Goal: Task Accomplishment & Management: Manage account settings

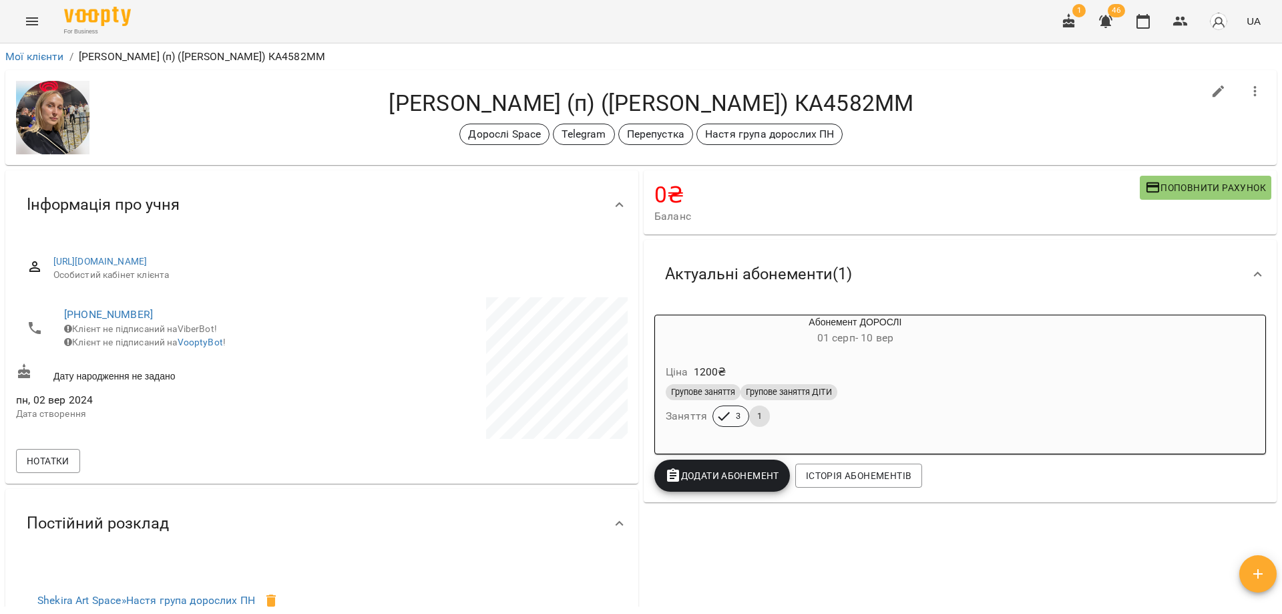
click at [608, 83] on div "Арбузова Ірина (п) (irinaarbuzova) КА4582ММ Дорослі Space Telegram Перепустка Н…" at bounding box center [641, 117] width 1272 height 95
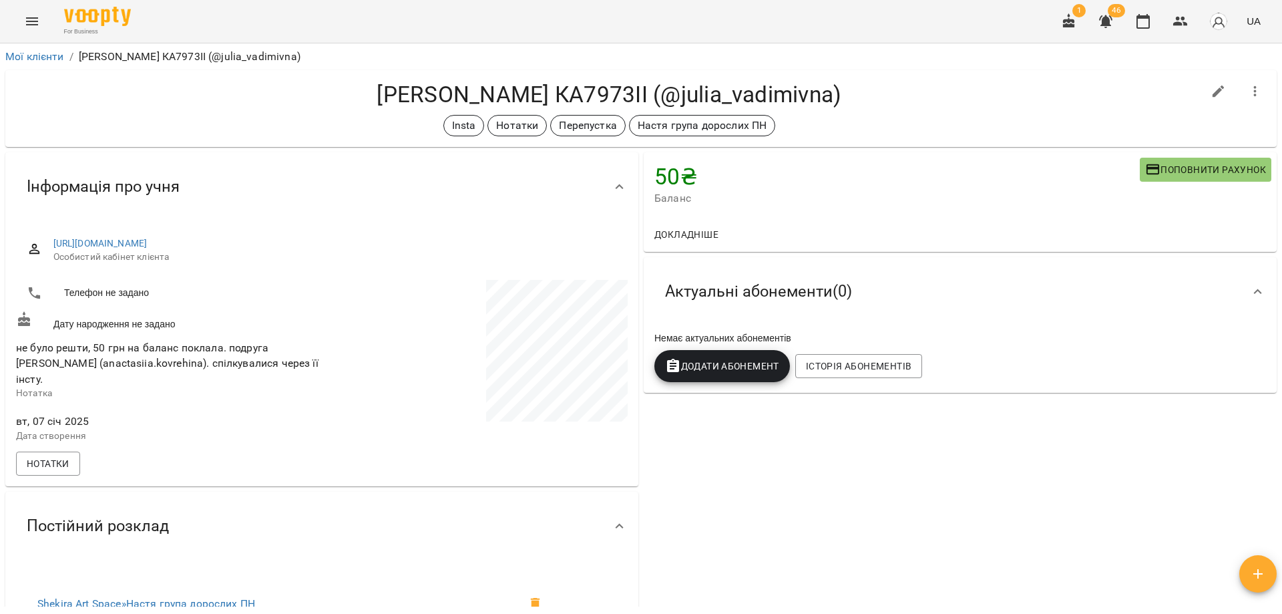
click at [894, 98] on h4 "[PERSON_NAME] КА7973ІІ (@julia_vadimivna)" at bounding box center [609, 94] width 1187 height 27
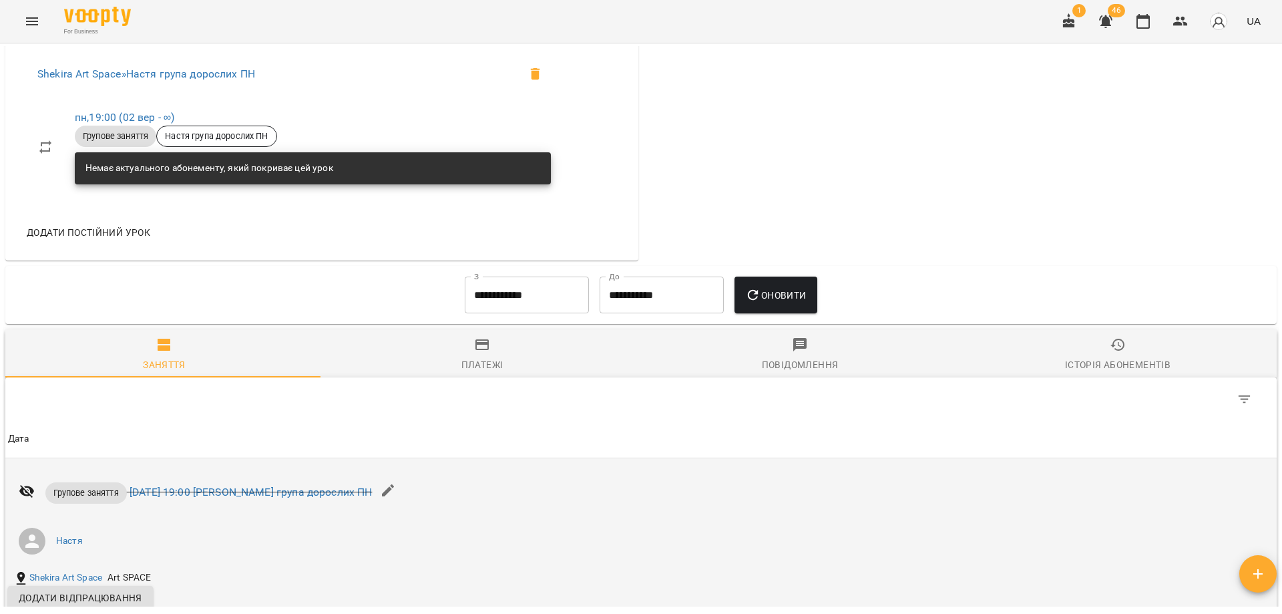
scroll to position [401, 0]
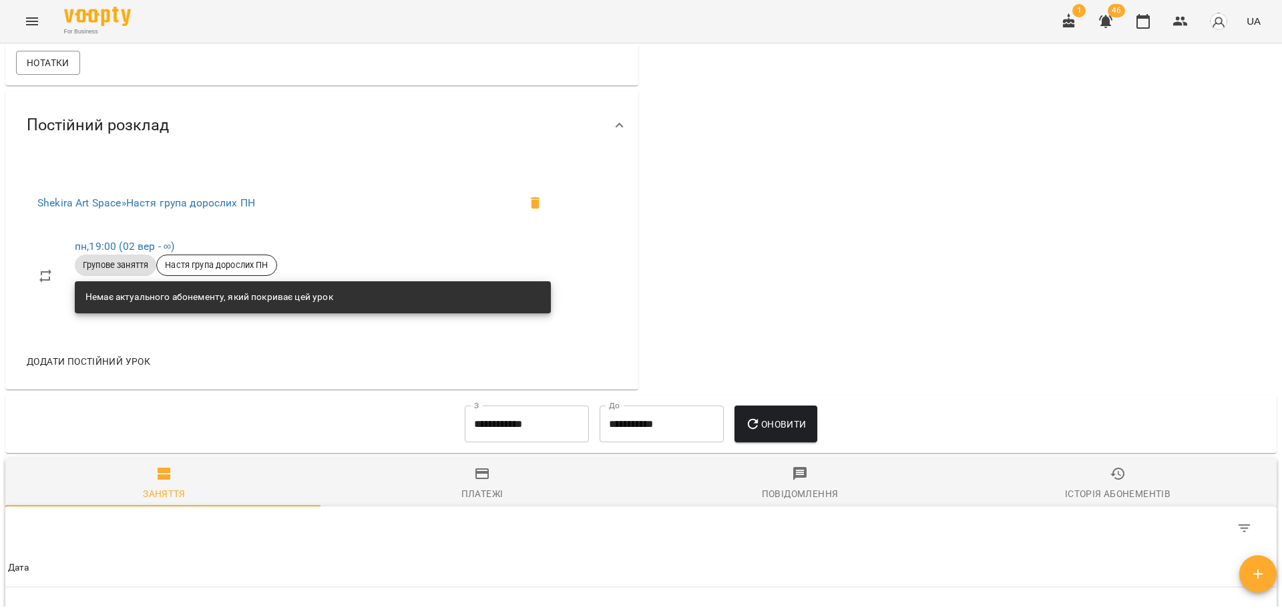
click at [541, 427] on input "**********" at bounding box center [527, 423] width 124 height 37
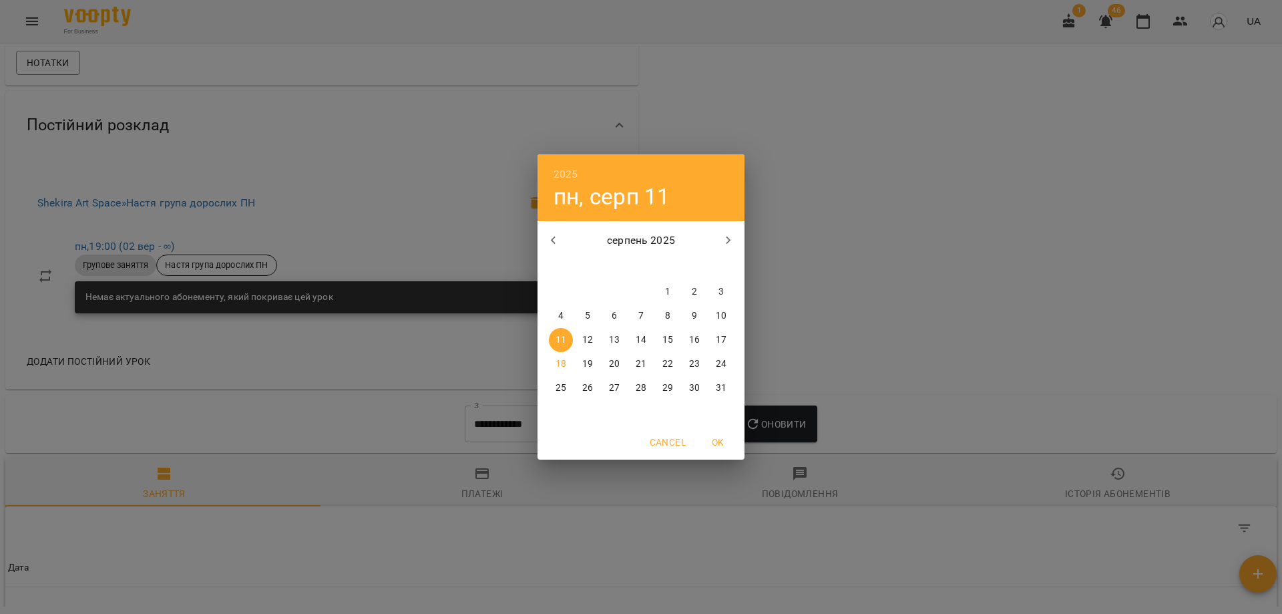
click at [550, 224] on div "серпень 2025" at bounding box center [641, 240] width 207 height 32
click at [557, 241] on icon "button" at bounding box center [554, 240] width 16 height 16
click at [671, 315] on p "11" at bounding box center [668, 315] width 11 height 13
type input "**********"
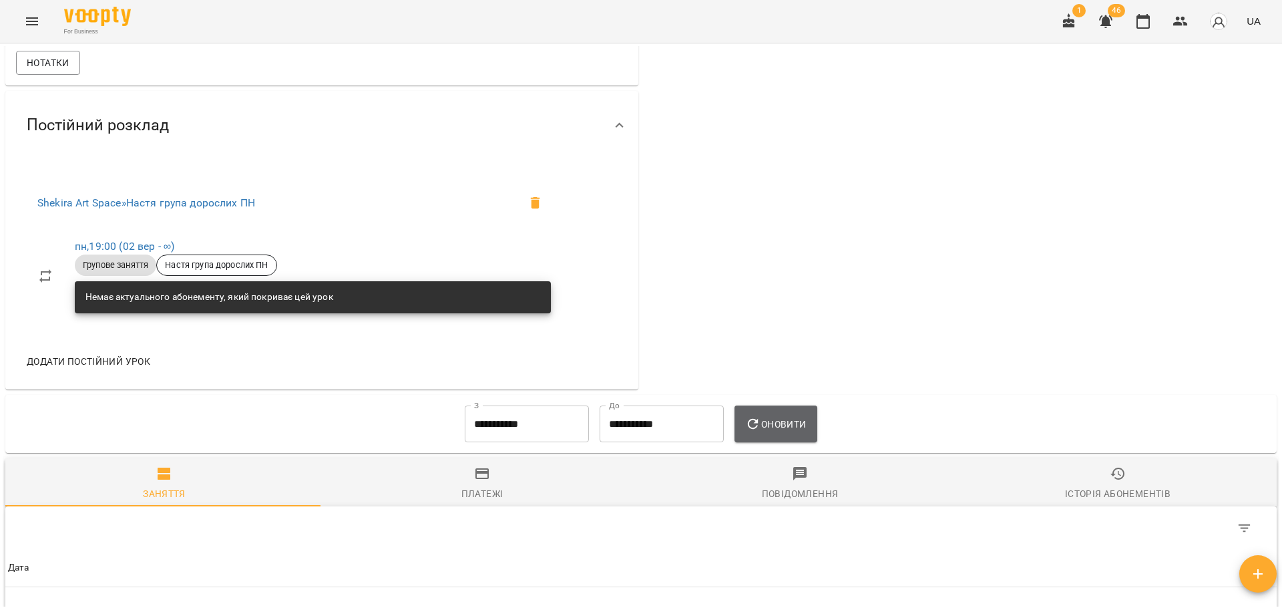
click at [790, 433] on button "Оновити" at bounding box center [776, 423] width 82 height 37
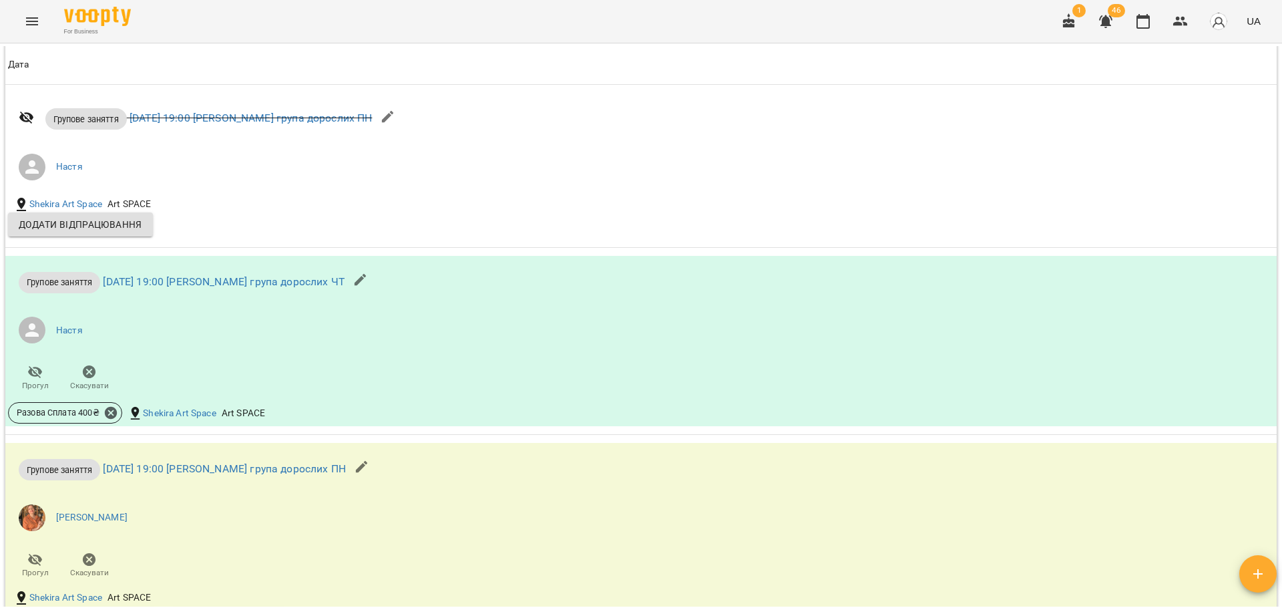
scroll to position [1768, 0]
drag, startPoint x: 790, startPoint y: 433, endPoint x: 781, endPoint y: 403, distance: 31.3
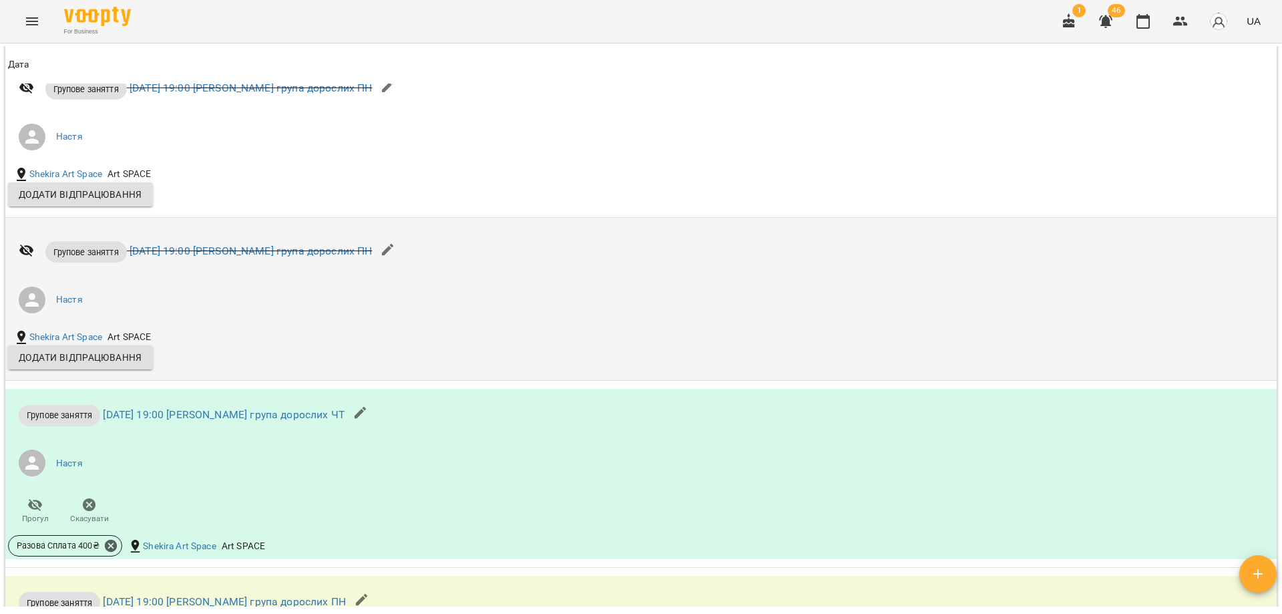
click at [582, 311] on li "Настя" at bounding box center [429, 299] width 842 height 37
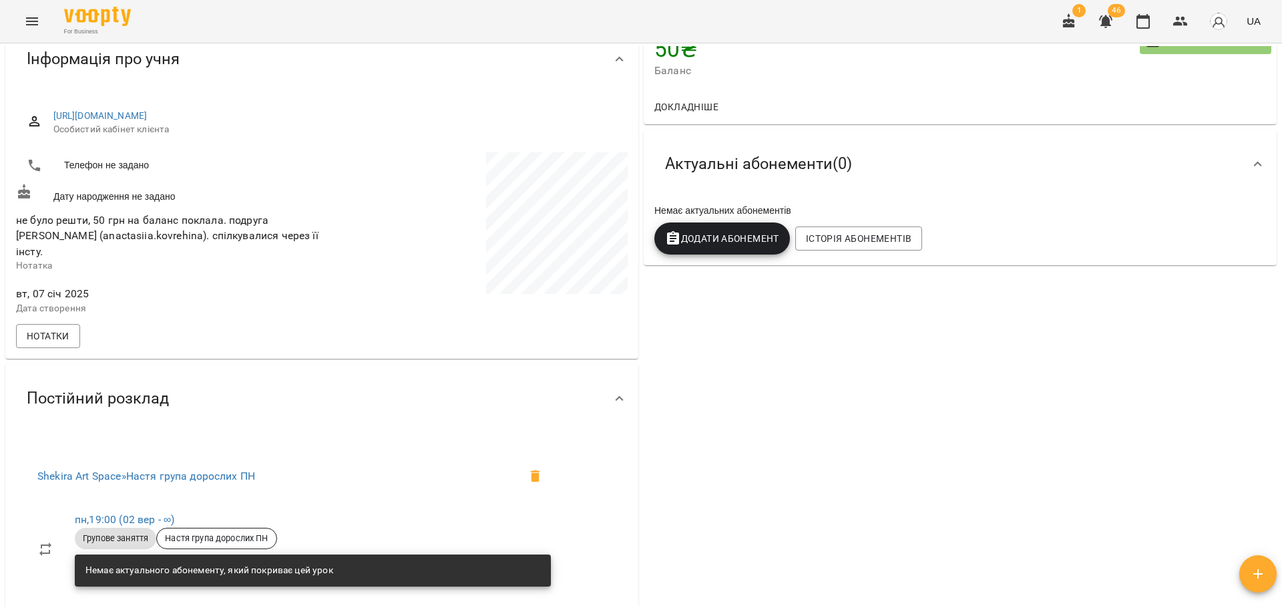
scroll to position [0, 0]
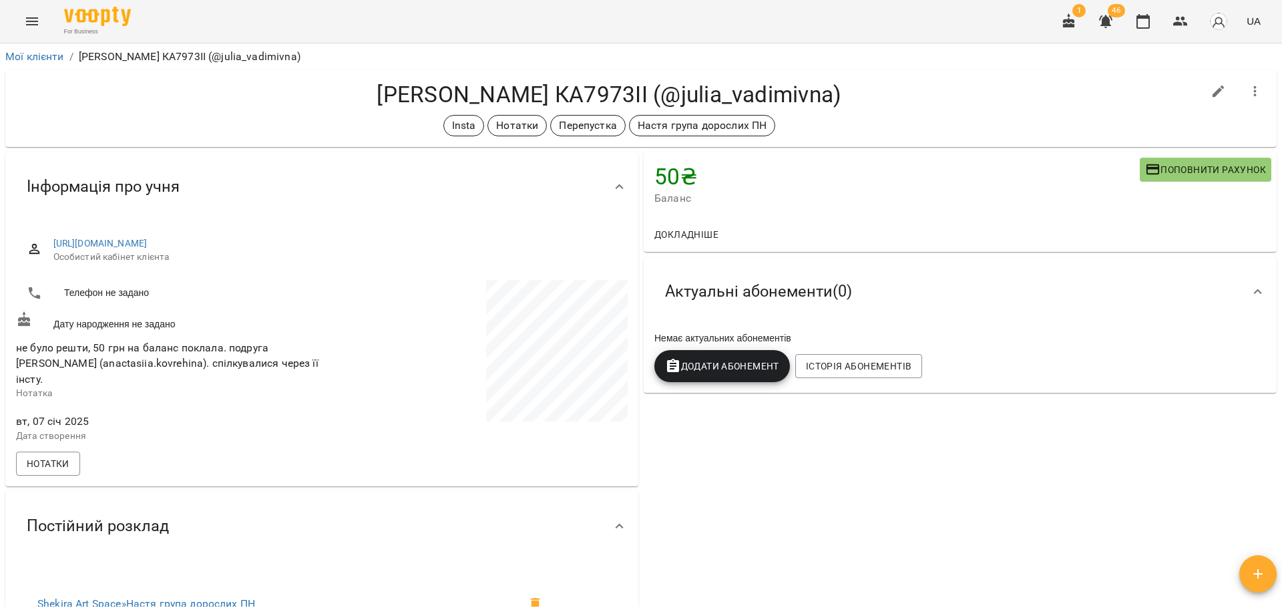
click at [837, 134] on div "Insta Нотатки Перепустка Настя група дорослих ПН" at bounding box center [609, 125] width 1187 height 21
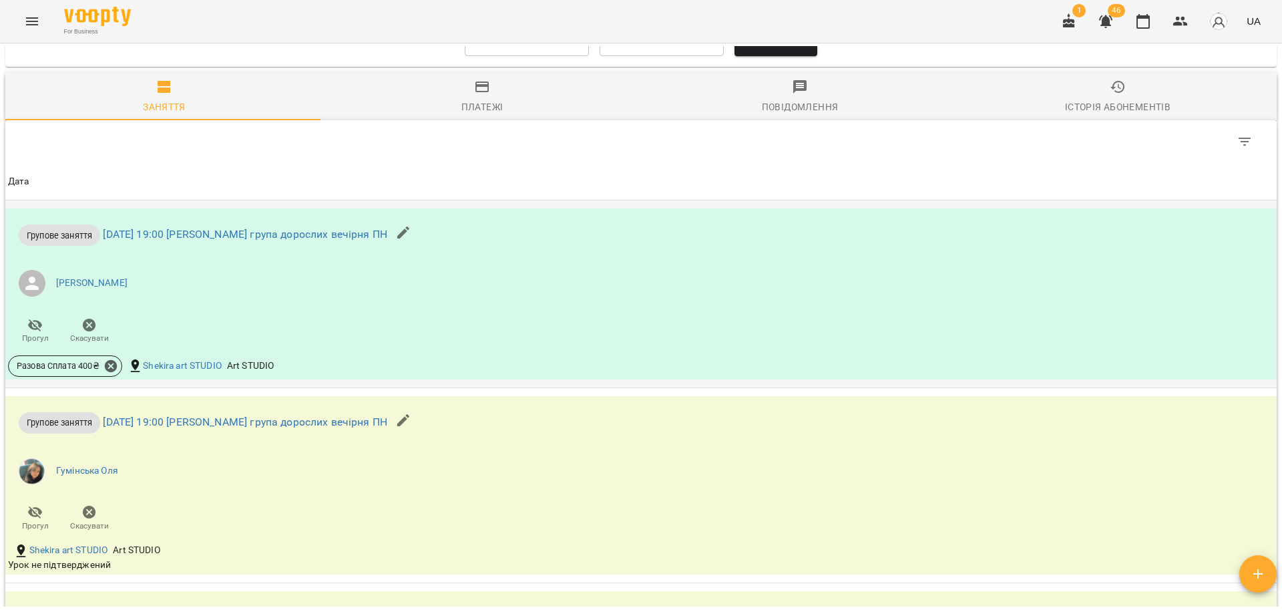
scroll to position [801, 0]
click at [532, 53] on input "**********" at bounding box center [527, 37] width 124 height 37
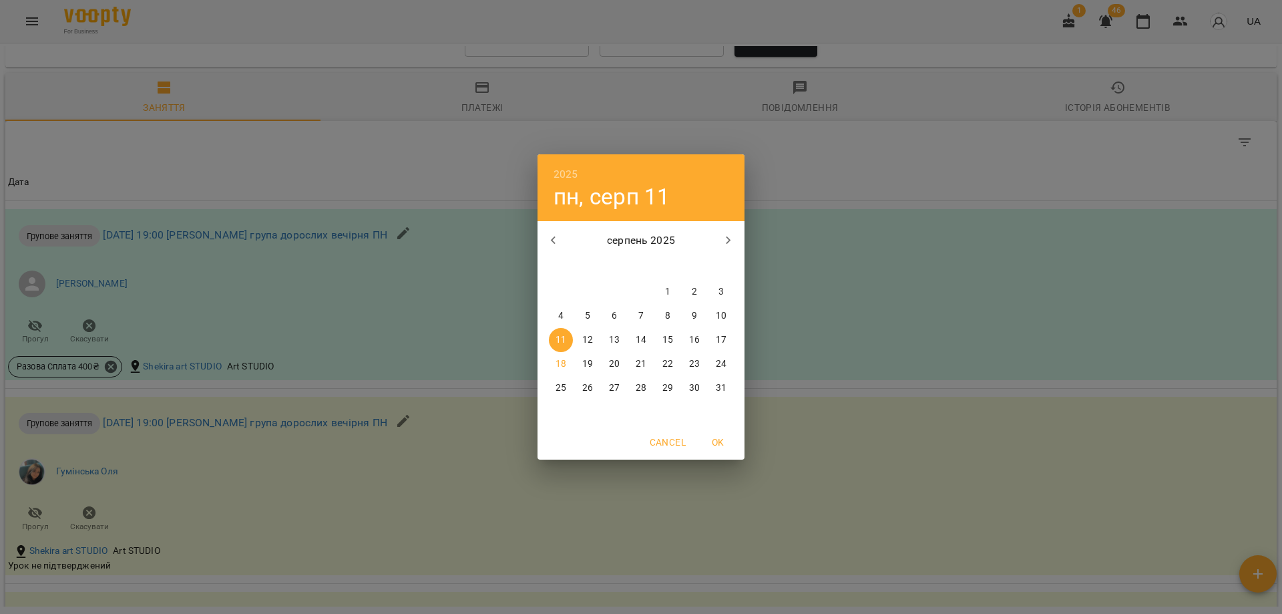
click at [667, 289] on p "1" at bounding box center [667, 291] width 5 height 13
type input "**********"
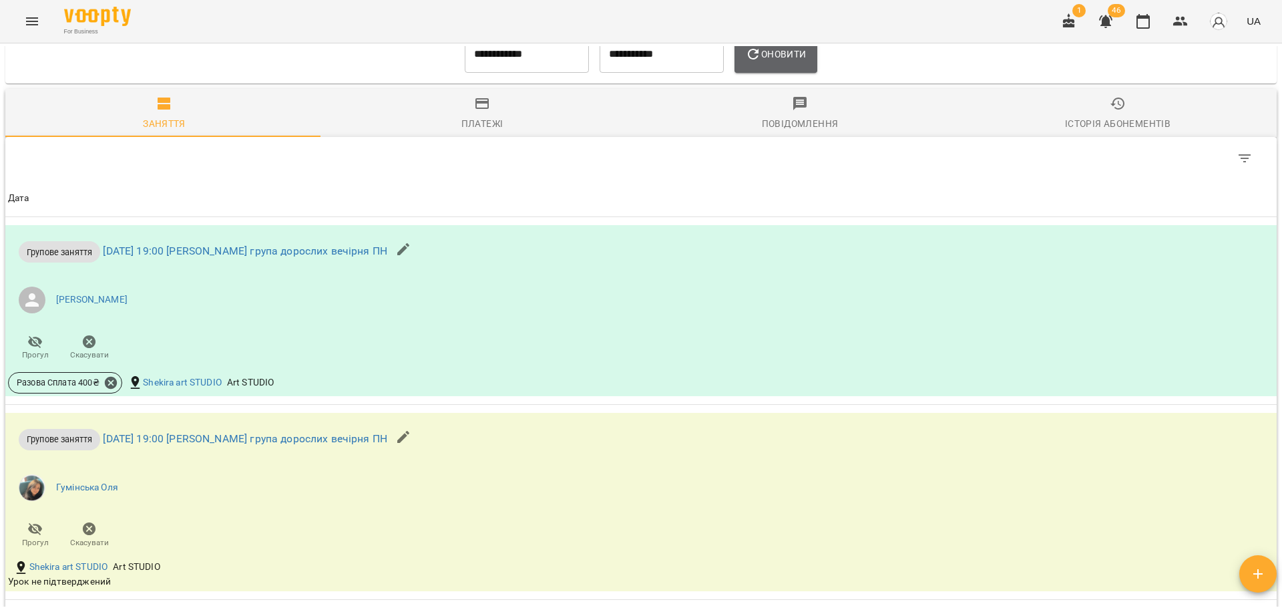
click at [790, 61] on span "Оновити" at bounding box center [775, 54] width 61 height 16
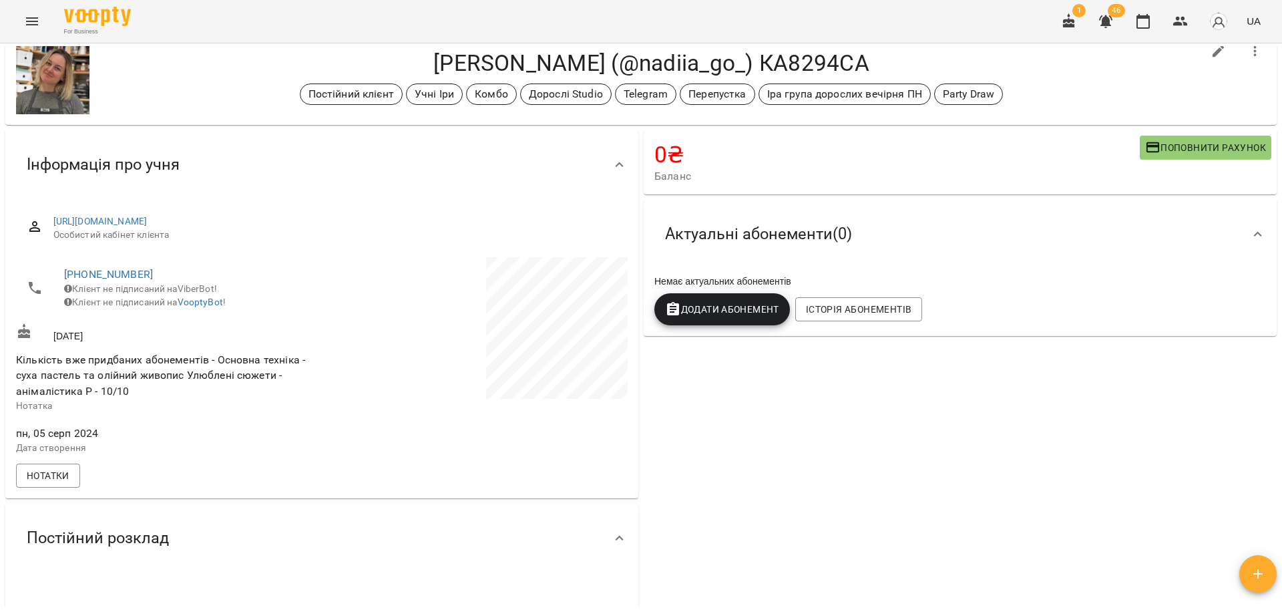
scroll to position [0, 0]
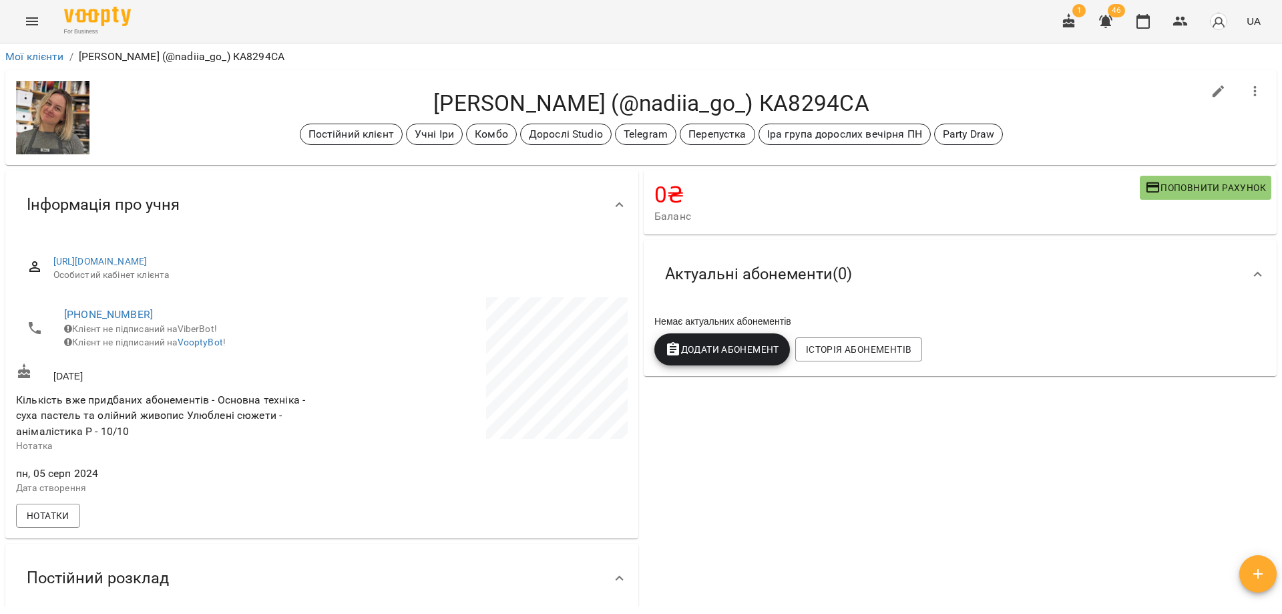
click at [727, 471] on div "0 ₴ Баланс Поповнити рахунок -3850 ₴ Абонементи 0 ₴ Абонемент ДОРОСЛІ -3850 ₴ А…" at bounding box center [960, 488] width 638 height 640
drag, startPoint x: 748, startPoint y: 437, endPoint x: 755, endPoint y: 467, distance: 30.1
click at [755, 464] on div "0 ₴ Баланс Поповнити рахунок -3850 ₴ Абонементи 0 ₴ Абонемент ДОРОСЛІ -3850 ₴ А…" at bounding box center [960, 488] width 638 height 640
drag, startPoint x: 749, startPoint y: 465, endPoint x: 728, endPoint y: 476, distance: 23.9
click at [728, 476] on div "0 ₴ Баланс Поповнити рахунок -3850 ₴ Абонементи 0 ₴ Абонемент ДОРОСЛІ -3850 ₴ А…" at bounding box center [960, 488] width 638 height 640
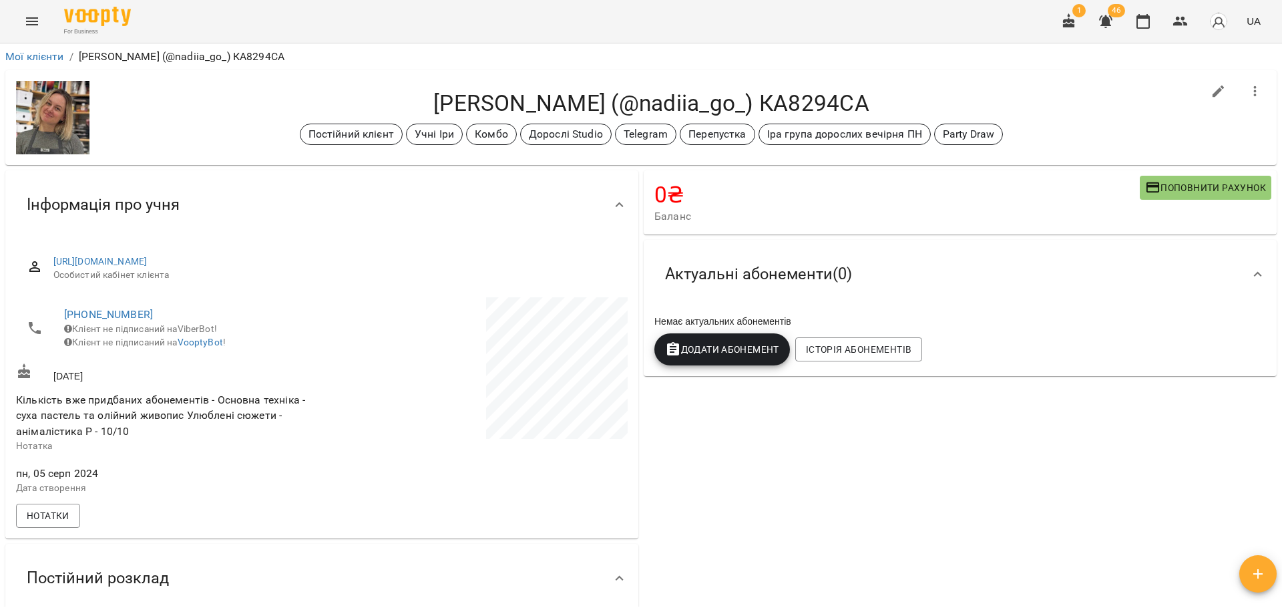
click at [728, 476] on div "0 ₴ Баланс Поповнити рахунок -3850 ₴ Абонементи 0 ₴ Абонемент ДОРОСЛІ -3850 ₴ А…" at bounding box center [960, 488] width 638 height 640
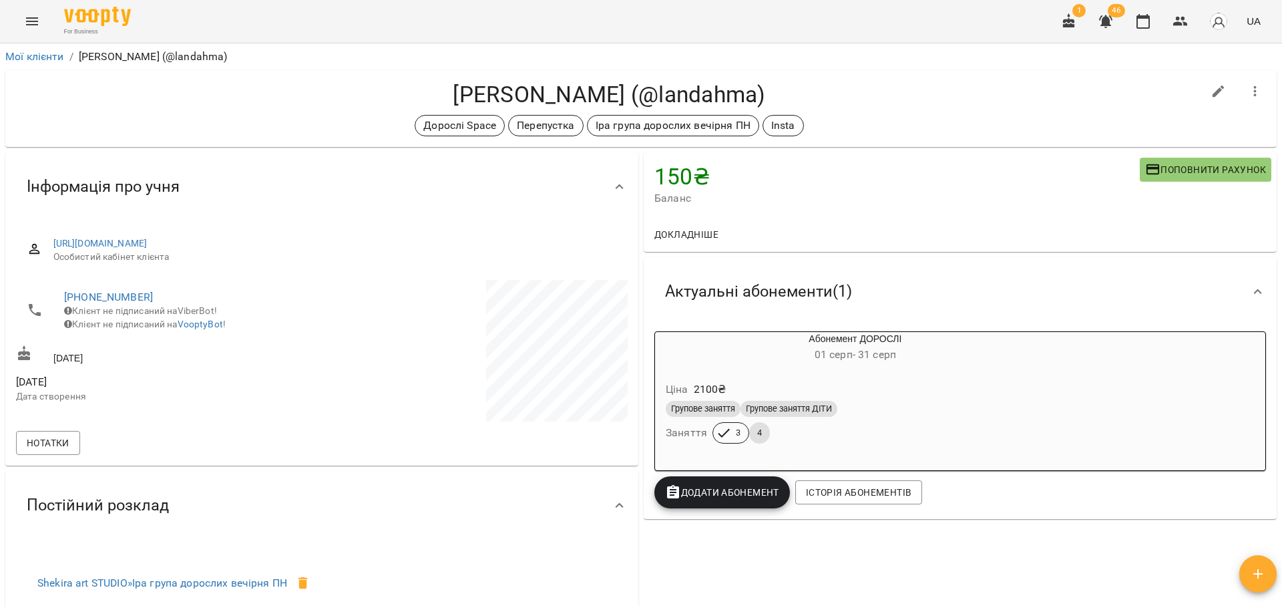
click at [845, 85] on h4 "Левченко Віталіна (@landahma)" at bounding box center [609, 94] width 1187 height 27
click at [245, 90] on h4 "Левченко Віталіна (@landahma)" at bounding box center [609, 94] width 1187 height 27
click at [1140, 20] on icon "button" at bounding box center [1143, 21] width 16 height 16
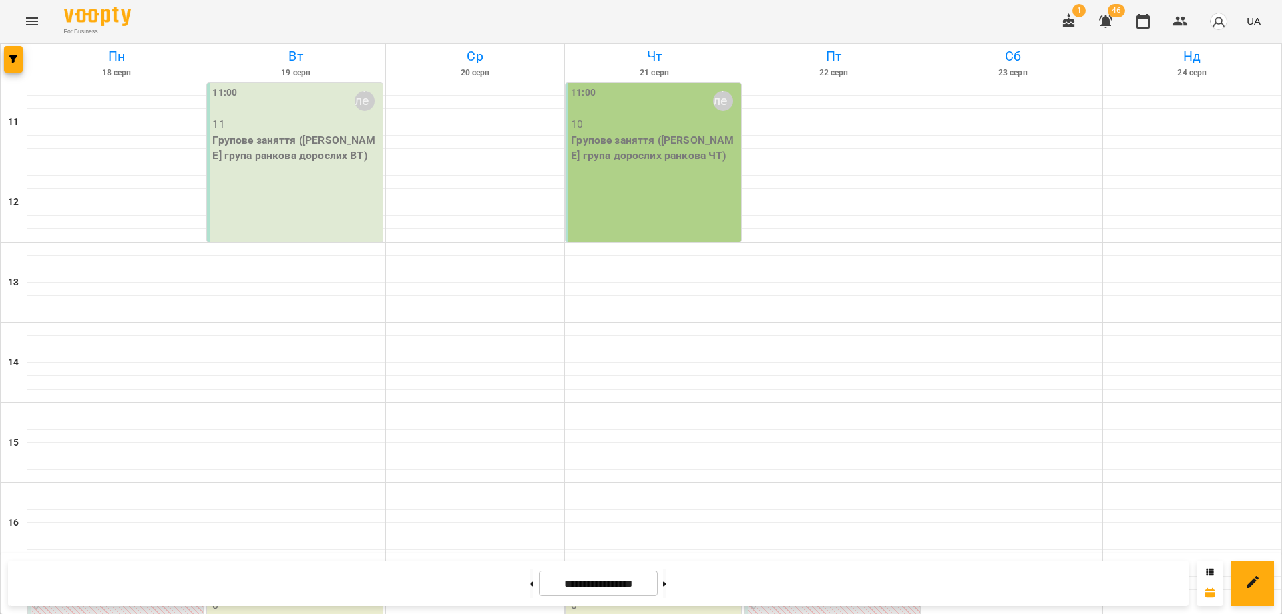
click at [1031, 12] on div "For Business 1 46 UA" at bounding box center [641, 21] width 1282 height 43
click at [922, 17] on div "For Business 1 46 UA" at bounding box center [641, 21] width 1282 height 43
click at [835, 9] on div "For Business 1 46 UA" at bounding box center [641, 21] width 1282 height 43
click at [857, 9] on div "For Business 1 46 UA" at bounding box center [641, 21] width 1282 height 43
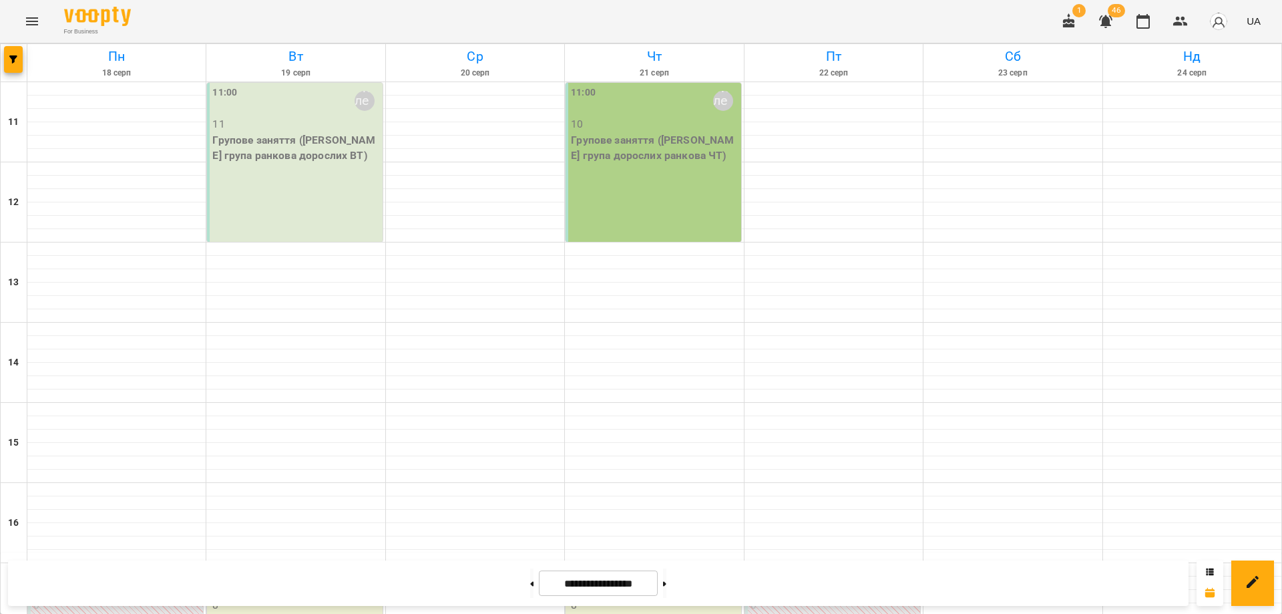
click at [258, 573] on div "**********" at bounding box center [598, 582] width 1181 height 45
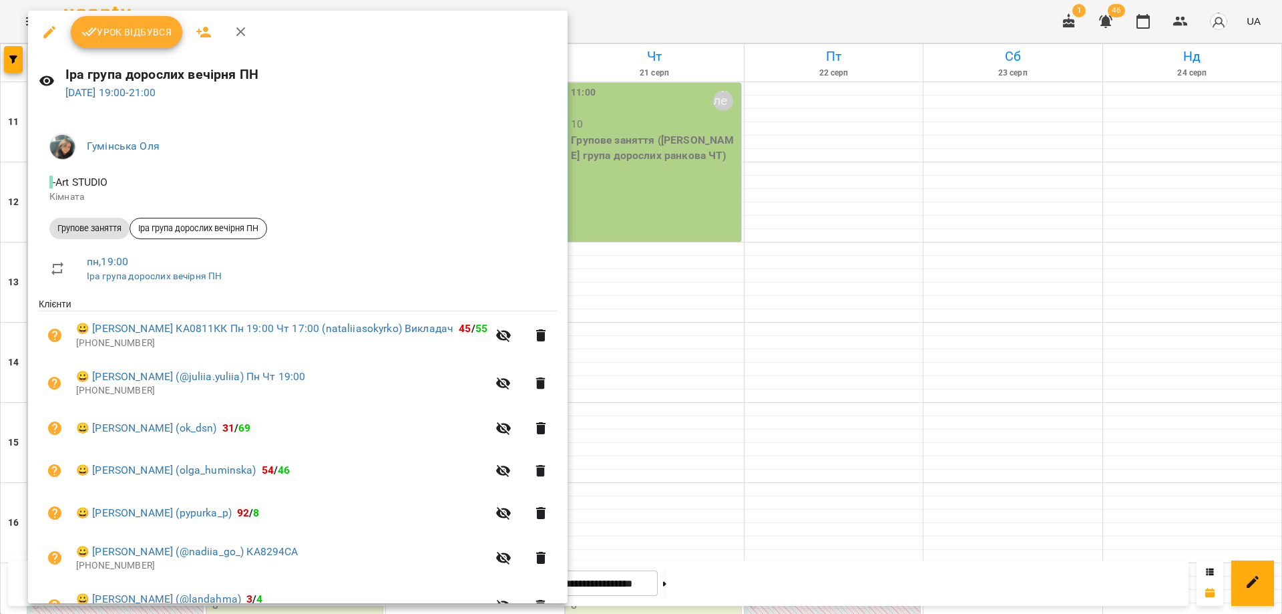
scroll to position [168, 0]
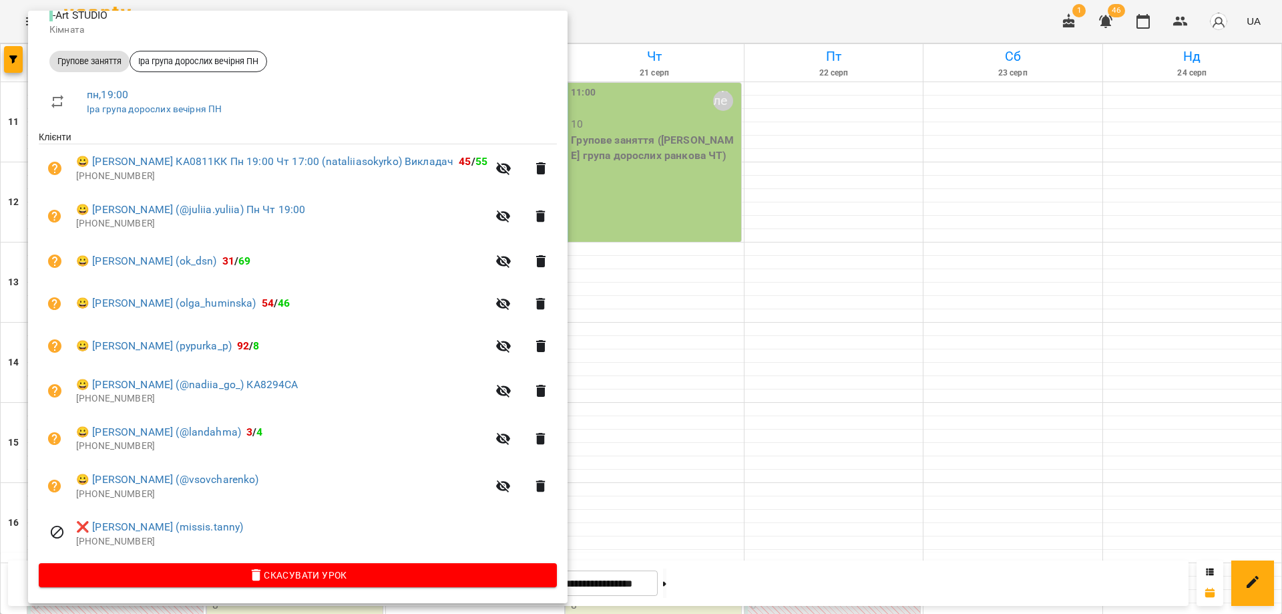
click at [800, 580] on div at bounding box center [641, 307] width 1282 height 614
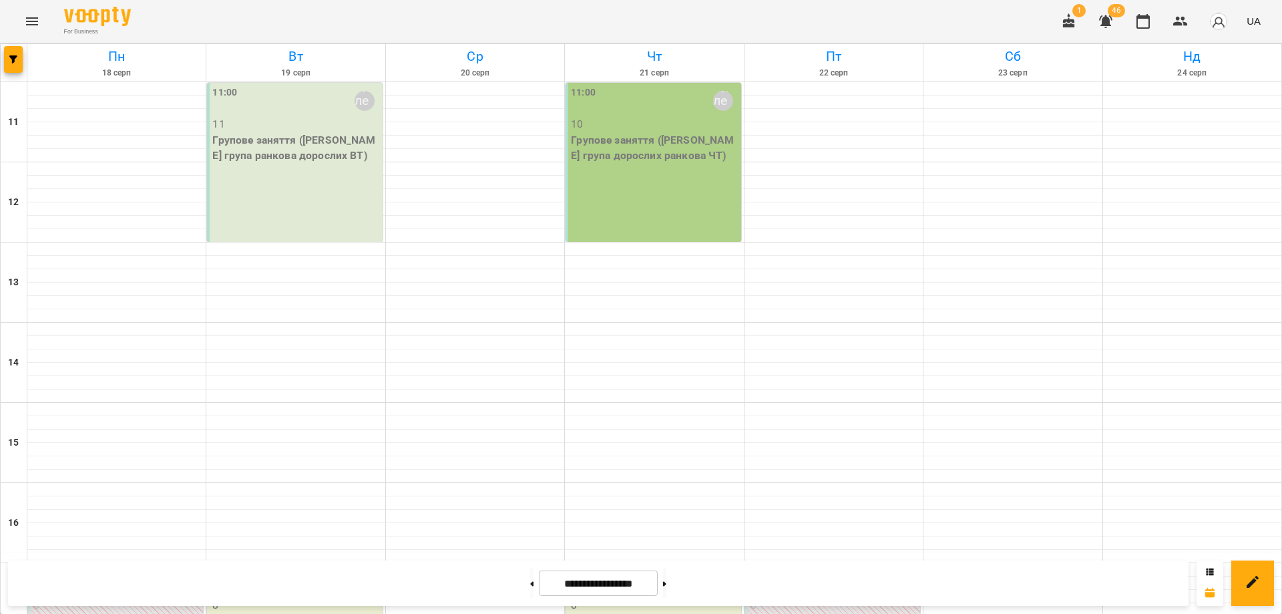
click at [915, 578] on div "**********" at bounding box center [598, 582] width 1181 height 45
click at [1037, 579] on div "**********" at bounding box center [598, 582] width 1181 height 45
click at [1138, 591] on div "**********" at bounding box center [598, 582] width 1181 height 45
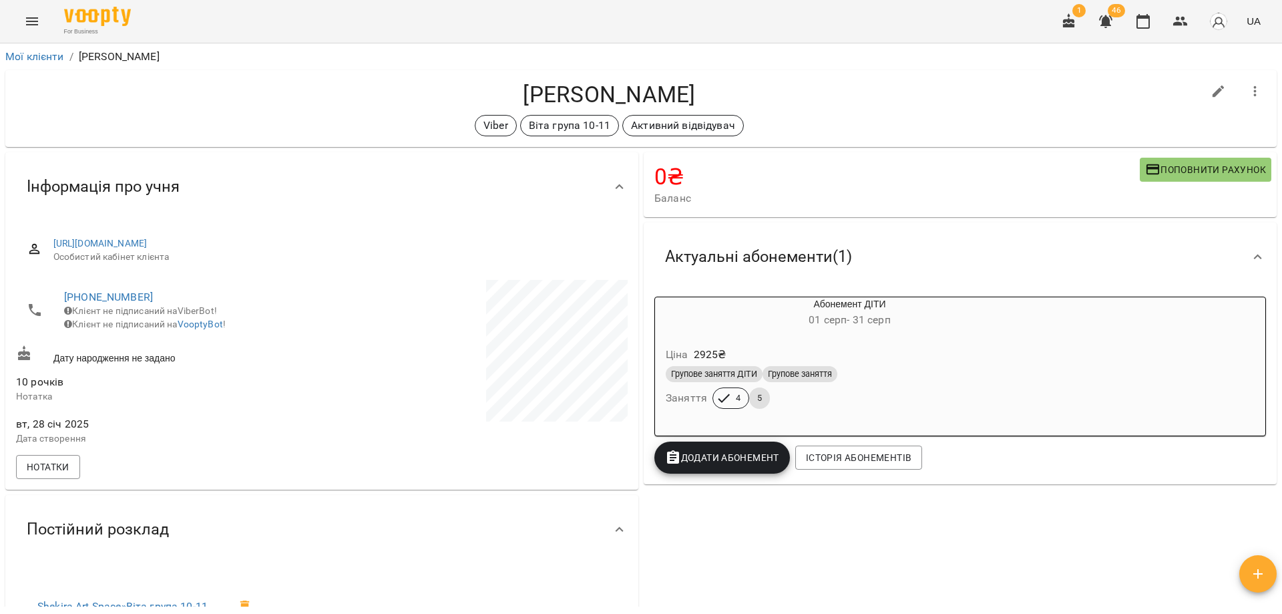
click at [800, 89] on h4 "[PERSON_NAME]" at bounding box center [609, 94] width 1187 height 27
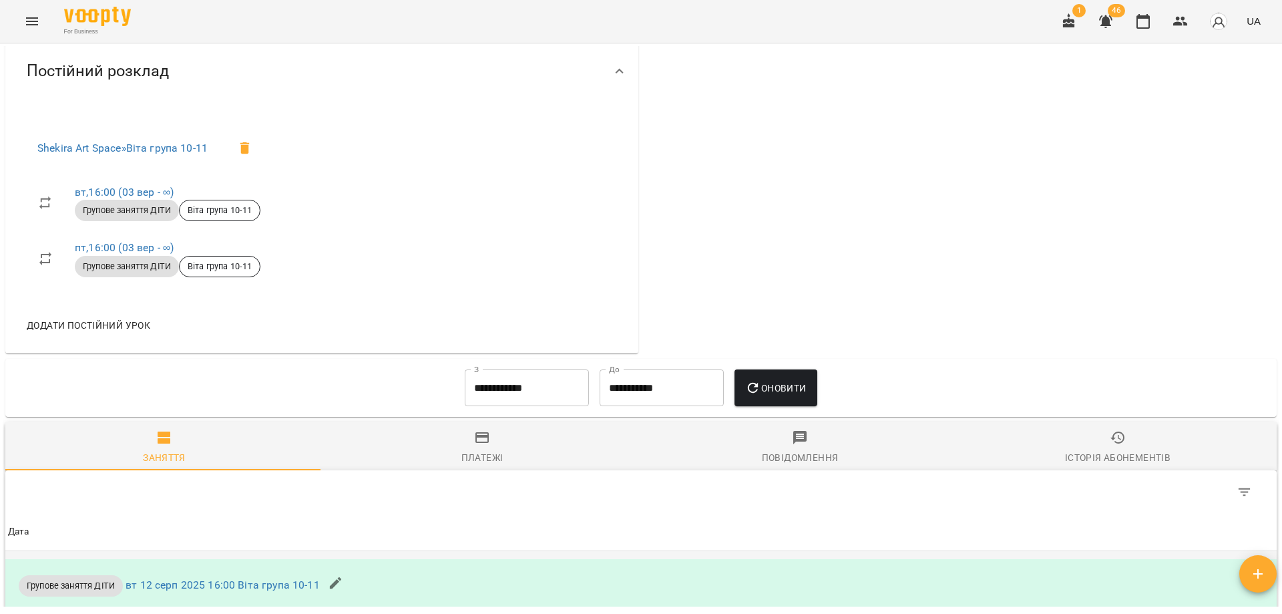
scroll to position [468, 0]
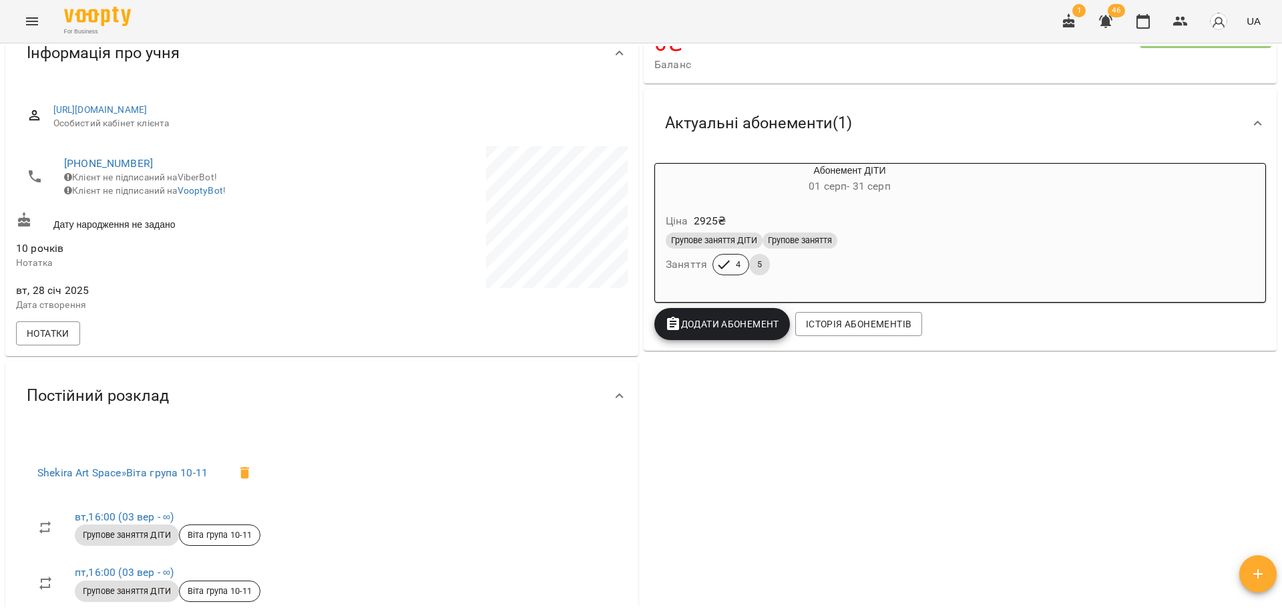
click at [777, 526] on div "0 ₴ Баланс Поповнити рахунок Актуальні абонементи ( 1 ) Абонемент ДІТИ [DATE] -…" at bounding box center [960, 348] width 638 height 665
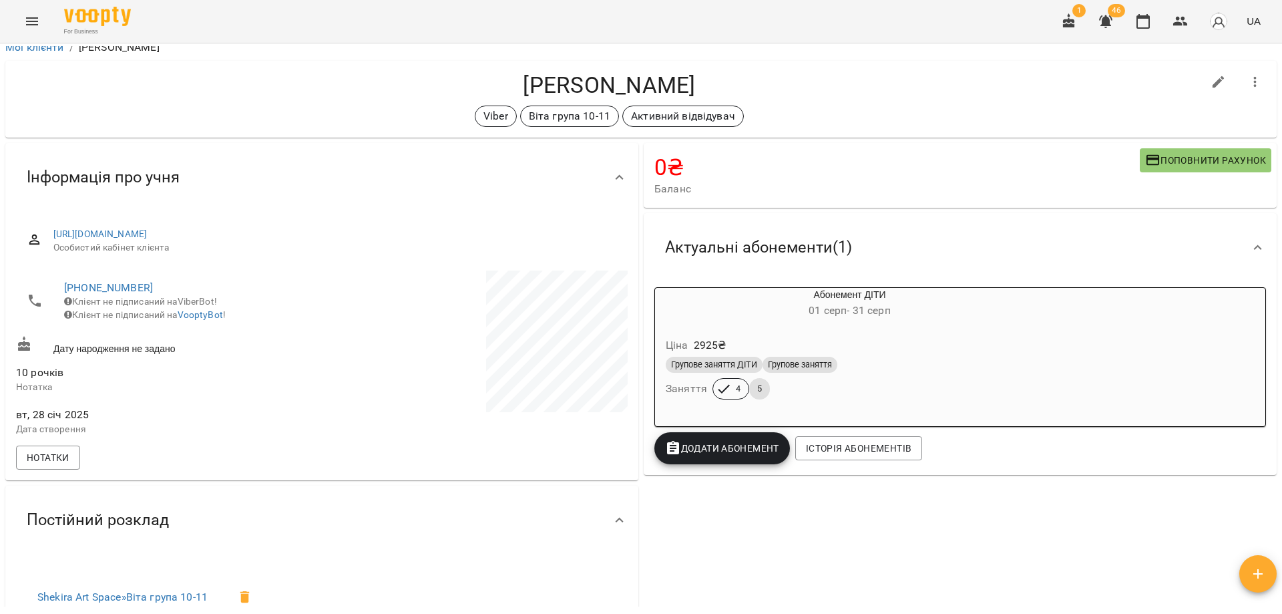
scroll to position [0, 0]
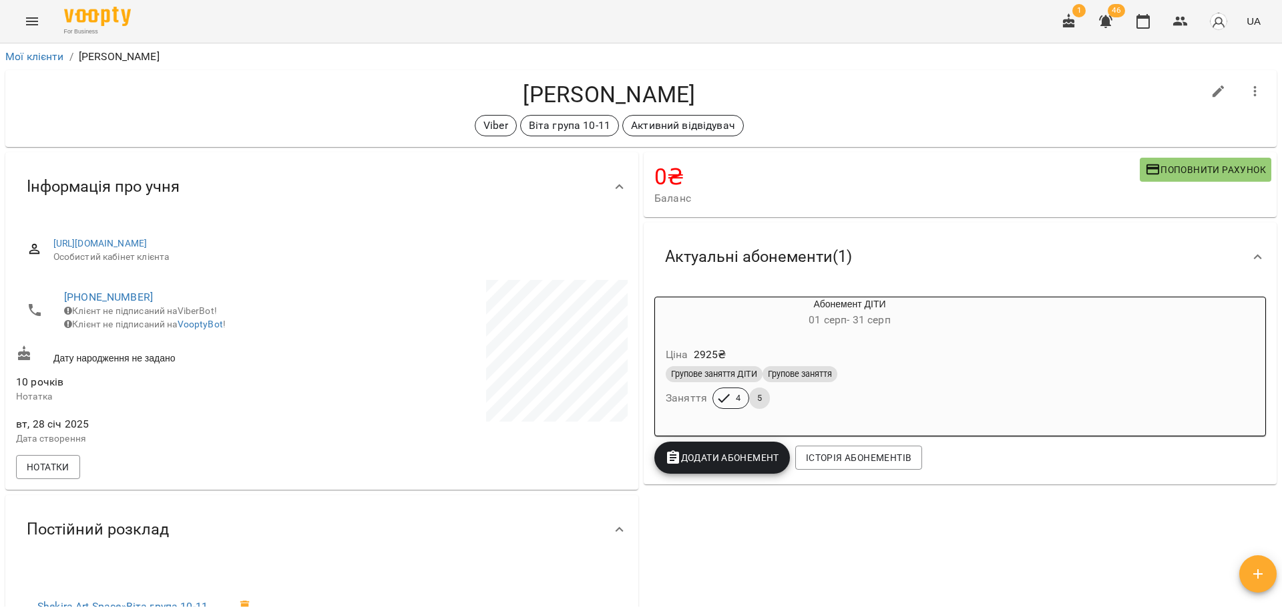
click at [898, 148] on div "[PERSON_NAME] Viber [PERSON_NAME] група 10-11 Активний відвідувач" at bounding box center [641, 108] width 1277 height 82
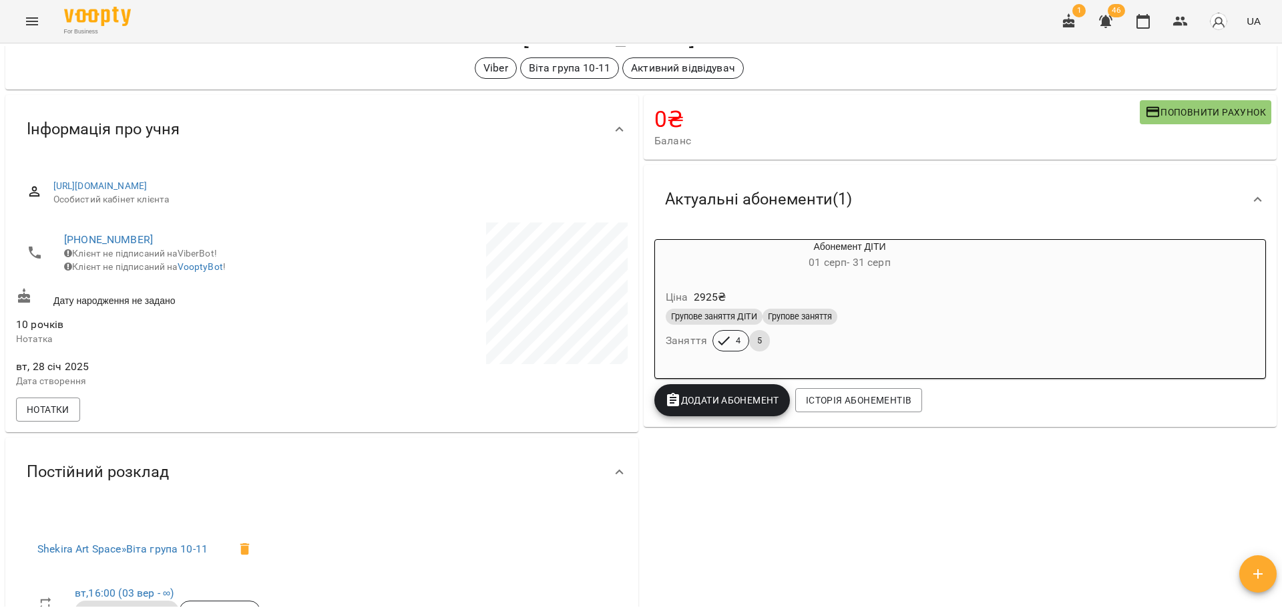
scroll to position [134, 0]
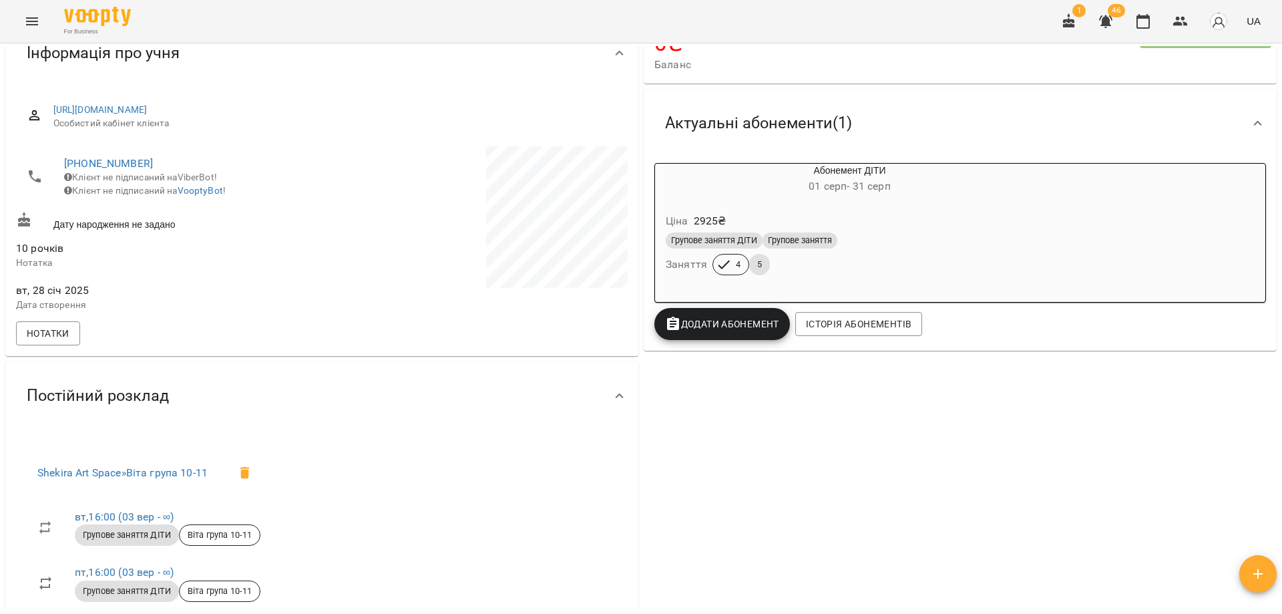
click at [893, 487] on div "0 ₴ Баланс Поповнити рахунок Актуальні абонементи ( 1 ) Абонемент ДІТИ [DATE] -…" at bounding box center [960, 348] width 638 height 665
click at [793, 565] on div "0 ₴ Баланс Поповнити рахунок Актуальні абонементи ( 1 ) Абонемент ДІТИ [DATE] -…" at bounding box center [960, 348] width 638 height 665
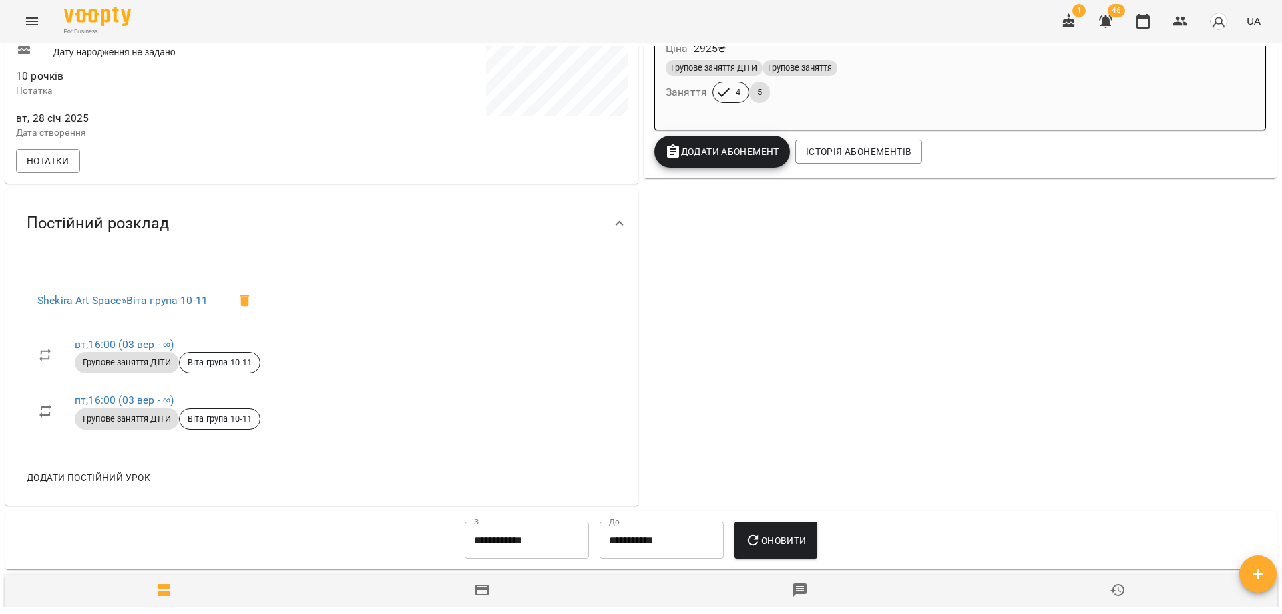
scroll to position [601, 0]
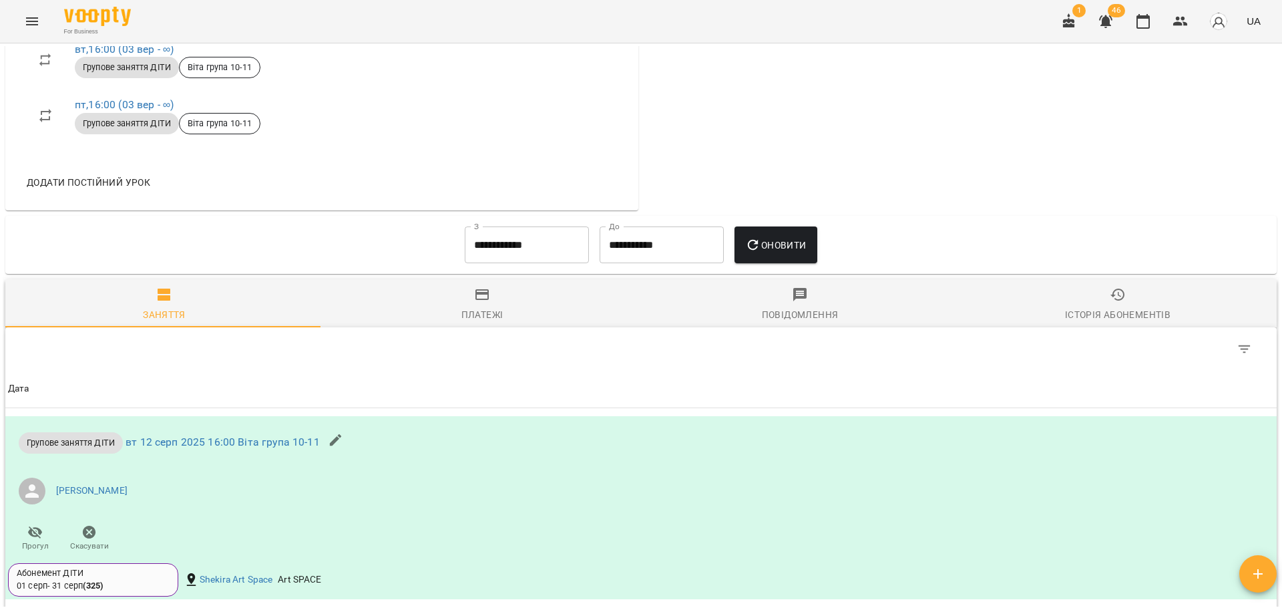
click at [524, 254] on input "**********" at bounding box center [527, 244] width 124 height 37
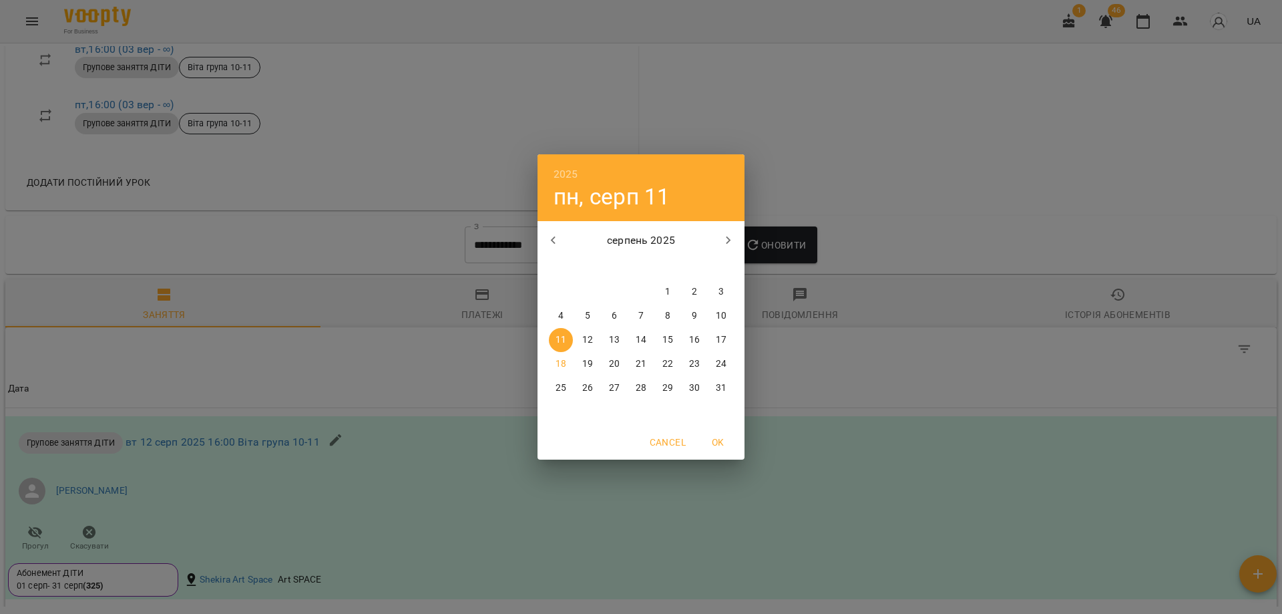
click at [551, 239] on icon "button" at bounding box center [554, 240] width 16 height 16
click at [554, 244] on icon "button" at bounding box center [554, 240] width 16 height 16
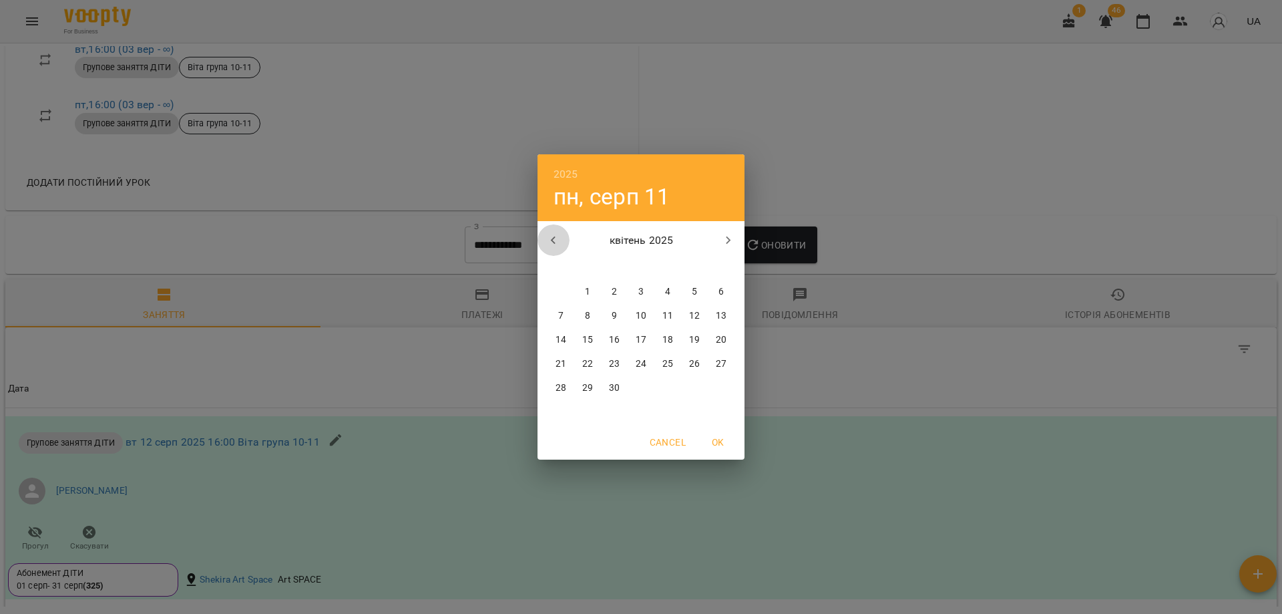
click at [554, 244] on icon "button" at bounding box center [554, 240] width 16 height 16
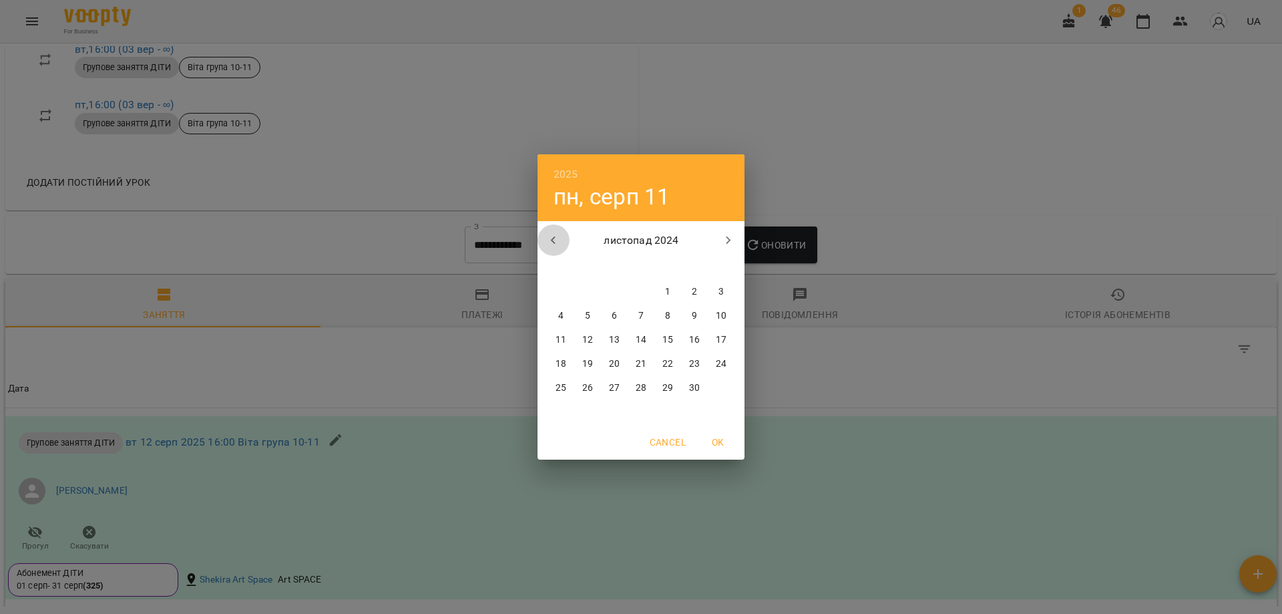
click at [554, 244] on icon "button" at bounding box center [554, 240] width 16 height 16
click at [658, 318] on span "9" at bounding box center [668, 315] width 24 height 13
type input "**********"
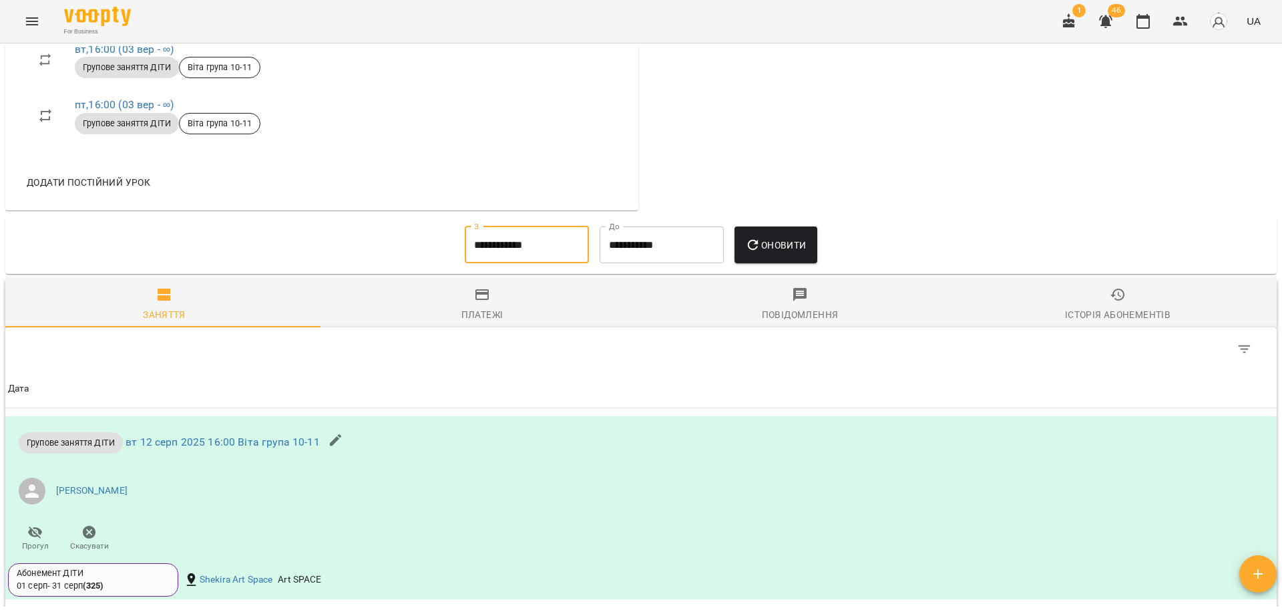
click at [844, 227] on div "**********" at bounding box center [641, 245] width 1272 height 59
click at [799, 253] on span "Оновити" at bounding box center [775, 245] width 61 height 16
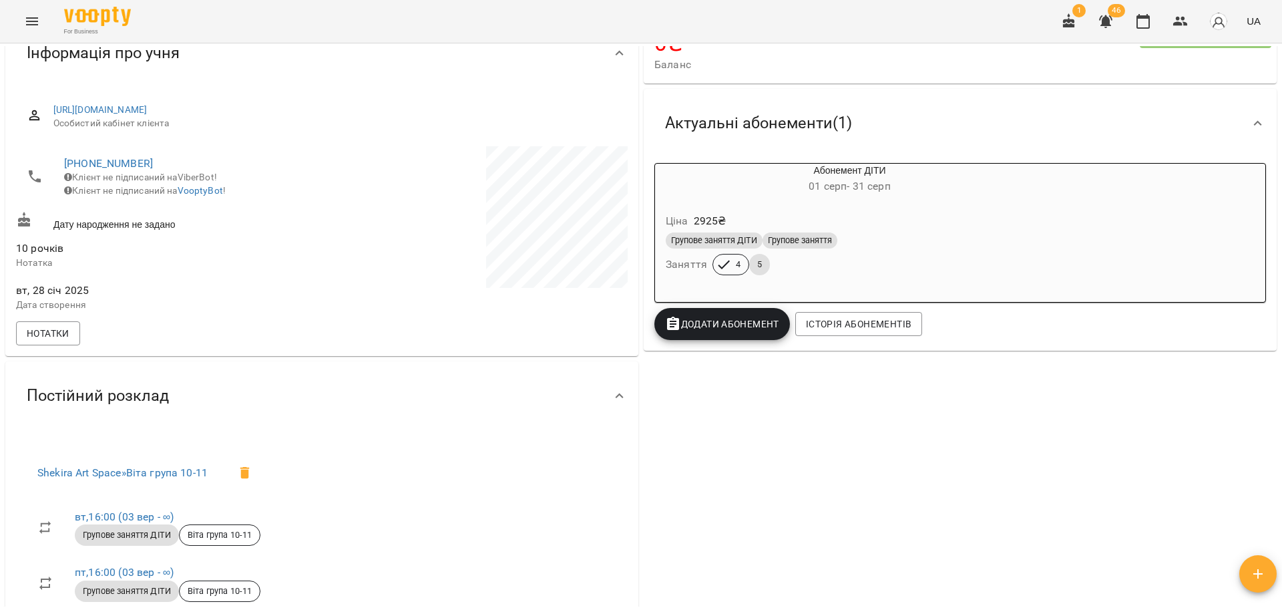
scroll to position [0, 0]
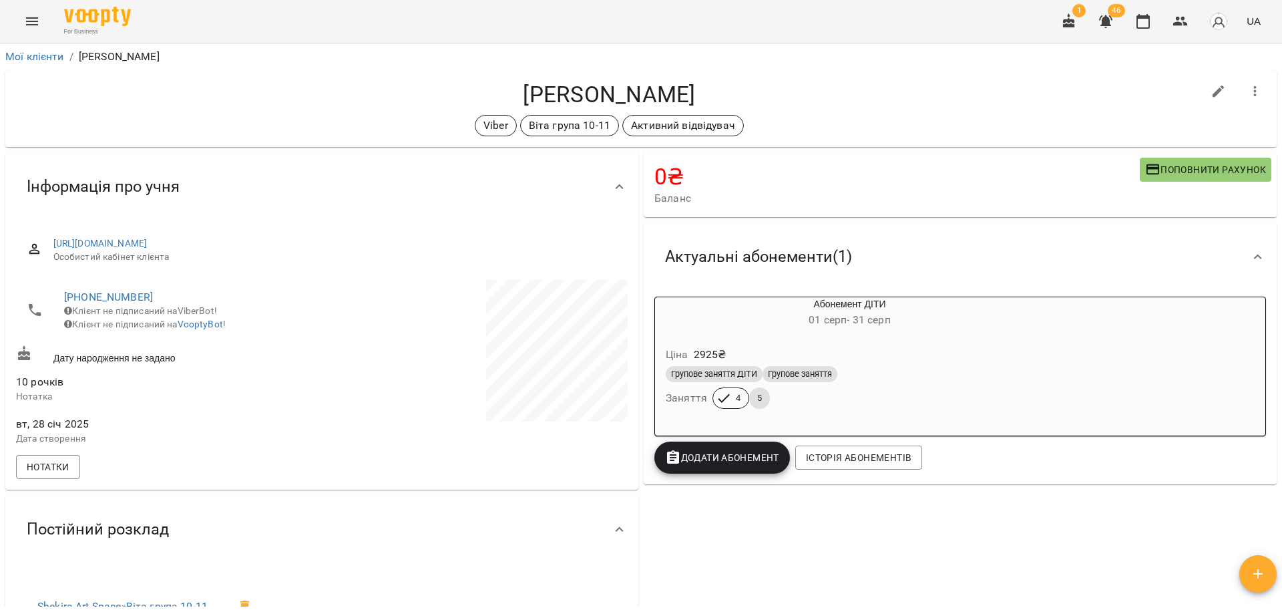
click at [847, 528] on div "0 ₴ Баланс Поповнити рахунок Актуальні абонементи ( 1 ) Абонемент ДІТИ 01 серп …" at bounding box center [960, 482] width 638 height 665
click at [828, 541] on div "0 ₴ Баланс Поповнити рахунок Актуальні абонементи ( 1 ) Абонемент ДІТИ 01 серп …" at bounding box center [960, 482] width 638 height 665
click at [846, 103] on h4 "Аліса Бондар" at bounding box center [609, 94] width 1187 height 27
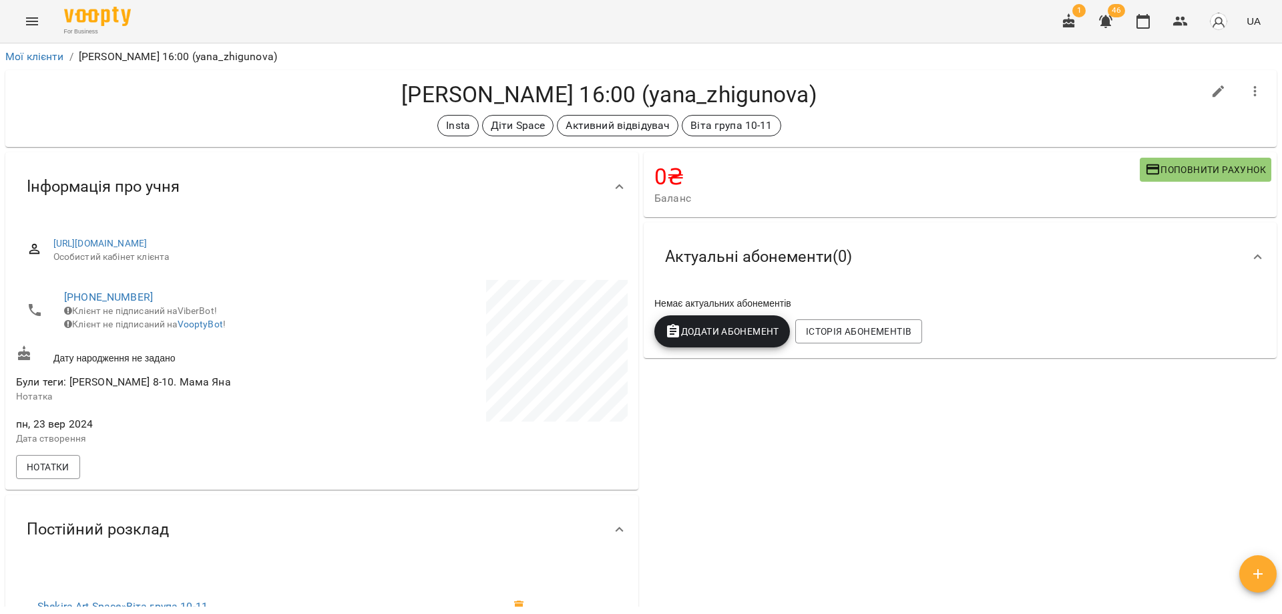
click at [851, 459] on div "0 ₴ Баланс Поповнити рахунок -650 ₴ Разові Відвідування 0 ₴ Разове заняття 0 ₴ …" at bounding box center [960, 519] width 638 height 739
click at [986, 538] on div "0 ₴ Баланс Поповнити рахунок -650 ₴ Разові Відвідування 0 ₴ Разове заняття 0 ₴ …" at bounding box center [960, 519] width 638 height 739
click at [843, 180] on h4 "0 ₴" at bounding box center [898, 176] width 486 height 27
click at [938, 102] on h4 "Жигунова Маргарита Пт 16:00 (yana_zhigunova)" at bounding box center [609, 94] width 1187 height 27
click at [470, 93] on h4 "Жигунова Маргарита Пт 16:00 (yana_zhigunova)" at bounding box center [609, 94] width 1187 height 27
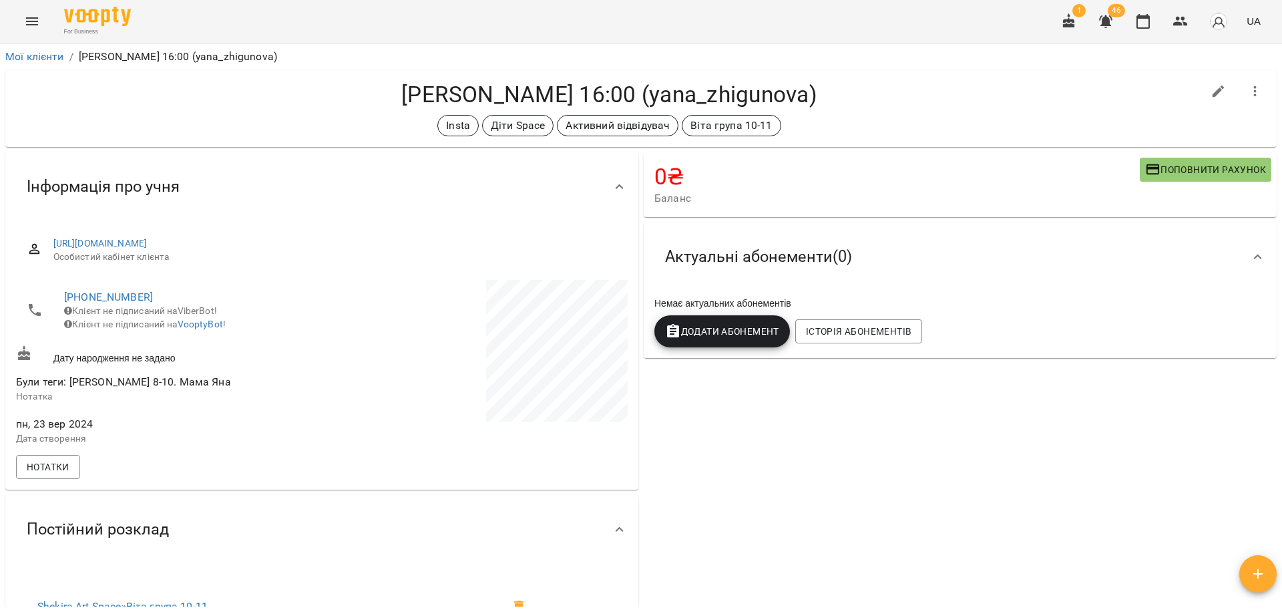
click at [787, 448] on div "0 ₴ Баланс Поповнити рахунок -650 ₴ Разові Відвідування 0 ₴ Разове заняття 0 ₴ …" at bounding box center [960, 519] width 638 height 739
drag, startPoint x: 790, startPoint y: 450, endPoint x: 807, endPoint y: 437, distance: 21.5
click at [807, 437] on div "0 ₴ Баланс Поповнити рахунок -650 ₴ Разові Відвідування 0 ₴ Разове заняття 0 ₴ …" at bounding box center [960, 519] width 638 height 739
click at [871, 131] on div "Insta Діти Space Активний відвідувач Віта група 10-11" at bounding box center [609, 125] width 1187 height 21
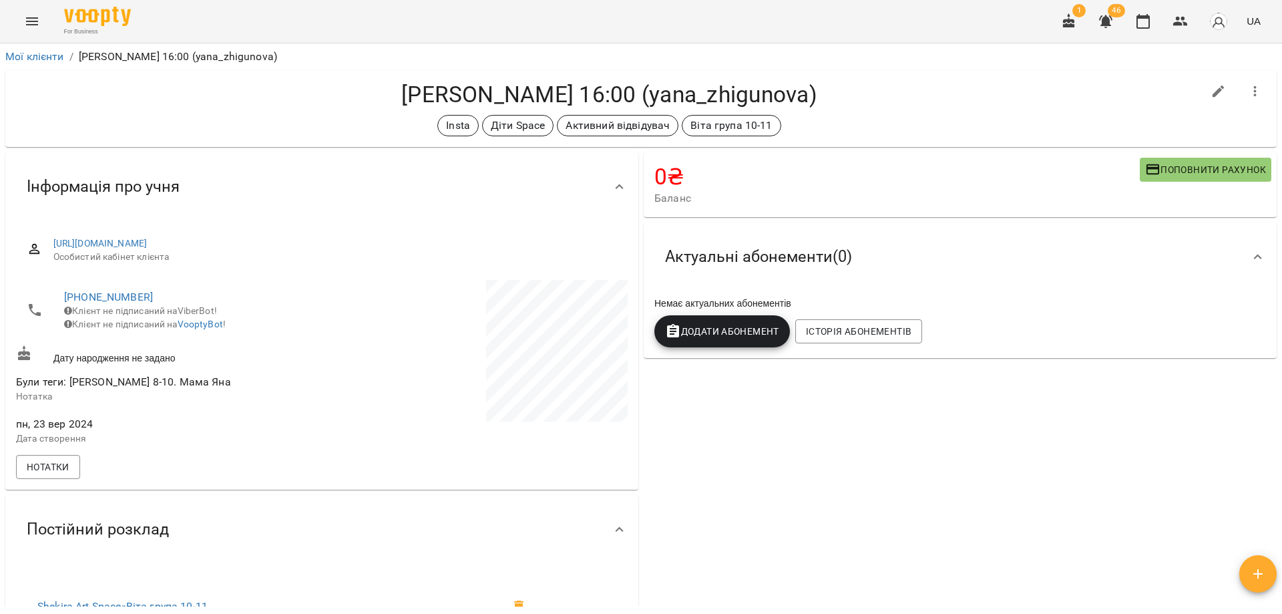
click at [874, 115] on div "Insta Діти Space Активний відвідувач Віта група 10-11" at bounding box center [609, 125] width 1187 height 21
click at [1213, 91] on icon "button" at bounding box center [1219, 91] width 12 height 12
select select "**"
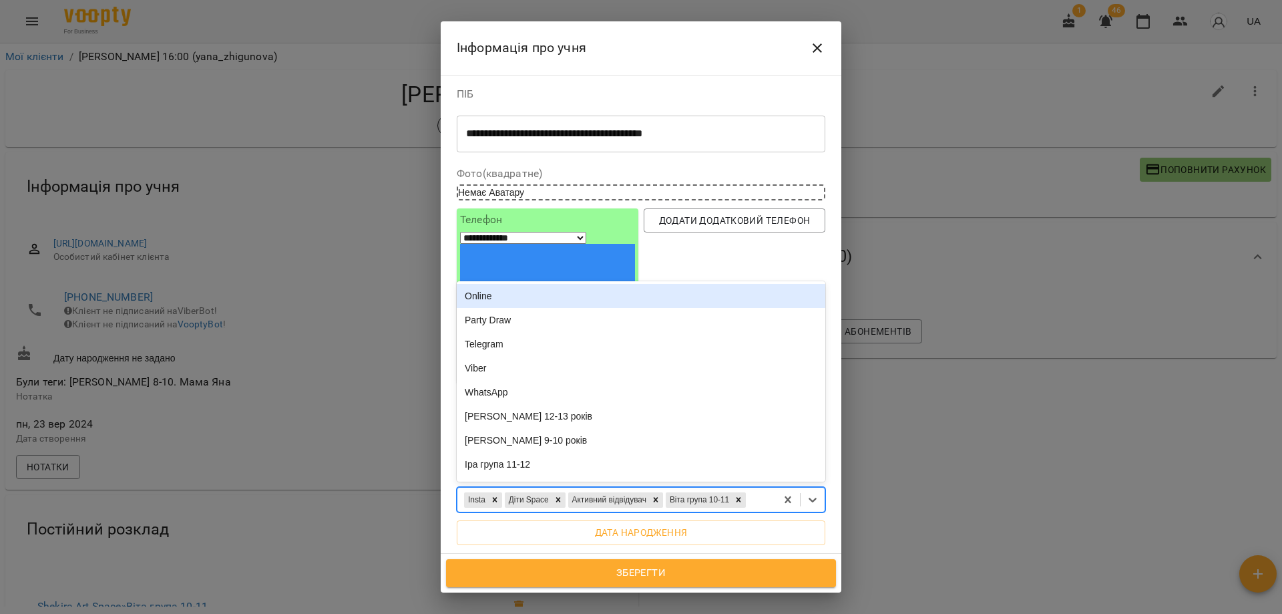
click at [607, 489] on div "Insta Діти Space Активний відвідувач [PERSON_NAME] група 10-11" at bounding box center [616, 500] width 319 height 22
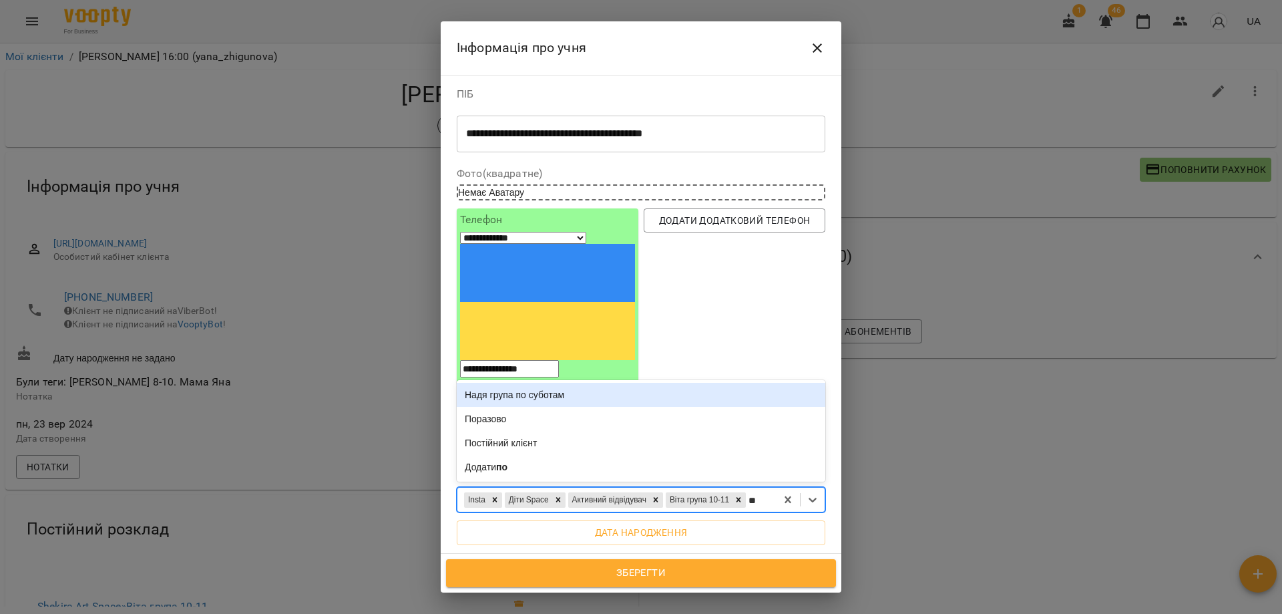
type input "***"
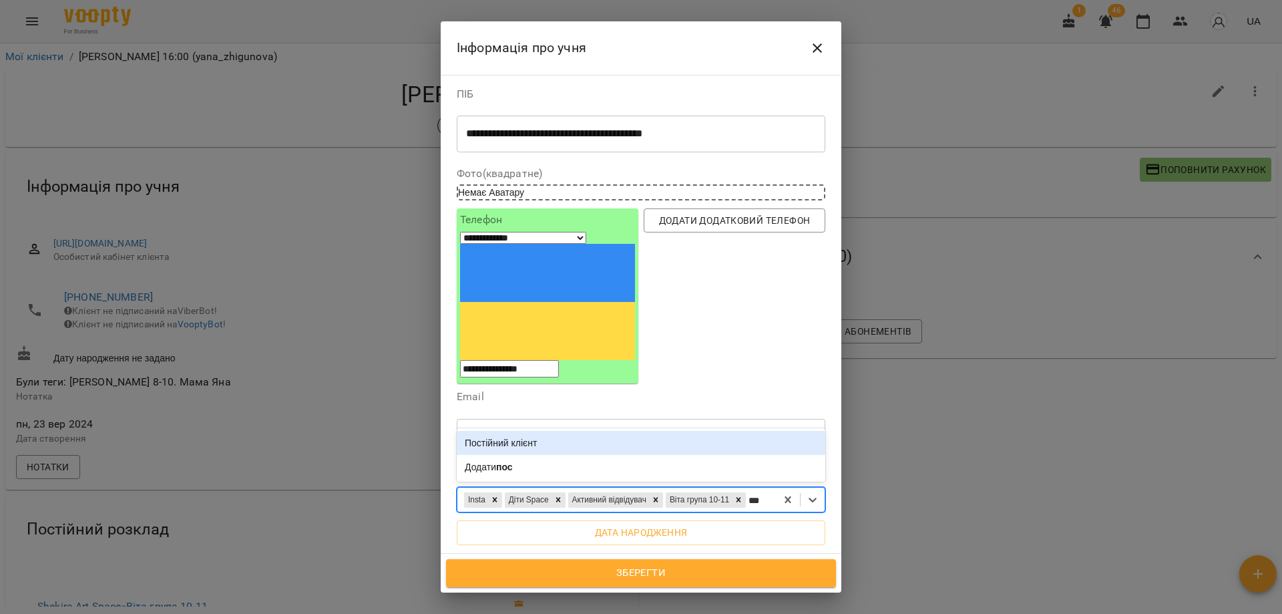
click at [539, 431] on div "Постійний клієнт" at bounding box center [641, 443] width 369 height 24
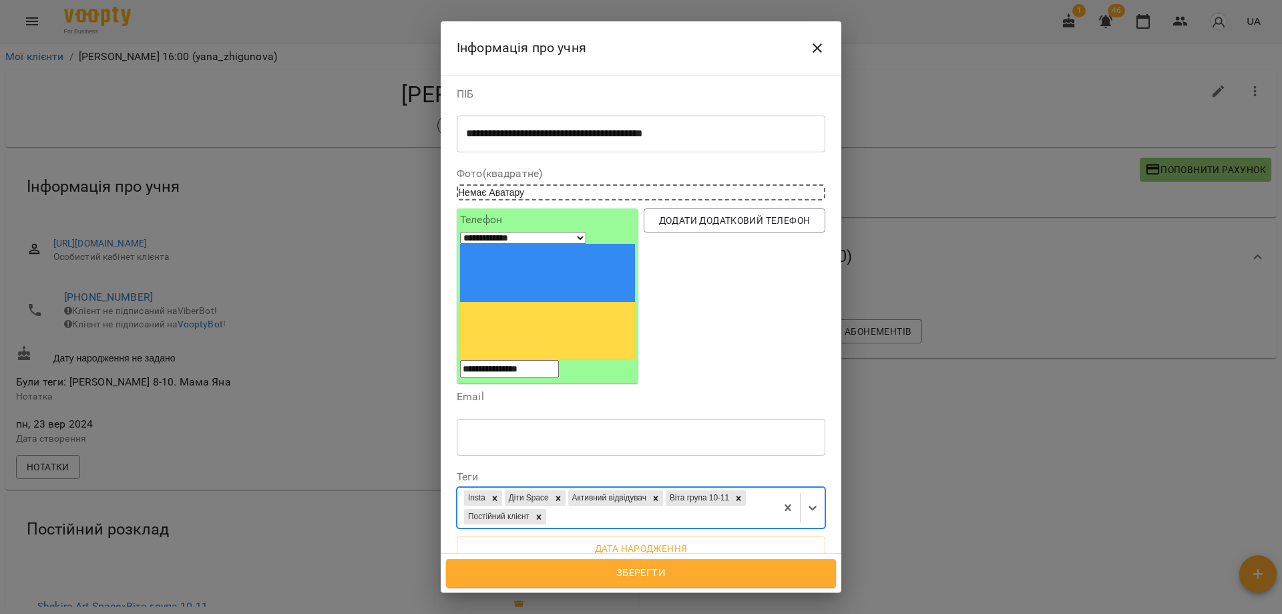
click at [622, 570] on span "Зберегти" at bounding box center [641, 572] width 361 height 17
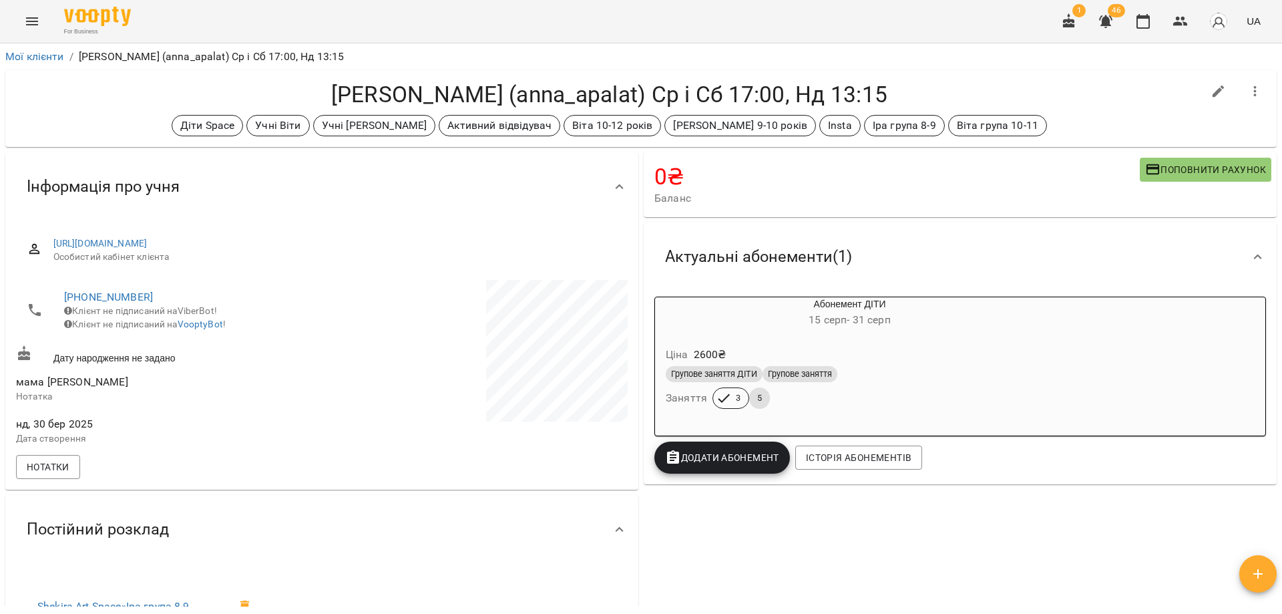
click at [518, 99] on h4 "Есеола Софі (anna_apalat) Ср і Сб 17:00, Нд 13:15" at bounding box center [609, 94] width 1187 height 27
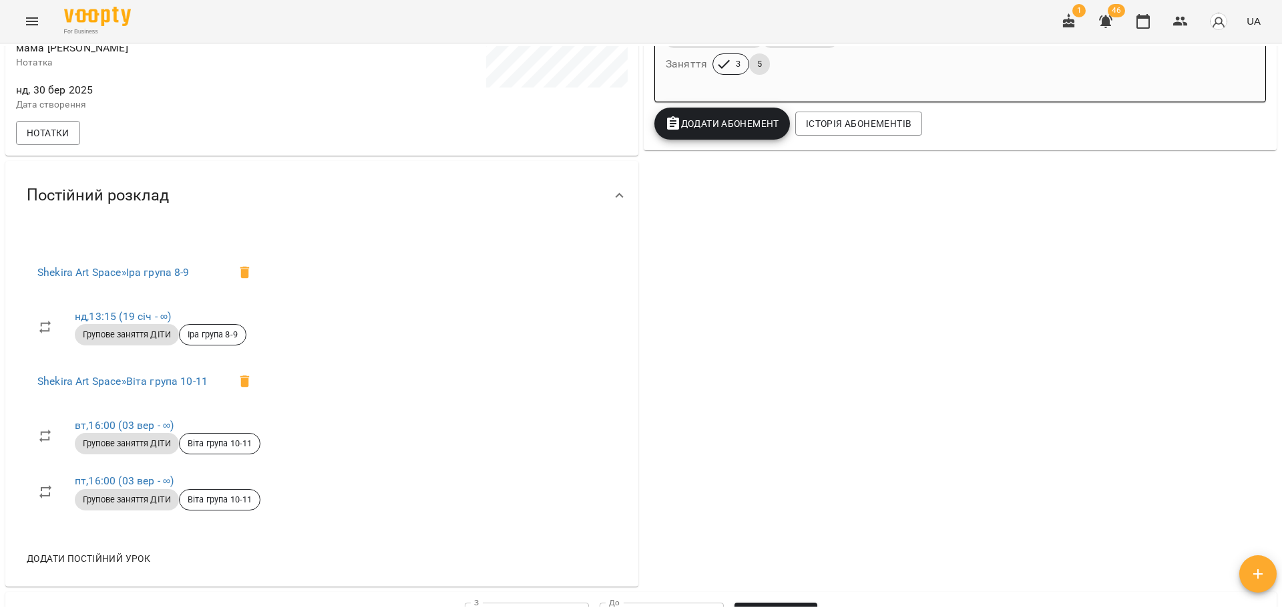
scroll to position [67, 0]
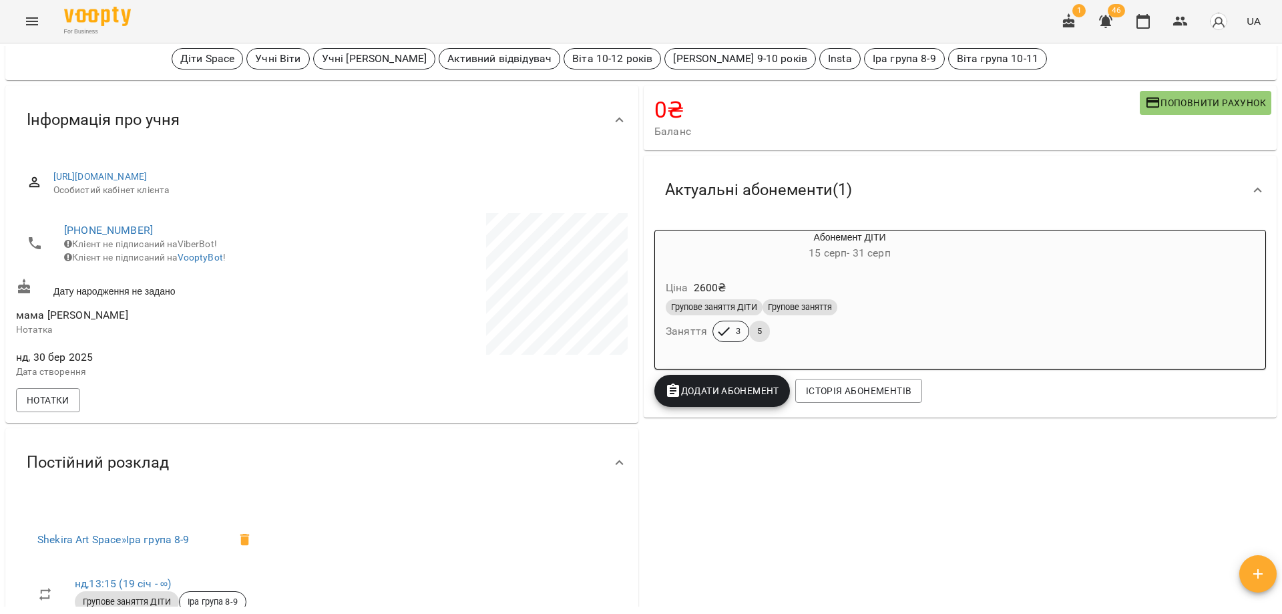
click at [845, 462] on div "0 ₴ Баланс Поповнити рахунок Актуальні абонементи ( 1 ) Абонемент ДІТИ 15 серп …" at bounding box center [960, 469] width 638 height 773
click at [723, 540] on div "0 ₴ Баланс Поповнити рахунок Актуальні абонементи ( 1 ) Абонемент ДІТИ 15 серп …" at bounding box center [960, 469] width 638 height 773
drag, startPoint x: 742, startPoint y: 522, endPoint x: 743, endPoint y: 537, distance: 15.4
click at [743, 536] on div "0 ₴ Баланс Поповнити рахунок Актуальні абонементи ( 1 ) Абонемент ДІТИ 15 серп …" at bounding box center [960, 469] width 638 height 773
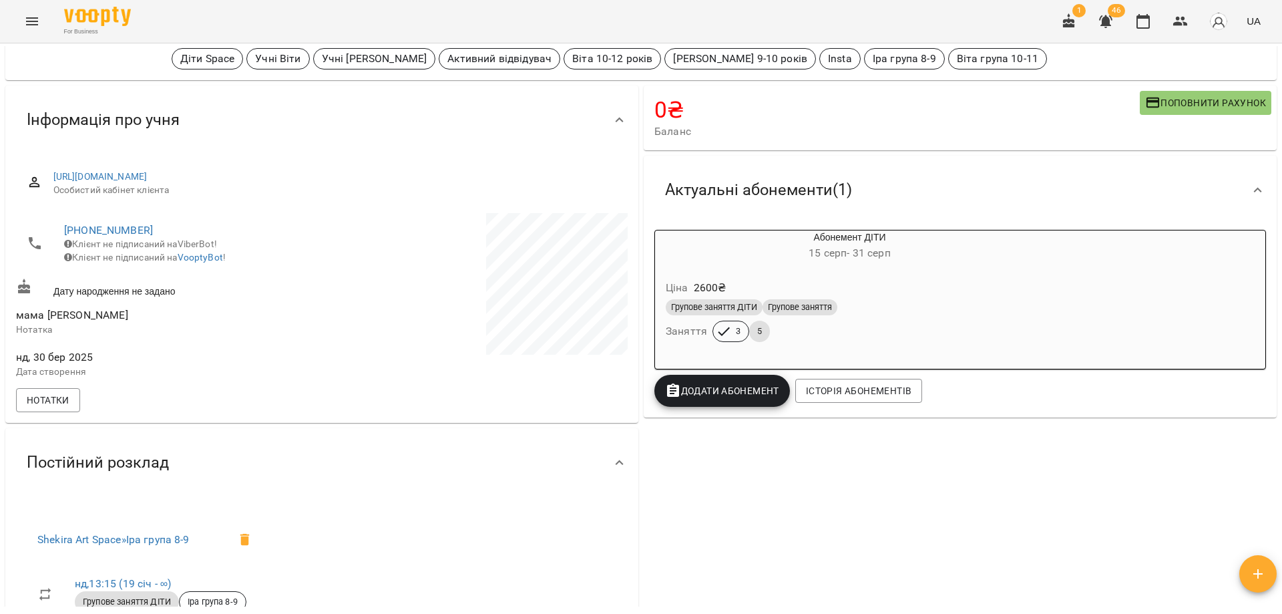
click at [966, 531] on div "0 ₴ Баланс Поповнити рахунок Актуальні абонементи ( 1 ) Абонемент ДІТИ 15 серп …" at bounding box center [960, 469] width 638 height 773
drag, startPoint x: 1009, startPoint y: 109, endPoint x: 1002, endPoint y: 116, distance: 9.9
click at [1002, 116] on h4 "0 ₴" at bounding box center [898, 109] width 486 height 27
click at [1017, 115] on h4 "0 ₴" at bounding box center [898, 109] width 486 height 27
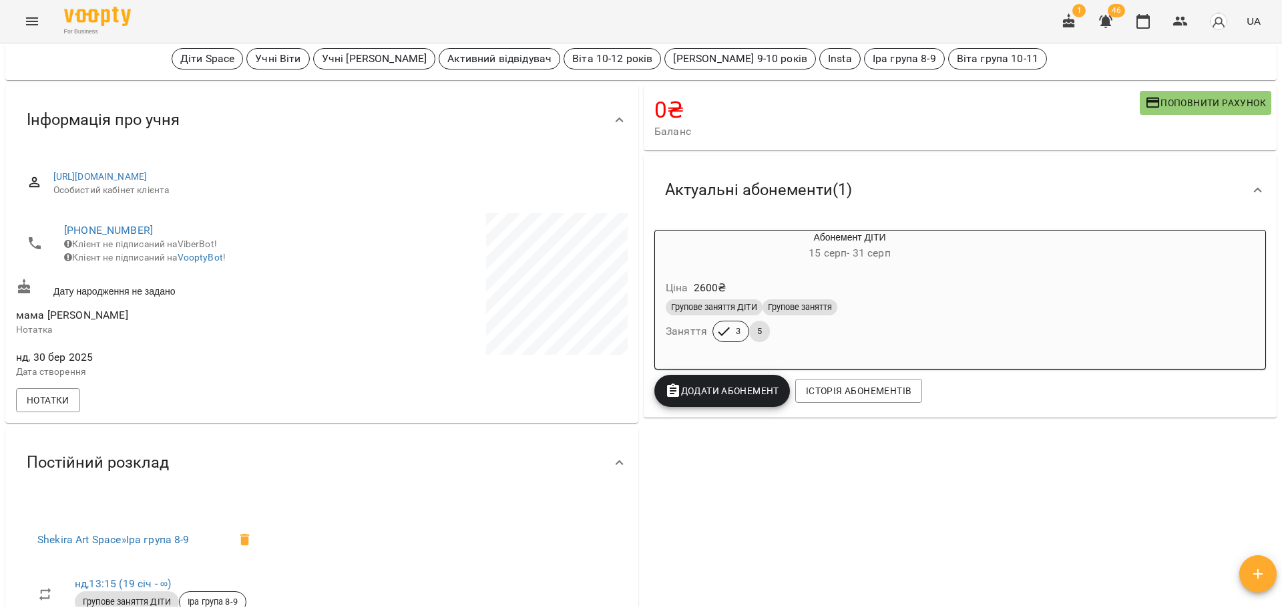
click at [993, 15] on div "For Business 1 46 UA" at bounding box center [641, 21] width 1282 height 43
click at [864, 88] on div "0 ₴ Баланс Поповнити рахунок" at bounding box center [960, 117] width 633 height 65
click at [956, 94] on div "0 ₴ Баланс Поповнити рахунок" at bounding box center [960, 117] width 633 height 65
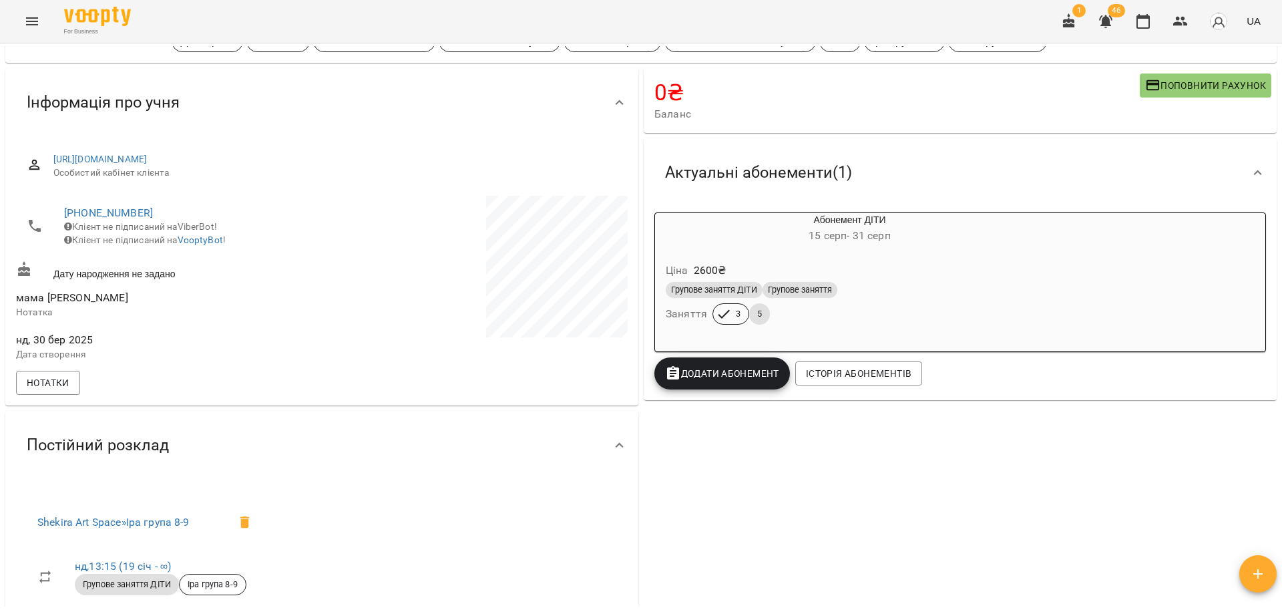
scroll to position [0, 0]
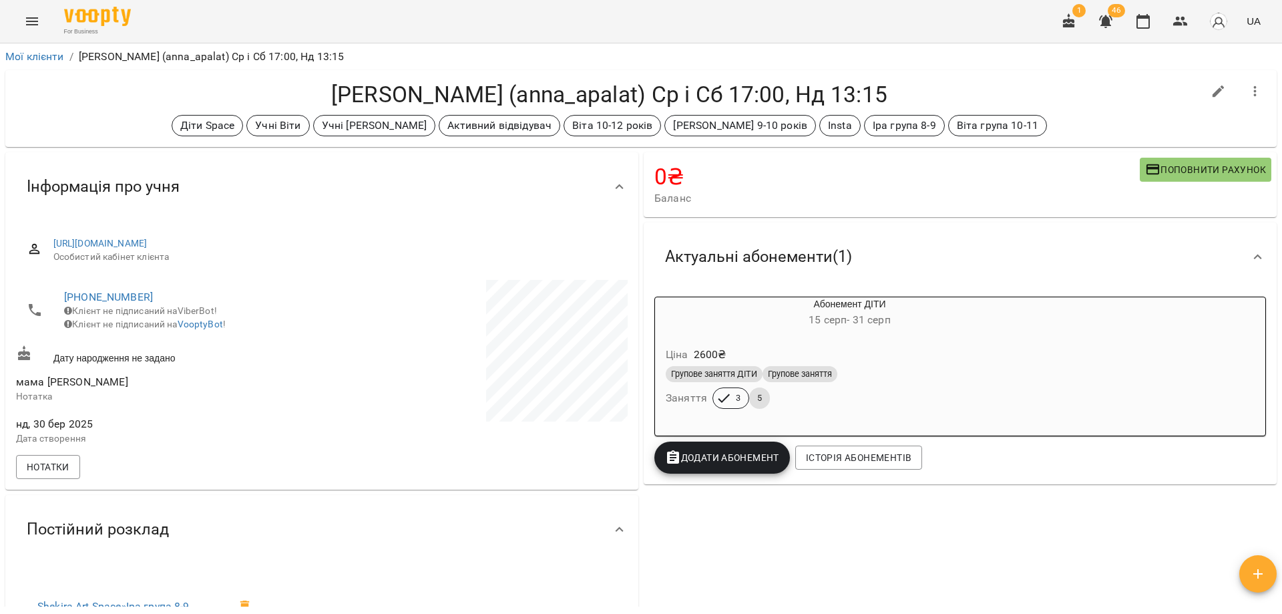
click at [970, 81] on h4 "Есеола Софі (anna_apalat) Ср і Сб 17:00, Нд 13:15" at bounding box center [609, 94] width 1187 height 27
click at [788, 83] on h4 "Есеола Софі (anna_apalat) Ср і Сб 17:00, Нд 13:15" at bounding box center [609, 94] width 1187 height 27
click at [904, 81] on h4 "Есеола Софі (anna_apalat) Ср і Сб 17:00, Нд 13:15" at bounding box center [609, 94] width 1187 height 27
drag, startPoint x: 1020, startPoint y: 85, endPoint x: 1044, endPoint y: 133, distance: 53.5
click at [1044, 133] on div "Есеола Софі (anna_apalat) Ср і Сб 17:00, Нд 13:15 Діти Space Учні Віти Учні Іри…" at bounding box center [609, 108] width 1187 height 55
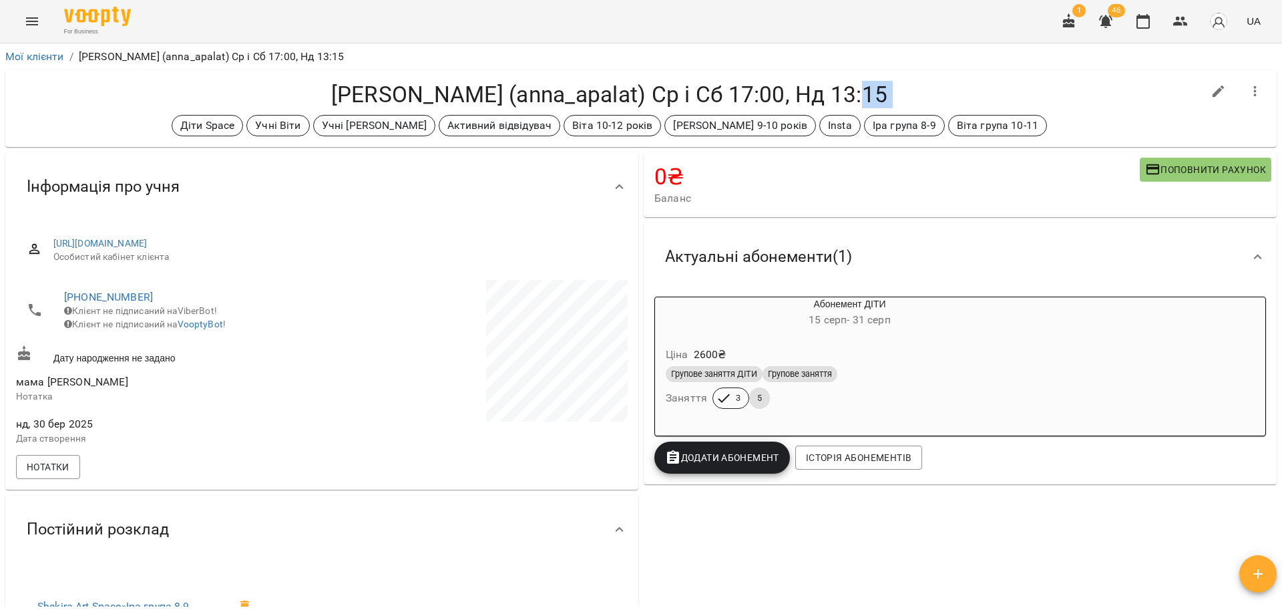
click at [1044, 133] on div "Діти Space Учні Віти Учні Іри Дудки Активний відвідувач Віта 10-12 років Іра Ду…" at bounding box center [609, 125] width 1187 height 21
click at [1039, 129] on div "Діти Space Учні Віти Учні Іри Дудки Активний відвідувач Віта 10-12 років Іра Ду…" at bounding box center [609, 125] width 1187 height 21
drag, startPoint x: 994, startPoint y: 85, endPoint x: 1016, endPoint y: 131, distance: 51.1
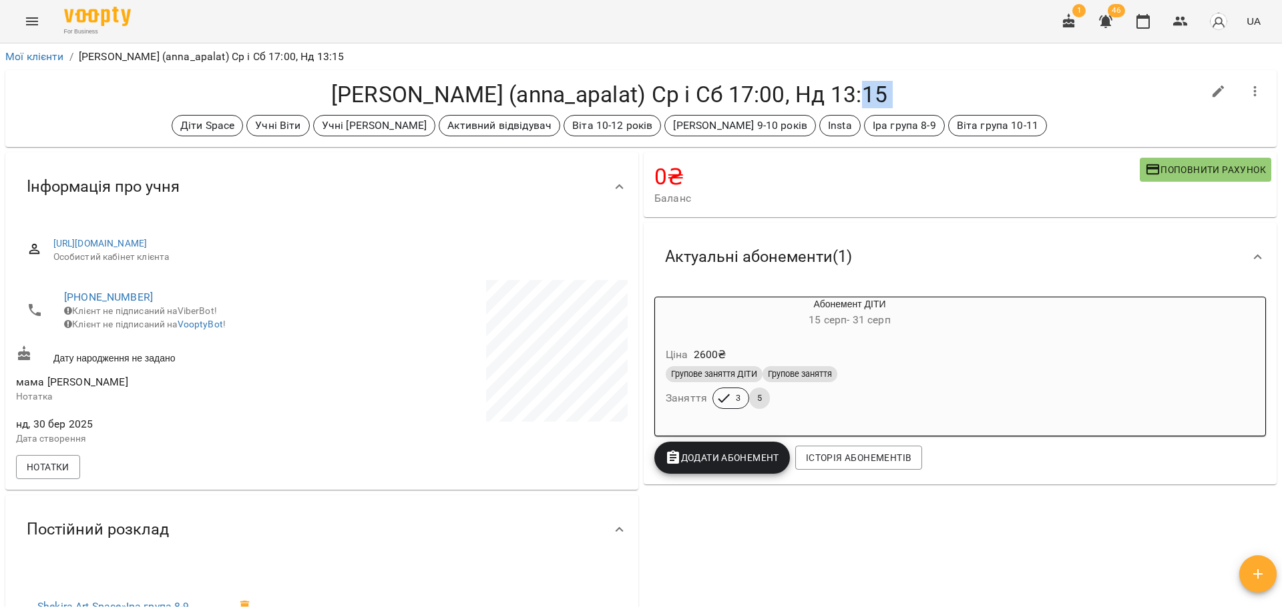
click at [1016, 131] on div "Есеола Софі (anna_apalat) Ср і Сб 17:00, Нд 13:15 Діти Space Учні Віти Учні Іри…" at bounding box center [609, 108] width 1187 height 55
click at [1016, 131] on div "Діти Space Учні Віти Учні Іри Дудки Активний відвідувач Віта 10-12 років Іра Ду…" at bounding box center [609, 125] width 1187 height 21
click at [849, 91] on h4 "Есеола Софі (anna_apalat) Ср і Сб 17:00, Нд 13:15" at bounding box center [609, 94] width 1187 height 27
drag, startPoint x: 849, startPoint y: 91, endPoint x: 863, endPoint y: 93, distance: 14.1
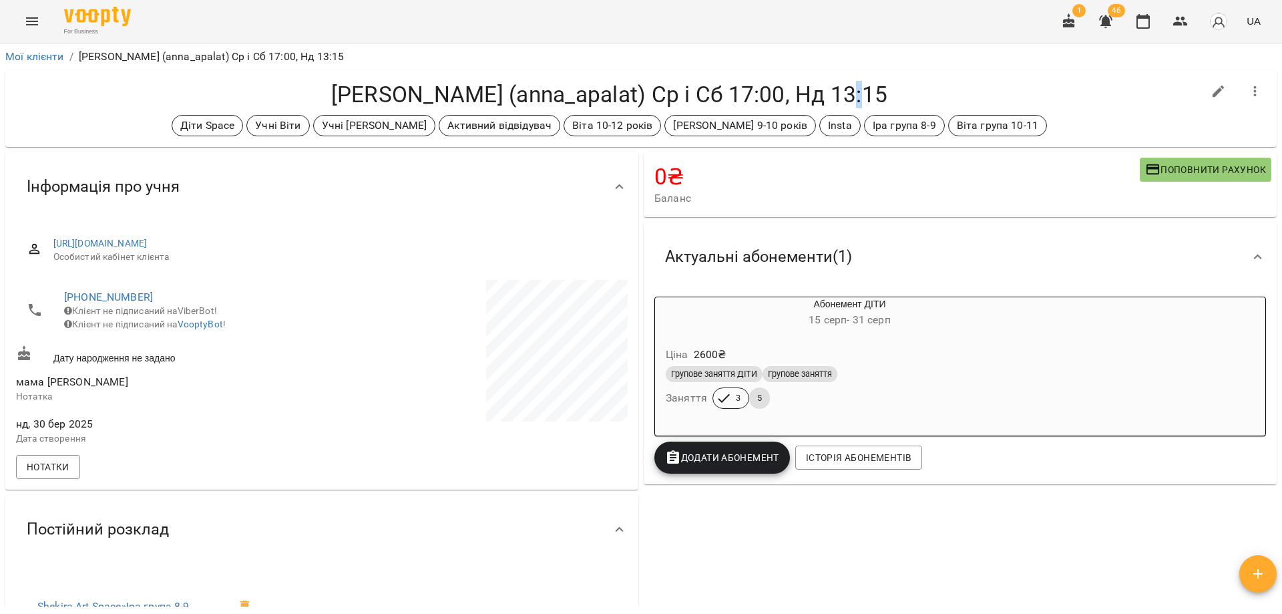
click at [863, 93] on h4 "Есеола Софі (anna_apalat) Ср і Сб 17:00, Нд 13:15" at bounding box center [609, 94] width 1187 height 27
drag, startPoint x: 784, startPoint y: 90, endPoint x: 926, endPoint y: 94, distance: 141.6
click at [926, 94] on h4 "Есеола Софі (anna_apalat) Ср і Сб 17:00, Нд 13:15" at bounding box center [609, 94] width 1187 height 27
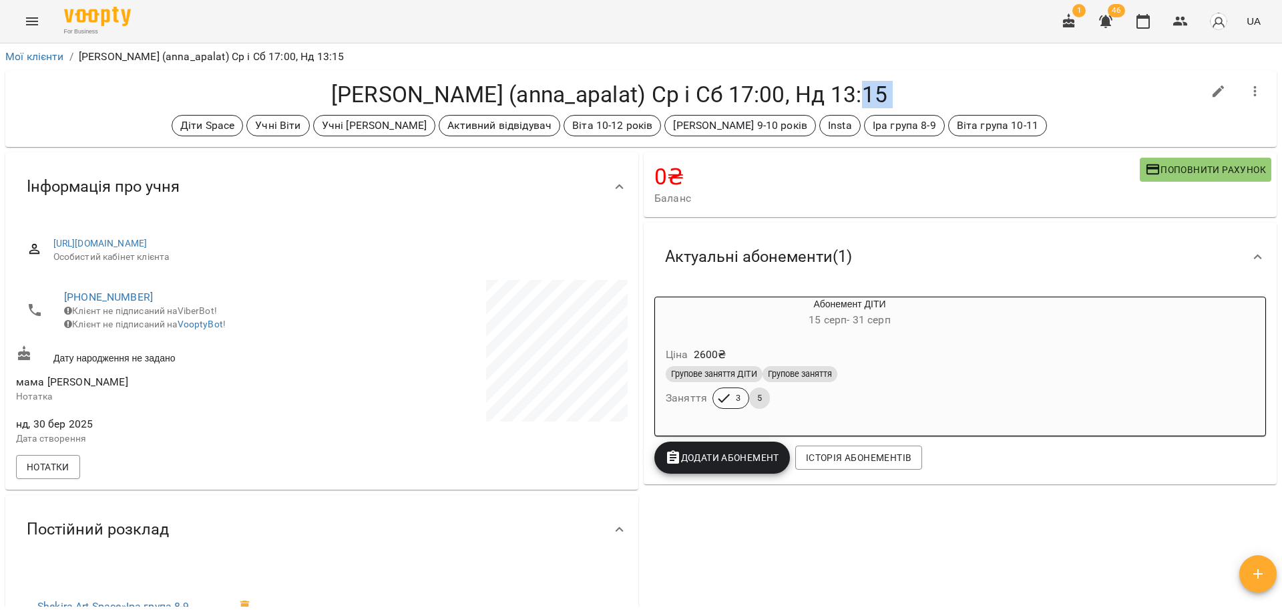
click at [926, 94] on h4 "Есеола Софі (anna_apalat) Ср і Сб 17:00, Нд 13:15" at bounding box center [609, 94] width 1187 height 27
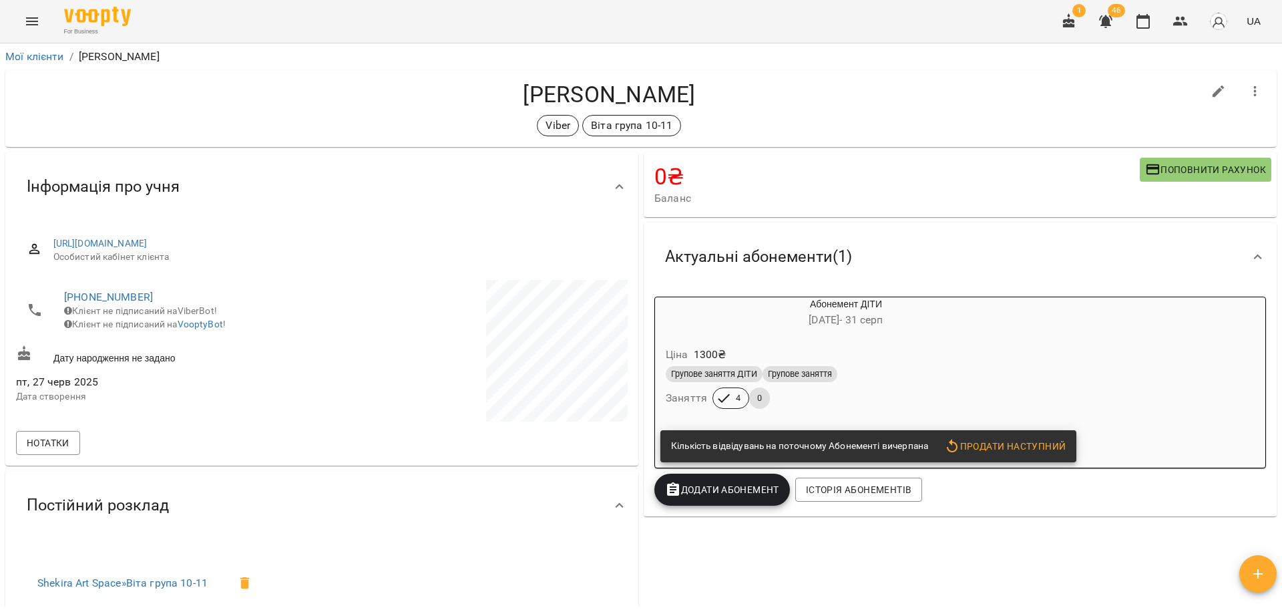
click at [729, 124] on div "Viber [PERSON_NAME] група 10-11" at bounding box center [609, 125] width 1187 height 21
click at [272, 87] on h4 "[PERSON_NAME]" at bounding box center [609, 94] width 1187 height 27
click at [684, 113] on div "[PERSON_NAME] [PERSON_NAME] група 10-11" at bounding box center [609, 108] width 1187 height 55
click at [1214, 93] on icon "button" at bounding box center [1219, 91] width 16 height 16
select select "**"
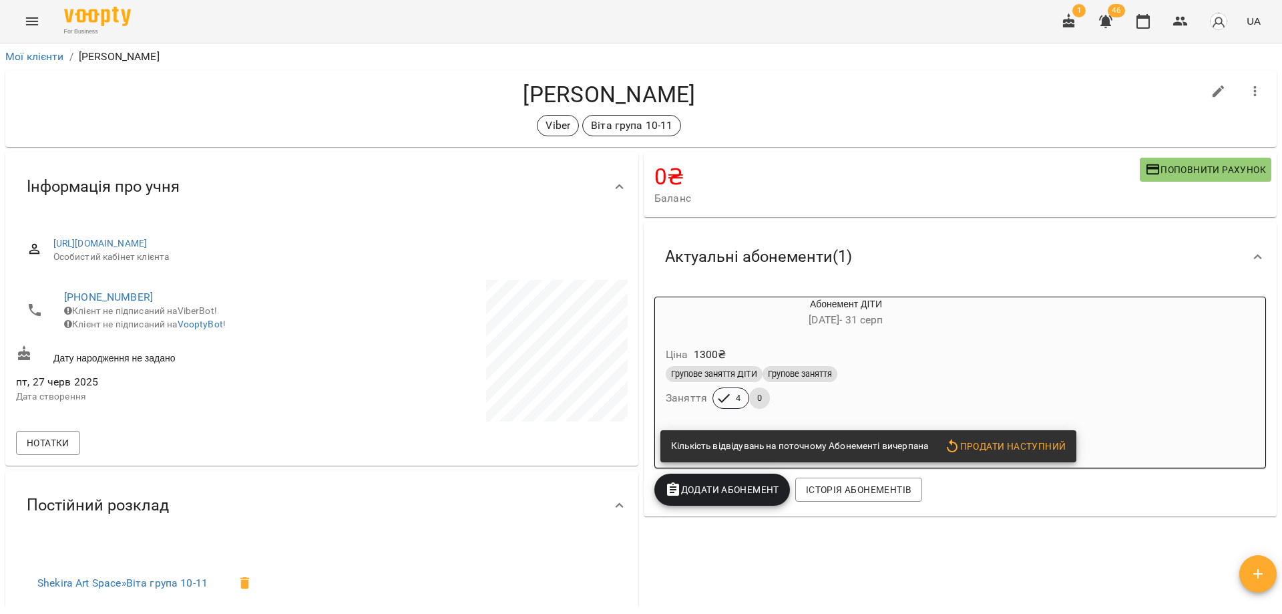
click at [997, 108] on h4 "[PERSON_NAME]" at bounding box center [609, 94] width 1187 height 27
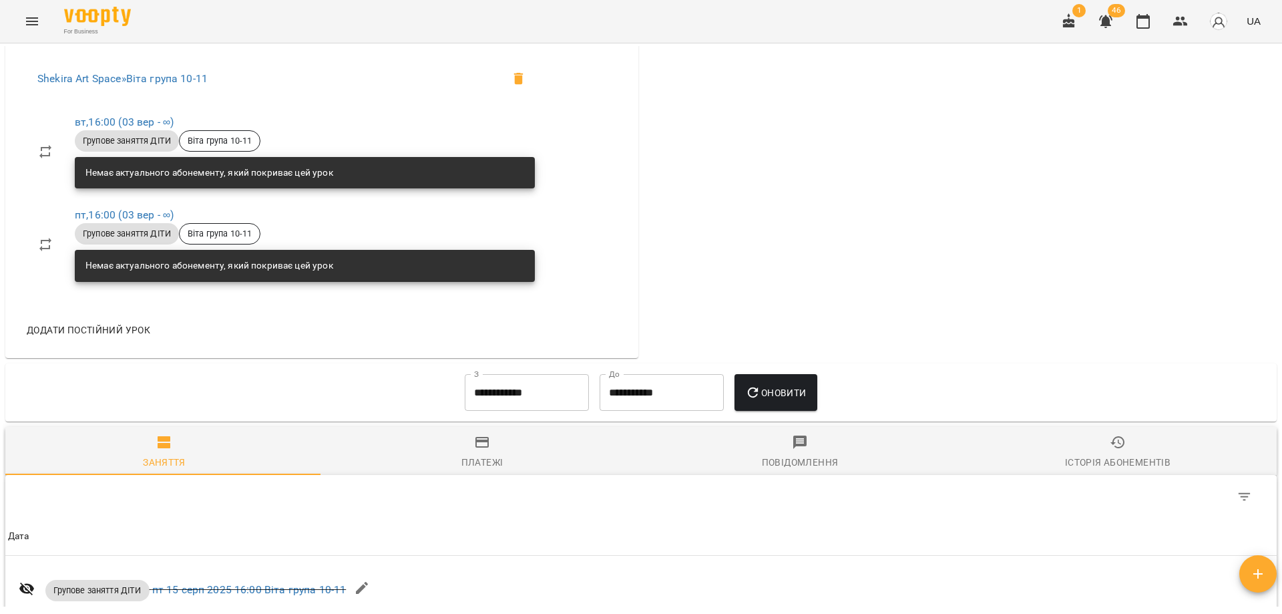
scroll to position [601, 0]
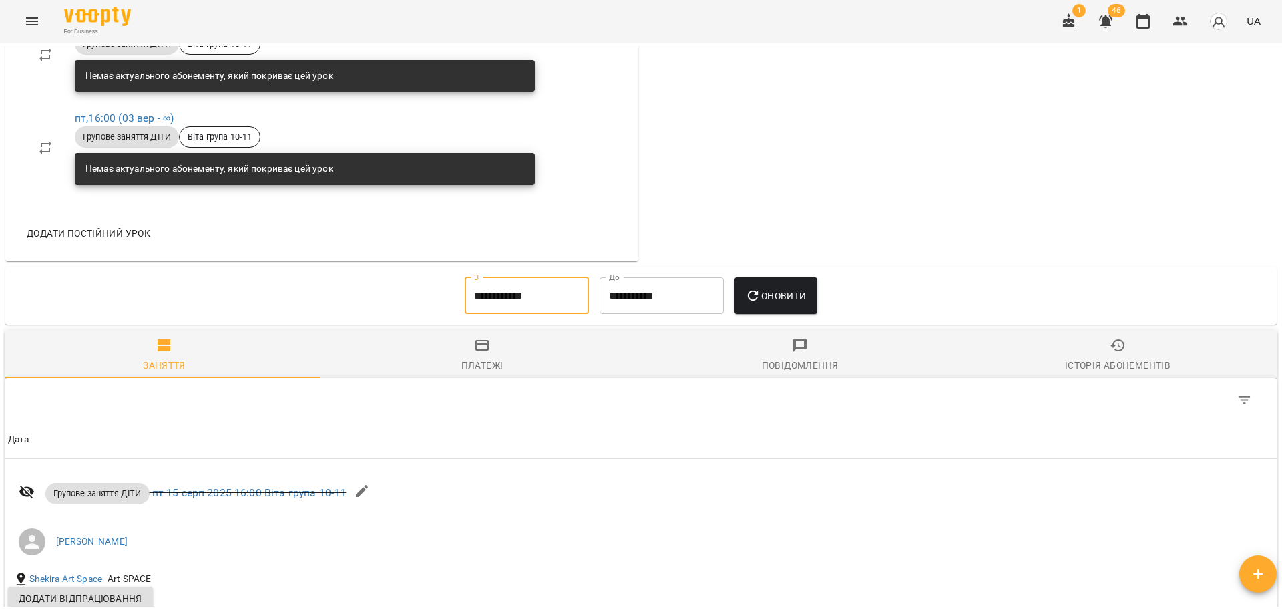
click at [496, 298] on input "**********" at bounding box center [527, 295] width 124 height 37
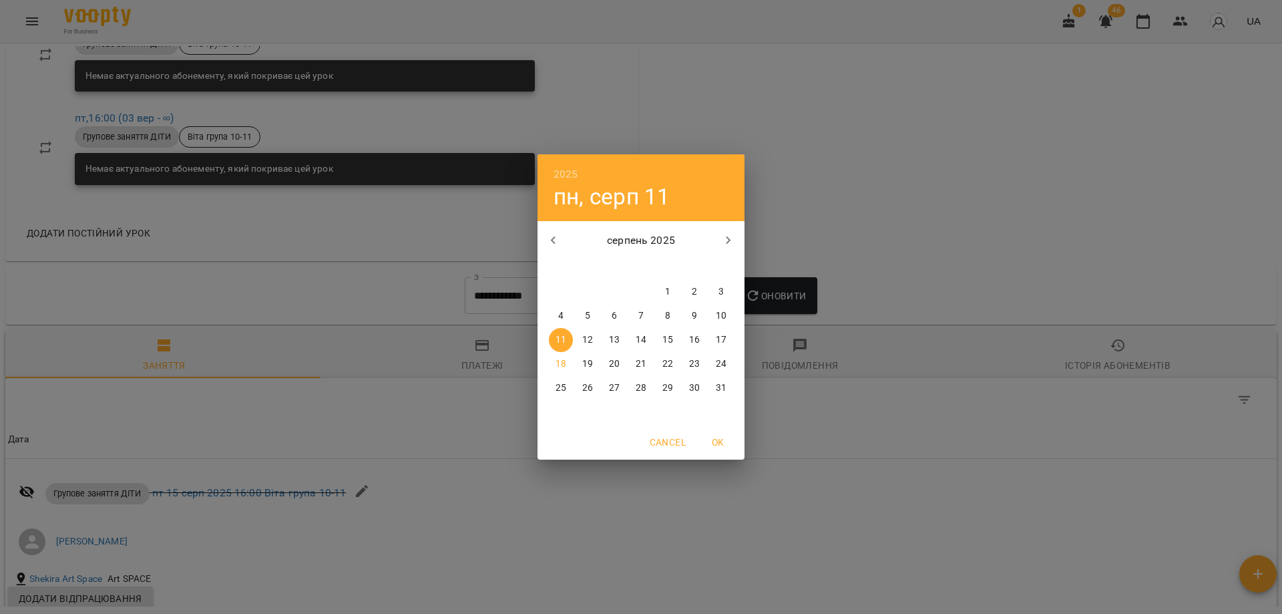
click at [553, 234] on icon "button" at bounding box center [554, 240] width 16 height 16
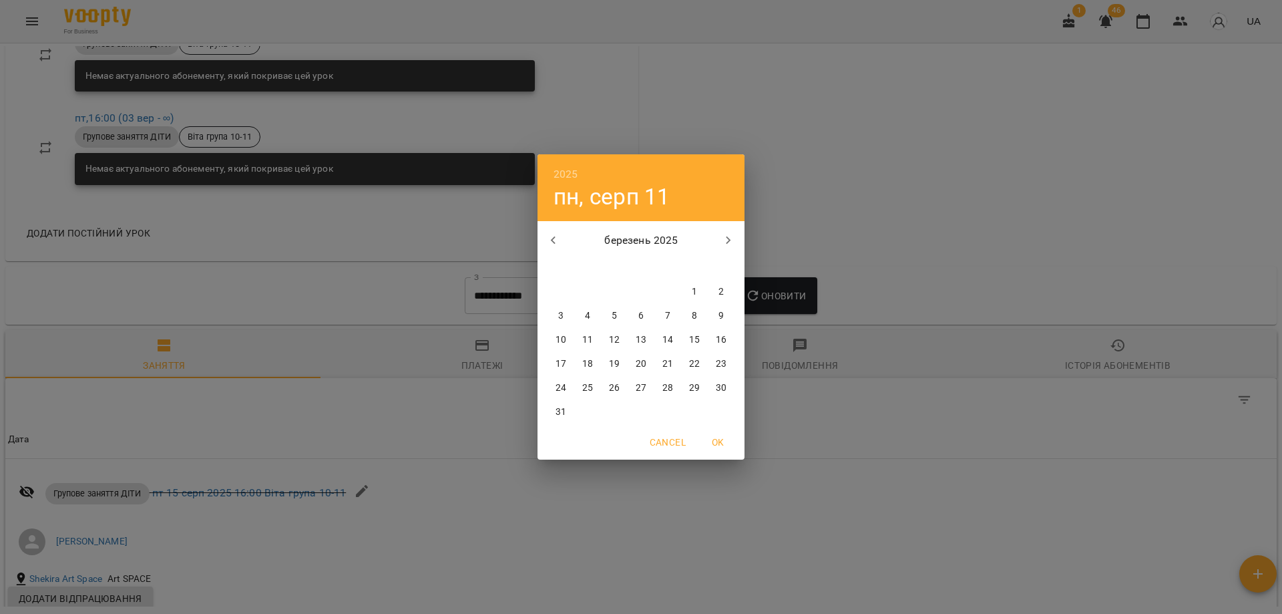
click at [553, 234] on icon "button" at bounding box center [554, 240] width 16 height 16
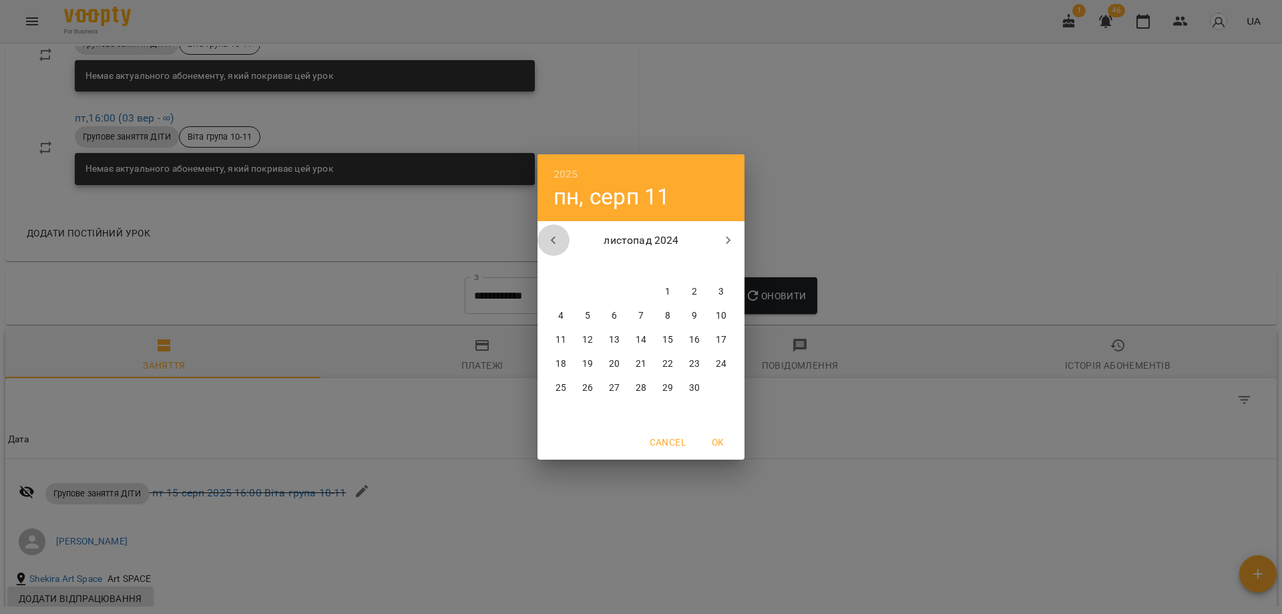
click at [553, 234] on icon "button" at bounding box center [554, 240] width 16 height 16
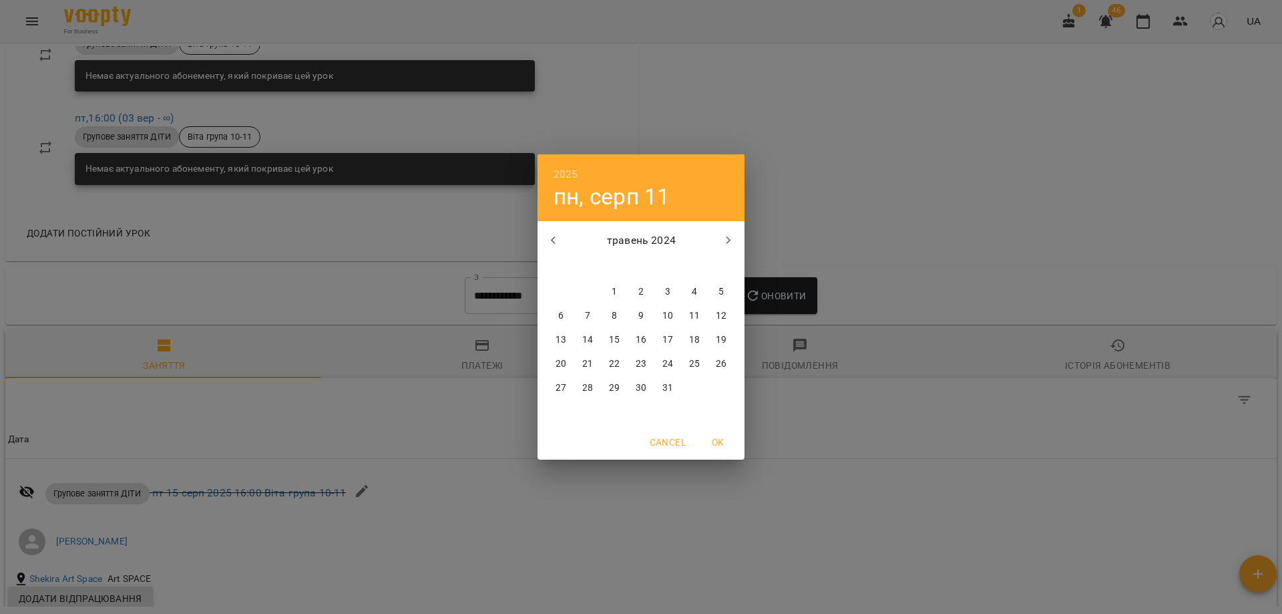
click at [553, 234] on icon "button" at bounding box center [554, 240] width 16 height 16
click at [663, 288] on span "1" at bounding box center [668, 291] width 24 height 13
type input "**********"
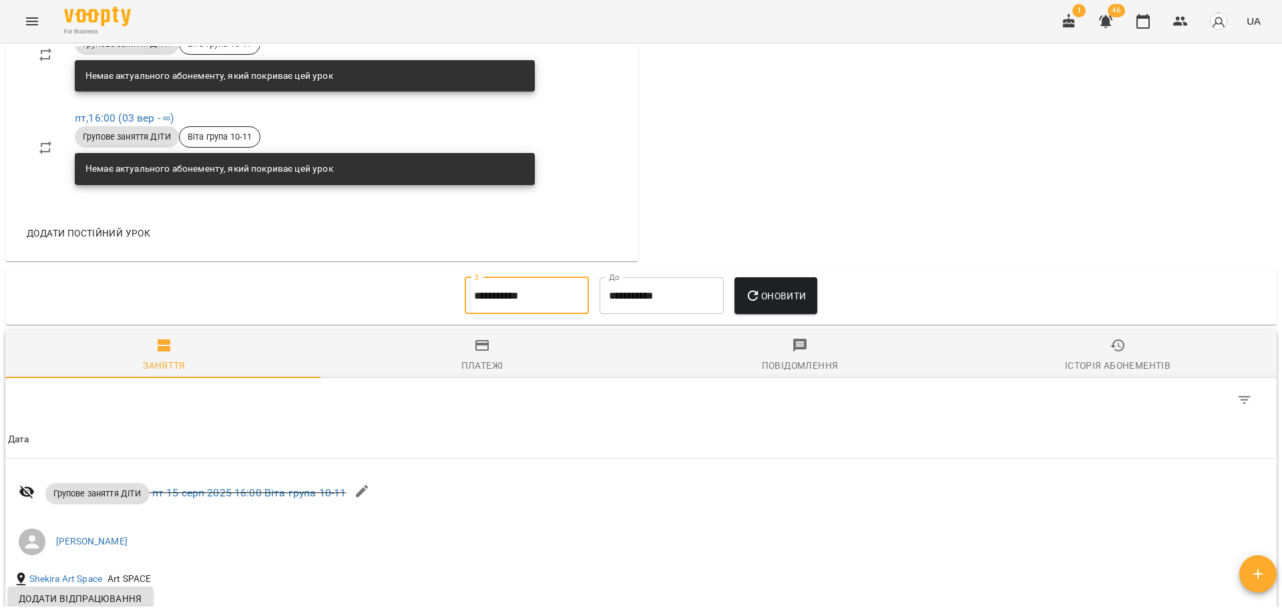
click at [801, 295] on span "Оновити" at bounding box center [775, 296] width 61 height 16
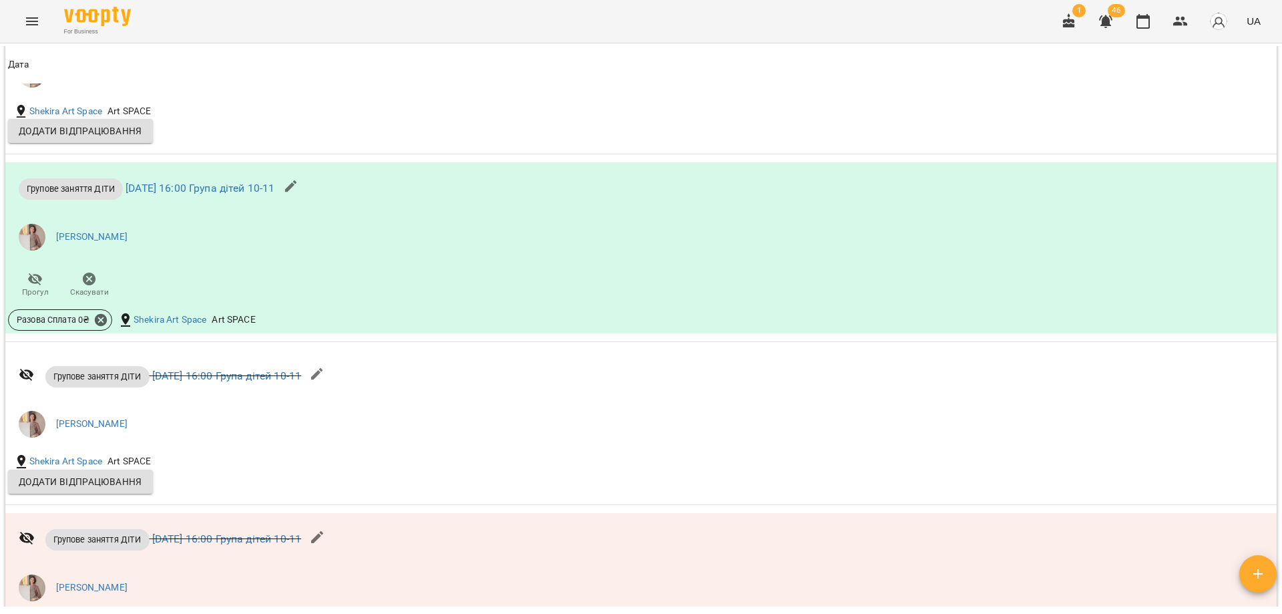
scroll to position [668, 0]
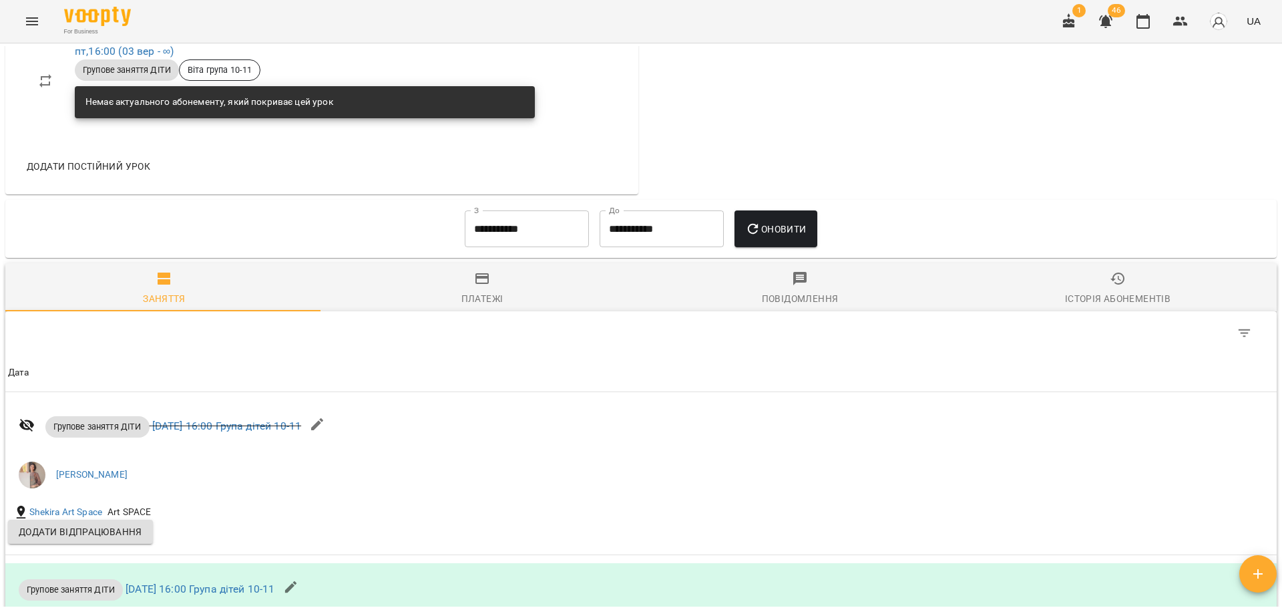
click at [520, 238] on input "**********" at bounding box center [527, 228] width 124 height 37
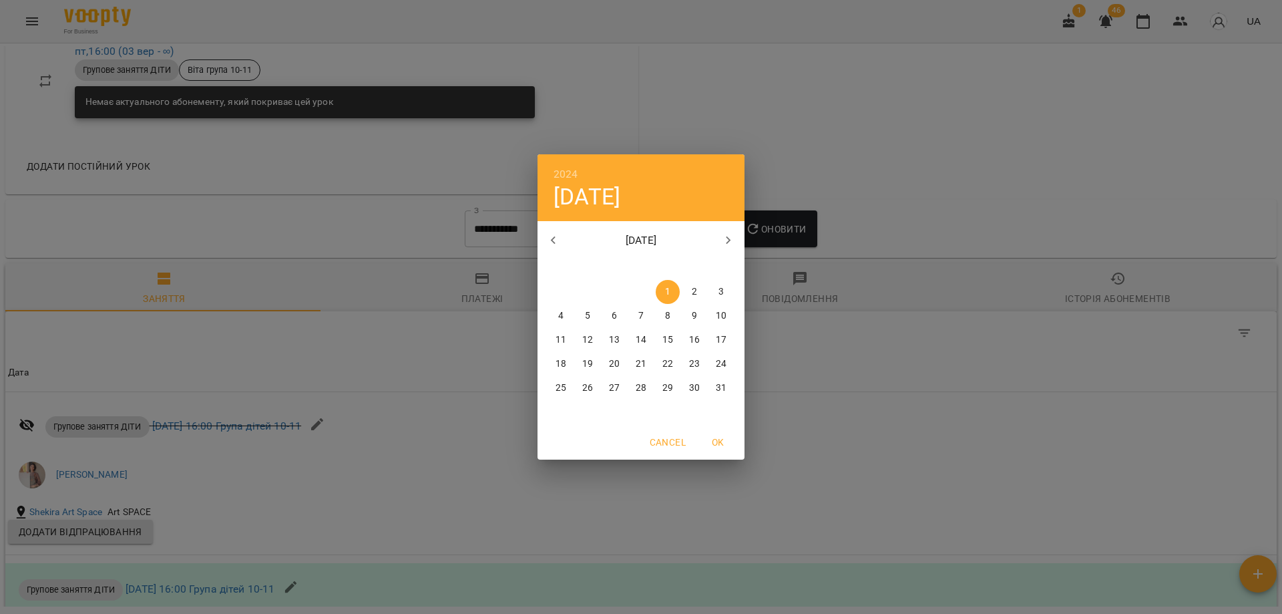
click at [962, 102] on div "2024 пт, бер 1 березень 2024 пн вт ср чт пт сб нд 26 27 28 29 1 2 3 4 5 6 7 8 9…" at bounding box center [641, 307] width 1282 height 614
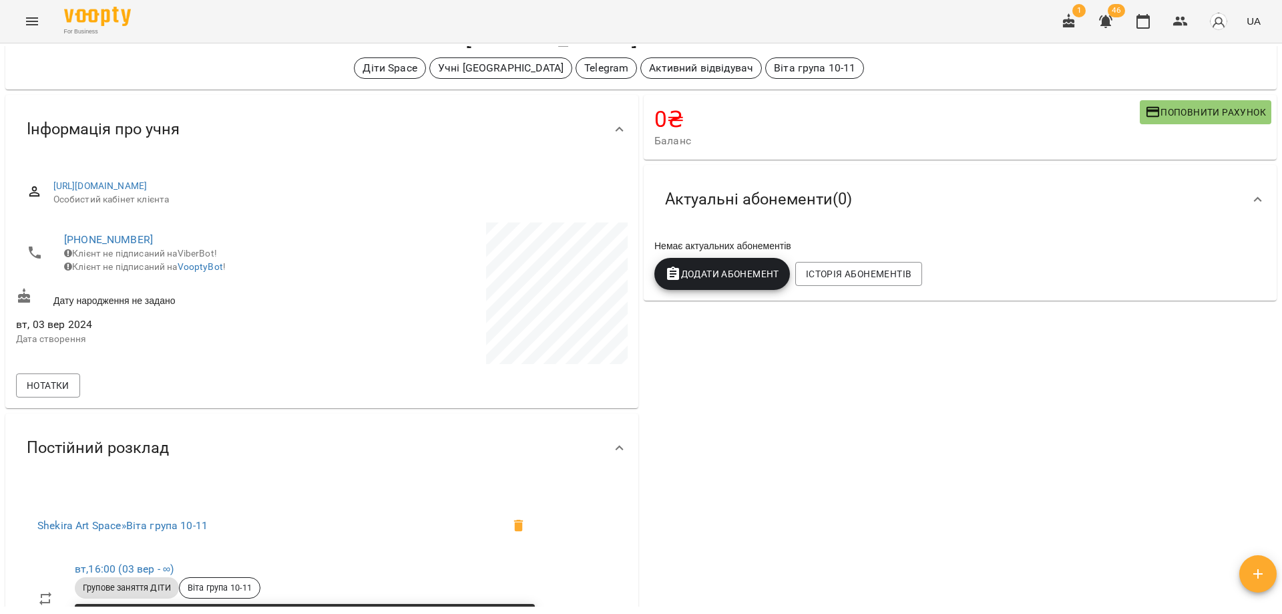
scroll to position [0, 0]
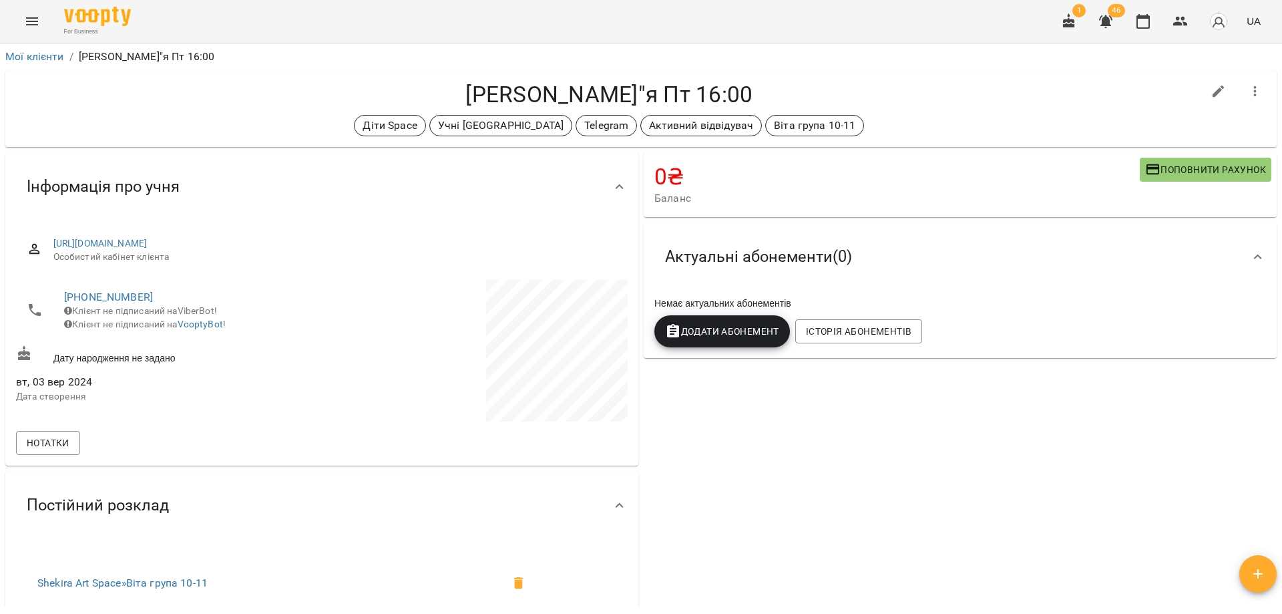
click at [940, 87] on h4 "Міщенко Дар"я Пт 16:00" at bounding box center [609, 94] width 1187 height 27
click at [894, 377] on div "0 ₴ Баланс Поповнити рахунок Актуальні абонементи ( 0 ) Немає актуальних абонем…" at bounding box center [960, 507] width 638 height 715
drag, startPoint x: 751, startPoint y: 408, endPoint x: 742, endPoint y: 402, distance: 10.6
click at [742, 402] on div "0 ₴ Баланс Поповнити рахунок Актуальні абонементи ( 0 ) Немає актуальних абонем…" at bounding box center [960, 507] width 638 height 715
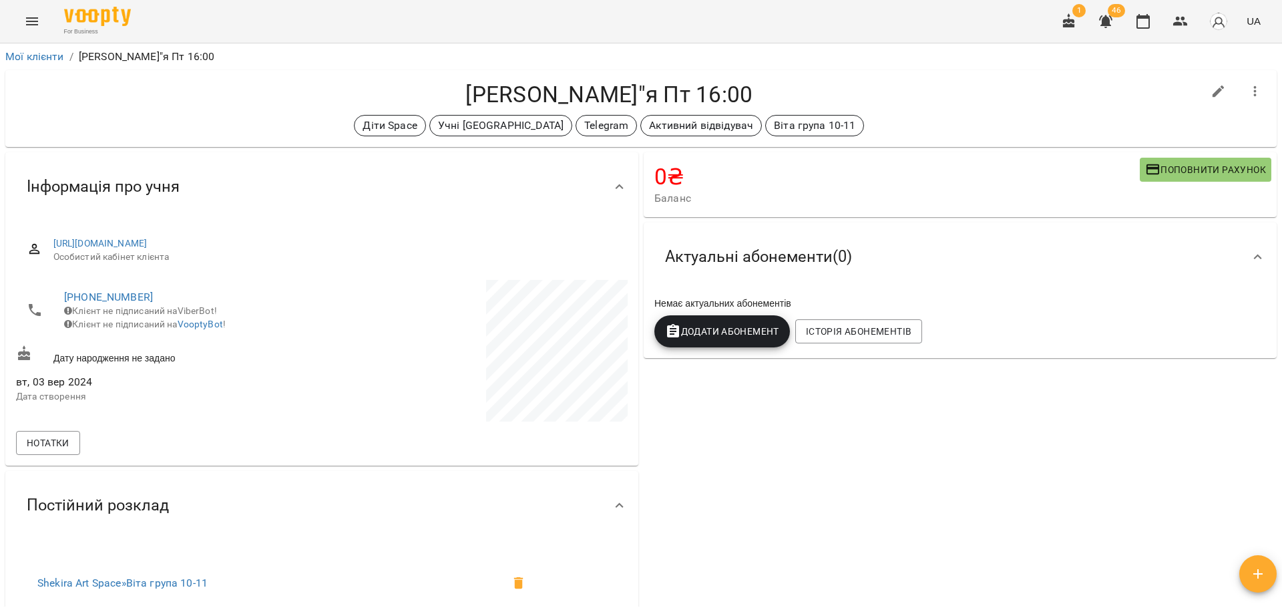
click at [742, 401] on div "0 ₴ Баланс Поповнити рахунок Актуальні абонементи ( 0 ) Немає актуальних абонем…" at bounding box center [960, 507] width 638 height 715
click at [775, 496] on div "0 ₴ Баланс Поповнити рахунок Актуальні абонементи ( 0 ) Немає актуальних абонем…" at bounding box center [960, 507] width 638 height 715
click at [1212, 92] on icon "button" at bounding box center [1219, 91] width 16 height 16
select select "**"
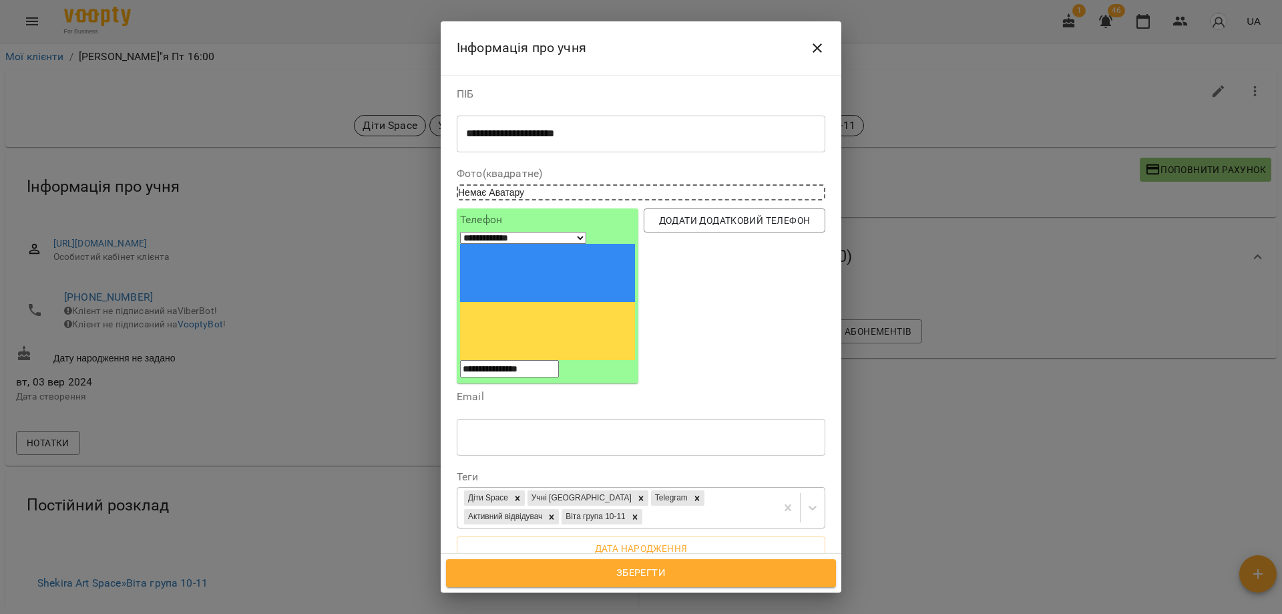
click at [697, 488] on div "Діти Space Учні Вікторії Telegram Активний відвідувач Віта група 10-11" at bounding box center [616, 508] width 319 height 40
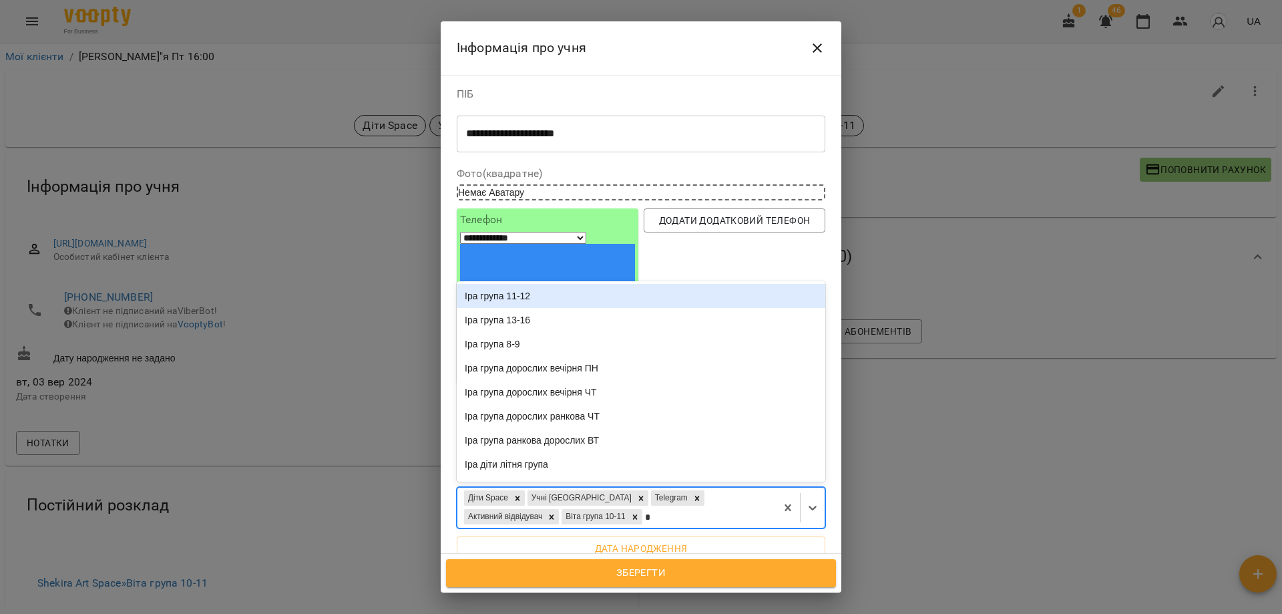
type input "**"
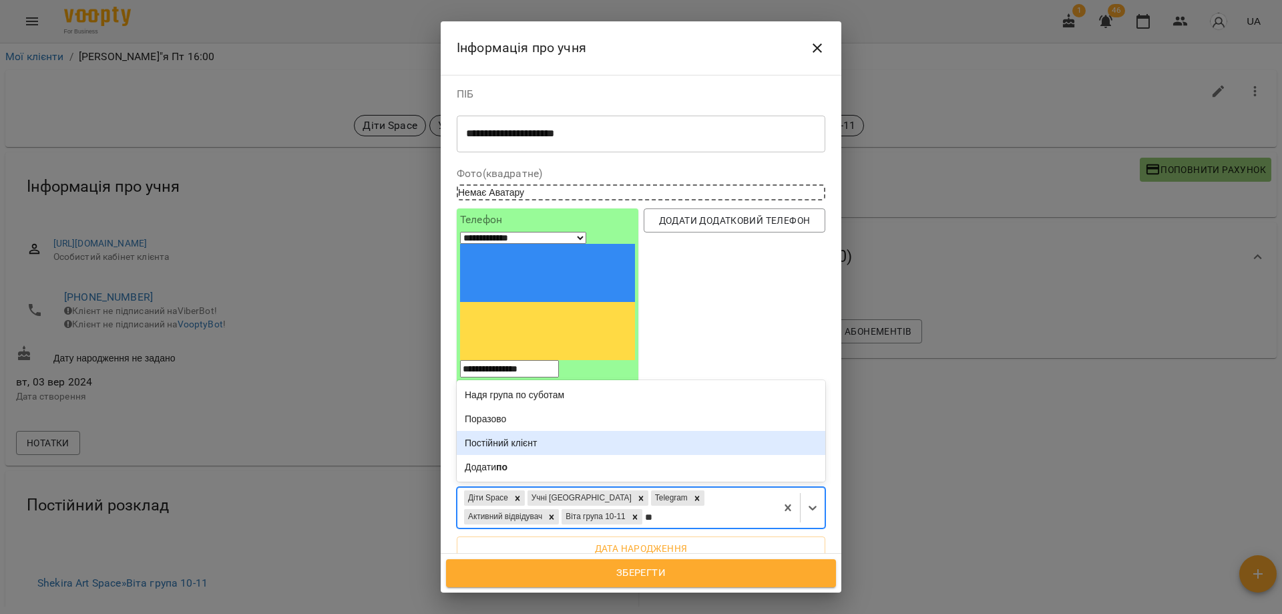
click at [488, 431] on div "Постійний клієнт" at bounding box center [641, 443] width 369 height 24
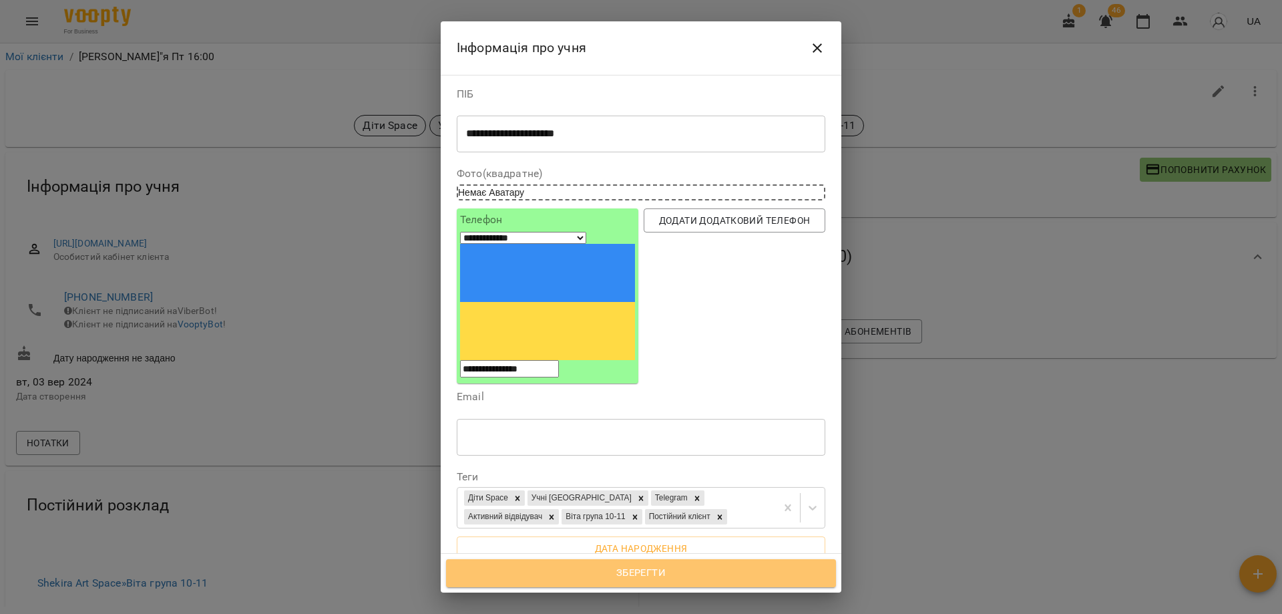
click at [709, 570] on span "Зберегти" at bounding box center [641, 572] width 361 height 17
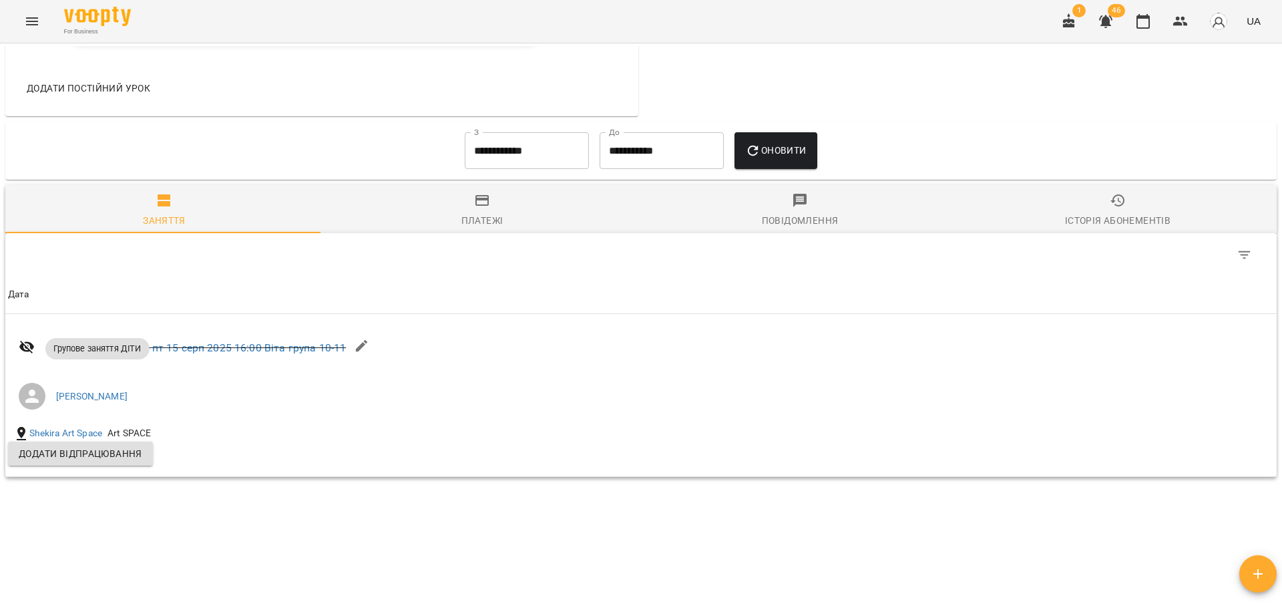
scroll to position [763, 0]
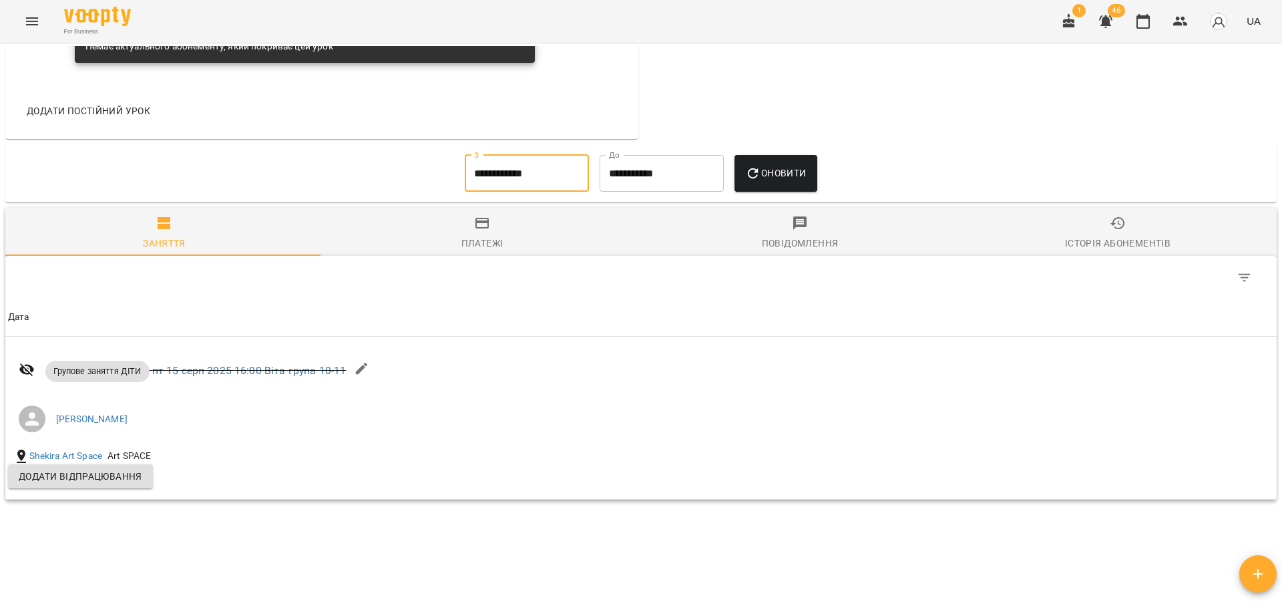
click at [519, 182] on input "**********" at bounding box center [527, 173] width 124 height 37
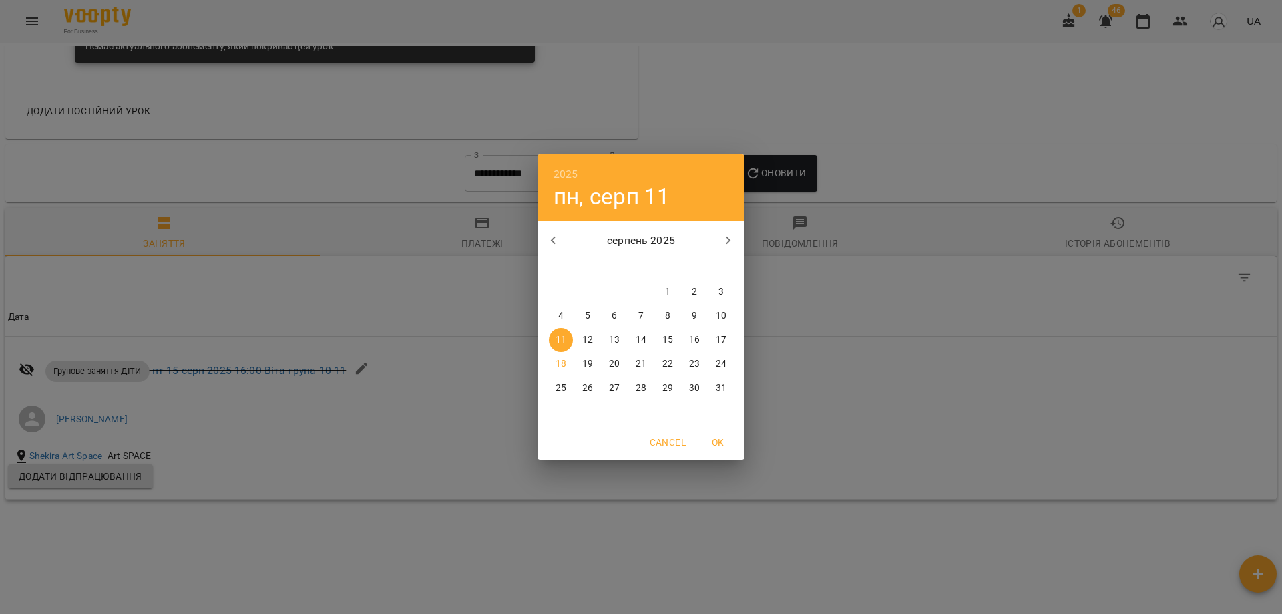
click at [568, 238] on button "button" at bounding box center [554, 240] width 32 height 32
click at [550, 239] on icon "button" at bounding box center [554, 240] width 16 height 16
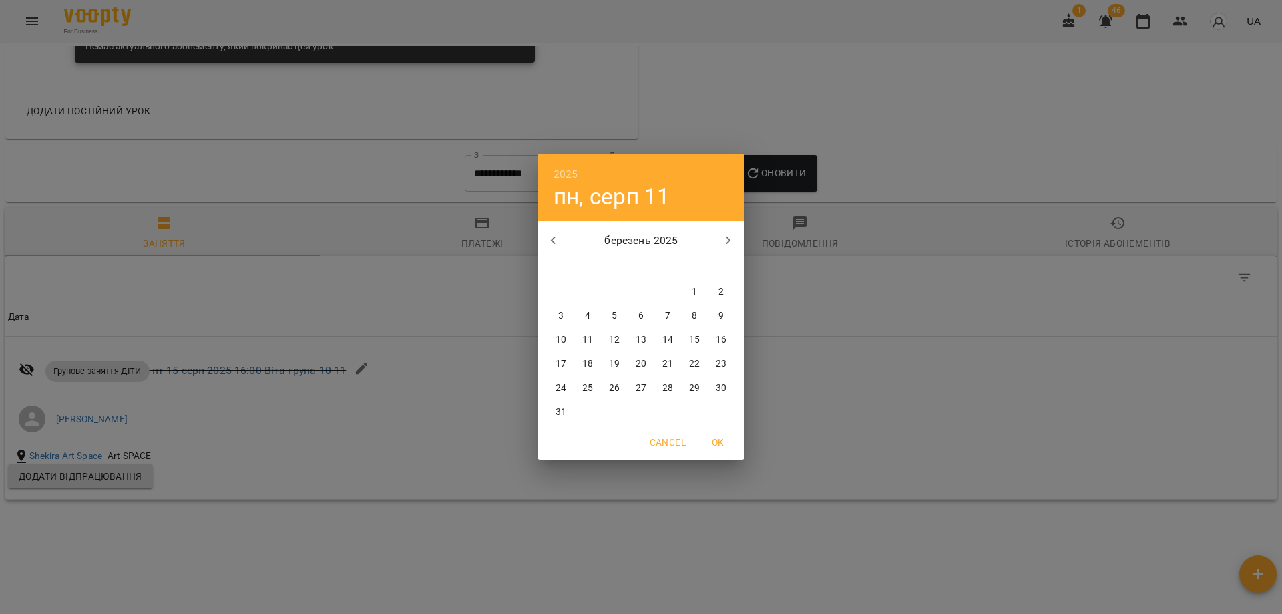
click at [550, 239] on icon "button" at bounding box center [554, 240] width 16 height 16
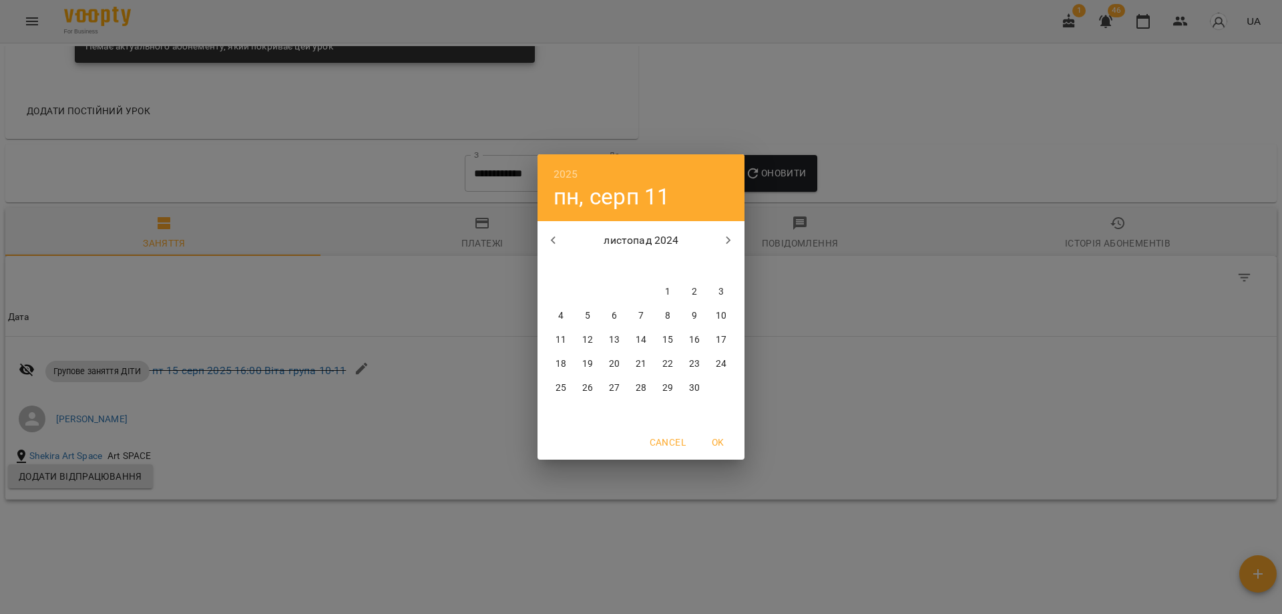
click at [550, 239] on icon "button" at bounding box center [554, 240] width 16 height 16
click at [632, 317] on span "6" at bounding box center [641, 315] width 24 height 13
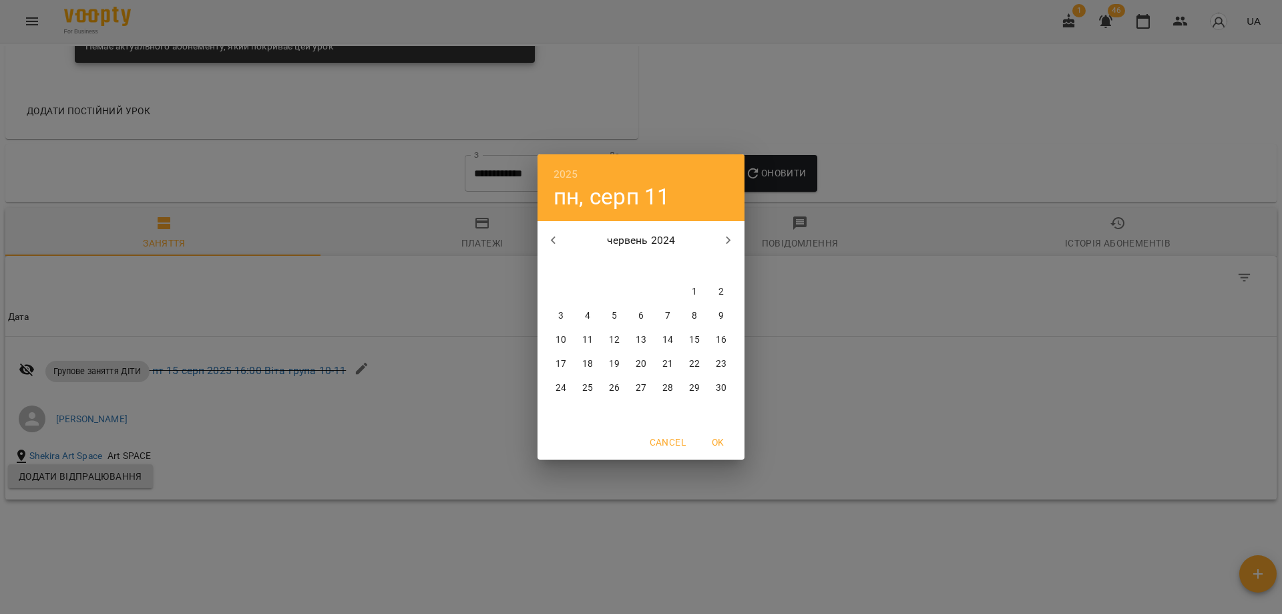
type input "**********"
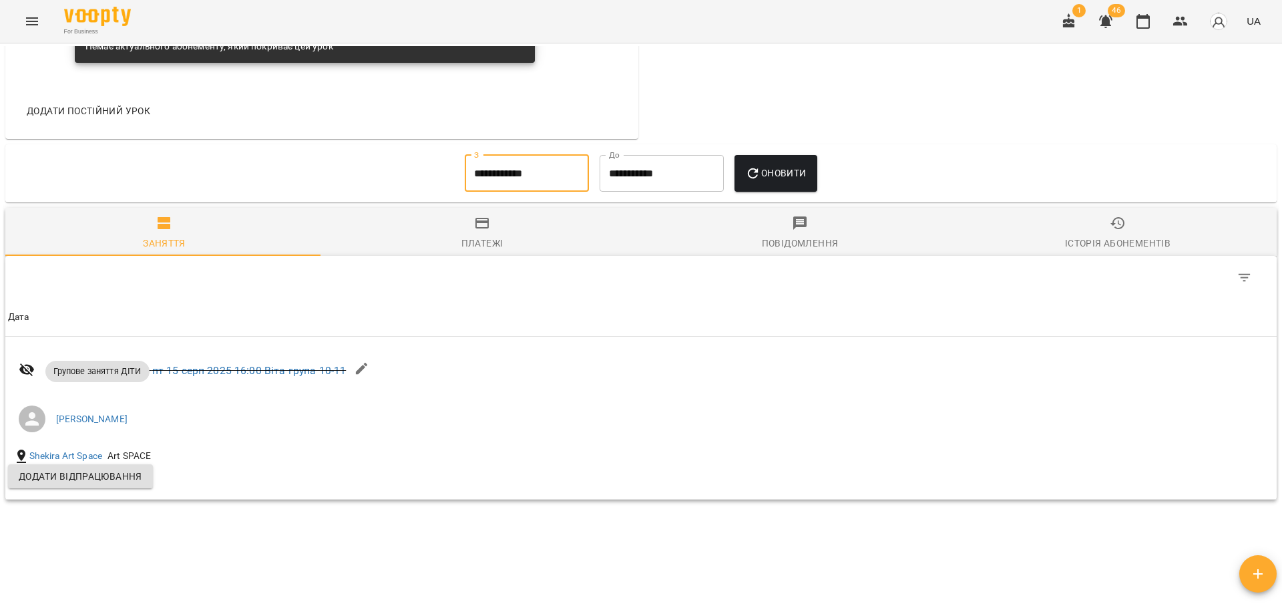
click at [801, 181] on span "Оновити" at bounding box center [775, 173] width 61 height 16
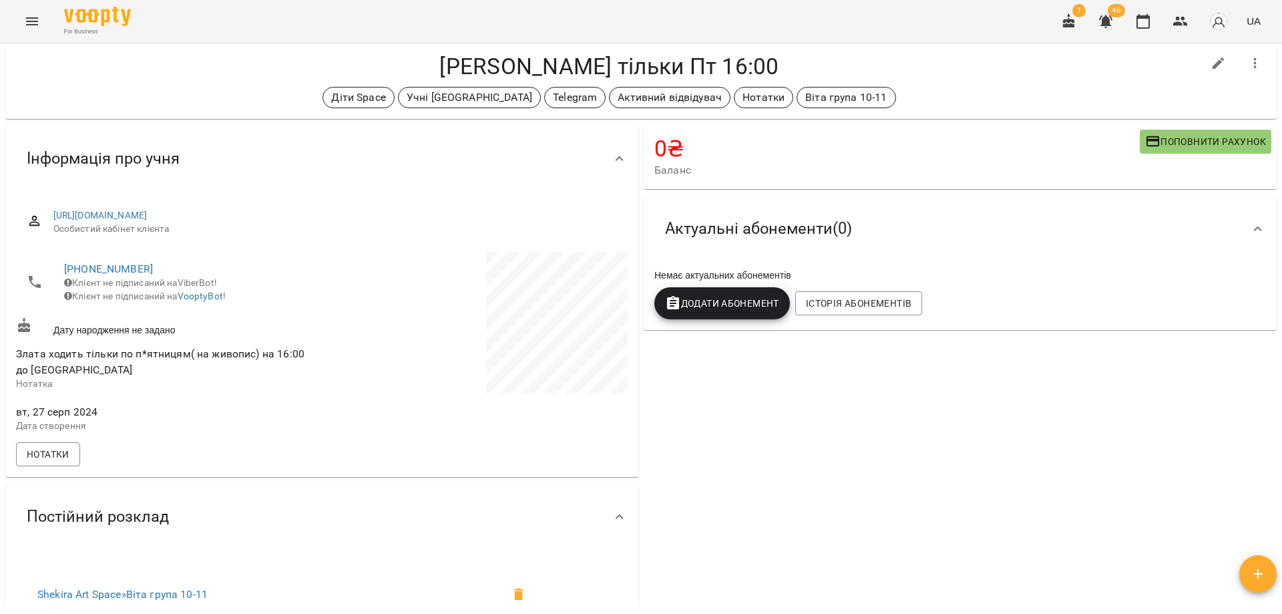
scroll to position [0, 0]
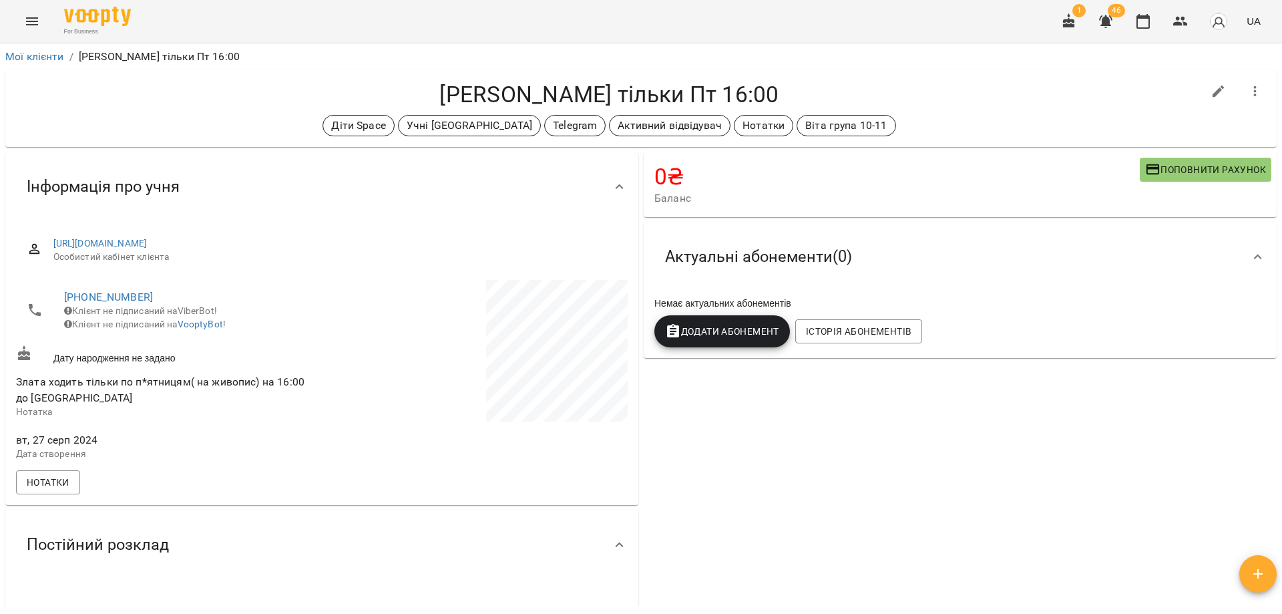
click at [836, 415] on div "0 ₴ Баланс Поповнити рахунок Актуальні абонементи ( 0 ) Немає актуальних абонем…" at bounding box center [960, 527] width 638 height 755
click at [747, 377] on div "0 ₴ Баланс Поповнити рахунок Актуальні абонементи ( 0 ) Немає актуальних абонем…" at bounding box center [960, 527] width 638 height 755
click at [1074, 451] on div "0 ₴ Баланс Поповнити рахунок Актуальні абонементи ( 0 ) Немає актуальних абонем…" at bounding box center [960, 527] width 638 height 755
click at [779, 81] on h4 "Ніколко Злата тільки Пт 16:00" at bounding box center [609, 94] width 1187 height 27
click at [751, 454] on div "0 ₴ Баланс Поповнити рахунок Актуальні абонементи ( 0 ) Немає актуальних абонем…" at bounding box center [960, 527] width 638 height 755
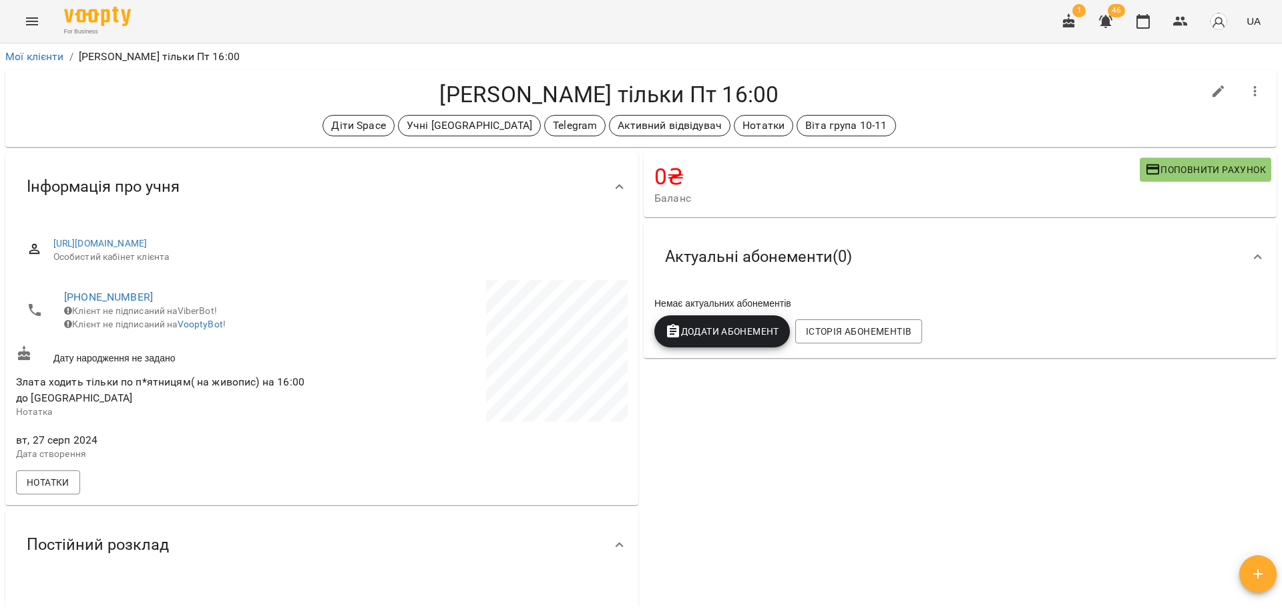
click at [789, 451] on div "0 ₴ Баланс Поповнити рахунок Актуальні абонементи ( 0 ) Немає актуальних абонем…" at bounding box center [960, 527] width 638 height 755
drag, startPoint x: 785, startPoint y: 451, endPoint x: 778, endPoint y: 451, distance: 7.3
click at [778, 451] on div "0 ₴ Баланс Поповнити рахунок Актуальні абонементи ( 0 ) Немає актуальних абонем…" at bounding box center [960, 527] width 638 height 755
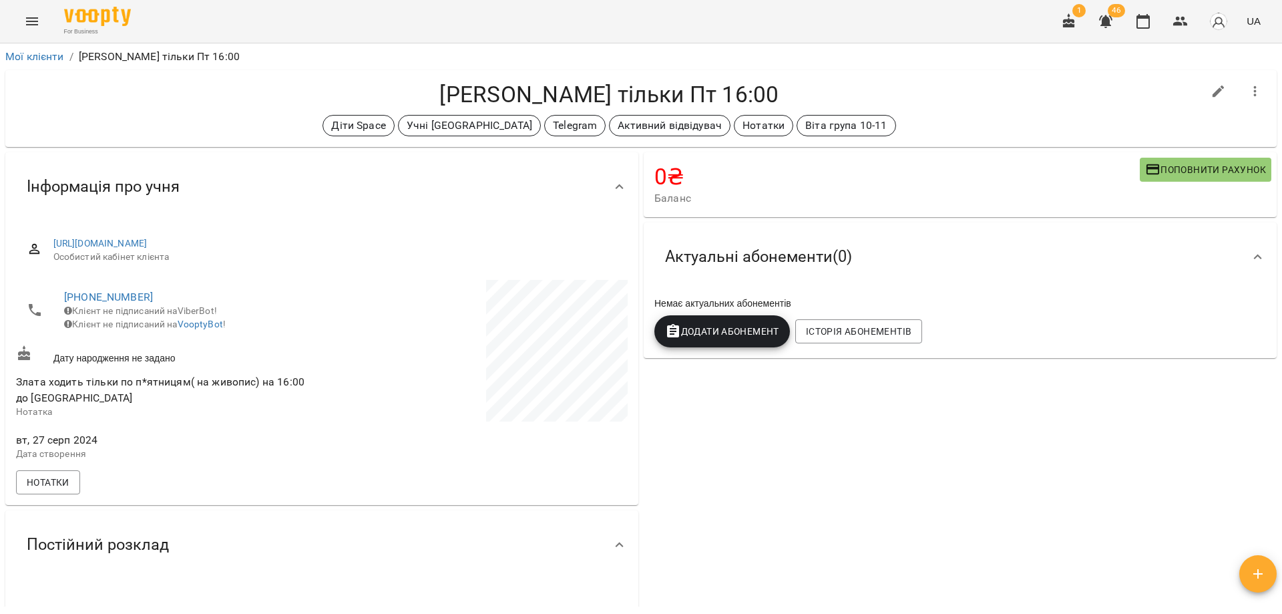
click at [777, 451] on div "0 ₴ Баланс Поповнити рахунок Актуальні абонементи ( 0 ) Немає актуальних абонем…" at bounding box center [960, 527] width 638 height 755
drag, startPoint x: 908, startPoint y: 468, endPoint x: 925, endPoint y: 514, distance: 49.0
click at [925, 514] on div "0 ₴ Баланс Поповнити рахунок Актуальні абонементи ( 0 ) Немає актуальних абонем…" at bounding box center [960, 527] width 638 height 755
drag, startPoint x: 992, startPoint y: 419, endPoint x: 992, endPoint y: 431, distance: 12.0
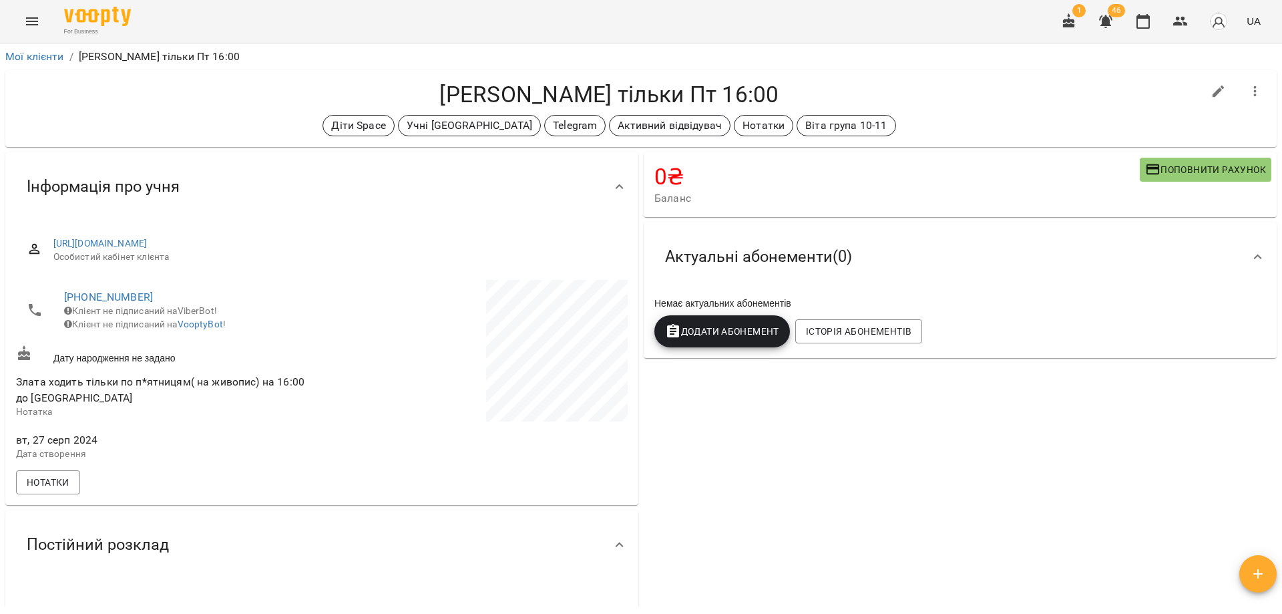
click at [992, 431] on div "0 ₴ Баланс Поповнити рахунок Актуальні абонементи ( 0 ) Немає актуальних абонем…" at bounding box center [960, 527] width 638 height 755
click at [1032, 104] on h4 "Ніколко Злата тільки Пт 16:00" at bounding box center [609, 94] width 1187 height 27
click at [1211, 91] on icon "button" at bounding box center [1219, 91] width 16 height 16
select select "**"
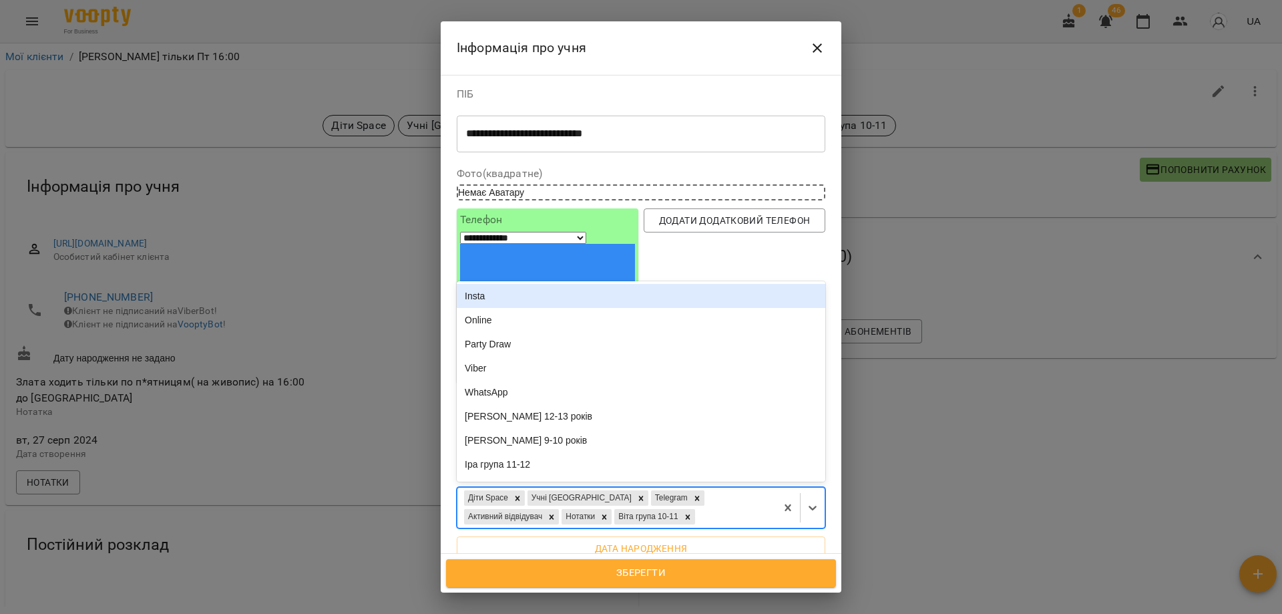
click at [741, 488] on div "Діти Space Учні Вікторії Telegram Активний відвідувач Нотатки Віта група 10-11" at bounding box center [616, 508] width 319 height 40
type input "*"
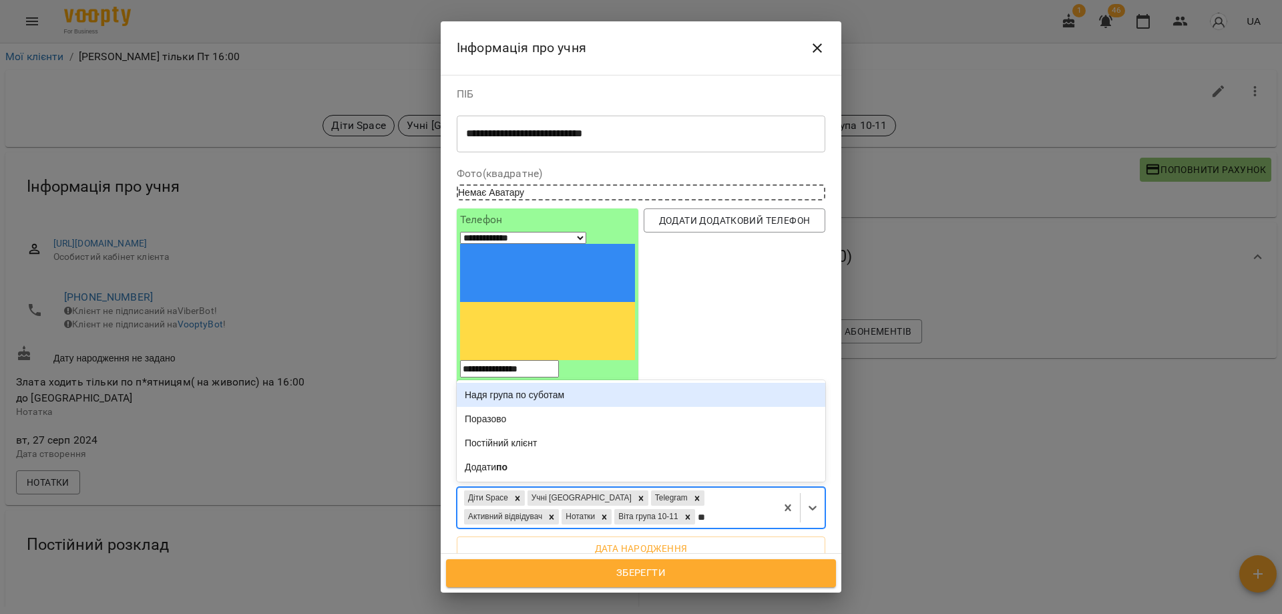
type input "***"
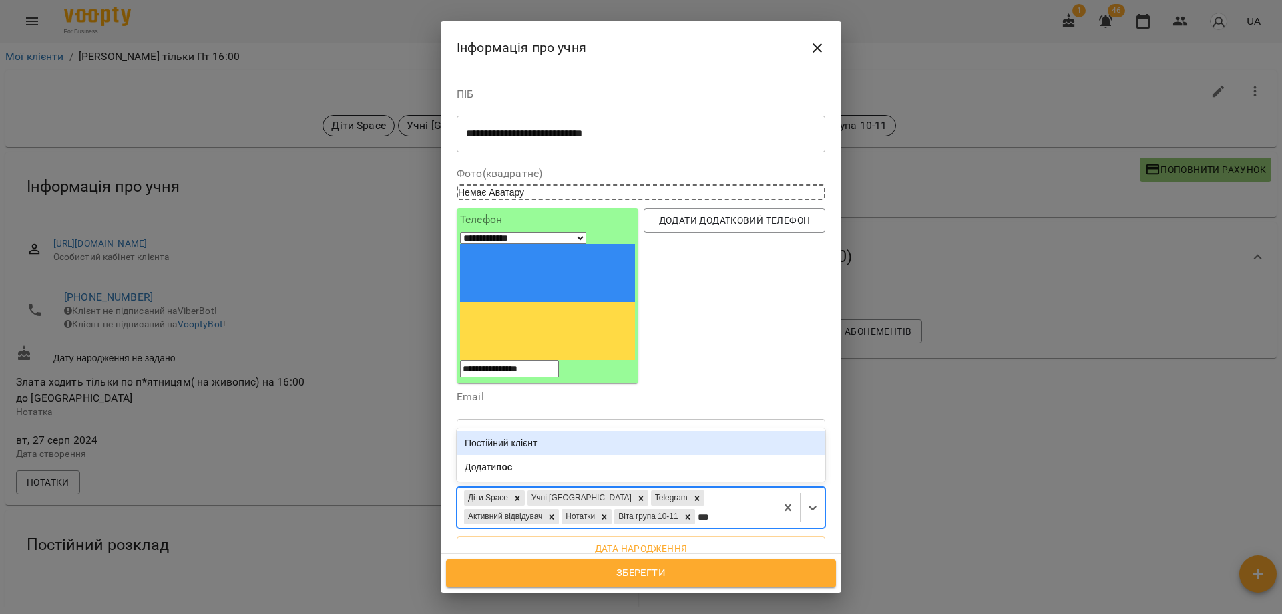
click at [502, 431] on div "Постійний клієнт" at bounding box center [641, 443] width 369 height 24
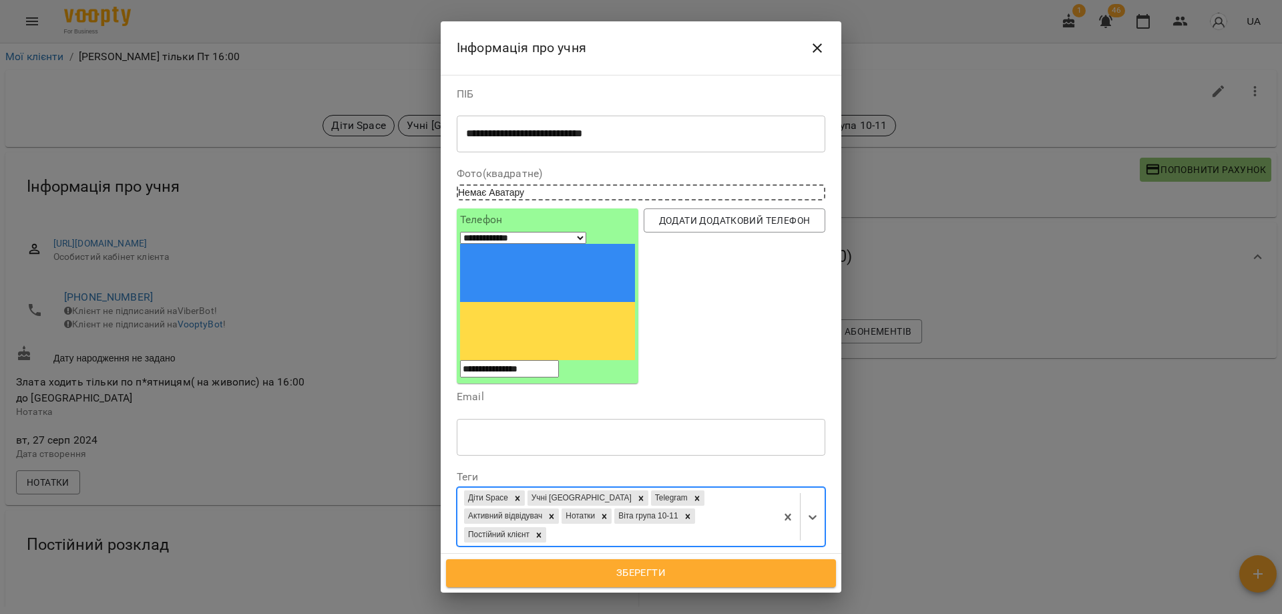
click span "Зберегти"
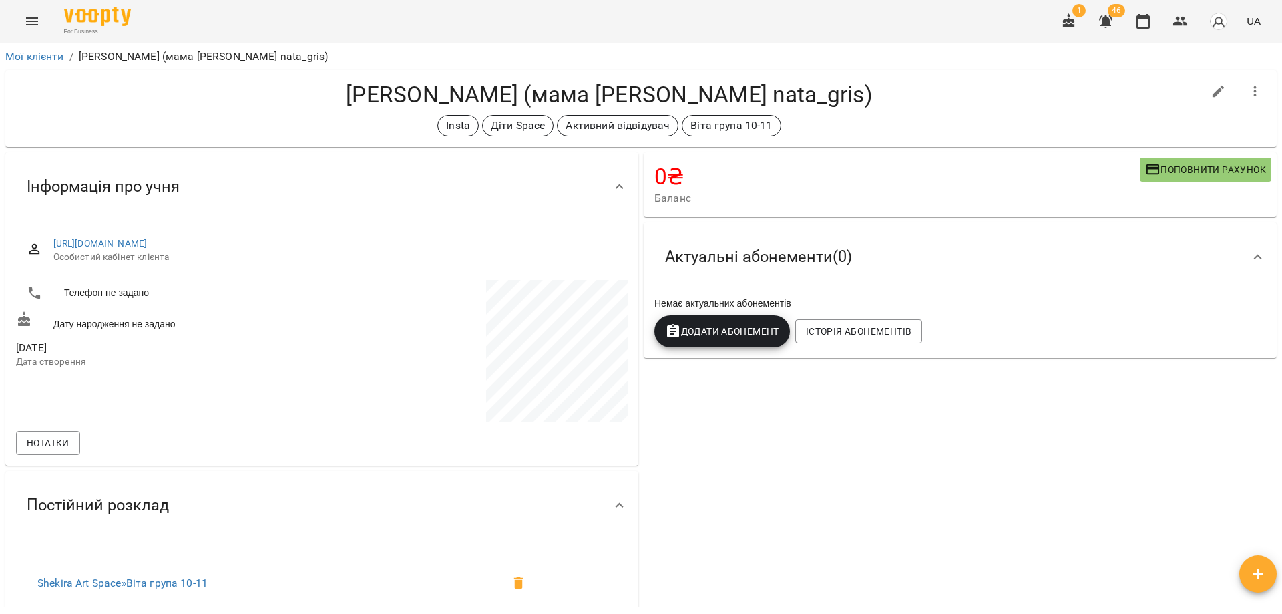
click at [972, 427] on div "0 ₴ Баланс Поповнити рахунок Актуальні абонементи ( 0 ) Немає актуальних абонем…" at bounding box center [960, 507] width 638 height 715
click at [942, 425] on div "0 ₴ Баланс Поповнити рахунок Актуальні абонементи ( 0 ) Немає актуальних абонем…" at bounding box center [960, 507] width 638 height 715
drag, startPoint x: 787, startPoint y: 93, endPoint x: 858, endPoint y: 111, distance: 73.1
click at [787, 92] on h4 "[PERSON_NAME] (мама [PERSON_NAME] nata_gris)" at bounding box center [609, 94] width 1187 height 27
click at [879, 106] on h4 "[PERSON_NAME] (мама [PERSON_NAME] nata_gris)" at bounding box center [609, 94] width 1187 height 27
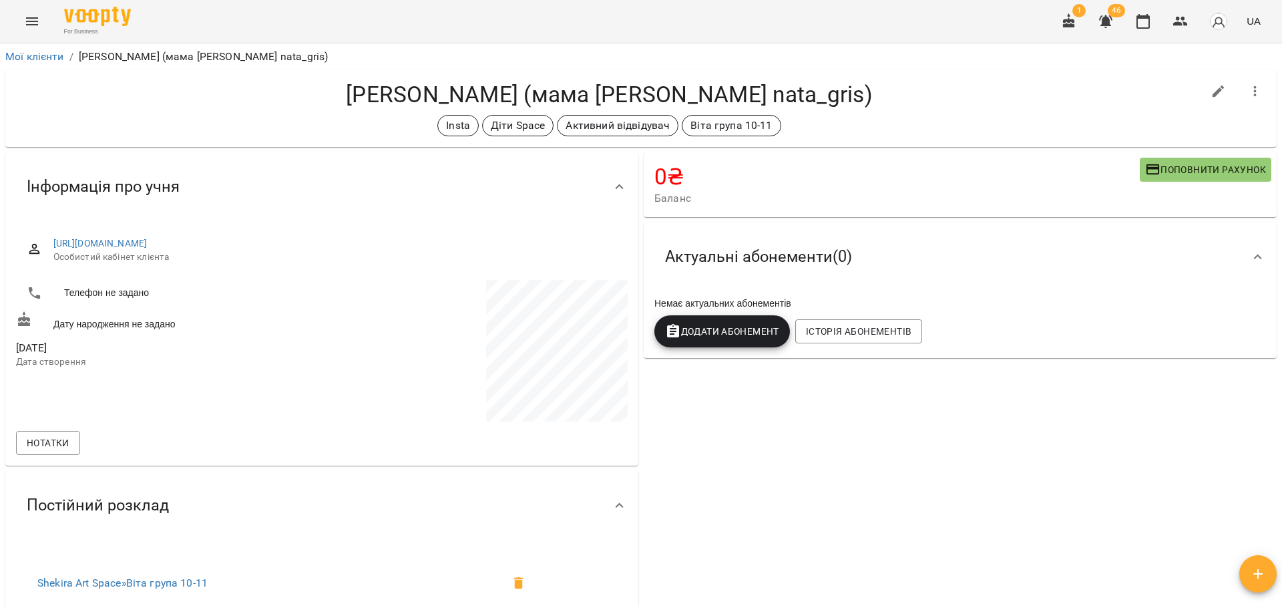
click at [898, 115] on div "Insta Діти Space Активний відвідувач [PERSON_NAME] група 10-11" at bounding box center [609, 125] width 1187 height 21
drag, startPoint x: 847, startPoint y: 473, endPoint x: 848, endPoint y: 490, distance: 16.7
click at [848, 490] on div "0 ₴ Баланс Поповнити рахунок Актуальні абонементи ( 0 ) Немає актуальних абонем…" at bounding box center [960, 507] width 638 height 715
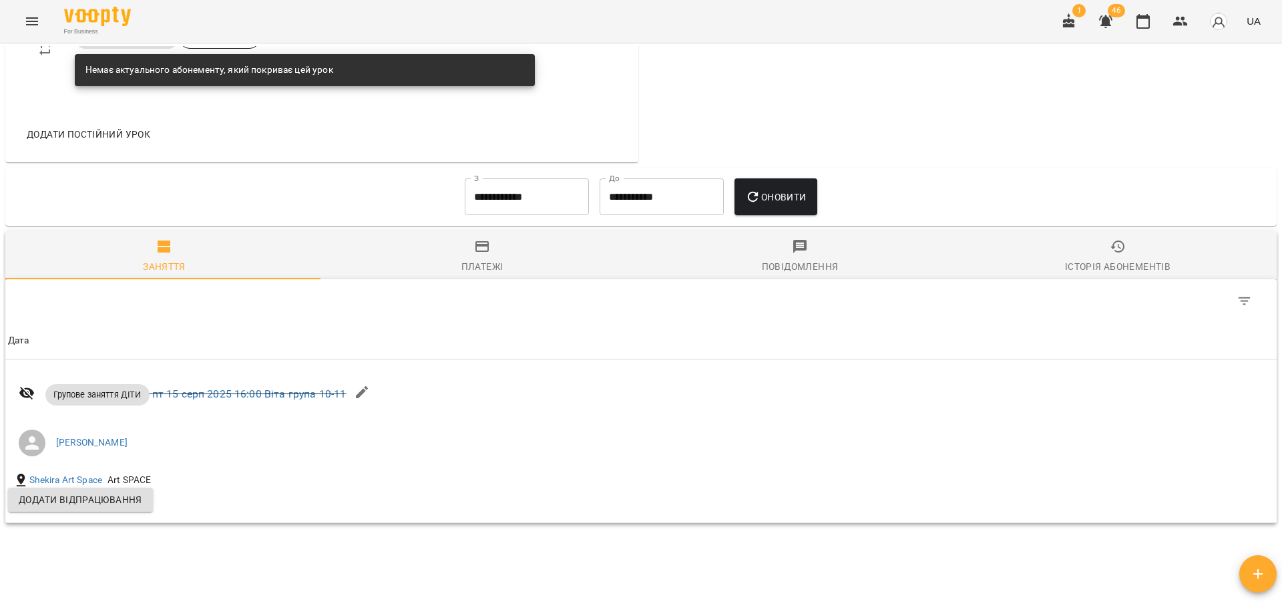
scroll to position [779, 0]
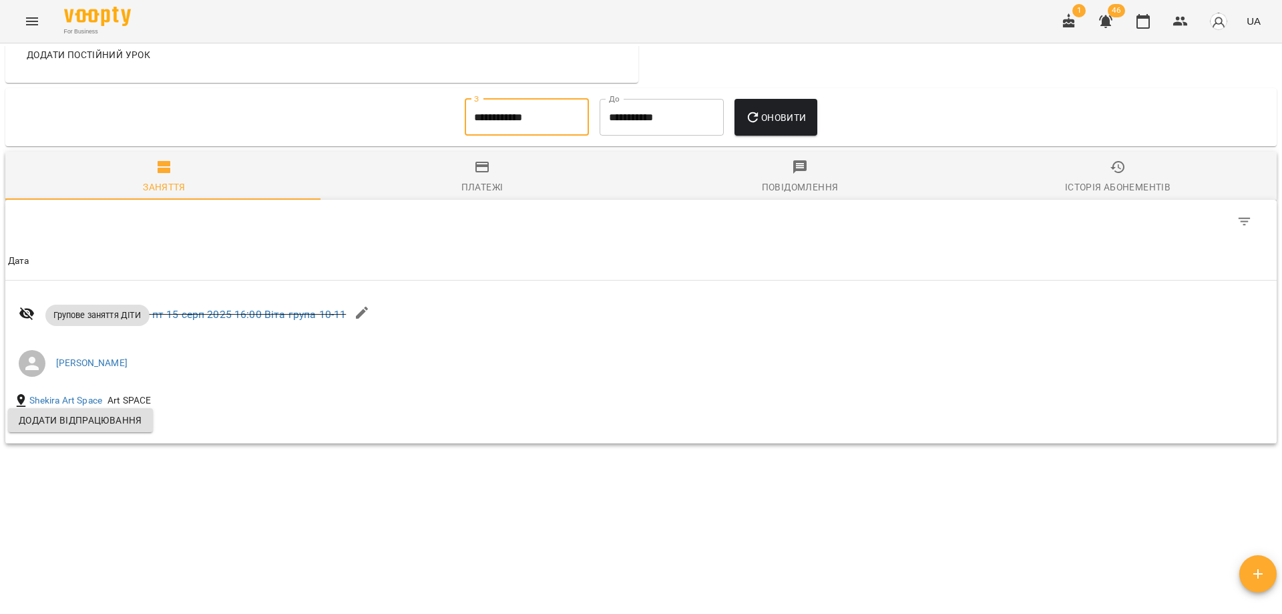
click at [512, 107] on input "**********" at bounding box center [527, 117] width 124 height 37
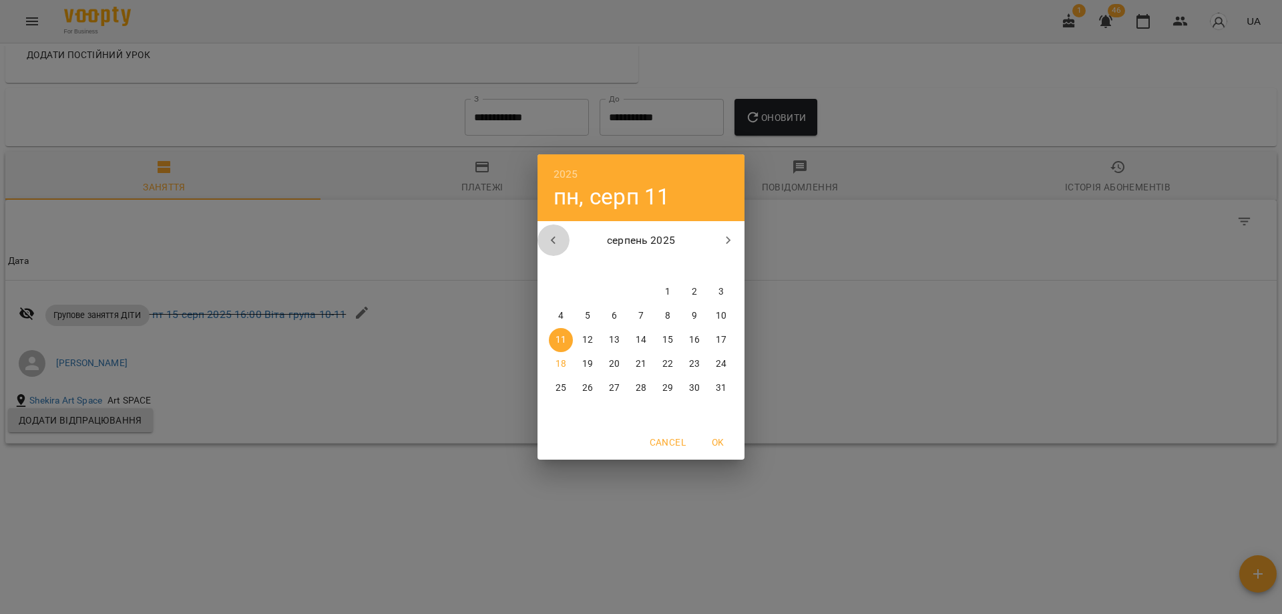
click at [559, 241] on icon "button" at bounding box center [554, 240] width 16 height 16
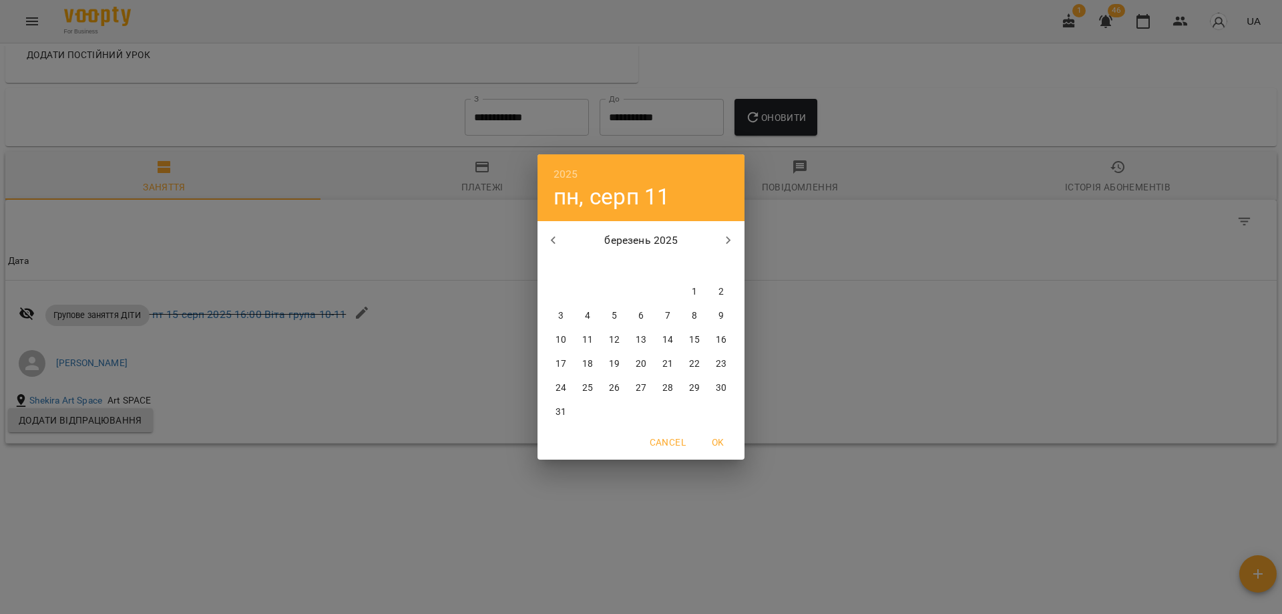
click at [559, 241] on icon "button" at bounding box center [554, 240] width 16 height 16
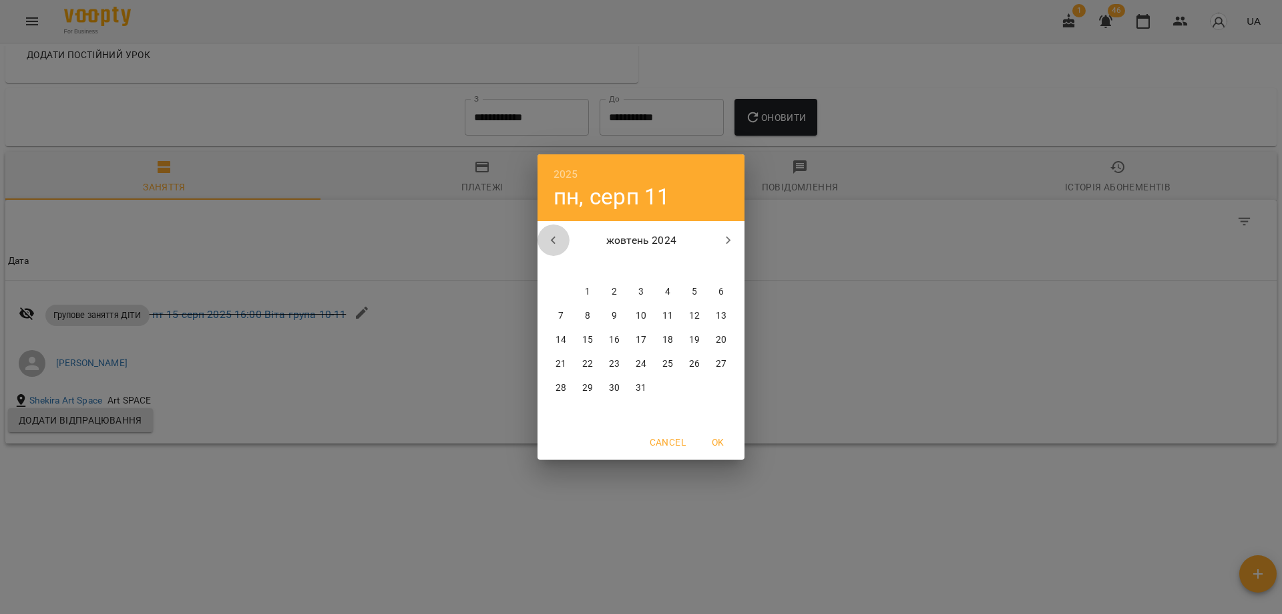
click at [559, 241] on icon "button" at bounding box center [554, 240] width 16 height 16
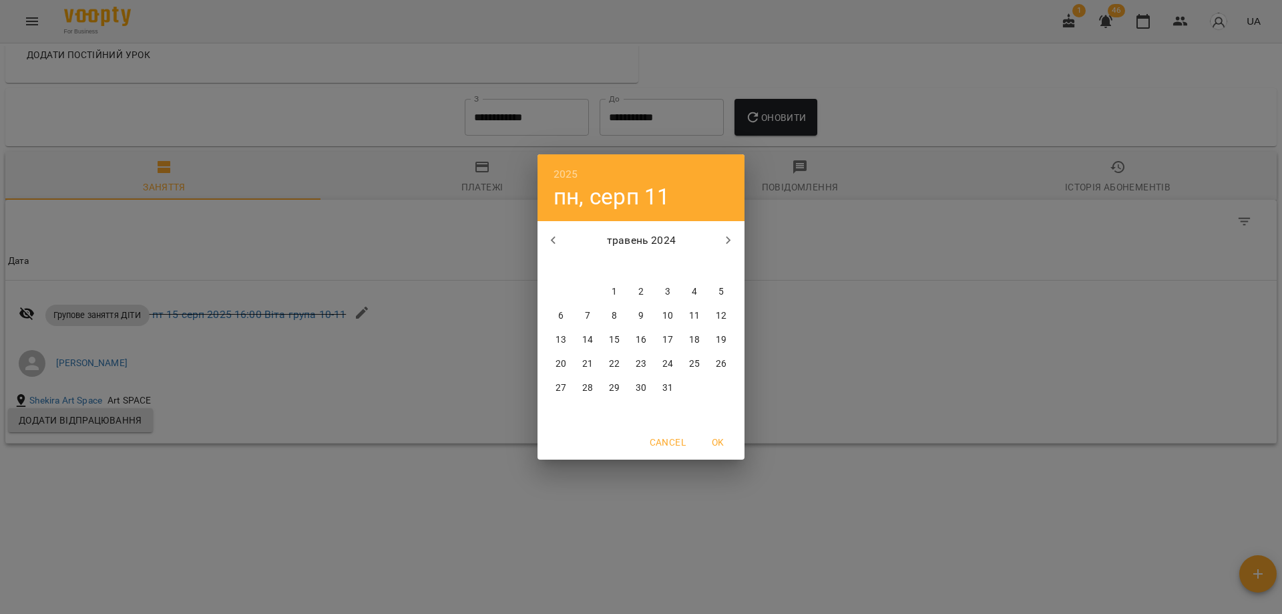
click at [559, 241] on icon "button" at bounding box center [554, 240] width 16 height 16
click at [644, 289] on span "1" at bounding box center [641, 291] width 24 height 13
type input "**********"
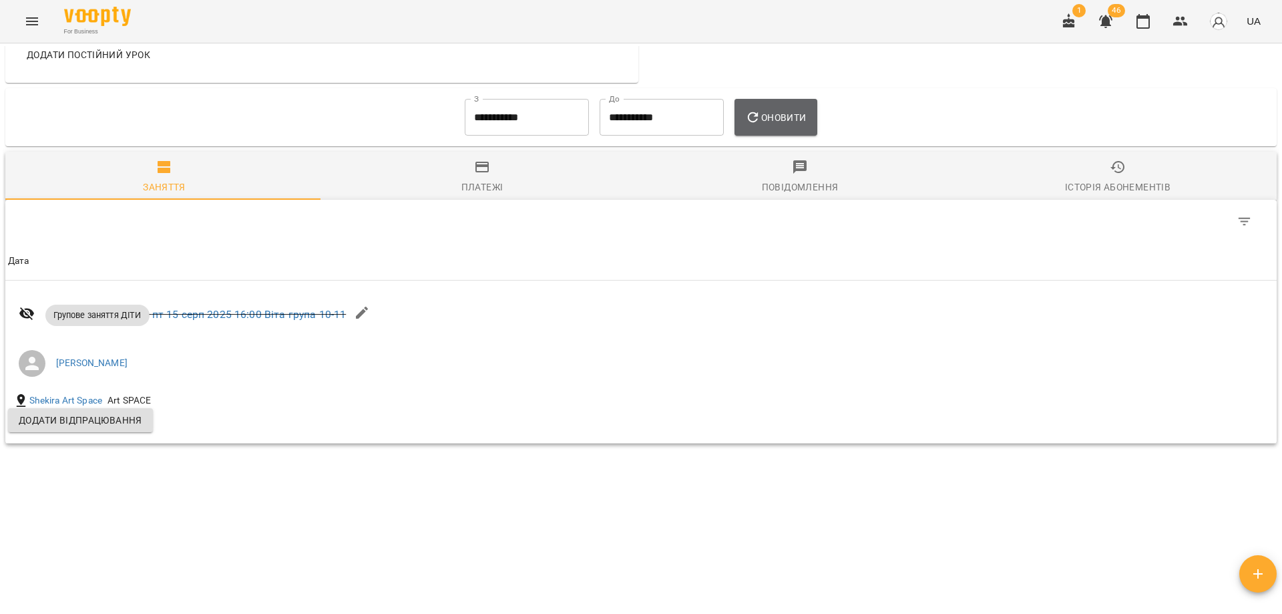
click at [791, 112] on span "Оновити" at bounding box center [775, 118] width 61 height 16
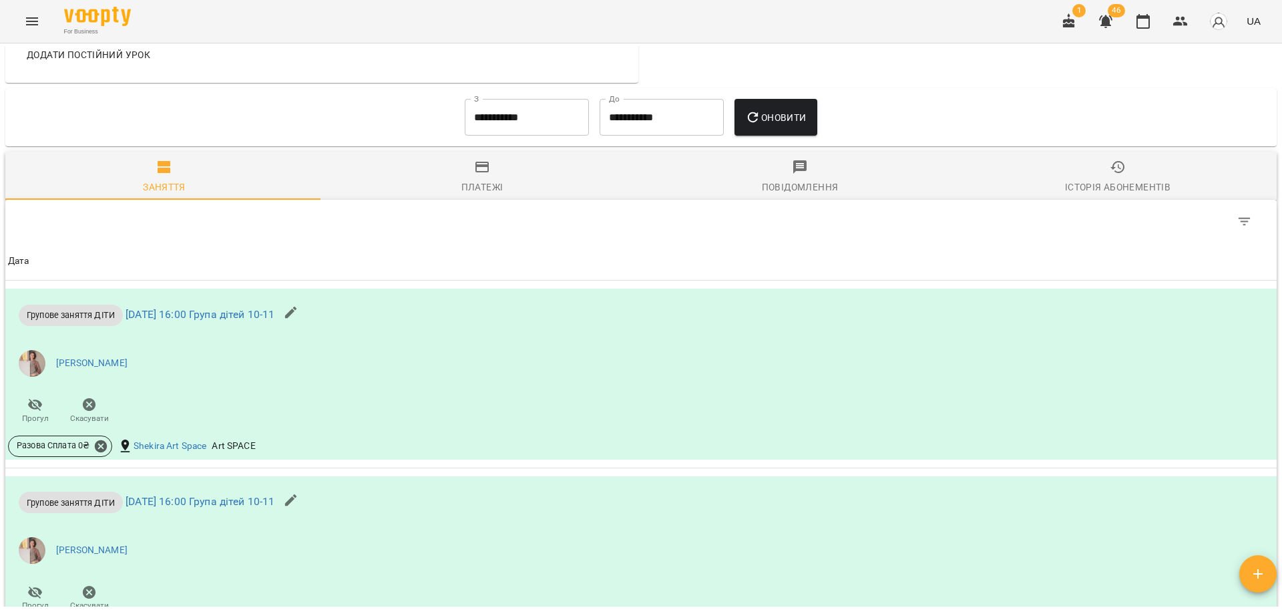
click at [898, 105] on div "**********" at bounding box center [641, 118] width 1250 height 48
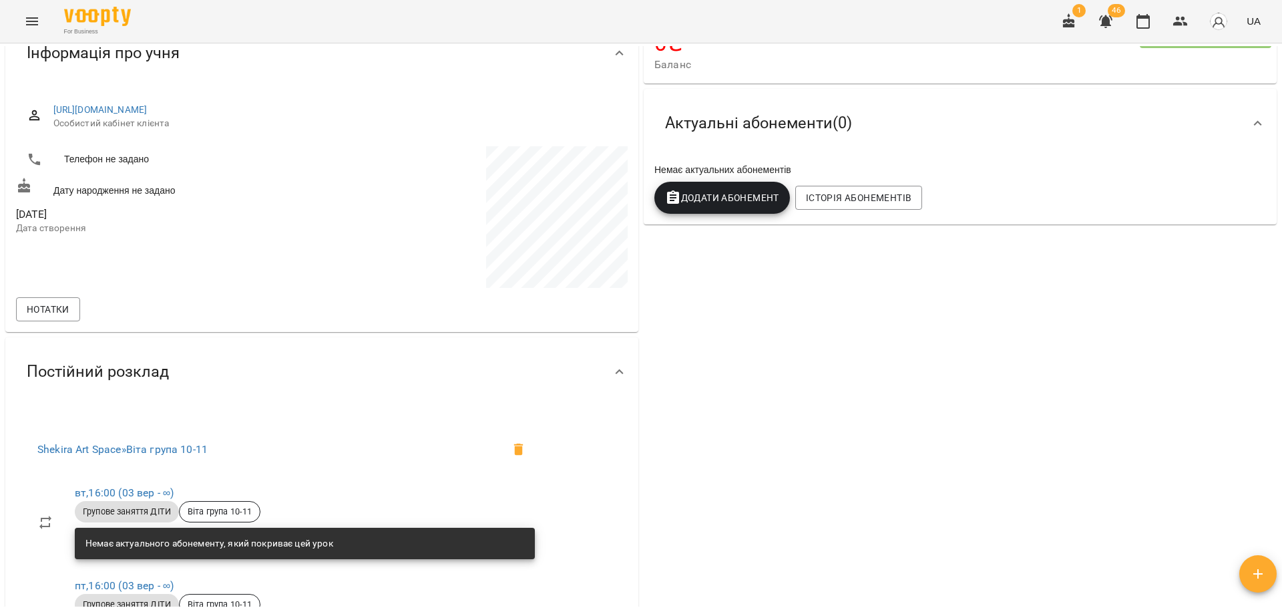
scroll to position [0, 0]
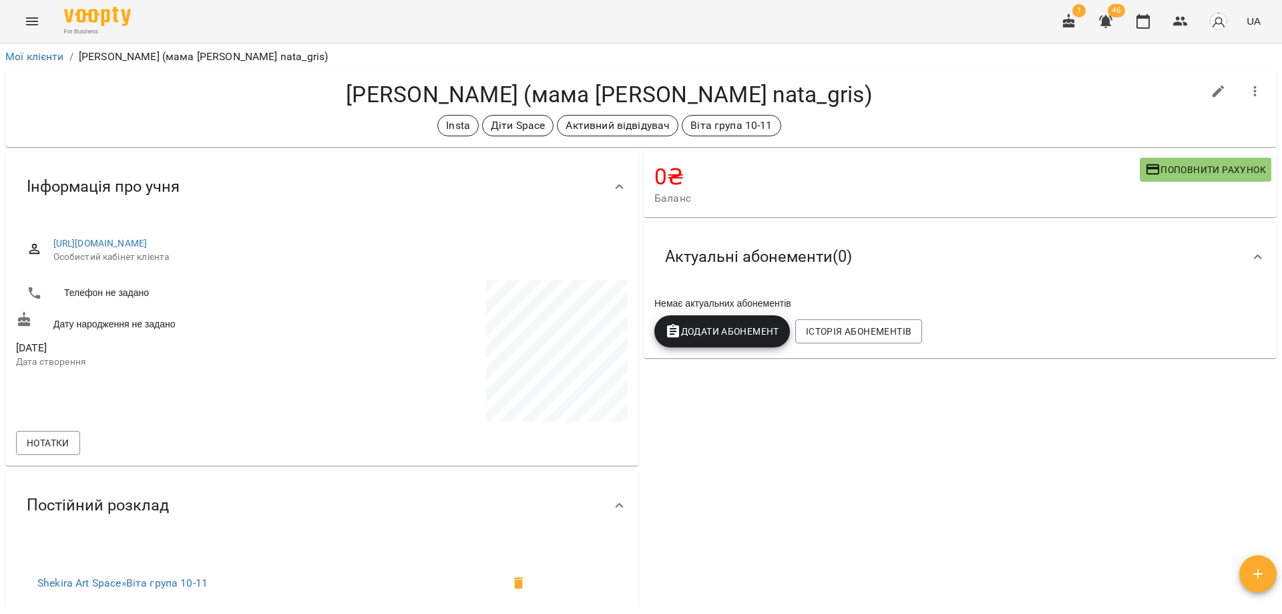
click at [934, 96] on h4 "[PERSON_NAME] (мама [PERSON_NAME] nata_gris)" at bounding box center [609, 94] width 1187 height 27
drag, startPoint x: 931, startPoint y: 474, endPoint x: 909, endPoint y: 449, distance: 33.6
click at [909, 449] on div "0 ₴ Баланс Поповнити рахунок Актуальні абонементи ( 0 ) Немає актуальних абонем…" at bounding box center [960, 507] width 638 height 715
click at [909, 451] on div "0 ₴ Баланс Поповнити рахунок Актуальні абонементи ( 0 ) Немає актуальних абонем…" at bounding box center [960, 507] width 638 height 715
click at [928, 118] on div "Insta Діти Space Активний відвідувач [PERSON_NAME] група 10-11" at bounding box center [609, 125] width 1187 height 21
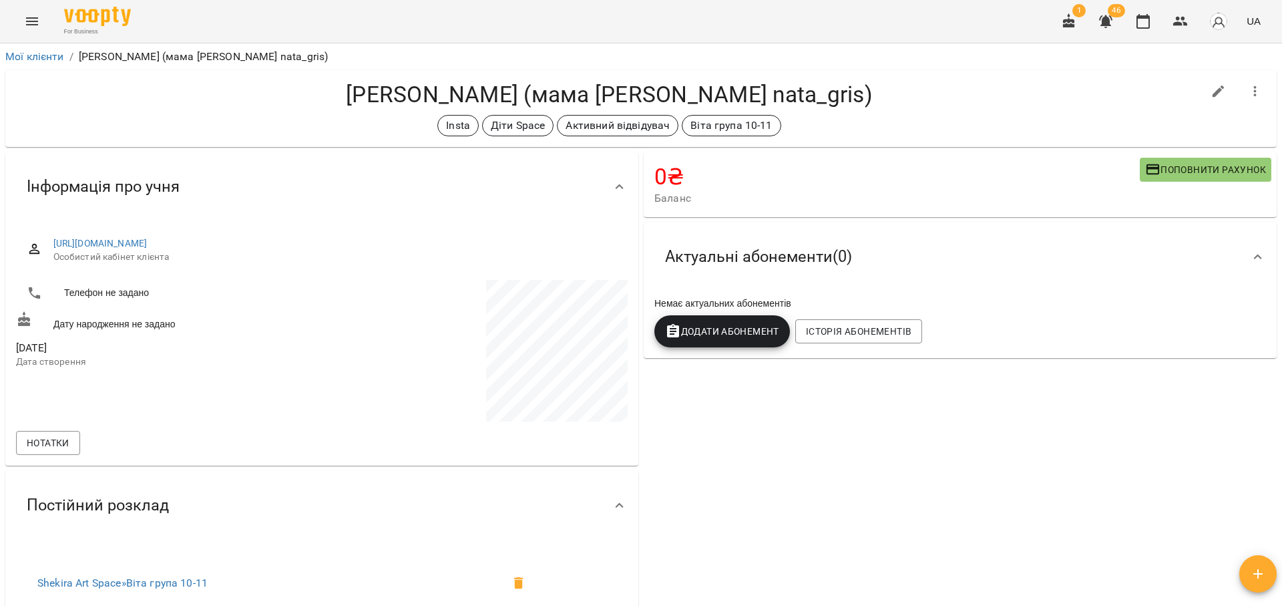
click at [952, 95] on h4 "[PERSON_NAME] (мама [PERSON_NAME] nata_gris)" at bounding box center [609, 94] width 1187 height 27
click at [1150, 25] on icon "button" at bounding box center [1143, 21] width 13 height 15
click at [736, 78] on div "Триголова Стефанія (мама Наталія nata_gris) Insta Діти Space Активний відвідува…" at bounding box center [641, 108] width 1272 height 77
click at [849, 97] on h4 "Триголова Стефанія (мама Наталія nata_gris)" at bounding box center [609, 94] width 1187 height 27
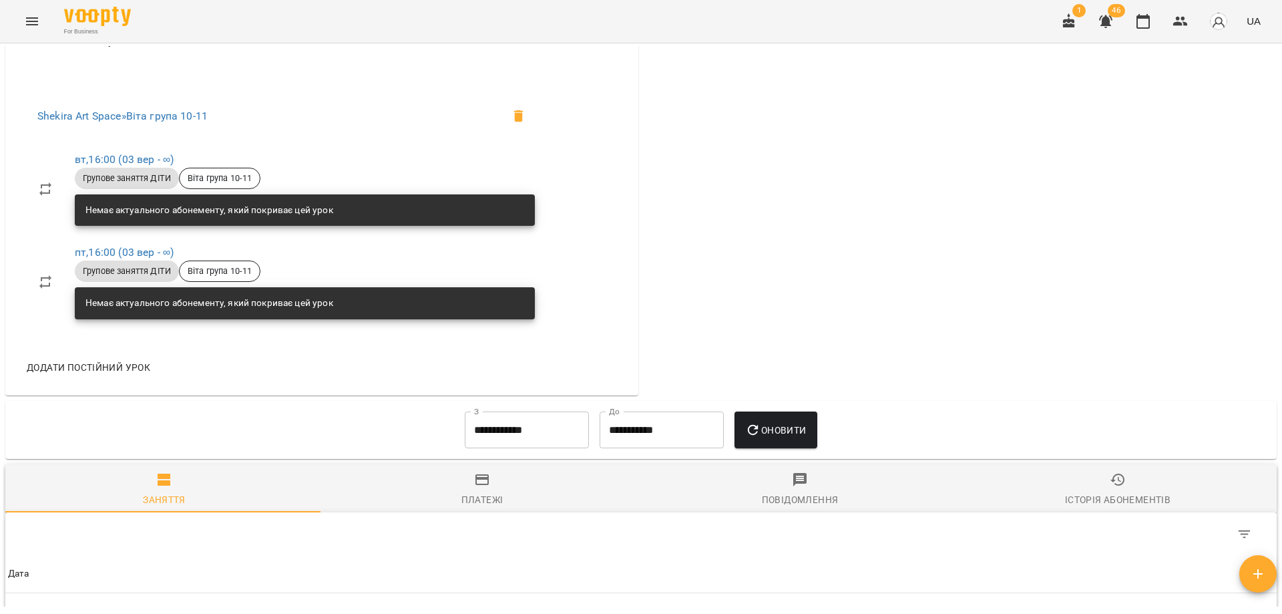
scroll to position [601, 0]
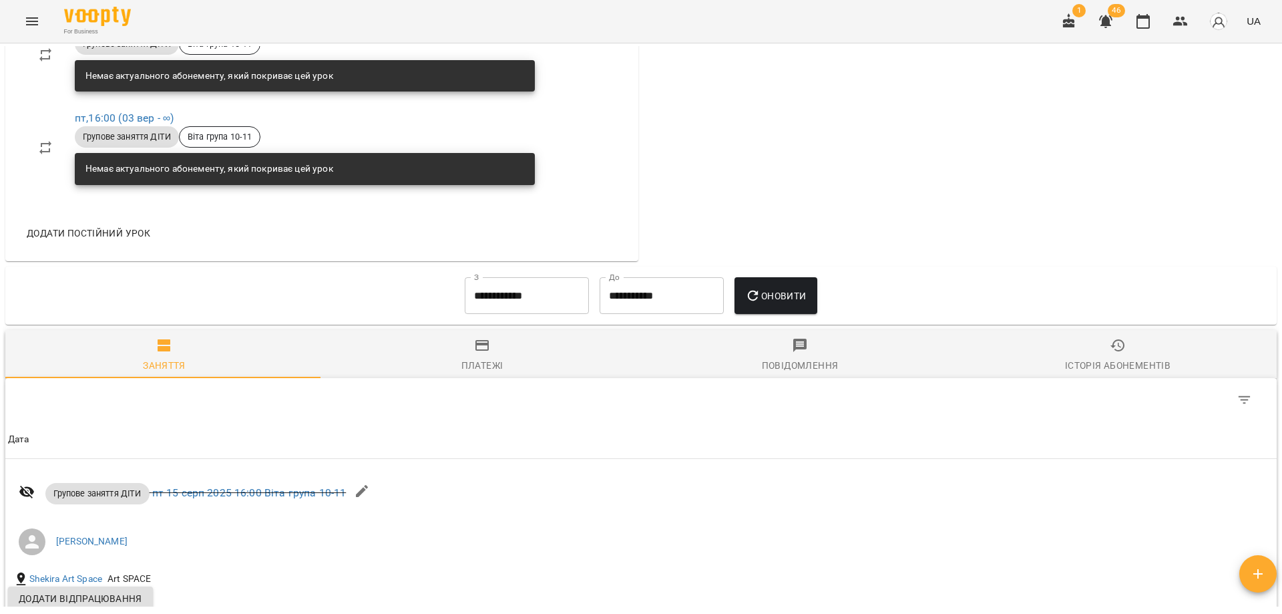
click at [509, 307] on input "**********" at bounding box center [527, 295] width 124 height 37
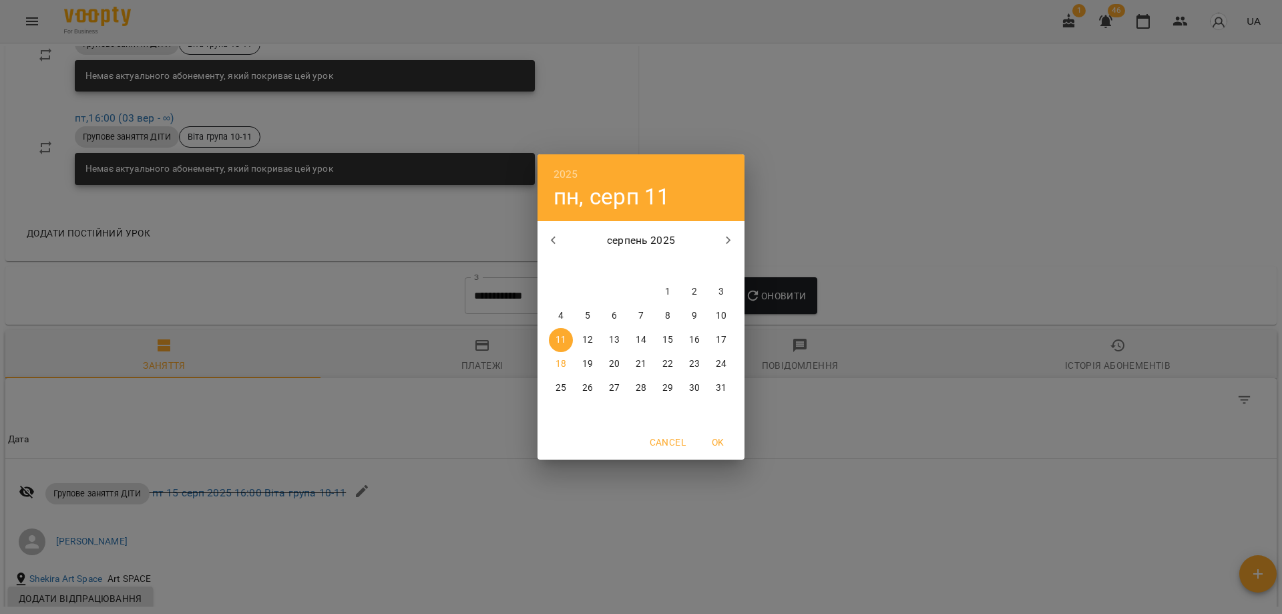
click at [550, 249] on button "button" at bounding box center [554, 240] width 32 height 32
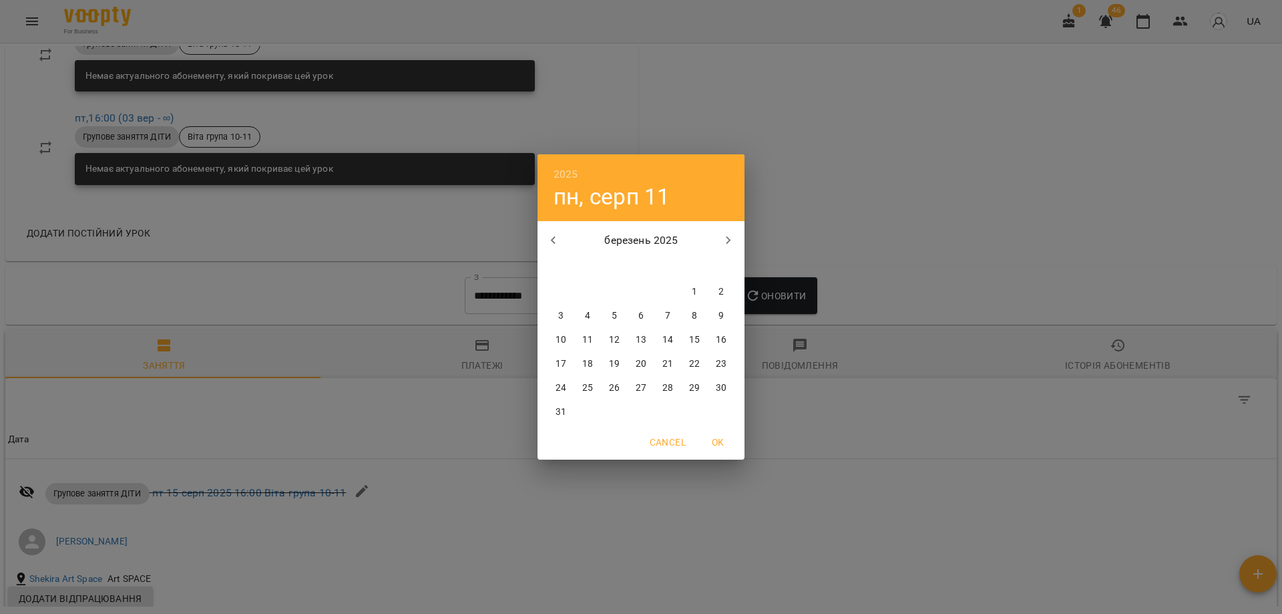
click at [550, 249] on button "button" at bounding box center [554, 240] width 32 height 32
click at [663, 295] on span "1" at bounding box center [668, 291] width 24 height 13
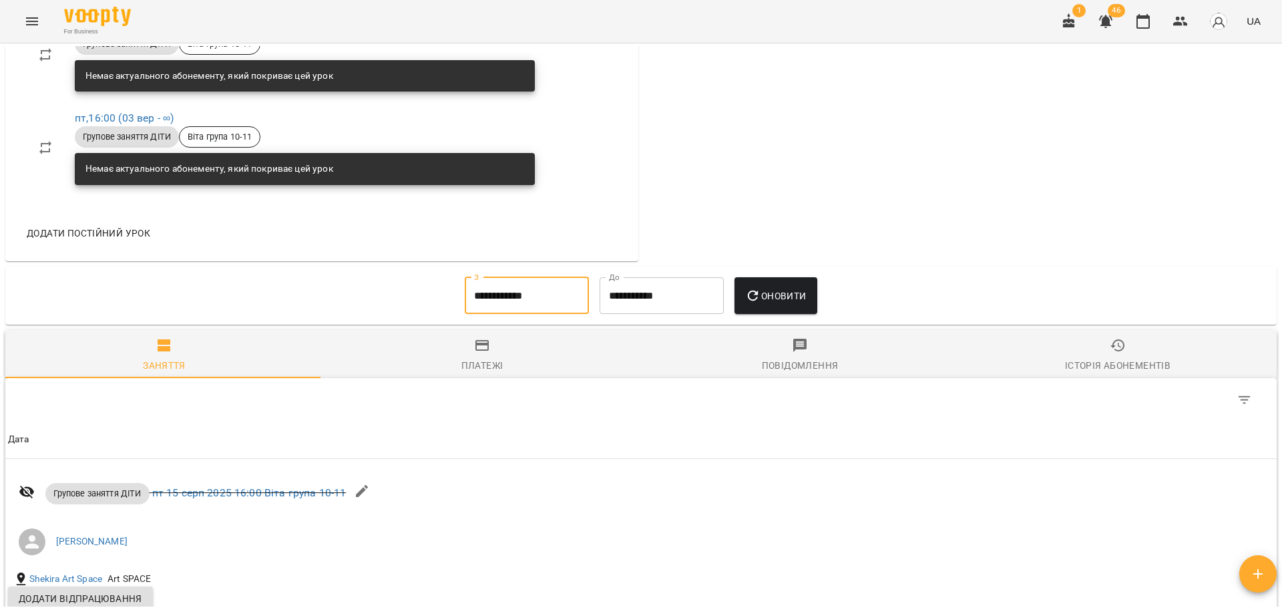
click at [771, 288] on span "Оновити" at bounding box center [775, 296] width 61 height 16
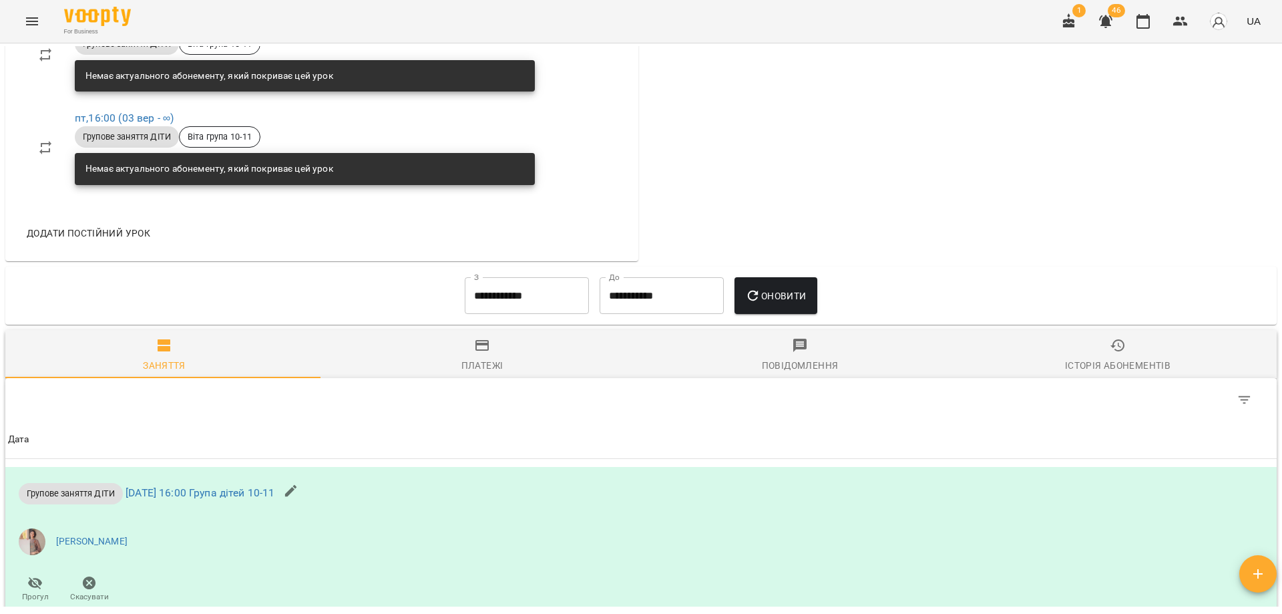
click at [506, 307] on input "**********" at bounding box center [527, 295] width 124 height 37
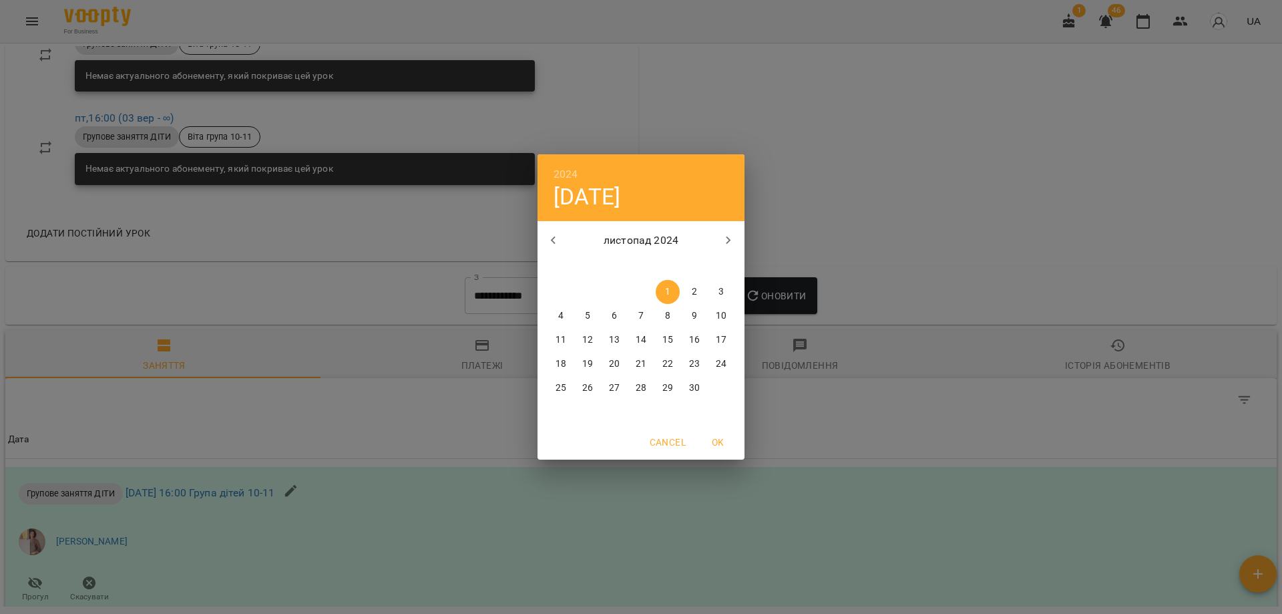
click at [555, 235] on icon "button" at bounding box center [554, 240] width 16 height 16
click at [667, 326] on button "9" at bounding box center [668, 316] width 24 height 24
type input "**********"
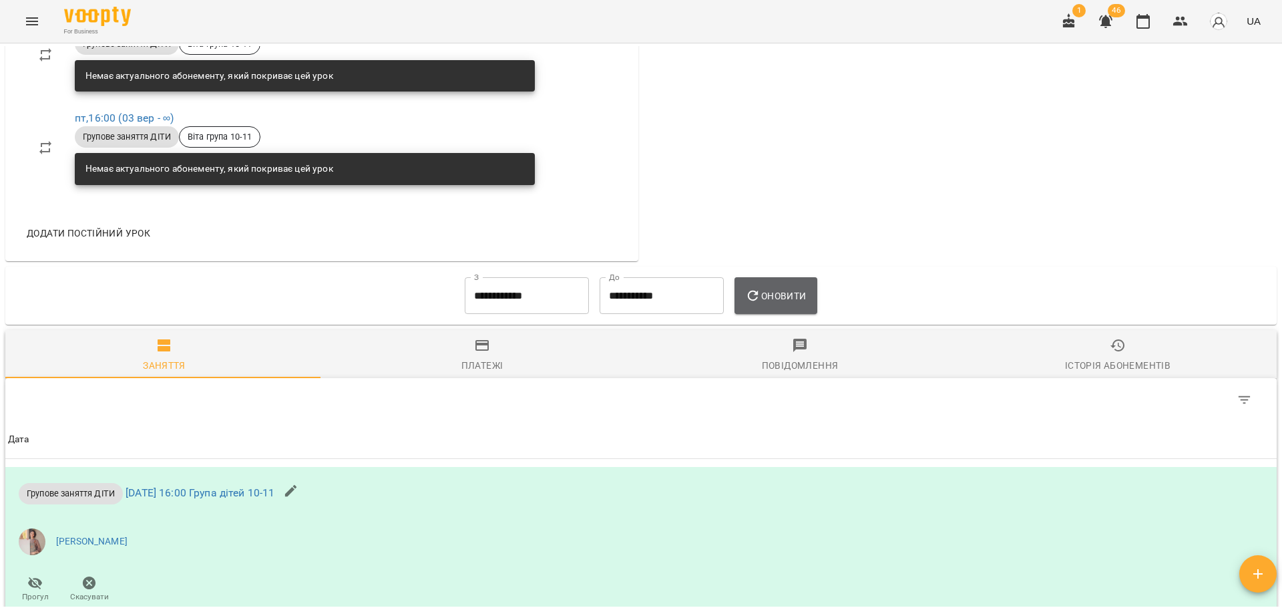
click at [761, 292] on icon "button" at bounding box center [753, 296] width 16 height 16
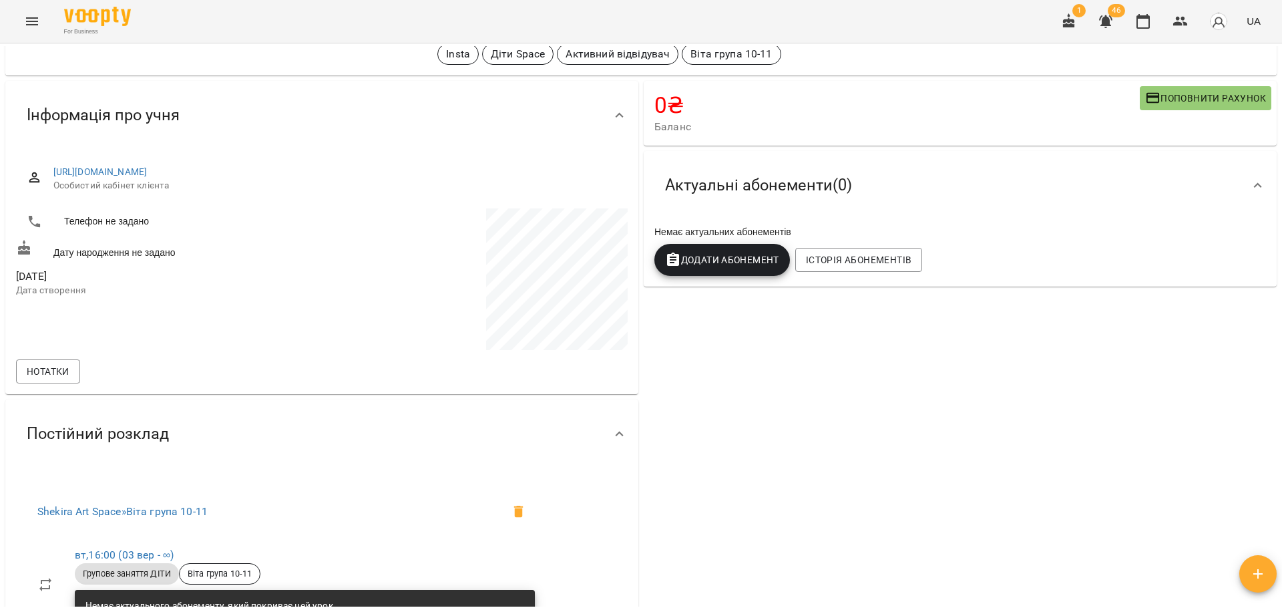
scroll to position [0, 0]
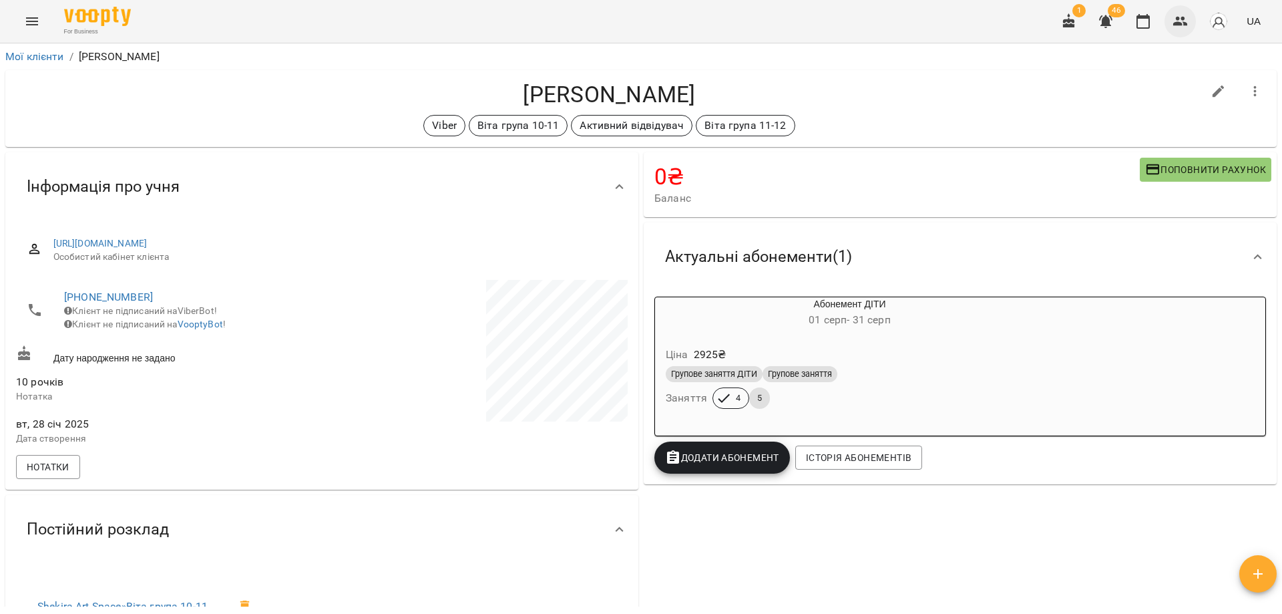
click at [1181, 26] on icon "button" at bounding box center [1181, 21] width 16 height 16
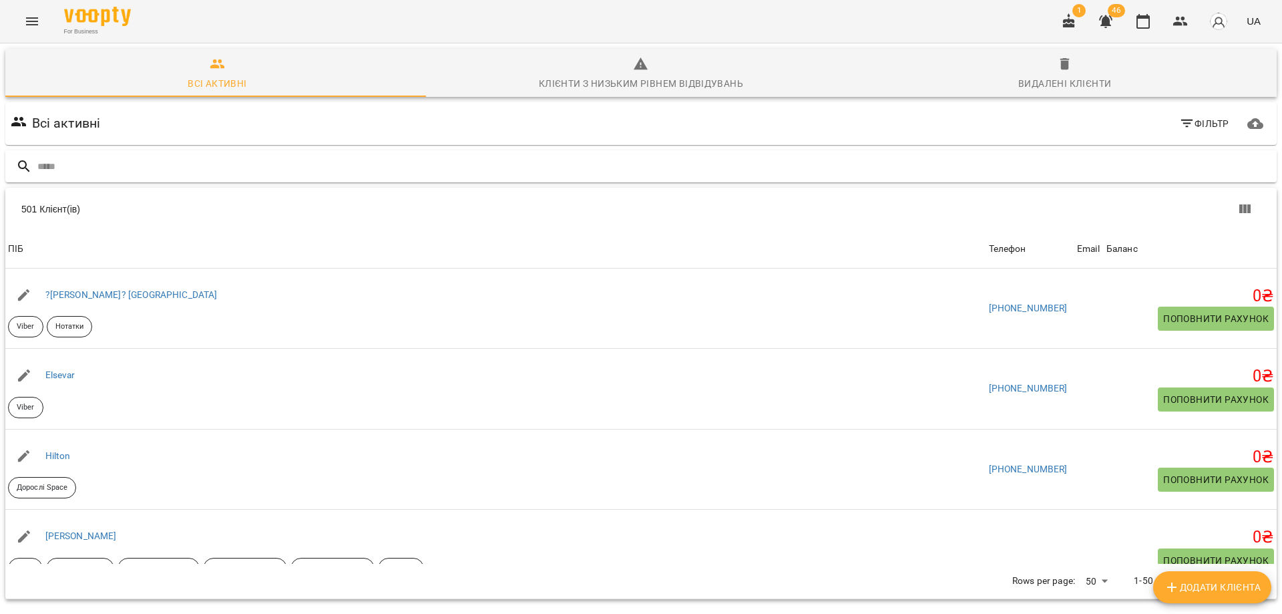
click at [322, 174] on input "text" at bounding box center [654, 167] width 1234 height 22
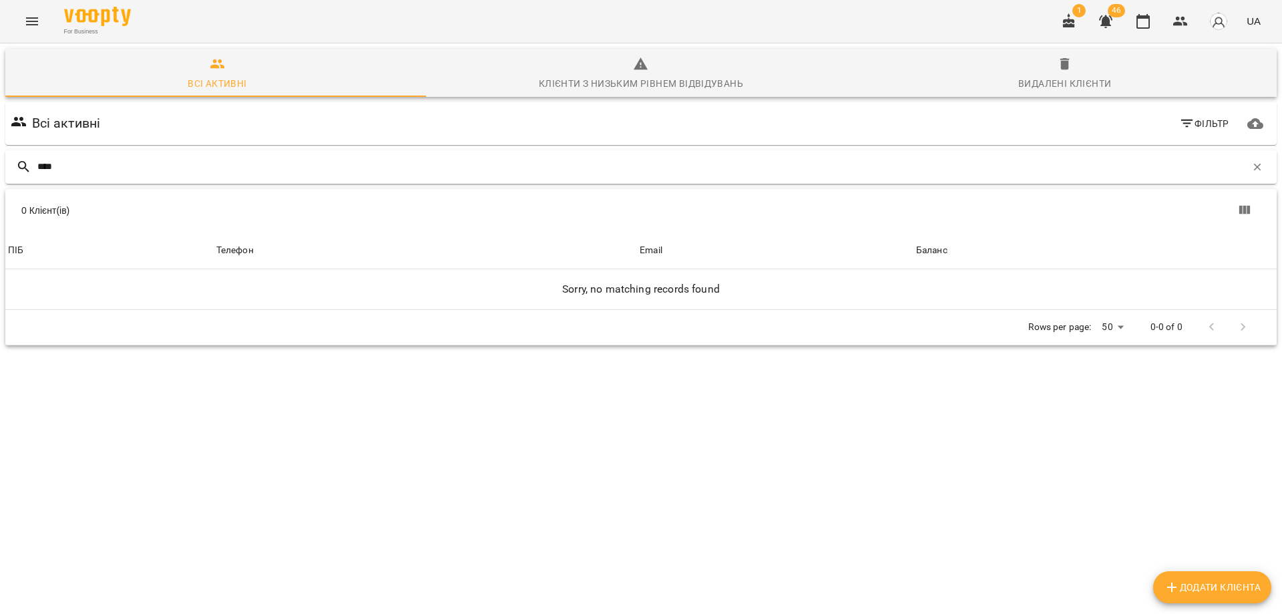
drag, startPoint x: 44, startPoint y: 165, endPoint x: 34, endPoint y: 164, distance: 10.1
click at [34, 164] on div "****" at bounding box center [641, 166] width 1272 height 33
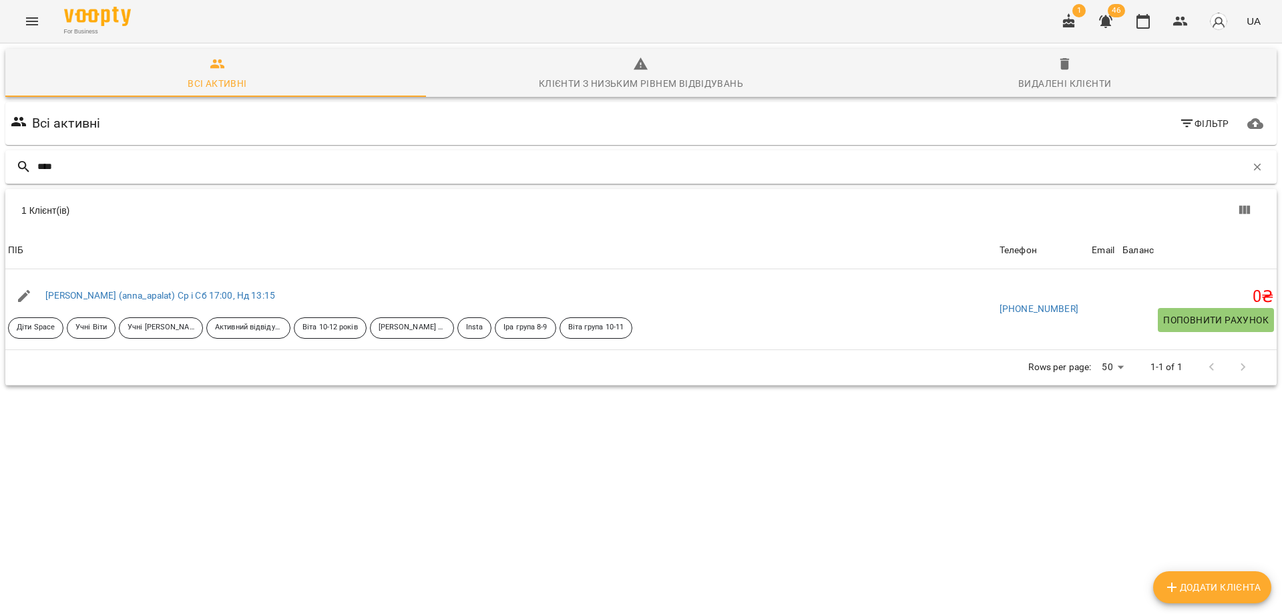
click at [129, 164] on input "****" at bounding box center [641, 167] width 1209 height 22
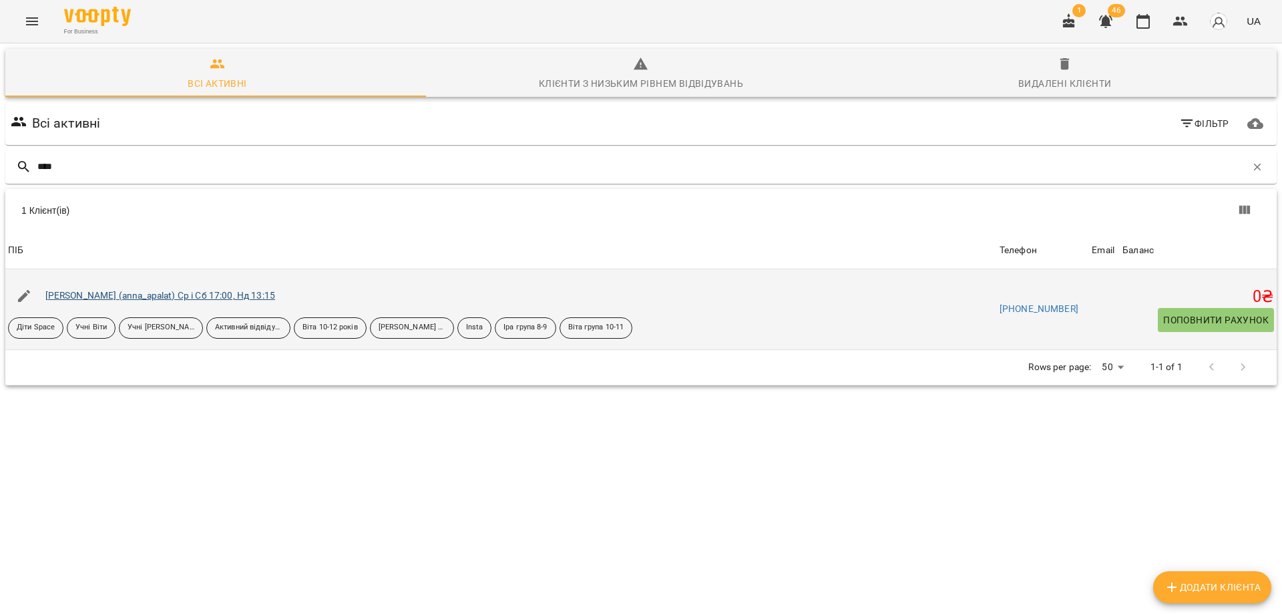
type input "****"
click at [110, 293] on link "[PERSON_NAME] (anna_apalat) Ср і Сб 17:00, Нд 13:15" at bounding box center [160, 295] width 230 height 11
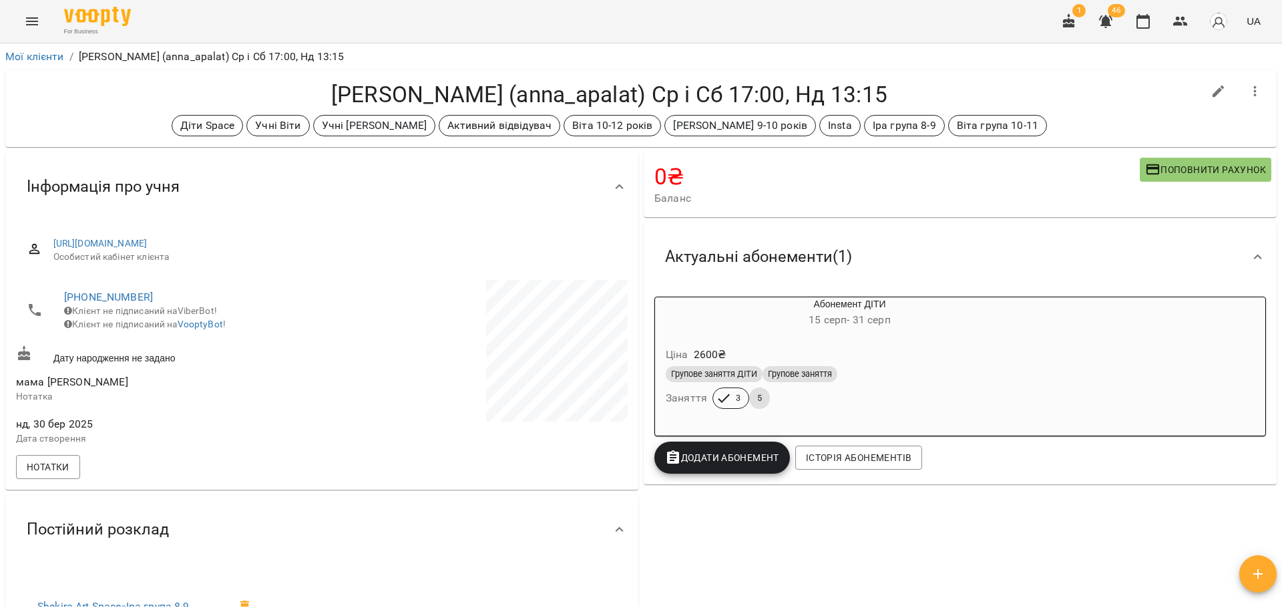
click at [1211, 91] on icon "button" at bounding box center [1219, 91] width 16 height 16
select select "**"
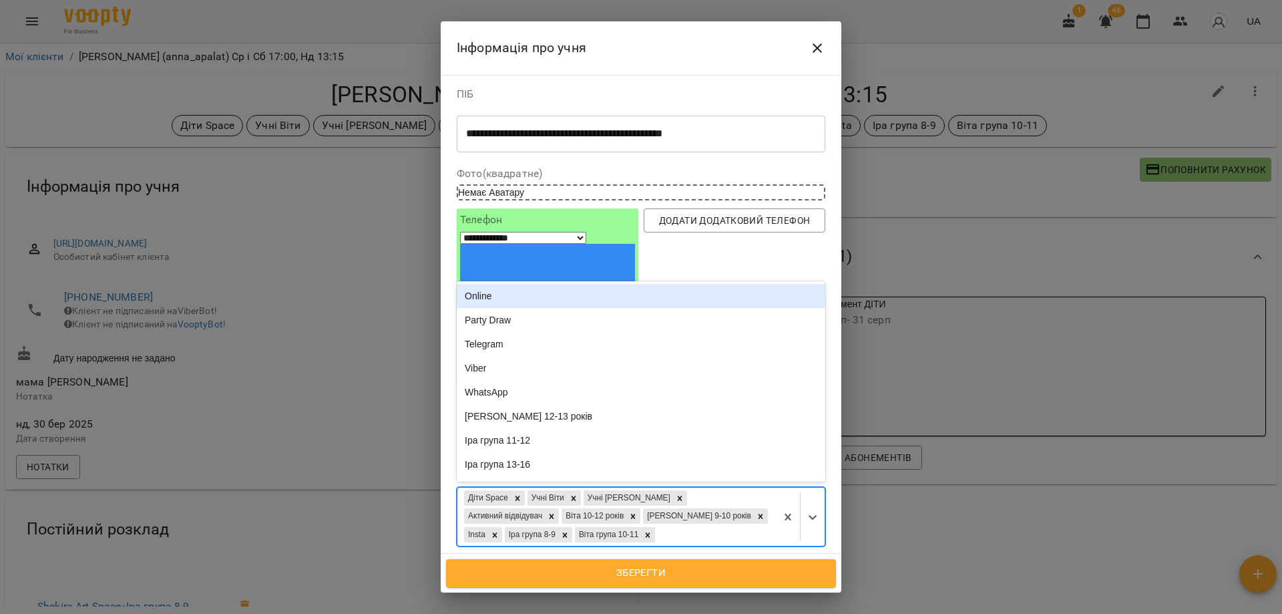
click at [568, 488] on div "Діти Space Учні Віти Учні Іри Дудки Активний відвідувач [PERSON_NAME] 10-12 рок…" at bounding box center [616, 517] width 319 height 58
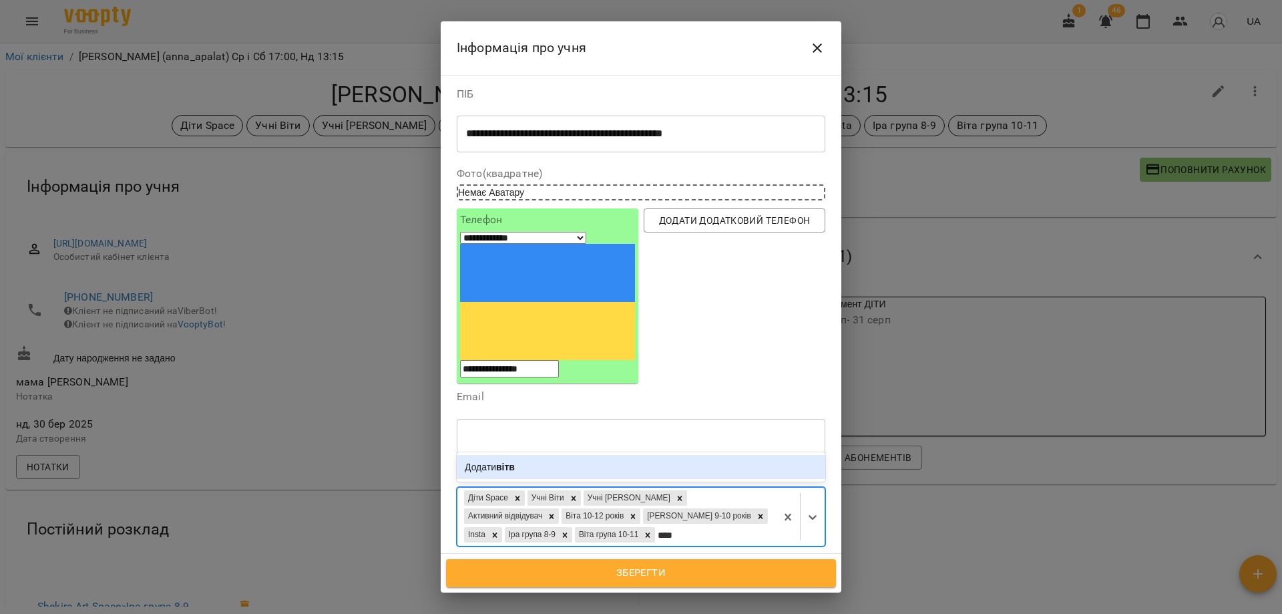
drag, startPoint x: 572, startPoint y: 446, endPoint x: 580, endPoint y: 446, distance: 8.7
click at [580, 488] on div "Діти Space Учні Віти Учні Іри Дудки Активний відвідувач [PERSON_NAME] 10-12 рок…" at bounding box center [616, 517] width 319 height 58
type input "****"
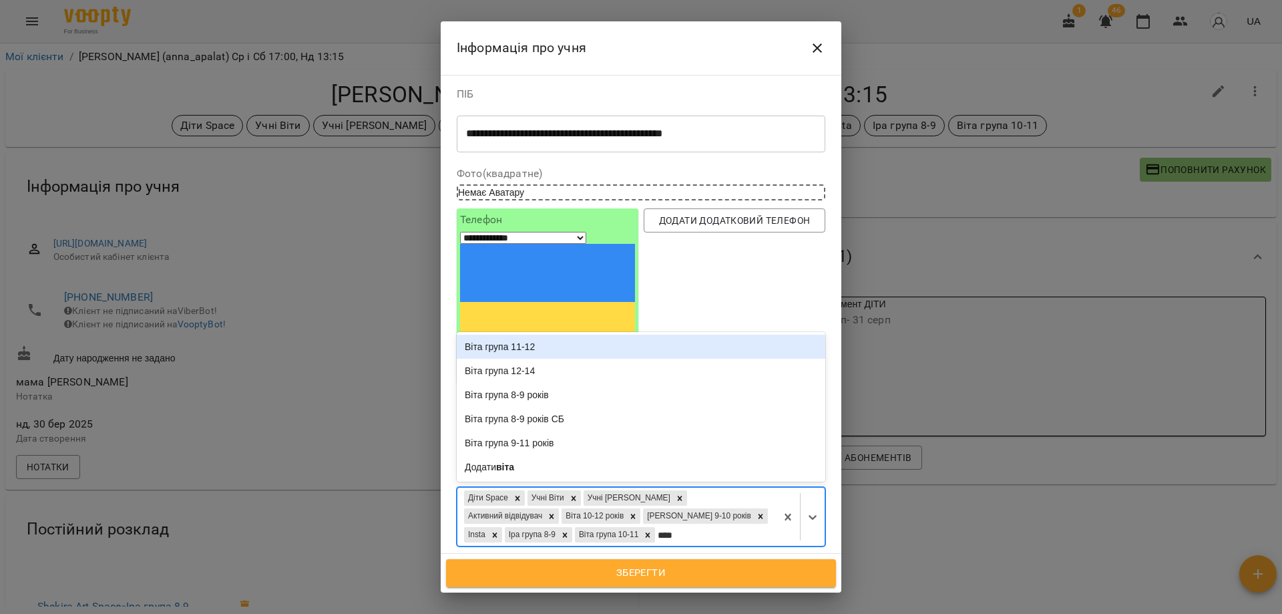
click at [554, 335] on div "Віта група 11-12" at bounding box center [641, 347] width 369 height 24
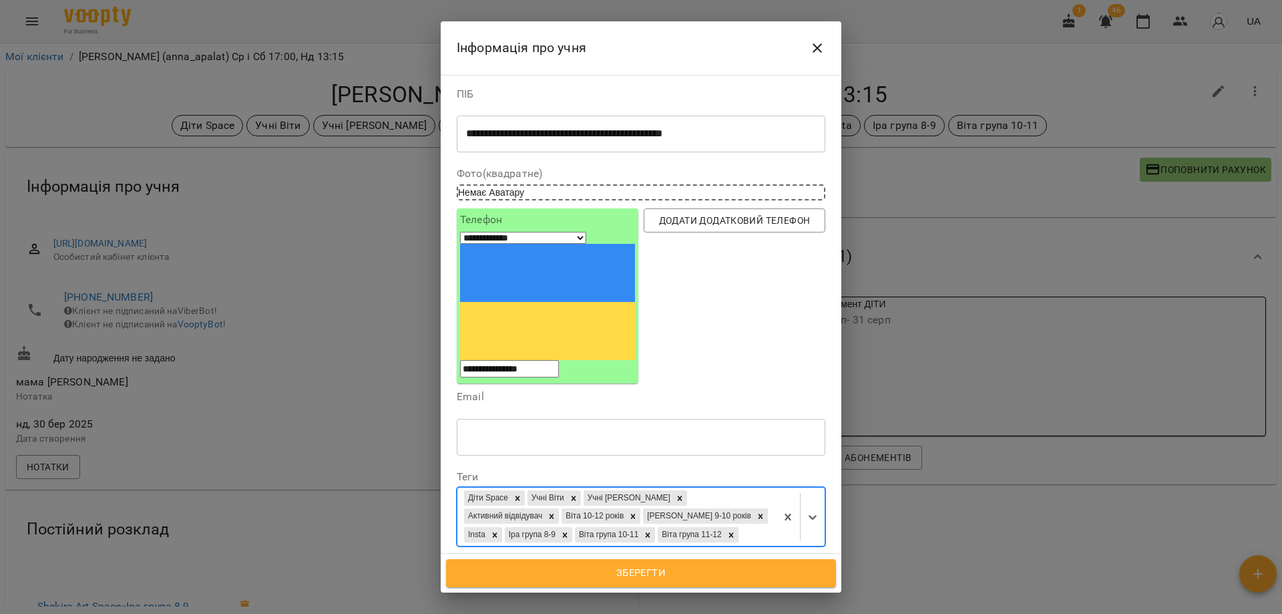
click at [643, 570] on span "Зберегти" at bounding box center [641, 572] width 361 height 17
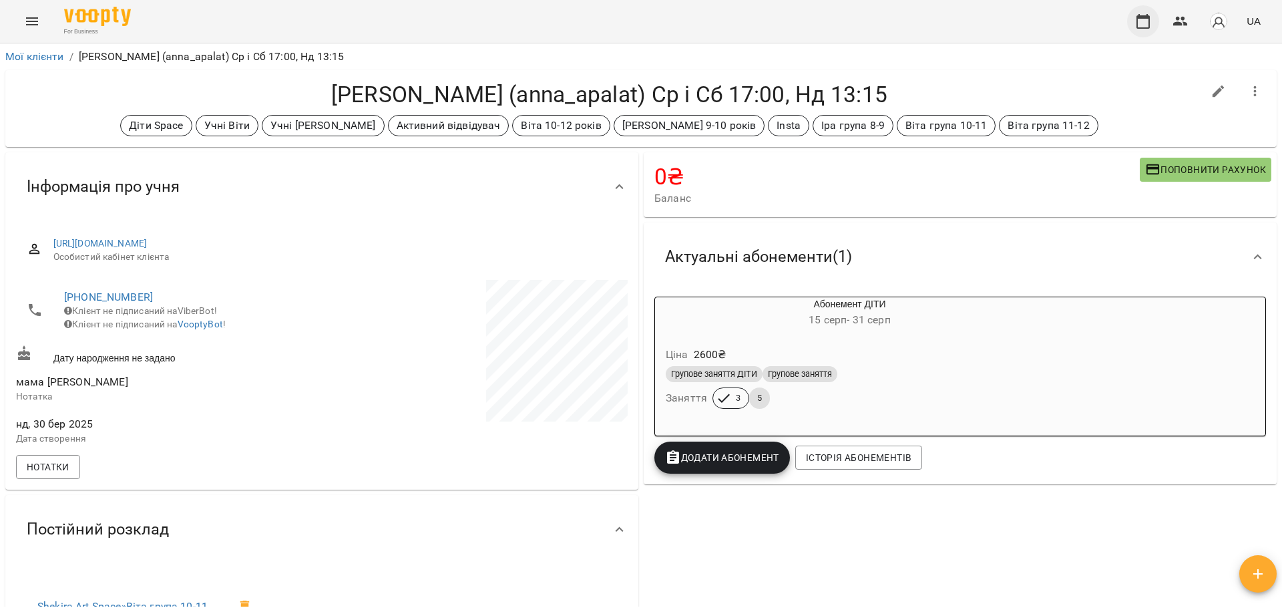
click at [1134, 24] on button "button" at bounding box center [1143, 21] width 32 height 32
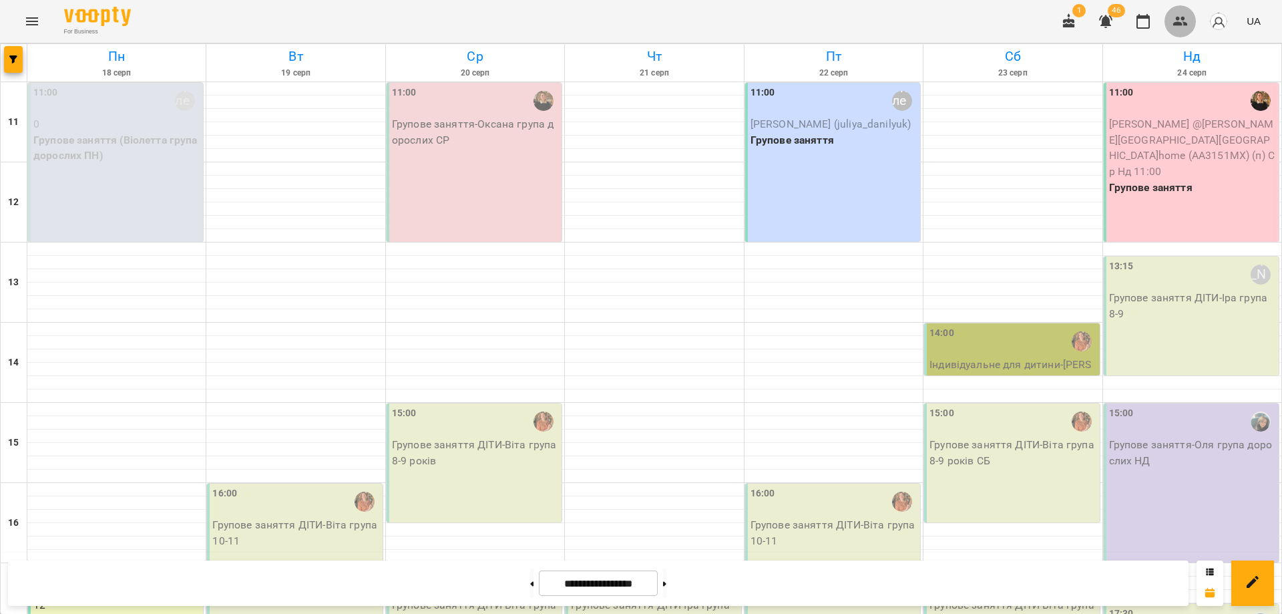
click at [1173, 24] on button "button" at bounding box center [1181, 21] width 32 height 32
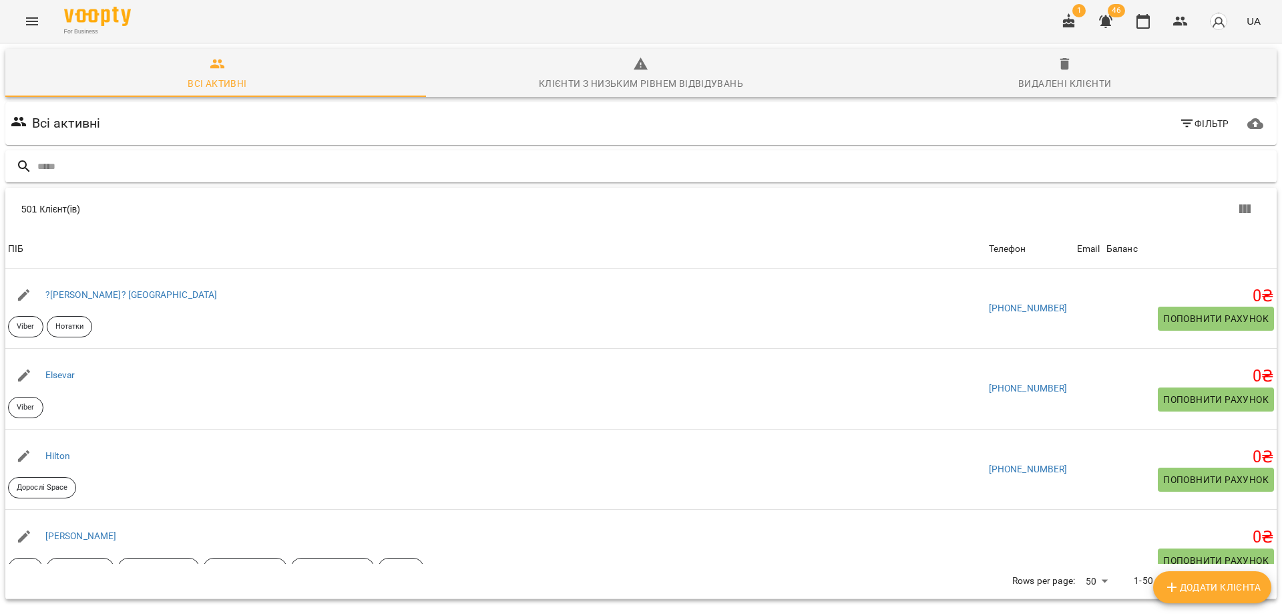
click at [291, 164] on input "text" at bounding box center [654, 167] width 1234 height 22
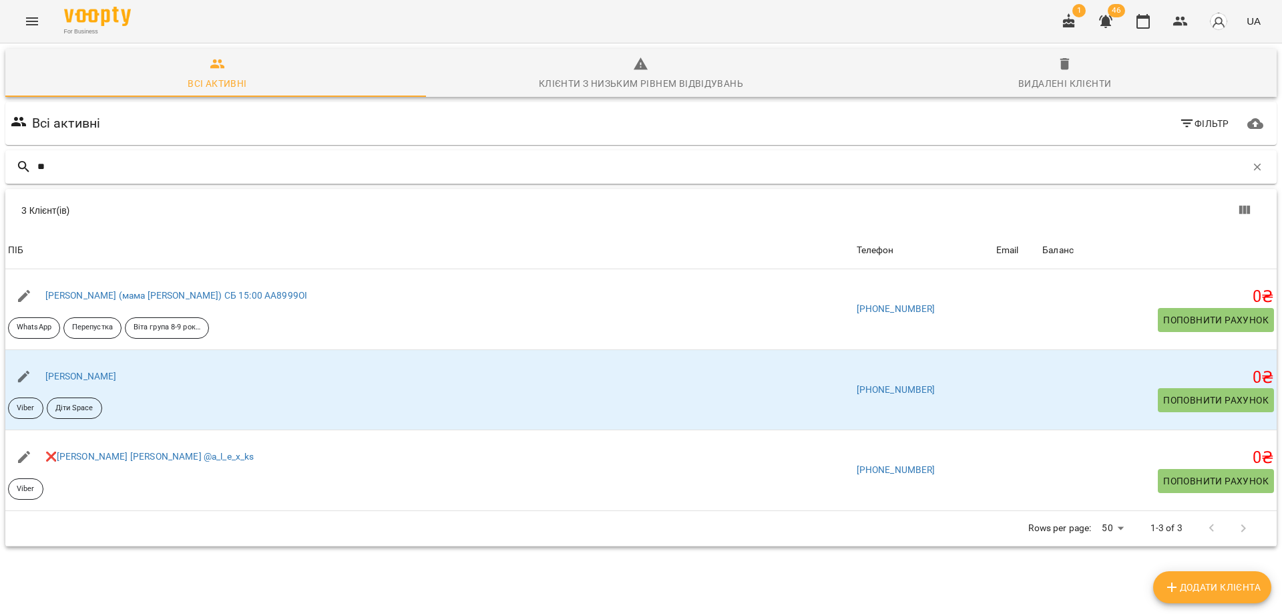
type input "*"
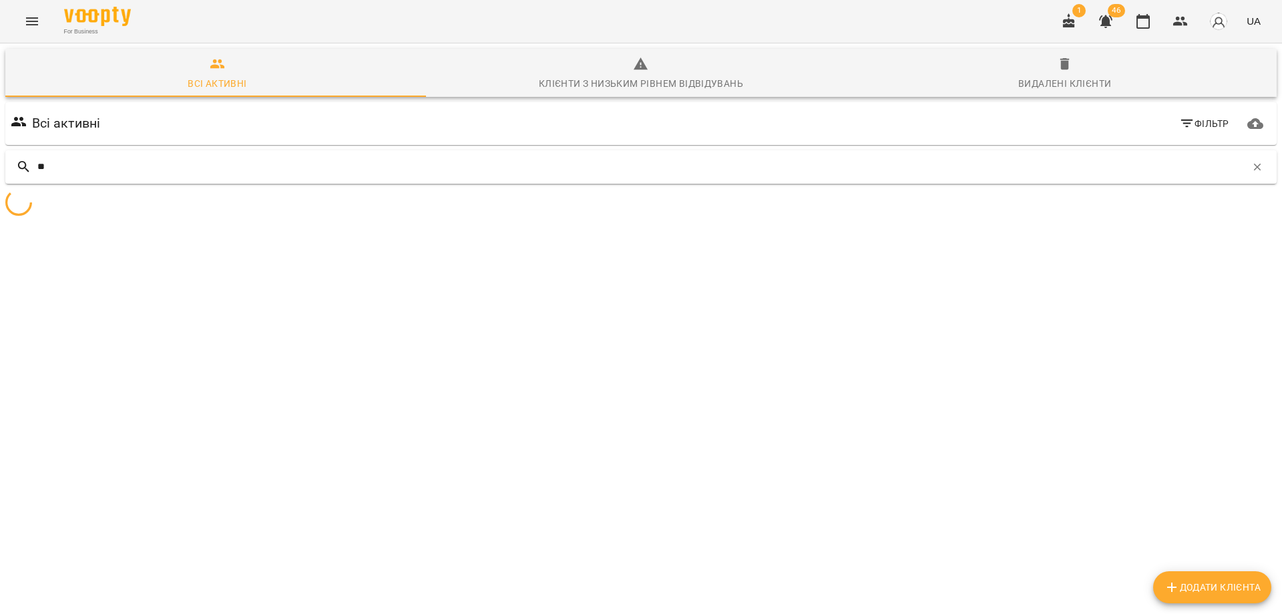
type input "*"
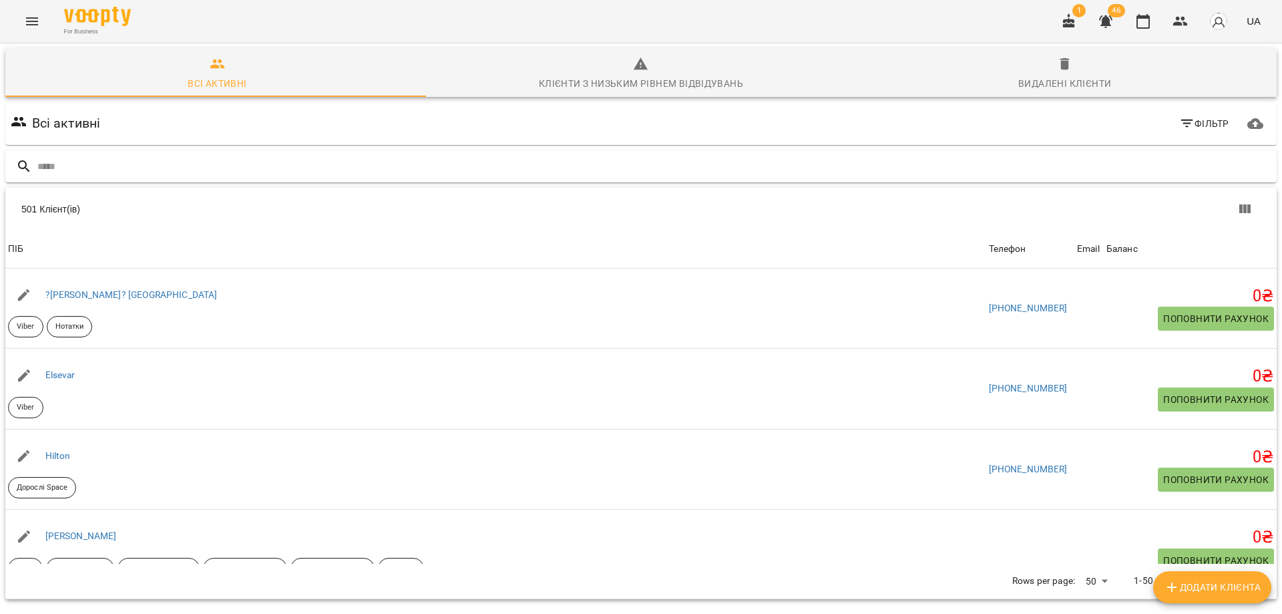
type input "*"
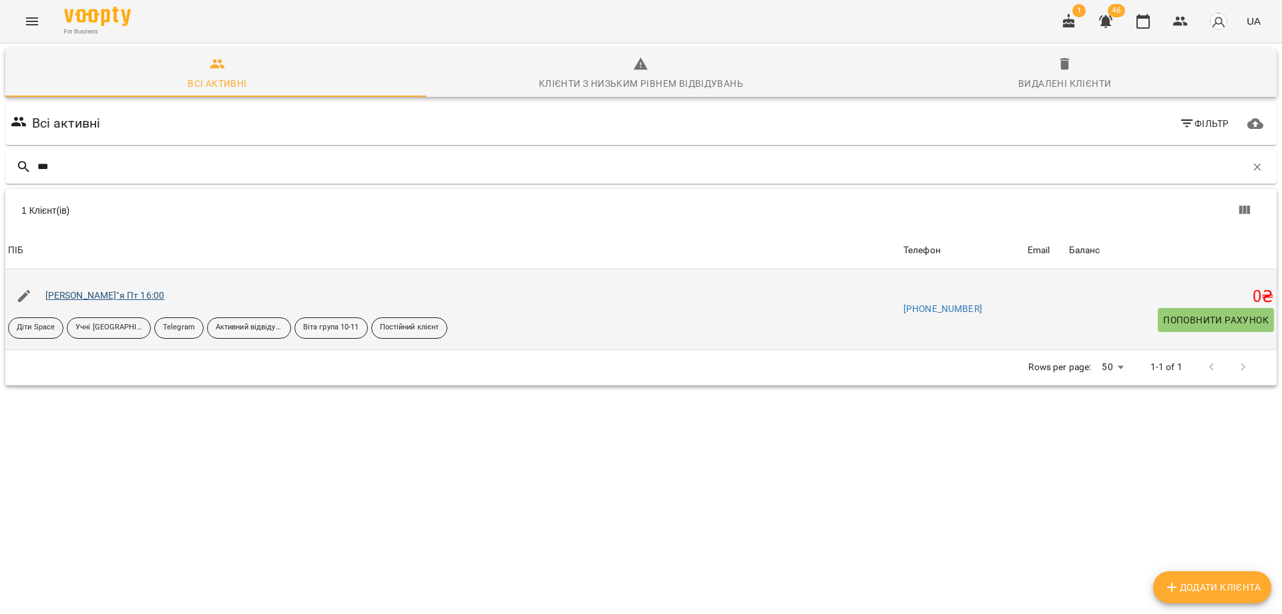
type input "***"
click at [133, 298] on link "[PERSON_NAME]"я Пт 16:00" at bounding box center [105, 295] width 120 height 11
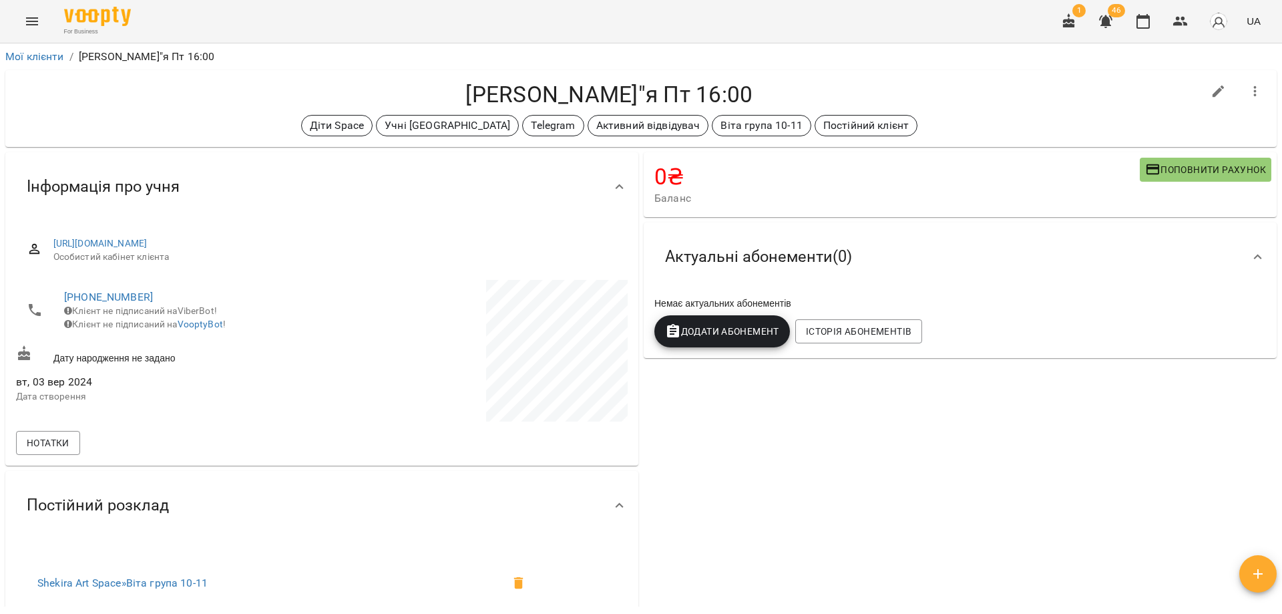
click at [1203, 96] on button "button" at bounding box center [1219, 91] width 32 height 32
select select "**"
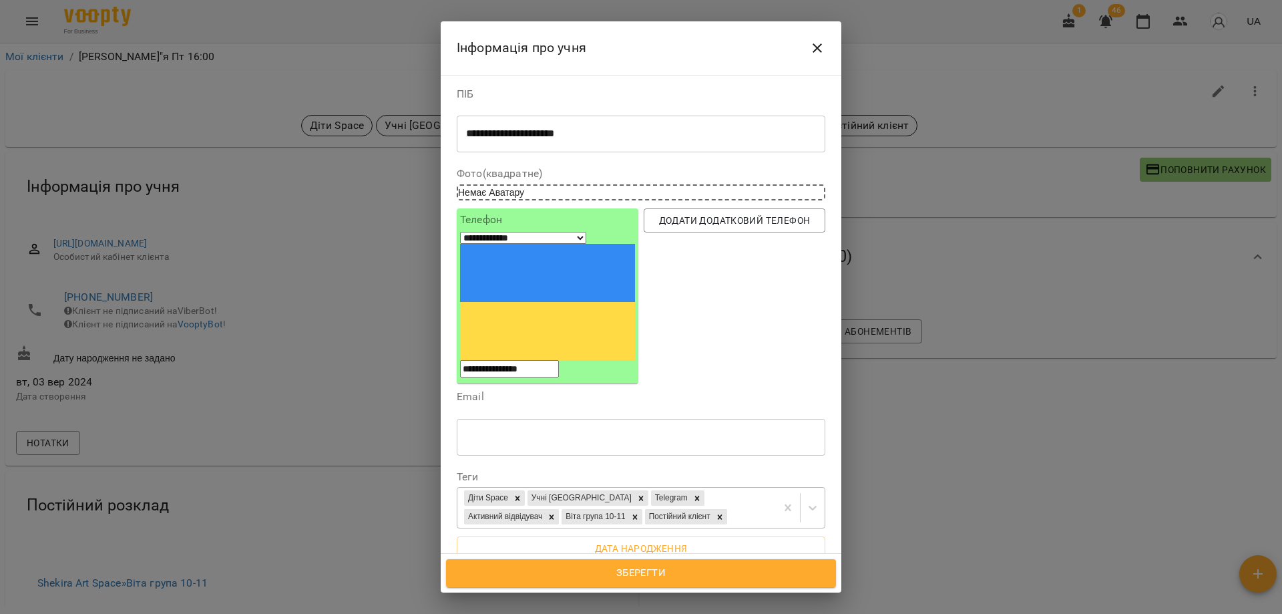
click at [659, 488] on div "Діти Space Учні Вікторії Telegram Активний відвідувач Віта група 10-11 Постійни…" at bounding box center [616, 508] width 319 height 40
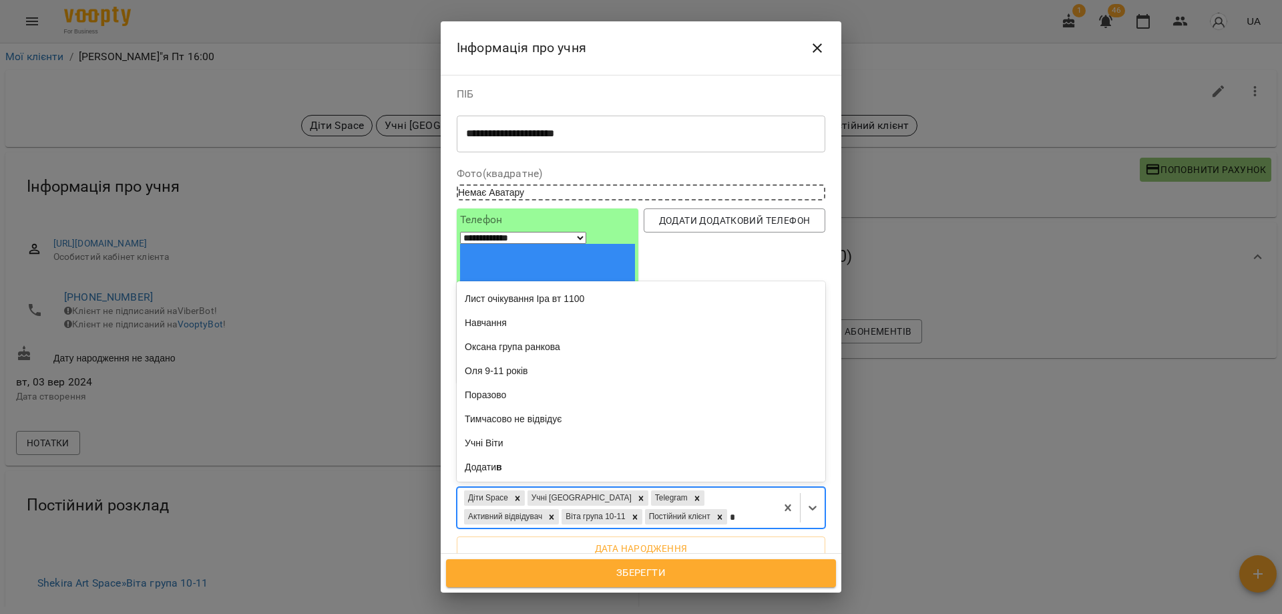
type input "**"
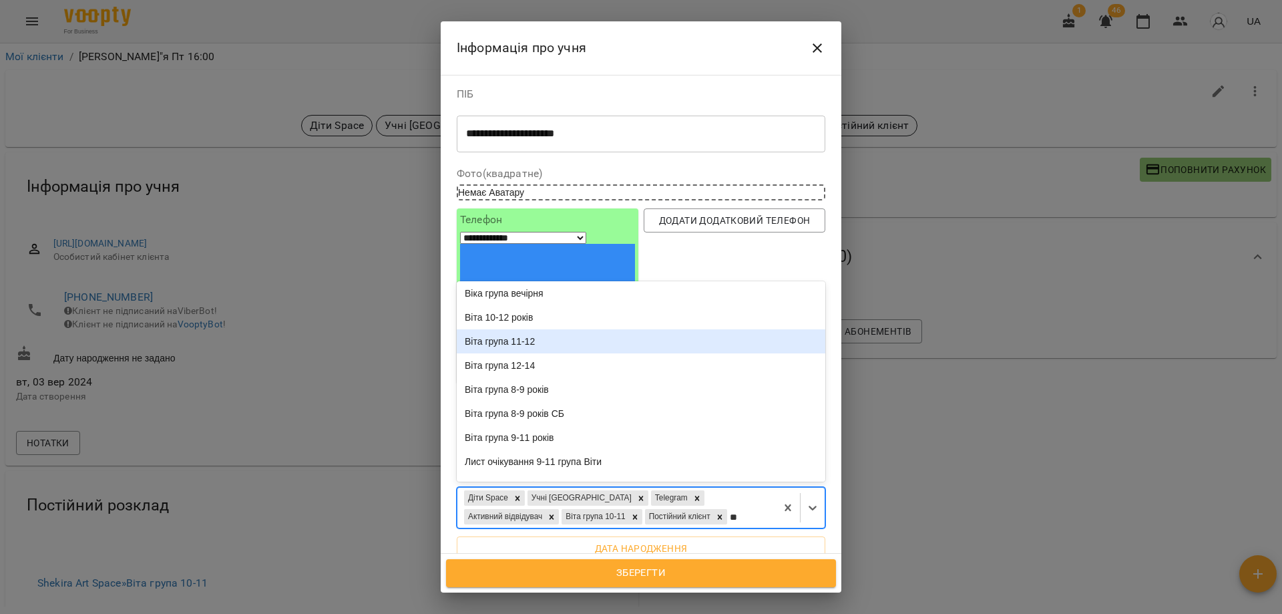
click at [548, 329] on div "Віта група 11-12" at bounding box center [641, 341] width 369 height 24
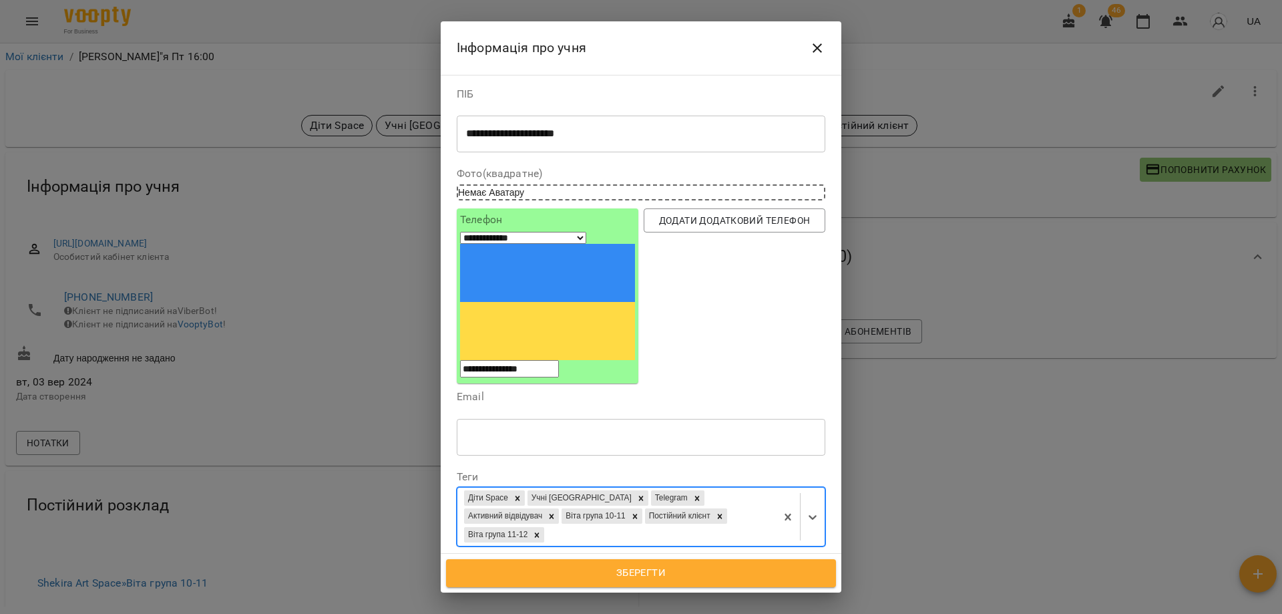
click at [695, 575] on span "Зберегти" at bounding box center [641, 572] width 361 height 17
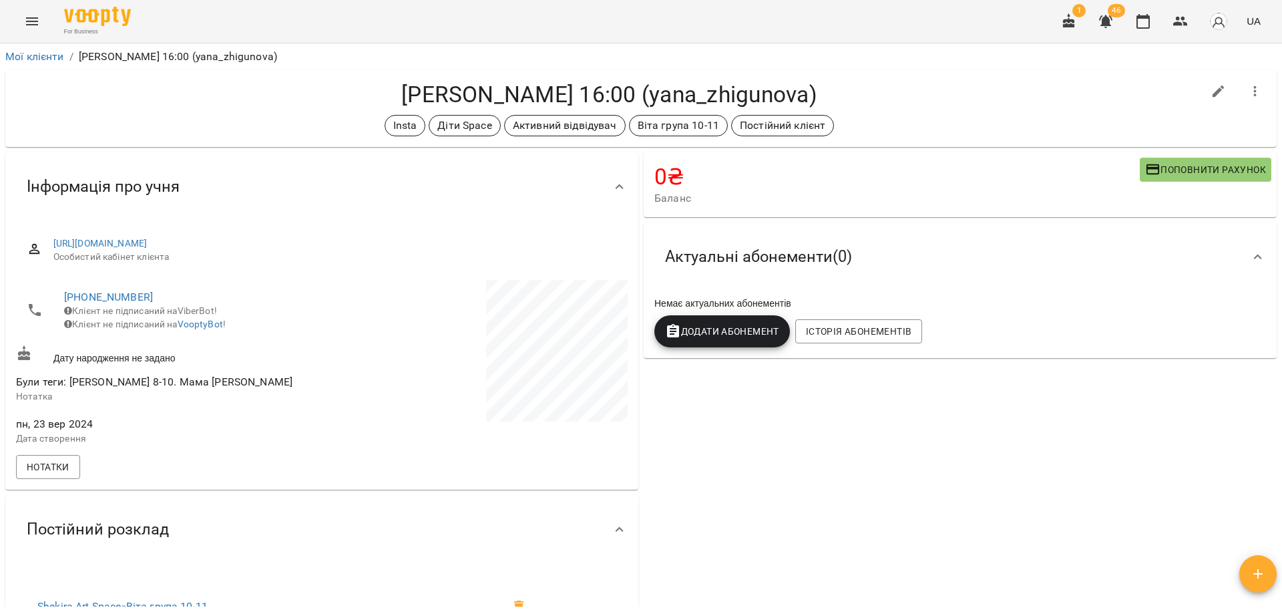
click at [1203, 101] on button "button" at bounding box center [1219, 91] width 32 height 32
select select "**"
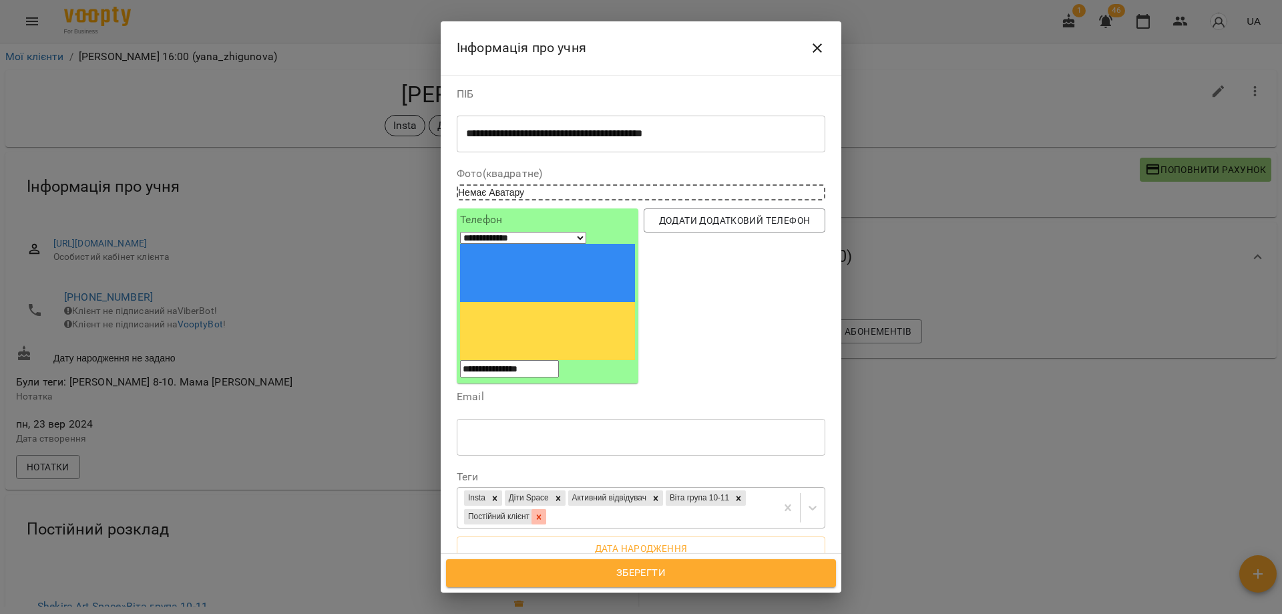
click at [544, 512] on icon at bounding box center [538, 516] width 9 height 9
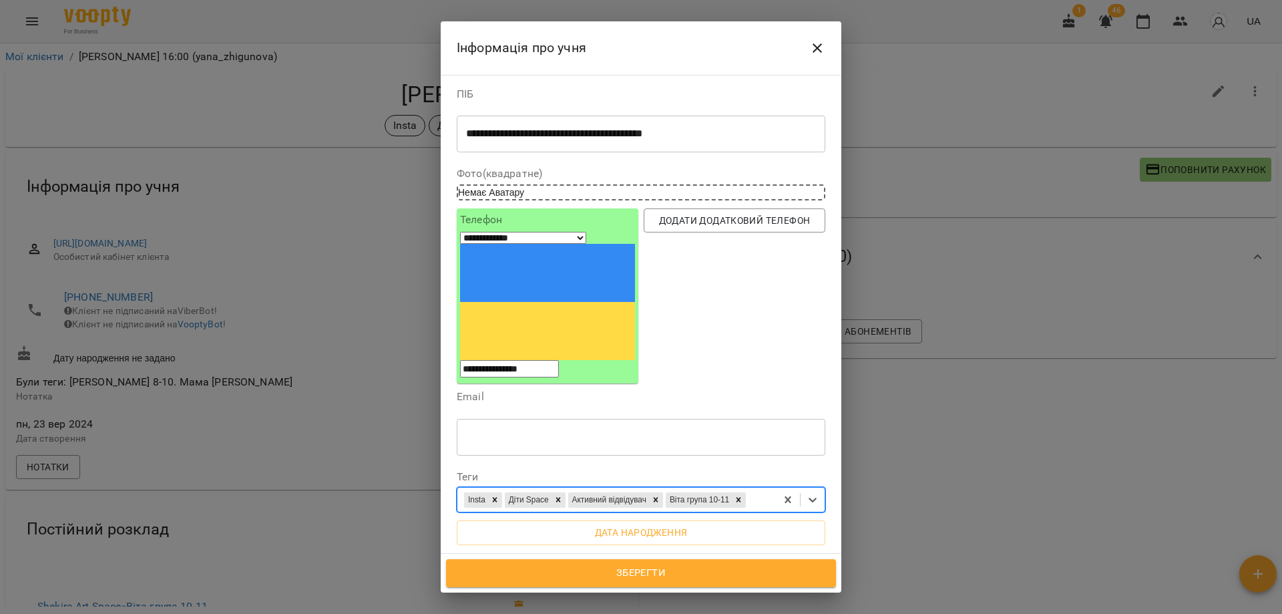
click at [705, 570] on span "Зберегти" at bounding box center [641, 572] width 361 height 17
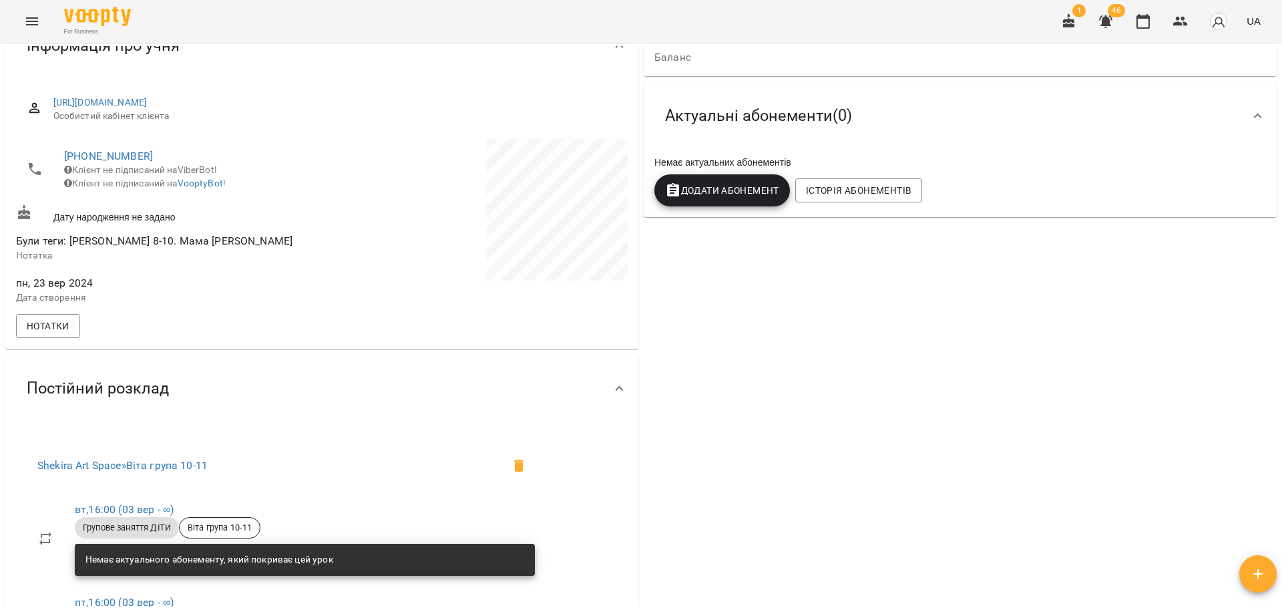
scroll to position [334, 0]
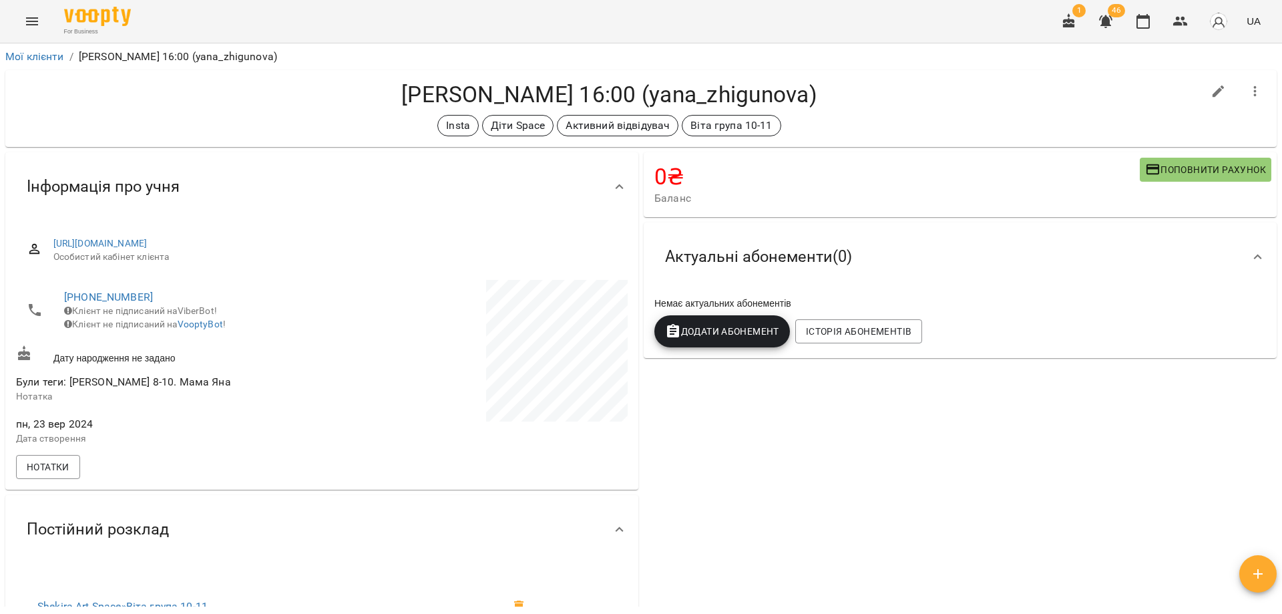
scroll to position [813, 0]
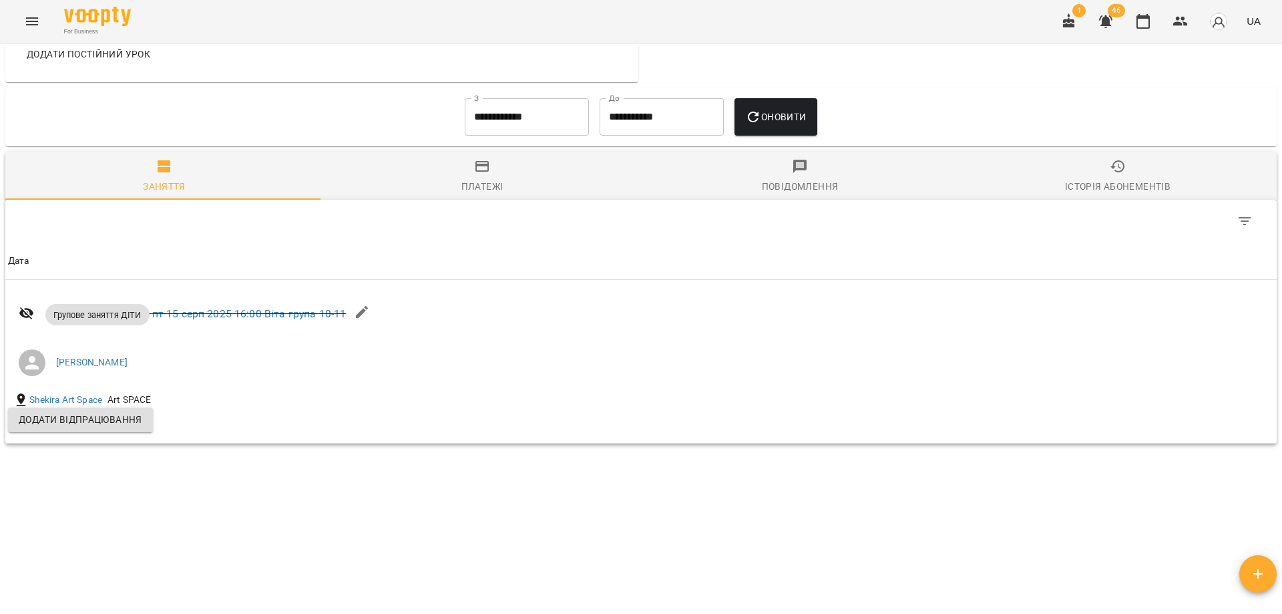
click at [534, 129] on input "**********" at bounding box center [527, 116] width 124 height 37
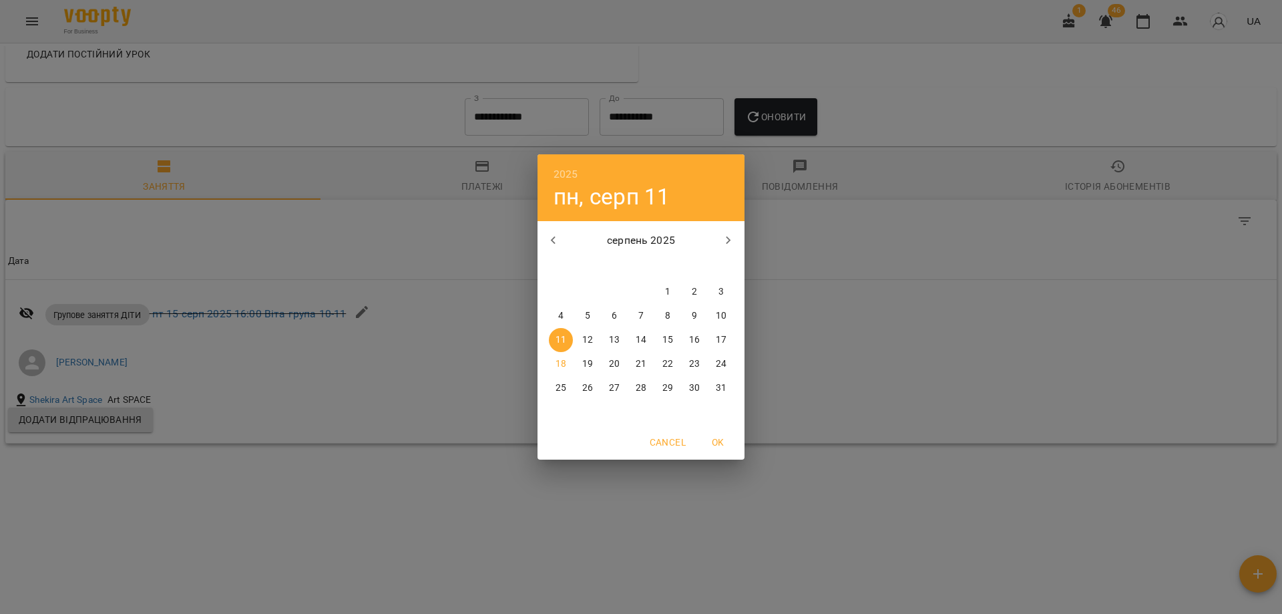
click at [555, 249] on button "button" at bounding box center [554, 240] width 32 height 32
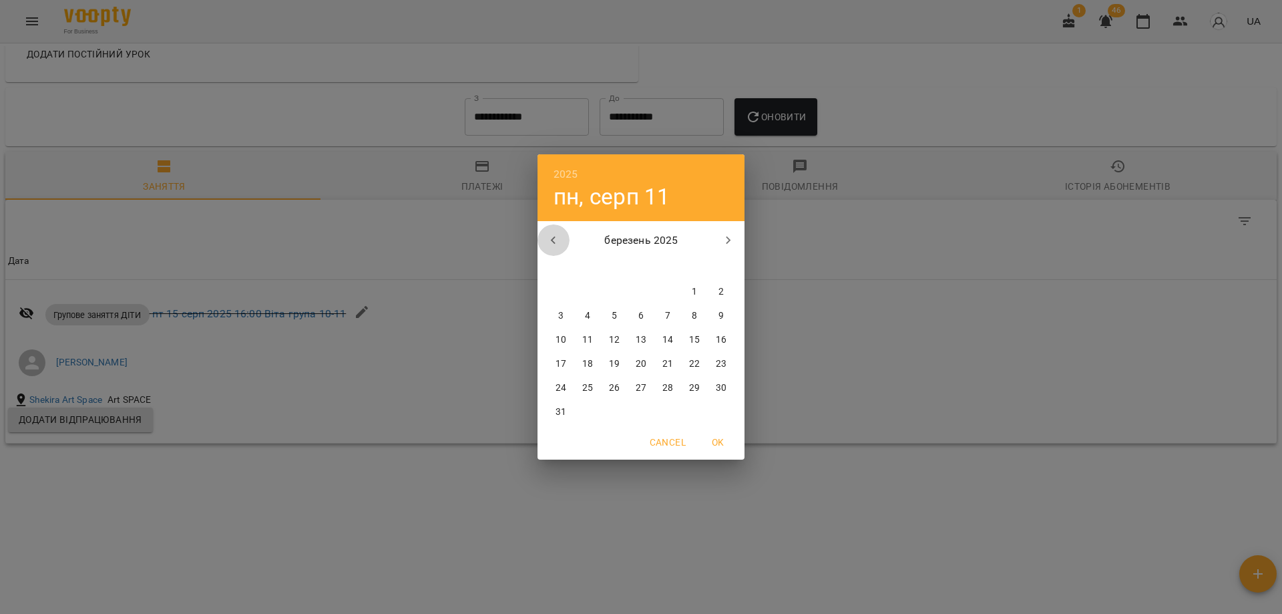
click at [554, 246] on icon "button" at bounding box center [554, 240] width 16 height 16
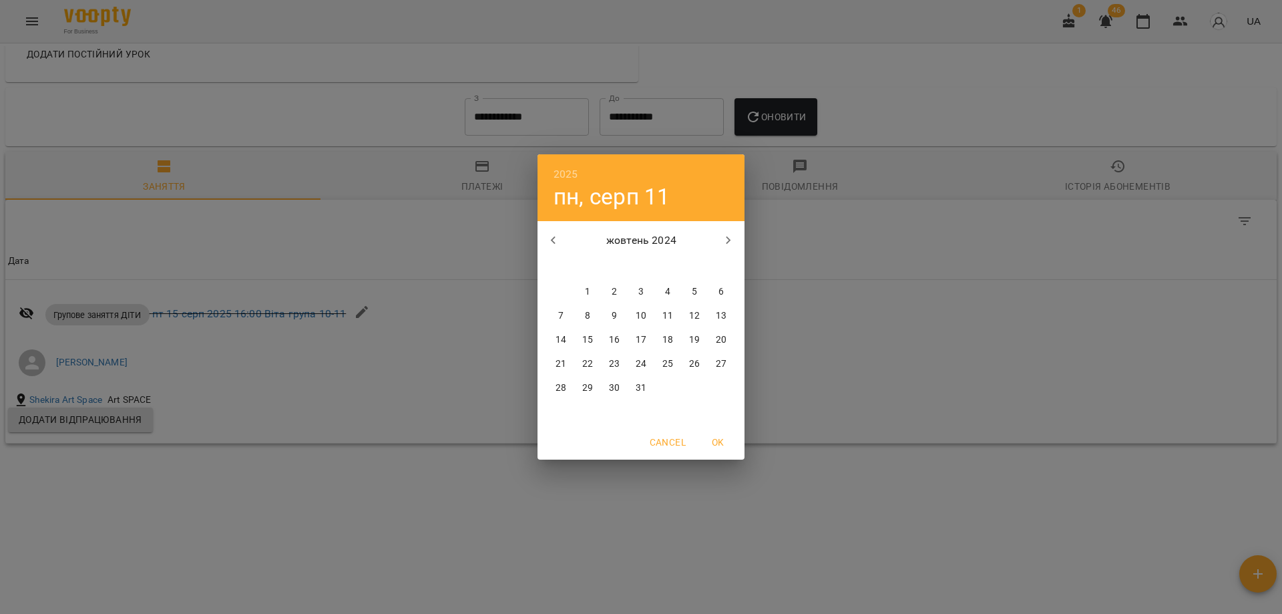
click at [554, 246] on icon "button" at bounding box center [554, 240] width 16 height 16
click at [555, 245] on icon "button" at bounding box center [554, 240] width 16 height 16
click at [653, 284] on div "1" at bounding box center [641, 292] width 27 height 24
type input "**********"
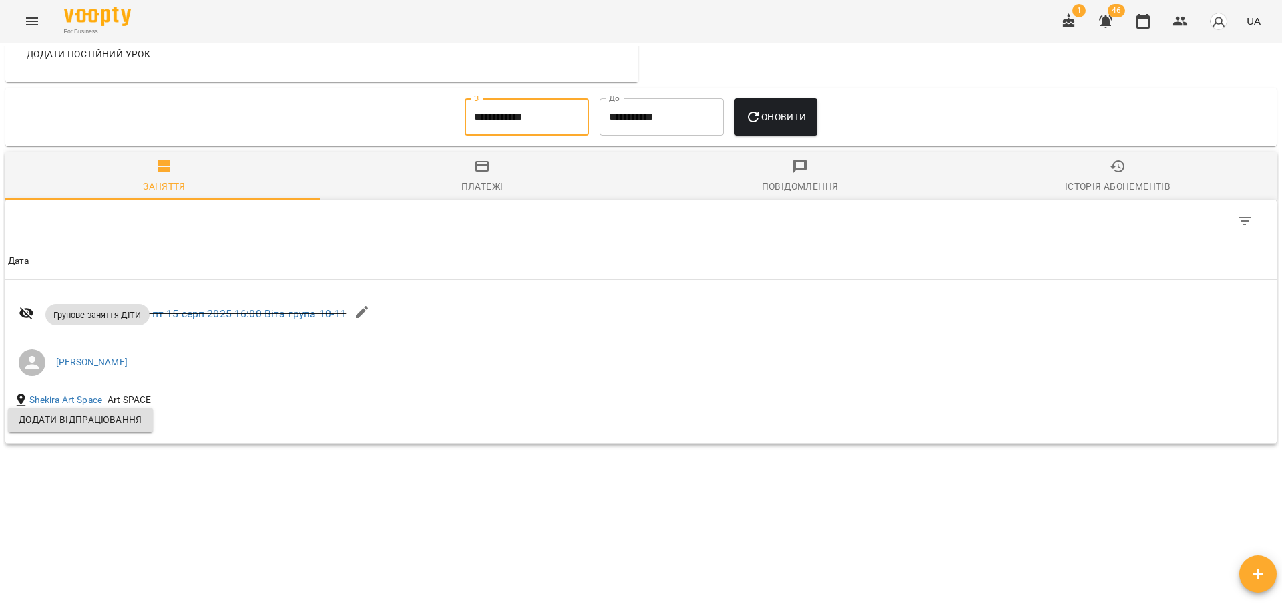
click at [777, 112] on span "Оновити" at bounding box center [775, 117] width 61 height 16
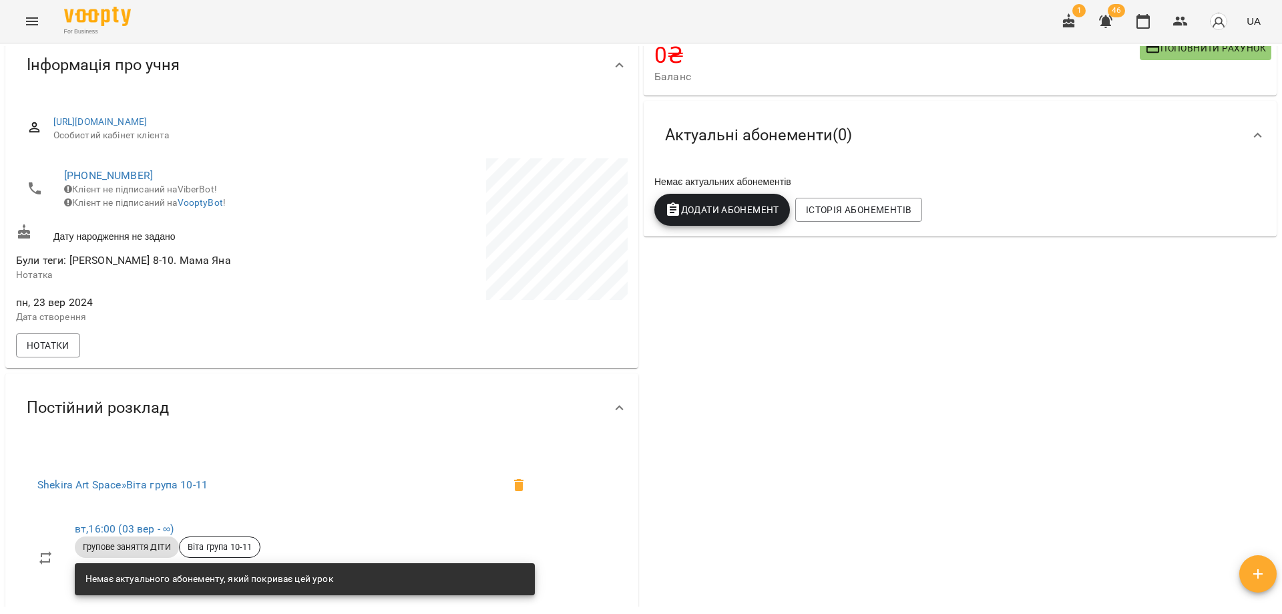
scroll to position [0, 0]
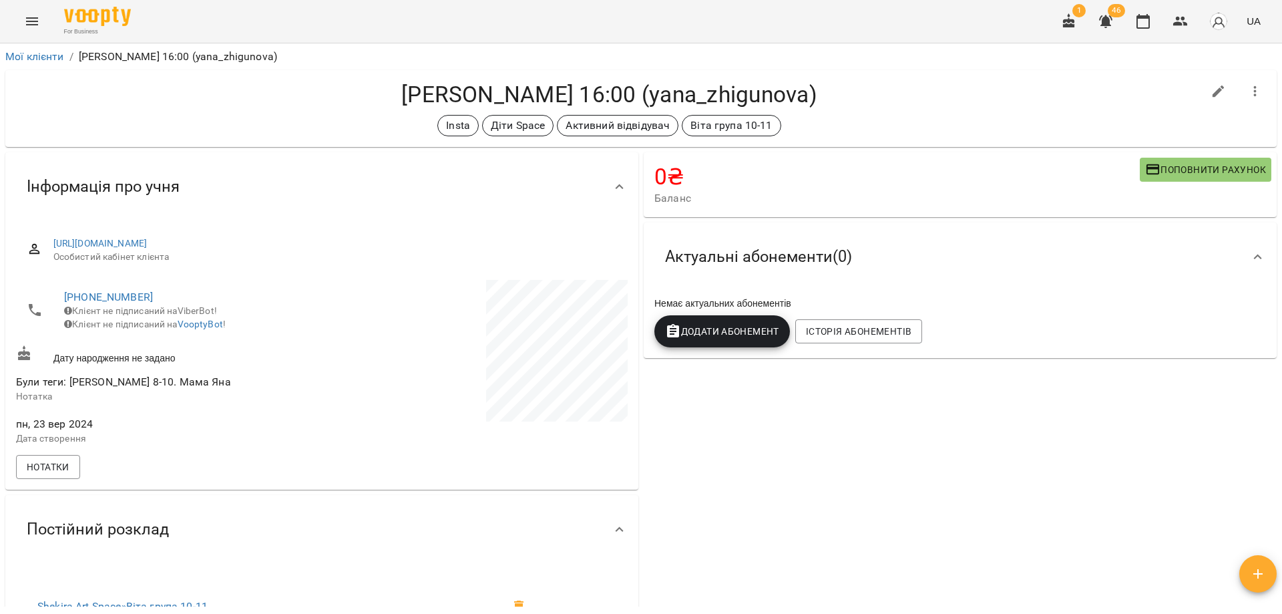
click at [938, 124] on div "Insta Діти Space Активний відвідувач Віта група 10-11" at bounding box center [609, 125] width 1187 height 21
click at [1203, 102] on button "button" at bounding box center [1219, 91] width 32 height 32
select select "**"
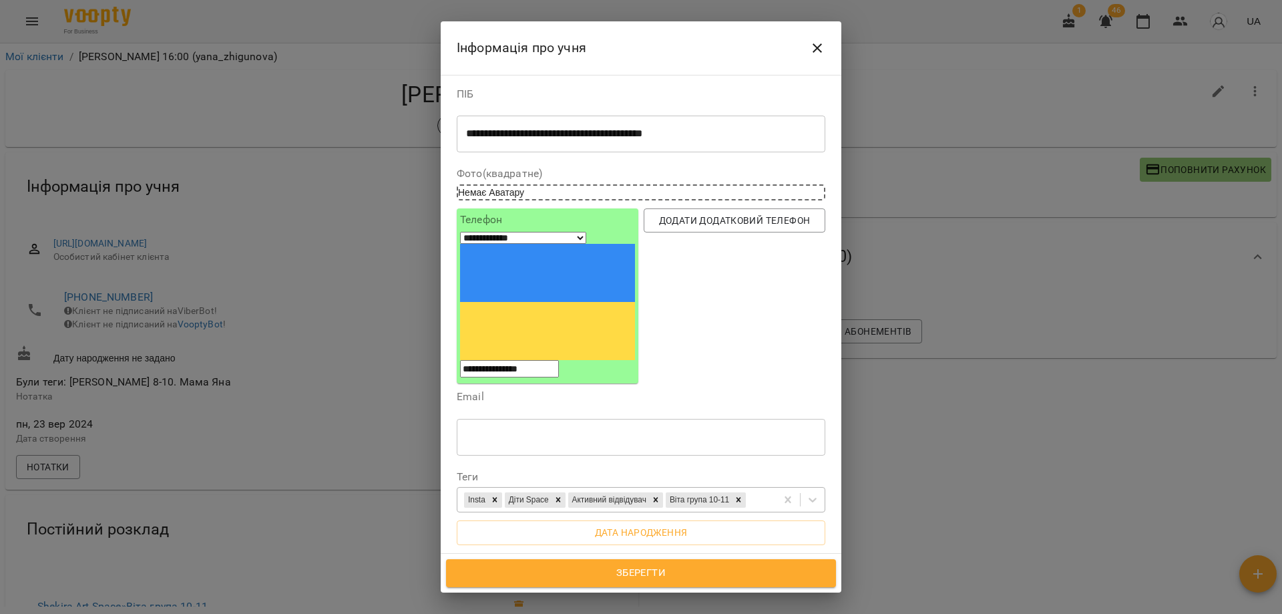
click at [709, 489] on div "Insta Діти Space Активний відвідувач Віта група 10-11" at bounding box center [616, 500] width 319 height 22
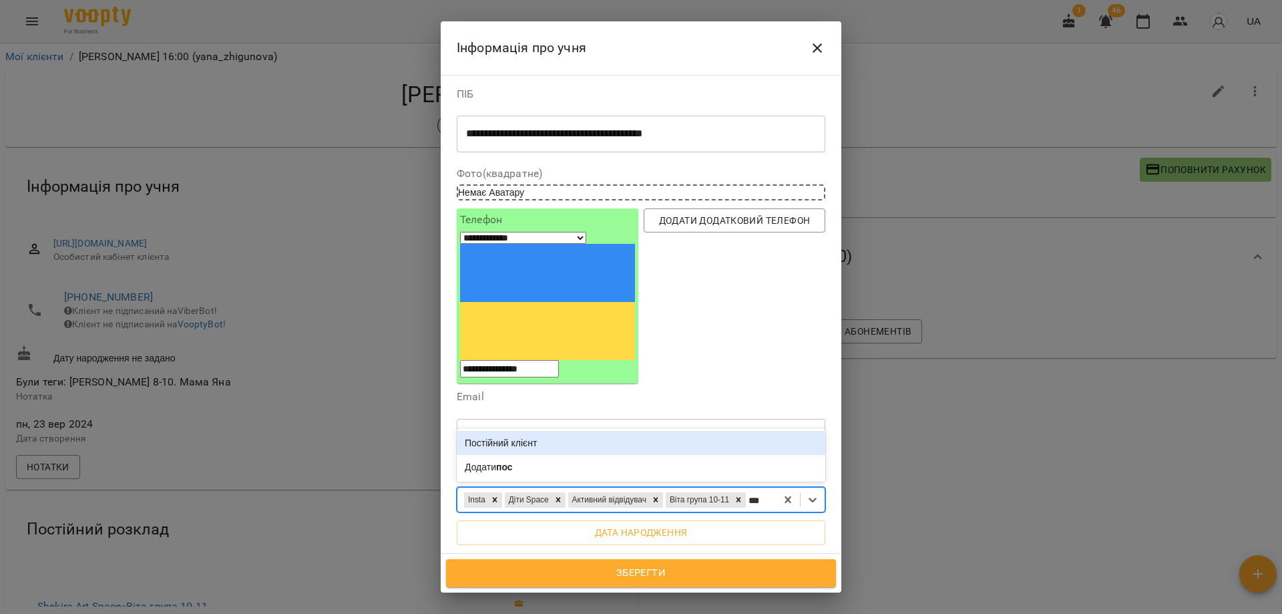
type input "****"
click at [538, 431] on div "Постійний клієнт" at bounding box center [641, 443] width 369 height 24
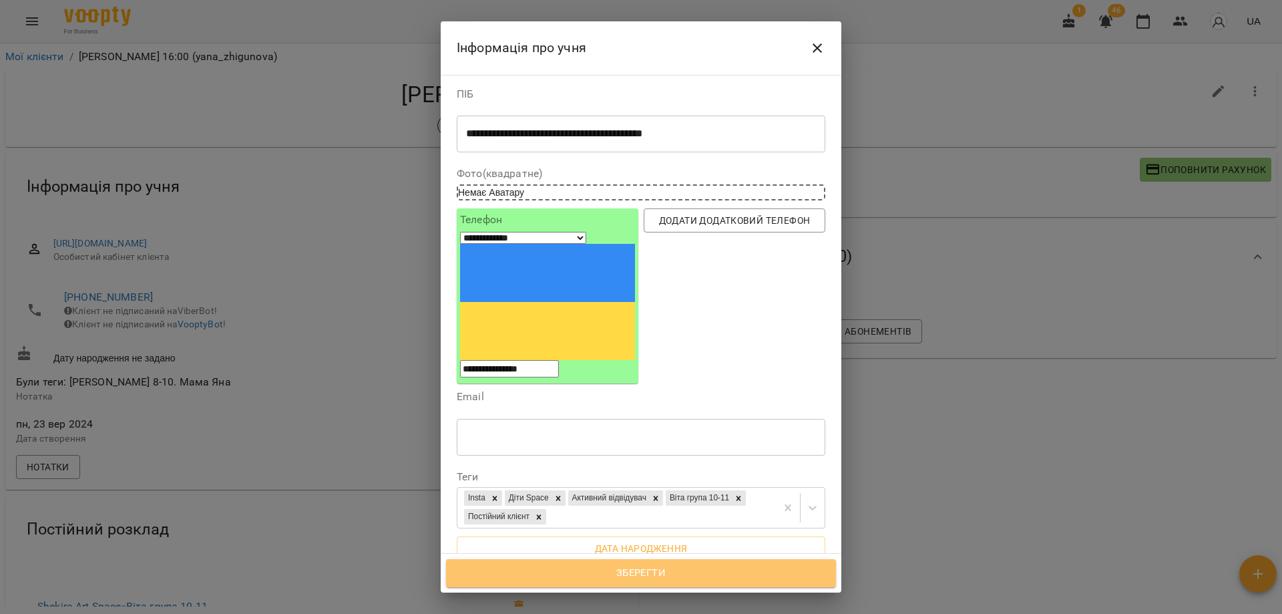
click at [670, 570] on span "Зберегти" at bounding box center [641, 572] width 361 height 17
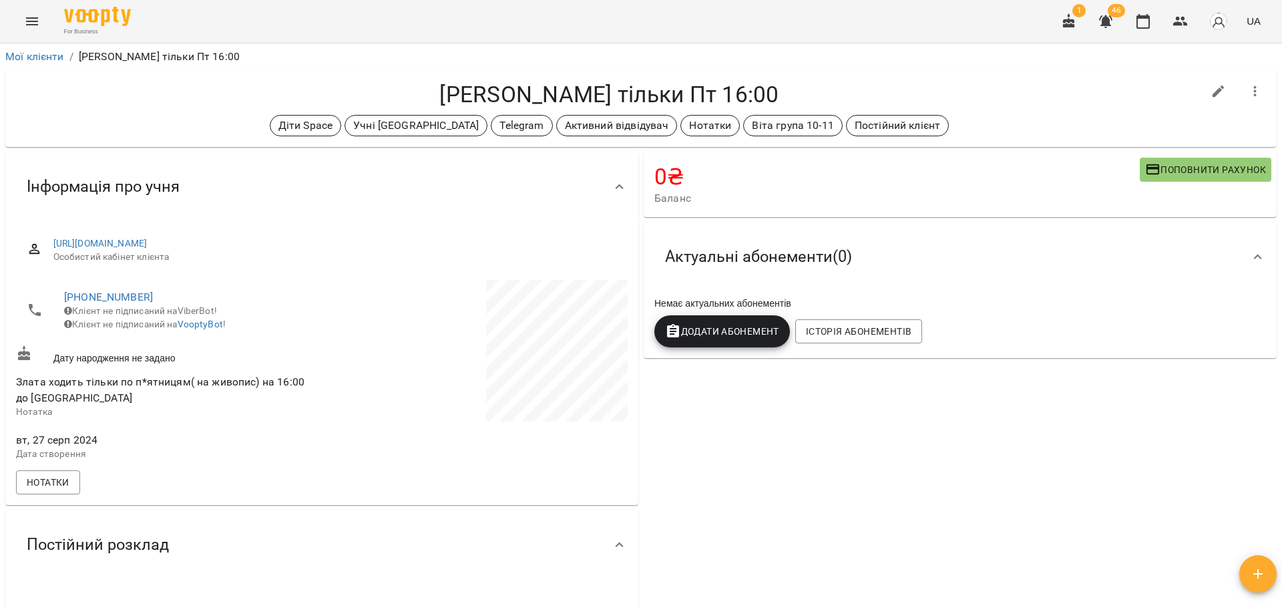
click at [946, 145] on div "Ніколко Злата тільки Пт 16:00 Діти Space Учні Вікторії Telegram Активний відвід…" at bounding box center [641, 108] width 1272 height 77
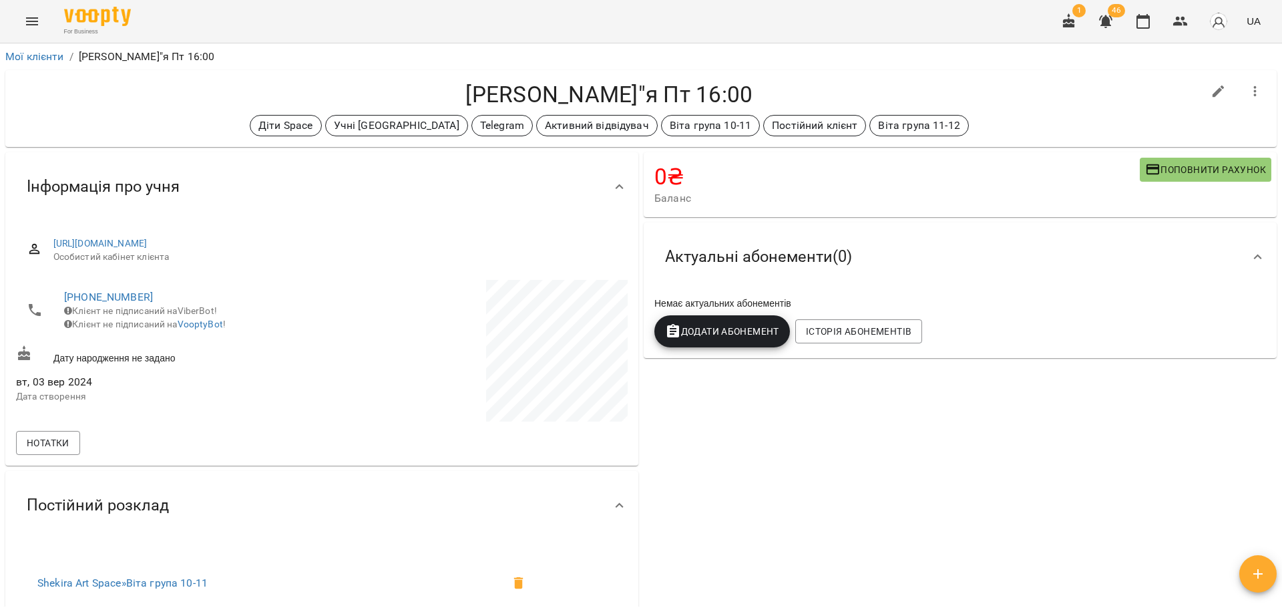
click at [1173, 416] on div "0 ₴ Баланс Поповнити рахунок Актуальні абонементи ( 0 ) Немає актуальних абонем…" at bounding box center [960, 507] width 638 height 715
click at [1138, 22] on icon "button" at bounding box center [1143, 21] width 13 height 15
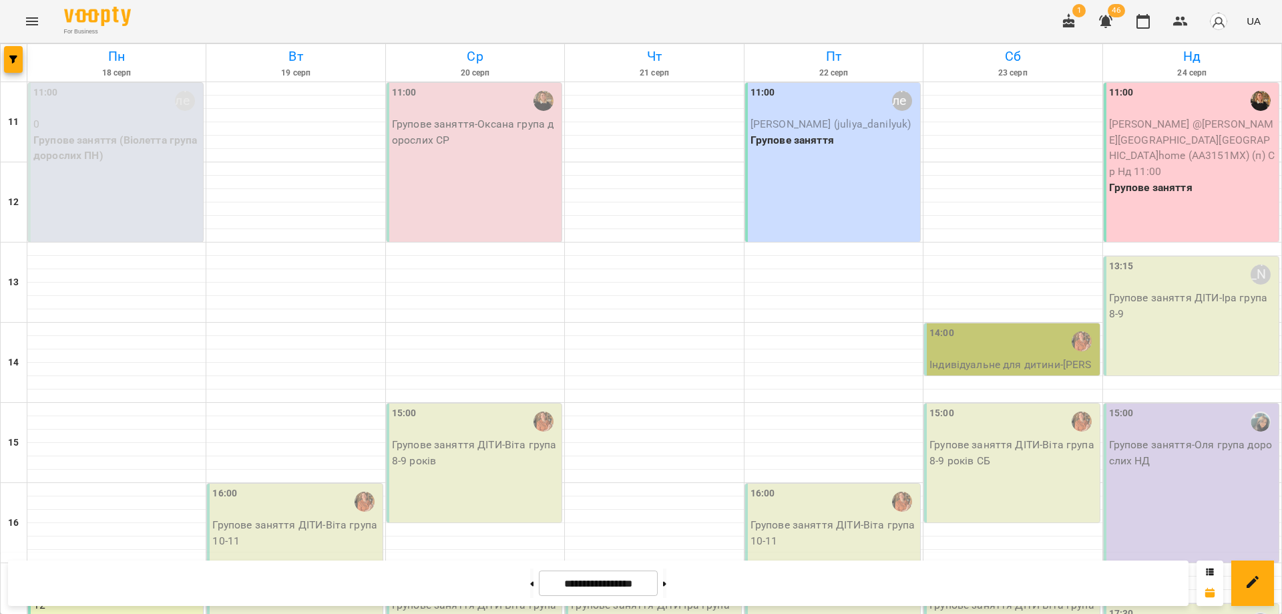
click at [389, 11] on div "For Business 1 46 UA" at bounding box center [641, 21] width 1282 height 43
click at [463, 403] on div "15:00 Групове заняття ДІТИ - Віта група 8-9 років" at bounding box center [474, 462] width 175 height 119
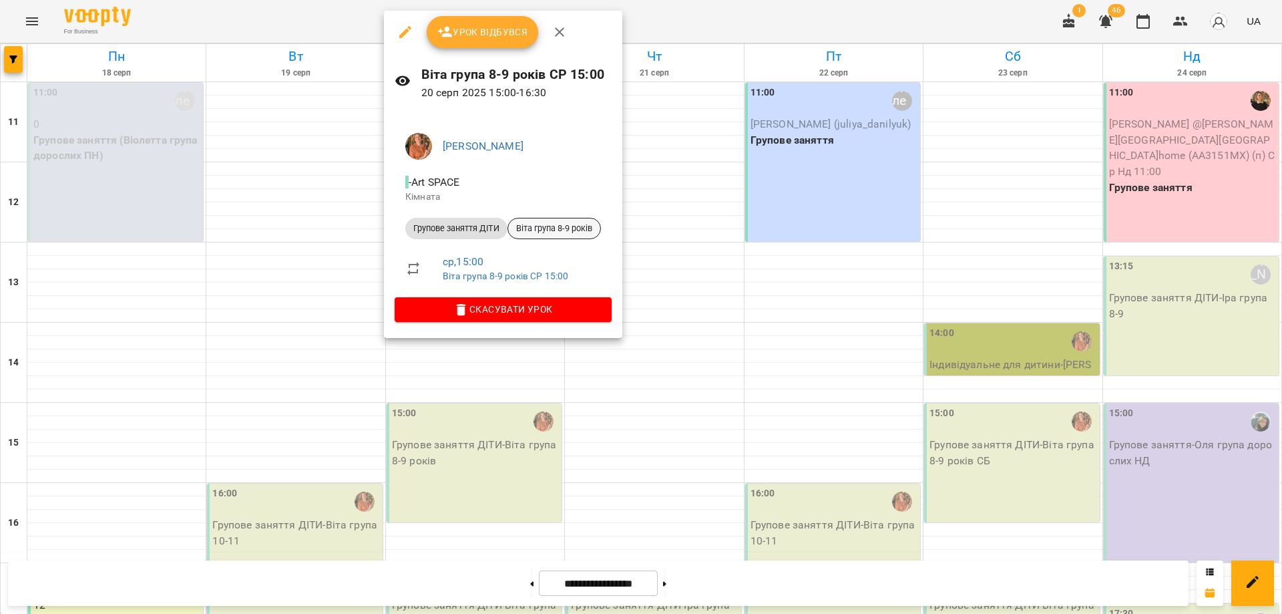
click at [583, 228] on span "Віта група 8-9 років" at bounding box center [554, 228] width 92 height 12
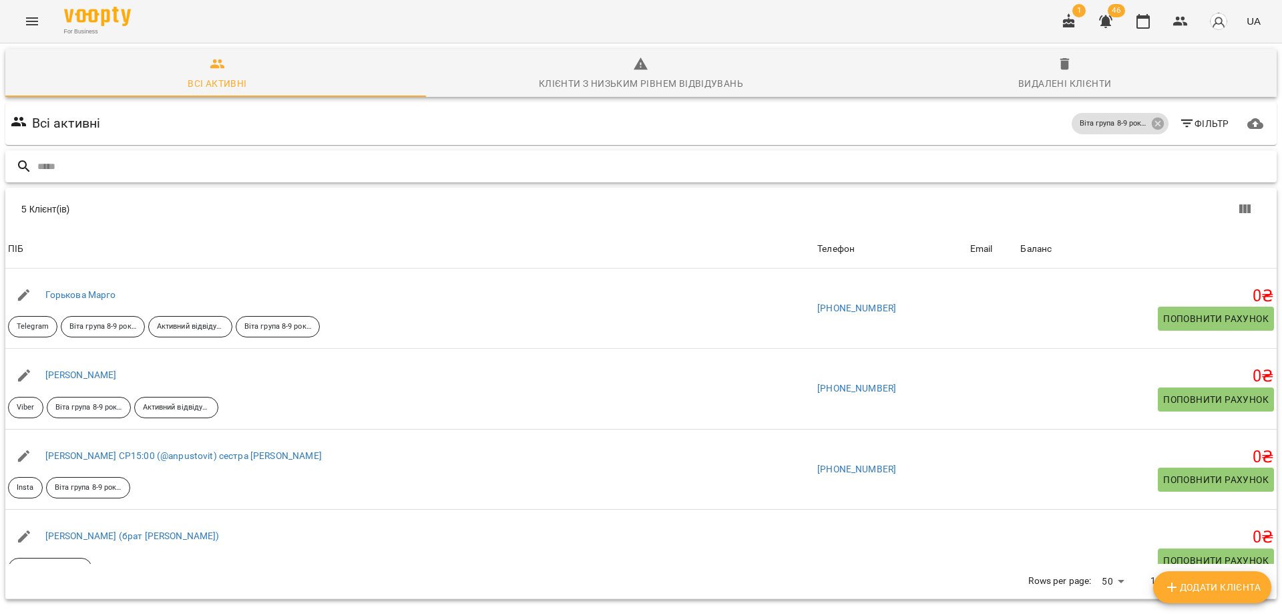
click at [882, 162] on input "text" at bounding box center [654, 167] width 1234 height 22
click at [1183, 22] on icon "button" at bounding box center [1181, 21] width 16 height 16
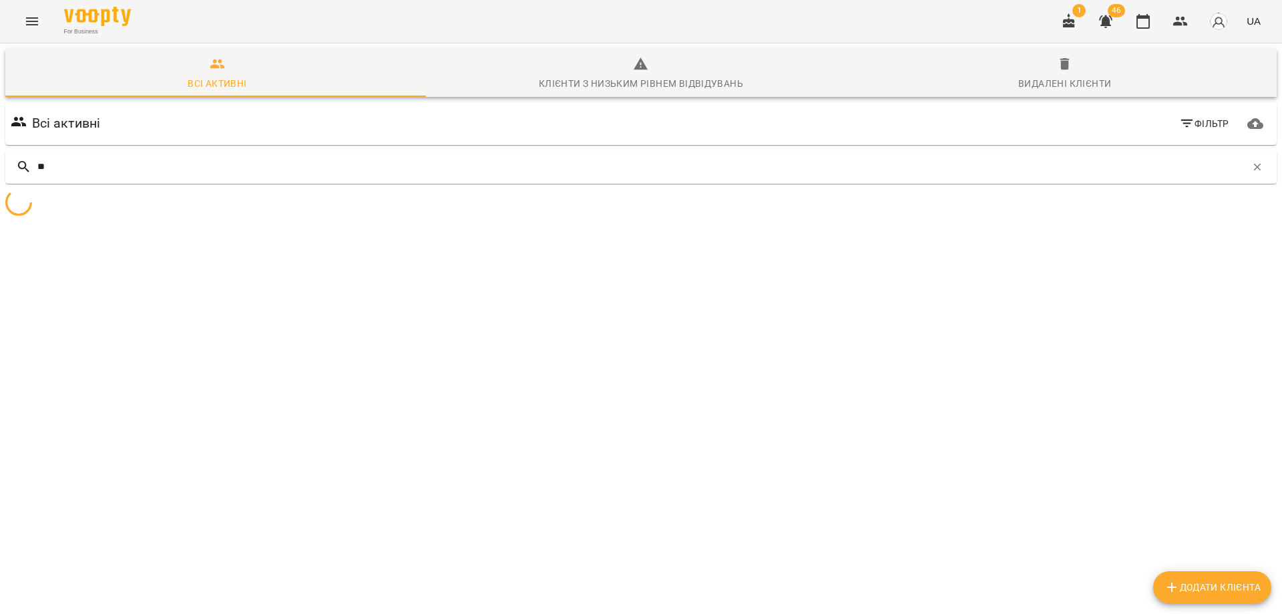
type input "*"
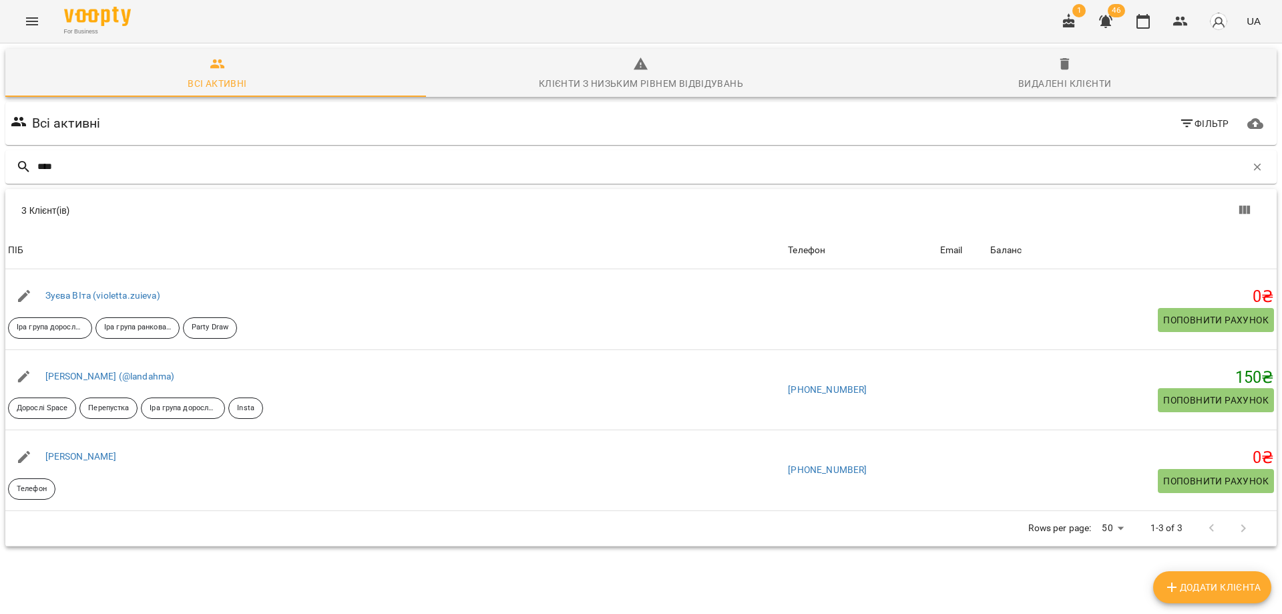
click at [0, 172] on div "Всі активні Клієнти з низьким рівнем відвідувань Видалені клієнти Всі активні Ф…" at bounding box center [641, 344] width 1288 height 607
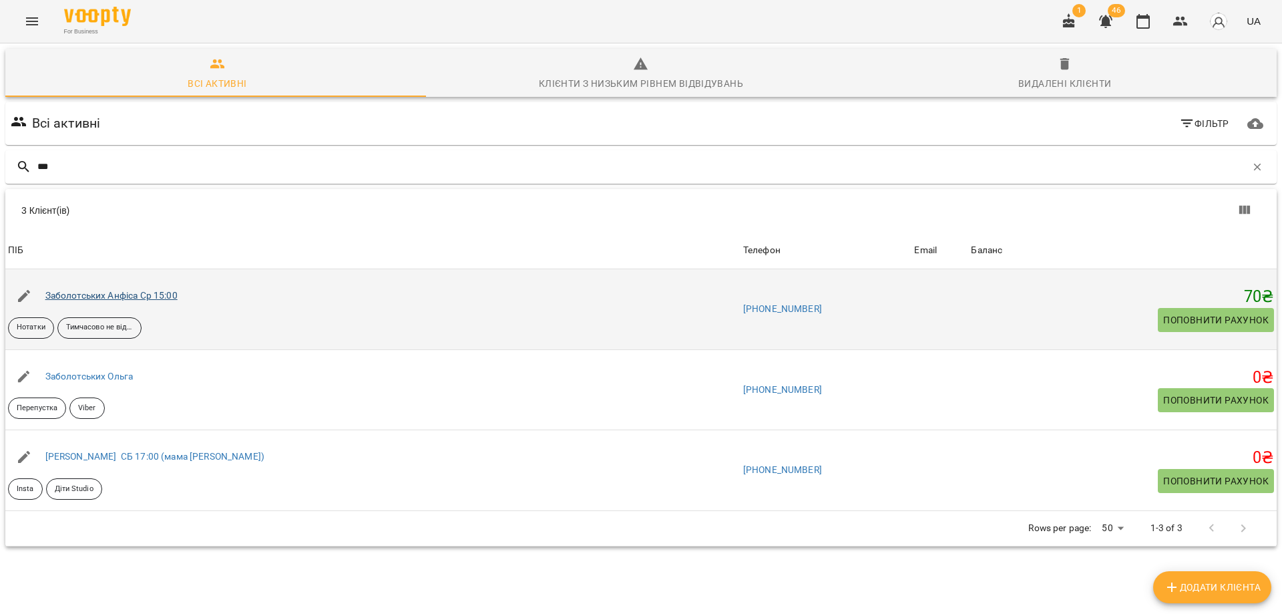
type input "***"
click at [74, 296] on link "Заболотських Анфіса Ср 15:00" at bounding box center [111, 295] width 132 height 11
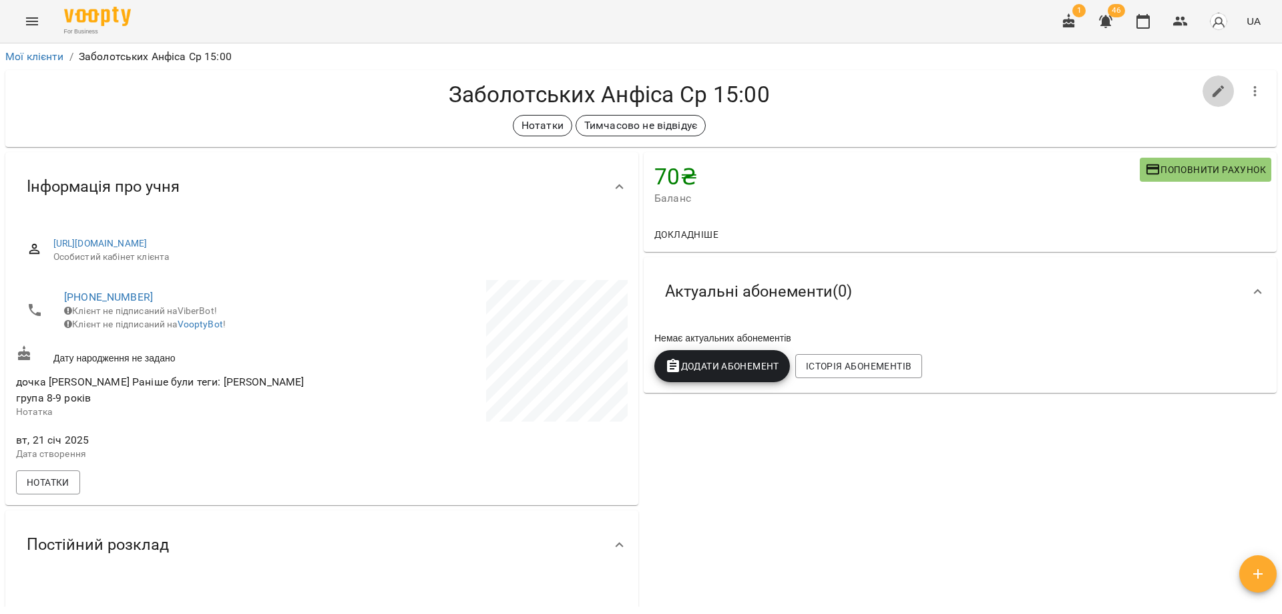
click at [1211, 99] on icon "button" at bounding box center [1219, 91] width 16 height 16
select select "**"
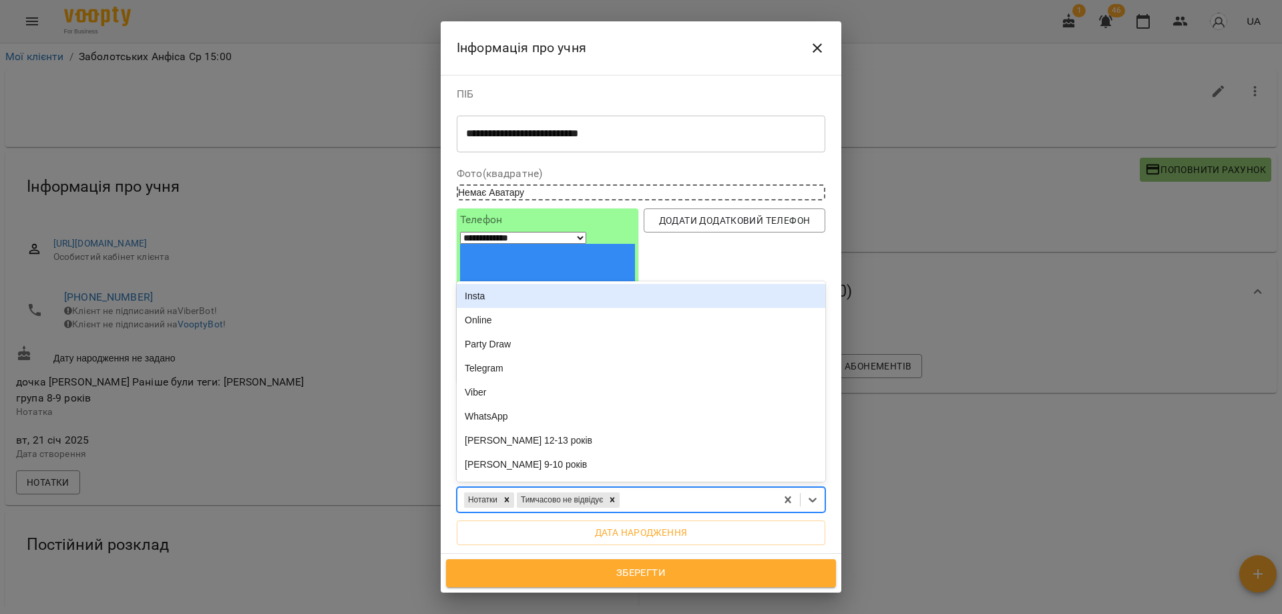
click at [680, 489] on div "Нотатки Тимчасово не відвідує" at bounding box center [616, 500] width 319 height 22
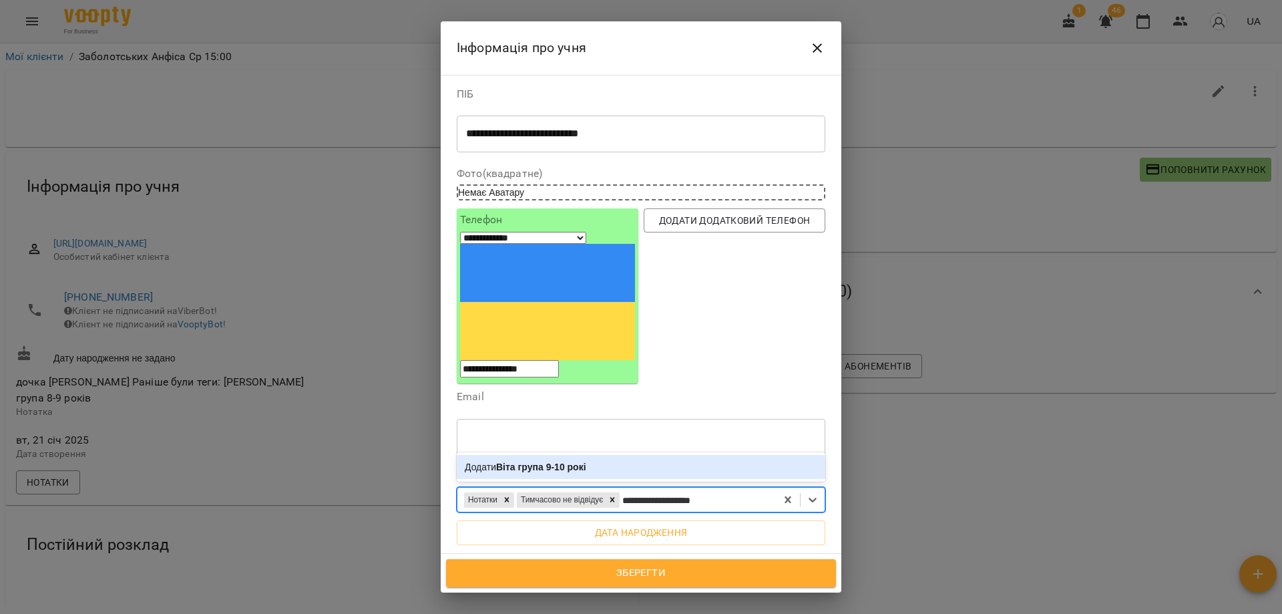
type input "**********"
click at [533, 461] on b "Віта група 9-10 років" at bounding box center [544, 466] width 96 height 11
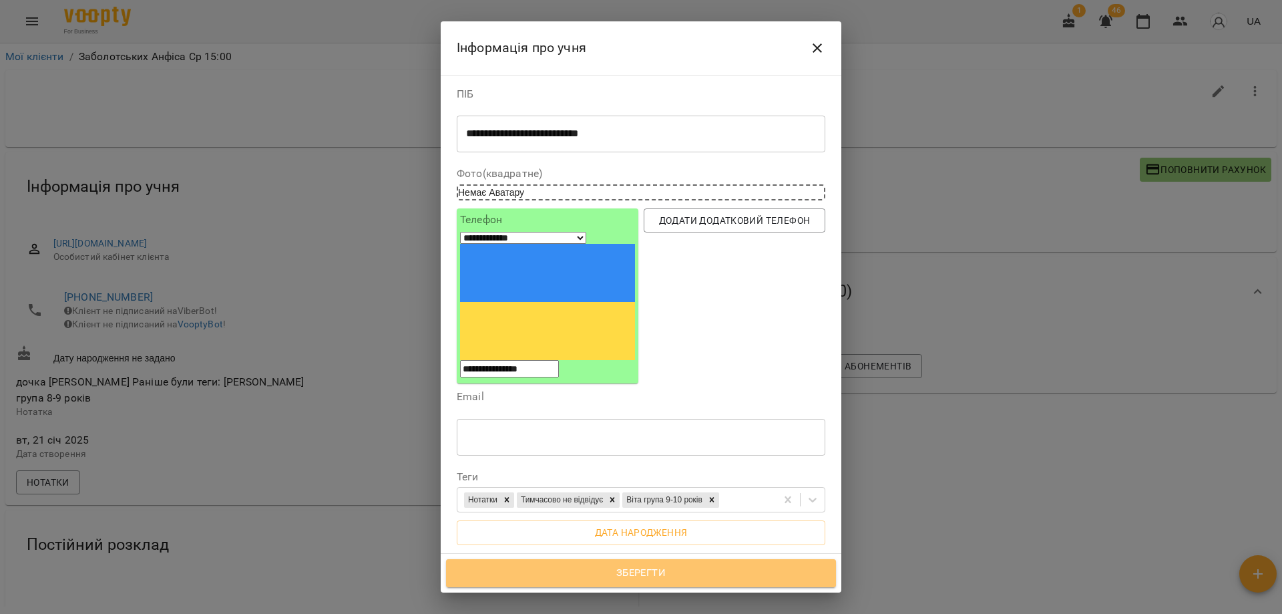
click at [663, 574] on span "Зберегти" at bounding box center [641, 572] width 361 height 17
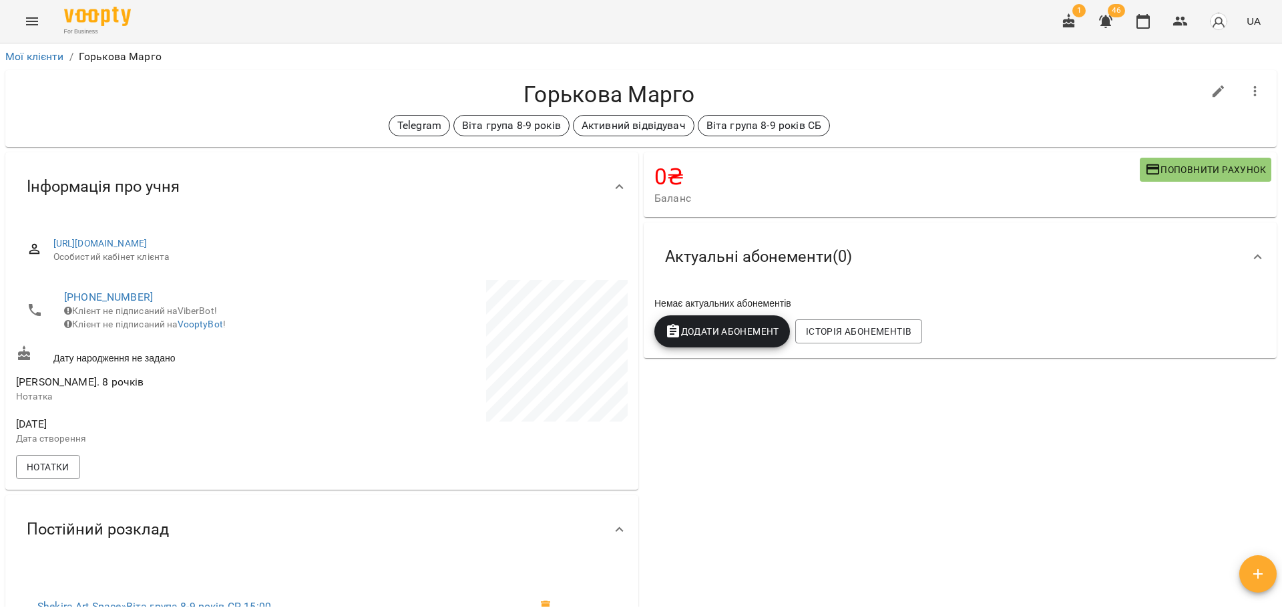
click at [912, 98] on h4 "Горькова Марго" at bounding box center [609, 94] width 1187 height 27
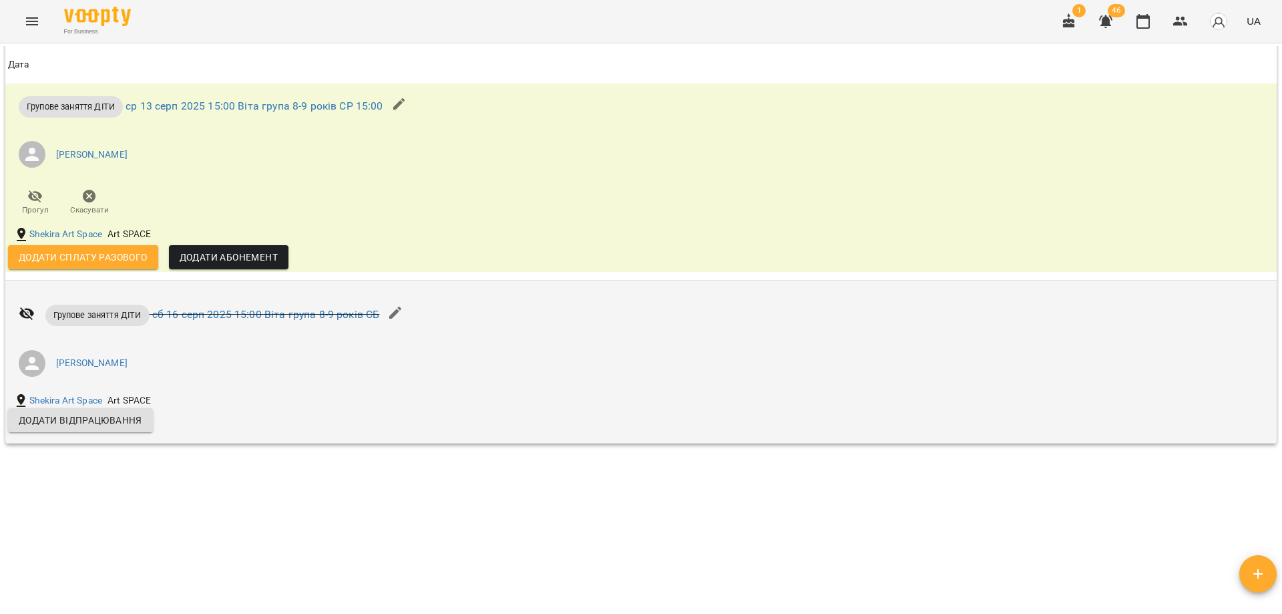
scroll to position [808, 0]
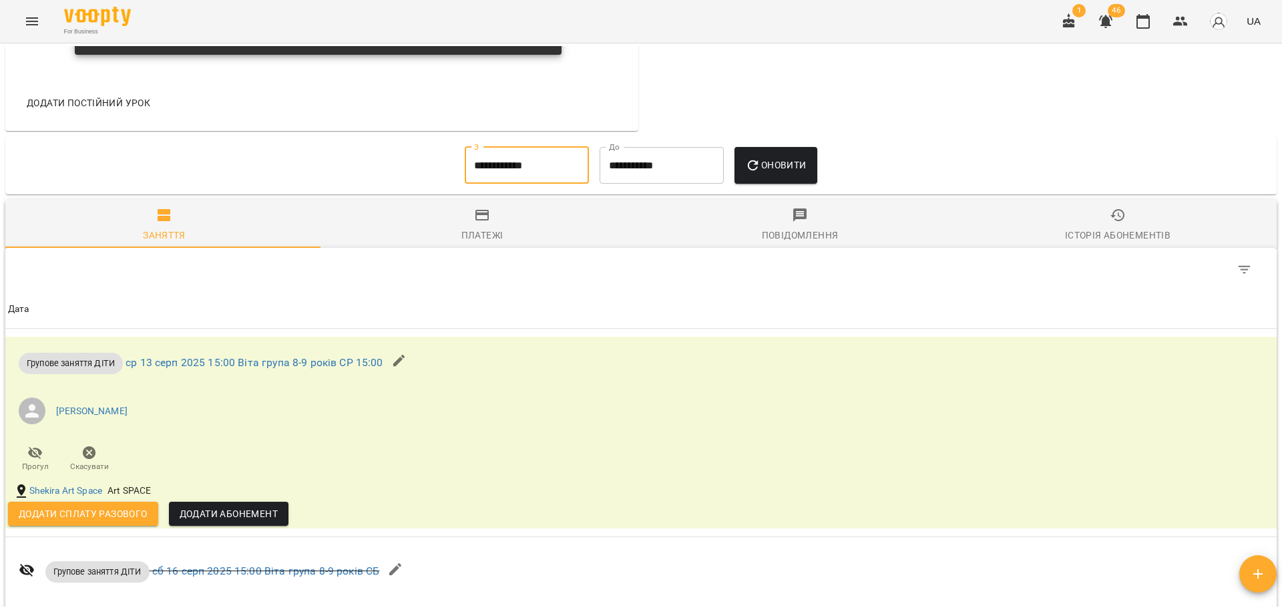
click at [523, 178] on input "**********" at bounding box center [527, 165] width 124 height 37
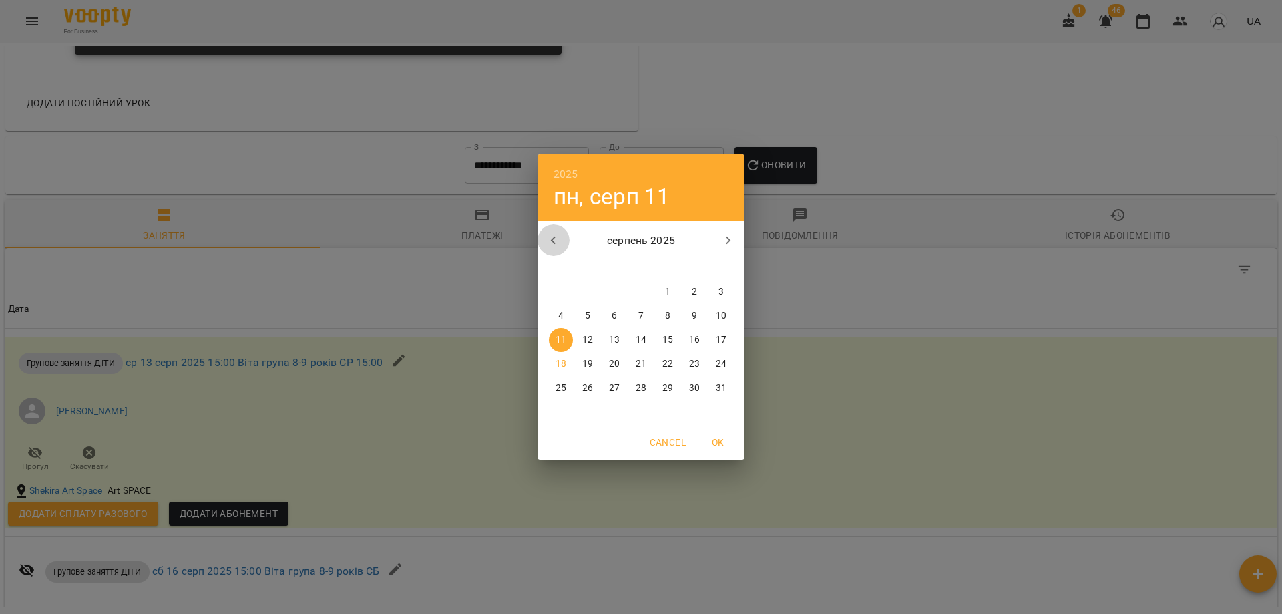
click at [544, 246] on button "button" at bounding box center [554, 240] width 32 height 32
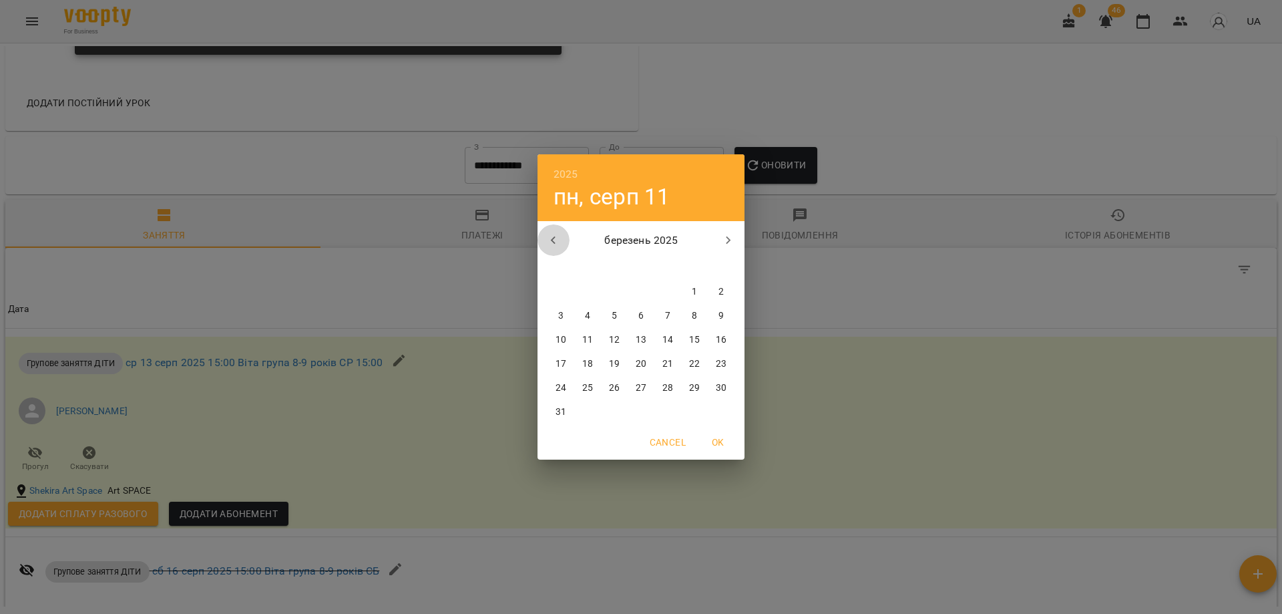
click at [544, 246] on button "button" at bounding box center [554, 240] width 32 height 32
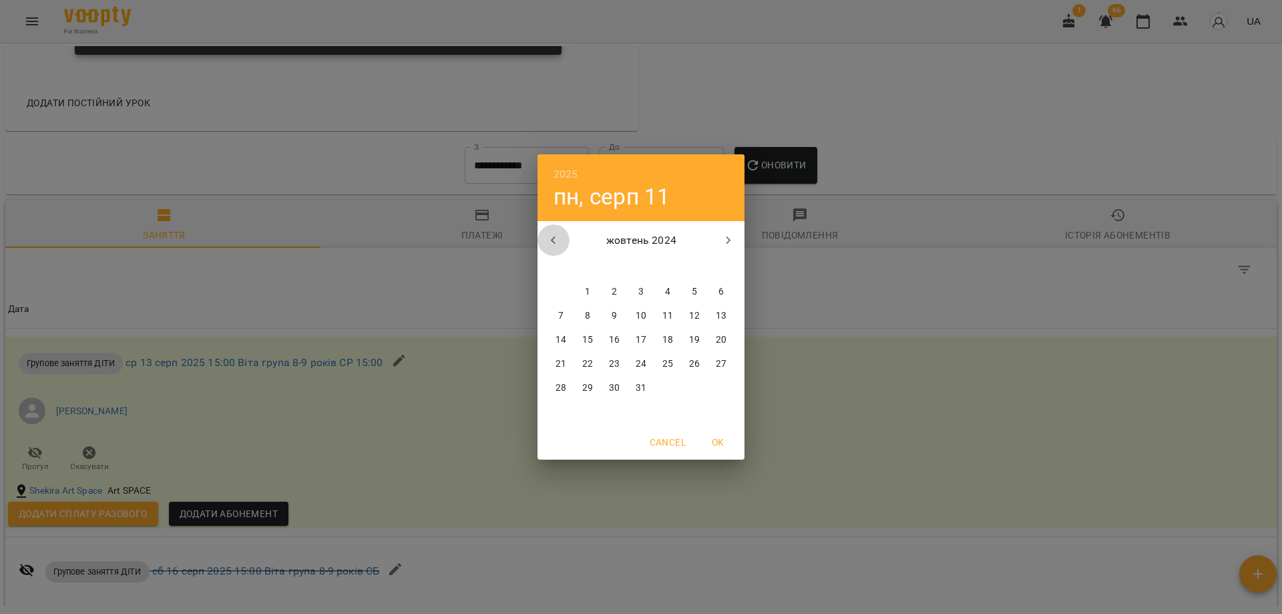
click at [544, 246] on button "button" at bounding box center [554, 240] width 32 height 32
click at [608, 351] on div "15 16 17 18 19 20 21" at bounding box center [641, 340] width 207 height 24
click at [697, 317] on p "13" at bounding box center [694, 315] width 11 height 13
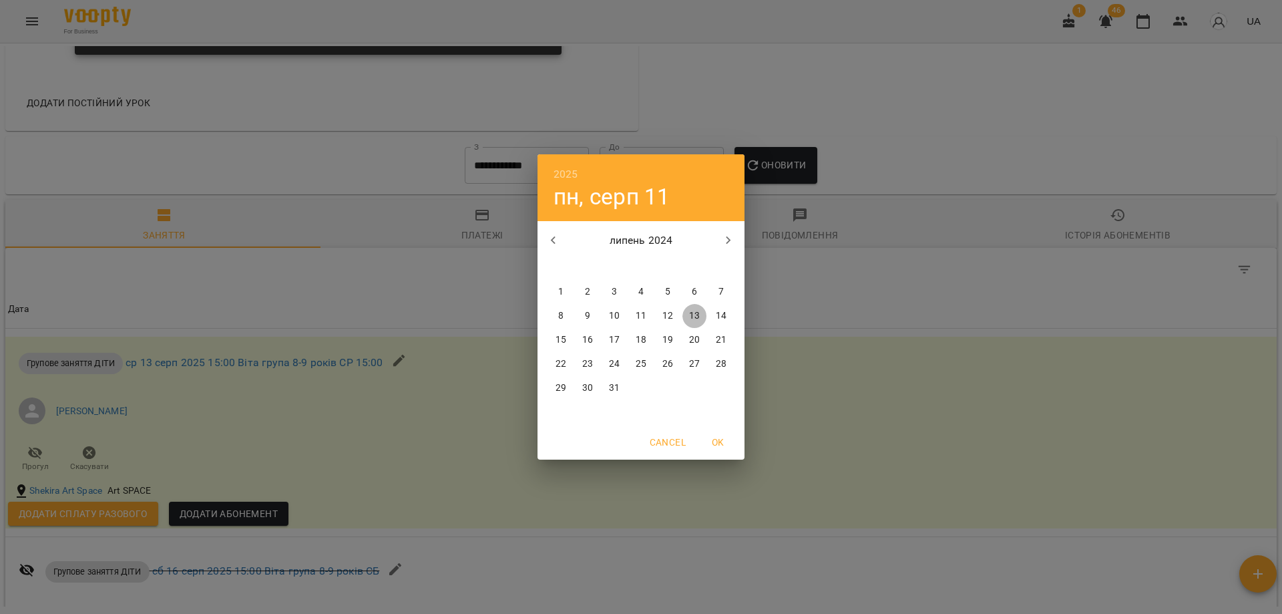
type input "**********"
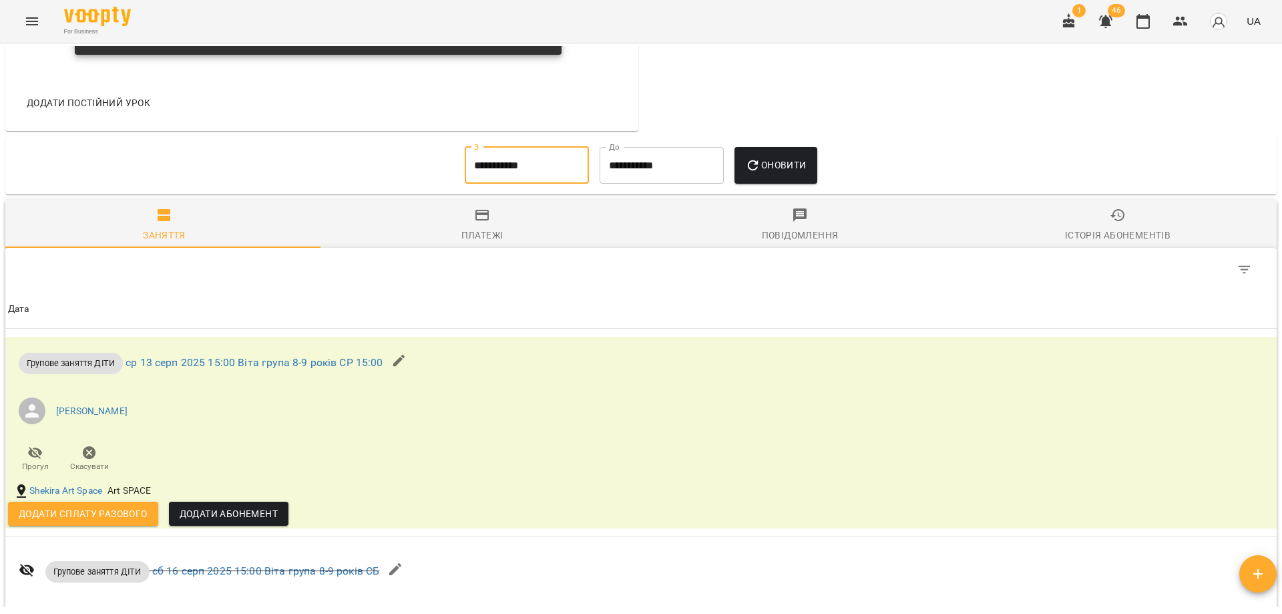
click at [784, 184] on button "Оновити" at bounding box center [776, 165] width 82 height 37
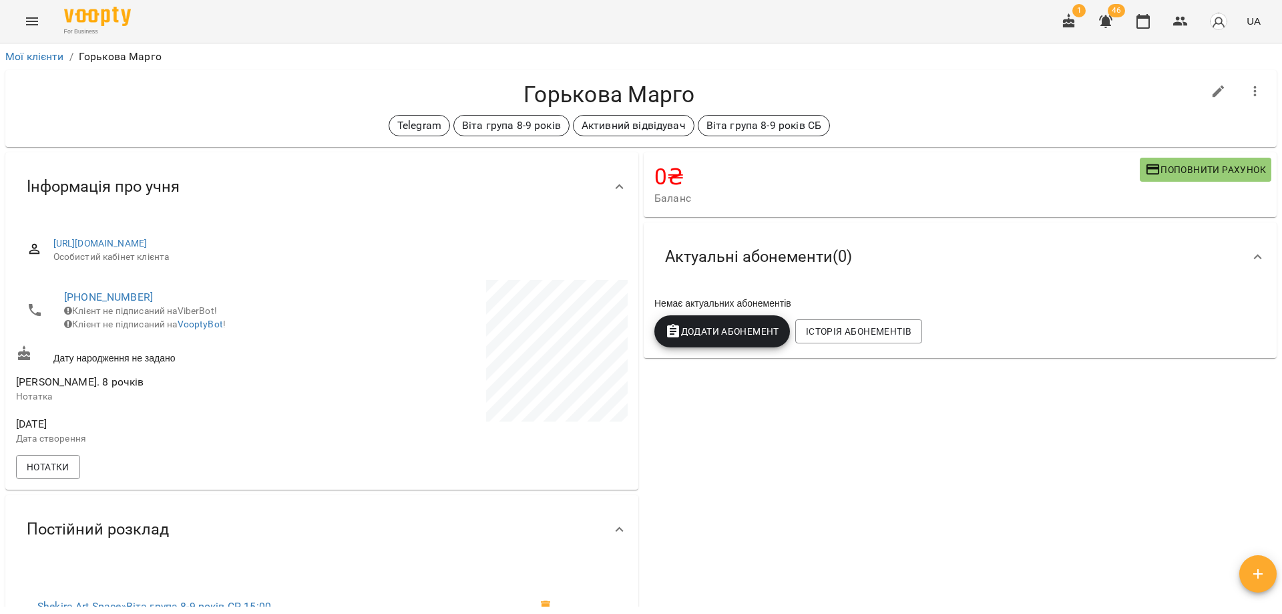
scroll to position [334, 0]
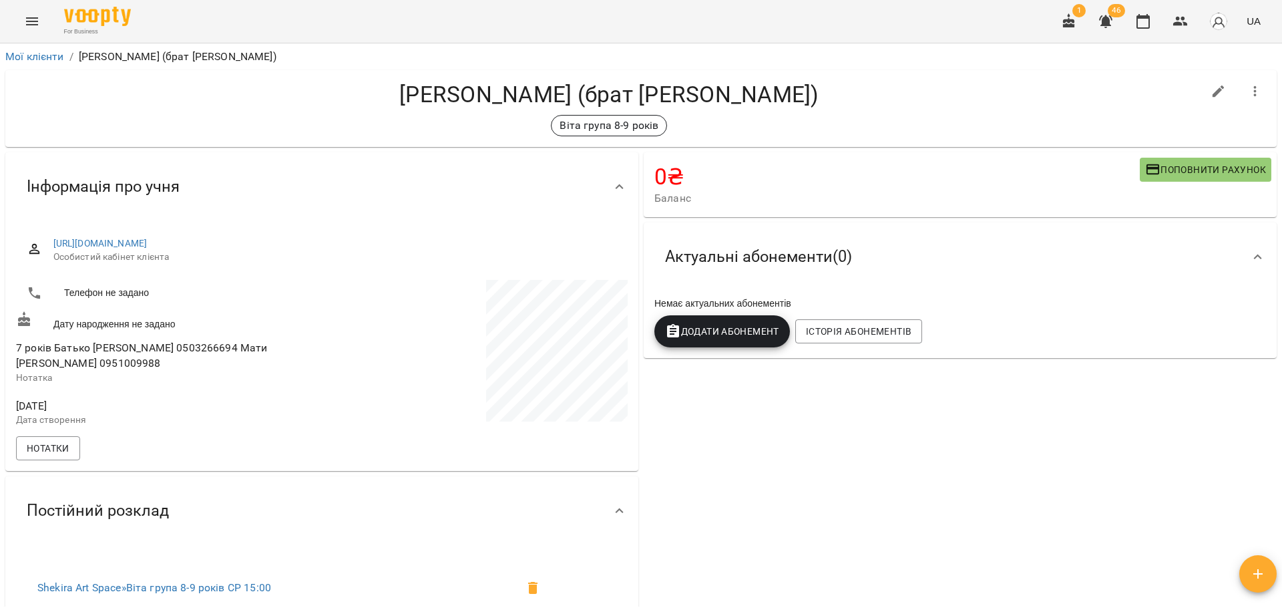
click at [749, 138] on div "[PERSON_NAME] (брат [PERSON_NAME]) [PERSON_NAME] група 8-9 років" at bounding box center [641, 108] width 1272 height 77
click at [731, 124] on div "Віта група 8-9 років" at bounding box center [609, 125] width 1187 height 21
click at [770, 108] on h4 "Обуховська Ніколь (брат Обуховський Матвій)" at bounding box center [609, 94] width 1187 height 27
click at [737, 507] on div "0 ₴ Баланс Поповнити рахунок Актуальні абонементи ( 0 ) Немає актуальних абонем…" at bounding box center [960, 463] width 638 height 627
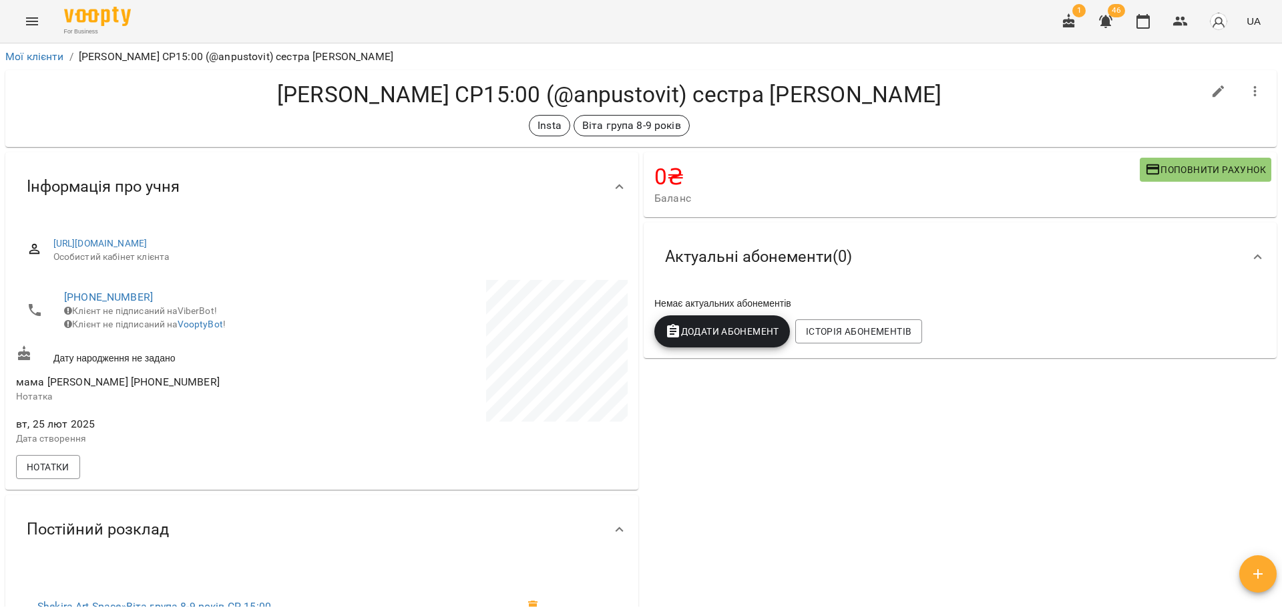
click at [723, 120] on div "Insta [PERSON_NAME] група 8-9 років" at bounding box center [609, 125] width 1187 height 21
click at [816, 100] on h4 "[PERSON_NAME] СР15:00 (@anpustovit) сестра [PERSON_NAME]" at bounding box center [609, 94] width 1187 height 27
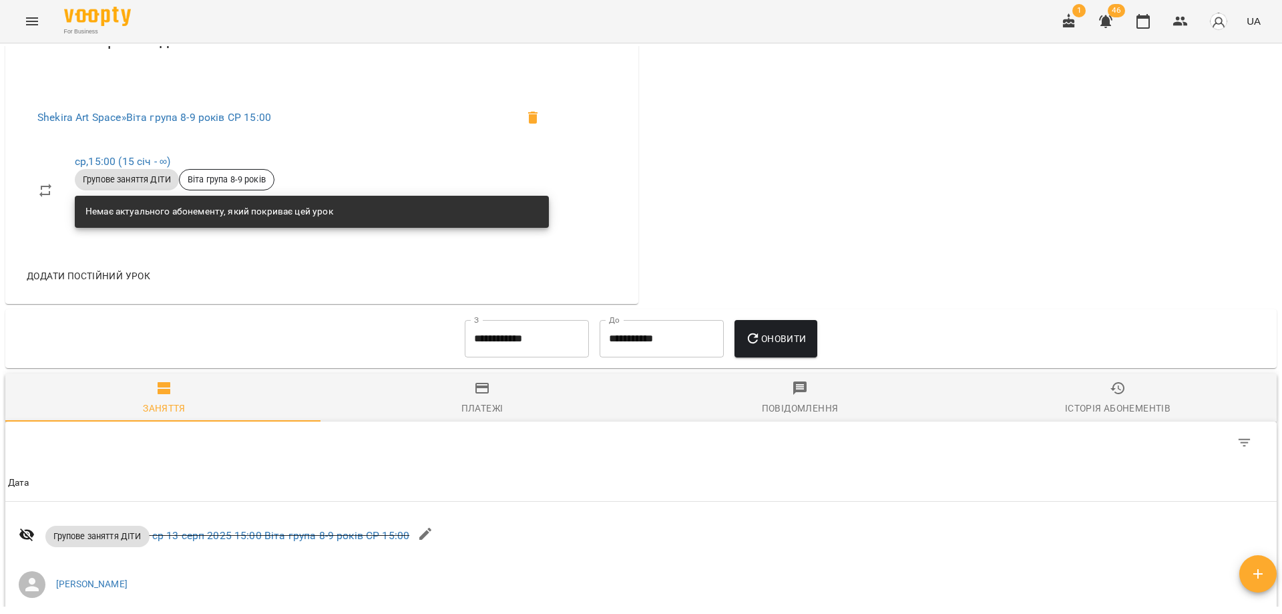
scroll to position [601, 0]
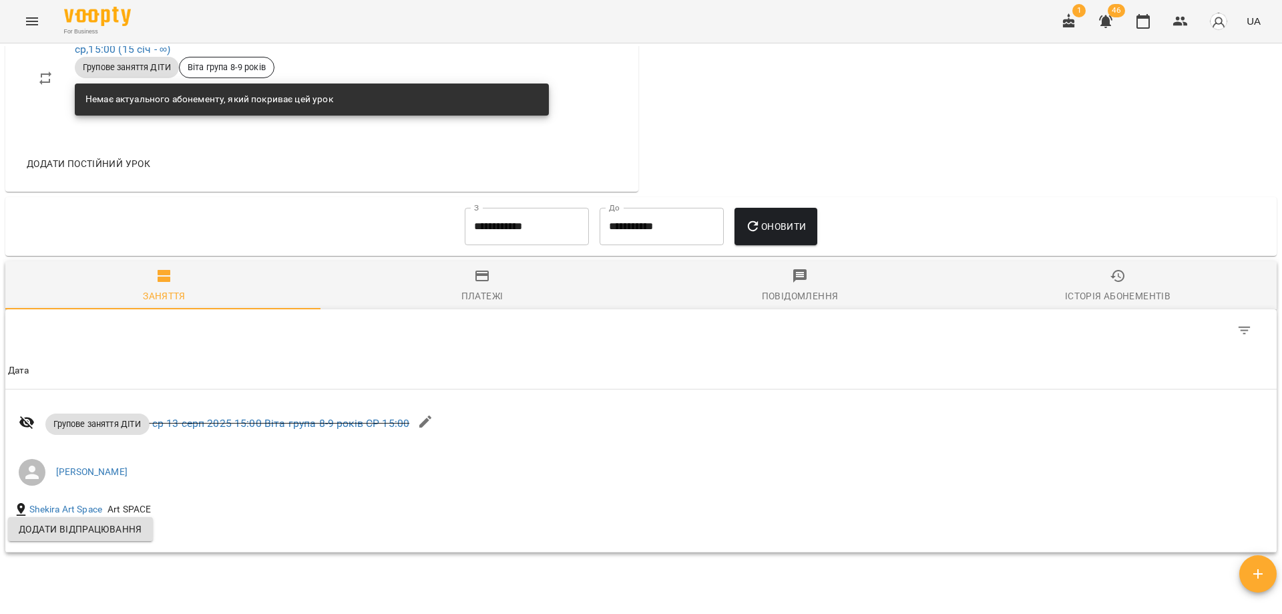
click at [507, 216] on div "**********" at bounding box center [526, 226] width 135 height 48
click at [506, 233] on input "**********" at bounding box center [527, 226] width 124 height 37
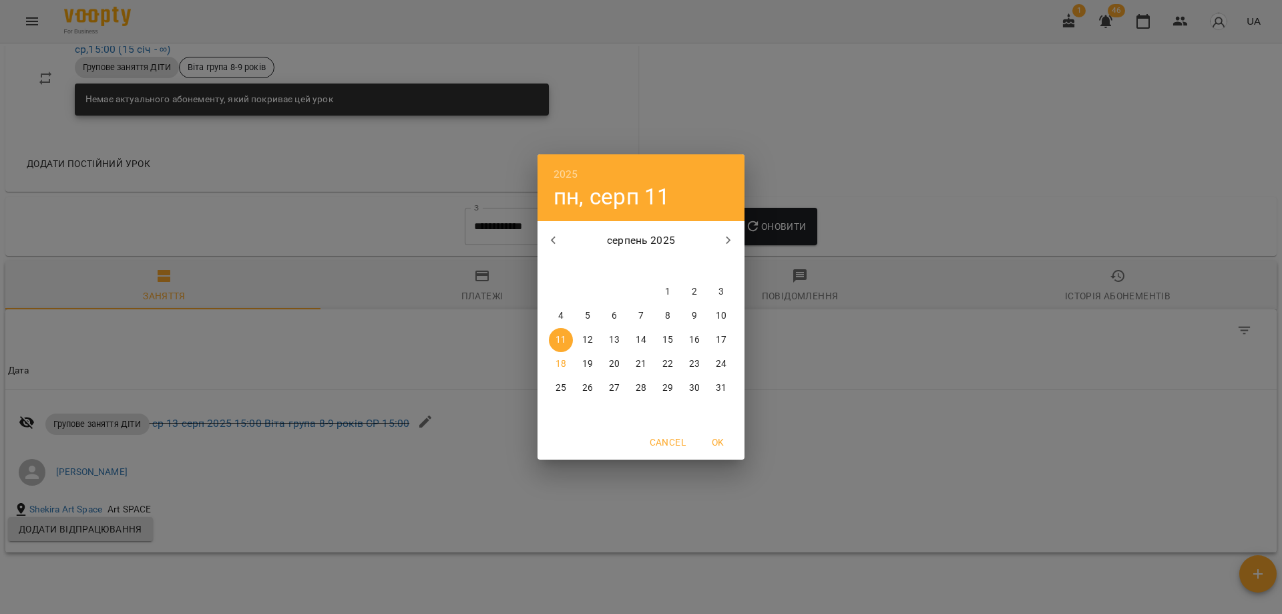
click at [566, 246] on button "button" at bounding box center [554, 240] width 32 height 32
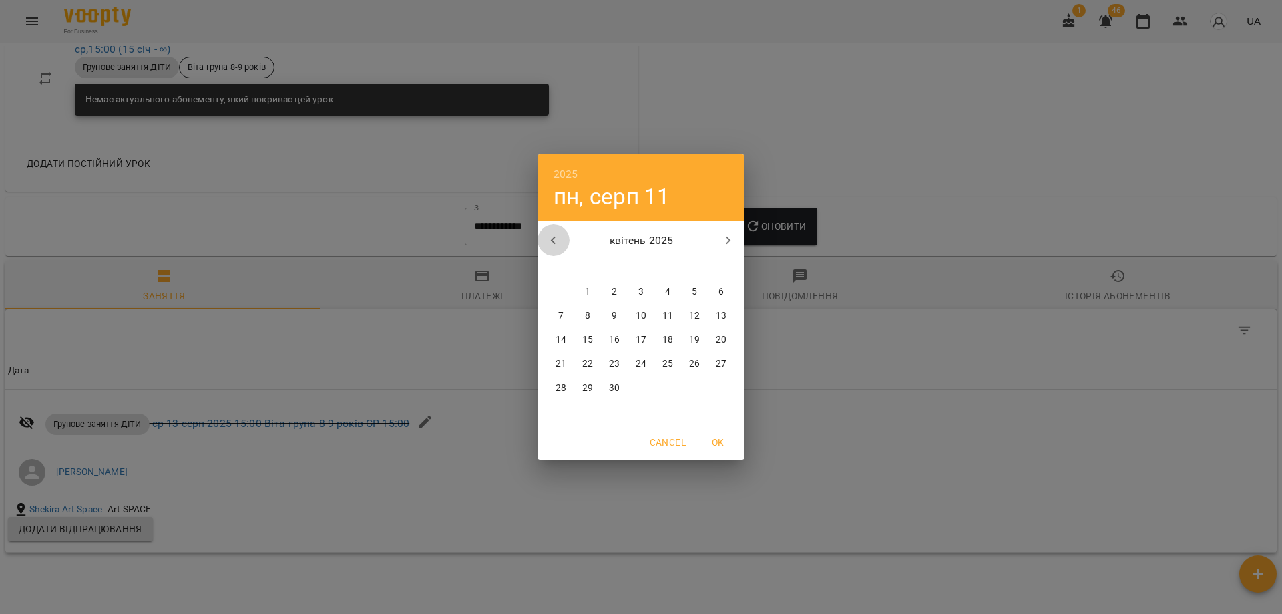
click at [566, 246] on button "button" at bounding box center [554, 240] width 32 height 32
click at [566, 245] on button "button" at bounding box center [554, 240] width 32 height 32
click at [610, 309] on span "4" at bounding box center [614, 315] width 24 height 13
type input "**********"
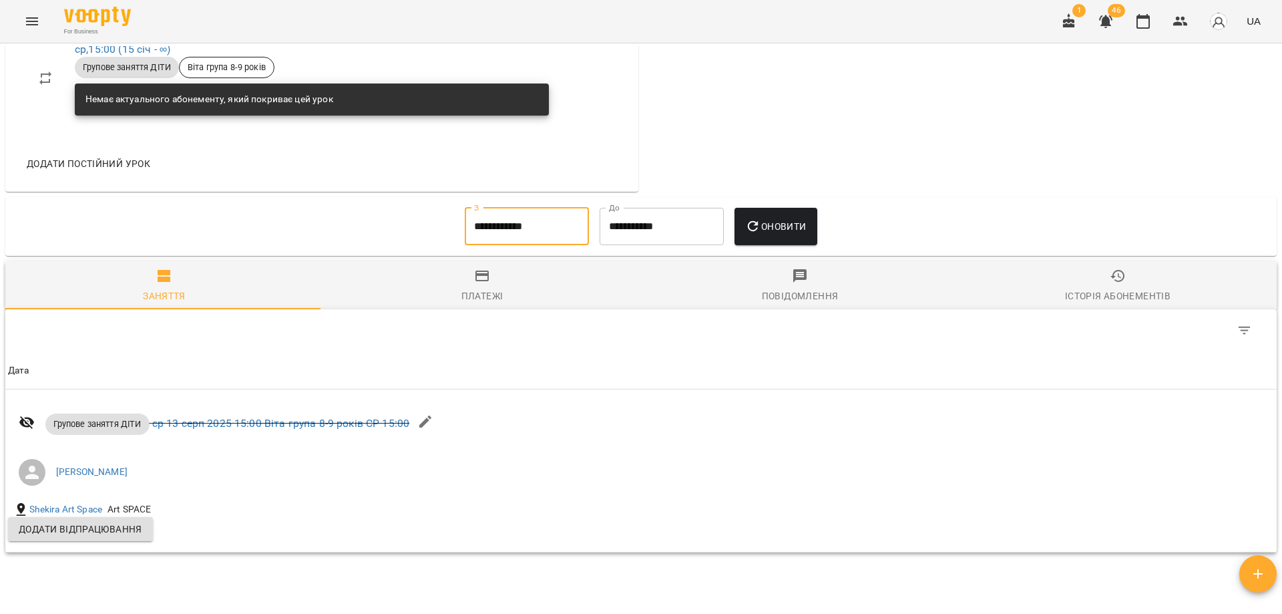
click at [803, 233] on span "Оновити" at bounding box center [775, 226] width 61 height 16
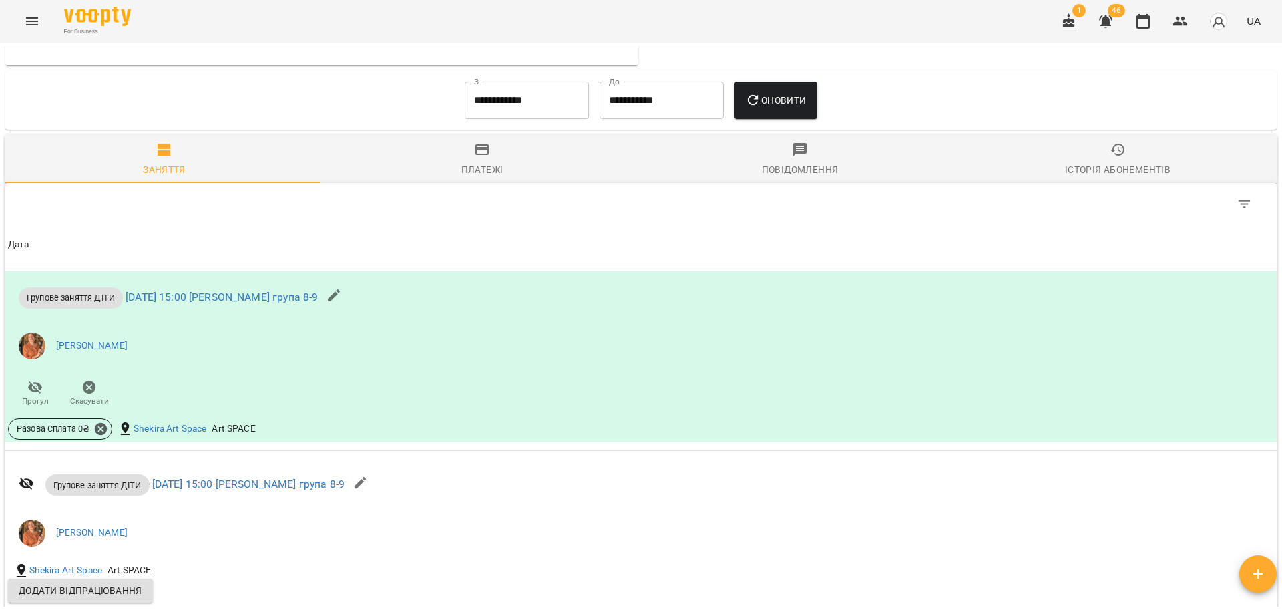
scroll to position [0, 0]
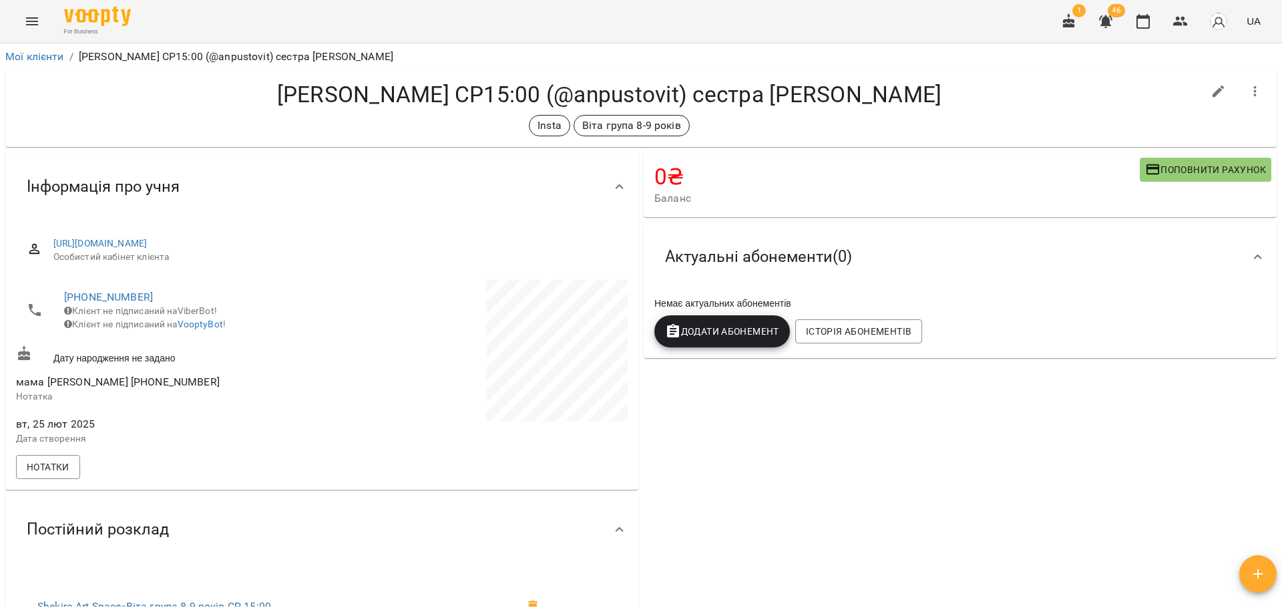
click at [1060, 113] on div "Мілана Пустовіт СР15:00 (@anpustovit) сестра Кіра Пустовіт Insta Віта група 8-9…" at bounding box center [609, 108] width 1187 height 55
drag, startPoint x: 938, startPoint y: 451, endPoint x: 893, endPoint y: 432, distance: 48.5
click at [893, 432] on div "0 ₴ Баланс Поповнити рахунок Актуальні абонементи ( 0 ) Немає актуальних абонем…" at bounding box center [960, 473] width 638 height 646
click at [886, 434] on div "0 ₴ Баланс Поповнити рахунок Актуальні абонементи ( 0 ) Немає актуальних абонем…" at bounding box center [960, 473] width 638 height 646
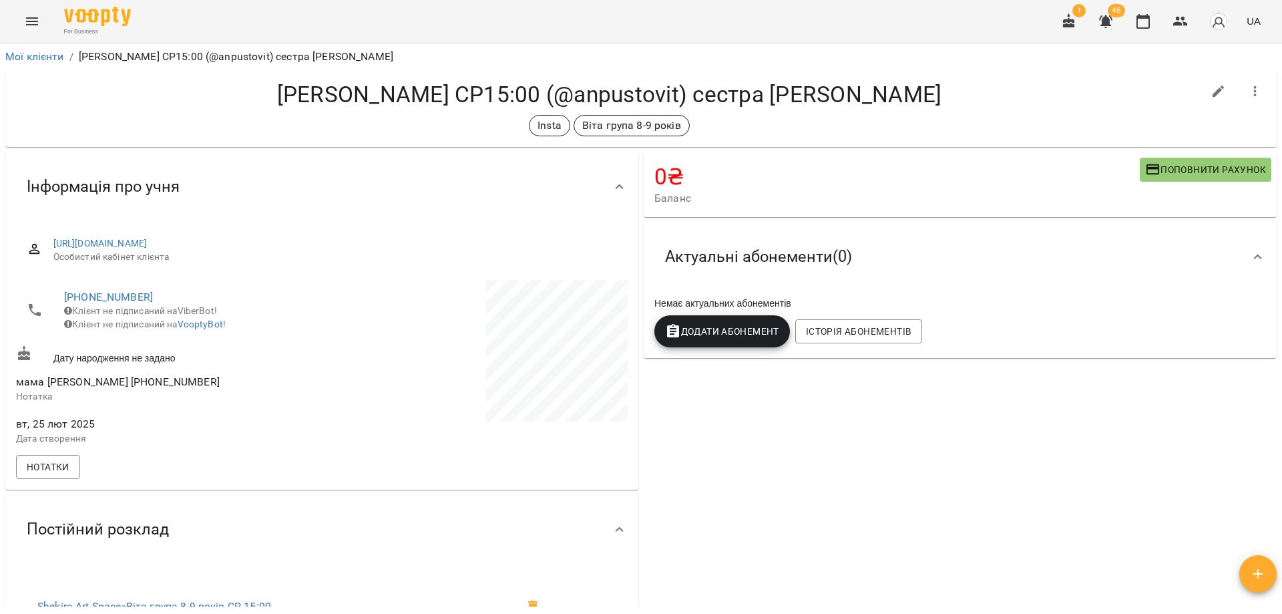
drag, startPoint x: 886, startPoint y: 434, endPoint x: 890, endPoint y: 441, distance: 7.8
click at [890, 441] on div "0 ₴ Баланс Поповнити рахунок Актуальні абонементи ( 0 ) Немає актуальних абонем…" at bounding box center [960, 473] width 638 height 646
click at [975, 85] on h4 "Мілана Пустовіт СР15:00 (@anpustovit) сестра Кіра Пустовіт" at bounding box center [609, 94] width 1187 height 27
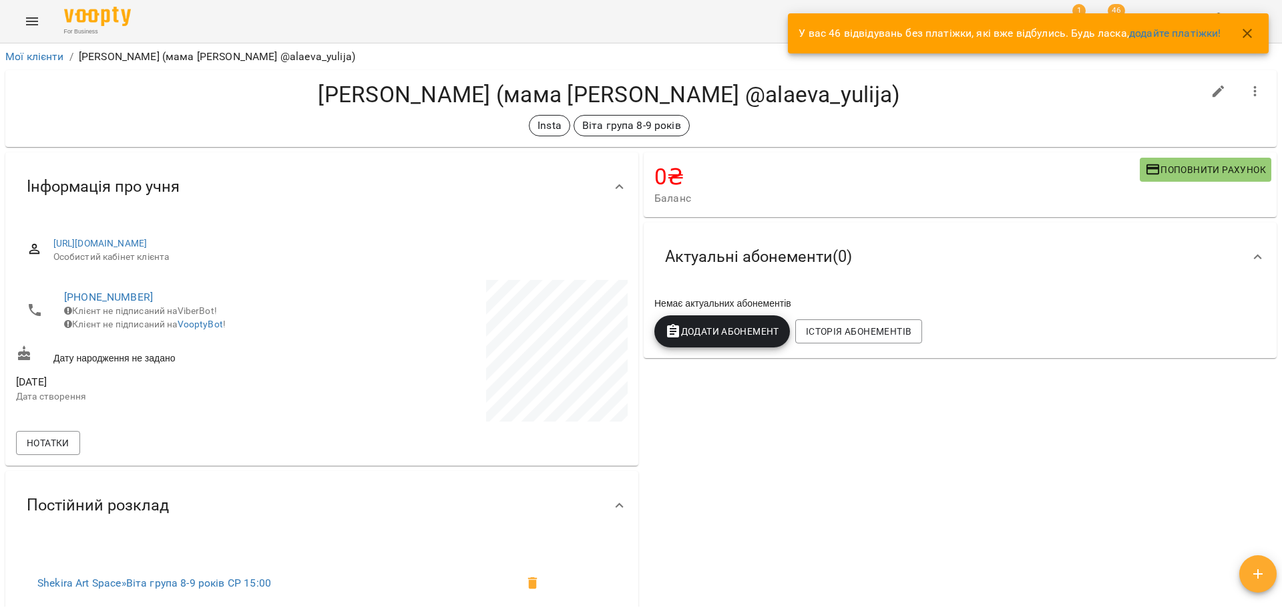
click at [967, 112] on div "[PERSON_NAME] (мама [PERSON_NAME] @alaeva_yulija) Insta [PERSON_NAME] група 8-9…" at bounding box center [609, 108] width 1187 height 55
click at [904, 110] on div "[PERSON_NAME] (мама [PERSON_NAME] @alaeva_yulija) Insta [PERSON_NAME] група 8-9…" at bounding box center [609, 108] width 1187 height 55
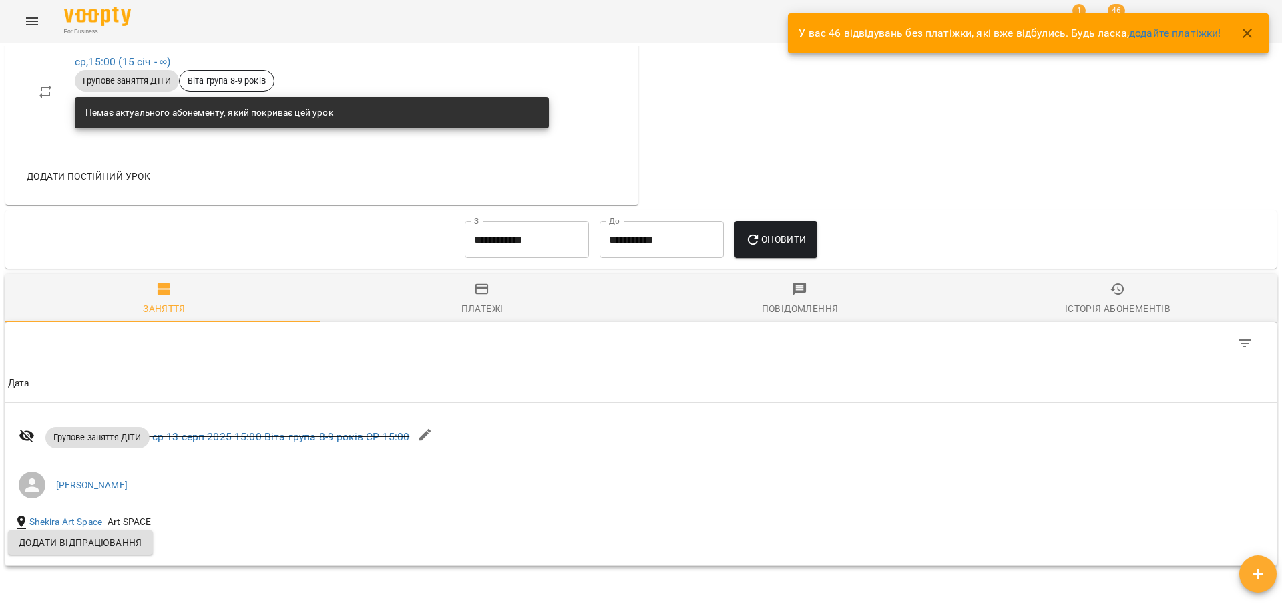
scroll to position [687, 0]
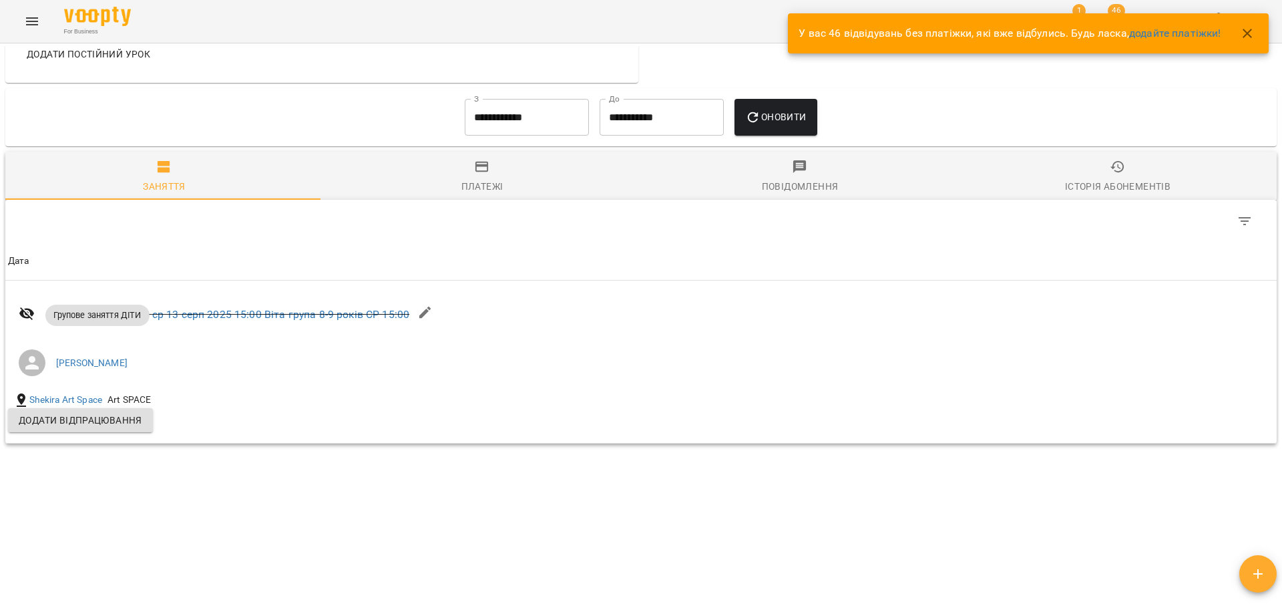
click at [512, 130] on input "**********" at bounding box center [527, 117] width 124 height 37
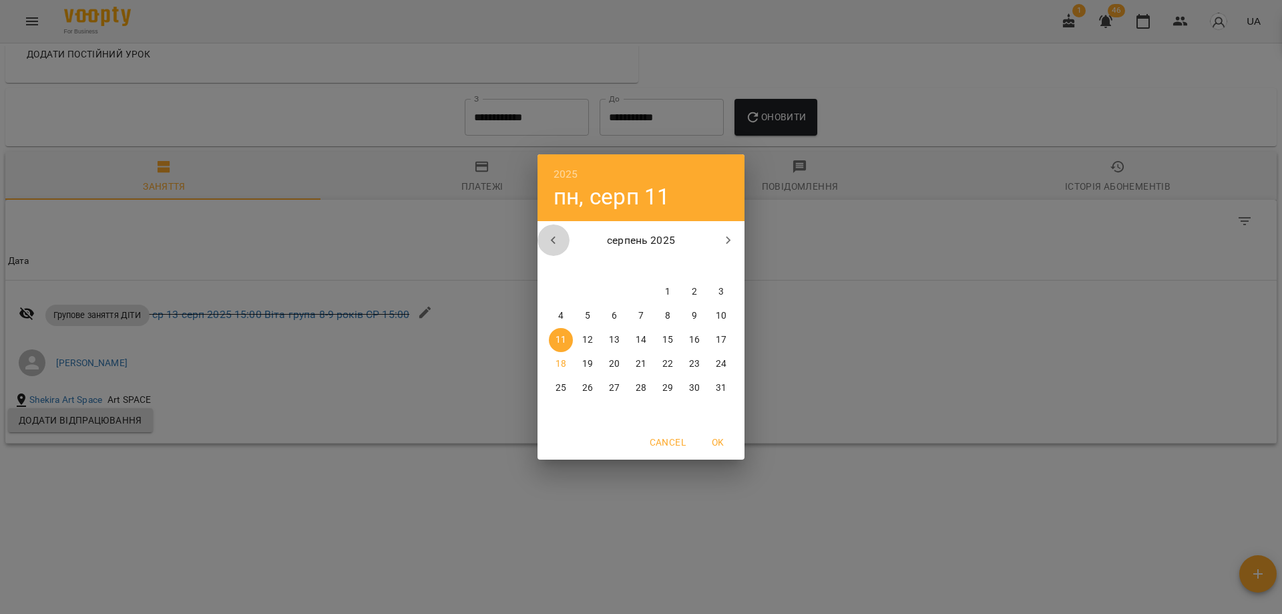
click at [559, 234] on icon "button" at bounding box center [554, 240] width 16 height 16
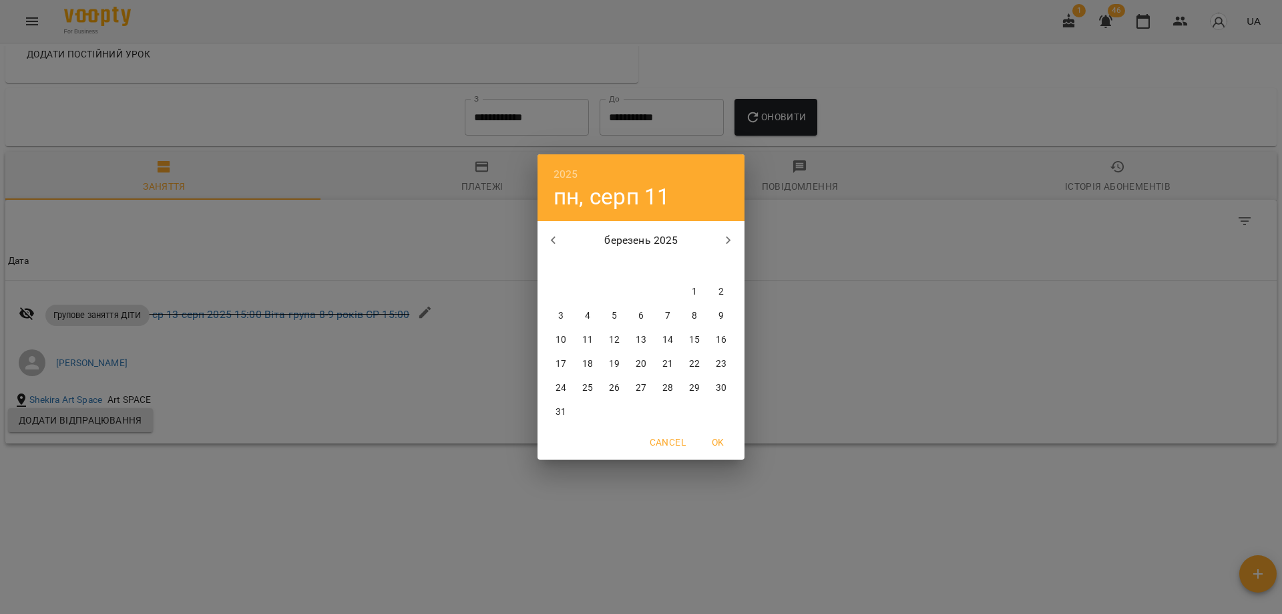
click at [559, 234] on icon "button" at bounding box center [554, 240] width 16 height 16
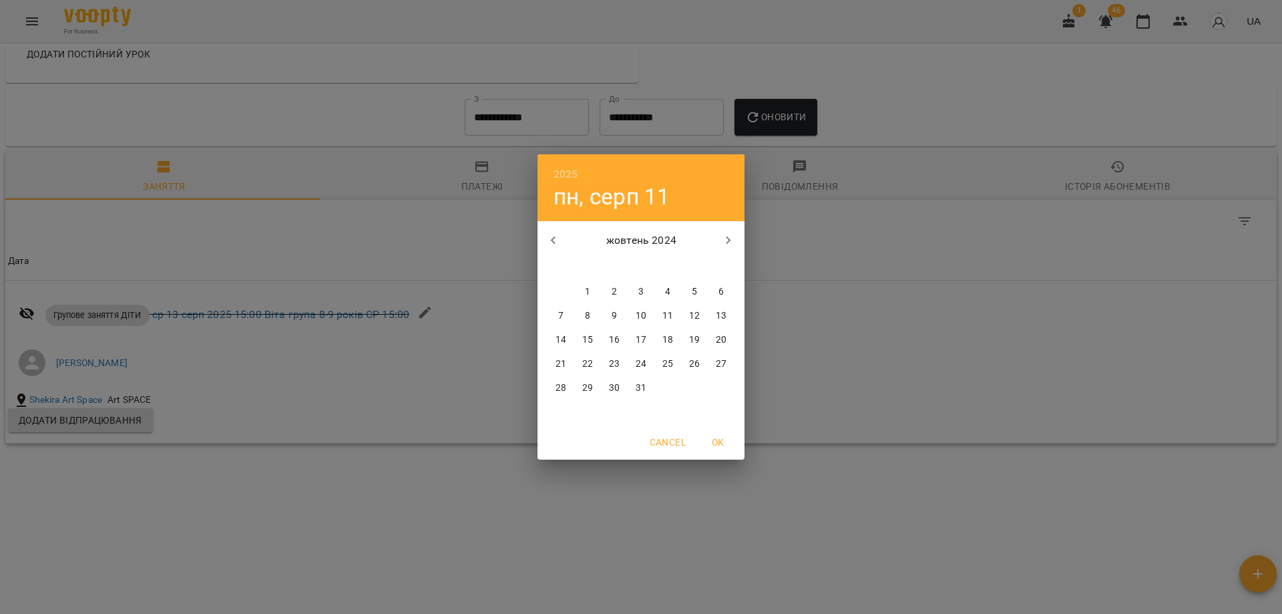
click at [559, 234] on icon "button" at bounding box center [554, 240] width 16 height 16
click at [567, 316] on span "3" at bounding box center [561, 315] width 24 height 13
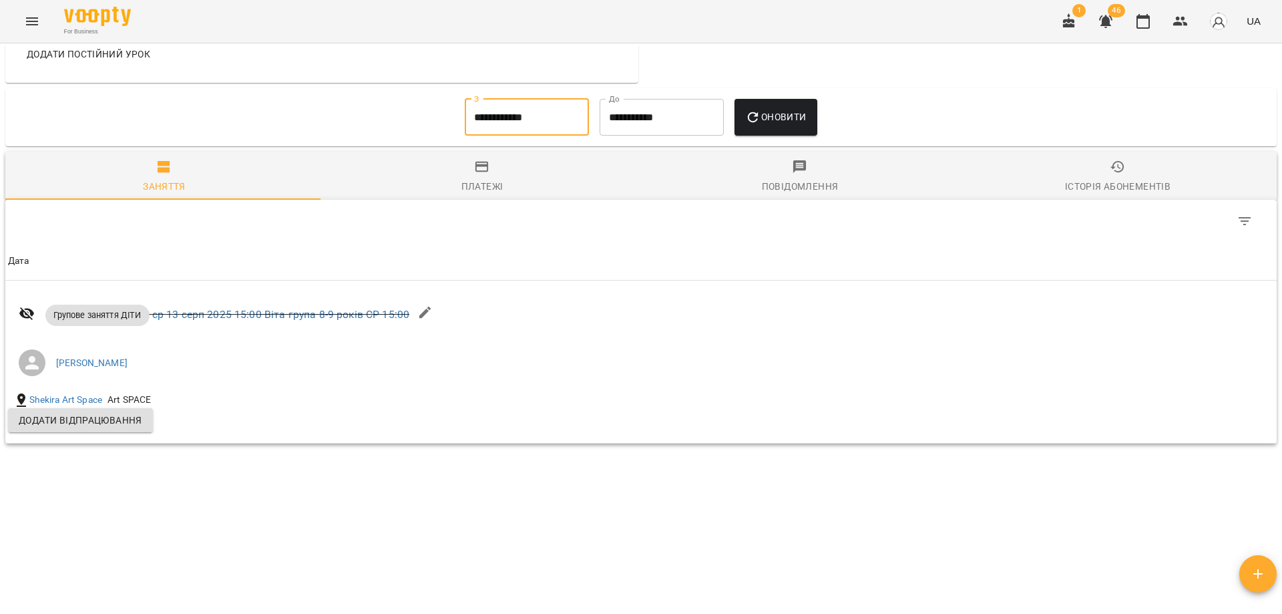
click at [788, 122] on span "Оновити" at bounding box center [775, 117] width 61 height 16
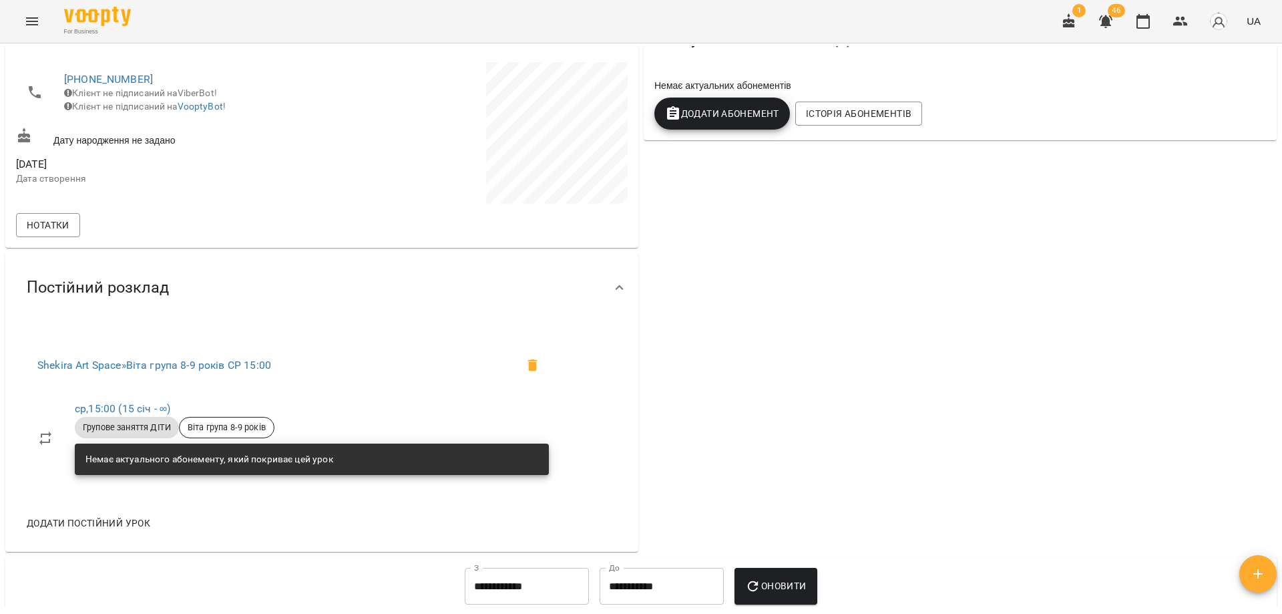
scroll to position [0, 0]
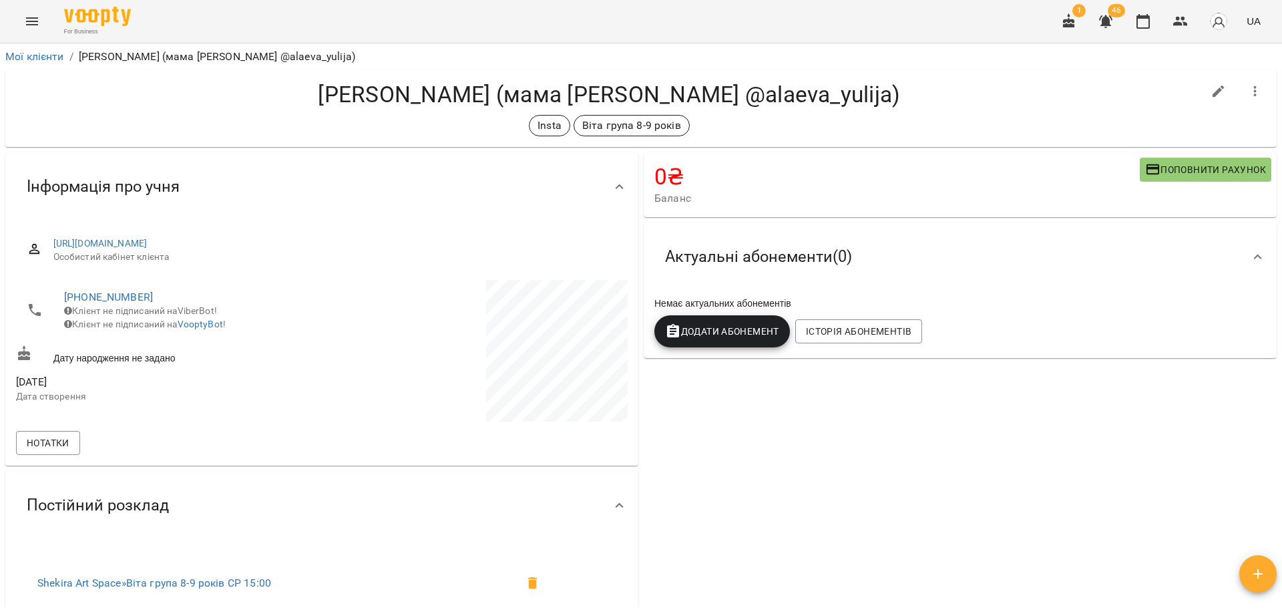
click at [978, 474] on div "0 ₴ Баланс Поповнити рахунок -2925 ₴ Абонементи -2925 ₴ Абонемент ДІТИ 2925 ₴ П…" at bounding box center [960, 461] width 638 height 622
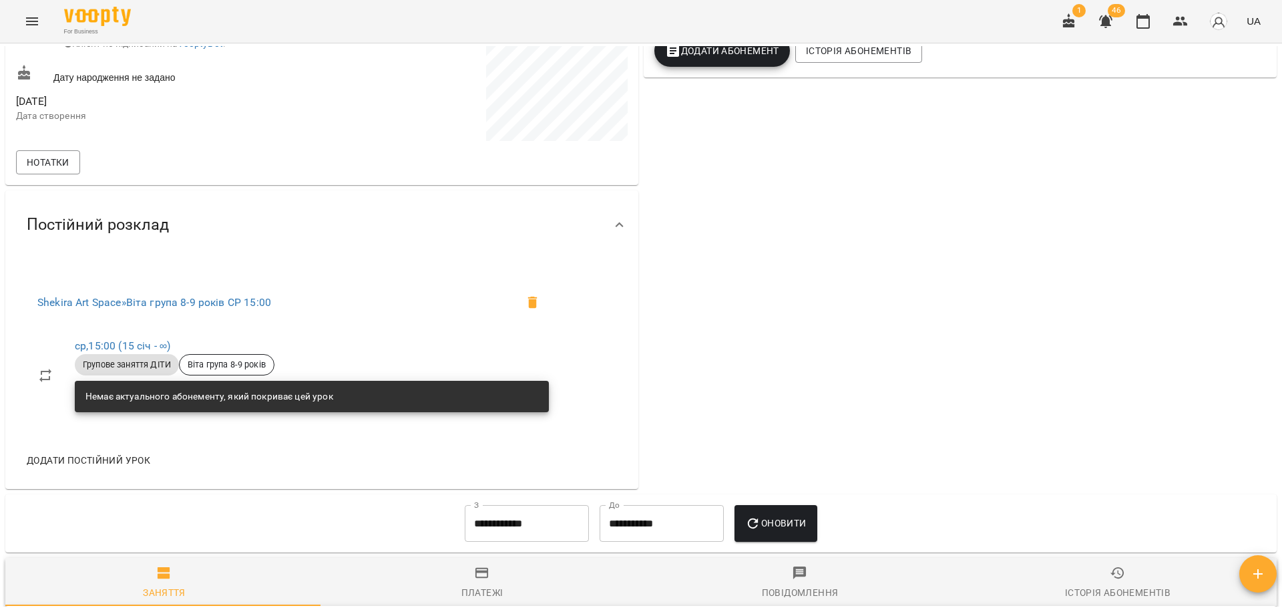
scroll to position [534, 0]
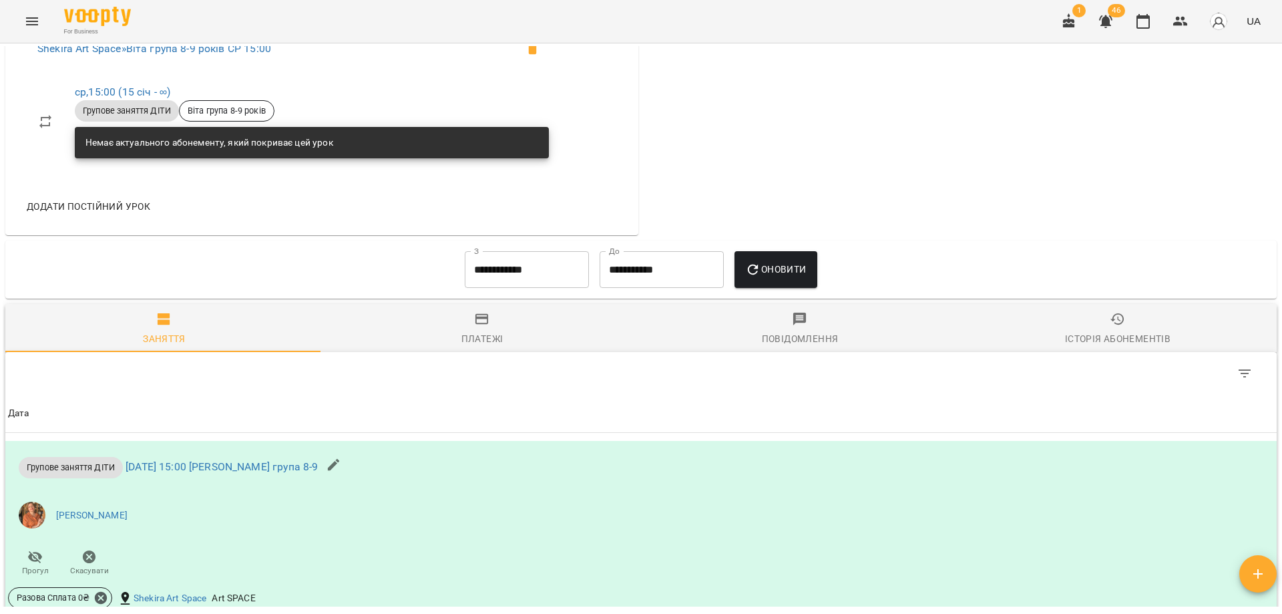
click at [514, 268] on input "**********" at bounding box center [527, 269] width 124 height 37
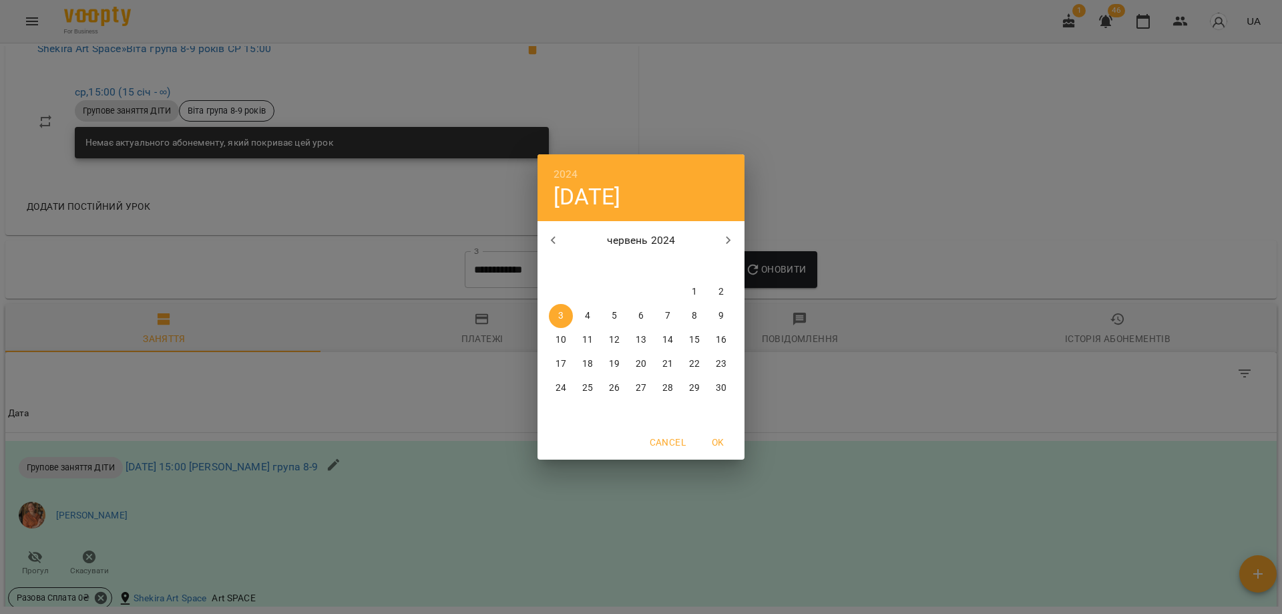
click at [562, 245] on button "button" at bounding box center [554, 240] width 32 height 32
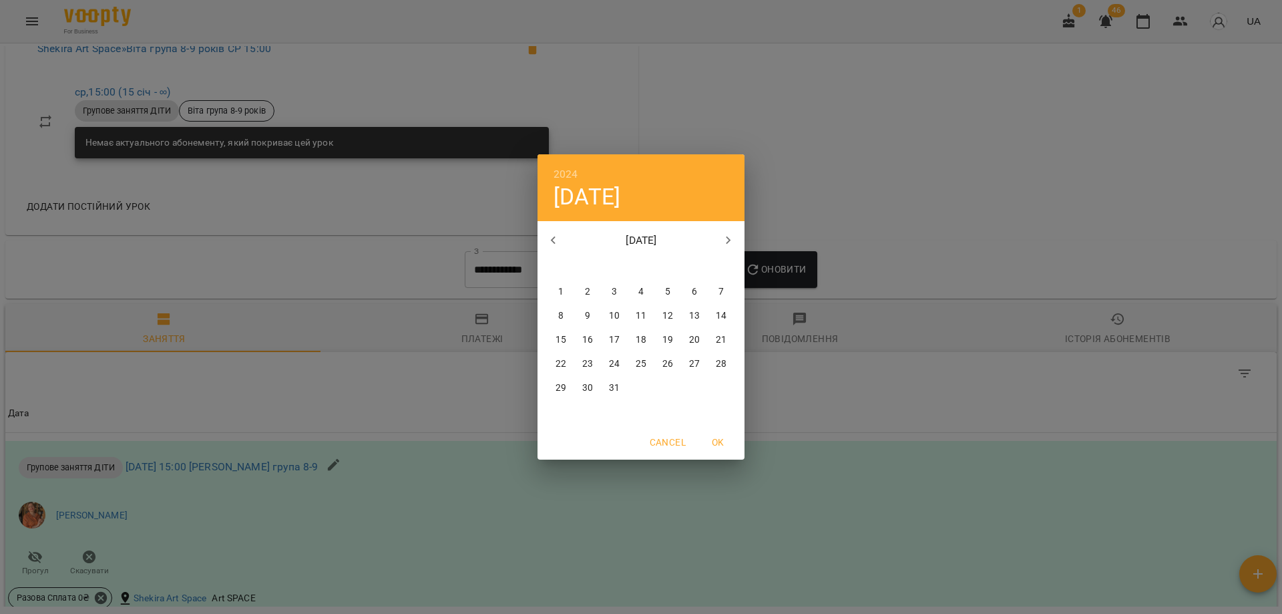
click at [562, 245] on button "button" at bounding box center [554, 240] width 32 height 32
click at [616, 329] on button "11" at bounding box center [614, 340] width 24 height 24
type input "**********"
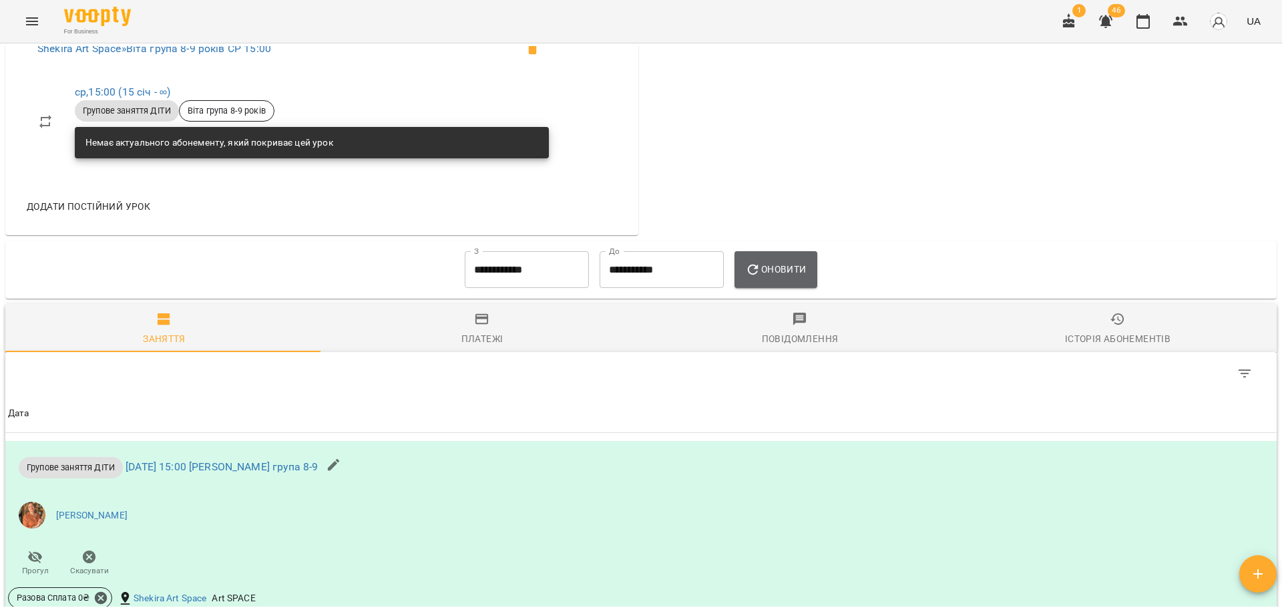
click at [805, 272] on span "Оновити" at bounding box center [775, 269] width 61 height 16
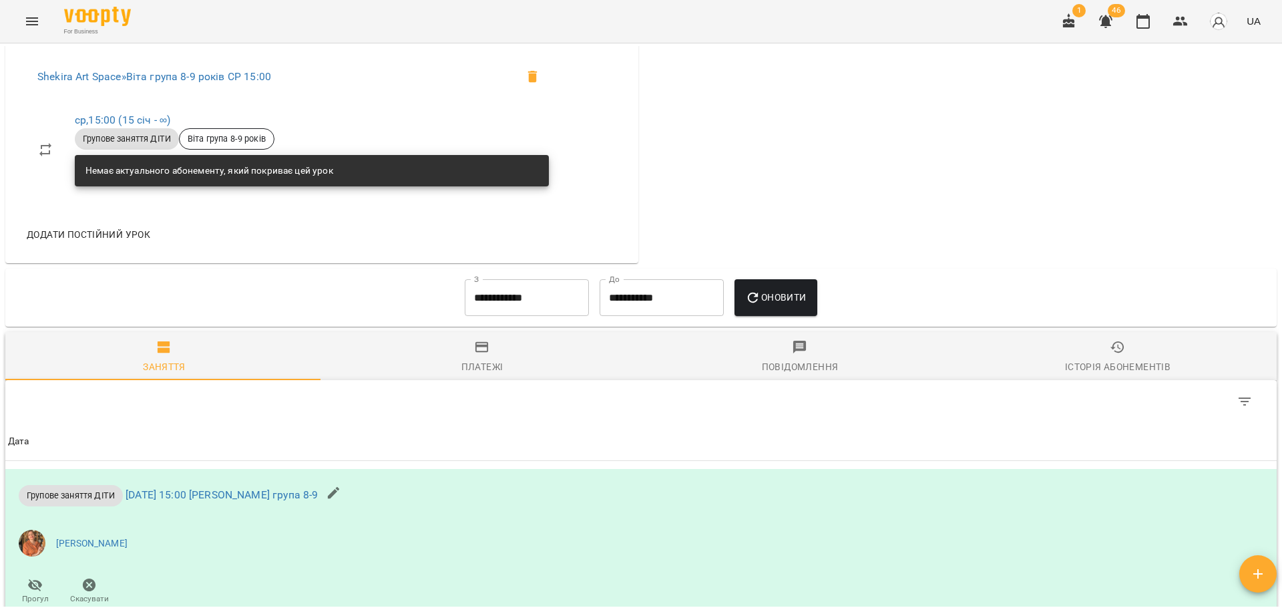
scroll to position [0, 0]
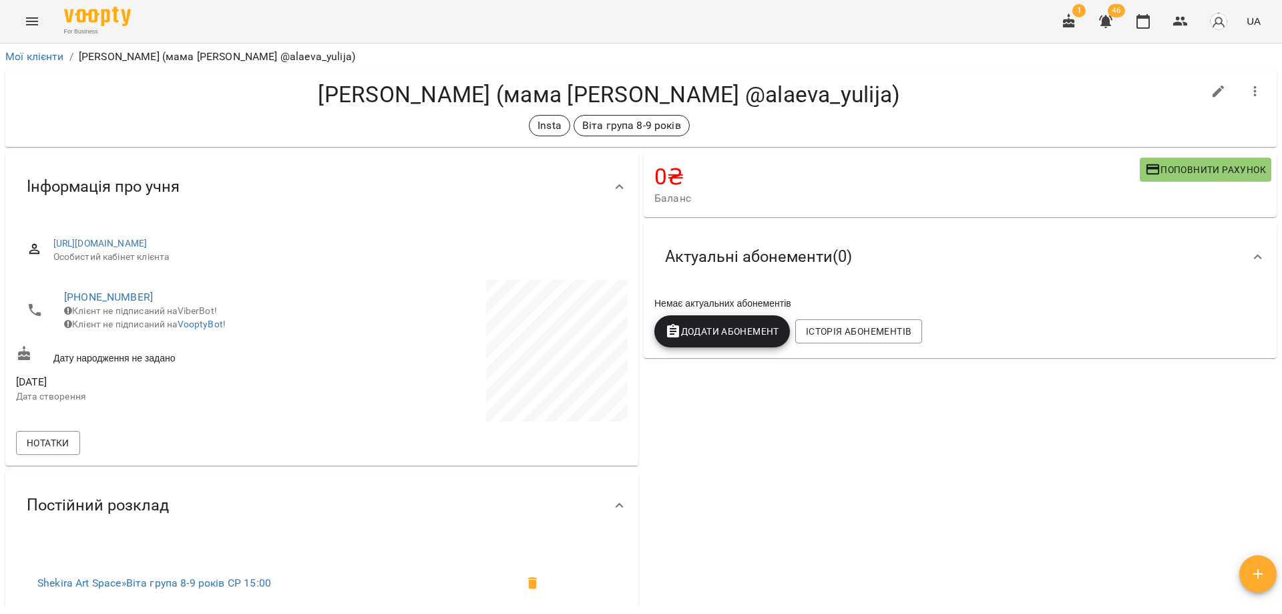
click at [887, 89] on h4 "Піперко Аліса (мама Юлія @alaeva_yulija)" at bounding box center [609, 94] width 1187 height 27
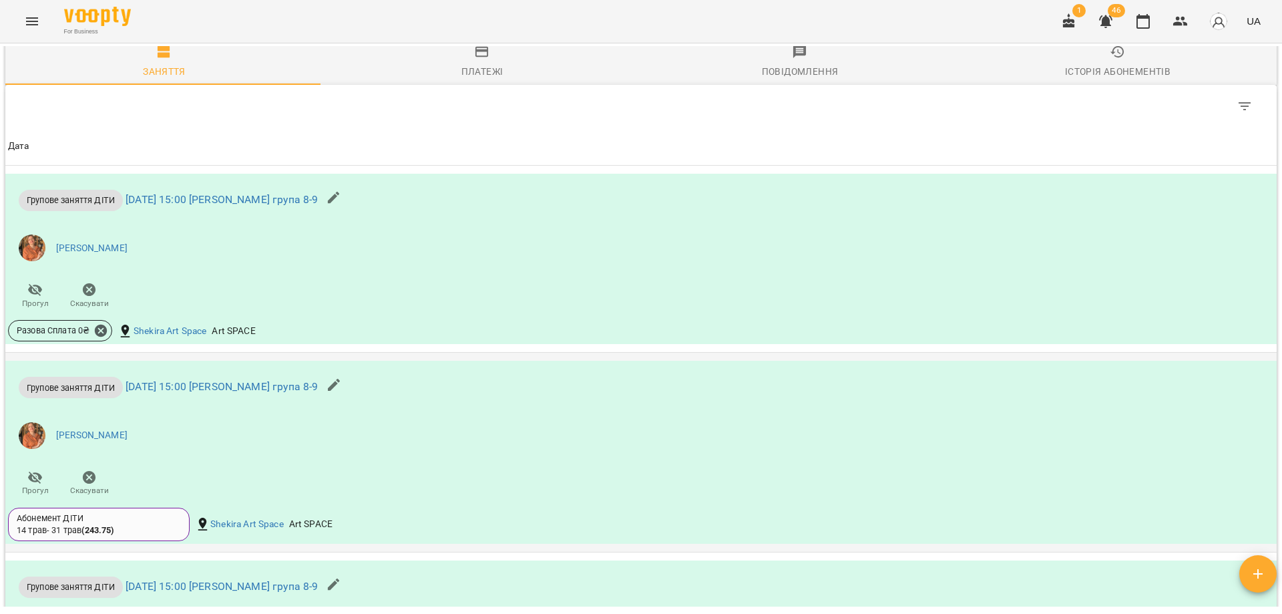
scroll to position [1002, 0]
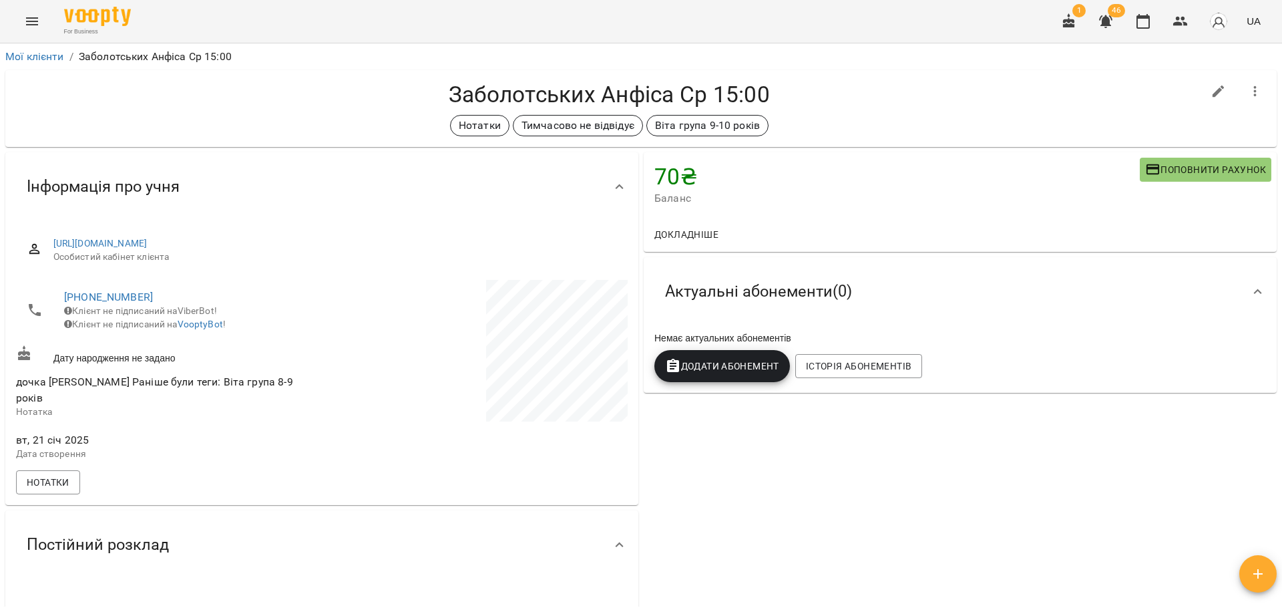
click at [882, 108] on h4 "Заболотських Анфіса Ср 15:00" at bounding box center [609, 94] width 1187 height 27
click at [1145, 26] on icon "button" at bounding box center [1143, 21] width 16 height 16
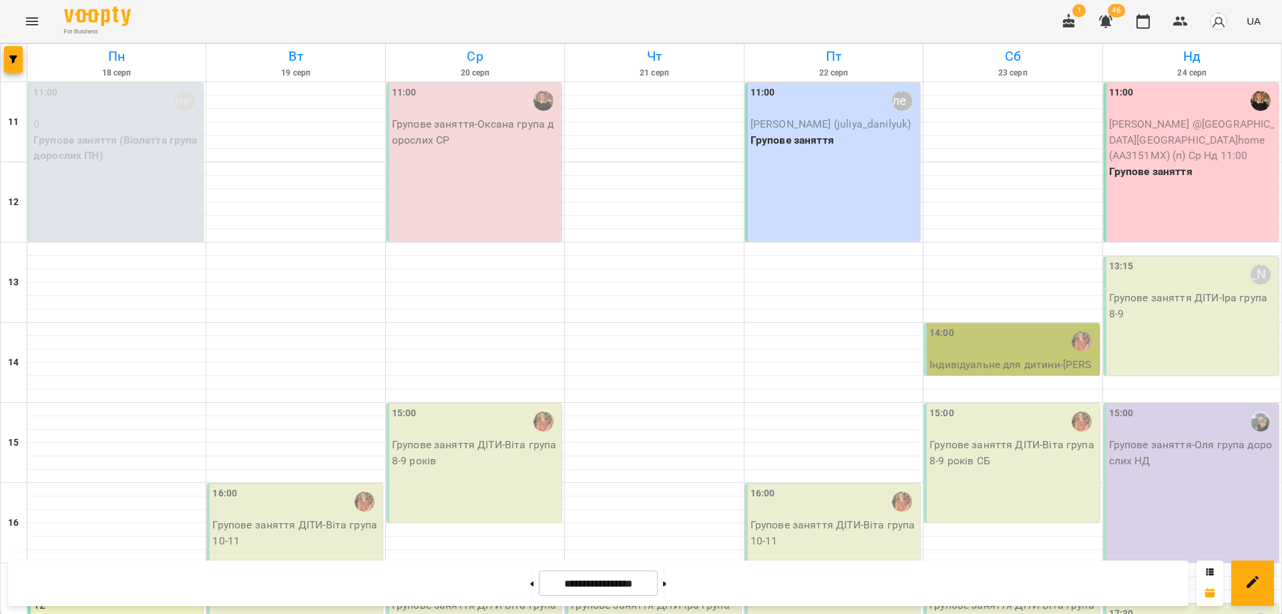
click at [825, 27] on div "For Business 1 46 UA" at bounding box center [641, 21] width 1282 height 43
click at [1145, 23] on icon "button" at bounding box center [1143, 21] width 16 height 16
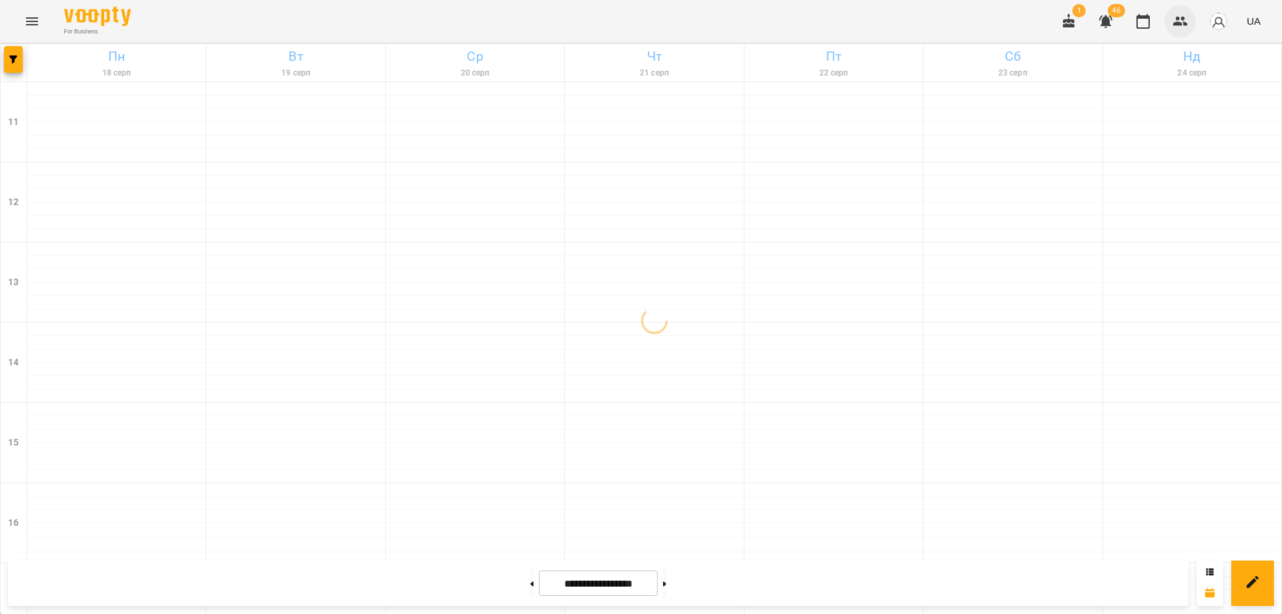
click at [1178, 19] on icon "button" at bounding box center [1180, 21] width 15 height 9
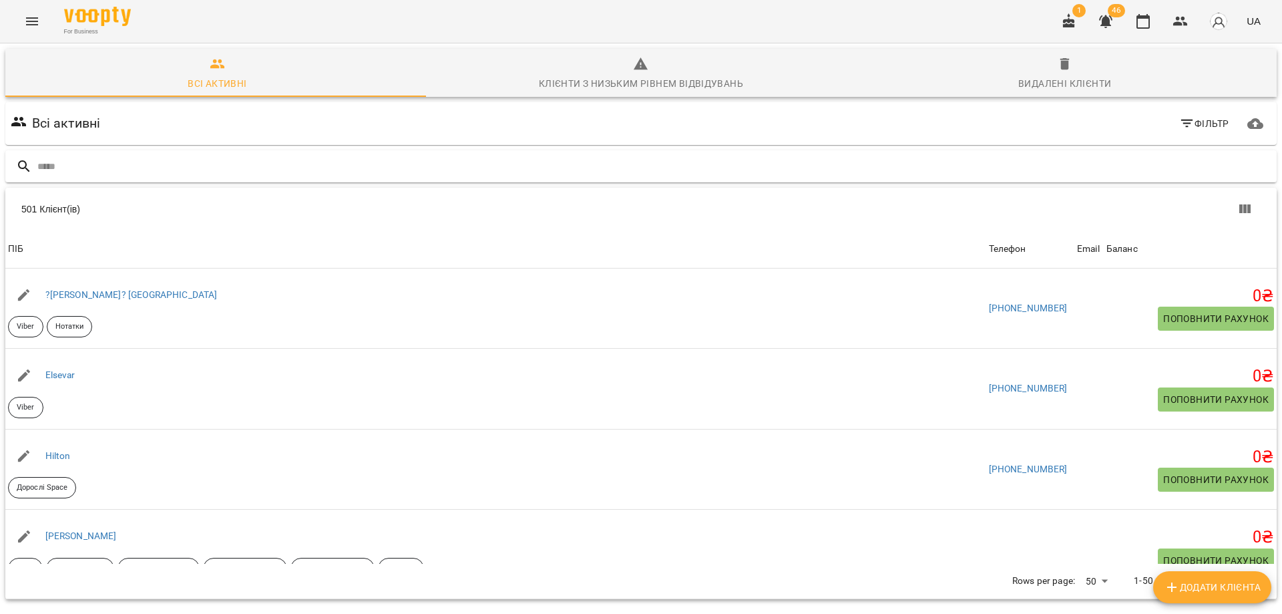
click at [326, 172] on input "text" at bounding box center [654, 167] width 1234 height 22
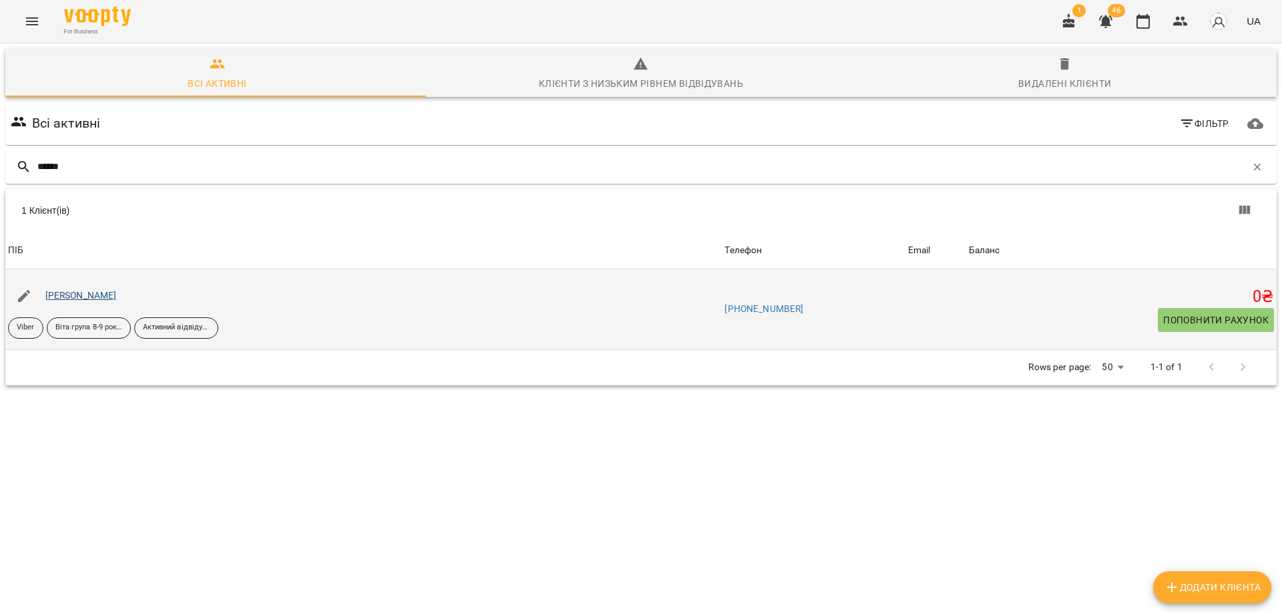
type input "******"
click at [88, 293] on link "[PERSON_NAME]" at bounding box center [80, 295] width 71 height 11
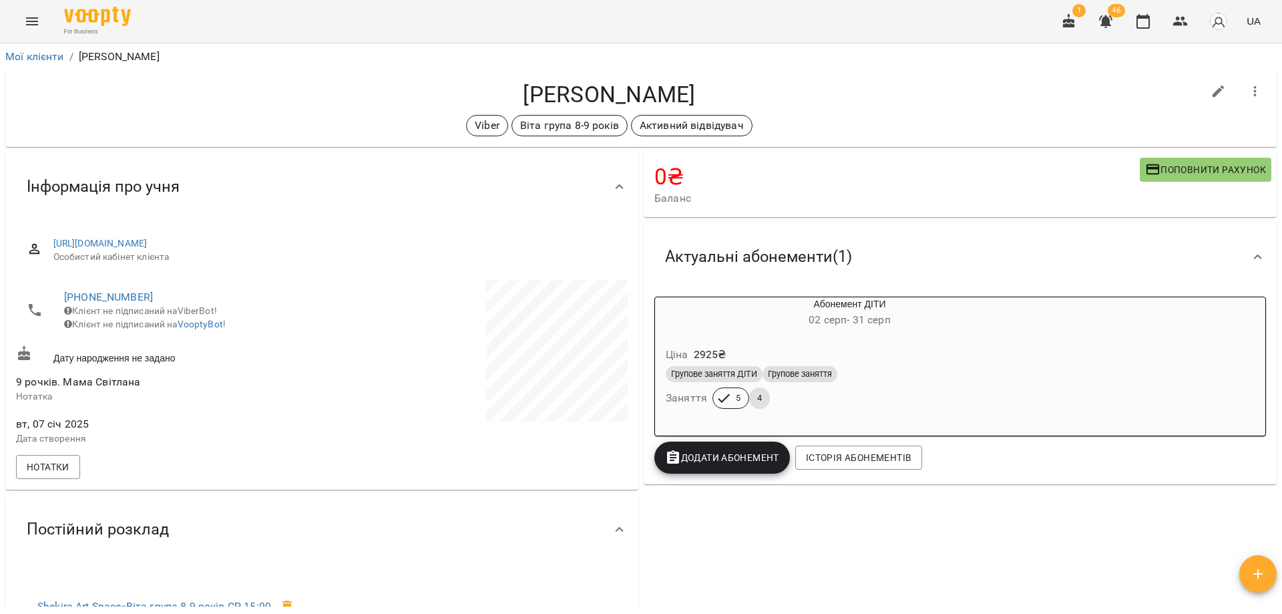
click at [779, 532] on div "0 ₴ Баланс Поповнити рахунок Актуальні абонементи ( 1 ) Абонемент ДІТИ 02 серп …" at bounding box center [960, 454] width 638 height 608
click at [1211, 96] on icon "button" at bounding box center [1219, 91] width 16 height 16
select select "**"
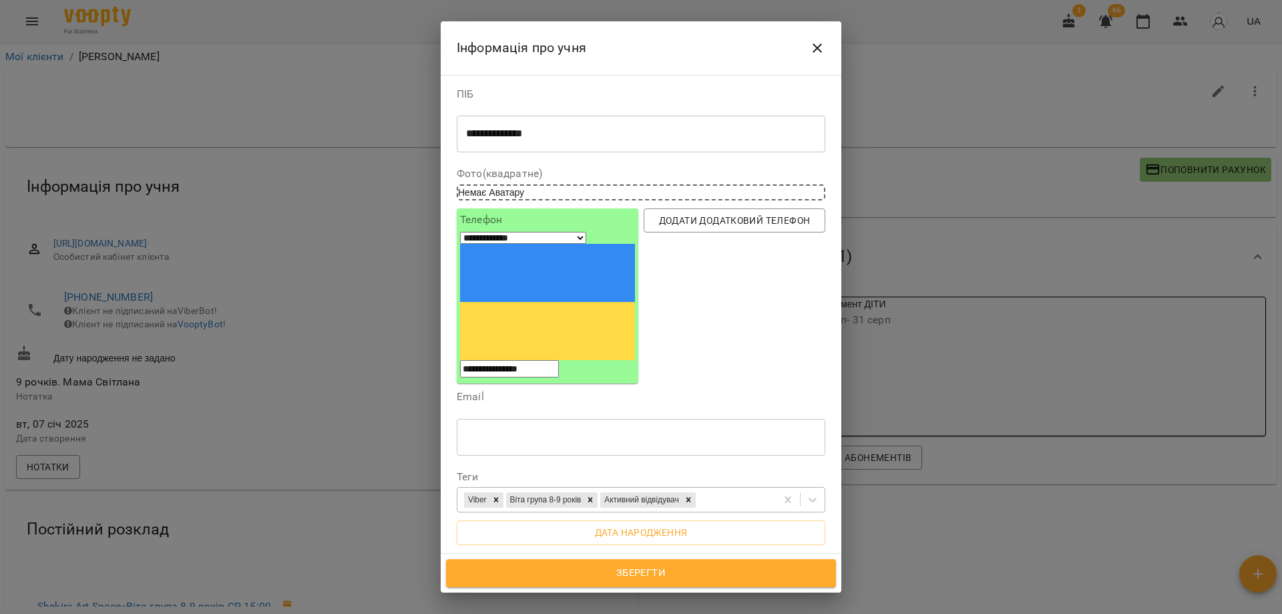
click at [735, 489] on div "Viber Віта група 8-9 років Активний відвідувач" at bounding box center [616, 500] width 319 height 22
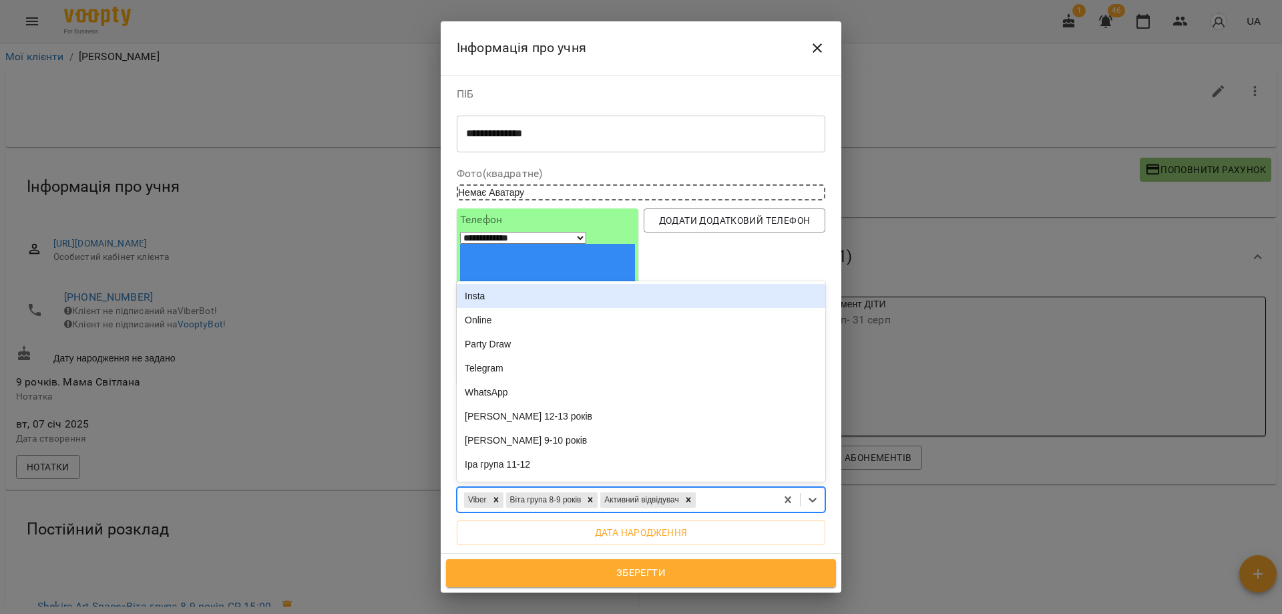
type input "*"
type input "**"
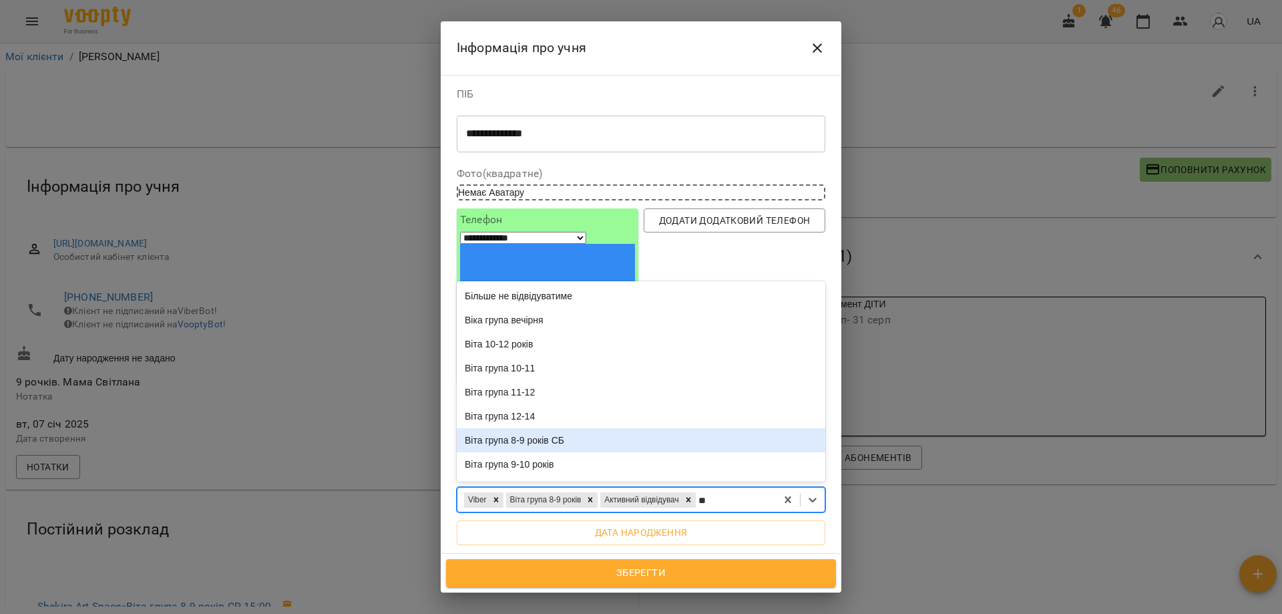
scroll to position [67, 0]
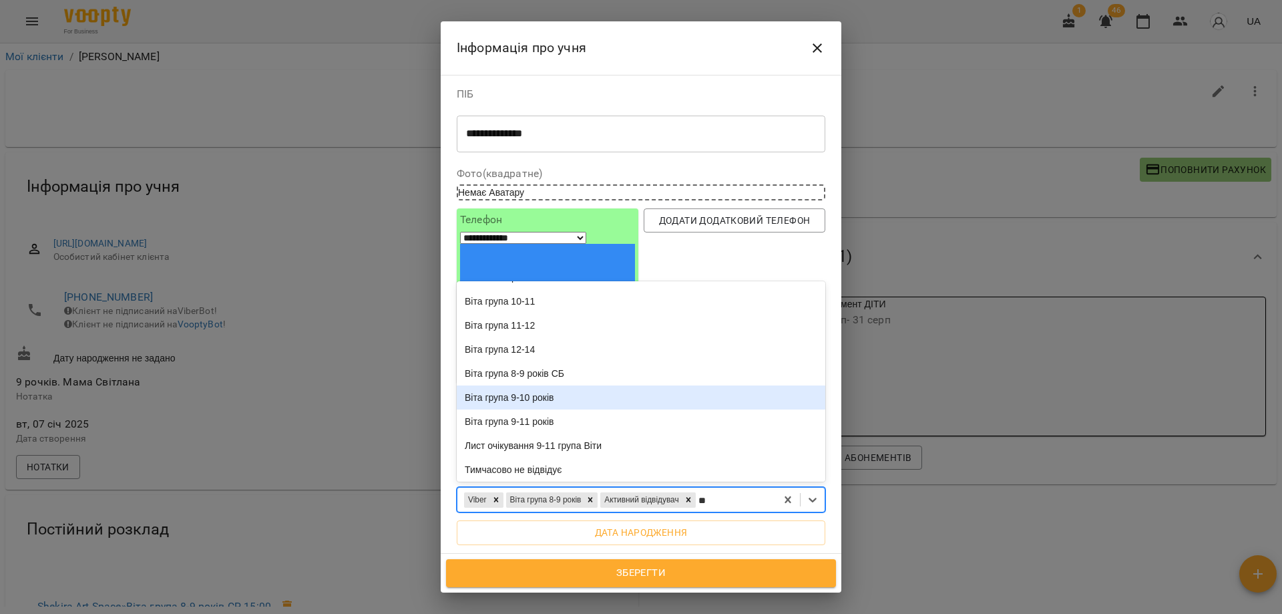
click at [556, 385] on div "Віта група 9-10 років" at bounding box center [641, 397] width 369 height 24
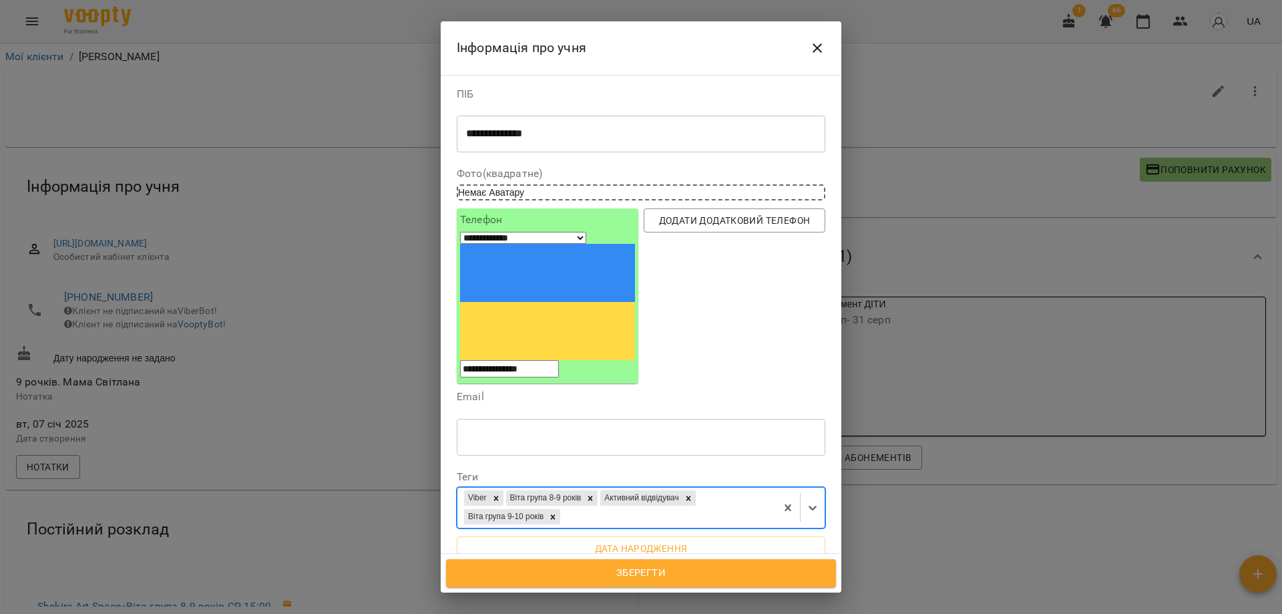
click at [661, 577] on span "Зберегти" at bounding box center [641, 572] width 361 height 17
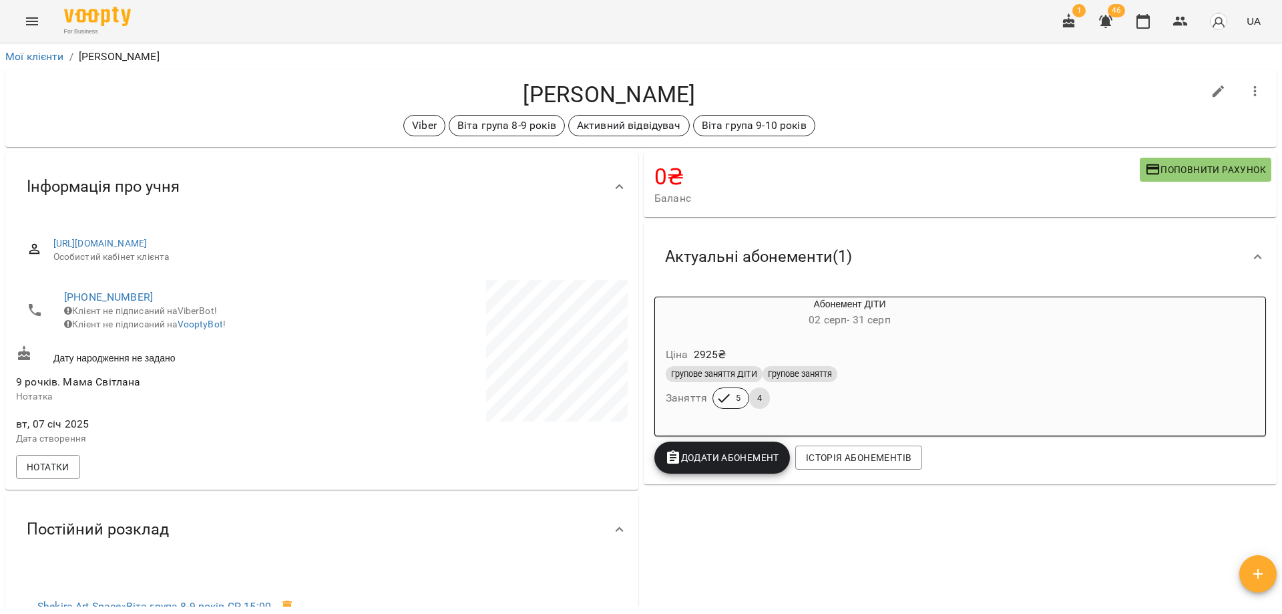
click at [763, 590] on div "0 ₴ Баланс Поповнити рахунок Актуальні абонементи ( 1 ) Абонемент ДІТИ 02 серп …" at bounding box center [960, 454] width 638 height 608
click at [1149, 26] on icon "button" at bounding box center [1143, 21] width 16 height 16
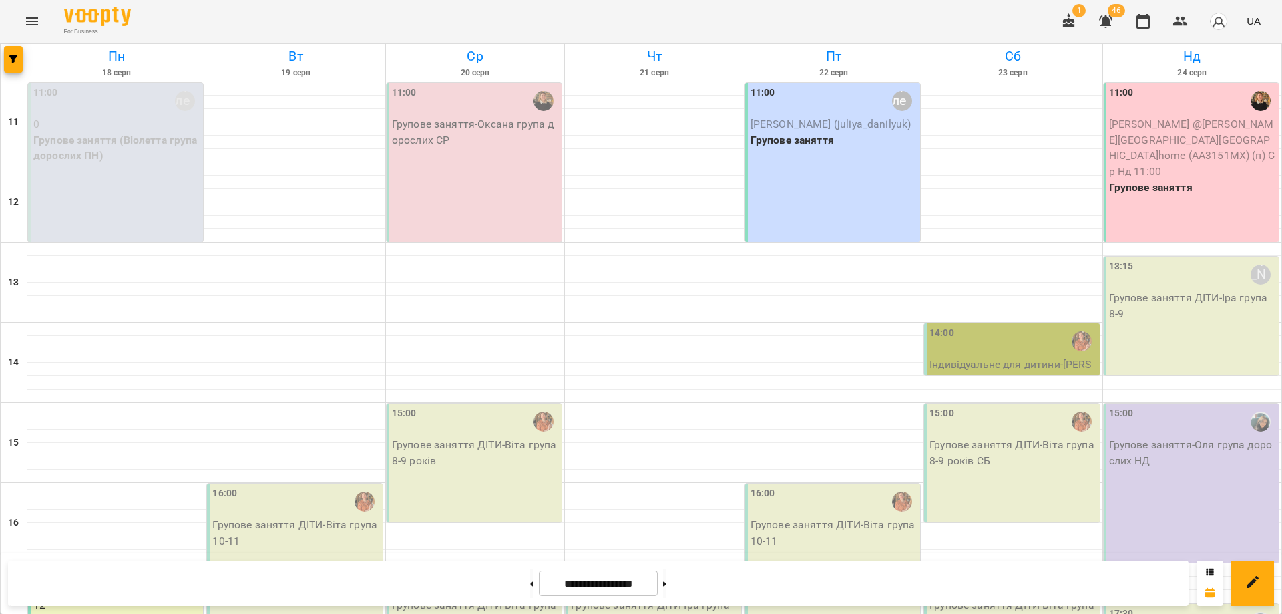
drag, startPoint x: 998, startPoint y: 20, endPoint x: 990, endPoint y: 19, distance: 8.0
click at [990, 19] on div "For Business 1 46 UA" at bounding box center [641, 21] width 1282 height 43
click at [1101, 33] on button "button" at bounding box center [1106, 21] width 32 height 32
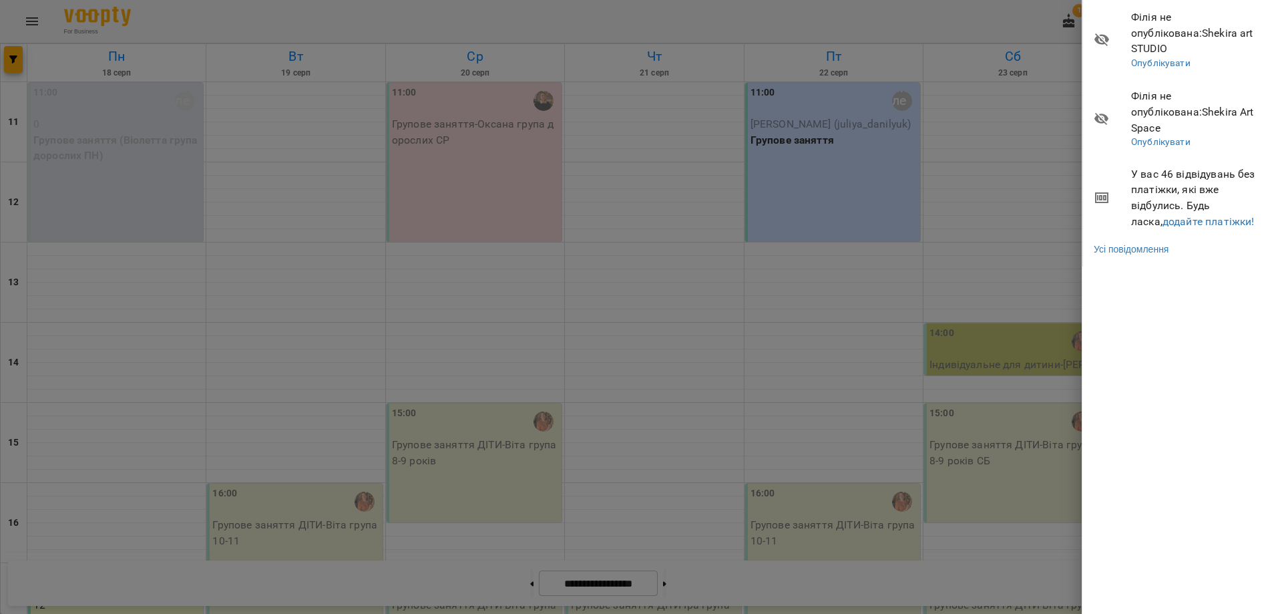
click at [1113, 355] on div "Філія не опублікована : Shekira art STUDIO Опублікувати Філія не опублікована :…" at bounding box center [1182, 307] width 200 height 614
click at [1019, 25] on div at bounding box center [641, 307] width 1282 height 614
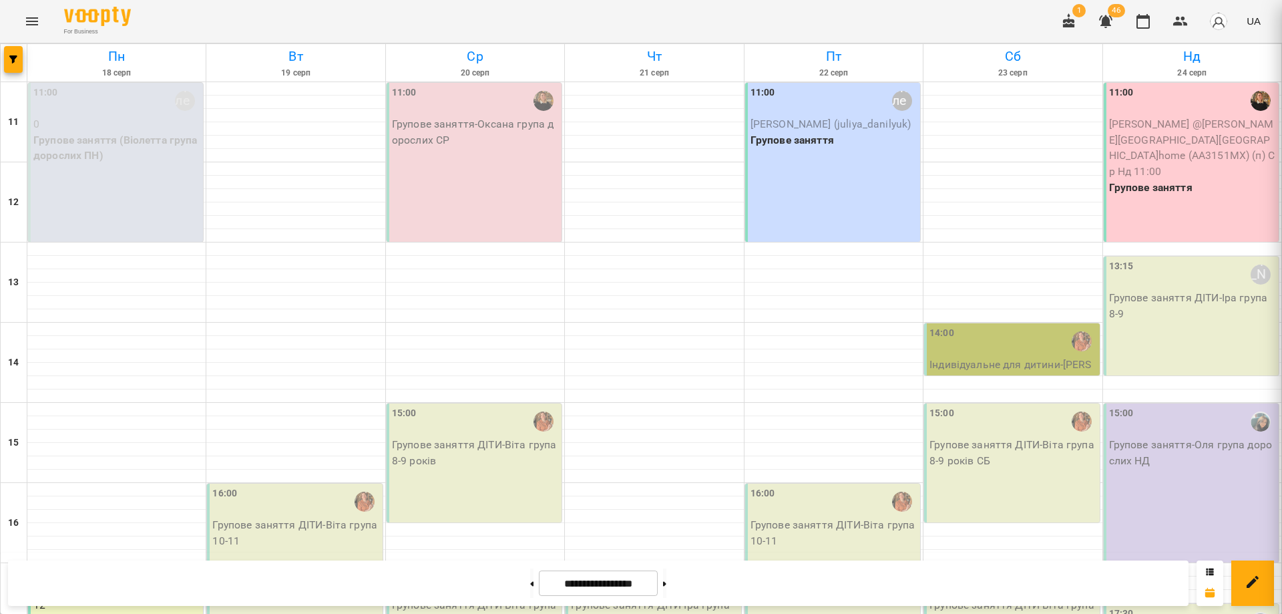
click at [1067, 29] on icon "button" at bounding box center [1069, 21] width 16 height 16
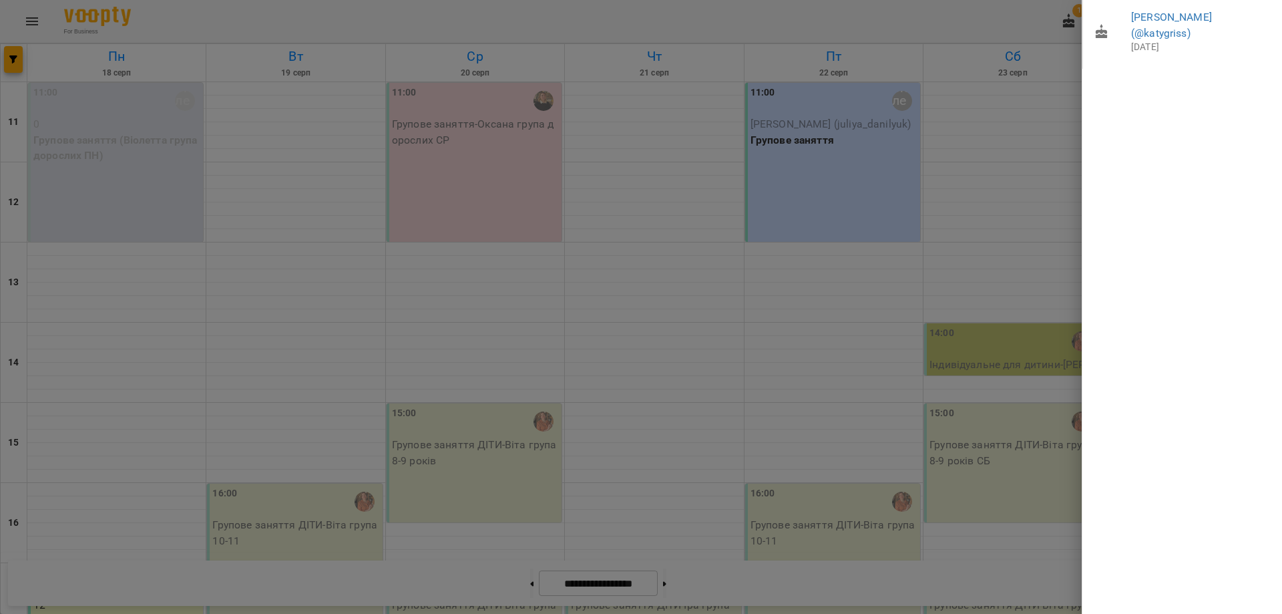
click at [1037, 16] on div at bounding box center [641, 307] width 1282 height 614
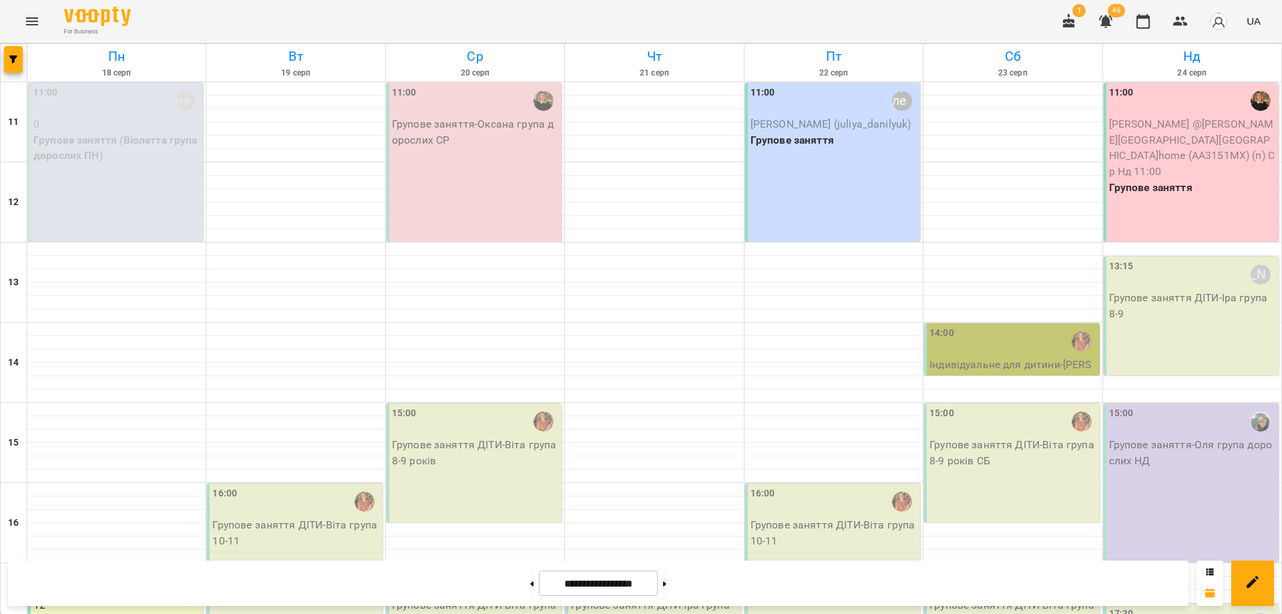
click at [1047, 15] on div "For Business 1 46 UA" at bounding box center [641, 21] width 1282 height 43
drag, startPoint x: 928, startPoint y: 9, endPoint x: 936, endPoint y: 13, distance: 9.0
click at [936, 13] on div "For Business 1 46 UA" at bounding box center [641, 21] width 1282 height 43
drag, startPoint x: 924, startPoint y: 13, endPoint x: 867, endPoint y: 15, distance: 56.8
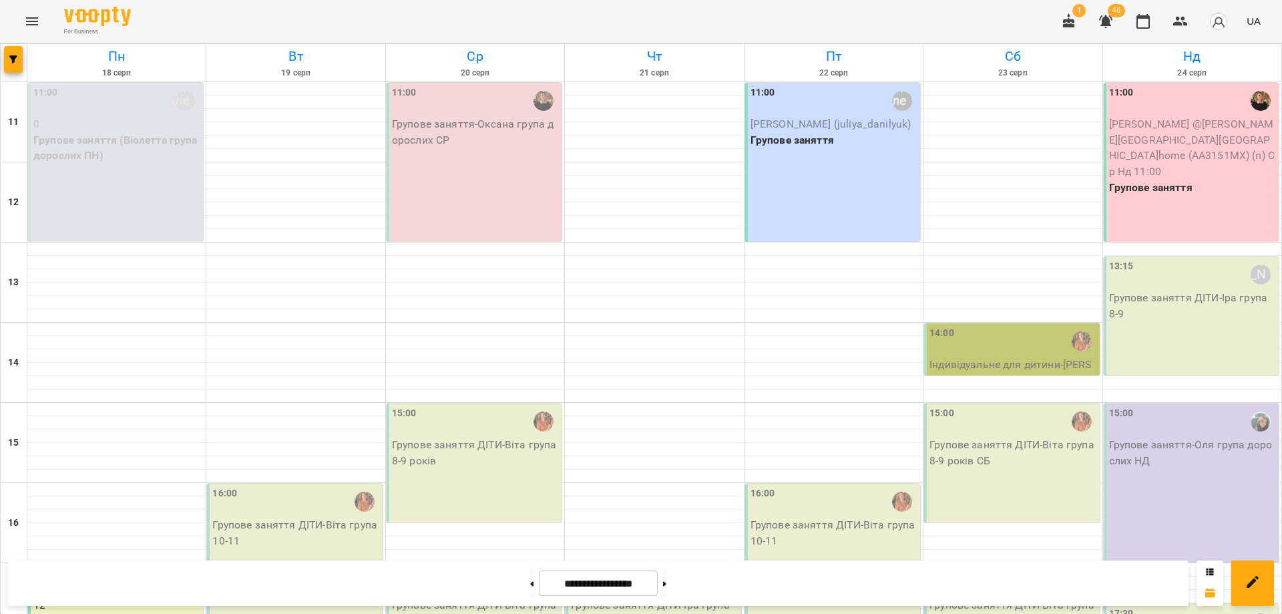
click at [867, 15] on div "For Business 1 46 UA" at bounding box center [641, 21] width 1282 height 43
drag, startPoint x: 817, startPoint y: 20, endPoint x: 772, endPoint y: 22, distance: 44.8
click at [772, 22] on div "For Business 1 46 UA" at bounding box center [641, 21] width 1282 height 43
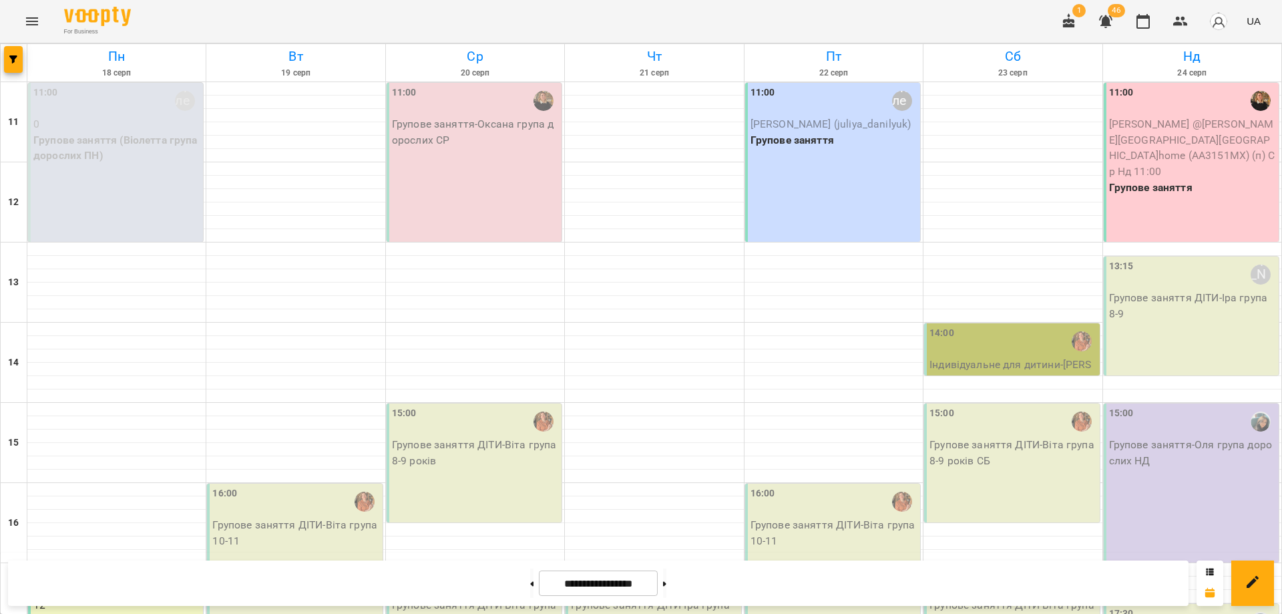
click at [772, 22] on div "For Business 1 46 UA" at bounding box center [641, 21] width 1282 height 43
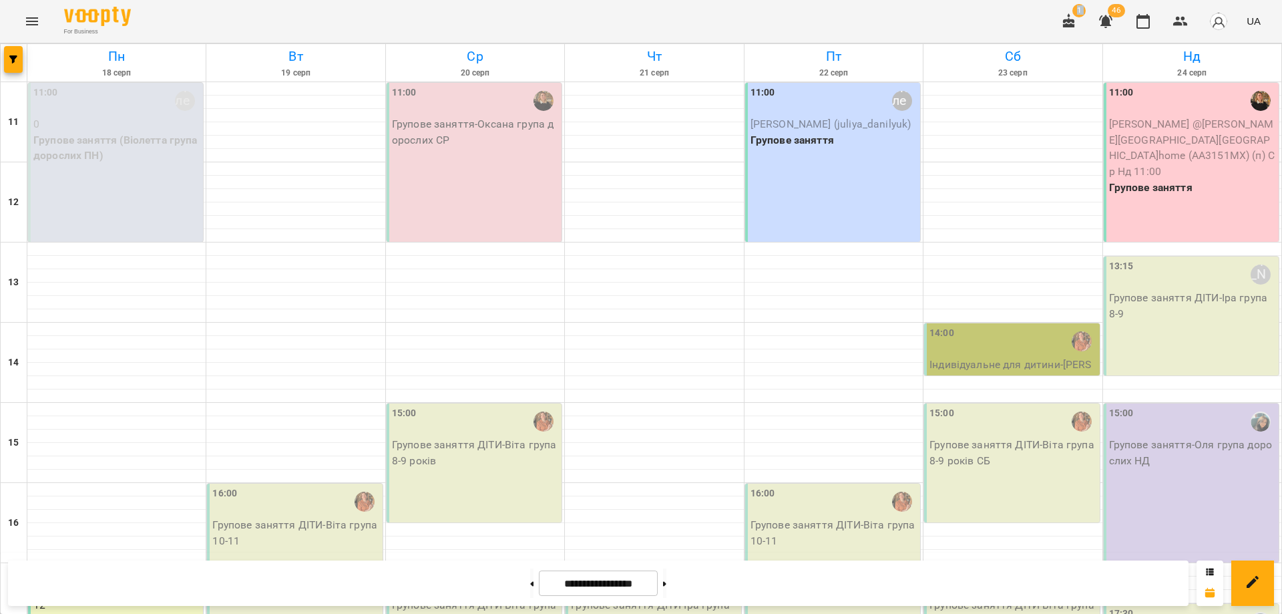
click at [772, 22] on div "For Business 1 46 UA" at bounding box center [641, 21] width 1282 height 43
drag, startPoint x: 625, startPoint y: 26, endPoint x: 629, endPoint y: 33, distance: 7.8
click at [629, 33] on div "For Business 1 46 UA" at bounding box center [641, 21] width 1282 height 43
click at [641, 17] on div "For Business 1 46 UA" at bounding box center [641, 21] width 1282 height 43
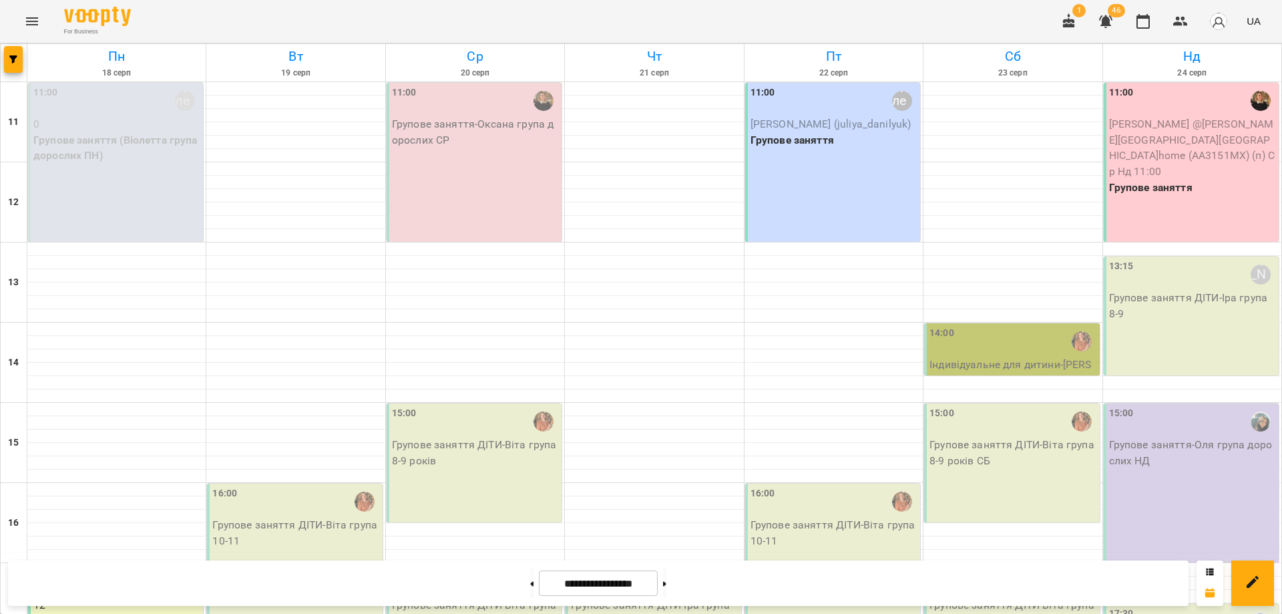
click at [641, 40] on div "For Business 1 46 UA" at bounding box center [641, 21] width 1282 height 43
click at [668, 22] on div "For Business 1 46 UA" at bounding box center [641, 21] width 1282 height 43
click at [749, 12] on div "For Business 1 46 UA" at bounding box center [641, 21] width 1282 height 43
click at [840, 21] on div "For Business 1 46 UA" at bounding box center [641, 21] width 1282 height 43
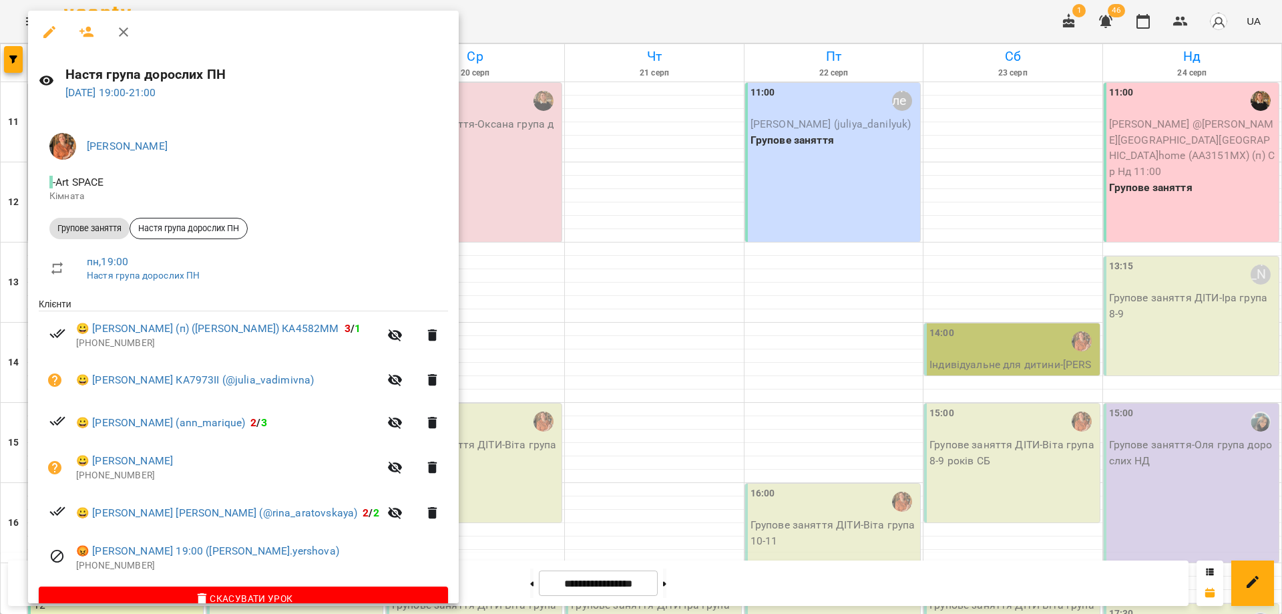
click at [606, 411] on div at bounding box center [641, 307] width 1282 height 614
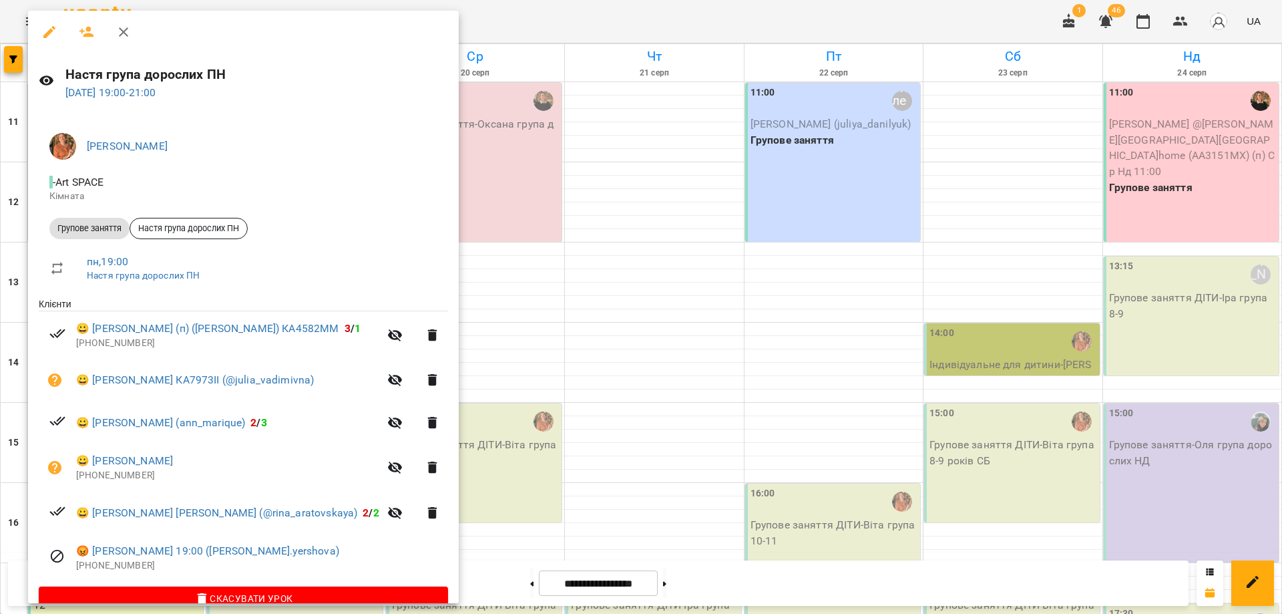
click at [122, 30] on icon "button" at bounding box center [123, 31] width 9 height 9
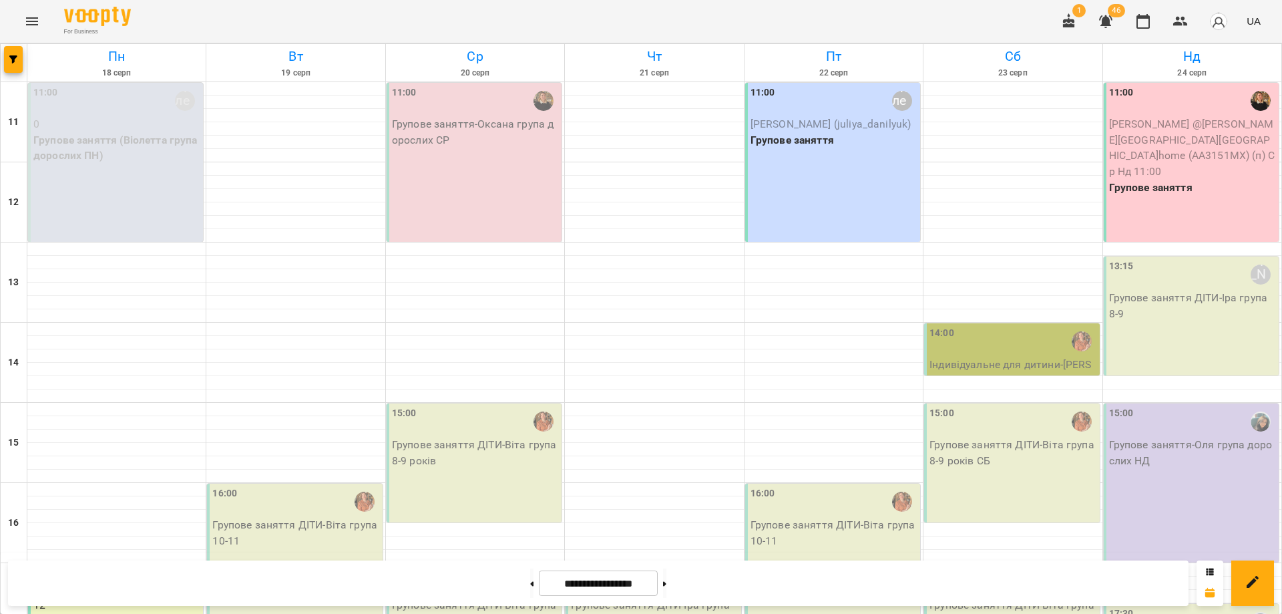
click at [34, 19] on icon "Menu" at bounding box center [32, 21] width 12 height 8
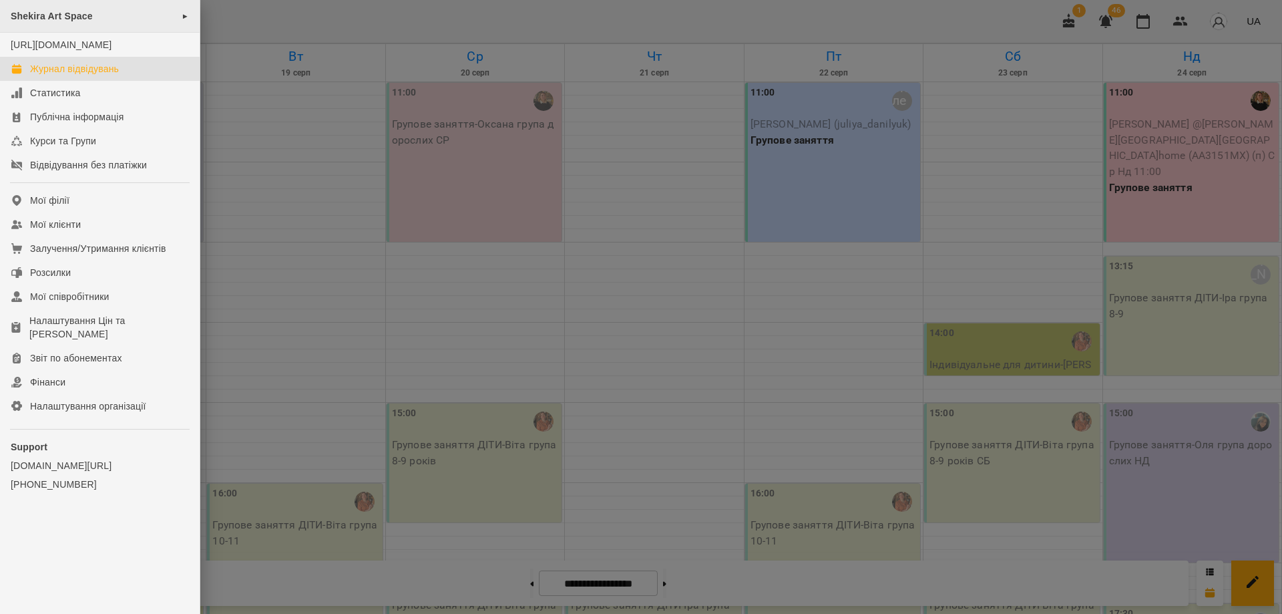
click at [69, 11] on span "Shekira Art Space" at bounding box center [52, 16] width 82 height 11
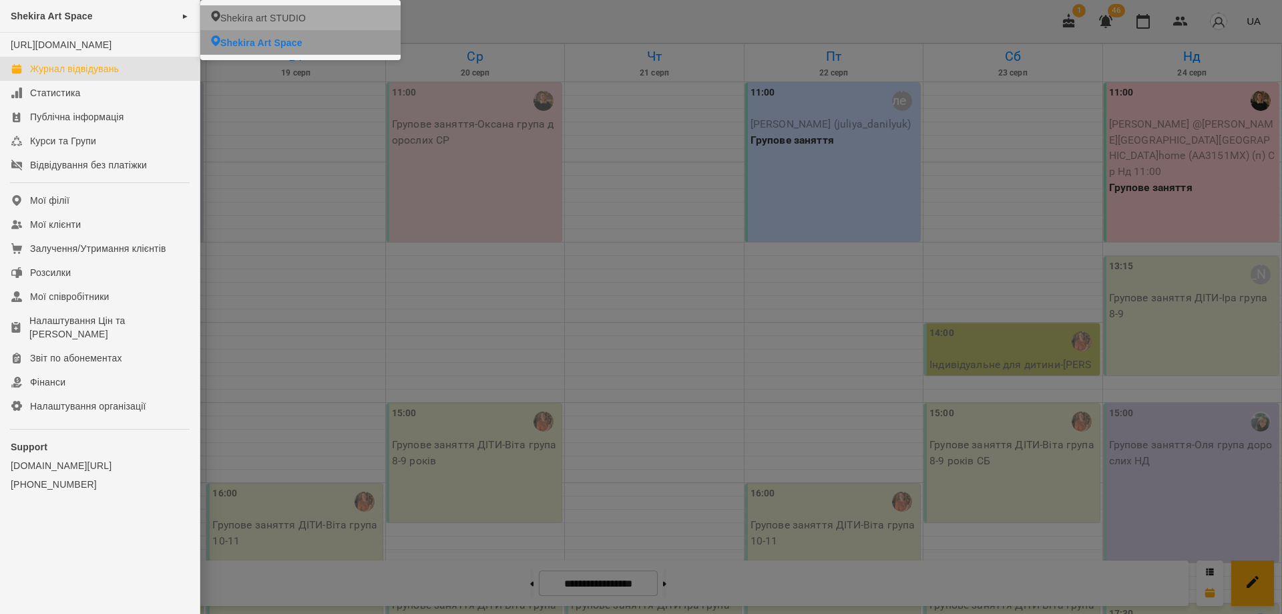
click at [285, 5] on li "Shekira art STUDIO" at bounding box center [300, 17] width 200 height 25
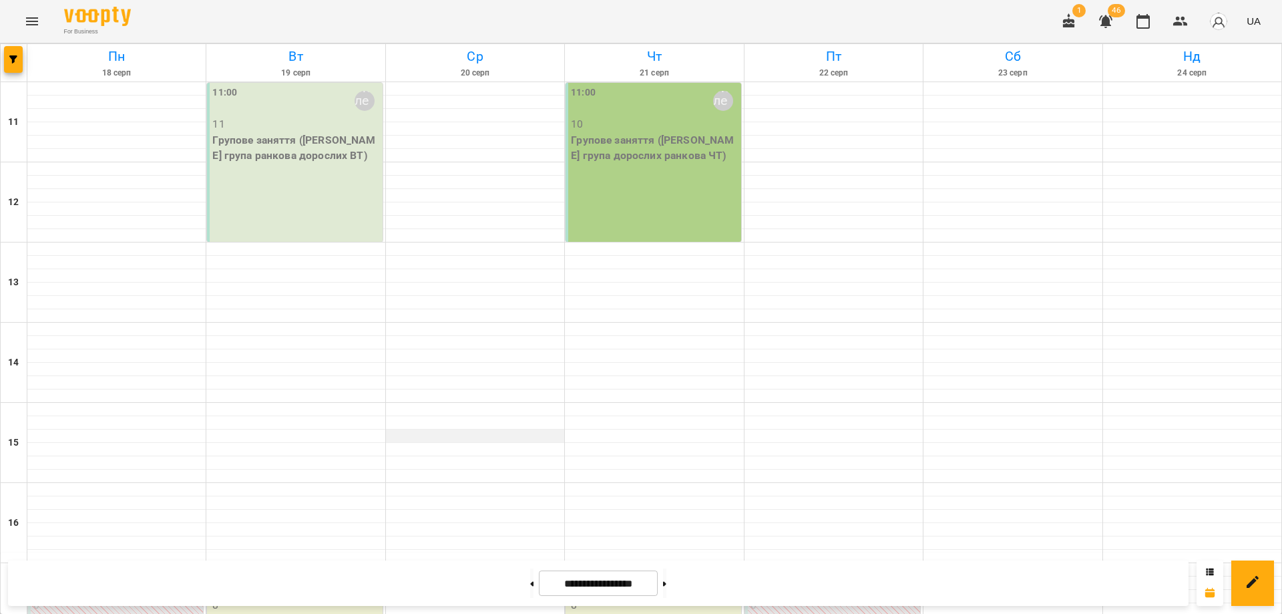
scroll to position [330, 0]
click at [823, 24] on div "For Business 1 46 UA" at bounding box center [641, 21] width 1282 height 43
click at [473, 11] on div "For Business 1 46 UA" at bounding box center [641, 21] width 1282 height 43
click at [29, 21] on icon "Menu" at bounding box center [32, 21] width 16 height 16
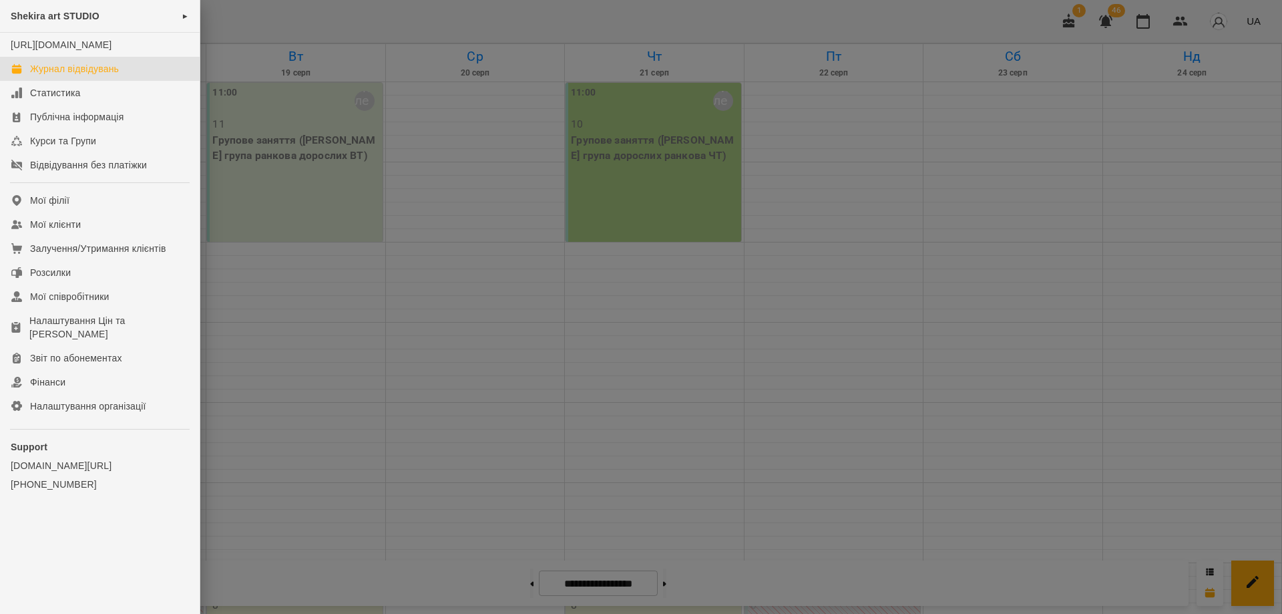
click at [51, 17] on span "Shekira art STUDIO" at bounding box center [55, 16] width 89 height 11
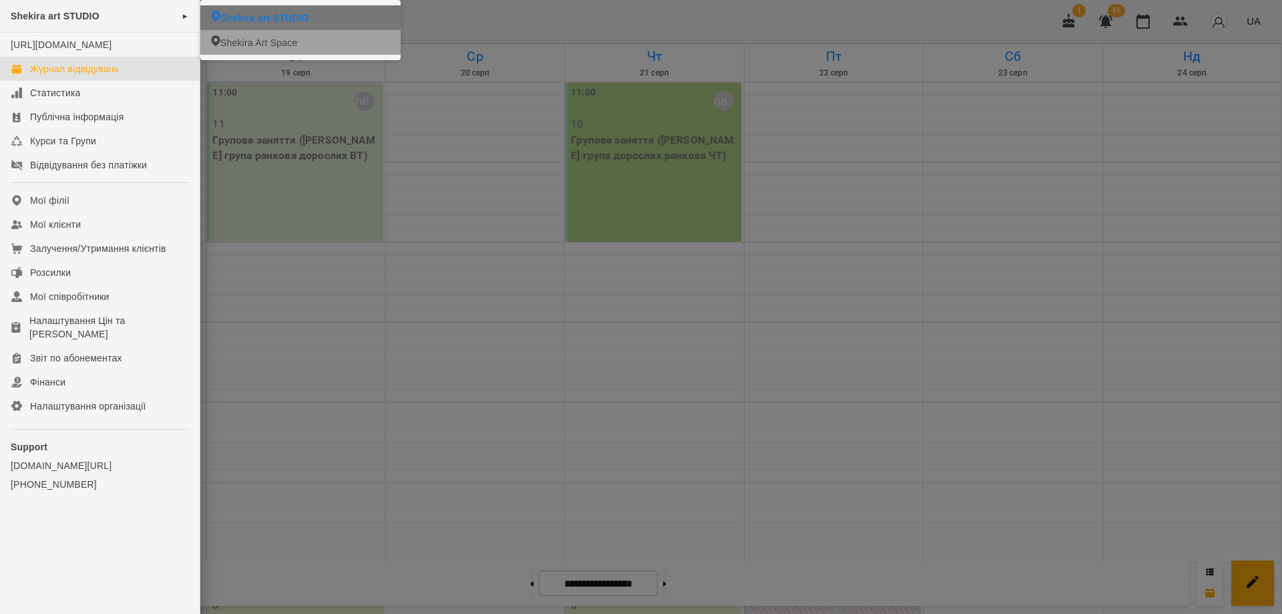
click at [285, 38] on span "Shekira Art Space" at bounding box center [258, 42] width 77 height 13
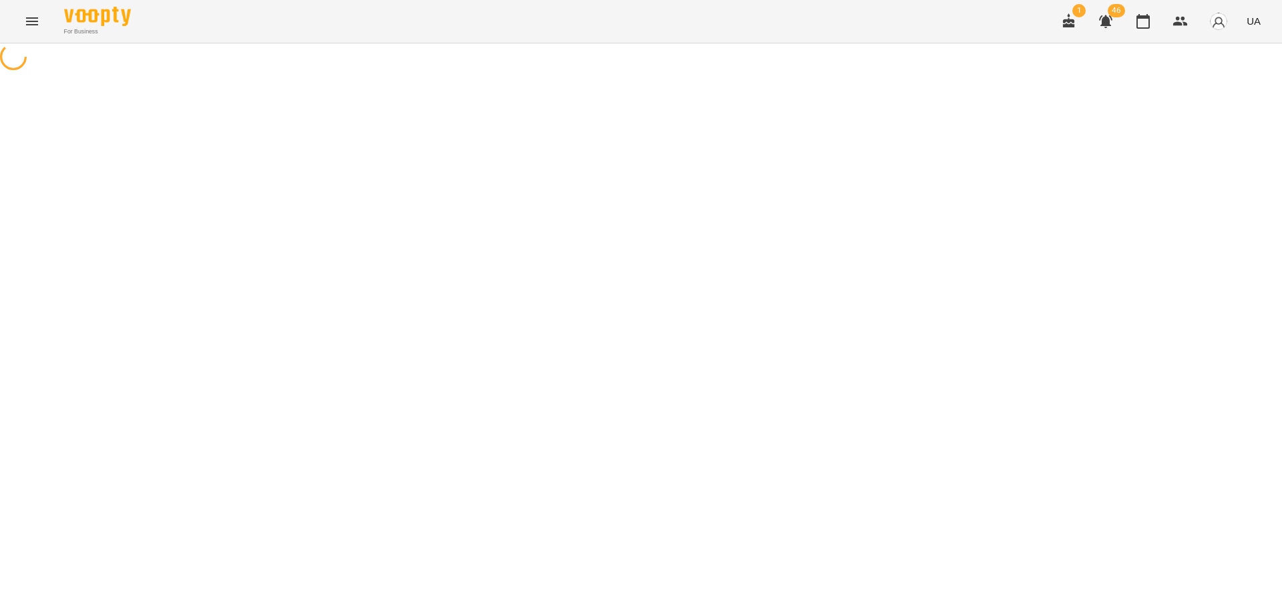
drag, startPoint x: 951, startPoint y: 26, endPoint x: 934, endPoint y: 18, distance: 18.5
click at [934, 18] on div "For Business 1 46 UA" at bounding box center [641, 21] width 1282 height 43
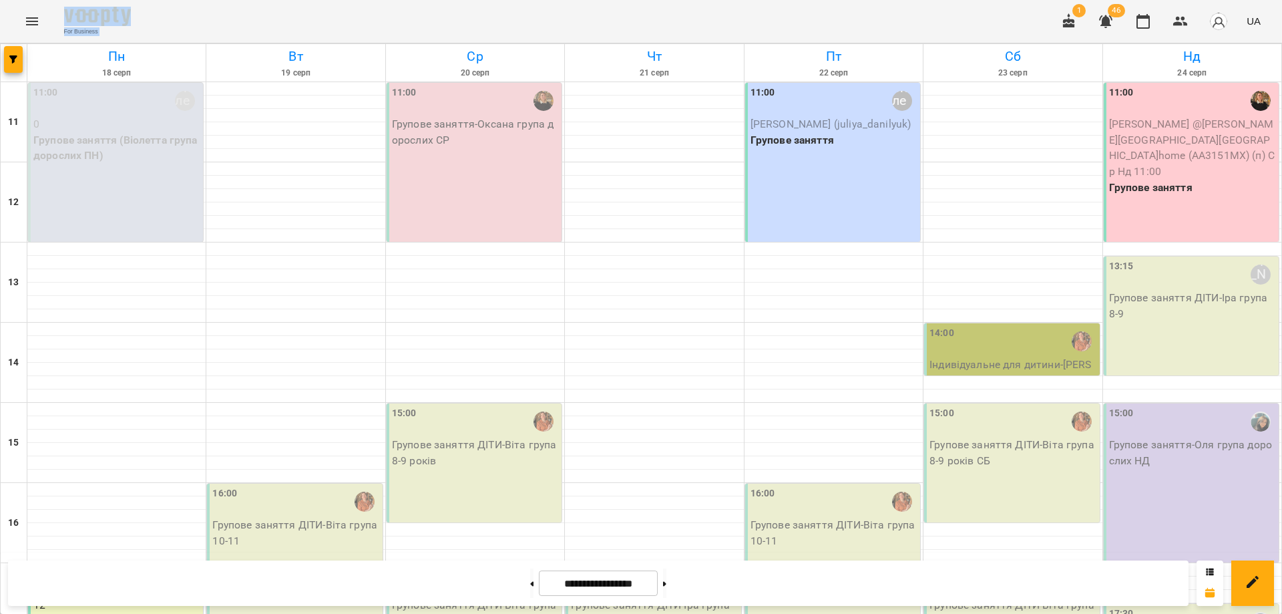
drag, startPoint x: 701, startPoint y: 18, endPoint x: 499, endPoint y: 23, distance: 201.8
click at [499, 23] on div "For Business 1 46 UA" at bounding box center [641, 21] width 1282 height 43
click at [499, 24] on div "For Business 1 46 UA" at bounding box center [641, 21] width 1282 height 43
click at [721, 31] on div "For Business 1 46 UA" at bounding box center [641, 21] width 1282 height 43
click at [39, 24] on icon "Menu" at bounding box center [32, 21] width 16 height 16
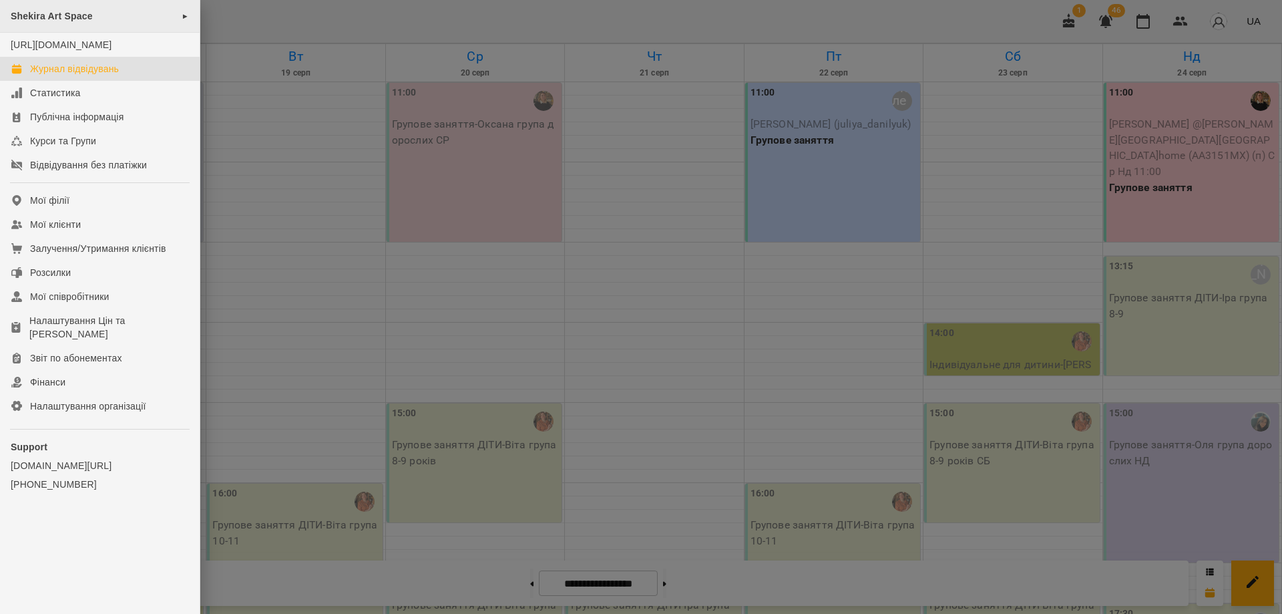
click at [42, 22] on div "Shekira Art Space ►" at bounding box center [100, 16] width 200 height 33
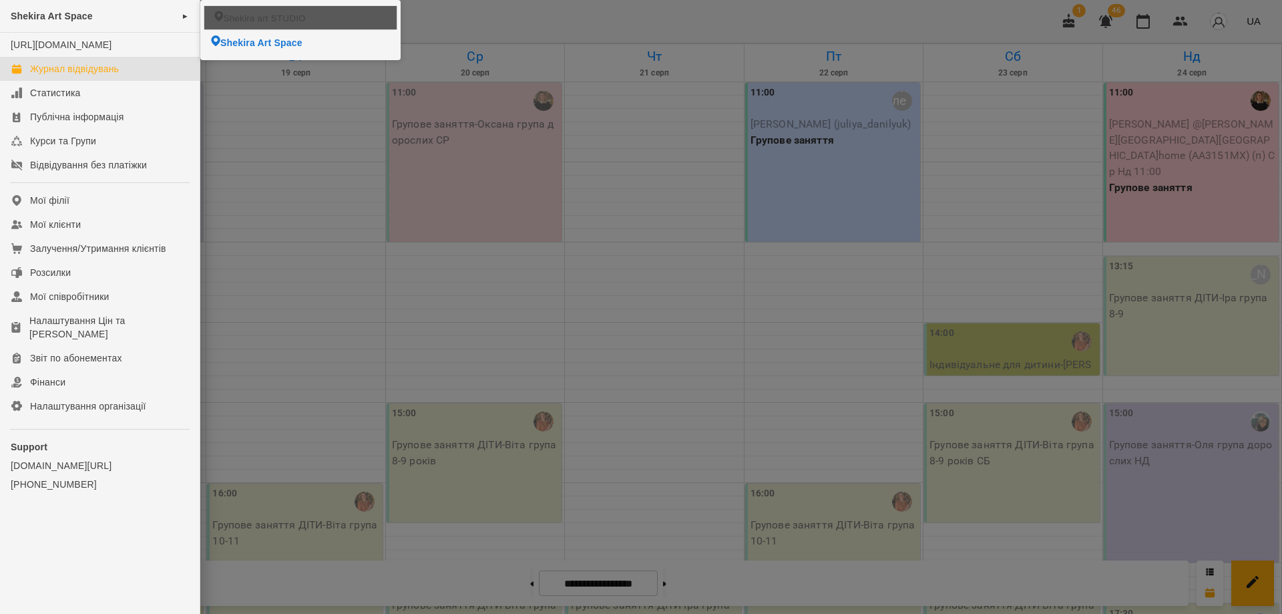
click at [323, 11] on li "Shekira art STUDIO" at bounding box center [300, 18] width 193 height 24
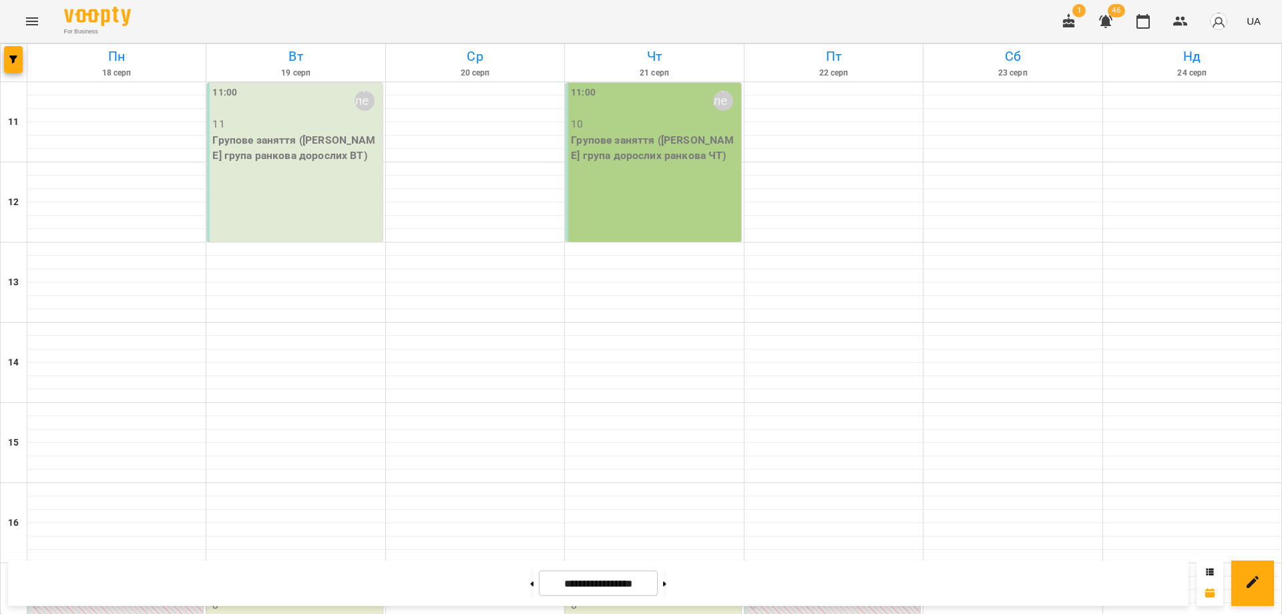
click at [335, 16] on div "For Business 1 46 UA" at bounding box center [641, 21] width 1282 height 43
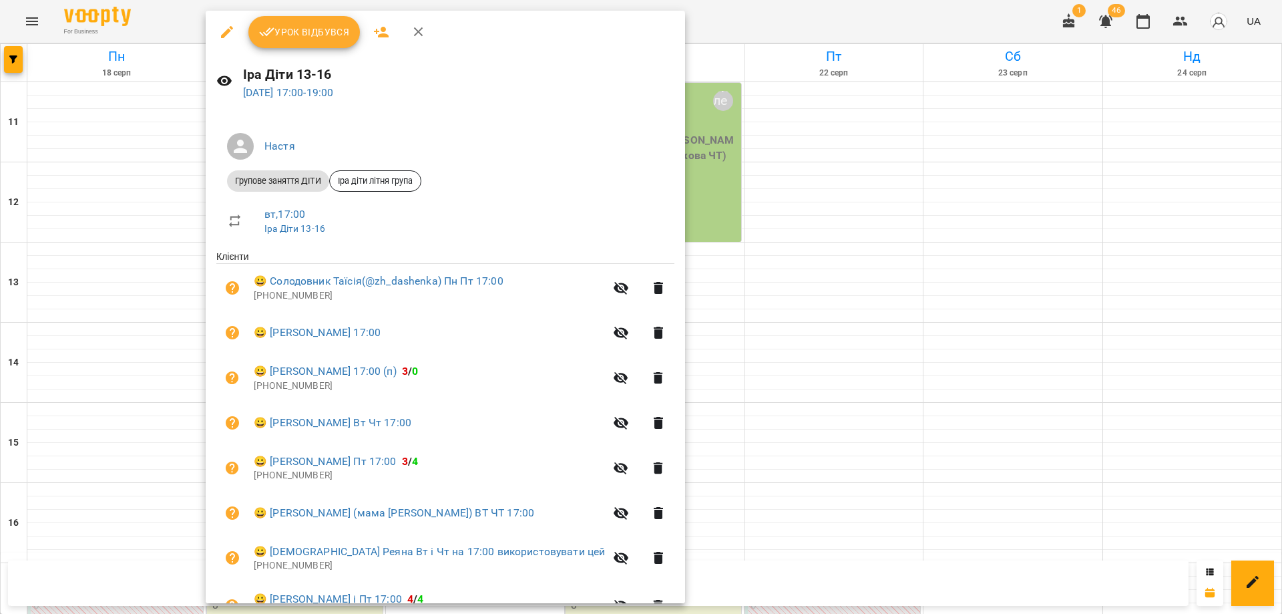
click at [833, 5] on div at bounding box center [641, 307] width 1282 height 614
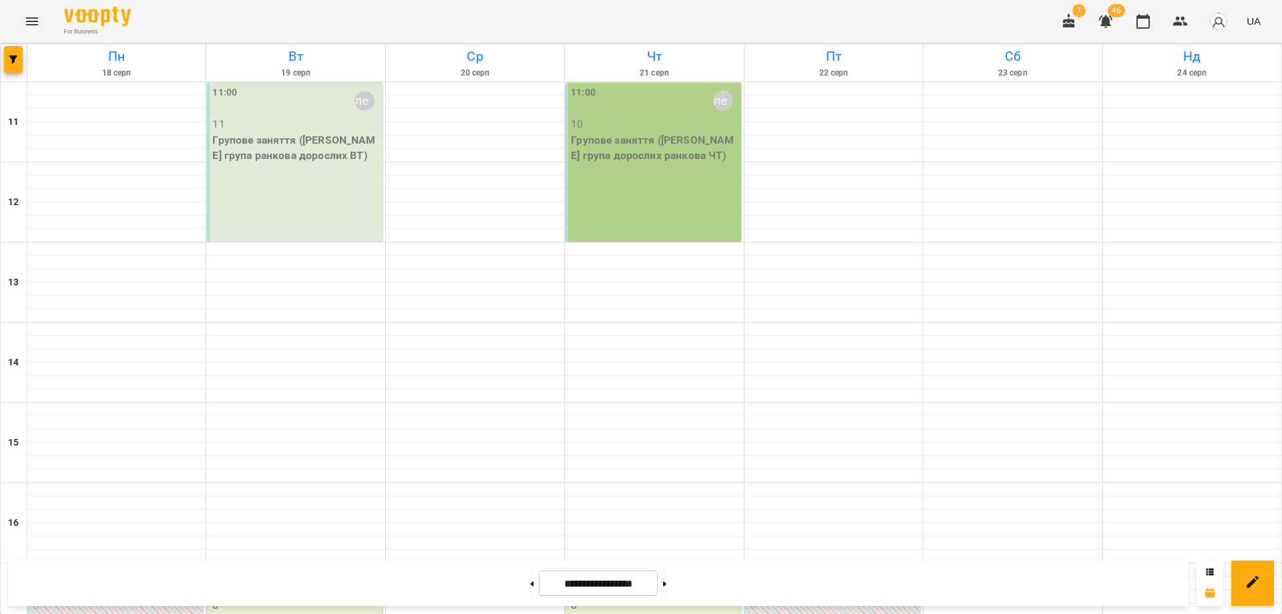
click at [957, 18] on div "For Business 1 46 UA" at bounding box center [641, 21] width 1282 height 43
click at [990, 19] on div "For Business 1 46 UA" at bounding box center [641, 21] width 1282 height 43
click at [595, 51] on h6 "Чт" at bounding box center [654, 56] width 174 height 21
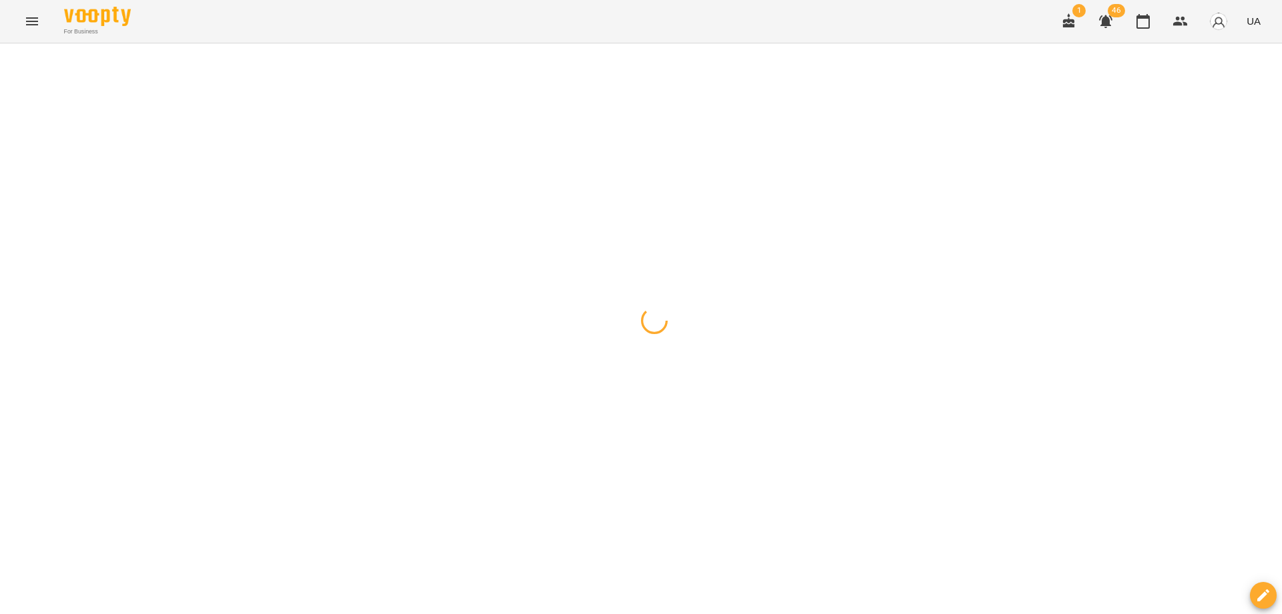
click at [613, 7] on div "For Business 1 46 UA" at bounding box center [641, 21] width 1282 height 43
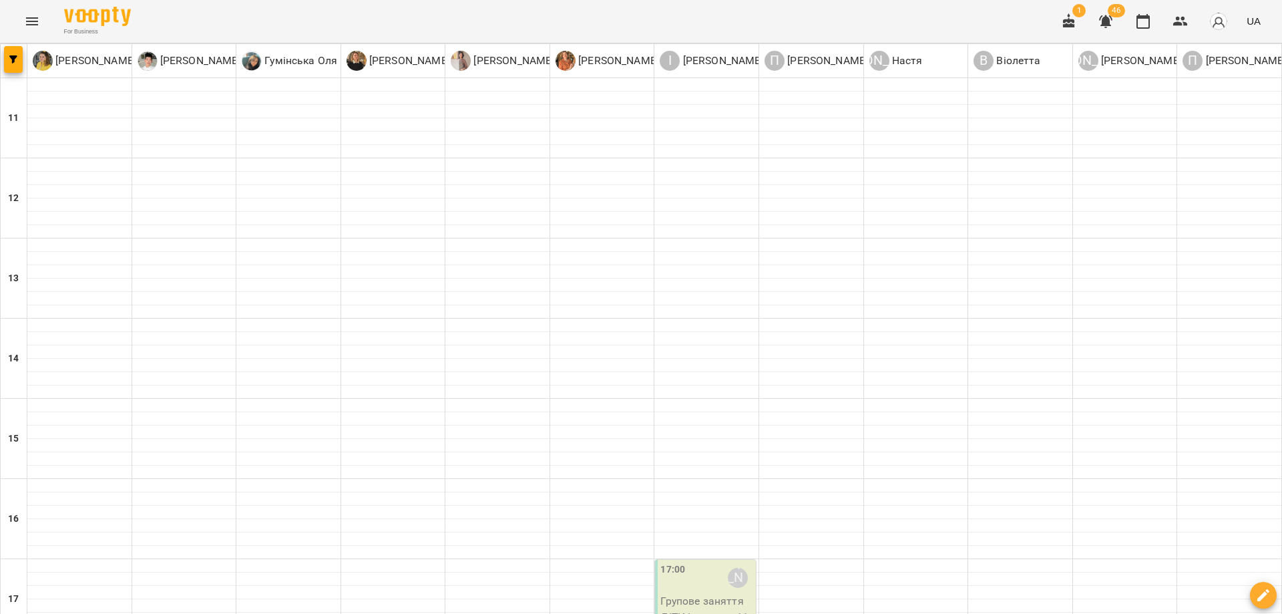
click at [746, 16] on div "For Business 1 46 UA" at bounding box center [641, 21] width 1282 height 43
click at [43, 15] on button "Menu" at bounding box center [32, 21] width 32 height 32
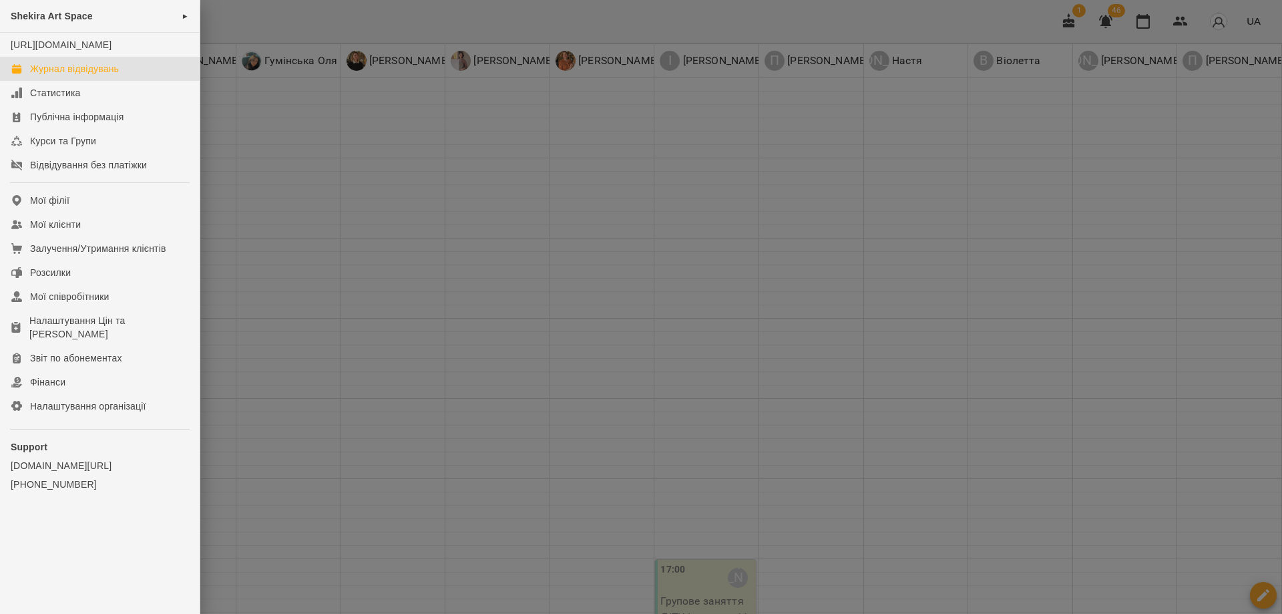
click at [322, 16] on div at bounding box center [641, 307] width 1282 height 614
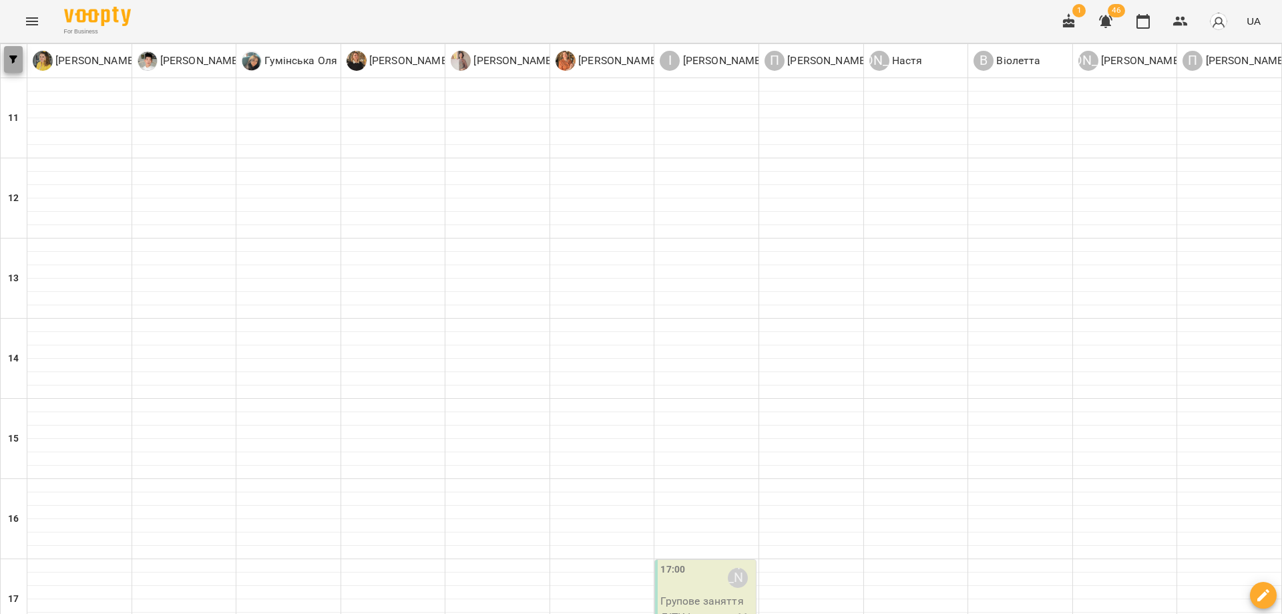
click at [13, 71] on button "button" at bounding box center [13, 59] width 19 height 27
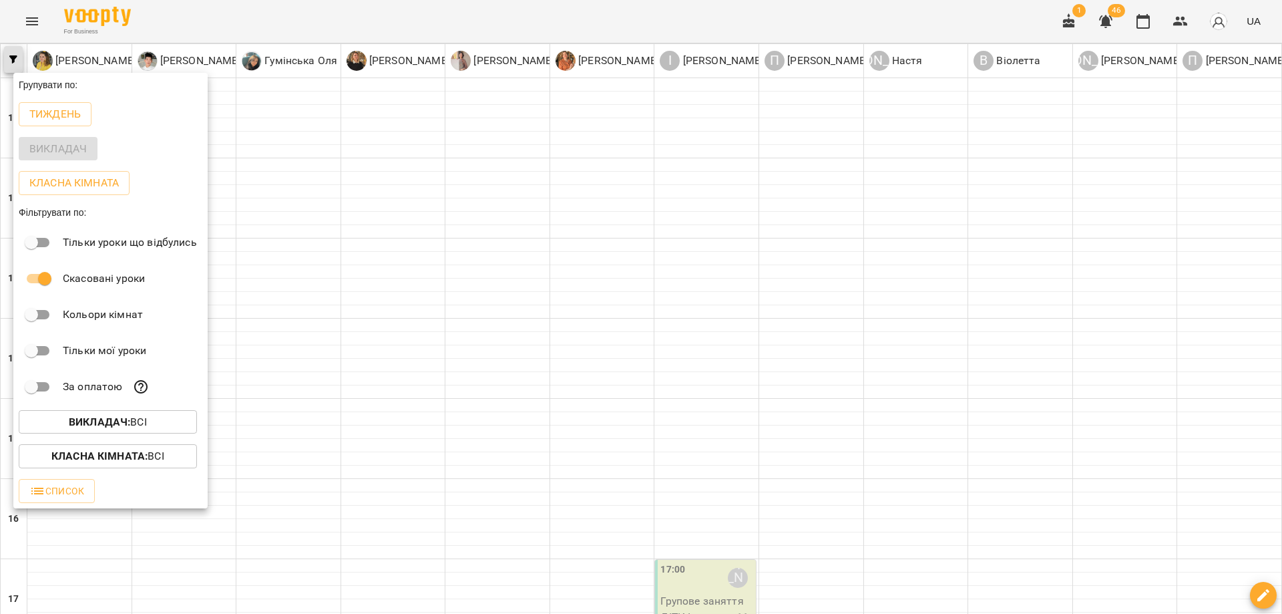
click at [13, 61] on div at bounding box center [641, 307] width 1282 height 614
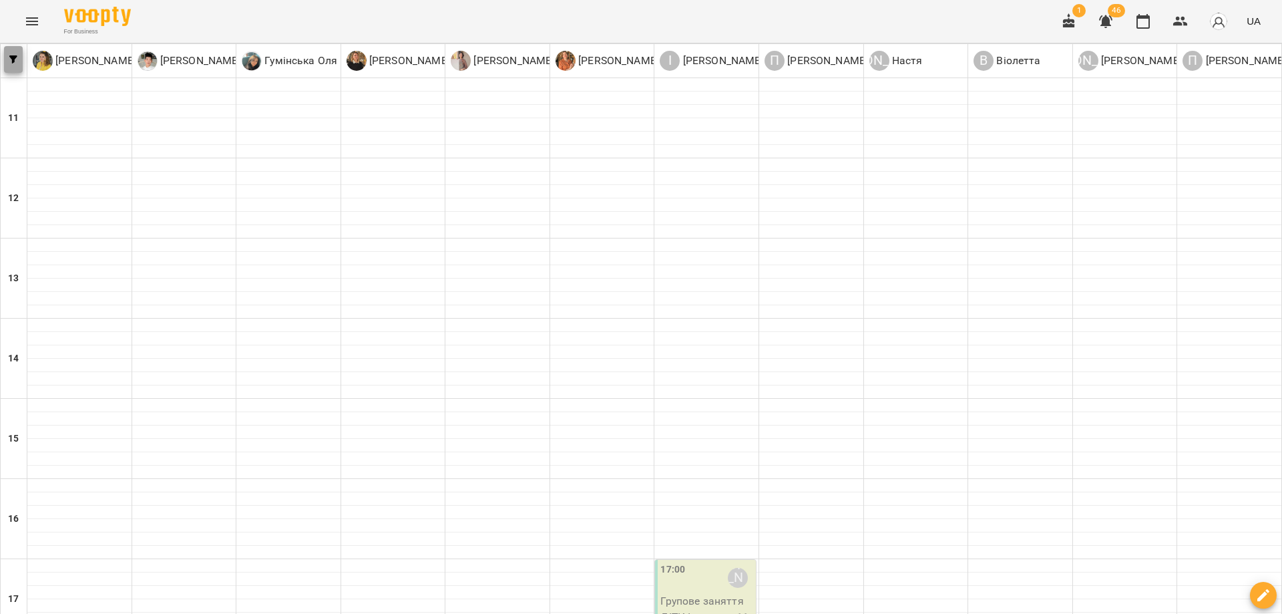
click at [13, 61] on icon "button" at bounding box center [13, 59] width 8 height 8
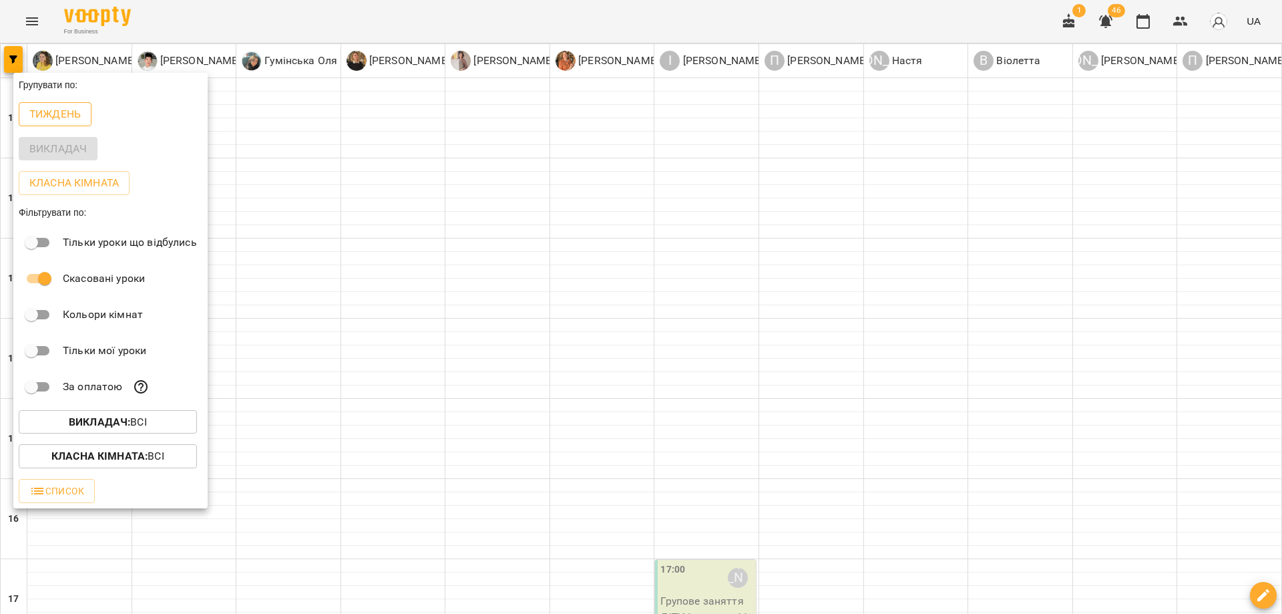
click at [81, 122] on p "Тиждень" at bounding box center [54, 114] width 51 height 16
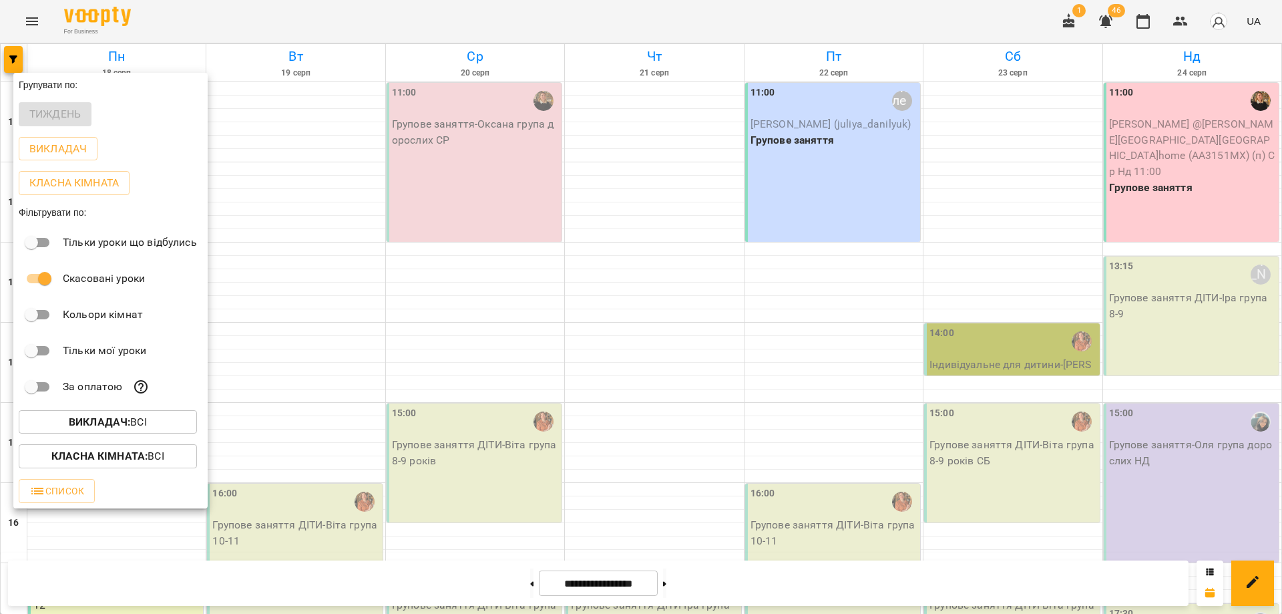
click at [487, 20] on div at bounding box center [641, 307] width 1282 height 614
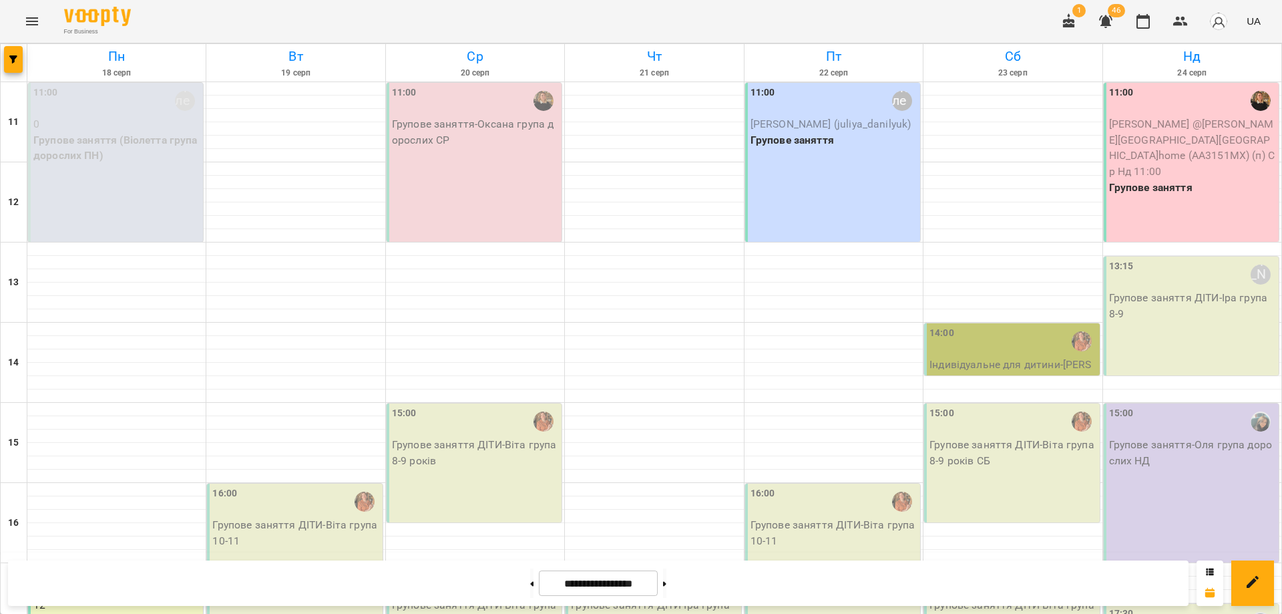
scroll to position [200, 0]
click at [26, 22] on icon "Menu" at bounding box center [32, 21] width 16 height 16
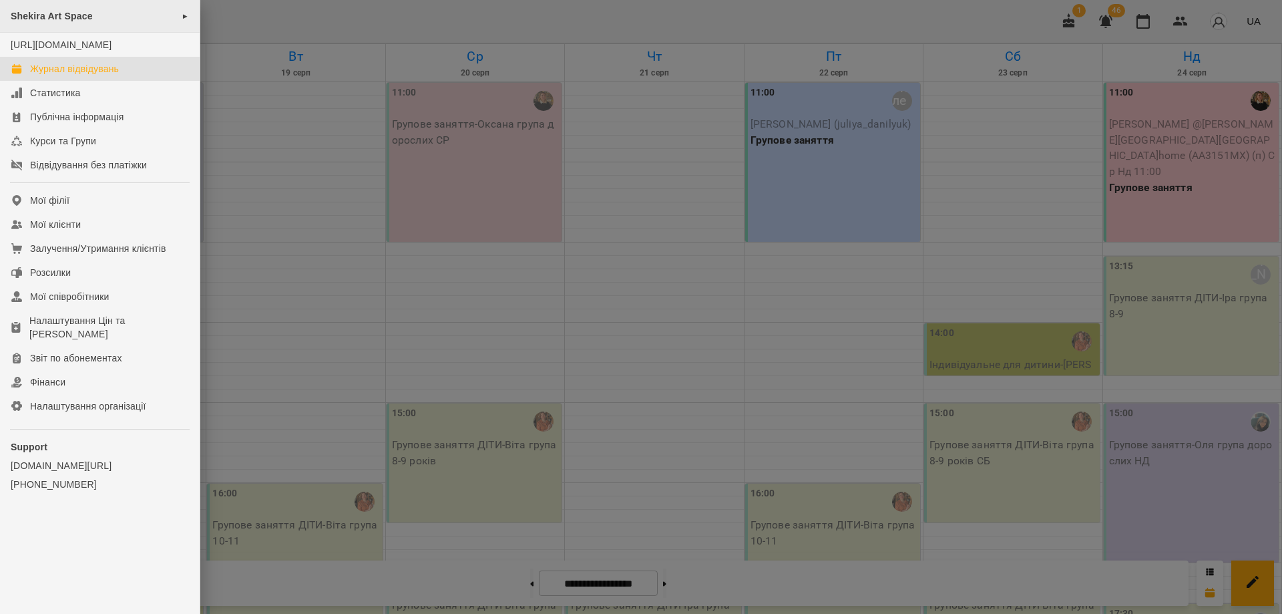
click at [65, 19] on span "Shekira Art Space" at bounding box center [52, 16] width 82 height 11
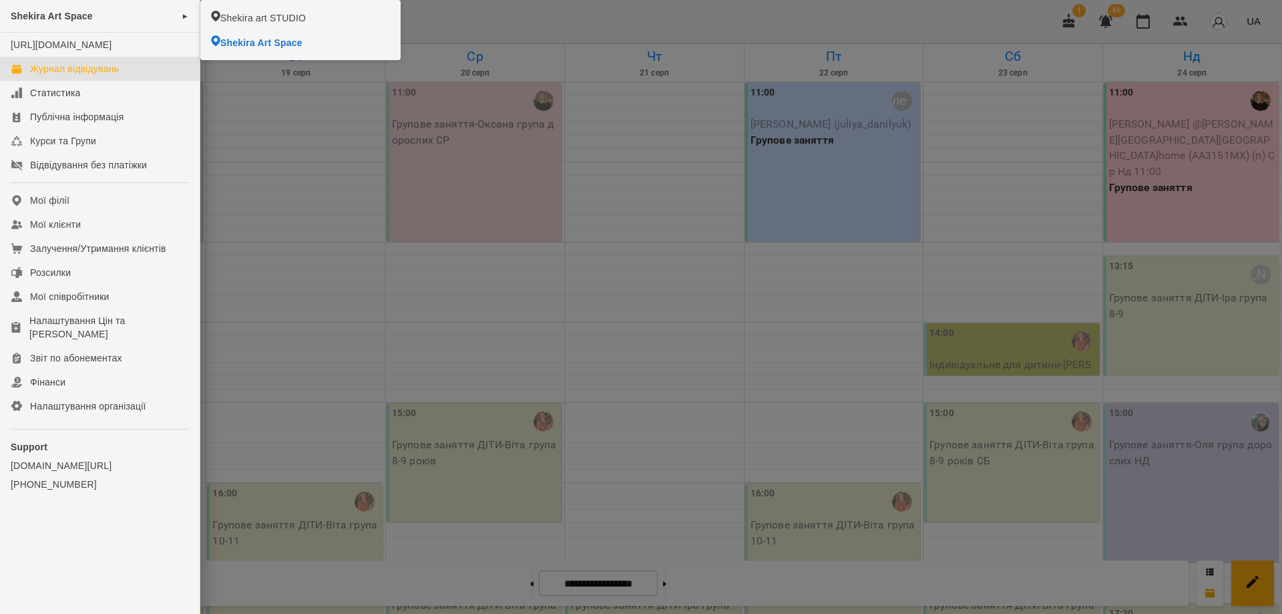
click at [630, 11] on div at bounding box center [641, 307] width 1282 height 614
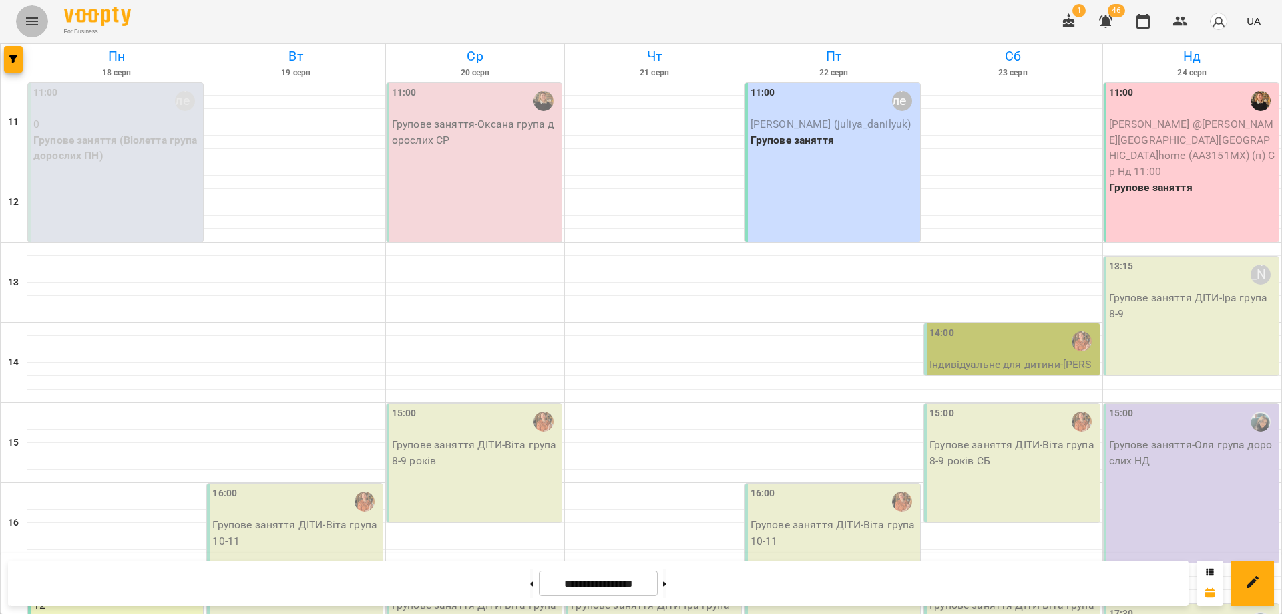
click at [26, 21] on icon "Menu" at bounding box center [32, 21] width 12 height 8
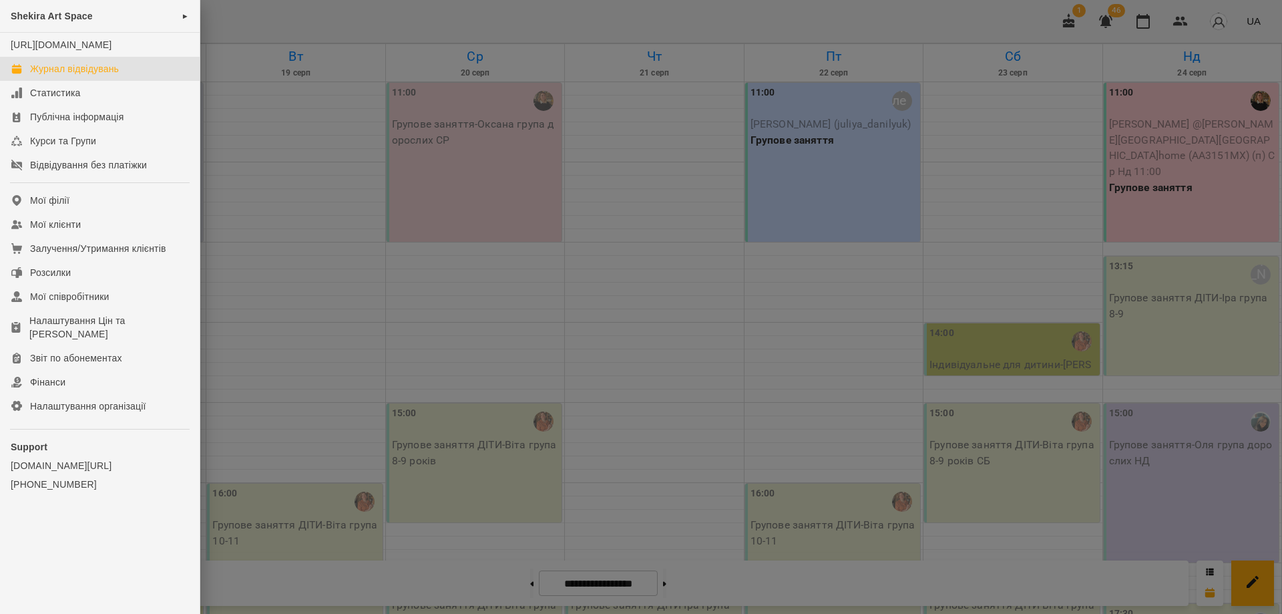
click at [46, 21] on span "Shekira Art Space" at bounding box center [52, 16] width 82 height 11
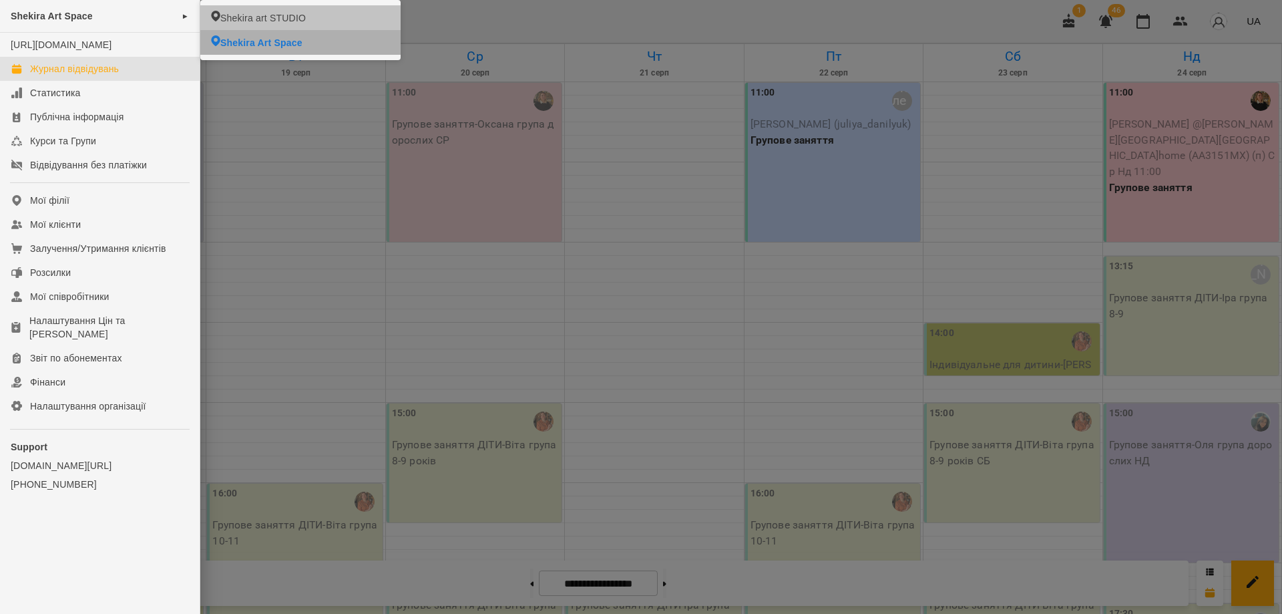
click at [300, 17] on span "Shekira art STUDIO" at bounding box center [262, 17] width 85 height 13
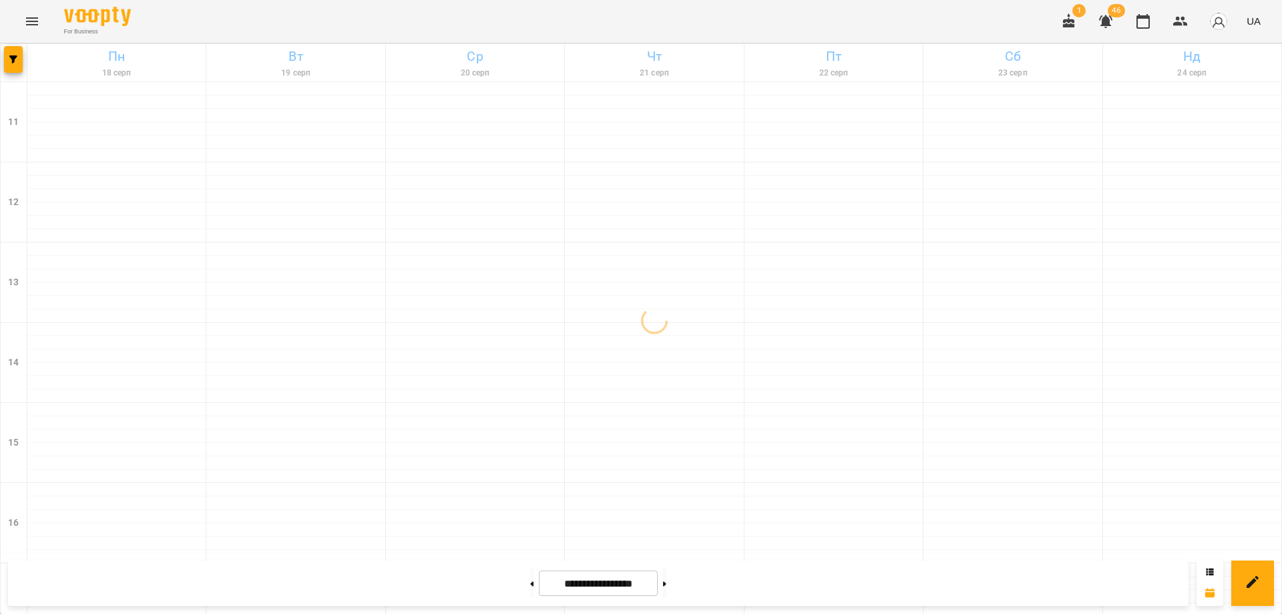
click at [480, 24] on div "For Business 1 46 UA" at bounding box center [641, 21] width 1282 height 43
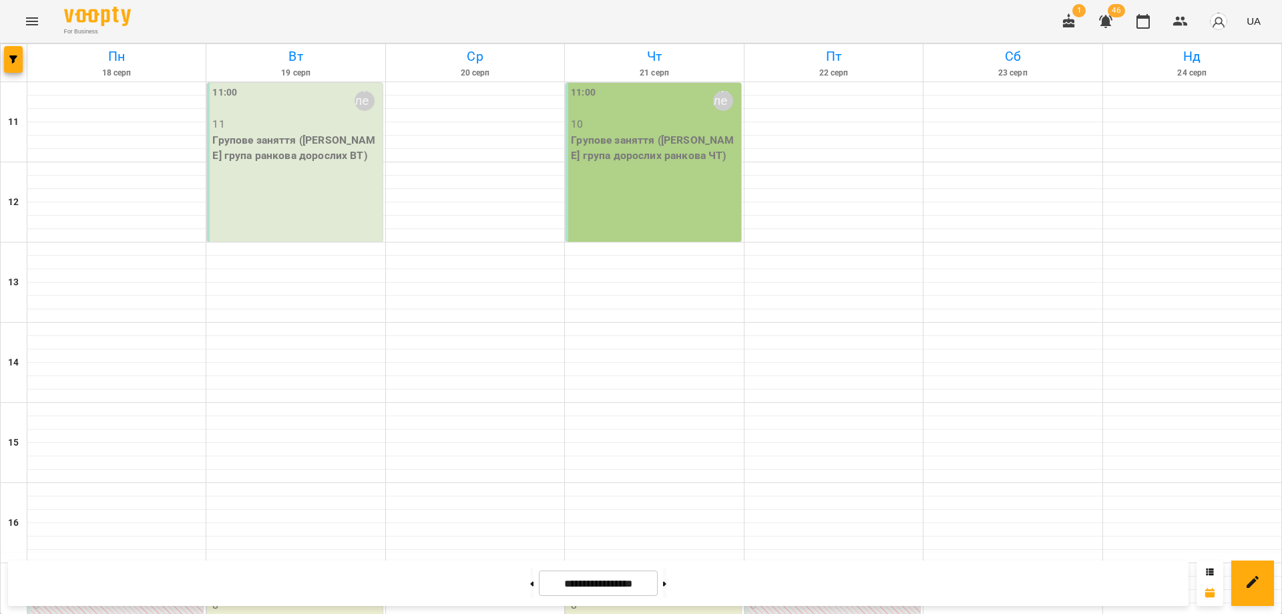
click at [493, 20] on div "For Business 1 46 UA" at bounding box center [641, 21] width 1282 height 43
click at [447, 17] on div "For Business 1 46 UA" at bounding box center [641, 21] width 1282 height 43
click at [771, 21] on div "For Business 1 46 UA" at bounding box center [641, 21] width 1282 height 43
click at [268, 597] on p "8" at bounding box center [295, 605] width 167 height 16
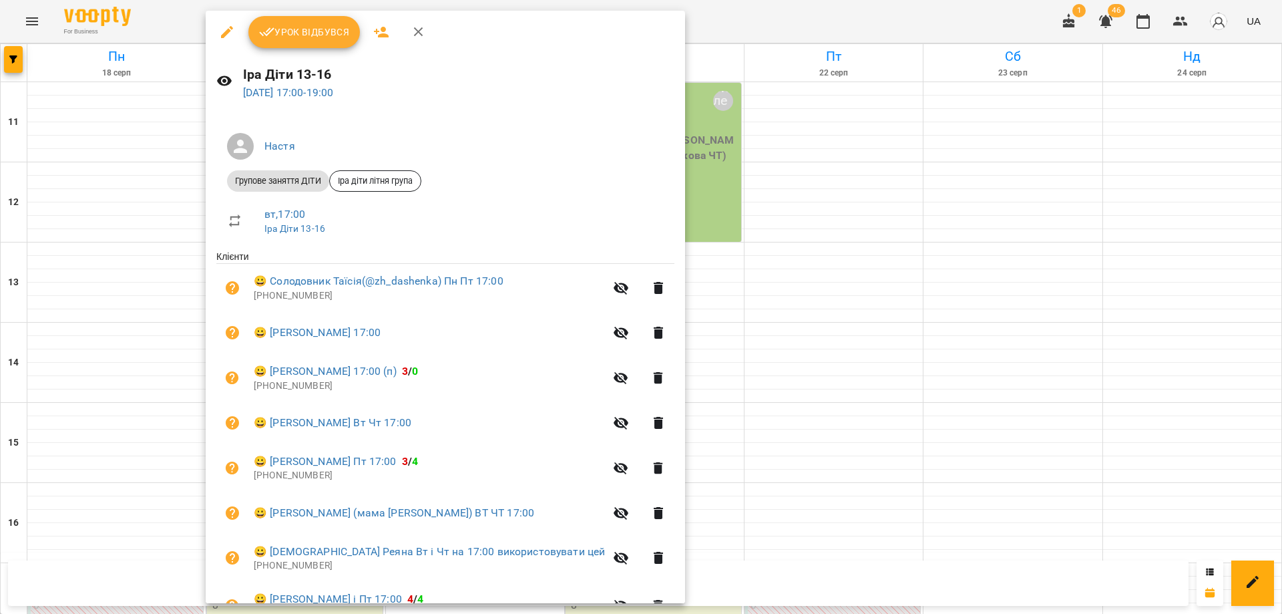
drag, startPoint x: 862, startPoint y: 19, endPoint x: 854, endPoint y: 18, distance: 7.4
click at [854, 18] on div at bounding box center [641, 307] width 1282 height 614
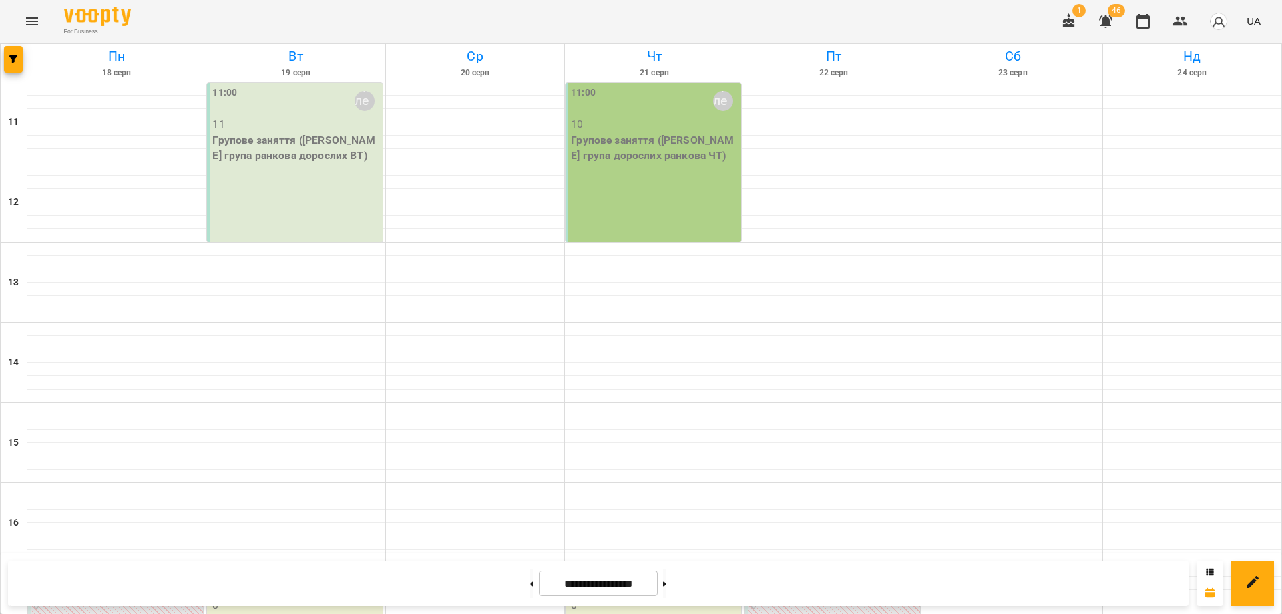
click at [854, 18] on div "For Business 1 46 UA" at bounding box center [641, 21] width 1282 height 43
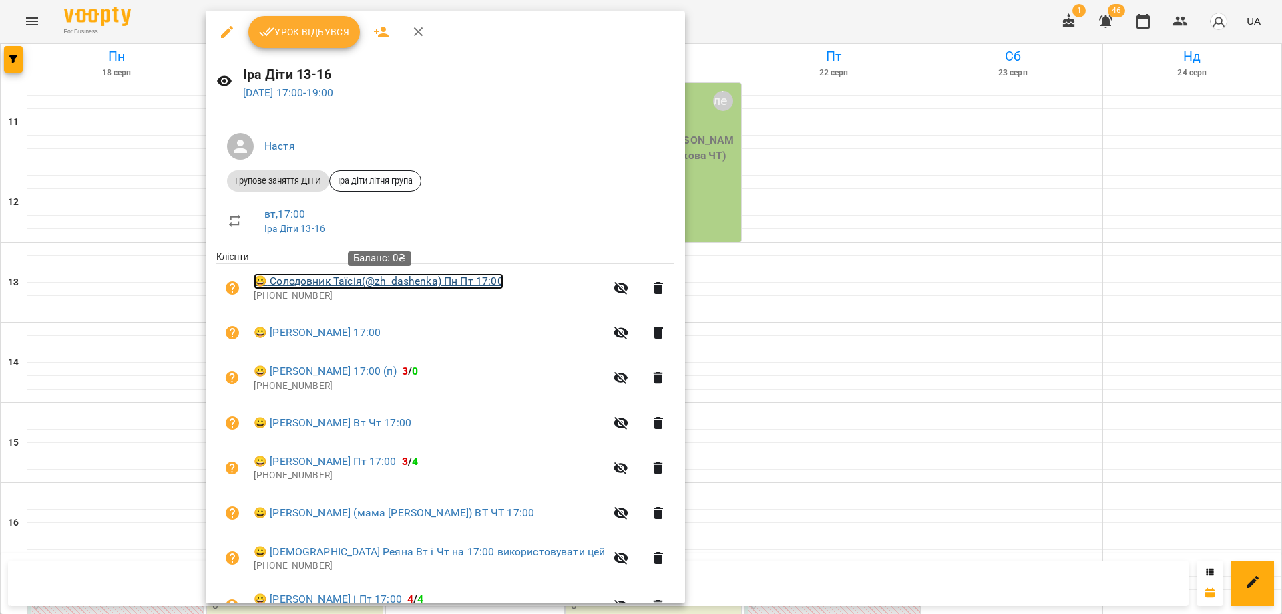
click at [325, 283] on link "😀 Солодовник Таїсія(@zh_dashenka) Пн Пт 17:00" at bounding box center [379, 281] width 250 height 16
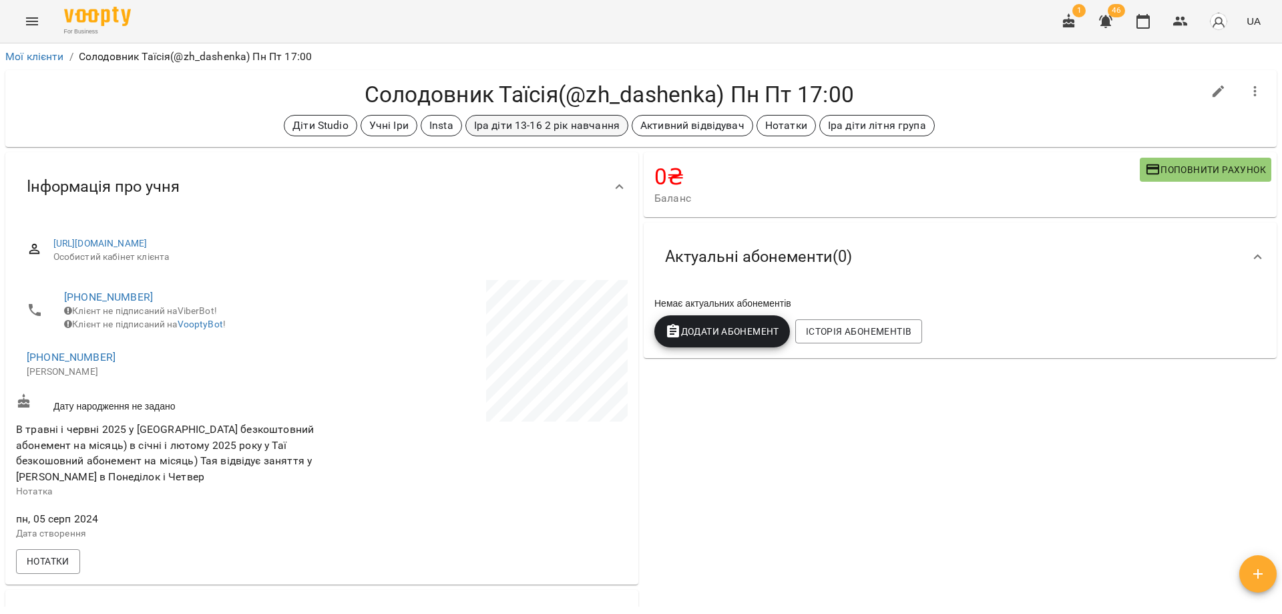
click at [594, 123] on p "Іра діти 13-16 2 рік навчання" at bounding box center [547, 126] width 146 height 16
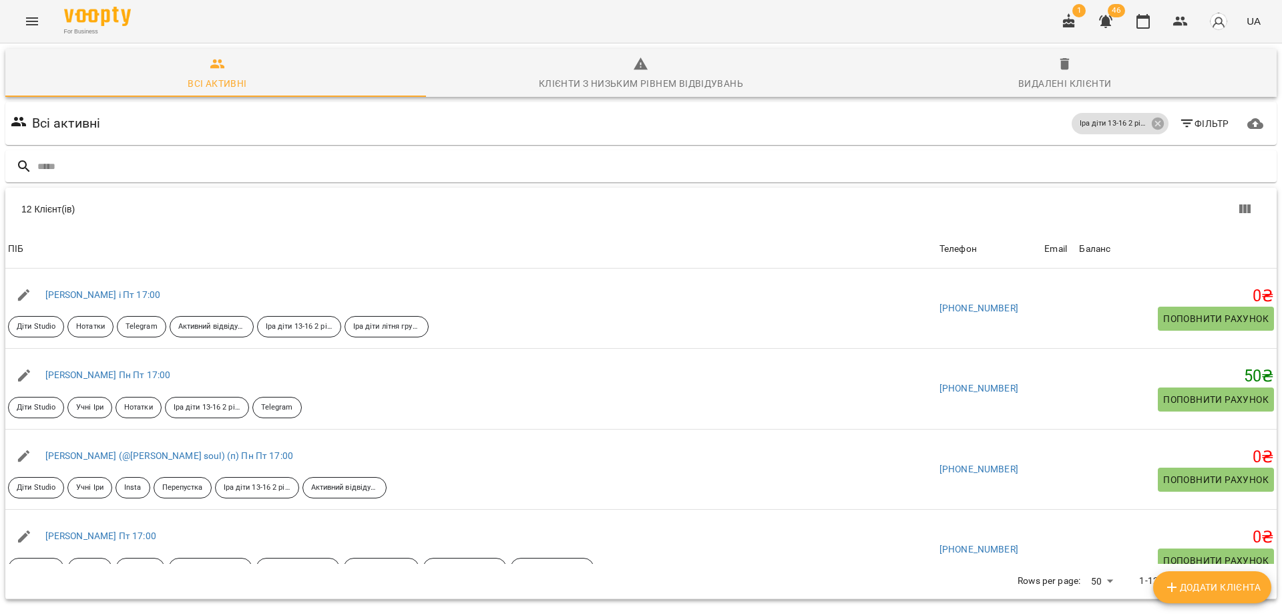
click at [368, 122] on div "Всі активні Іра діти 13-16 2 рік навчання Фільтр" at bounding box center [641, 123] width 1266 height 37
click at [303, 199] on div "12 Клієнт(ів)" at bounding box center [641, 209] width 1272 height 43
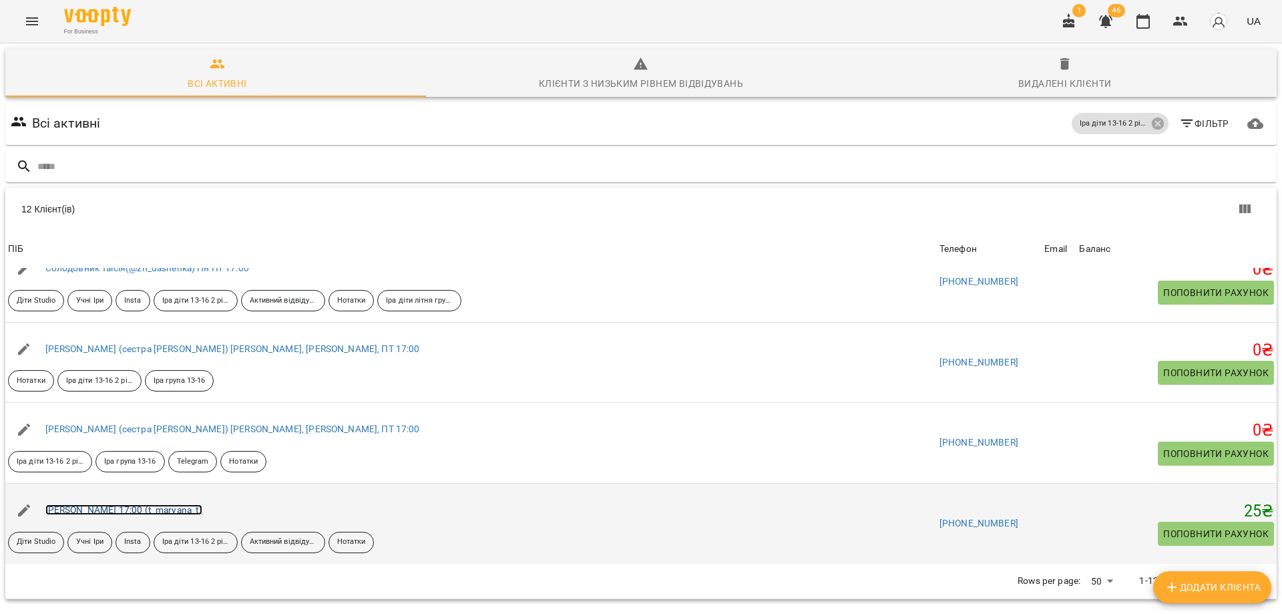
scroll to position [59, 0]
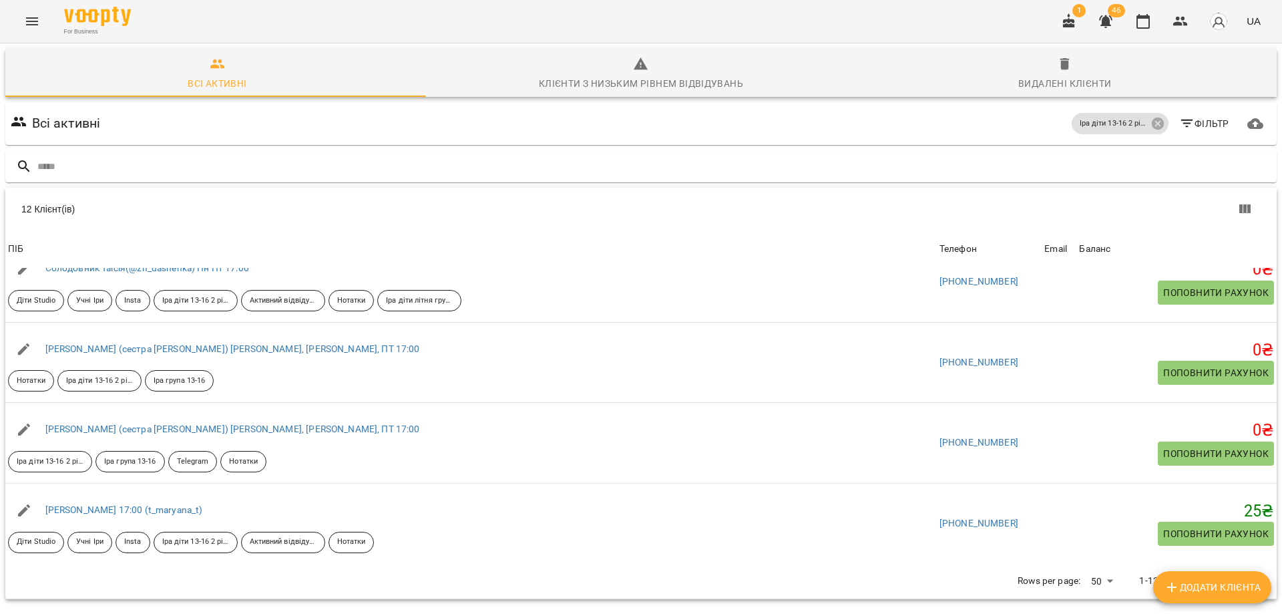
click at [811, 25] on div "For Business 1 46 UA" at bounding box center [641, 21] width 1282 height 43
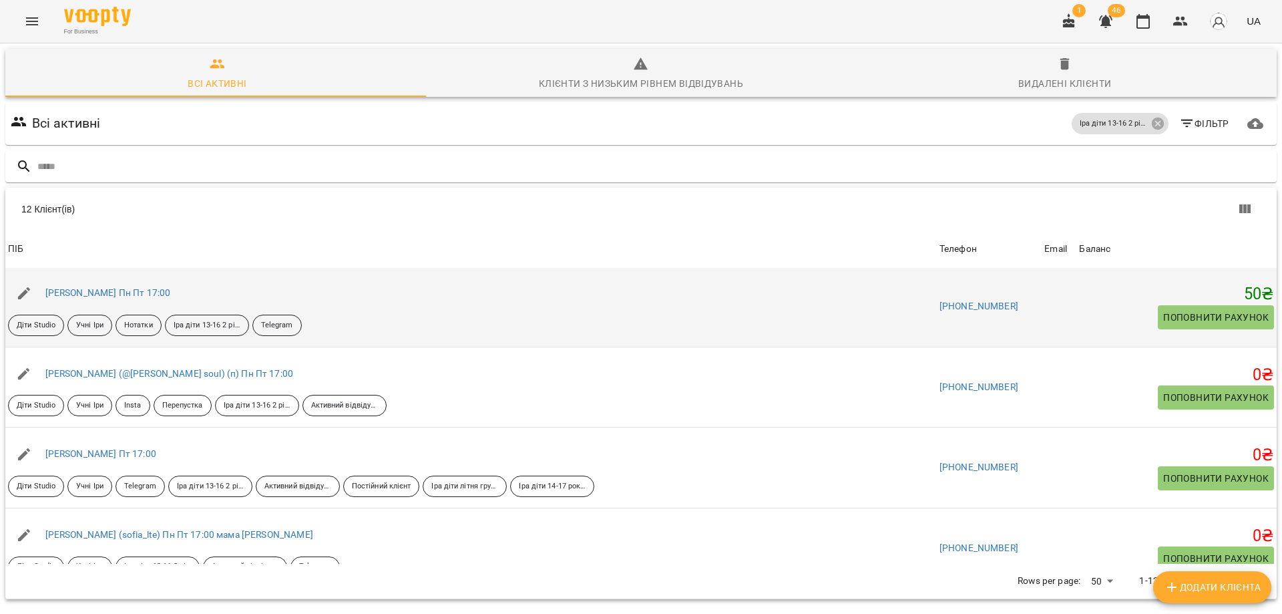
scroll to position [0, 0]
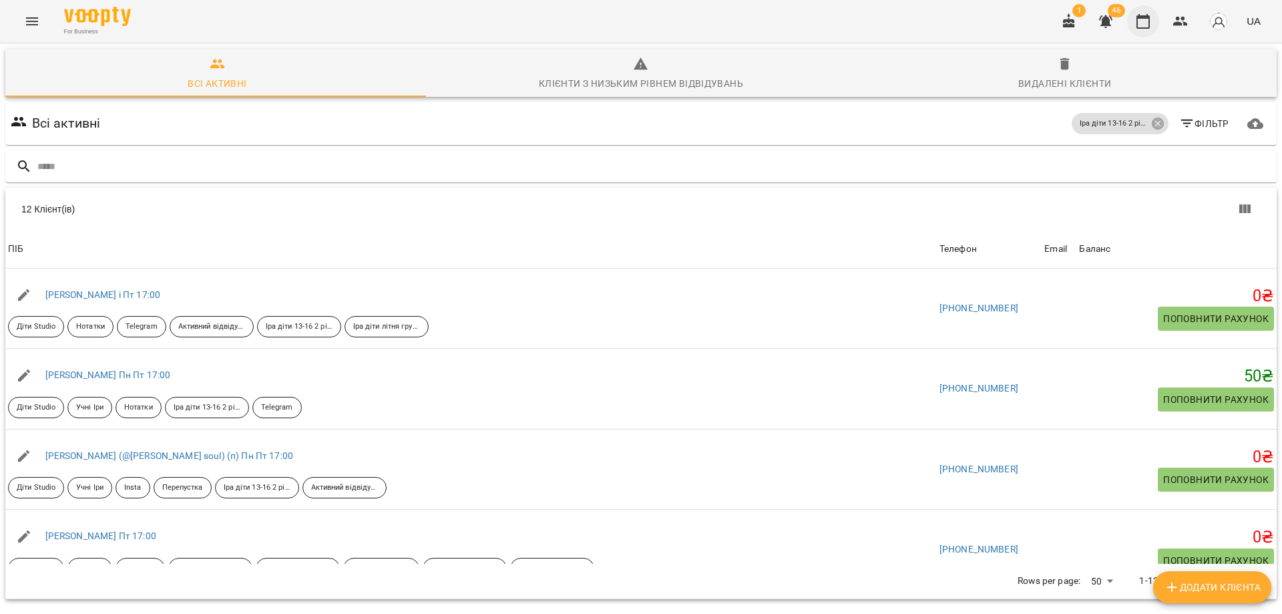
click at [1130, 21] on button "button" at bounding box center [1143, 21] width 32 height 32
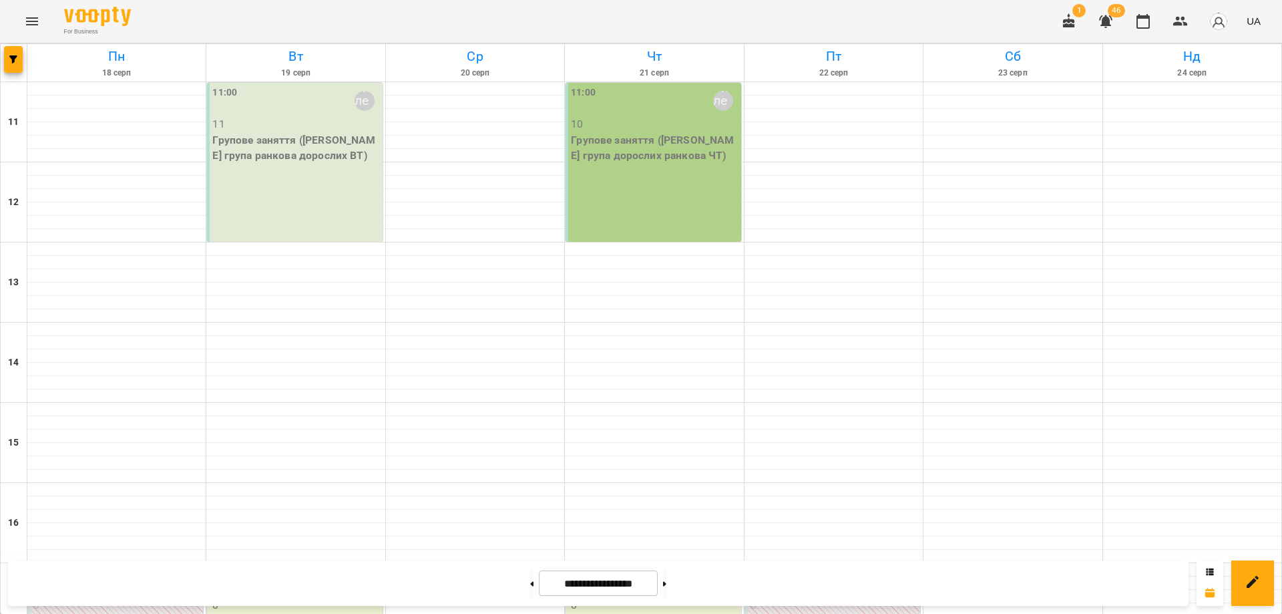
scroll to position [330, 0]
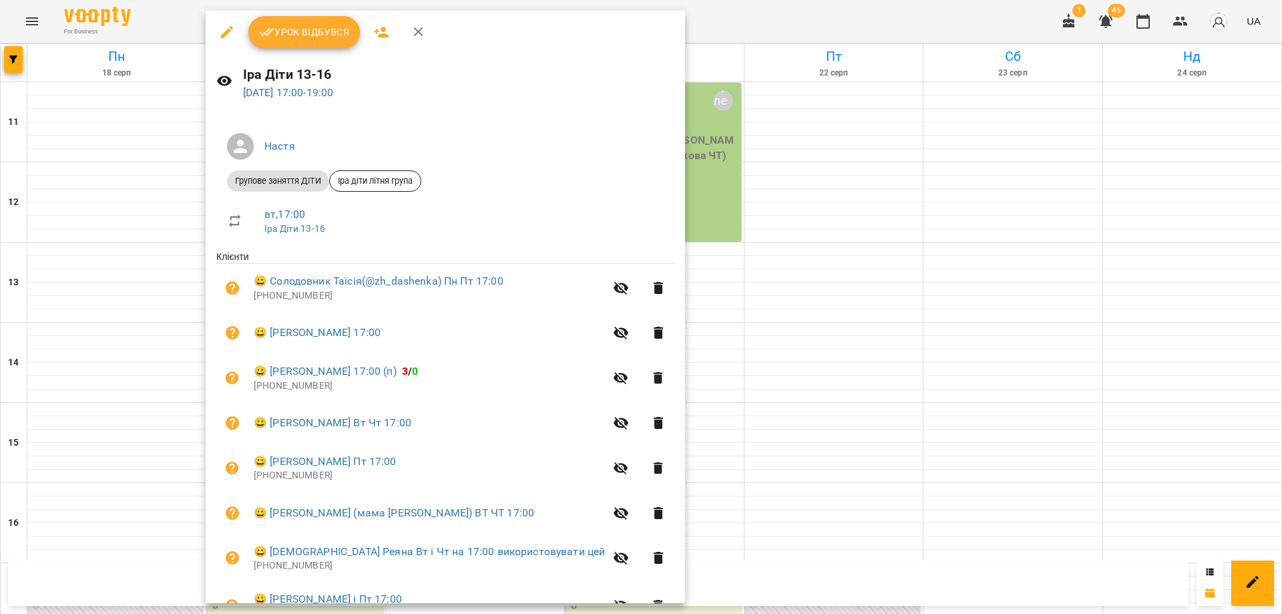
click at [132, 321] on div at bounding box center [641, 307] width 1282 height 614
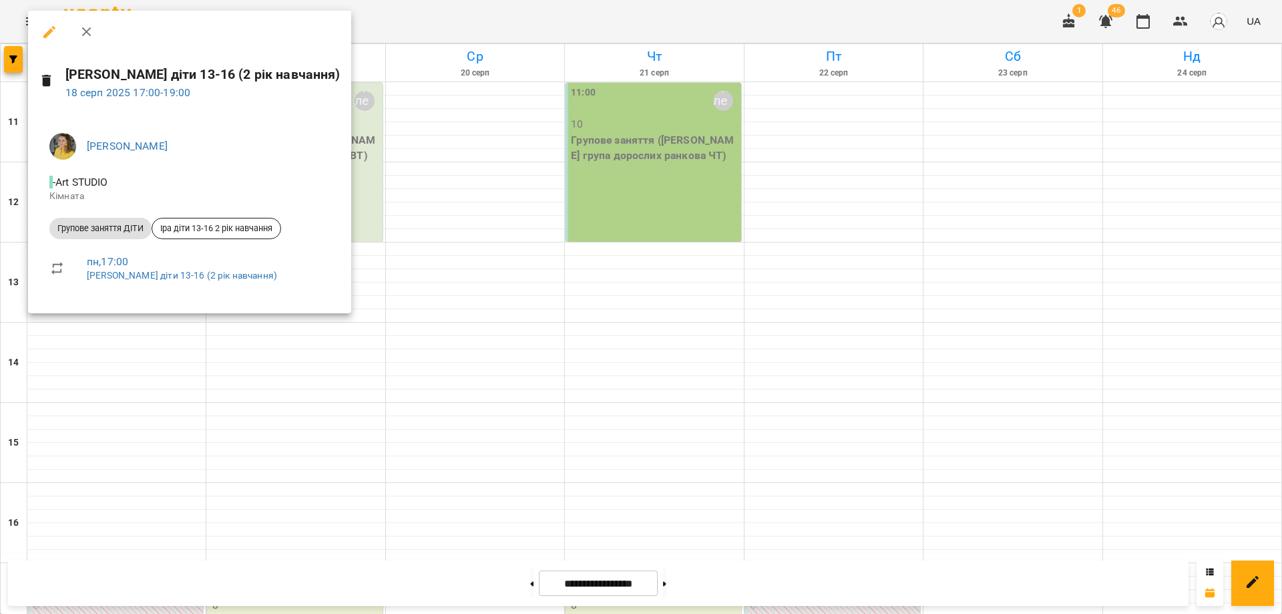
click at [255, 361] on div at bounding box center [641, 307] width 1282 height 614
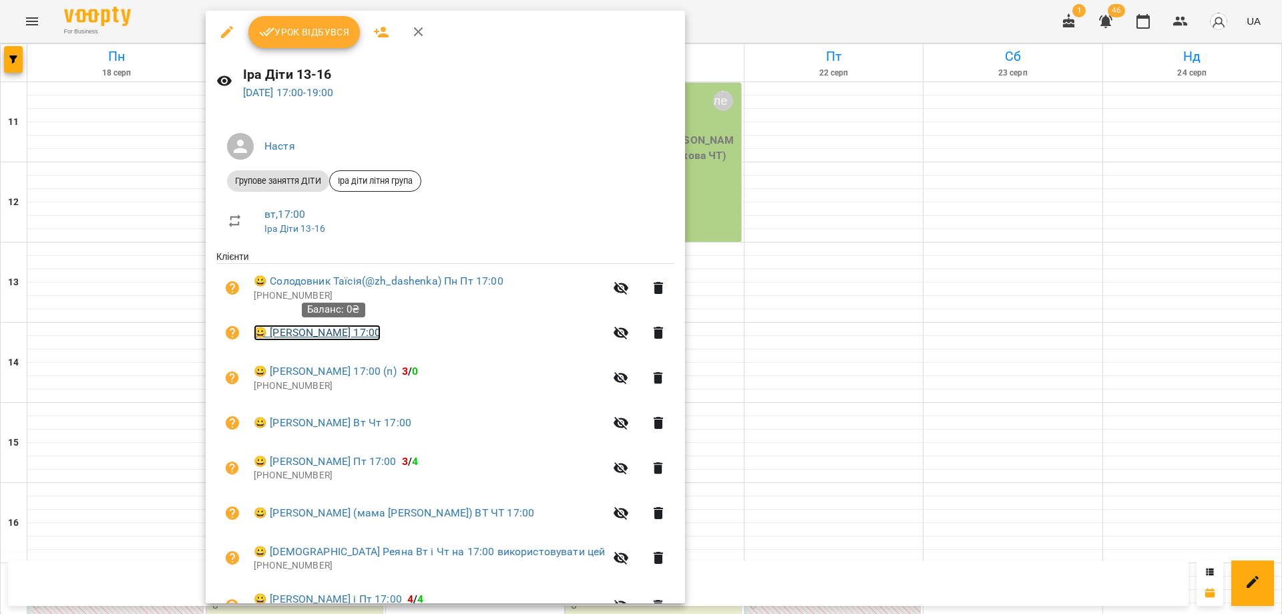
click at [325, 333] on link "😀 Сидорович Ліза Пн Пт 17:00" at bounding box center [317, 333] width 127 height 16
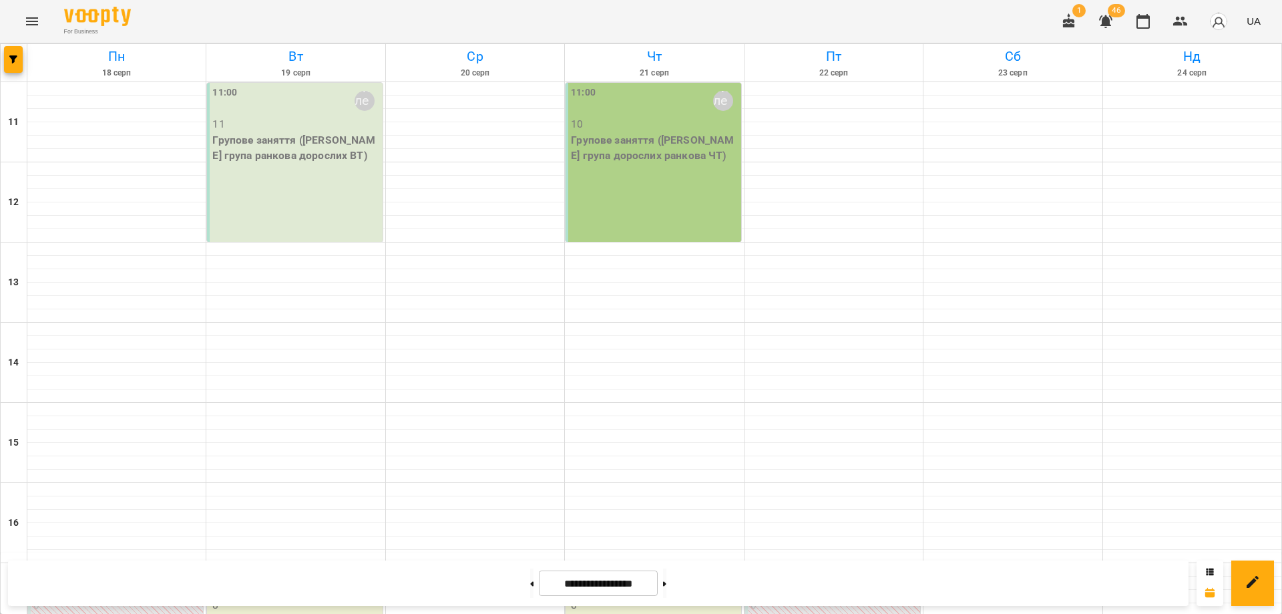
scroll to position [330, 0]
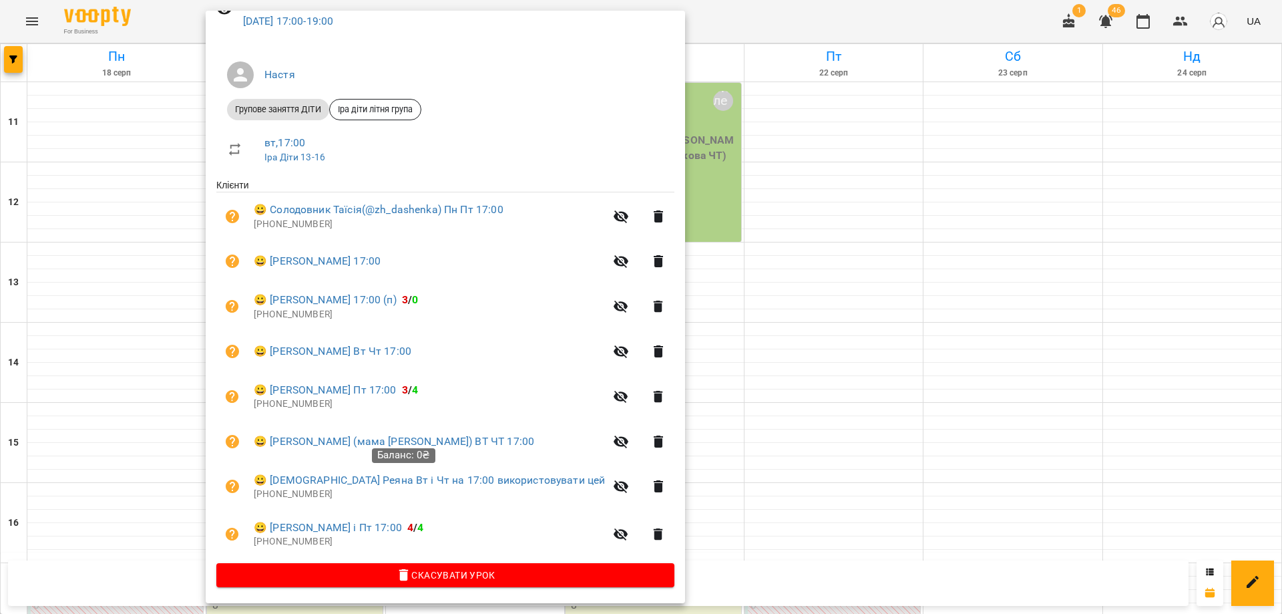
scroll to position [73, 0]
click at [349, 443] on link "😀 Папшой Влад (мама Ірина irina_papshoi) ВТ ЧТ 17:00" at bounding box center [394, 441] width 281 height 16
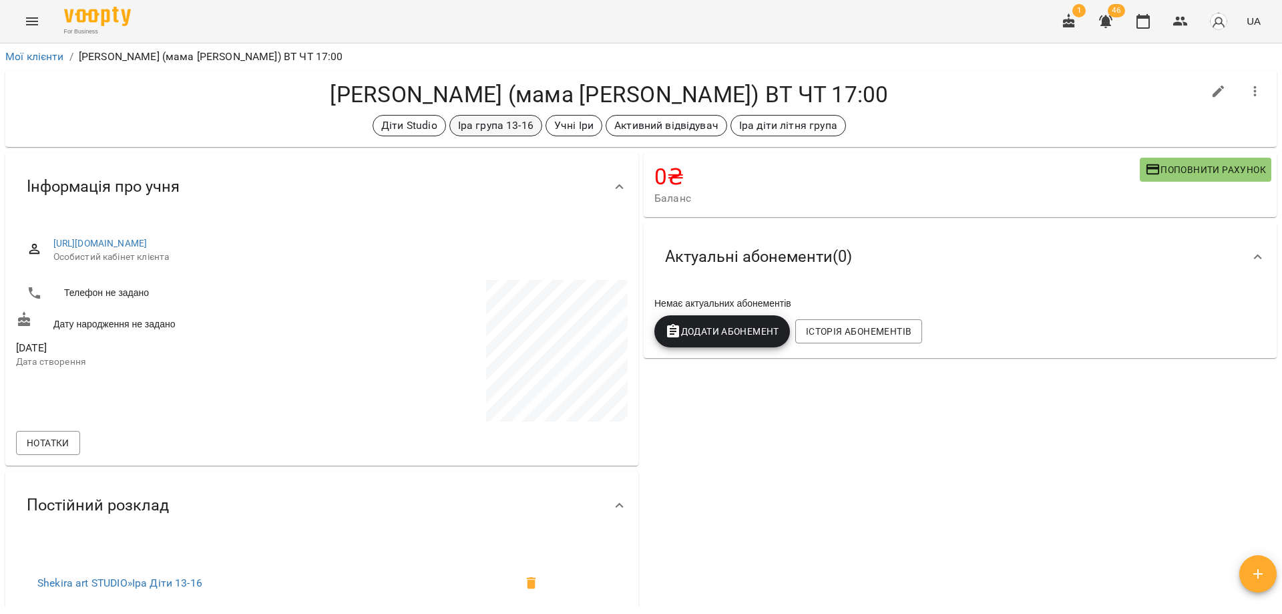
click at [497, 122] on p "Іра група 13-16" at bounding box center [495, 126] width 75 height 16
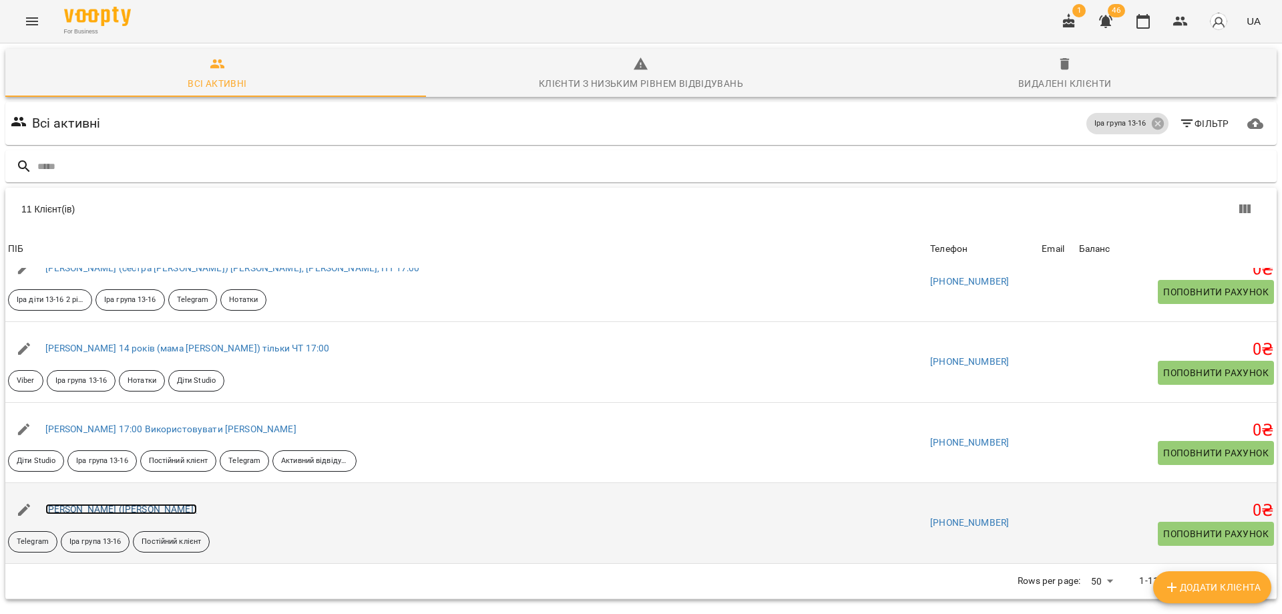
scroll to position [59, 0]
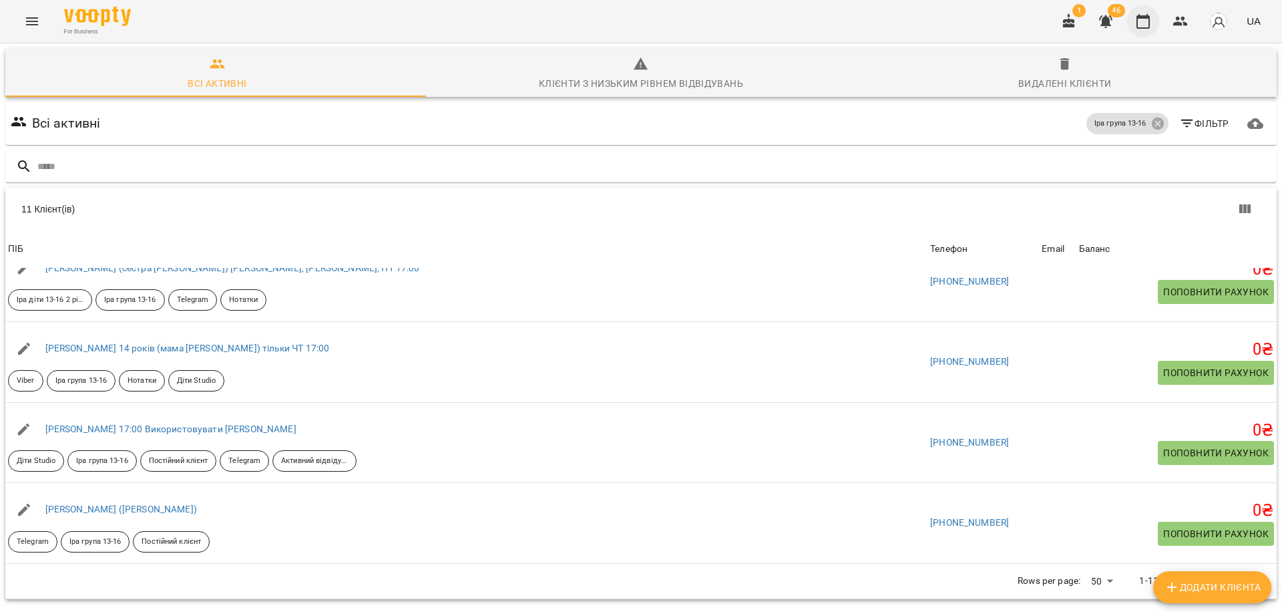
click at [1141, 29] on button "button" at bounding box center [1143, 21] width 32 height 32
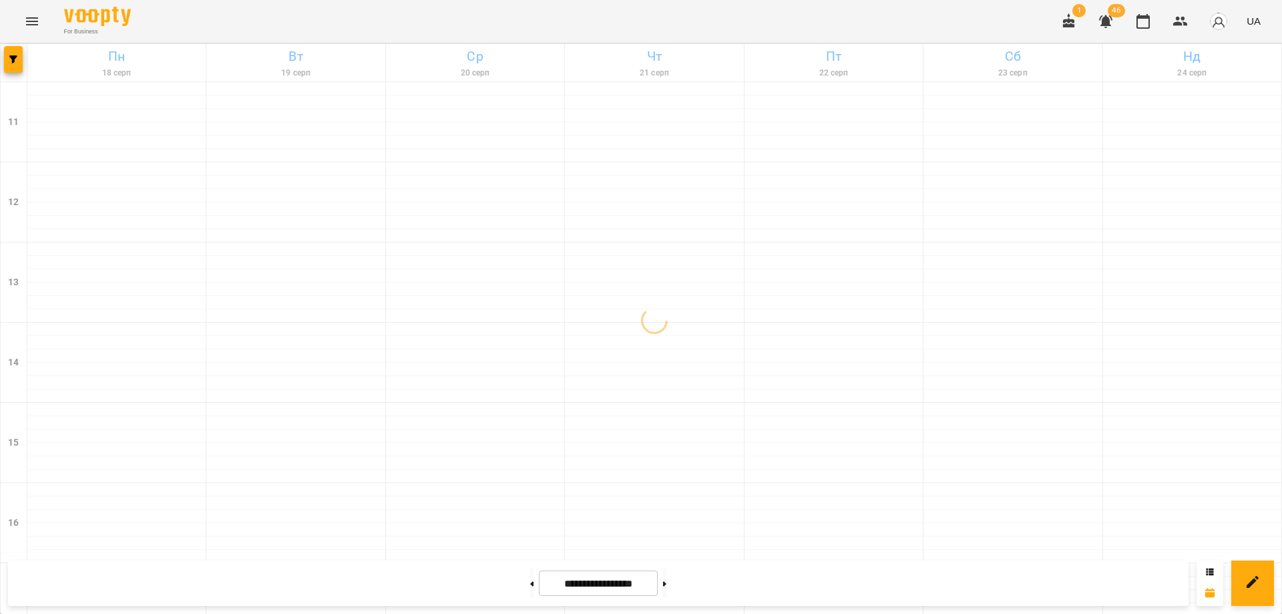
click at [30, 27] on icon "Menu" at bounding box center [32, 21] width 16 height 16
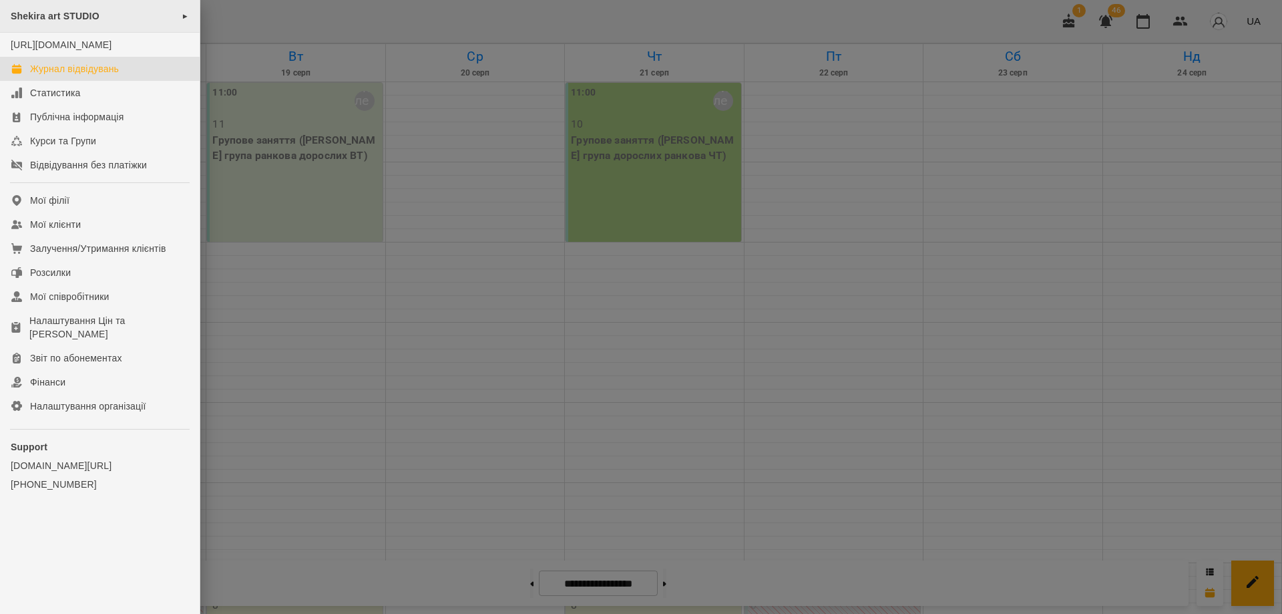
click at [75, 20] on span "Shekira art STUDIO" at bounding box center [55, 16] width 89 height 11
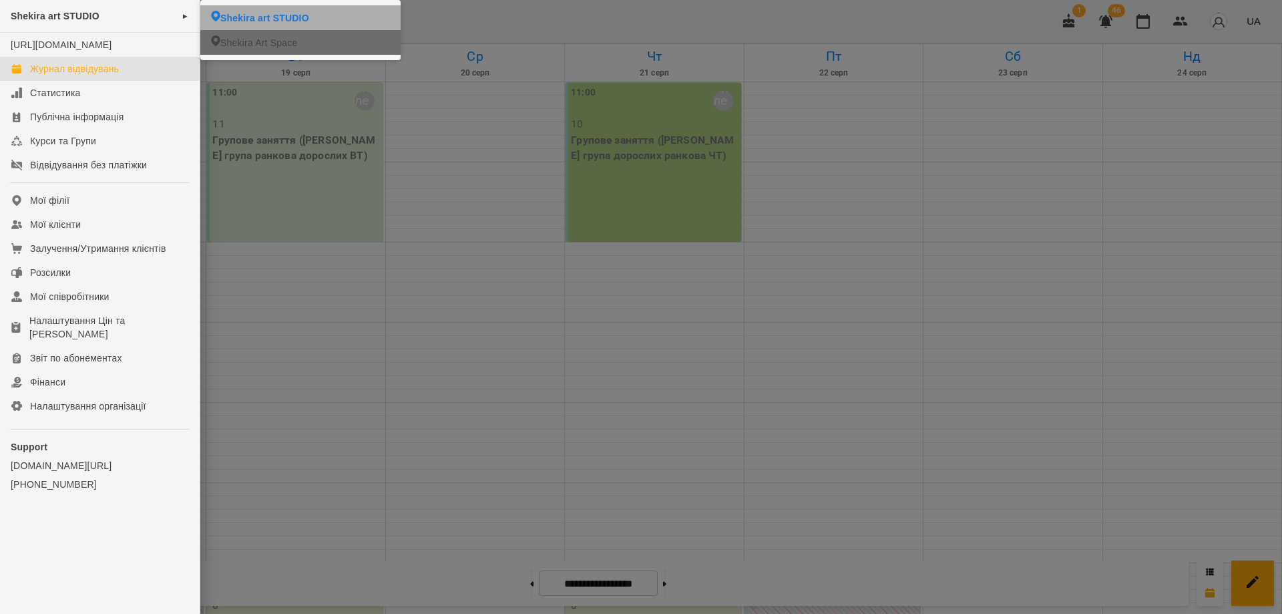
click at [303, 46] on li "Shekira Art Space" at bounding box center [300, 42] width 200 height 25
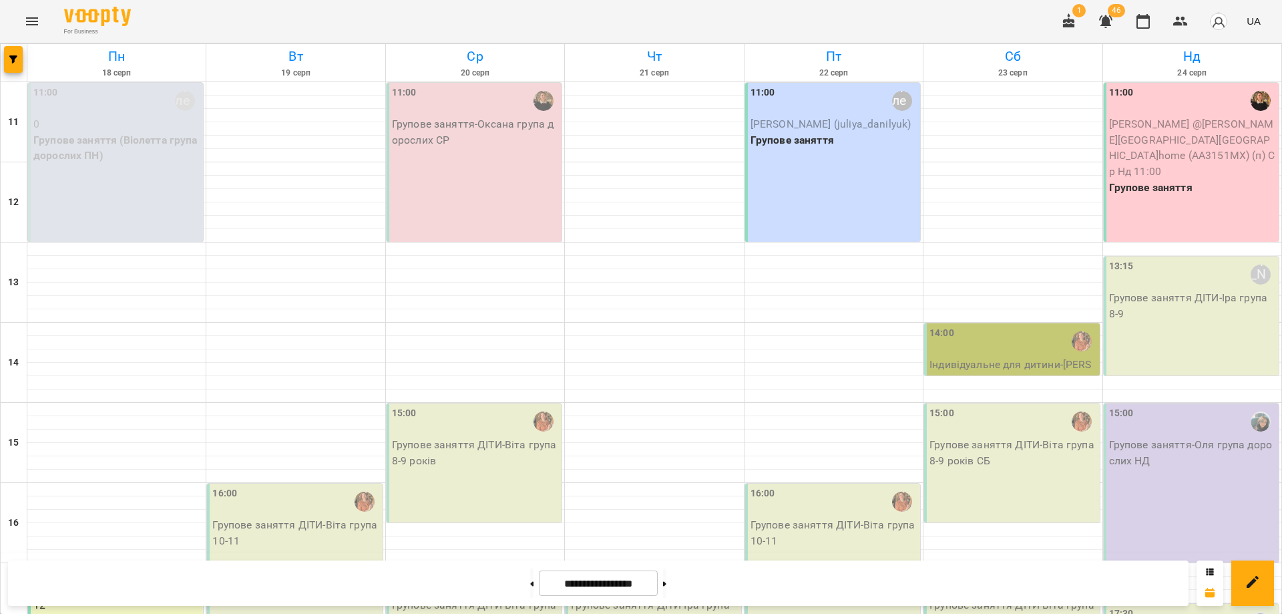
scroll to position [250, 0]
click at [1183, 25] on icon "button" at bounding box center [1180, 21] width 15 height 9
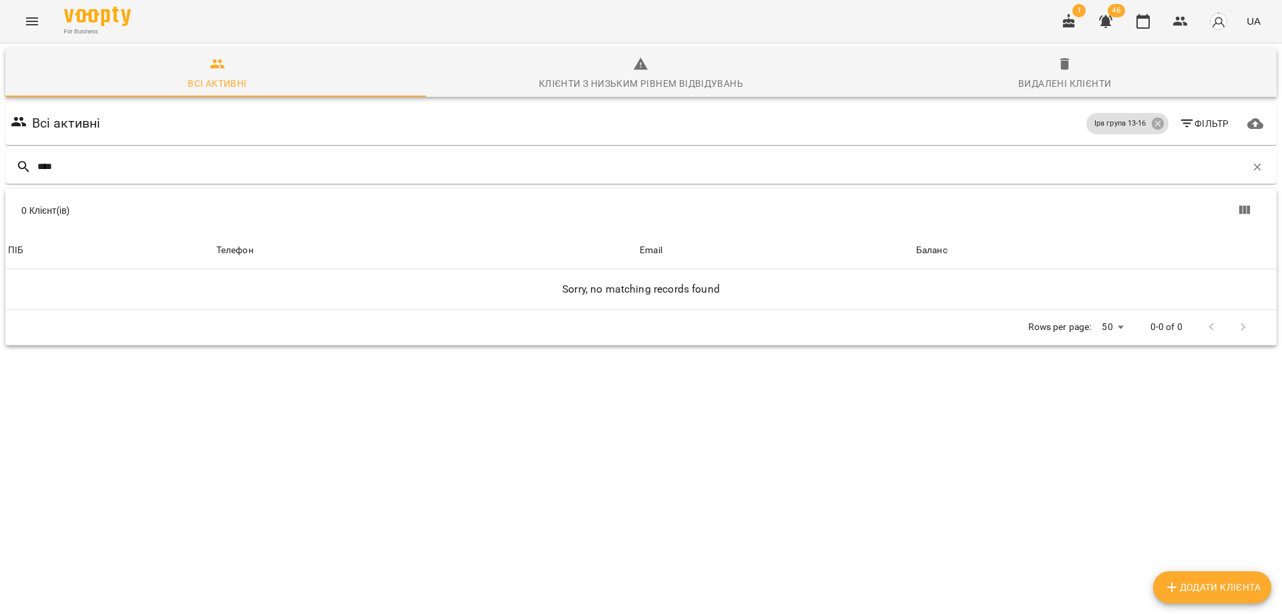
drag, startPoint x: 78, startPoint y: 164, endPoint x: 0, endPoint y: 162, distance: 78.2
click at [0, 162] on div "Всі активні Клієнти з низьким рівнем відвідувань Видалені клієнти Всі активні І…" at bounding box center [641, 244] width 1288 height 406
click at [1151, 127] on icon at bounding box center [1157, 124] width 12 height 12
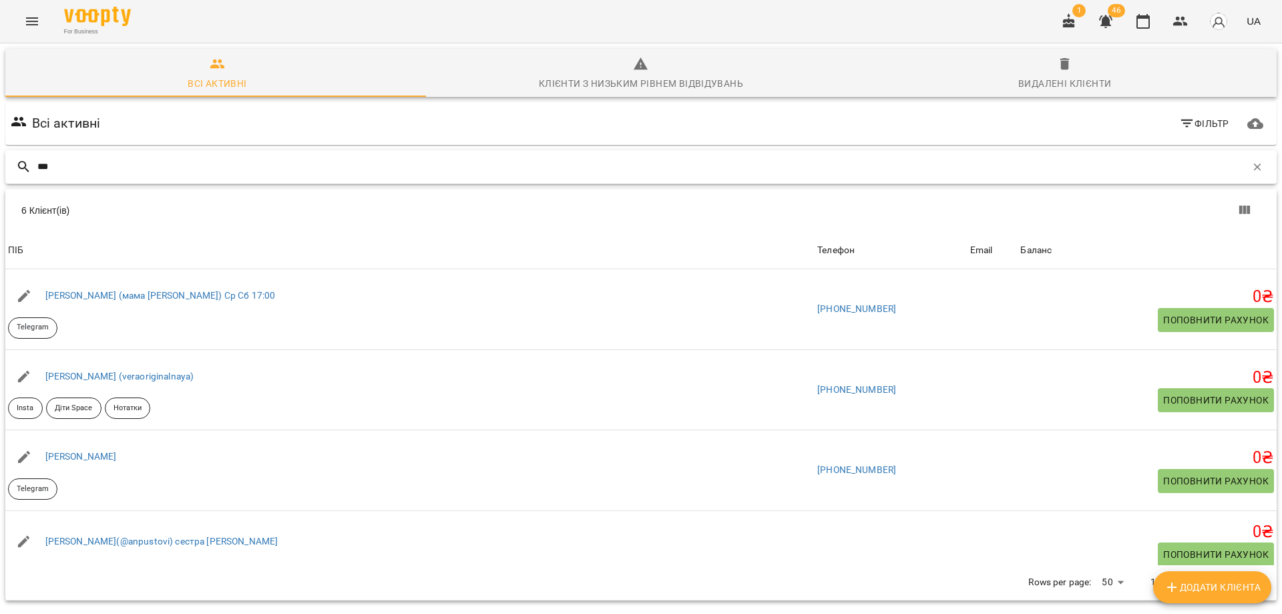
drag, startPoint x: 184, startPoint y: 160, endPoint x: 0, endPoint y: 175, distance: 185.0
click at [0, 175] on div "Всі активні Клієнти з низьким рівнем відвідувань Видалені клієнти Всі активні Ф…" at bounding box center [641, 371] width 1288 height 661
click at [79, 160] on input "***" at bounding box center [641, 167] width 1209 height 22
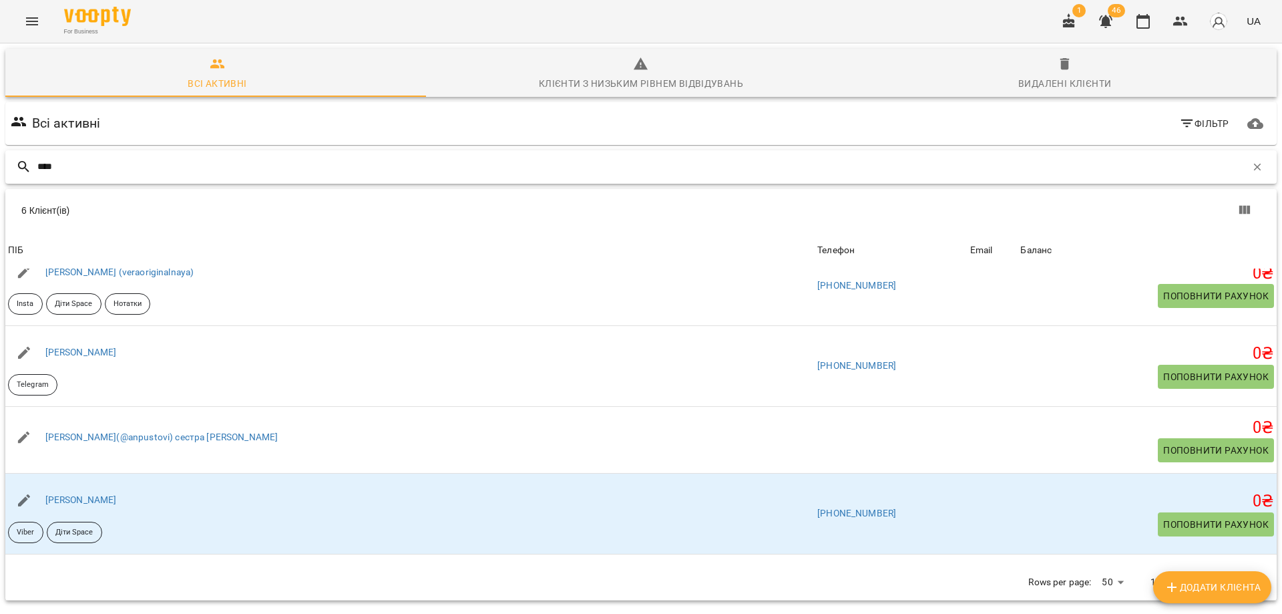
scroll to position [174, 0]
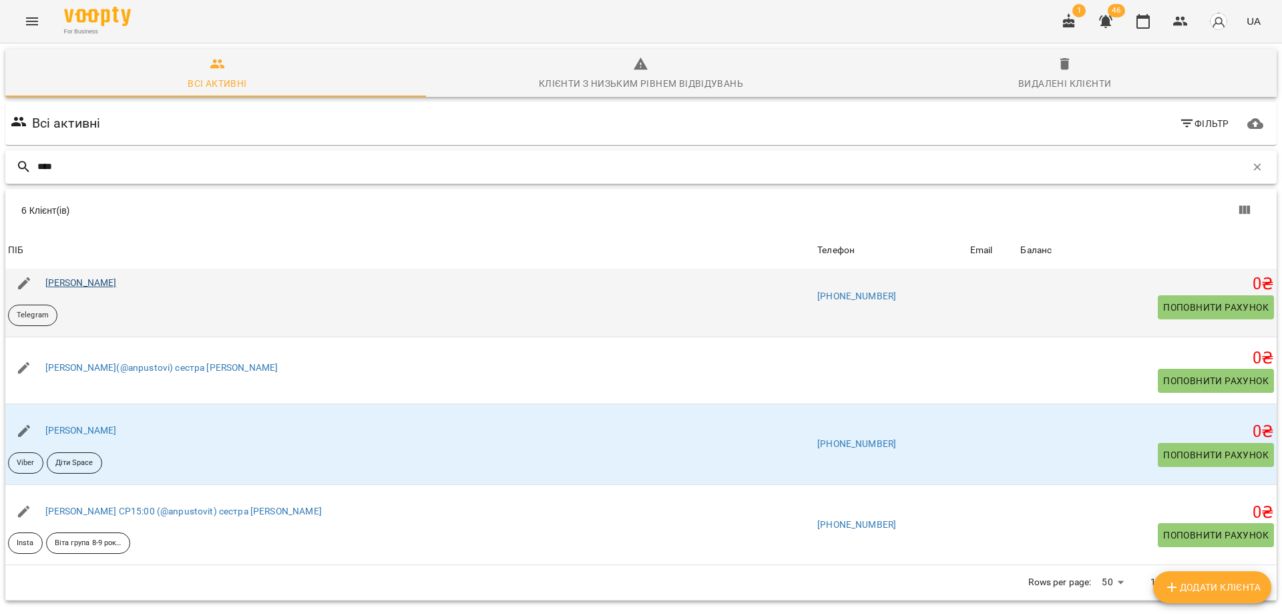
type input "****"
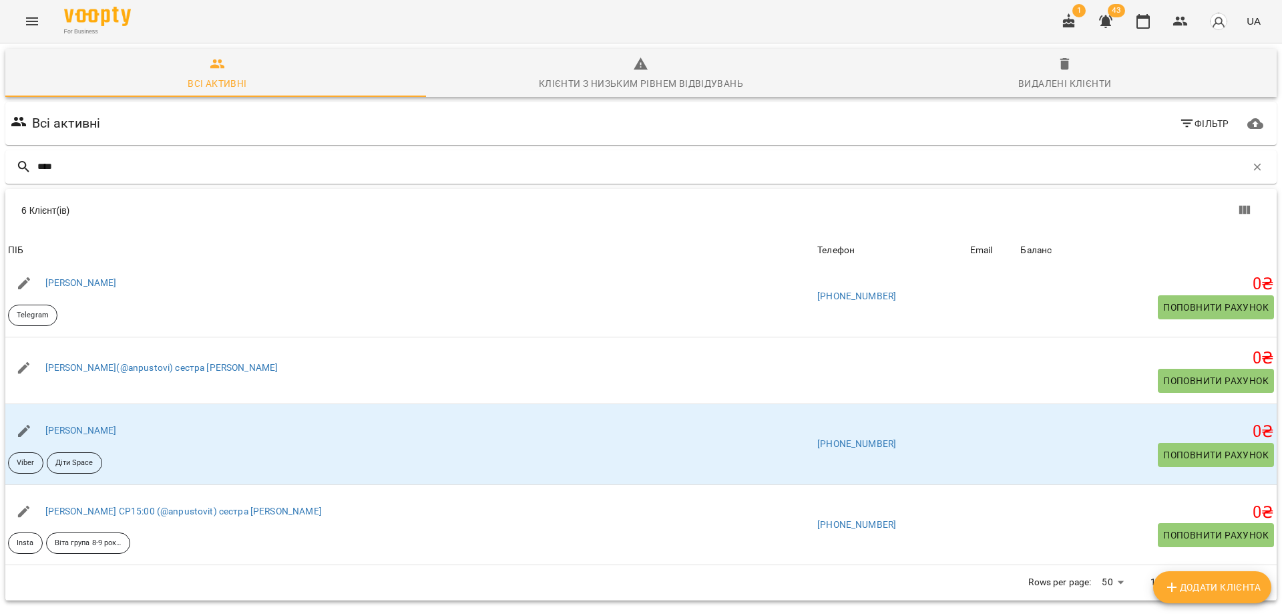
drag, startPoint x: 800, startPoint y: 121, endPoint x: 809, endPoint y: 130, distance: 12.3
click at [809, 130] on div "Всі активні Фільтр" at bounding box center [641, 123] width 1266 height 37
click at [808, 166] on input "****" at bounding box center [641, 167] width 1209 height 22
drag, startPoint x: 808, startPoint y: 166, endPoint x: 815, endPoint y: 168, distance: 7.6
click at [815, 168] on input "****" at bounding box center [641, 167] width 1209 height 22
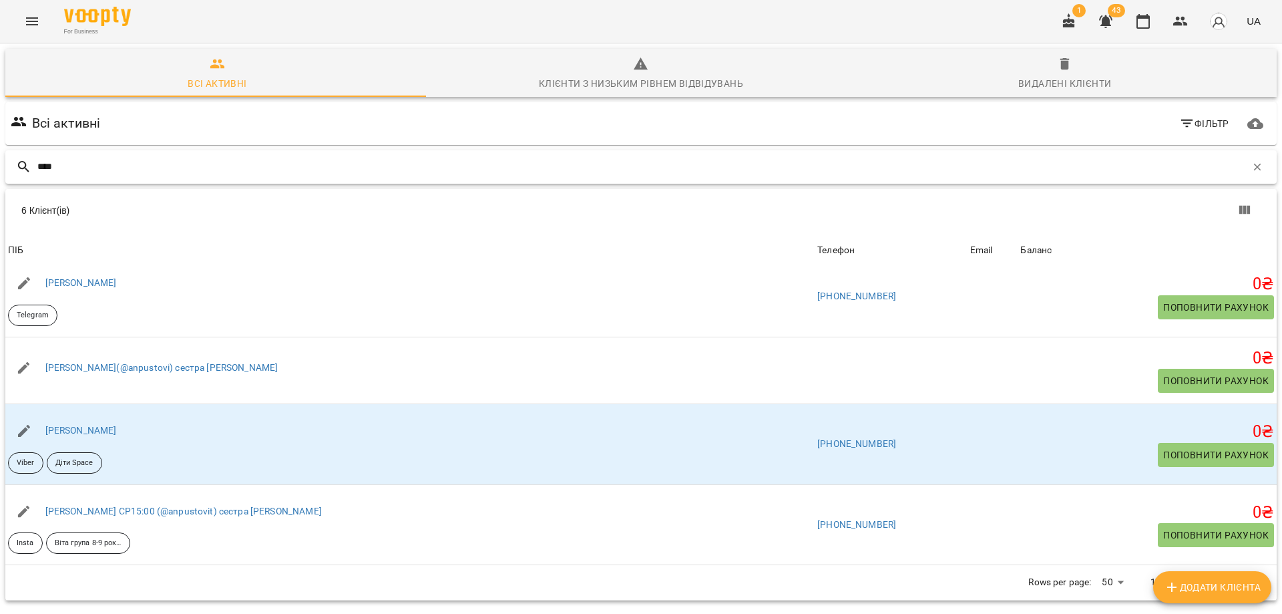
click at [815, 168] on input "****" at bounding box center [641, 167] width 1209 height 22
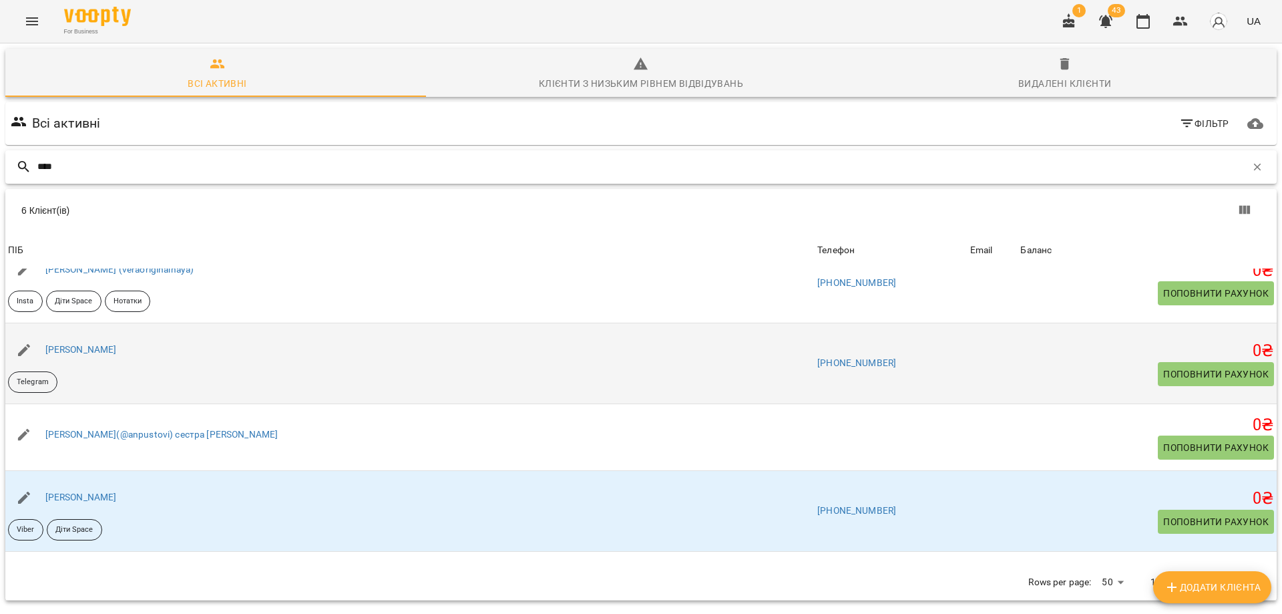
scroll to position [0, 0]
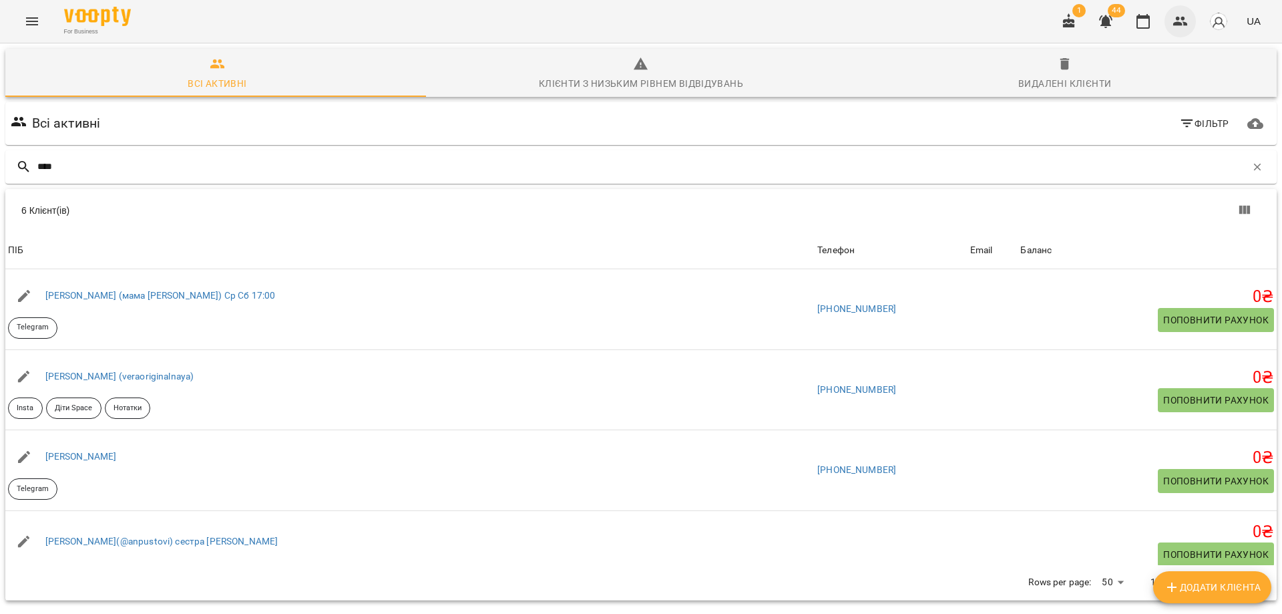
click at [1179, 23] on icon "button" at bounding box center [1180, 21] width 15 height 9
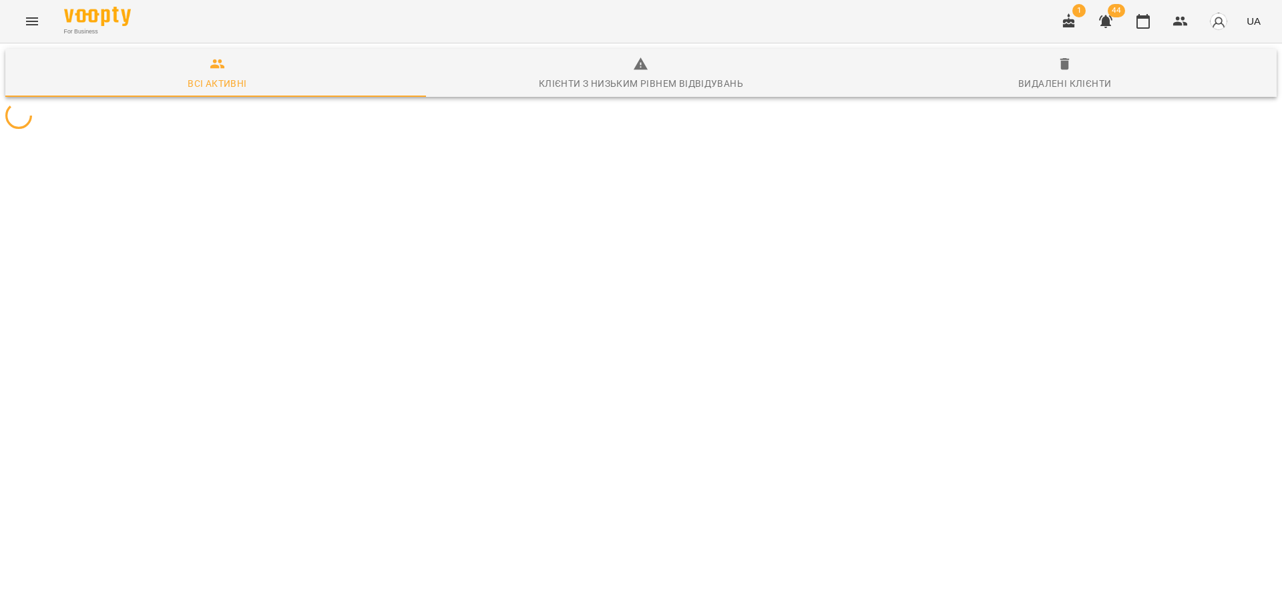
click at [869, 31] on div "For Business 1 44 UA" at bounding box center [641, 21] width 1282 height 43
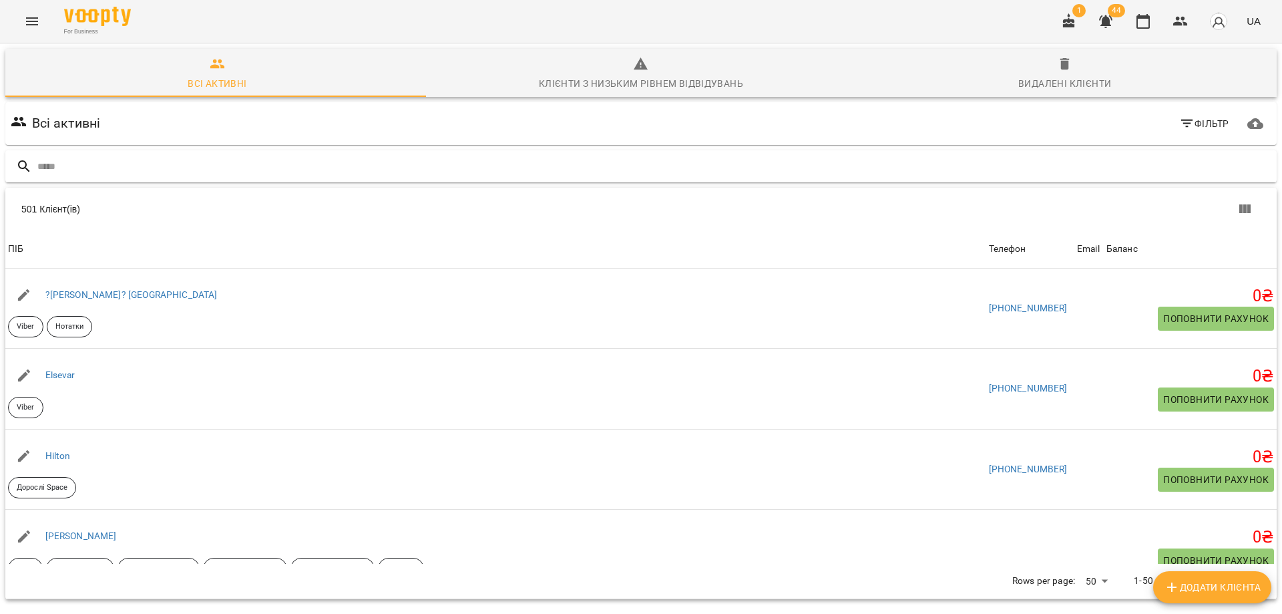
click at [241, 161] on input "text" at bounding box center [654, 167] width 1234 height 22
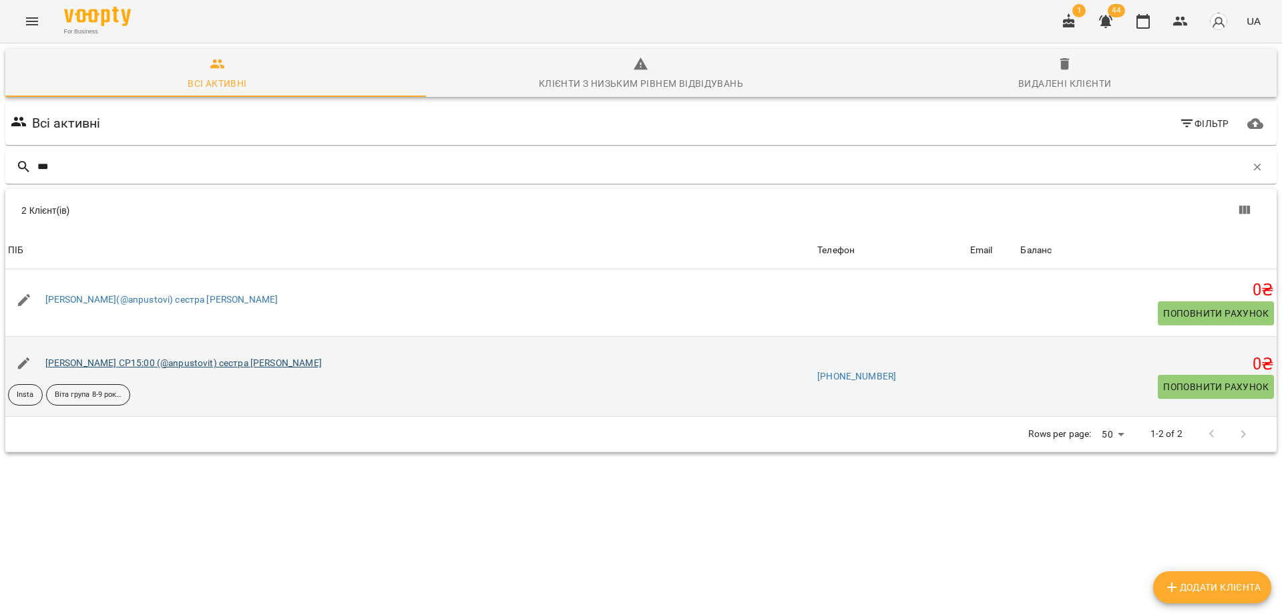
type input "***"
click at [89, 361] on link "Мілана Пустовіт СР15:00 (@anpustovit) сестра Кіра Пустовіт" at bounding box center [183, 362] width 276 height 11
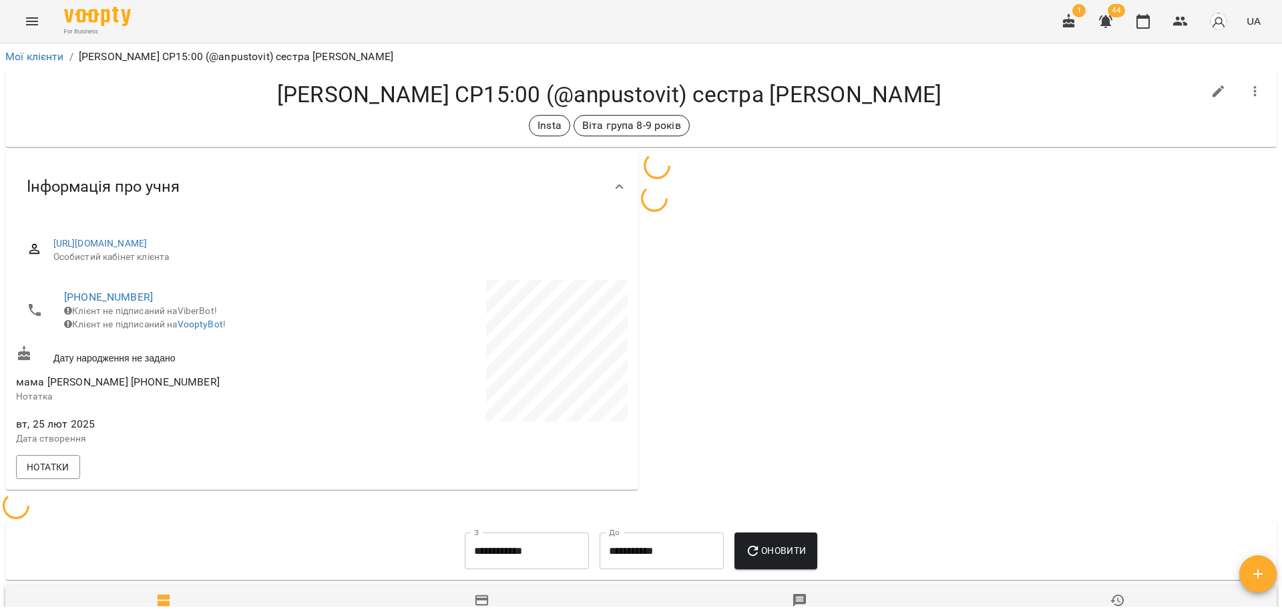
click at [970, 109] on div "Мілана Пустовіт СР15:00 (@anpustovit) сестра Кіра Пустовіт Insta Віта група 8-9…" at bounding box center [609, 108] width 1187 height 55
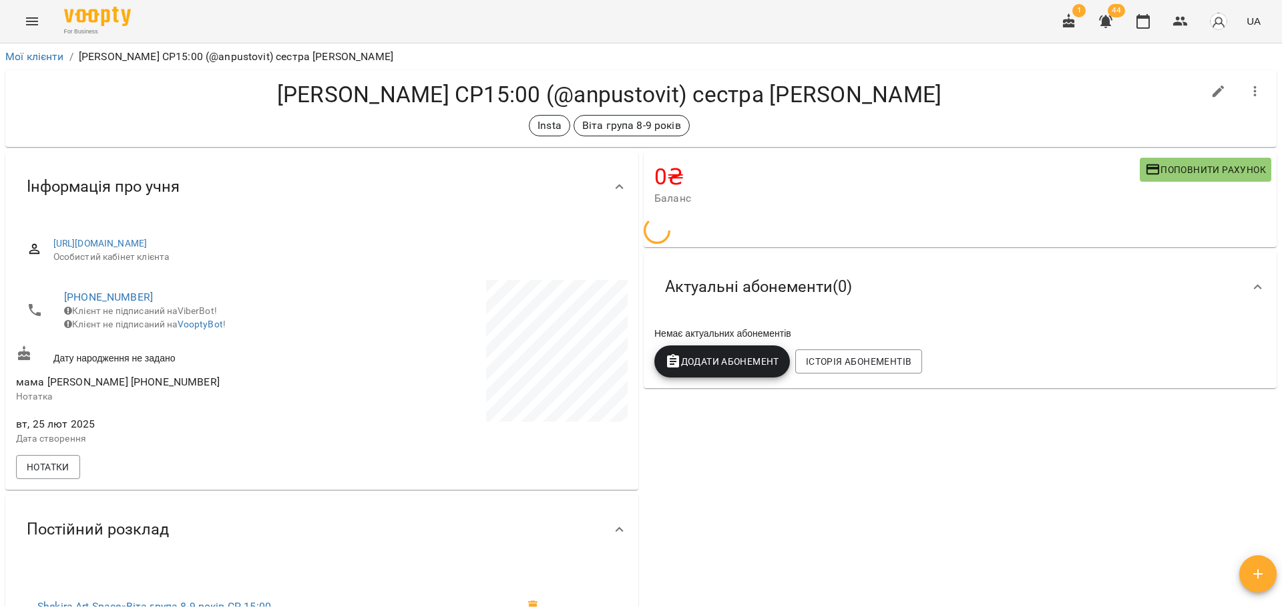
click at [1213, 94] on icon "button" at bounding box center [1219, 91] width 12 height 12
select select "**"
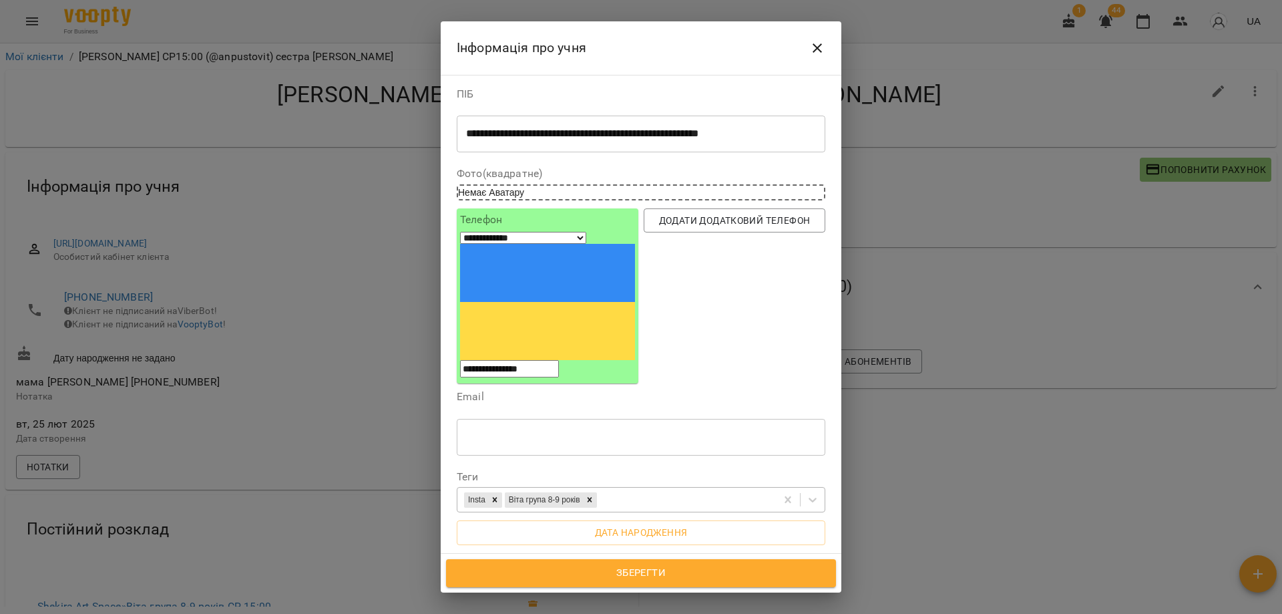
click at [620, 489] on div "Insta Віта група 8-9 років" at bounding box center [616, 500] width 319 height 22
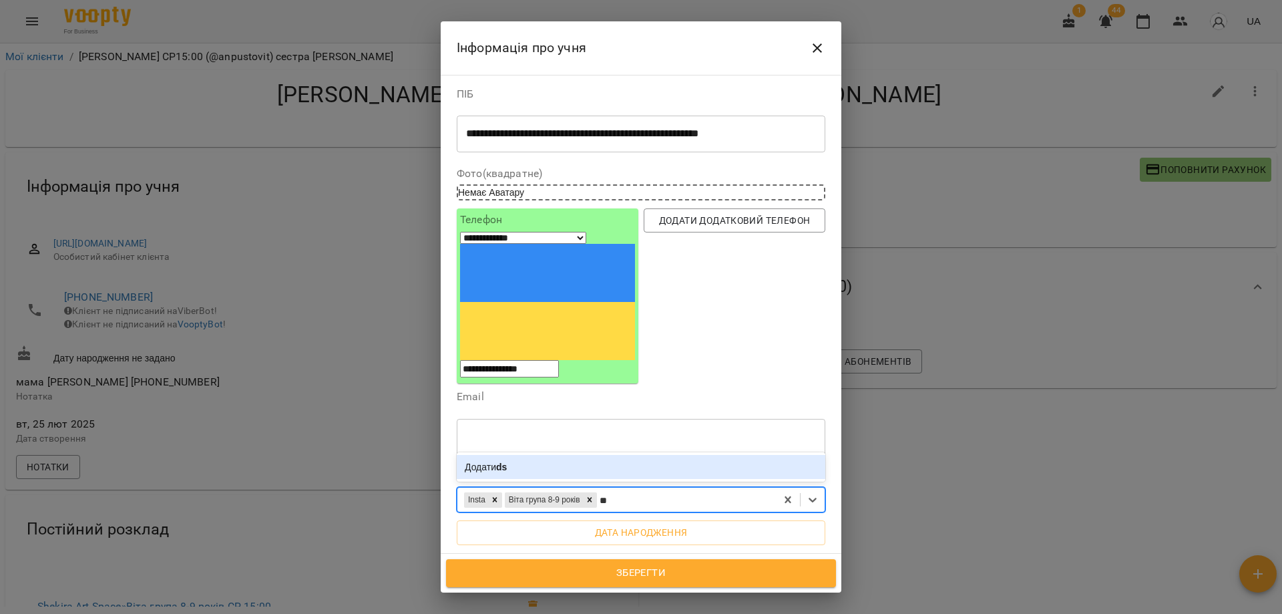
type input "*"
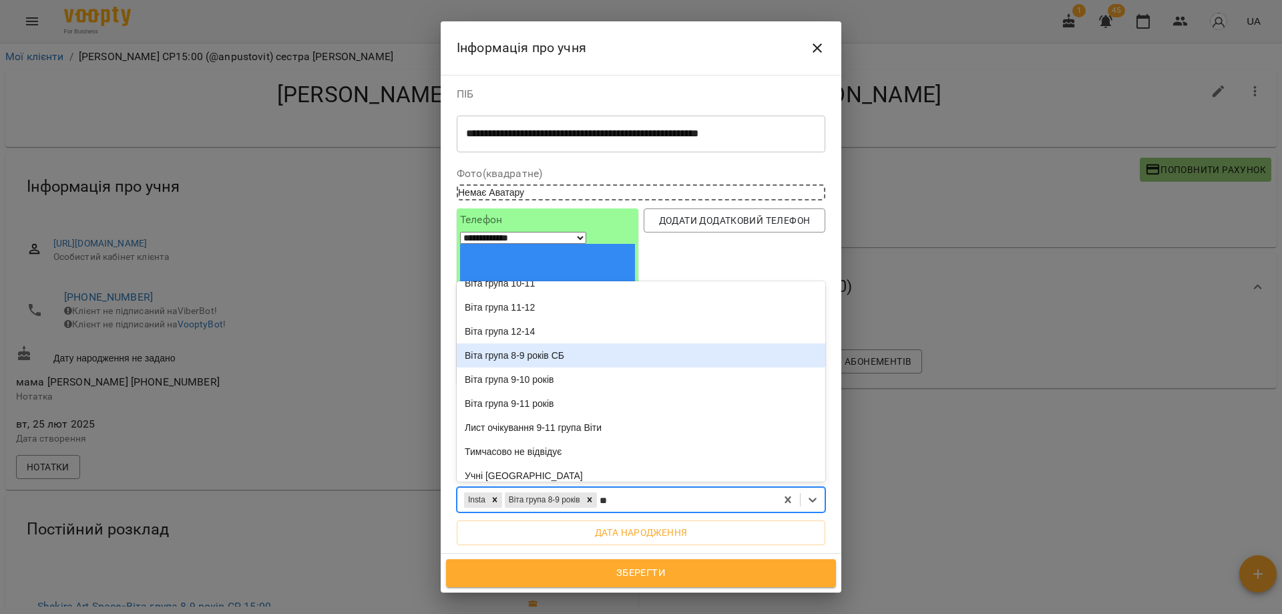
scroll to position [134, 0]
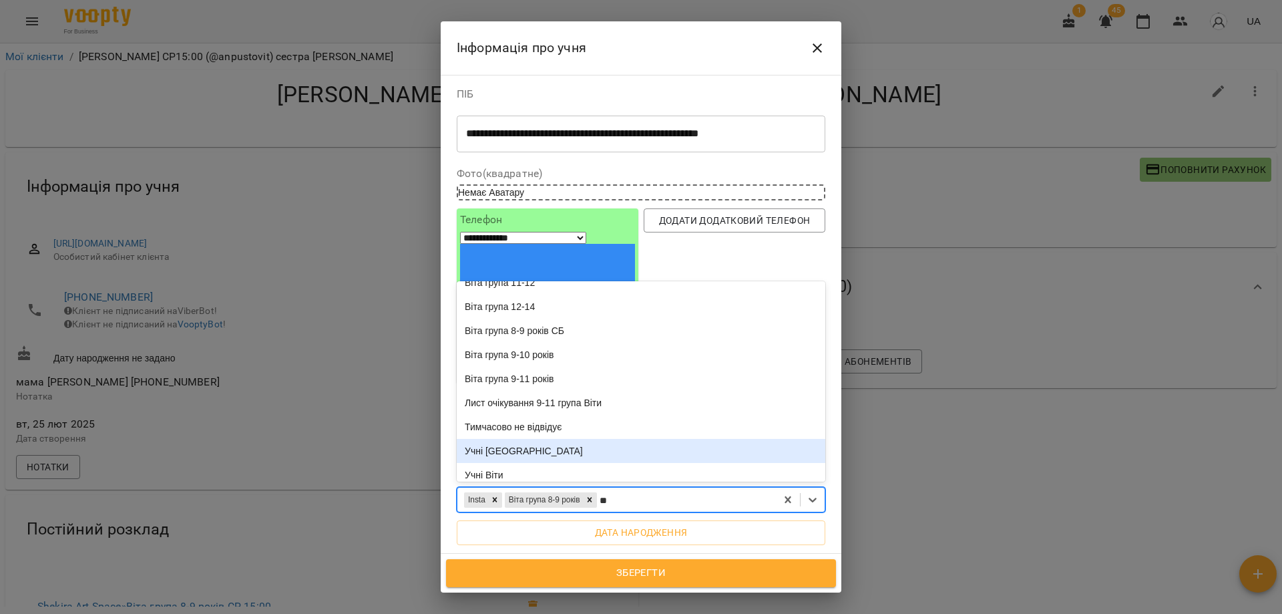
type input "**"
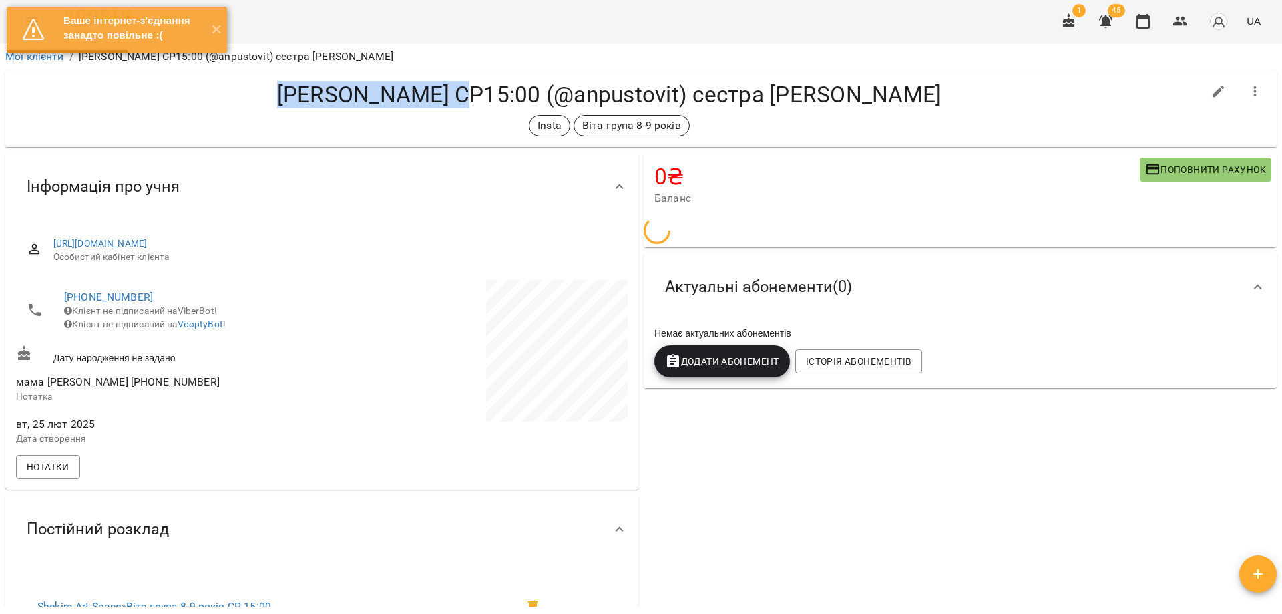
drag, startPoint x: 282, startPoint y: 90, endPoint x: 459, endPoint y: 91, distance: 177.7
click at [459, 91] on h4 "Мілана Пустовіт СР15:00 (@anpustovit) сестра Кіра Пустовіт" at bounding box center [609, 94] width 1187 height 27
copy h4 "Мілана Пустовіт"
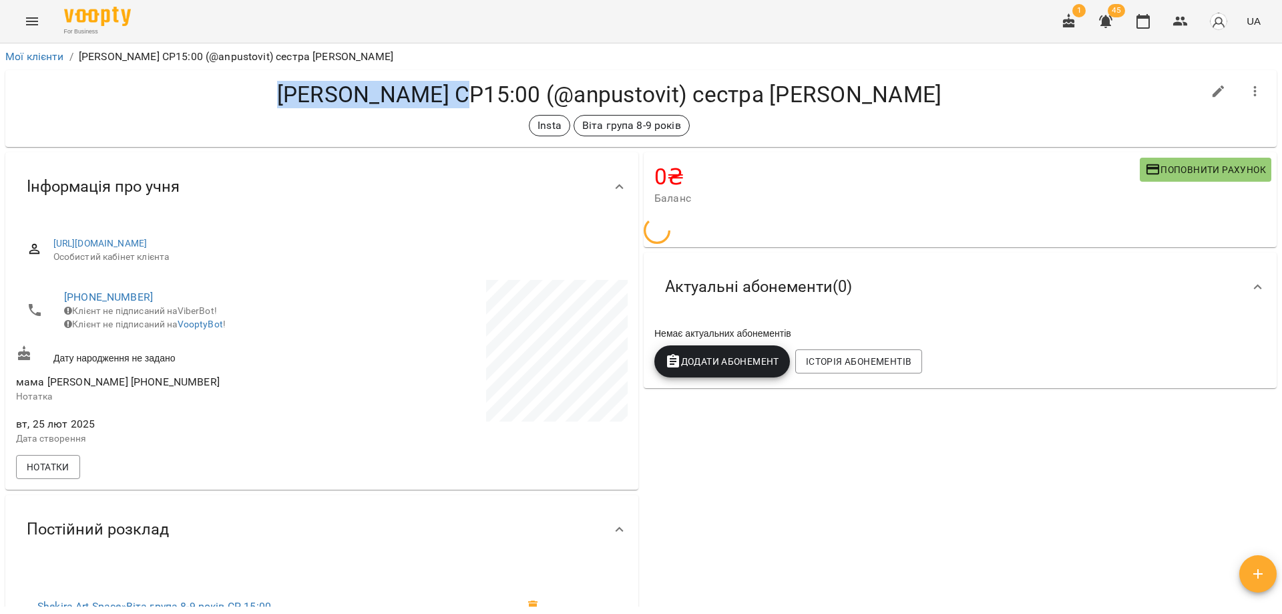
click at [1113, 91] on h4 "Мілана Пустовіт СР15:00 (@anpustovit) сестра Кіра Пустовіт" at bounding box center [609, 94] width 1187 height 27
click at [1216, 91] on icon "button" at bounding box center [1219, 91] width 16 height 16
select select "**"
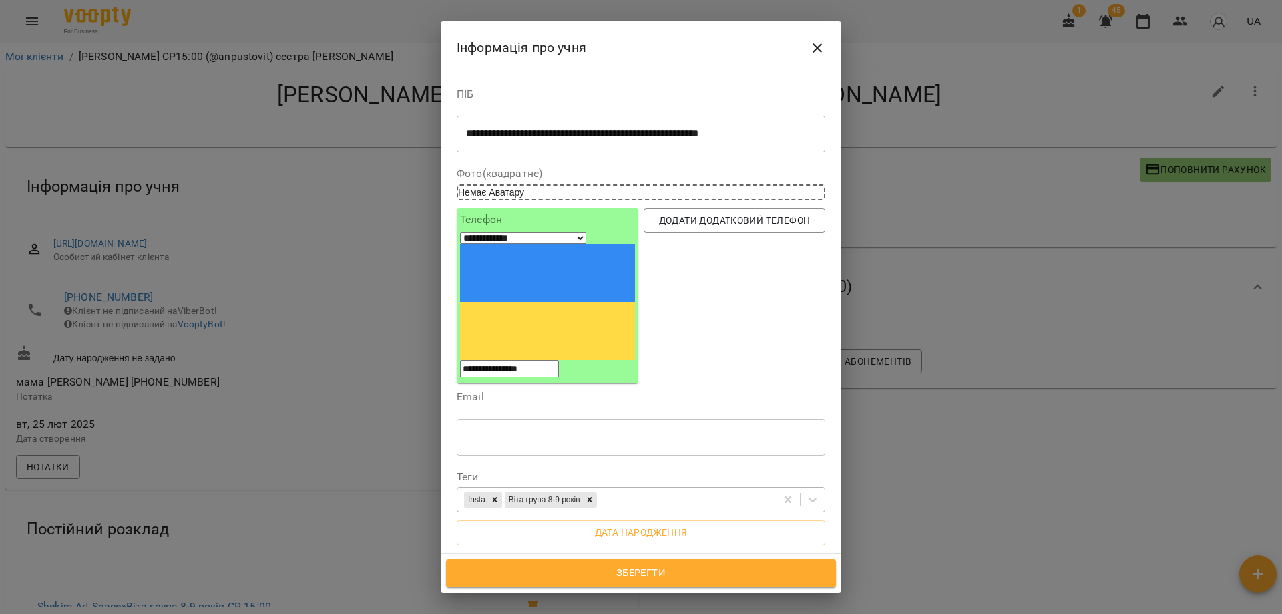
click at [629, 489] on div "Insta Віта група 8-9 років" at bounding box center [616, 500] width 319 height 22
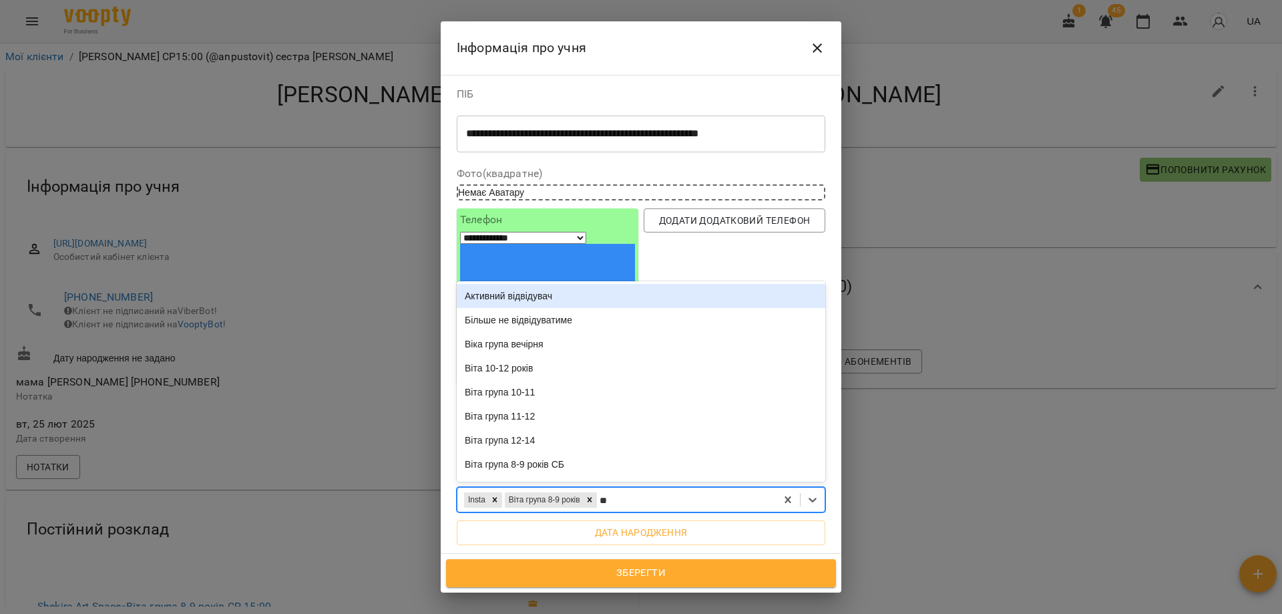
type input "***"
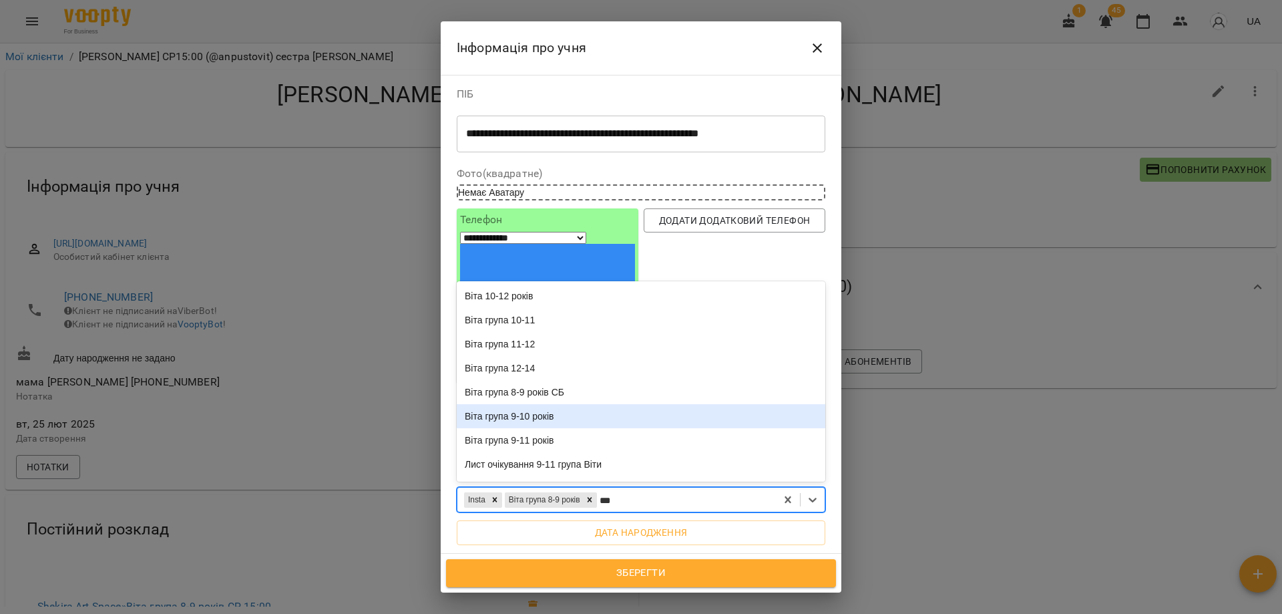
click at [615, 404] on div "Віта група 9-10 років" at bounding box center [641, 416] width 369 height 24
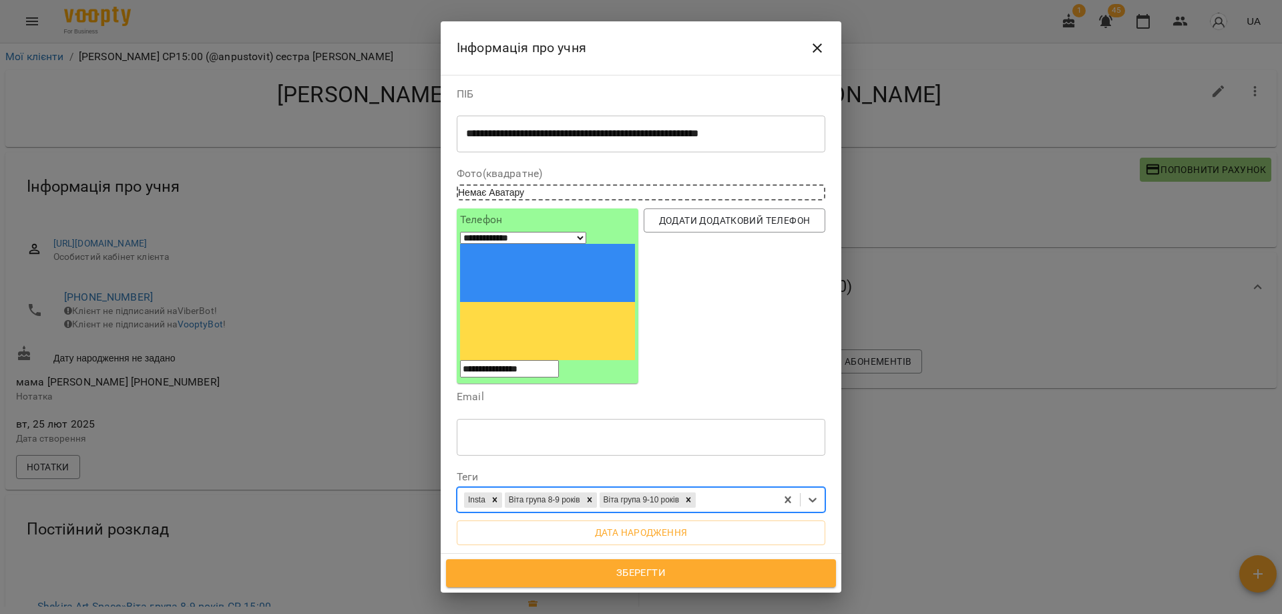
click at [646, 572] on span "Зберегти" at bounding box center [641, 572] width 361 height 17
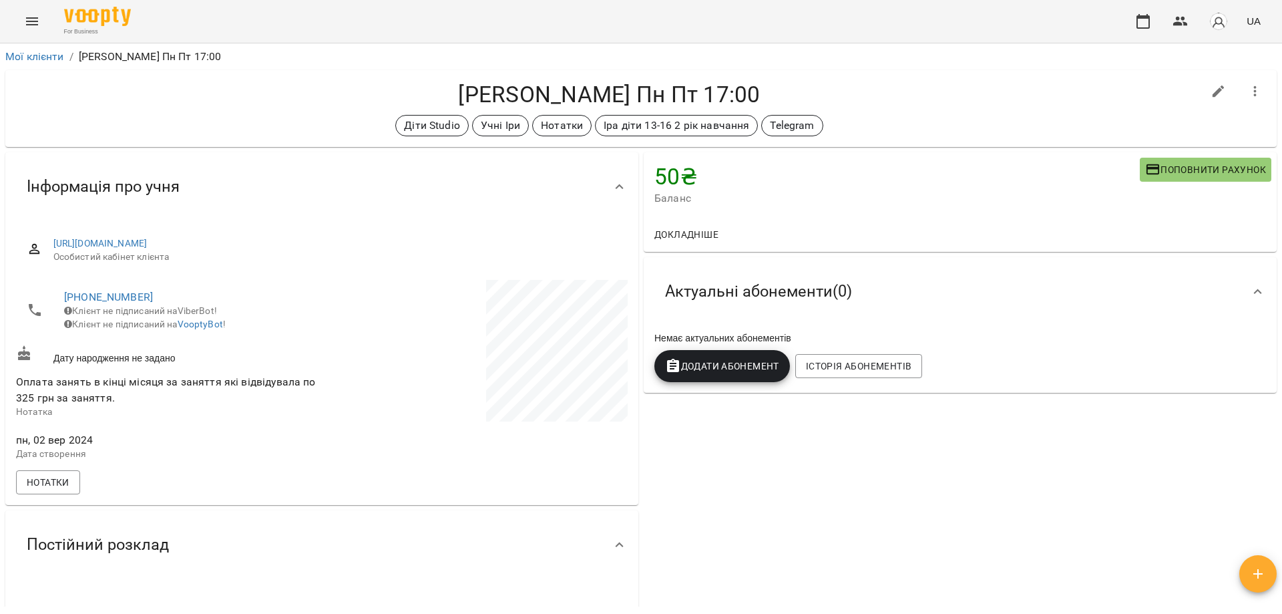
click at [908, 449] on div "50 ₴ Баланс Поповнити рахунок Докладніше -1950 ₴ Абонементи -1950 ₴ Абонемент Д…" at bounding box center [960, 527] width 638 height 755
click at [910, 110] on div "[PERSON_NAME] Пн Пт 17:00 Діти Studio Учні [PERSON_NAME] [PERSON_NAME] діти 13-…" at bounding box center [609, 108] width 1187 height 55
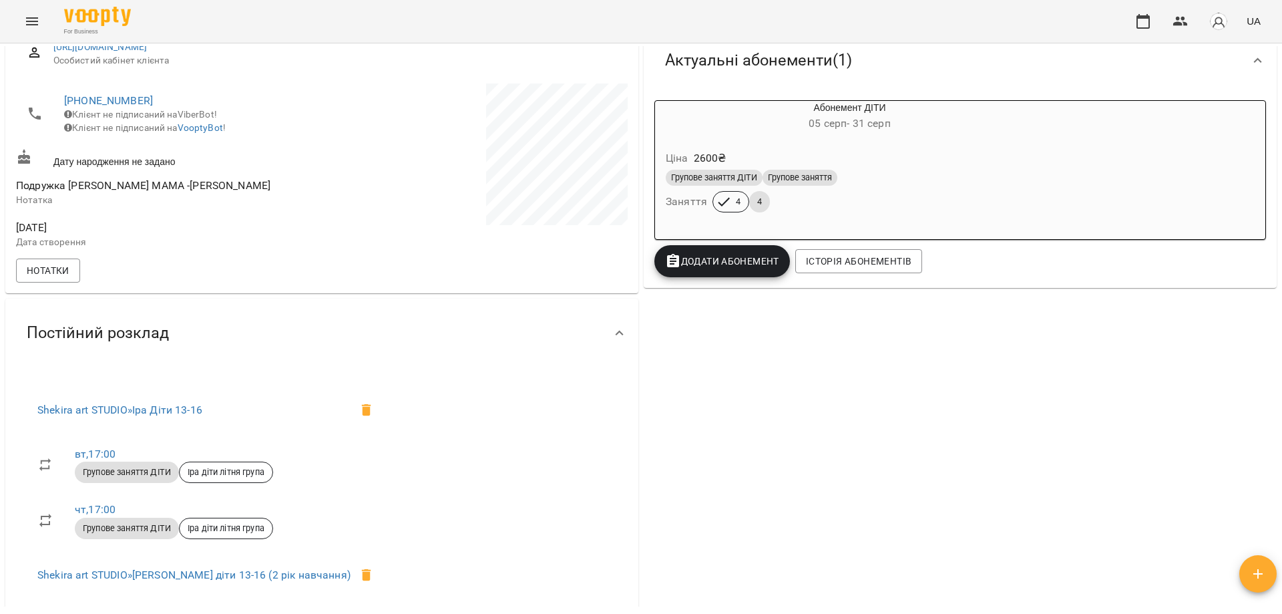
scroll to position [334, 0]
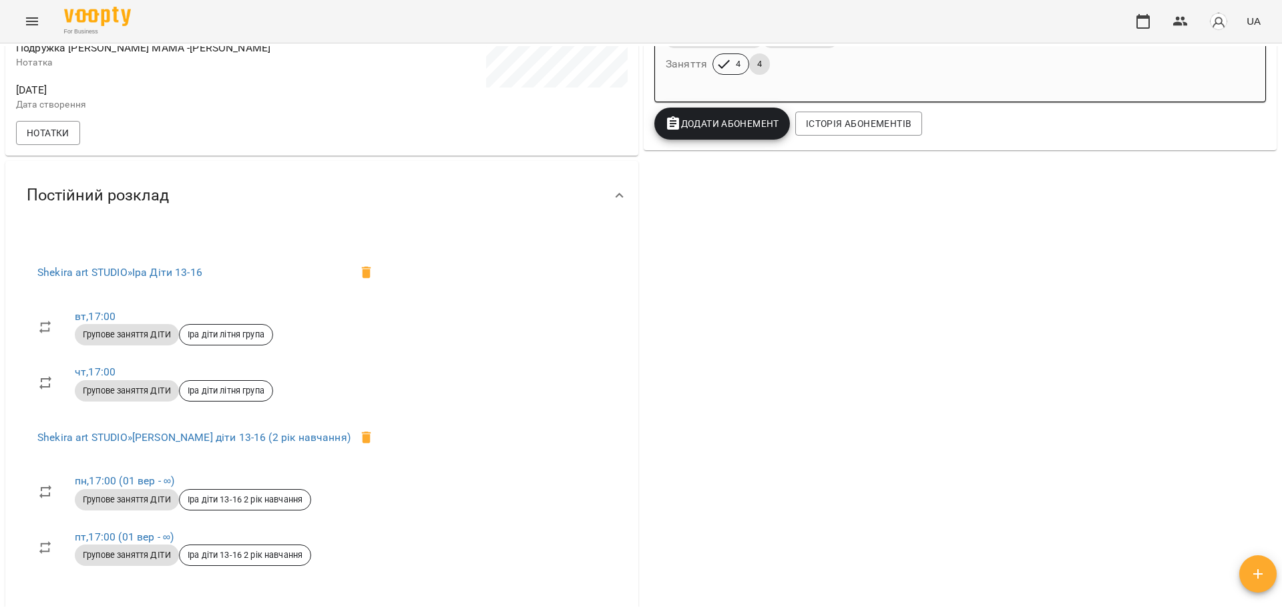
click at [971, 317] on div "0 ₴ Баланс Поповнити рахунок Актуальні абонементи ( 1 ) Абонемент ДІТИ [DATE] -…" at bounding box center [960, 230] width 638 height 829
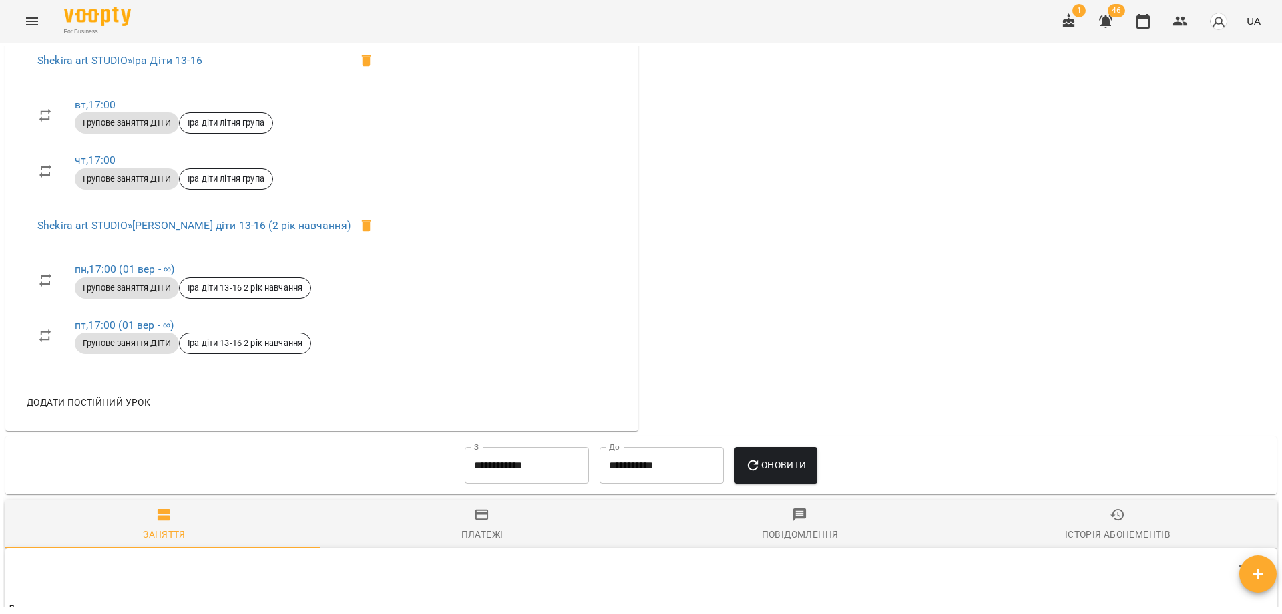
scroll to position [668, 0]
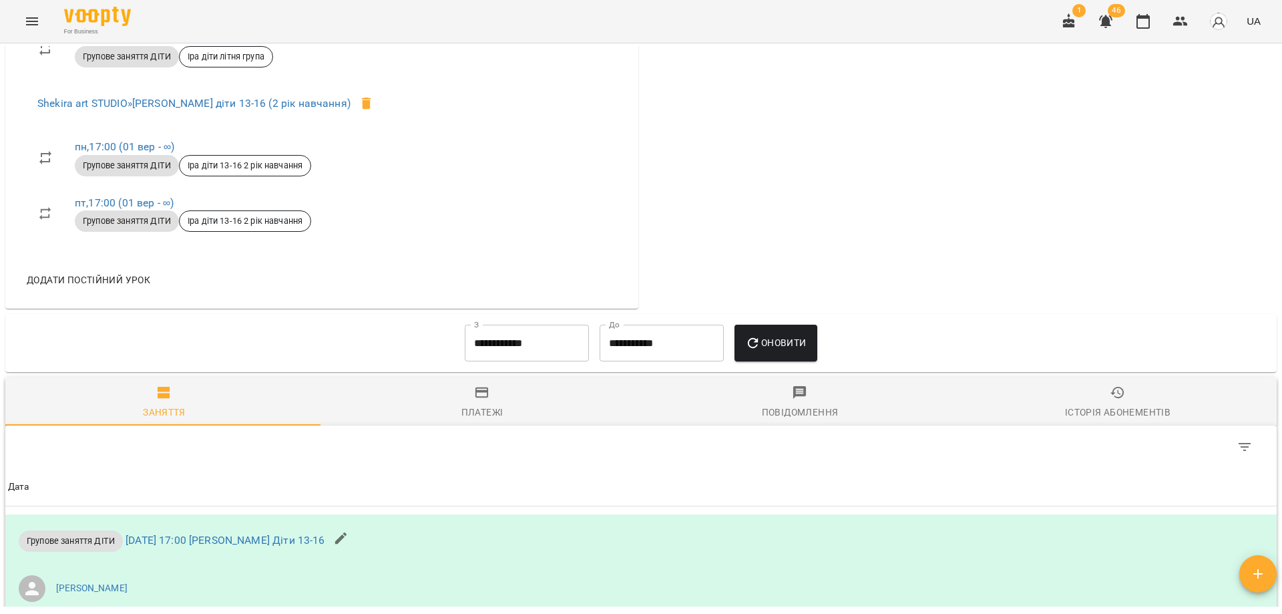
click at [513, 362] on input "**********" at bounding box center [527, 343] width 124 height 37
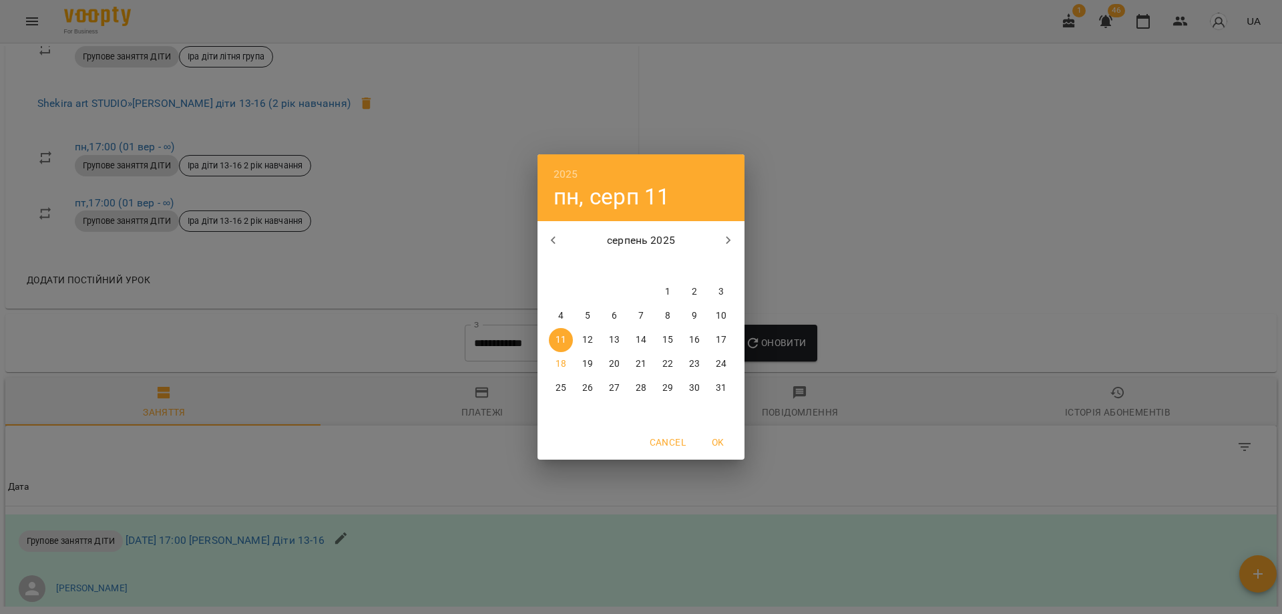
click at [550, 241] on icon "button" at bounding box center [554, 240] width 16 height 16
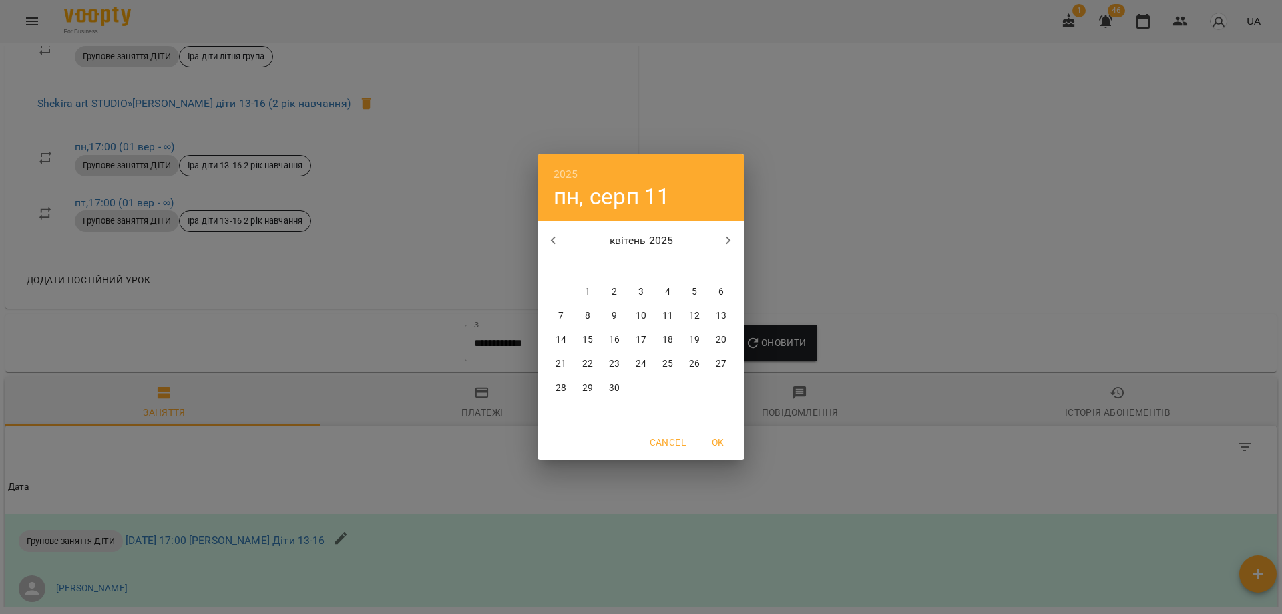
click at [550, 241] on icon "button" at bounding box center [554, 240] width 16 height 16
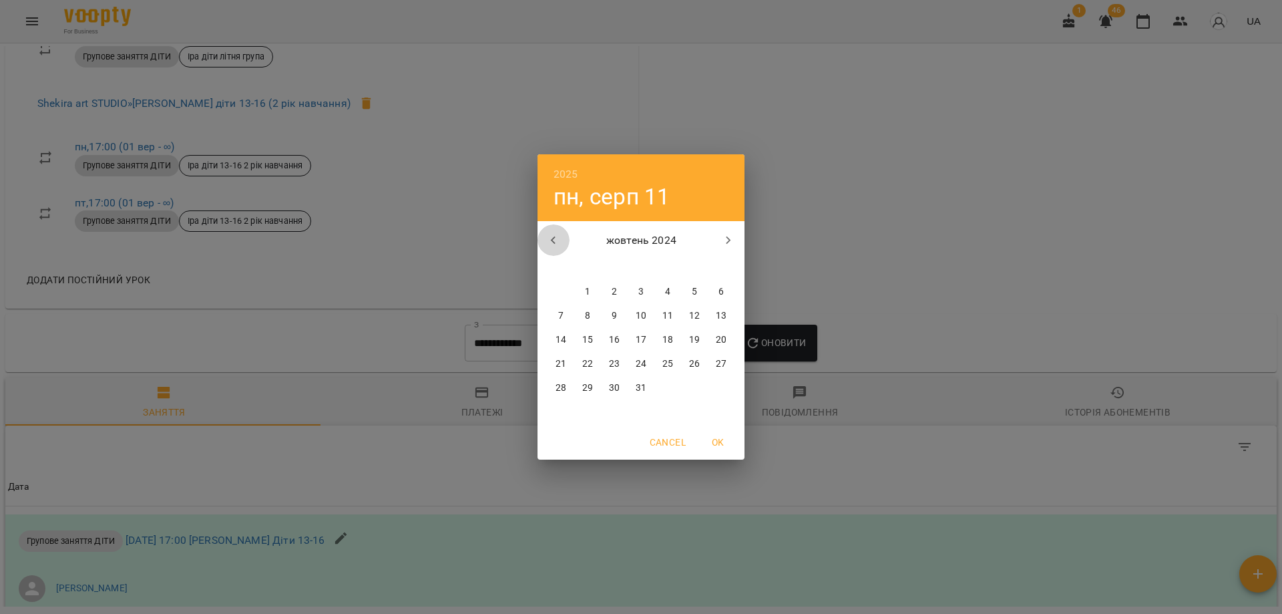
click at [550, 241] on icon "button" at bounding box center [554, 240] width 16 height 16
click at [582, 290] on span "2" at bounding box center [588, 291] width 24 height 13
type input "**********"
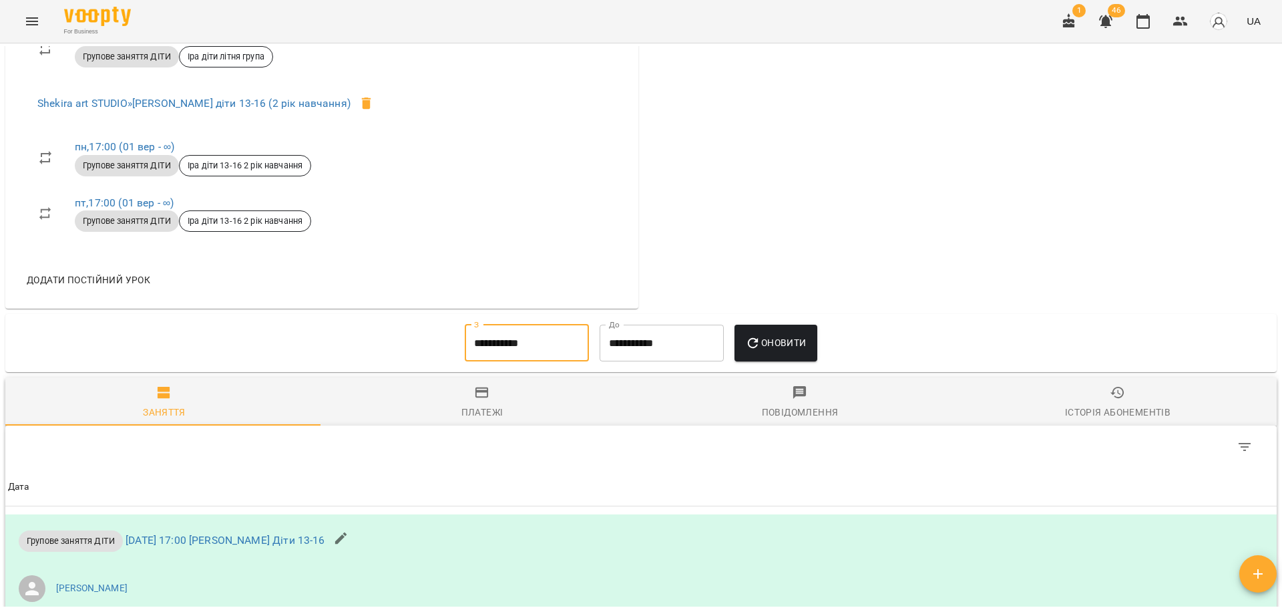
click at [803, 362] on button "Оновити" at bounding box center [776, 343] width 82 height 37
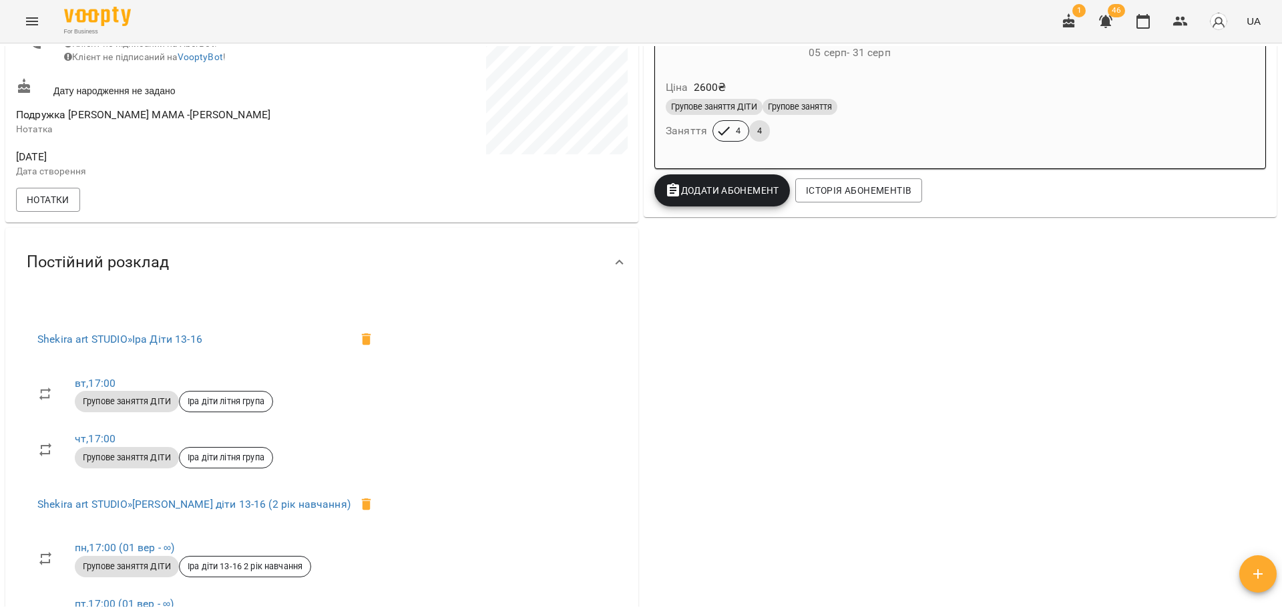
scroll to position [0, 0]
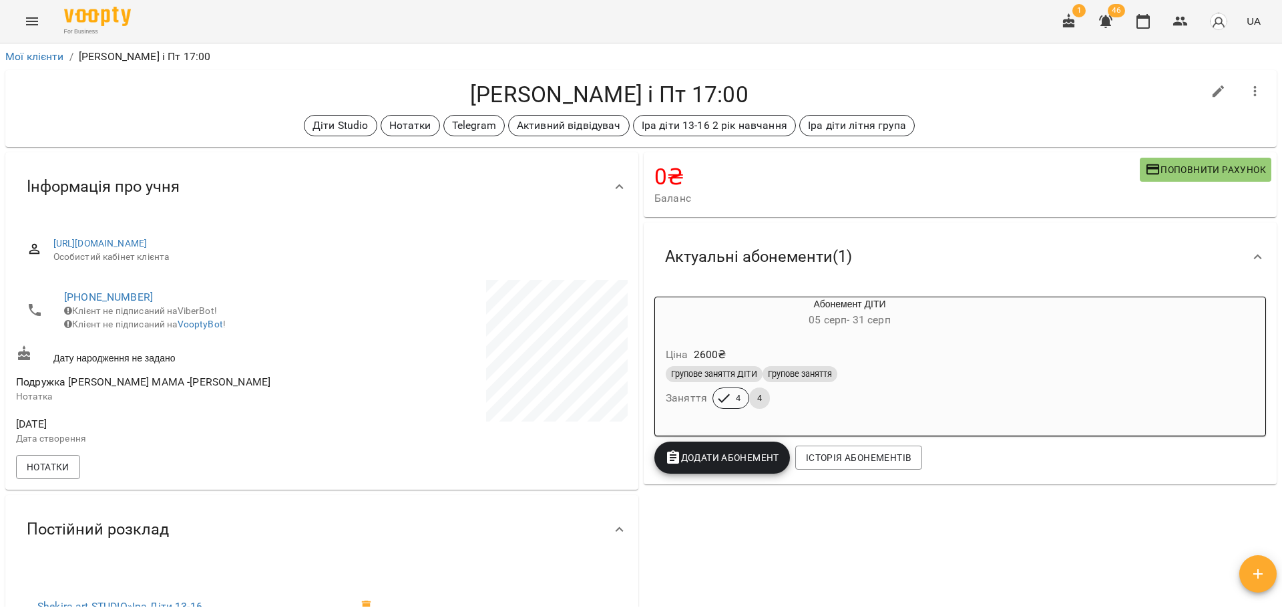
click at [879, 180] on h4 "0 ₴" at bounding box center [898, 176] width 486 height 27
click at [981, 101] on h4 "[PERSON_NAME] і Пт 17:00" at bounding box center [609, 94] width 1187 height 27
click at [979, 103] on h4 "[PERSON_NAME] і Пт 17:00" at bounding box center [609, 94] width 1187 height 27
drag, startPoint x: 979, startPoint y: 121, endPoint x: 978, endPoint y: 80, distance: 40.8
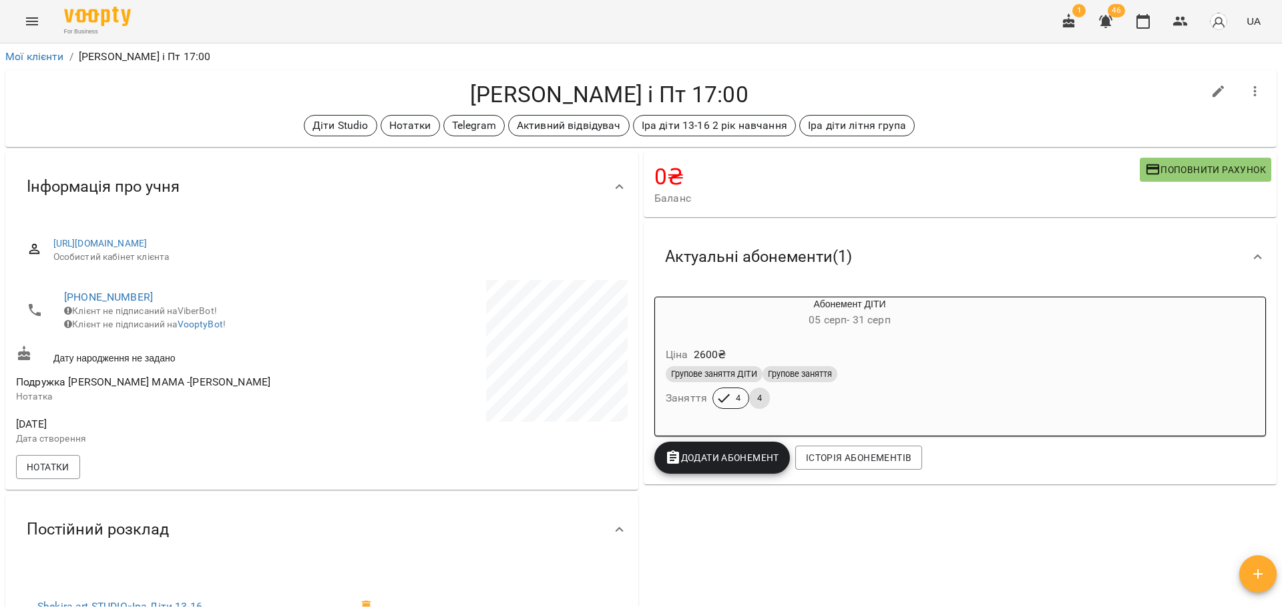
click at [978, 81] on div "[PERSON_NAME] і Пт 17:00 Діти Studio Нотатки Telegram Активний відвідувач [PERS…" at bounding box center [609, 108] width 1187 height 55
click at [978, 81] on h4 "[PERSON_NAME] і Пт 17:00" at bounding box center [609, 94] width 1187 height 27
drag, startPoint x: 912, startPoint y: 246, endPoint x: 403, endPoint y: 49, distance: 545.5
click at [403, 49] on div "Мої клієнти / [PERSON_NAME] Пн і Пт 17:00 [PERSON_NAME] Пн і Пт 17:00 Діти Stud…" at bounding box center [641, 326] width 1277 height 560
click at [403, 86] on h4 "[PERSON_NAME] і Пт 17:00" at bounding box center [609, 94] width 1187 height 27
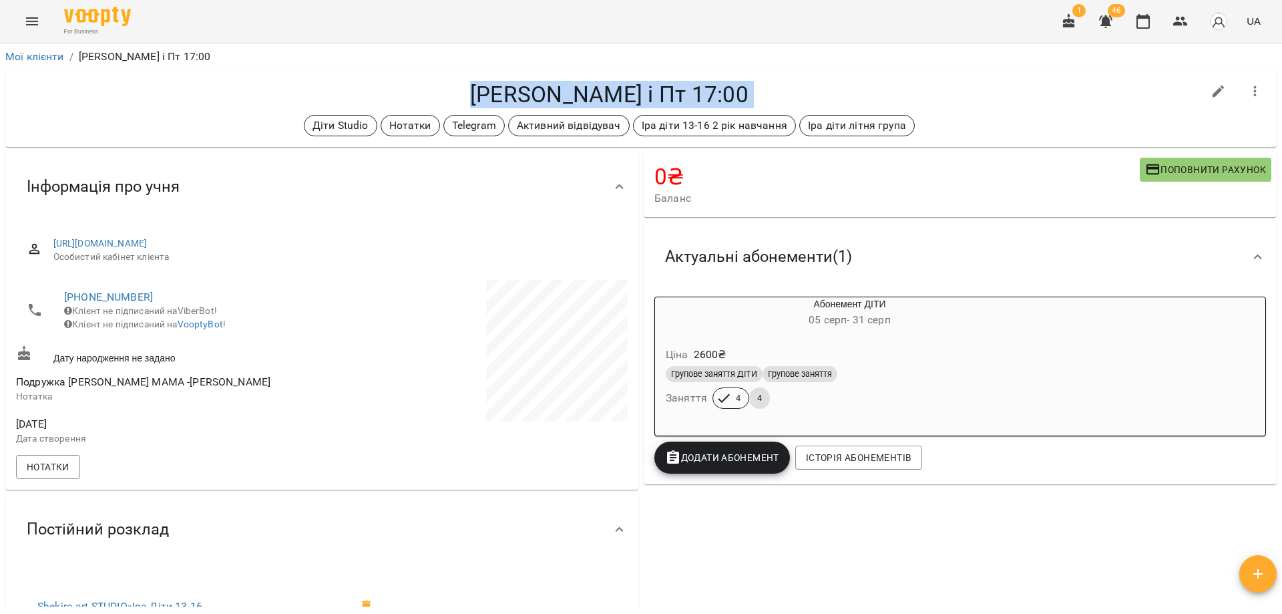
drag, startPoint x: 969, startPoint y: 119, endPoint x: 289, endPoint y: 79, distance: 681.7
click at [289, 79] on div "[PERSON_NAME] і Пт 17:00 Діти Studio Нотатки Telegram Активний відвідувач [PERS…" at bounding box center [641, 108] width 1272 height 77
drag, startPoint x: 821, startPoint y: 176, endPoint x: 343, endPoint y: 60, distance: 491.3
click at [343, 60] on div "Мої клієнти / [PERSON_NAME] Пн і Пт 17:00 [PERSON_NAME] Пн і Пт 17:00 Діти Stud…" at bounding box center [641, 326] width 1277 height 560
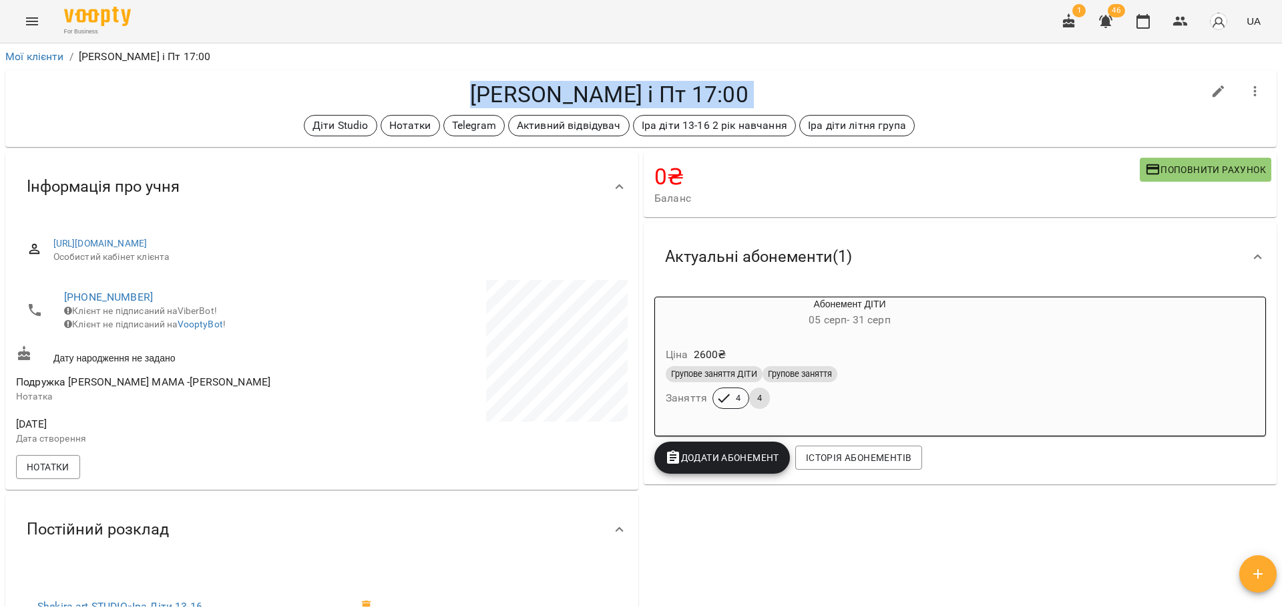
click at [332, 84] on h4 "[PERSON_NAME] і Пт 17:00" at bounding box center [609, 94] width 1187 height 27
click at [516, 93] on h4 "[PERSON_NAME] і Пт 17:00" at bounding box center [609, 94] width 1187 height 27
click at [566, 81] on h4 "[PERSON_NAME] і Пт 17:00" at bounding box center [609, 94] width 1187 height 27
drag, startPoint x: 959, startPoint y: 116, endPoint x: 946, endPoint y: 112, distance: 13.5
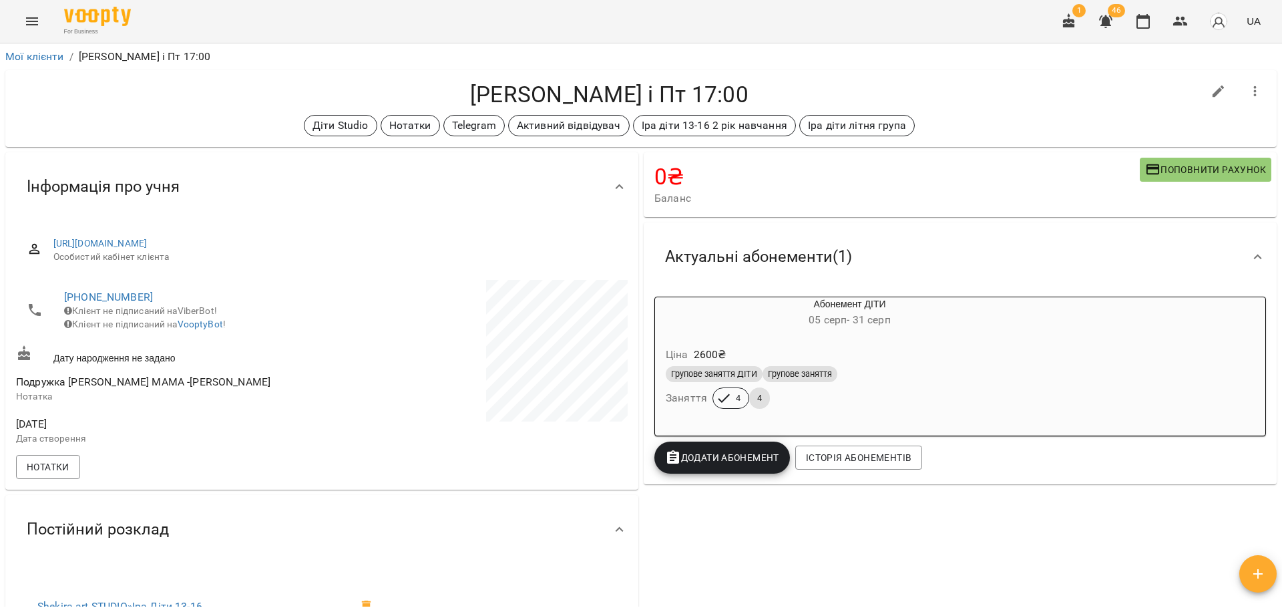
click at [946, 112] on div "[PERSON_NAME] і Пт 17:00 Діти Studio Нотатки Telegram Активний відвідувач [PERS…" at bounding box center [609, 108] width 1187 height 55
drag, startPoint x: 946, startPoint y: 136, endPoint x: 305, endPoint y: 96, distance: 643.1
click at [305, 96] on div "[PERSON_NAME] і Пт 17:00 Діти Studio Нотатки Telegram Активний відвідувач [PERS…" at bounding box center [641, 108] width 1272 height 77
click at [305, 96] on h4 "[PERSON_NAME] і Пт 17:00" at bounding box center [609, 94] width 1187 height 27
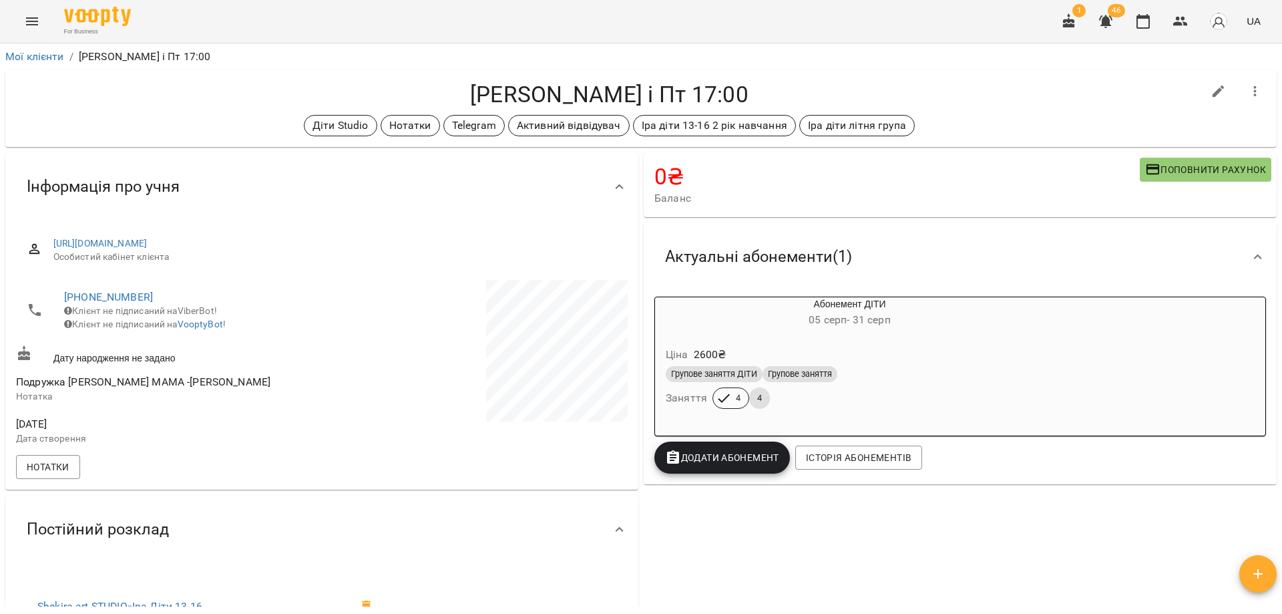
click at [393, 93] on h4 "[PERSON_NAME] і Пт 17:00" at bounding box center [609, 94] width 1187 height 27
drag, startPoint x: 975, startPoint y: 178, endPoint x: 258, endPoint y: 124, distance: 719.3
click at [258, 124] on div "Мої клієнти / [PERSON_NAME] Пн і Пт 17:00 [PERSON_NAME] Пн і Пт 17:00 Діти Stud…" at bounding box center [641, 326] width 1277 height 560
click at [258, 124] on div "Діти Studio Нотатки Telegram Активний відвідувач [PERSON_NAME] діти 13-16 2 рік…" at bounding box center [609, 125] width 1187 height 21
click at [969, 570] on div "0 ₴ Баланс Поповнити рахунок Актуальні абонементи ( 1 ) Абонемент ДІТИ [DATE] -…" at bounding box center [960, 564] width 638 height 829
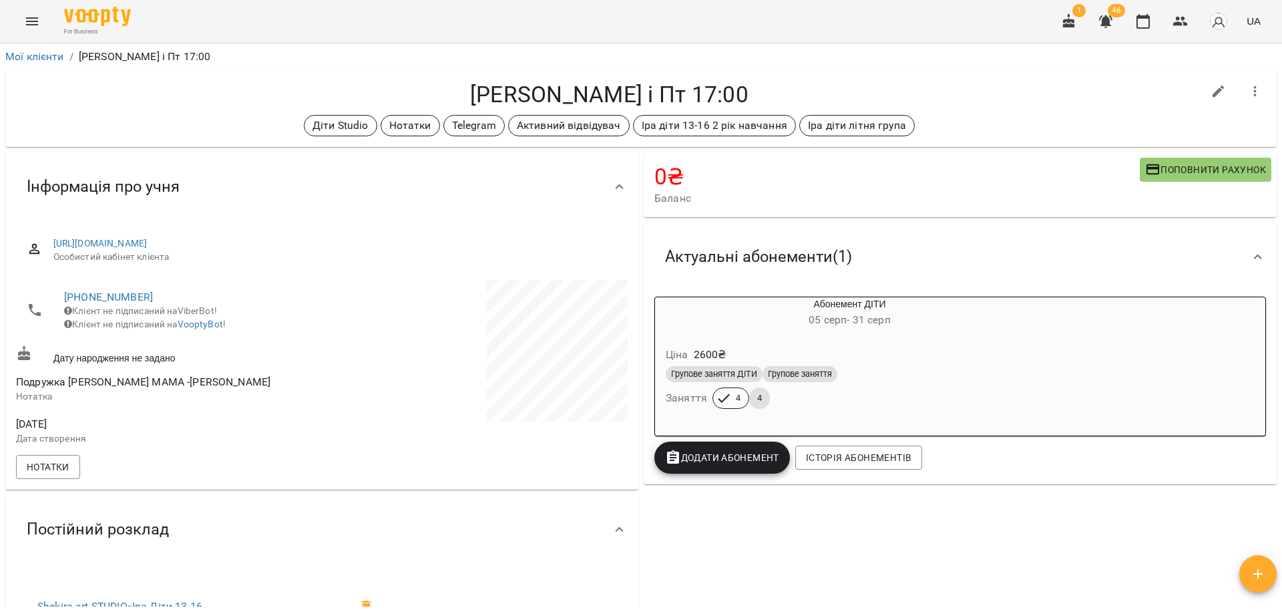
click at [967, 568] on div "0 ₴ Баланс Поповнити рахунок Актуальні абонементи ( 1 ) Абонемент ДІТИ [DATE] -…" at bounding box center [960, 564] width 638 height 829
drag, startPoint x: 944, startPoint y: 128, endPoint x: 405, endPoint y: 90, distance: 540.3
click at [405, 90] on div "[PERSON_NAME] і Пт 17:00 Діти Studio Нотатки Telegram Активний відвідувач [PERS…" at bounding box center [609, 108] width 1187 height 55
click at [405, 90] on h4 "[PERSON_NAME] і Пт 17:00" at bounding box center [609, 94] width 1187 height 27
drag, startPoint x: 797, startPoint y: 84, endPoint x: 417, endPoint y: 91, distance: 379.4
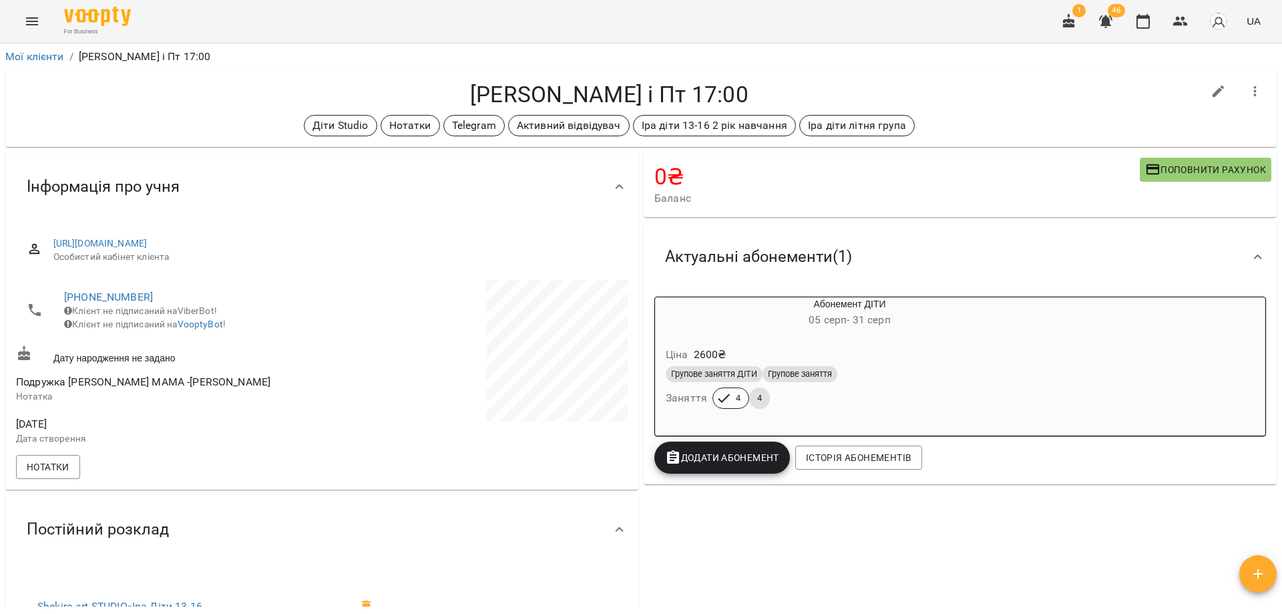
click at [417, 91] on h4 "[PERSON_NAME] і Пт 17:00" at bounding box center [609, 94] width 1187 height 27
drag, startPoint x: 779, startPoint y: 90, endPoint x: 413, endPoint y: 95, distance: 366.0
click at [413, 95] on h4 "[PERSON_NAME] і Пт 17:00" at bounding box center [609, 94] width 1187 height 27
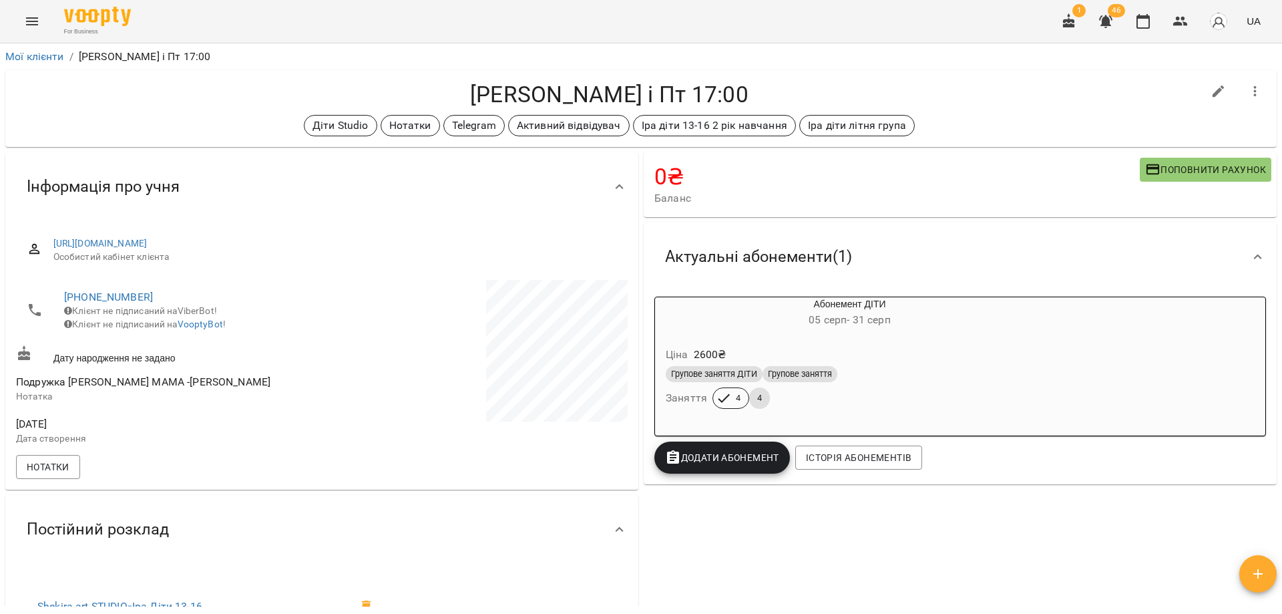
click at [590, 86] on h4 "[PERSON_NAME] і Пт 17:00" at bounding box center [609, 94] width 1187 height 27
click at [591, 86] on h4 "[PERSON_NAME] і Пт 17:00" at bounding box center [609, 94] width 1187 height 27
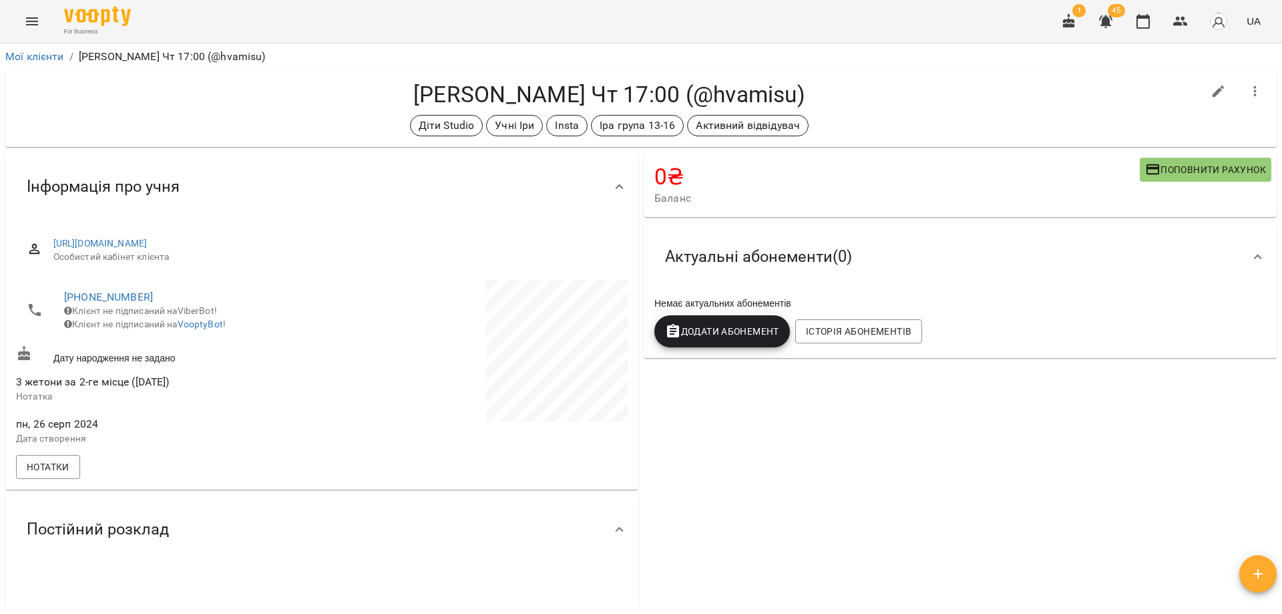
click at [998, 124] on div "Діти Studio Учні Іри Insta [PERSON_NAME] група 13-16 Активний відвідувач" at bounding box center [609, 125] width 1187 height 21
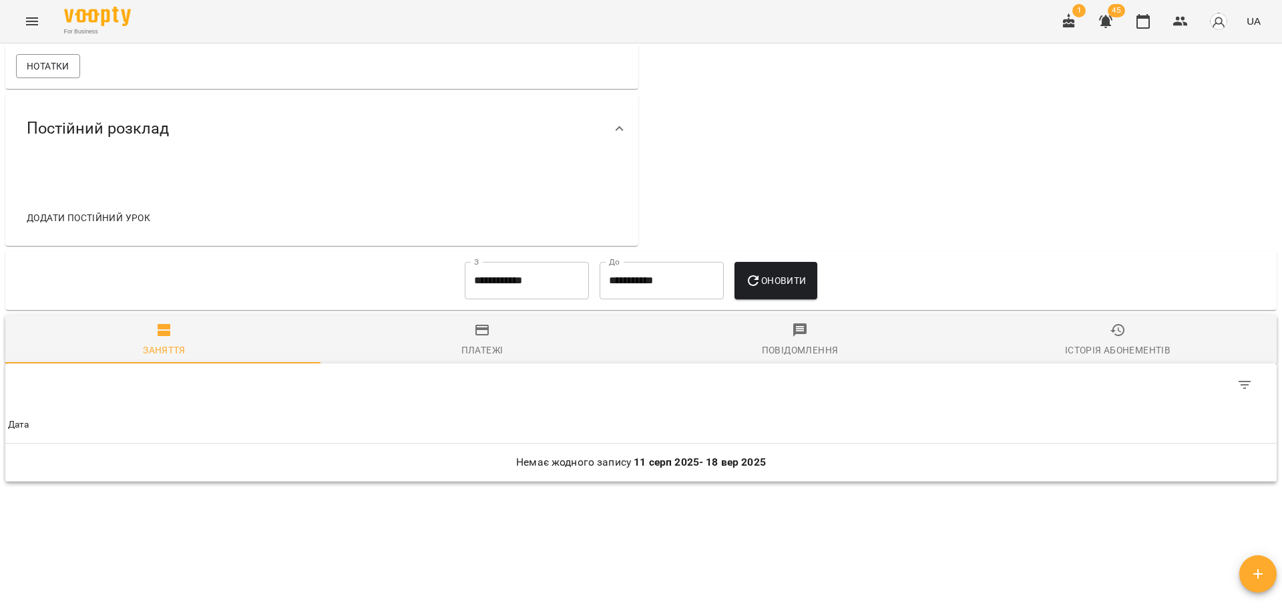
scroll to position [449, 0]
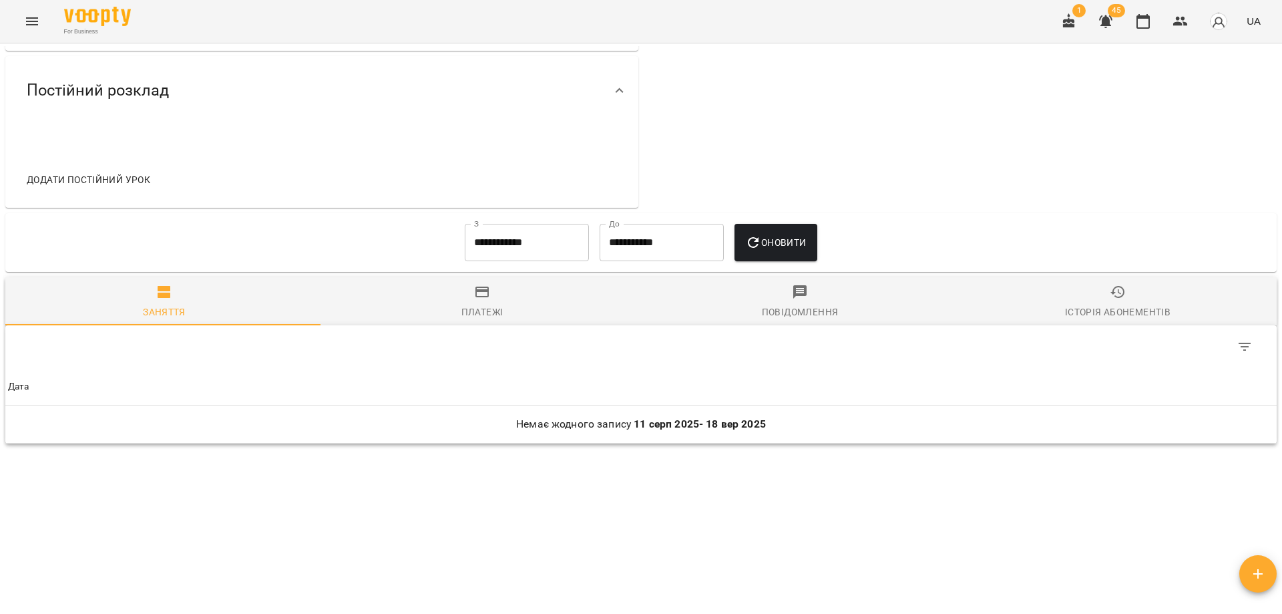
click at [550, 247] on input "**********" at bounding box center [527, 242] width 124 height 37
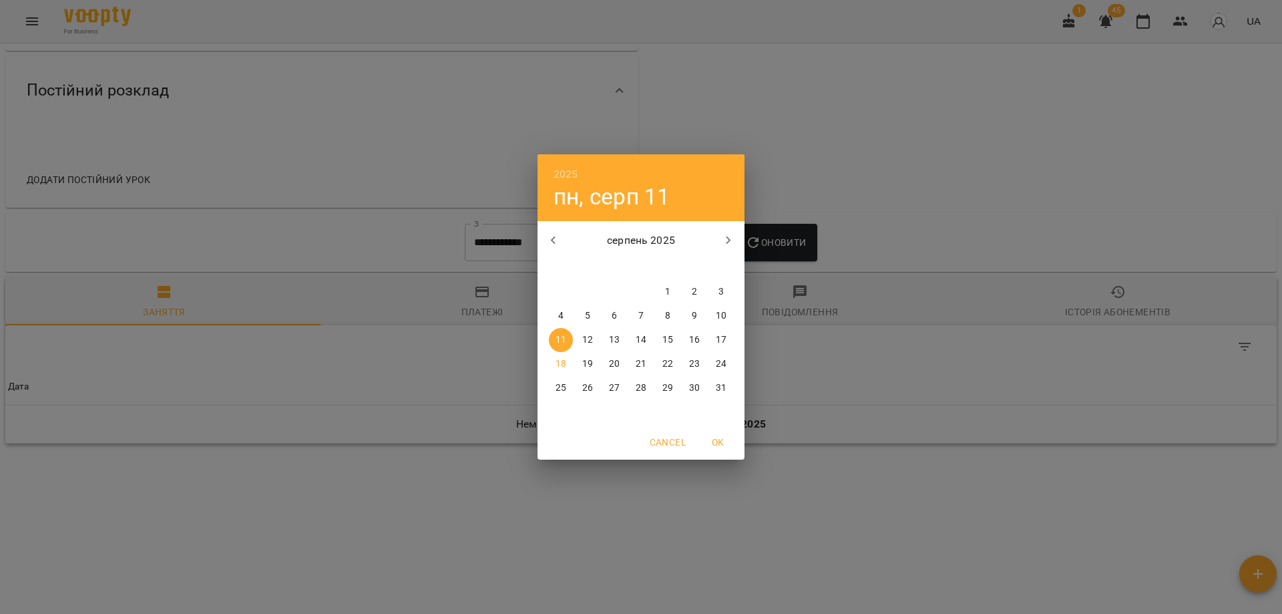
click at [569, 252] on div "серпень 2025" at bounding box center [641, 240] width 207 height 32
click at [564, 246] on button "button" at bounding box center [554, 240] width 32 height 32
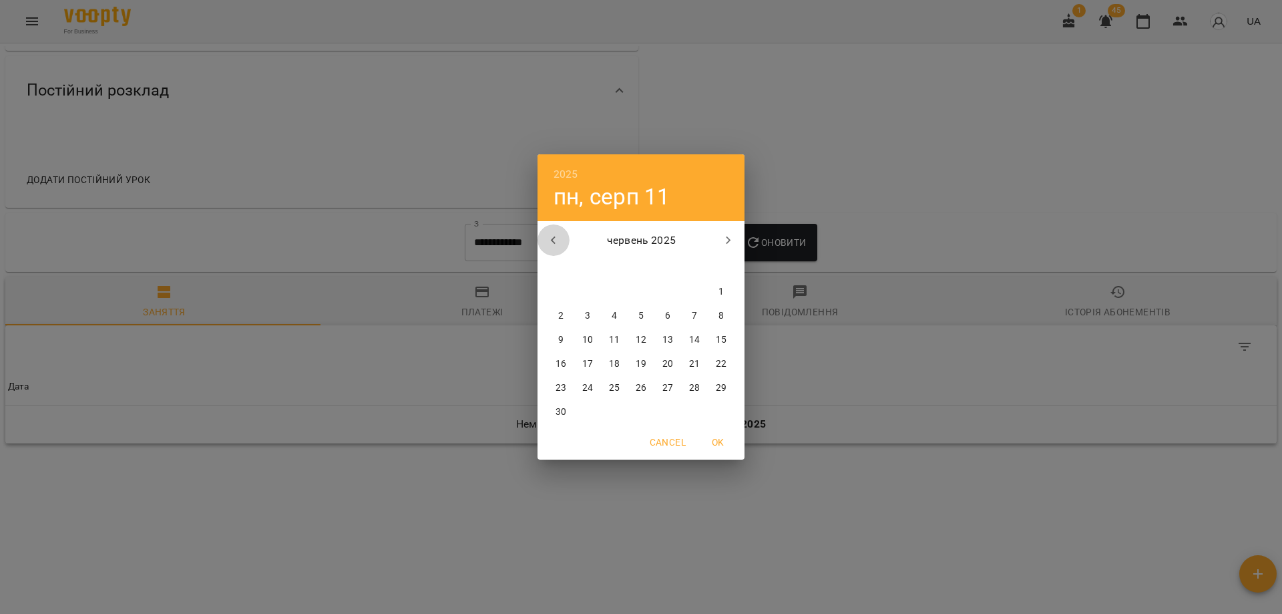
click at [564, 246] on button "button" at bounding box center [554, 240] width 32 height 32
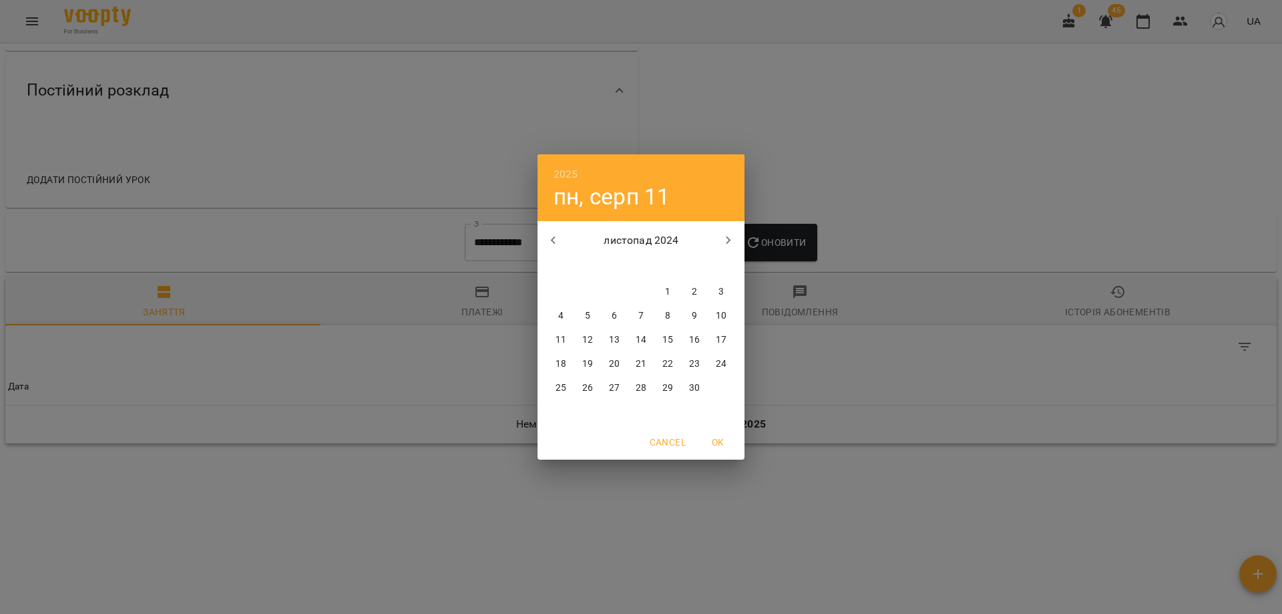
click at [564, 246] on button "button" at bounding box center [554, 240] width 32 height 32
click at [638, 296] on p "1" at bounding box center [640, 291] width 5 height 13
type input "**********"
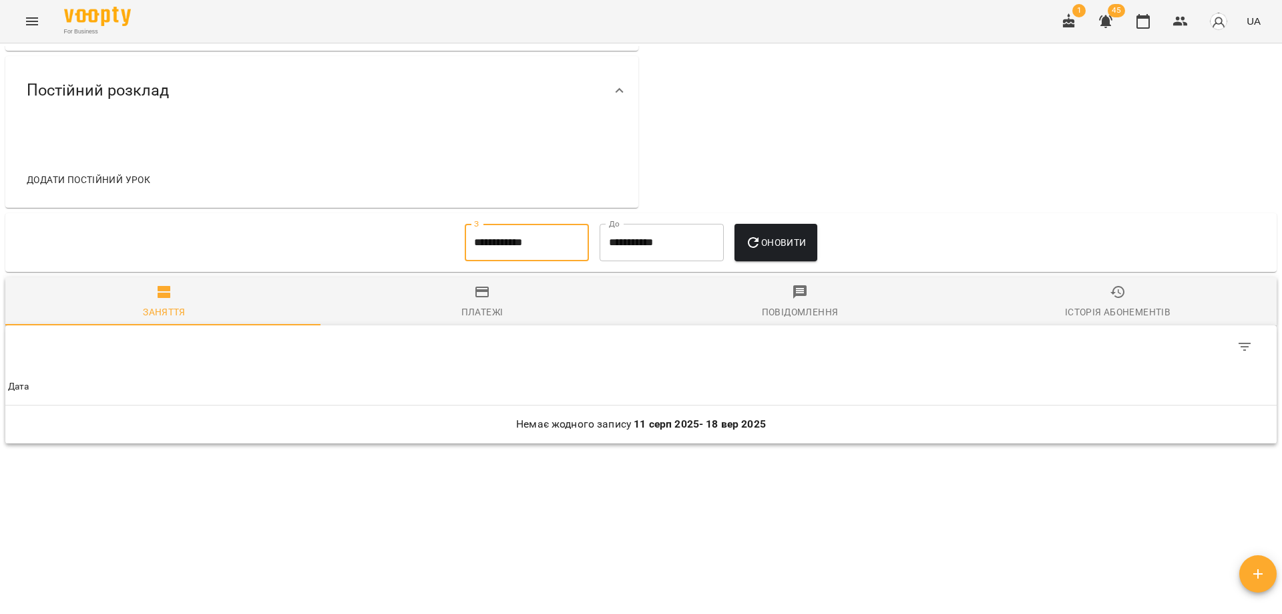
click at [761, 260] on button "Оновити" at bounding box center [776, 242] width 82 height 37
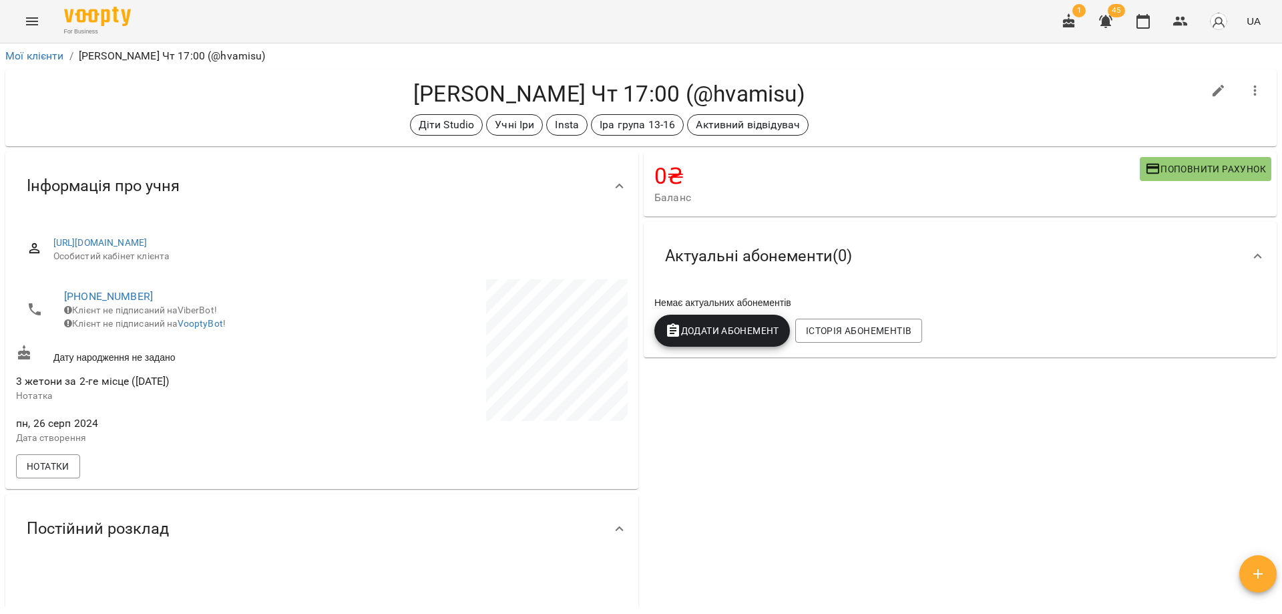
scroll to position [0, 0]
click at [781, 88] on h4 "Кантор Маргарита Вт Чт 17:00 (@hvamisu)" at bounding box center [609, 94] width 1187 height 27
click at [860, 116] on div "Діти Studio Учні Іри Insta Іра група 13-16 Активний відвідувач" at bounding box center [609, 125] width 1187 height 21
click at [1114, 108] on div "Кантор Маргарита Вт Чт 17:00 (@hvamisu) Діти Studio Учні Іри Insta Іра група 13…" at bounding box center [609, 108] width 1187 height 55
click at [982, 16] on div "For Business 1 45 UA" at bounding box center [641, 21] width 1282 height 43
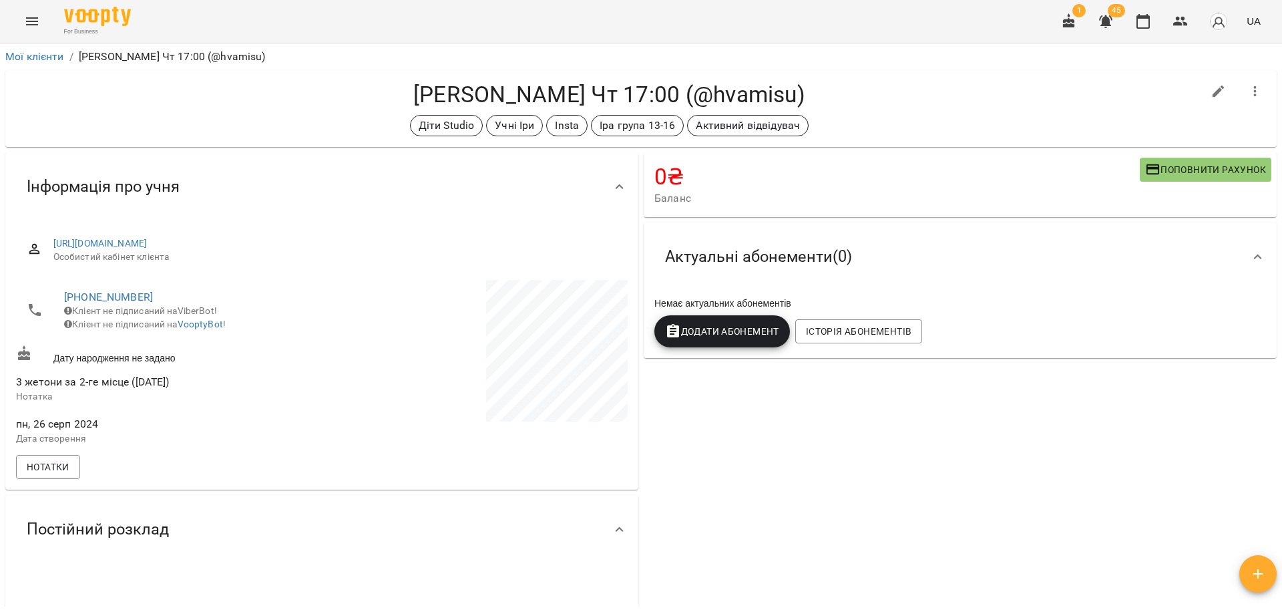
click at [1016, 78] on div "Кантор Маргарита Вт Чт 17:00 (@hvamisu) Діти Studio Учні Іри Insta Іра група 13…" at bounding box center [641, 108] width 1272 height 77
click at [908, 113] on div "Кантор Маргарита Вт Чт 17:00 (@hvamisu) Діти Studio Учні Іри Insta Іра група 13…" at bounding box center [609, 108] width 1187 height 55
click at [1211, 94] on icon "button" at bounding box center [1219, 91] width 16 height 16
select select "**"
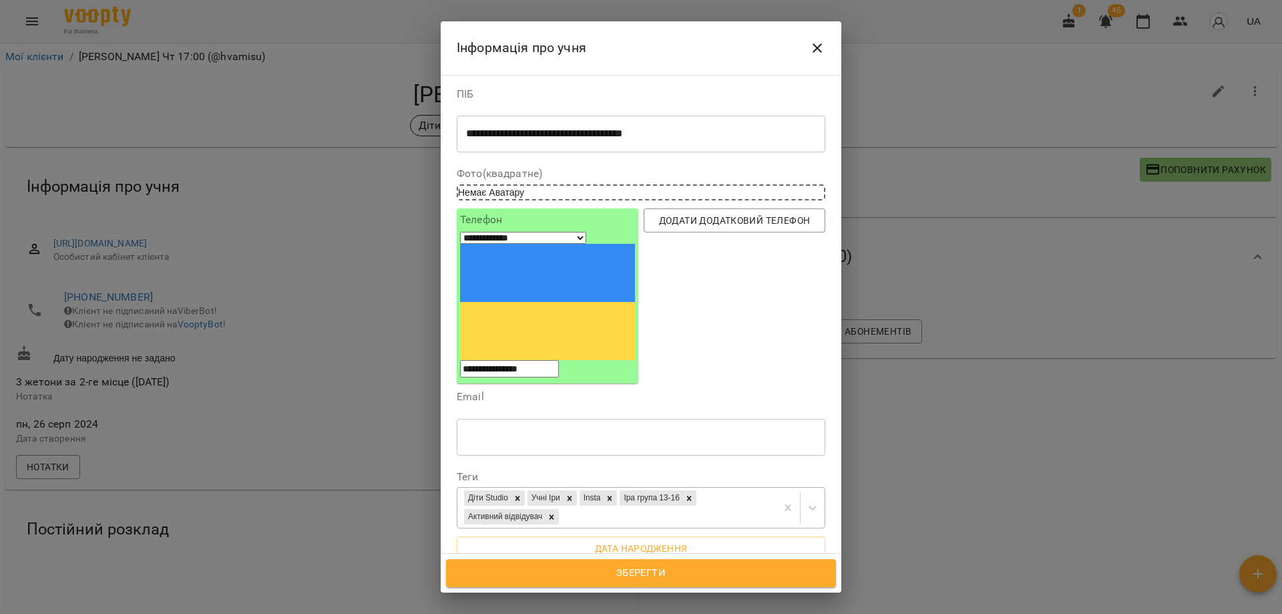
click at [709, 488] on div "Діти Studio Учні Іри Insta Іра група 13-16 Активний відвідувач" at bounding box center [616, 508] width 319 height 40
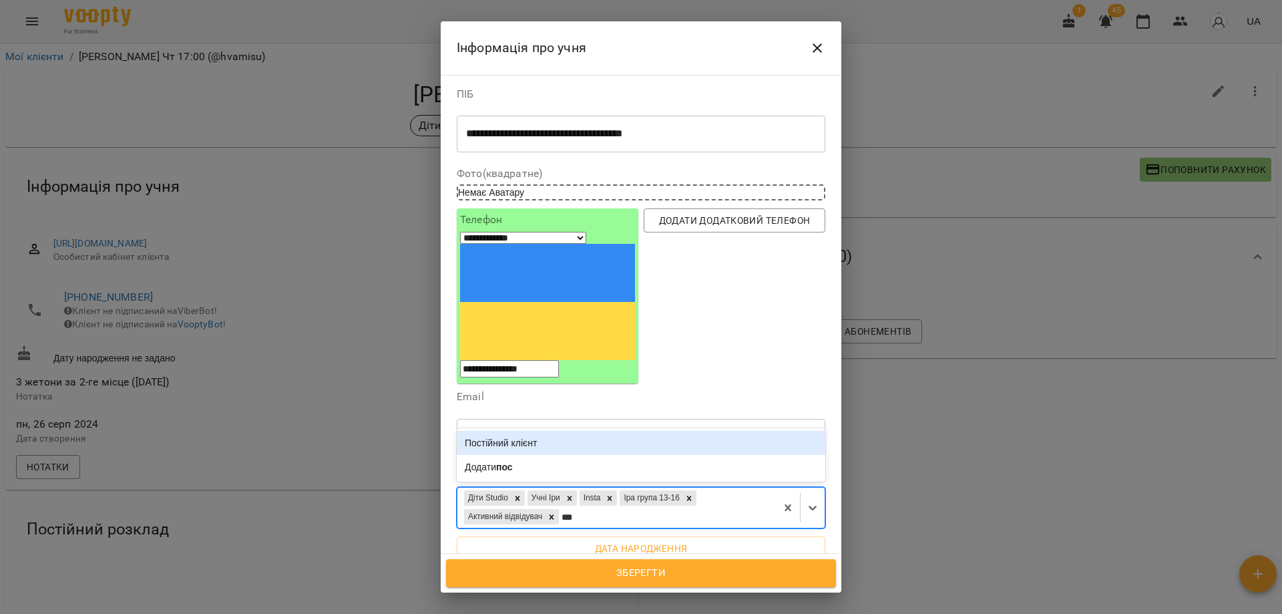
type input "****"
click at [538, 431] on div "Постійний клієнт" at bounding box center [641, 443] width 369 height 24
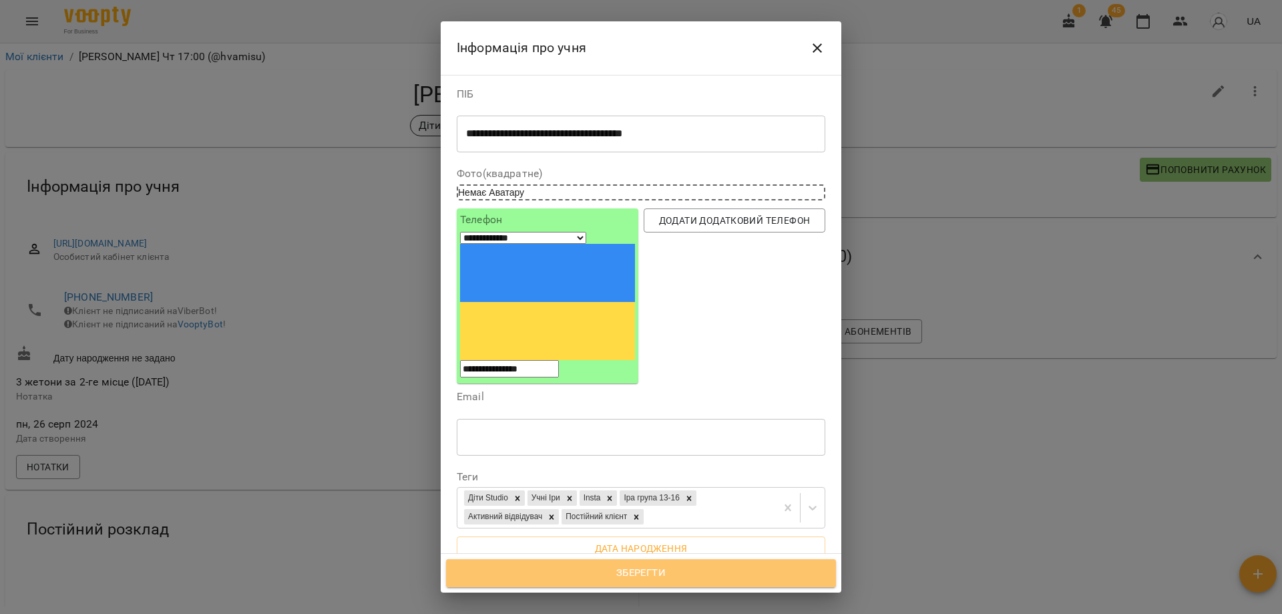
click at [655, 576] on span "Зберегти" at bounding box center [641, 572] width 361 height 17
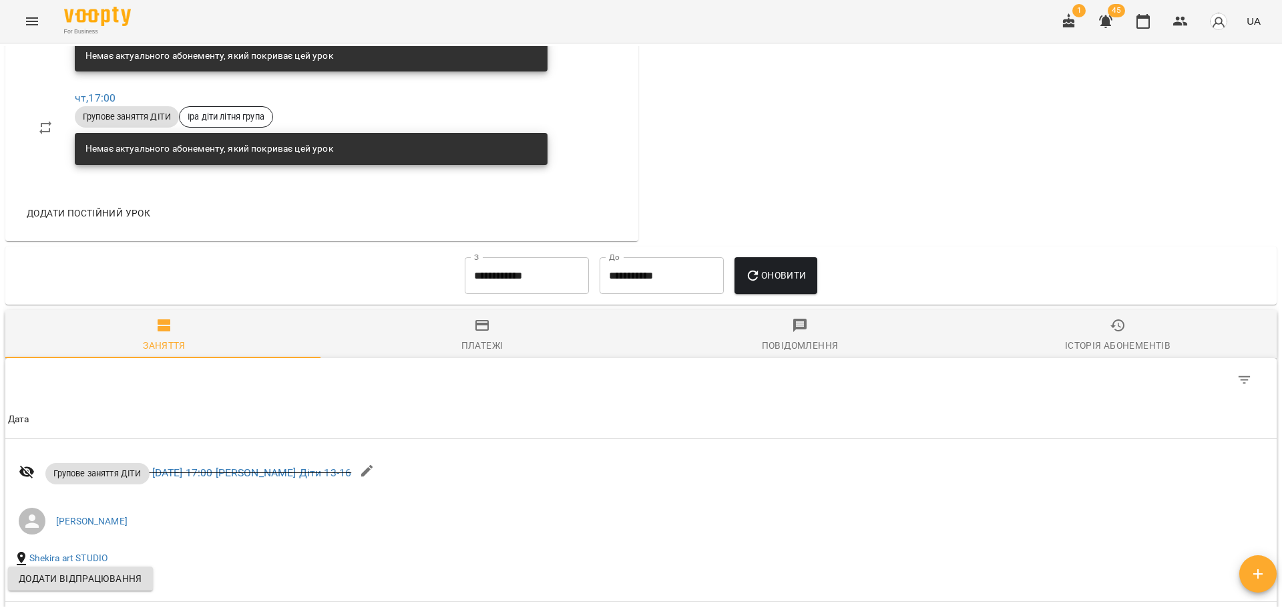
scroll to position [735, 0]
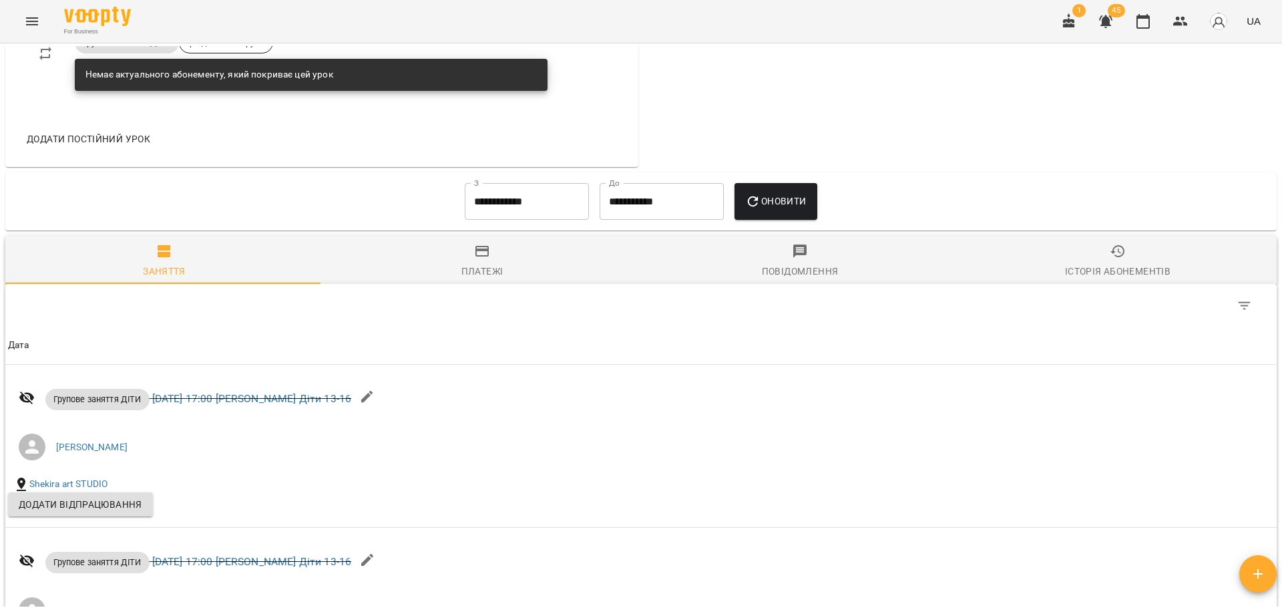
click at [524, 220] on input "**********" at bounding box center [527, 201] width 124 height 37
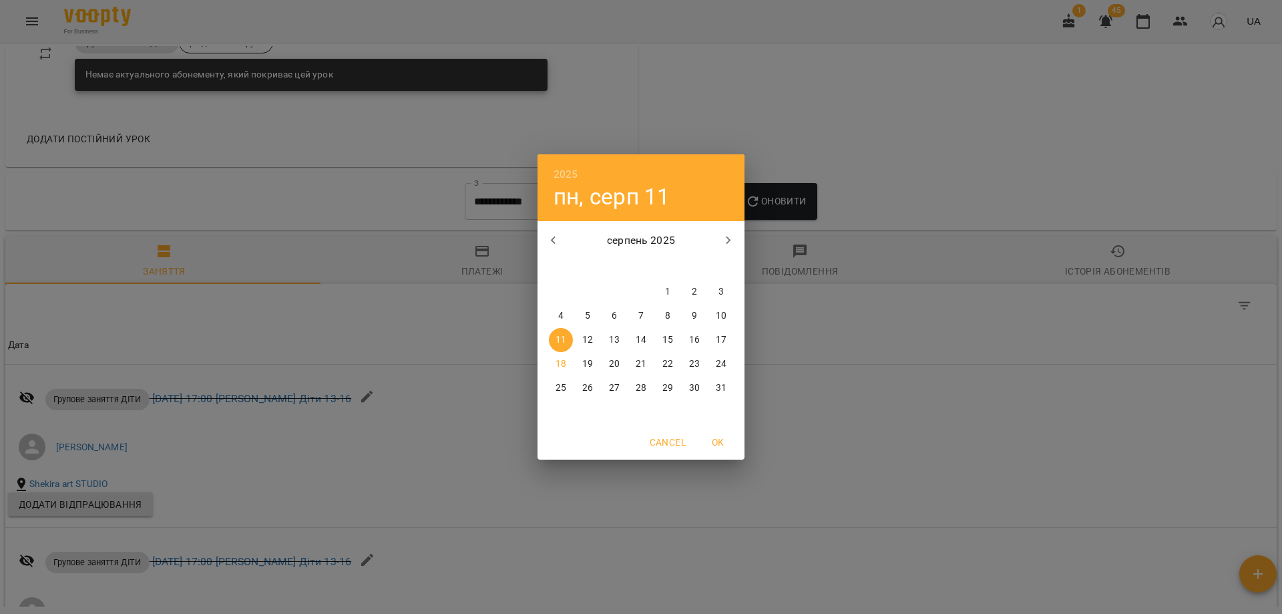
click at [564, 246] on button "button" at bounding box center [554, 240] width 32 height 32
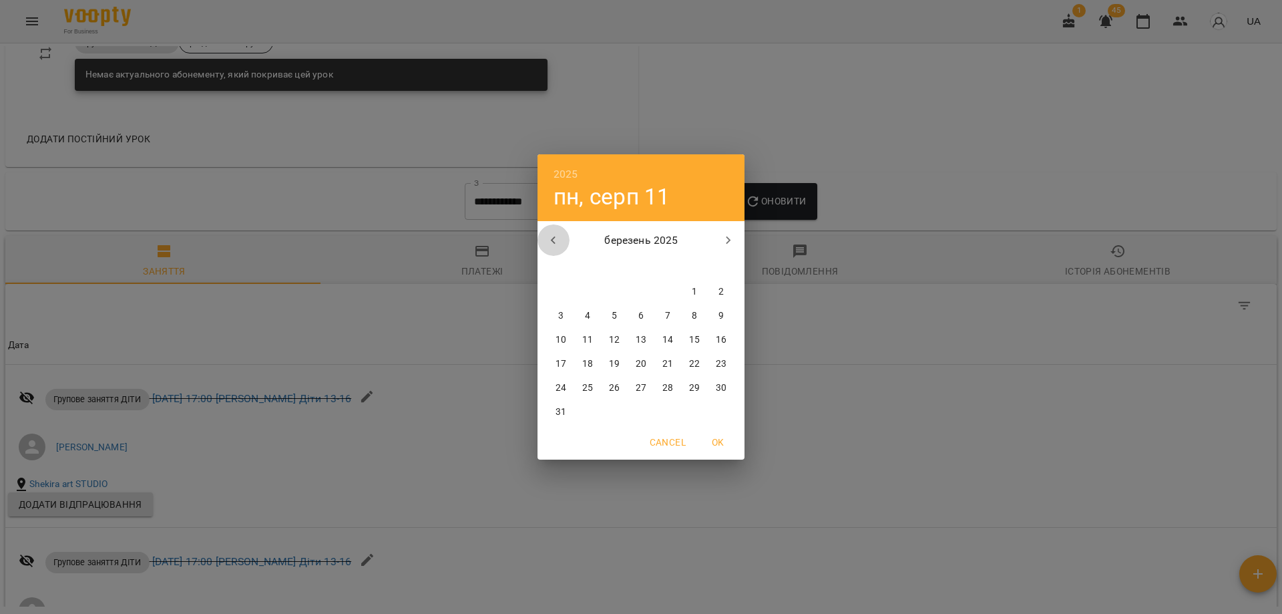
click at [564, 246] on button "button" at bounding box center [554, 240] width 32 height 32
click at [562, 240] on button "button" at bounding box center [554, 240] width 32 height 32
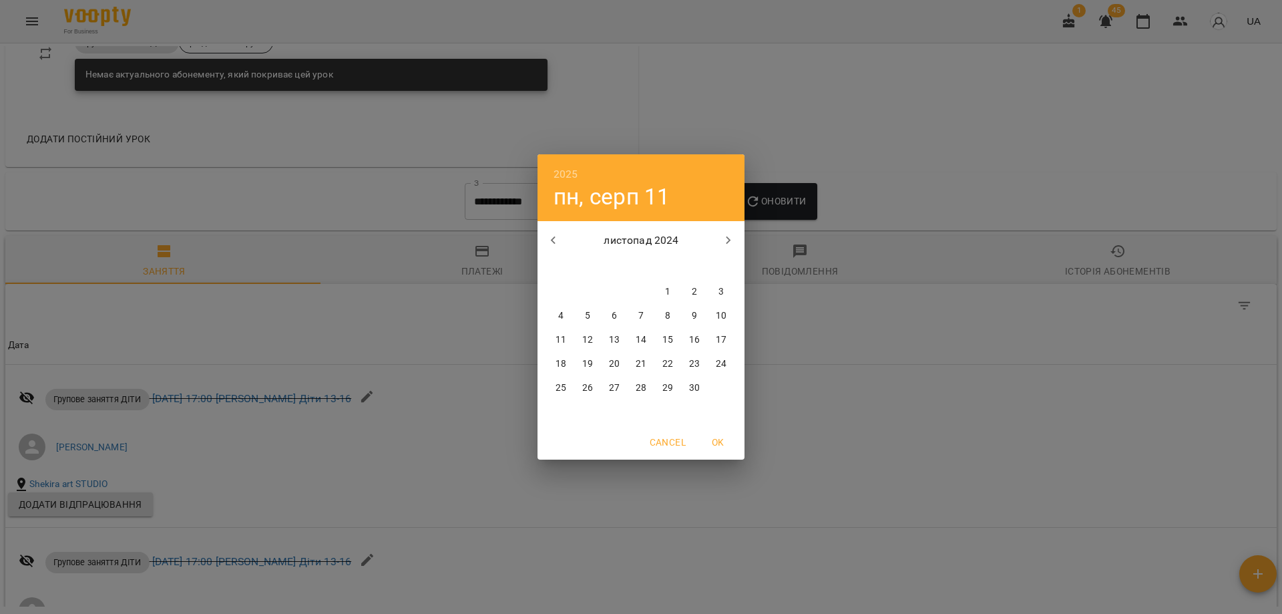
click at [562, 240] on button "button" at bounding box center [554, 240] width 32 height 32
click at [644, 294] on span "1" at bounding box center [641, 291] width 24 height 13
type input "**********"
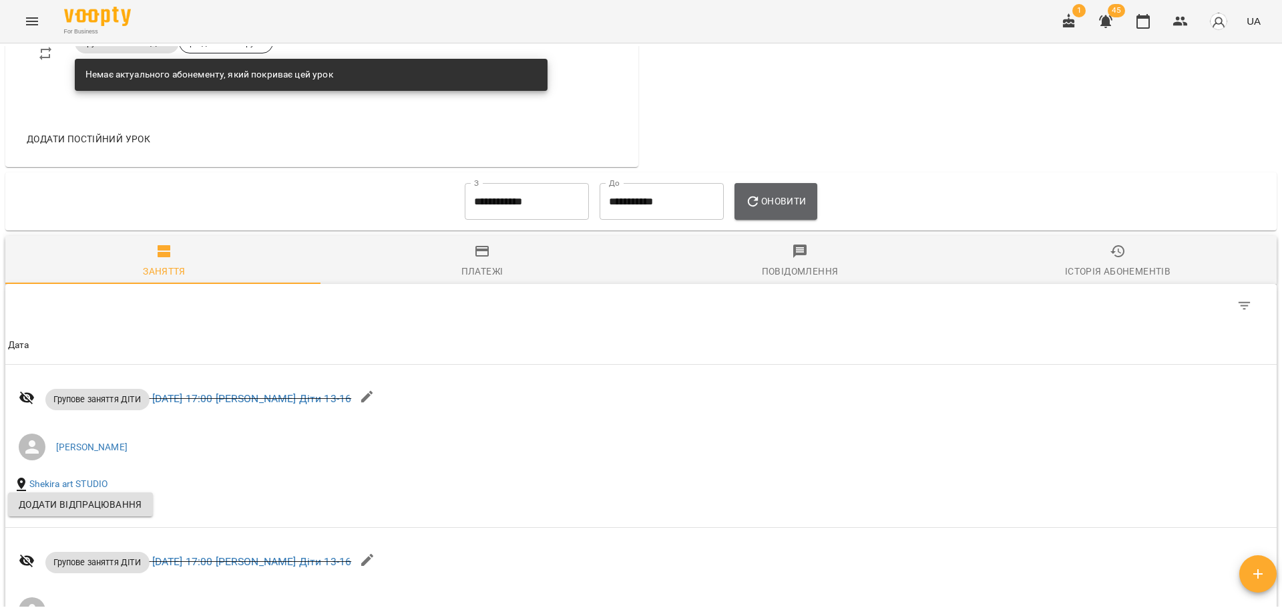
click at [805, 197] on button "Оновити" at bounding box center [776, 201] width 82 height 37
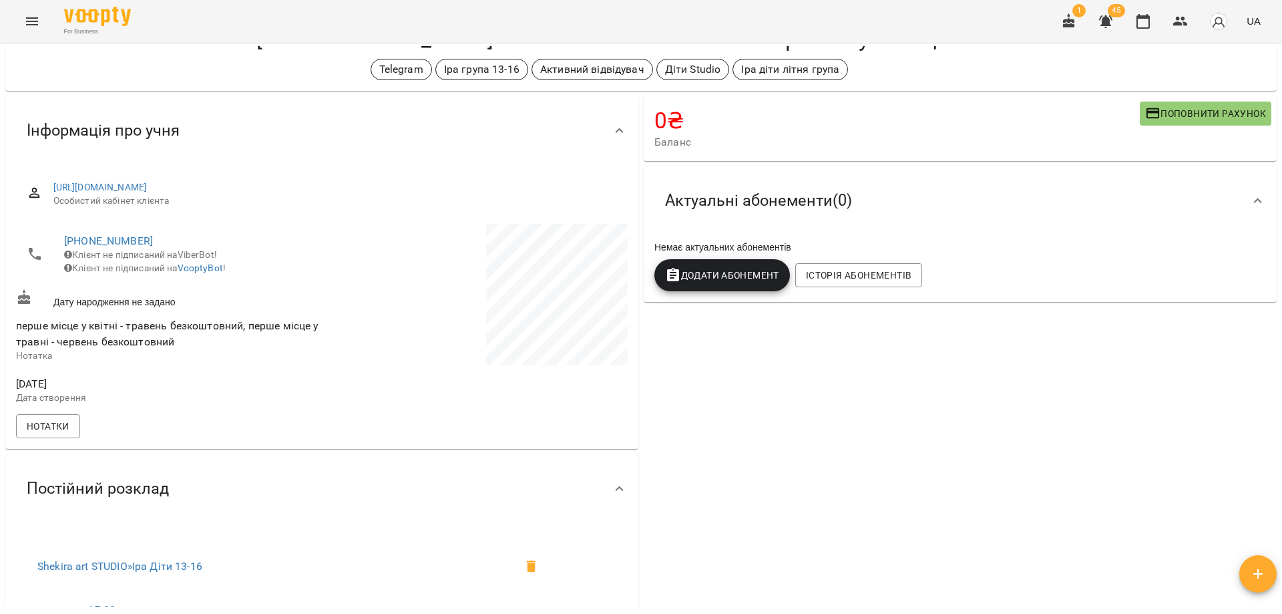
scroll to position [0, 0]
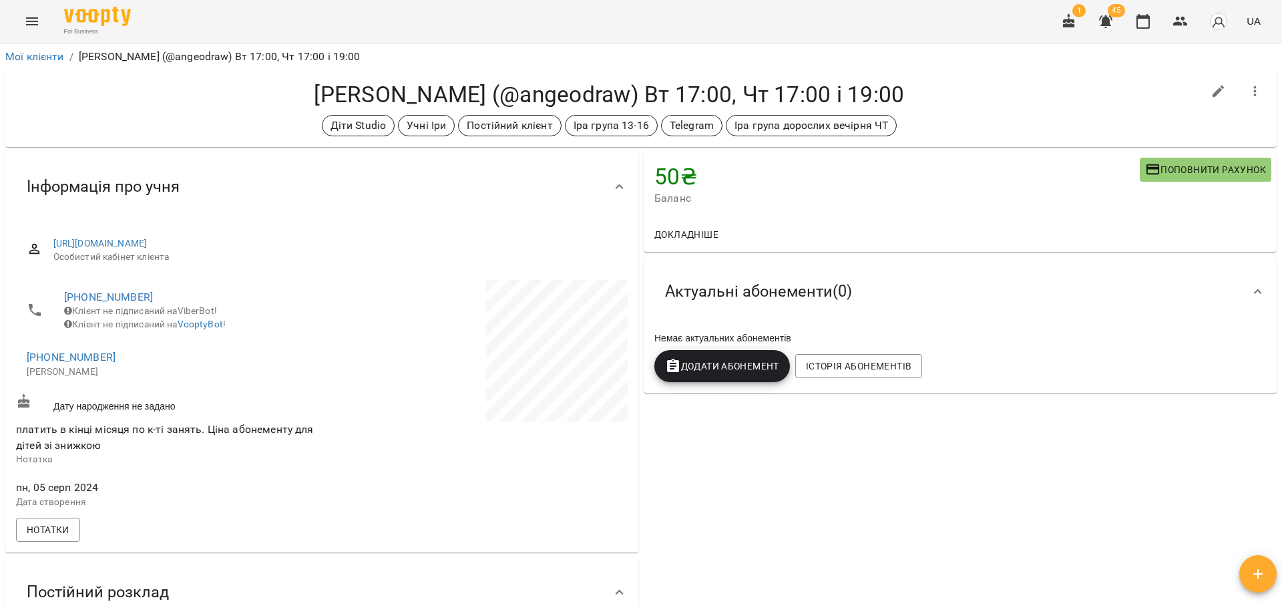
click at [953, 103] on h4 "[PERSON_NAME] (@angeodraw) Вт 17:00, Чт 17:00 і 19:00" at bounding box center [609, 94] width 1187 height 27
click at [625, 90] on h4 "[PERSON_NAME] (@angeodraw) Вт 17:00, Чт 17:00 і 19:00" at bounding box center [609, 94] width 1187 height 27
click at [866, 516] on div "50 ₴ Баланс Поповнити рахунок Докладніше -900 ₴ Абонементи -900 ₴ Без призначен…" at bounding box center [960, 504] width 638 height 709
click at [877, 488] on div "50 ₴ Баланс Поповнити рахунок Докладніше -900 ₴ Абонементи -900 ₴ Без призначен…" at bounding box center [960, 504] width 638 height 709
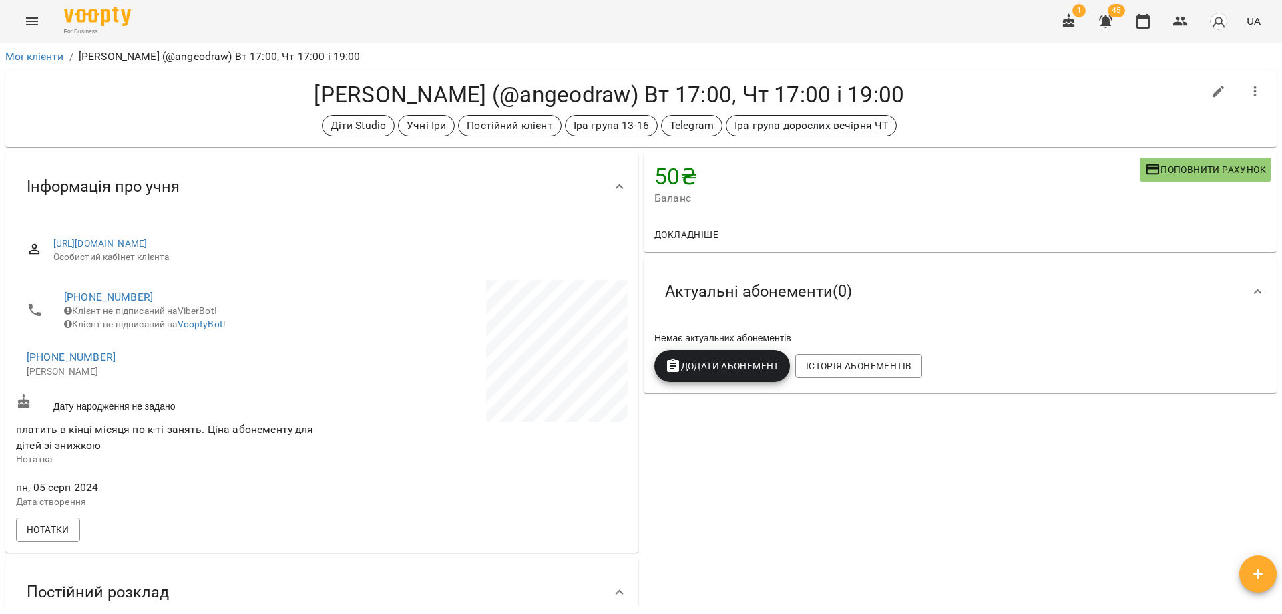
click at [864, 484] on div "50 ₴ Баланс Поповнити рахунок Докладніше -900 ₴ Абонементи -900 ₴ Без призначен…" at bounding box center [960, 504] width 638 height 709
click at [743, 490] on div "50 ₴ Баланс Поповнити рахунок Докладніше -900 ₴ Абонементи -900 ₴ Без призначен…" at bounding box center [960, 504] width 638 height 709
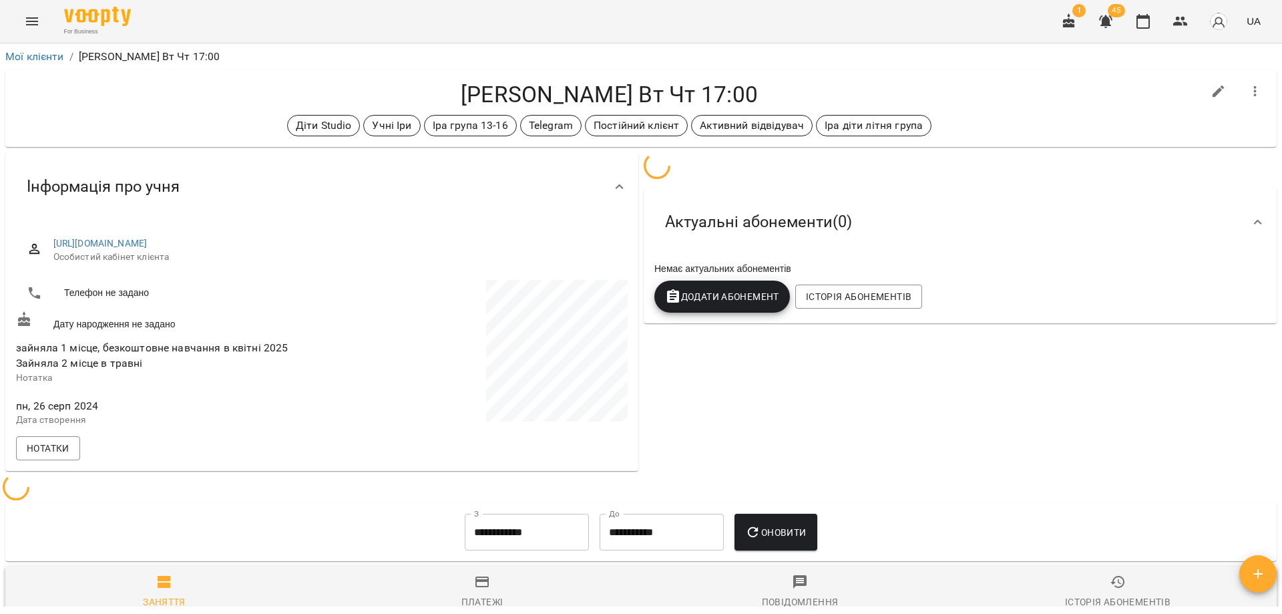
click at [692, 91] on h4 "[PERSON_NAME] Вт Чт 17:00" at bounding box center [609, 94] width 1187 height 27
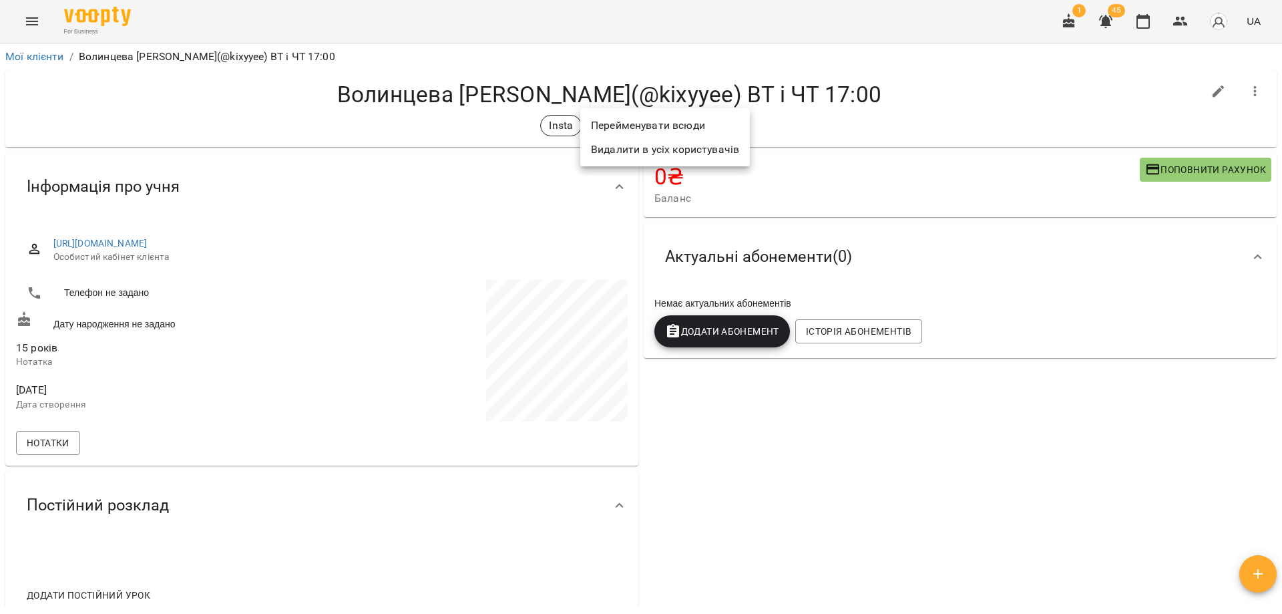
click at [929, 191] on div at bounding box center [641, 307] width 1282 height 614
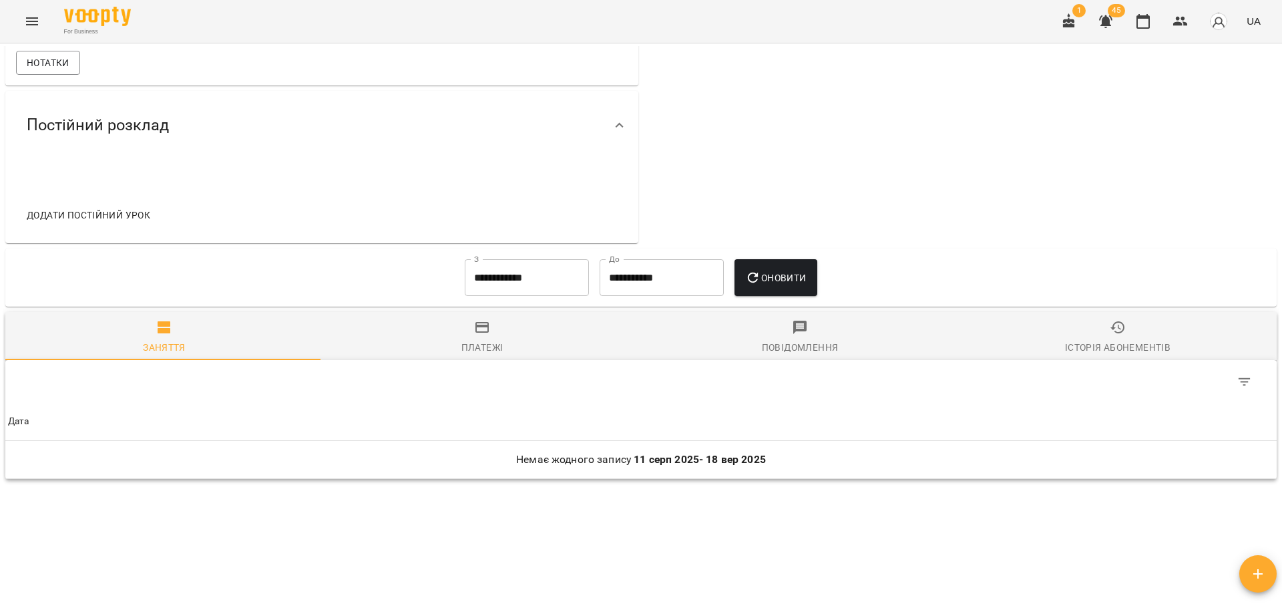
scroll to position [415, 0]
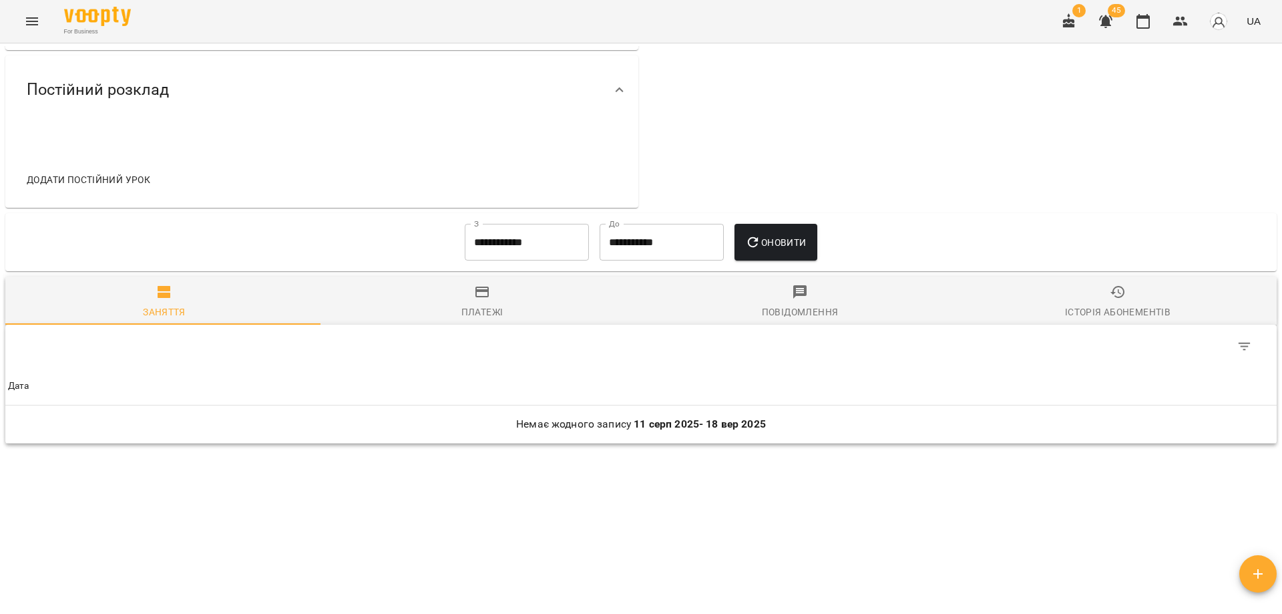
click at [541, 233] on input "**********" at bounding box center [527, 242] width 124 height 37
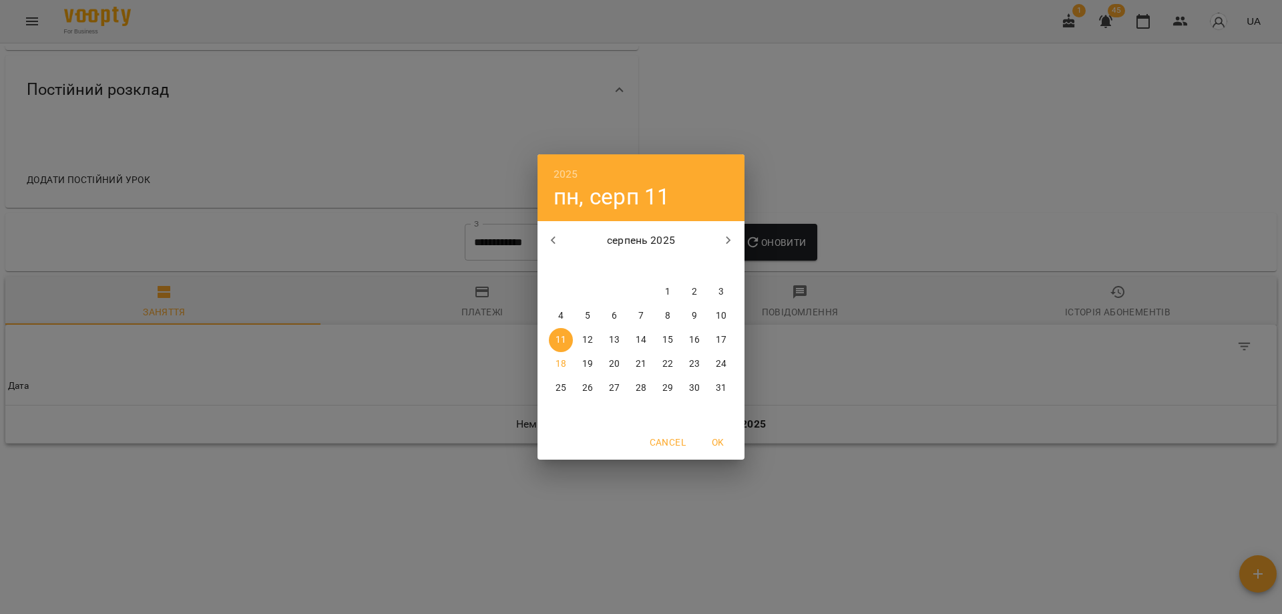
click at [567, 238] on button "button" at bounding box center [554, 240] width 32 height 32
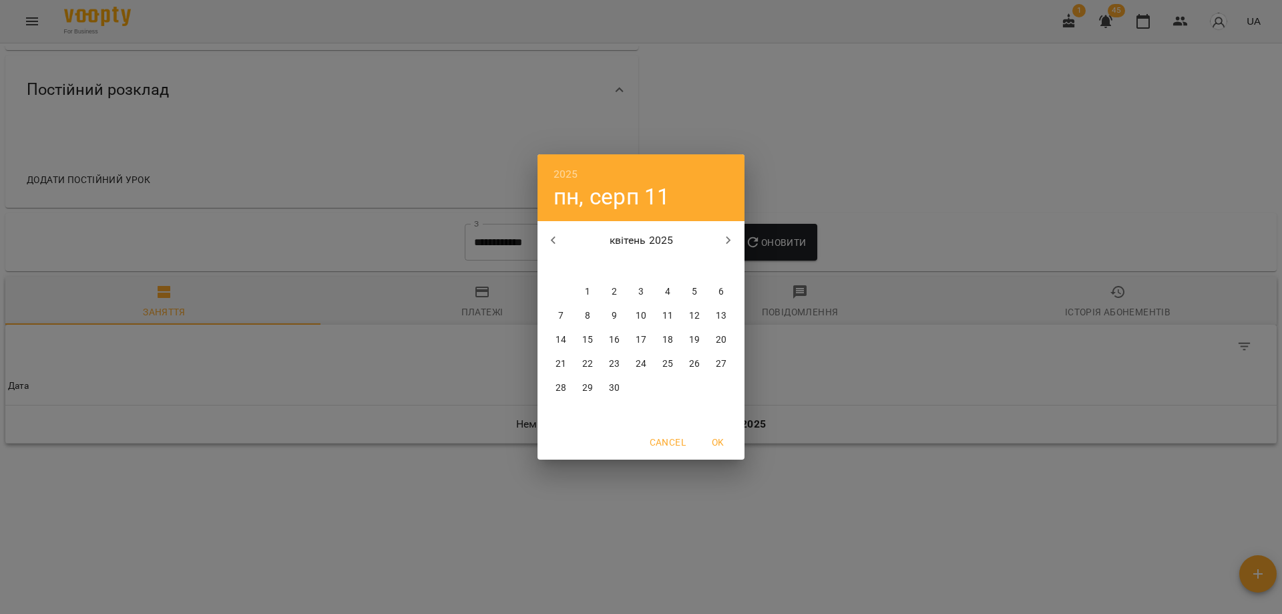
click at [567, 238] on button "button" at bounding box center [554, 240] width 32 height 32
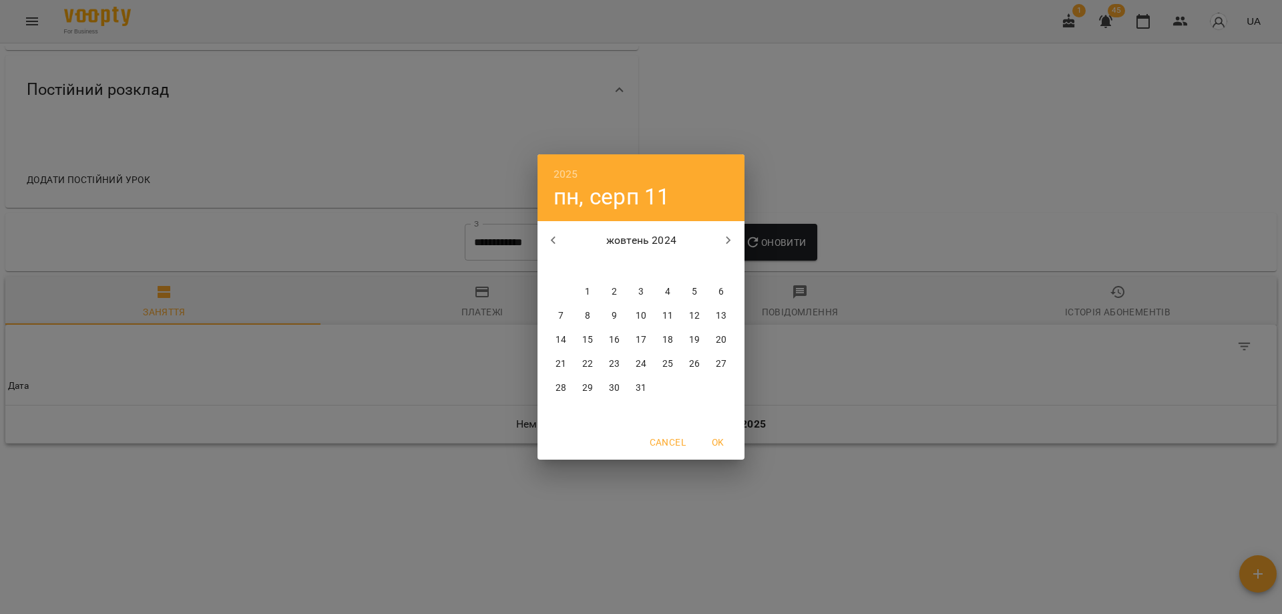
click at [567, 238] on button "button" at bounding box center [554, 240] width 32 height 32
click at [588, 325] on button "3" at bounding box center [588, 316] width 24 height 24
type input "**********"
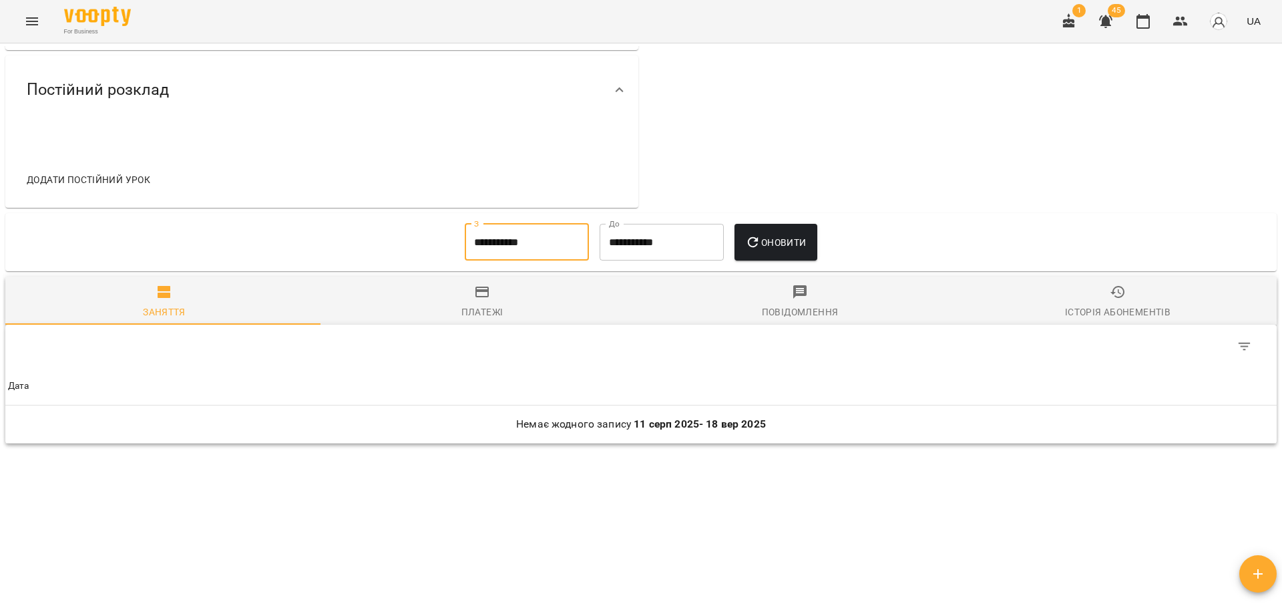
click at [761, 243] on icon "button" at bounding box center [753, 242] width 16 height 16
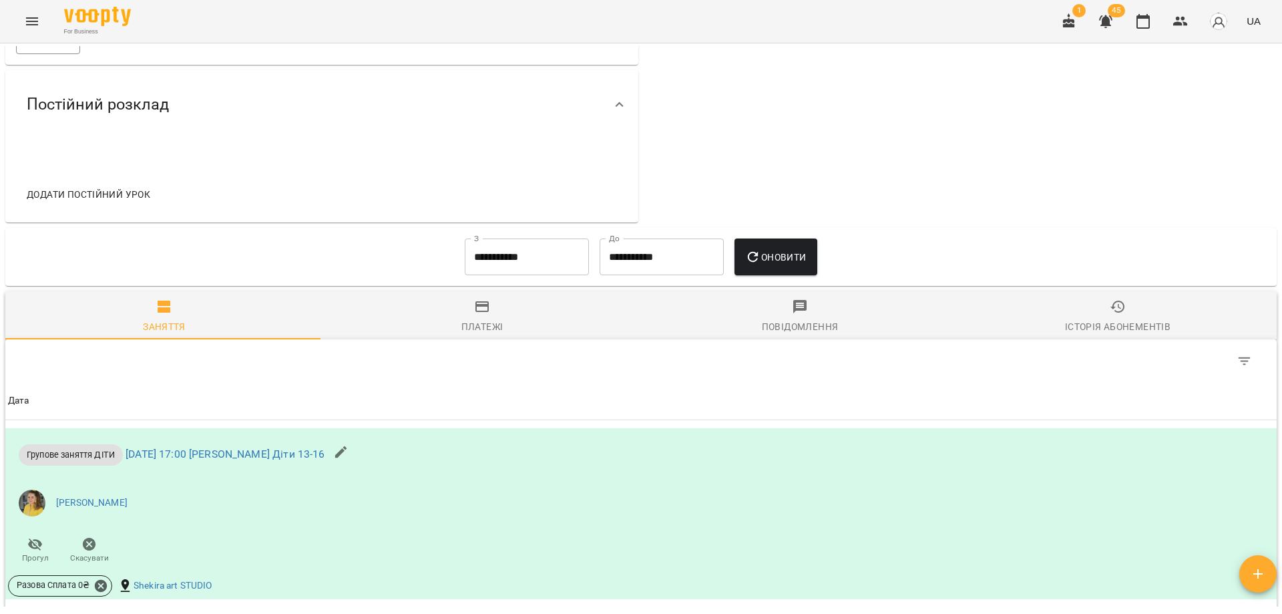
scroll to position [0, 0]
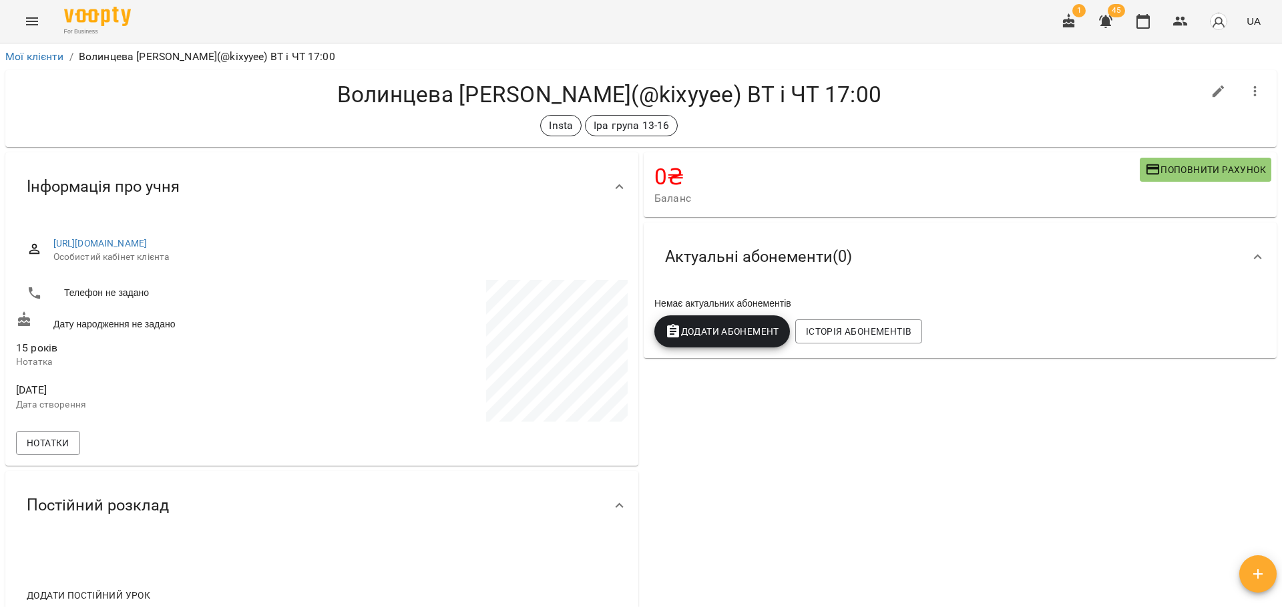
click at [854, 481] on div "0 ₴ Баланс Поповнити рахунок 2600 ₴ Послуги 2600 ₴ Без призначення -2600 ₴ Абон…" at bounding box center [960, 388] width 638 height 476
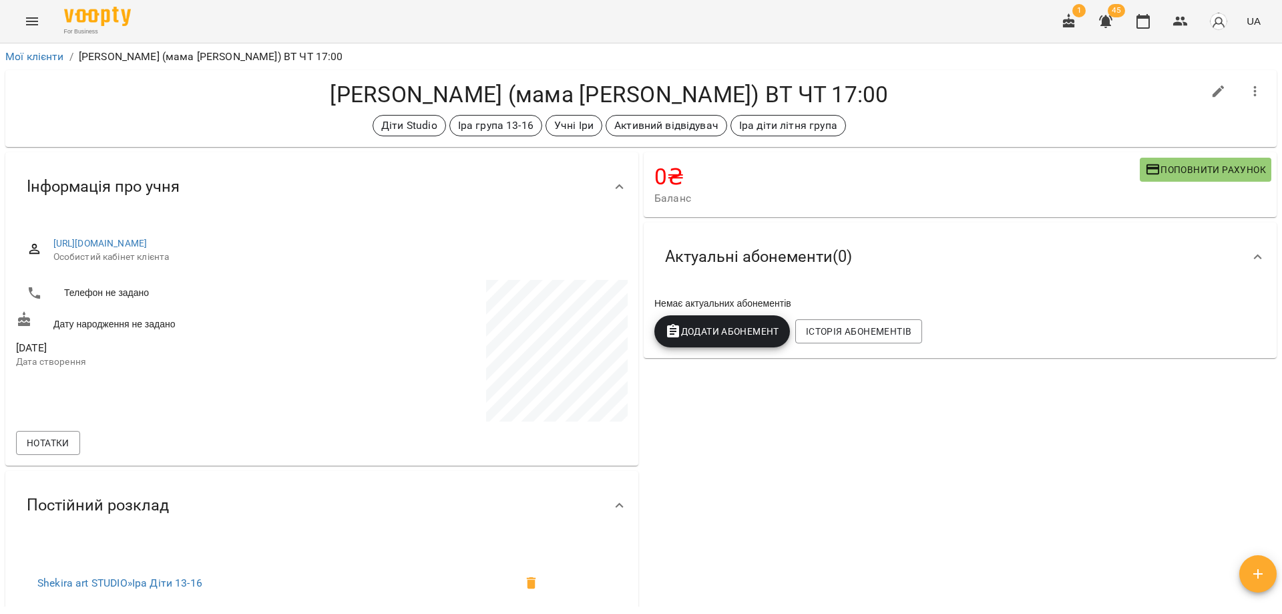
click at [486, 94] on h4 "Папшой Влад (мама Ірина irina_papshoi) ВТ ЧТ 17:00" at bounding box center [609, 94] width 1187 height 27
click at [497, 126] on p "Іра група 13-16" at bounding box center [495, 126] width 75 height 16
click at [987, 114] on div "Папшой Влад (мама Ірина irina_papshoi) ВТ ЧТ 17:00 Діти Studio Іра група 13-16 …" at bounding box center [609, 108] width 1187 height 55
click at [951, 94] on h4 "Папшой Влад (мама Ірина irina_papshoi) ВТ ЧТ 17:00" at bounding box center [609, 94] width 1187 height 27
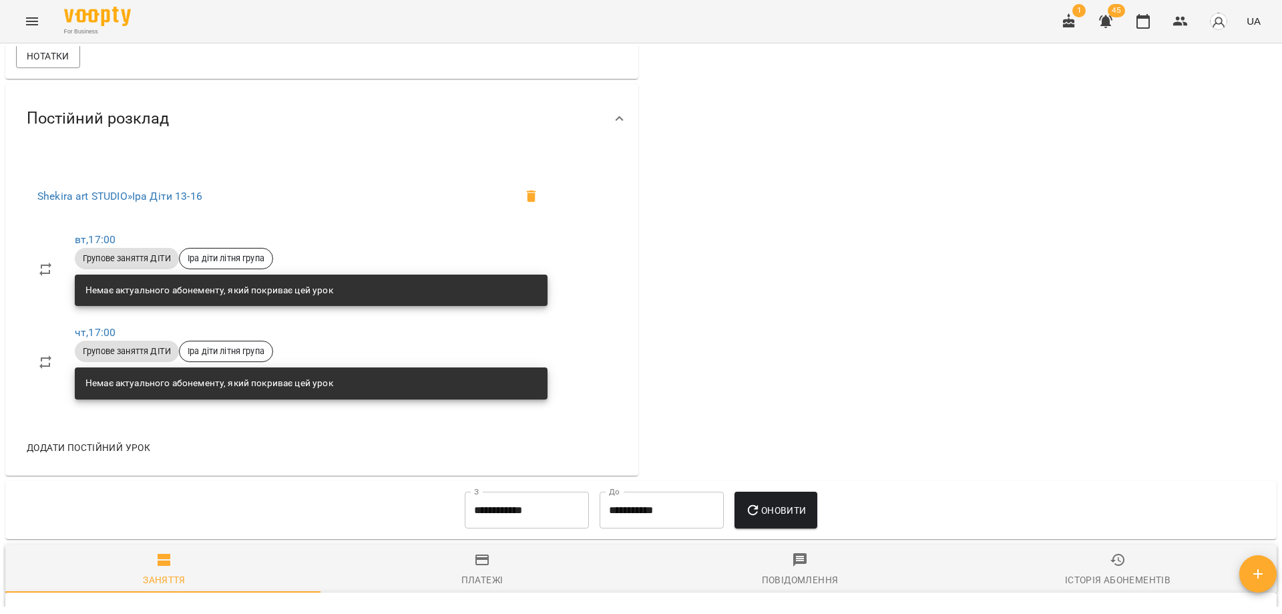
scroll to position [468, 0]
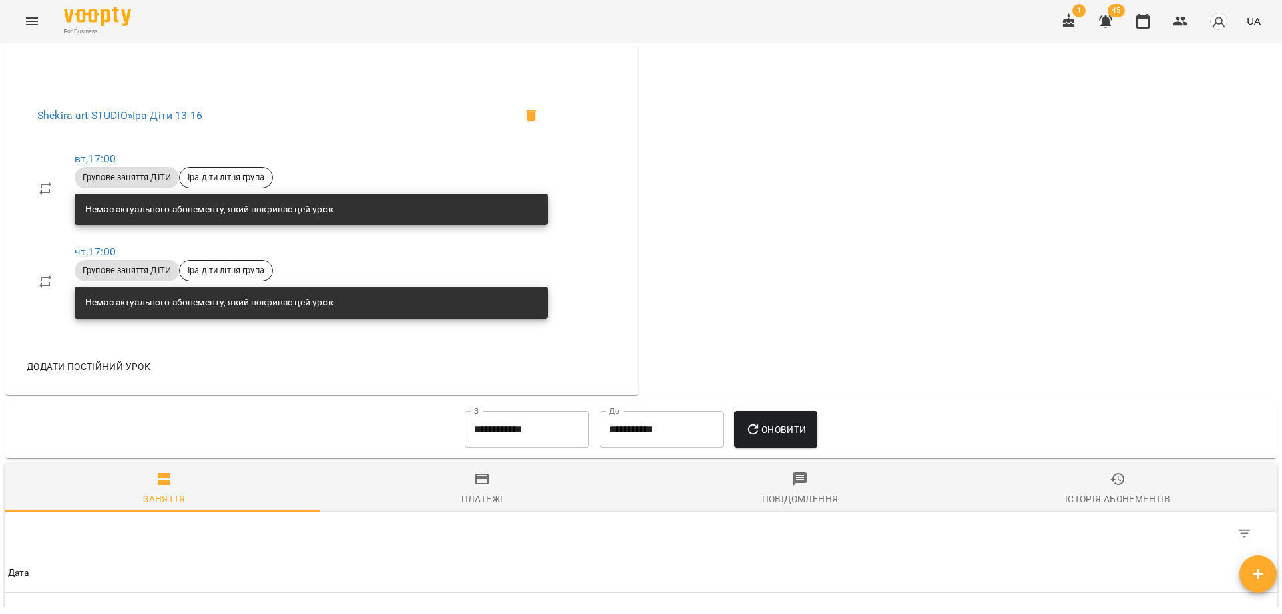
click at [527, 421] on input "**********" at bounding box center [527, 429] width 124 height 37
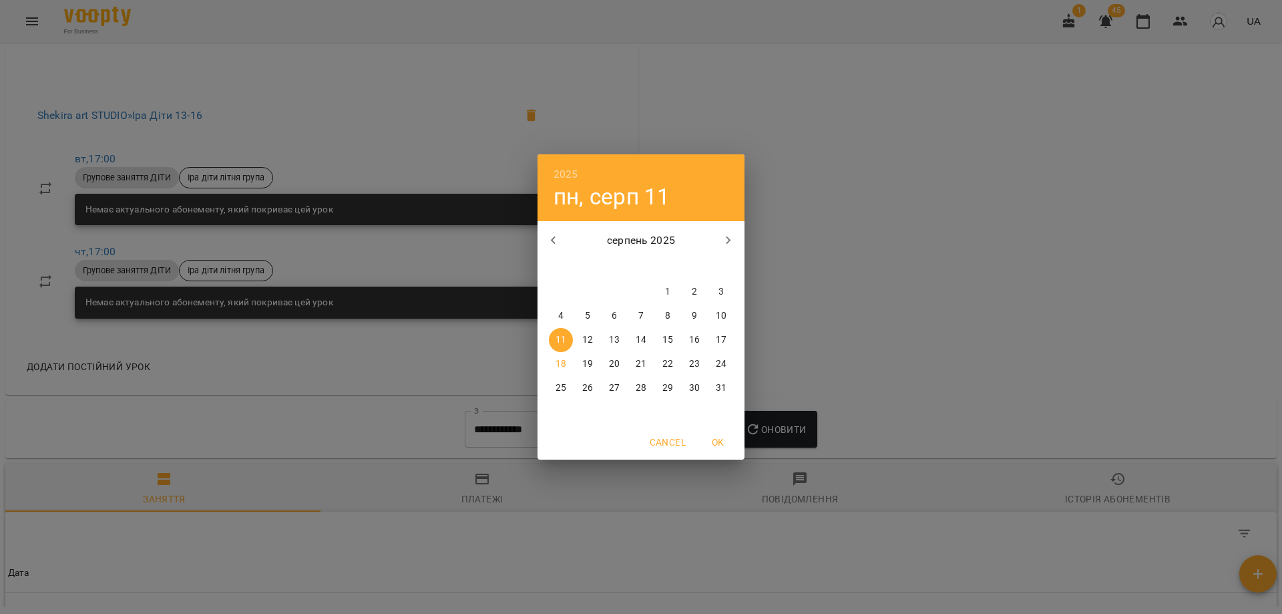
click at [563, 236] on button "button" at bounding box center [554, 240] width 32 height 32
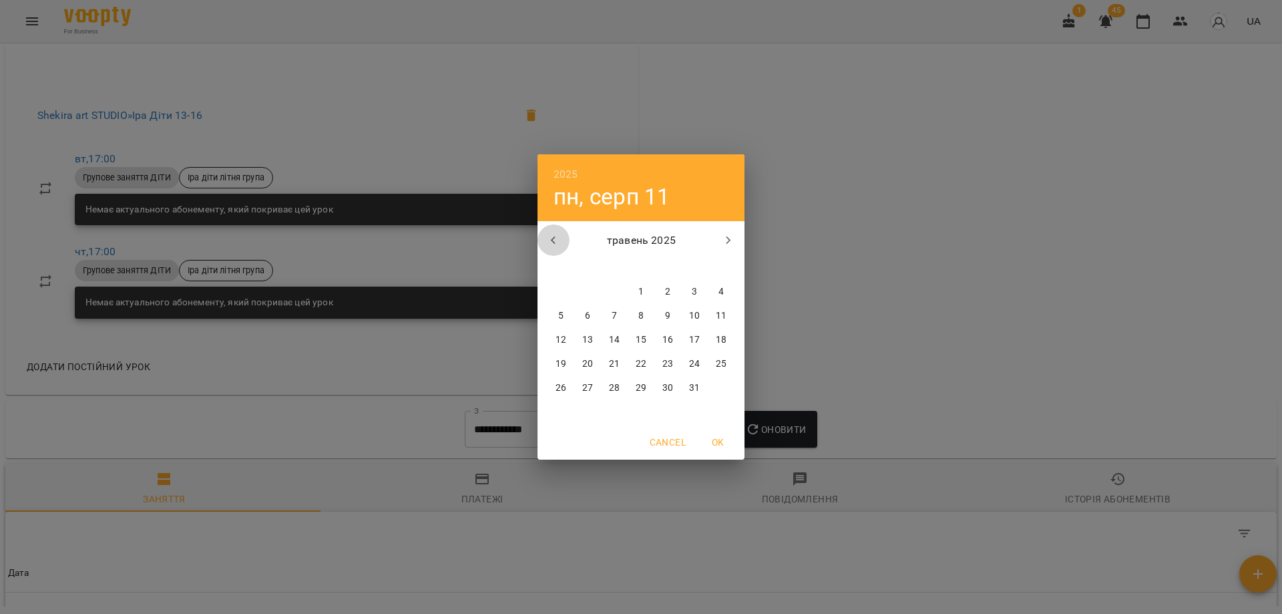
click at [563, 236] on button "button" at bounding box center [554, 240] width 32 height 32
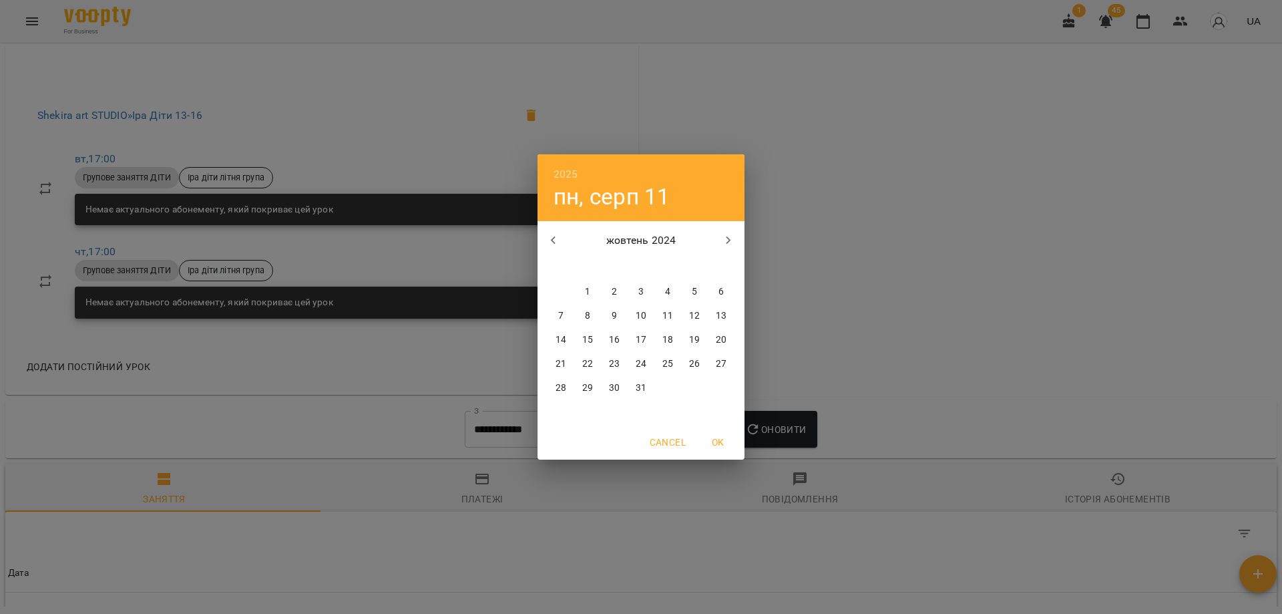
click at [550, 242] on icon "button" at bounding box center [554, 240] width 16 height 16
click at [559, 238] on icon "button" at bounding box center [554, 240] width 16 height 16
click at [645, 292] on span "1" at bounding box center [641, 291] width 24 height 13
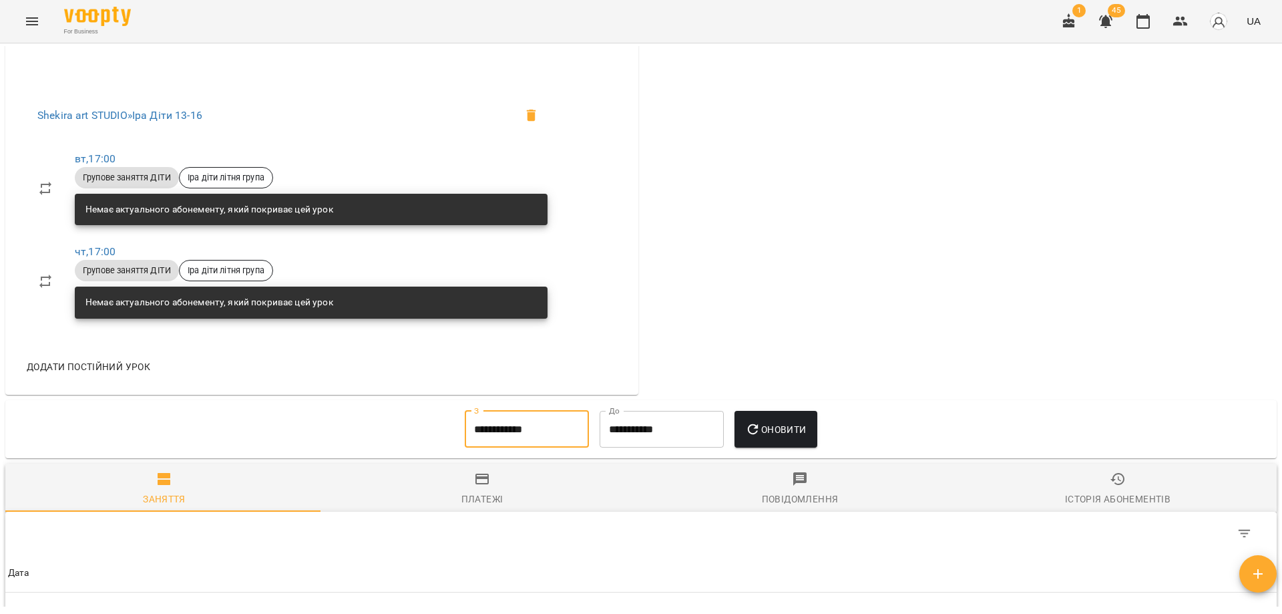
type input "**********"
click at [777, 424] on span "Оновити" at bounding box center [775, 429] width 61 height 16
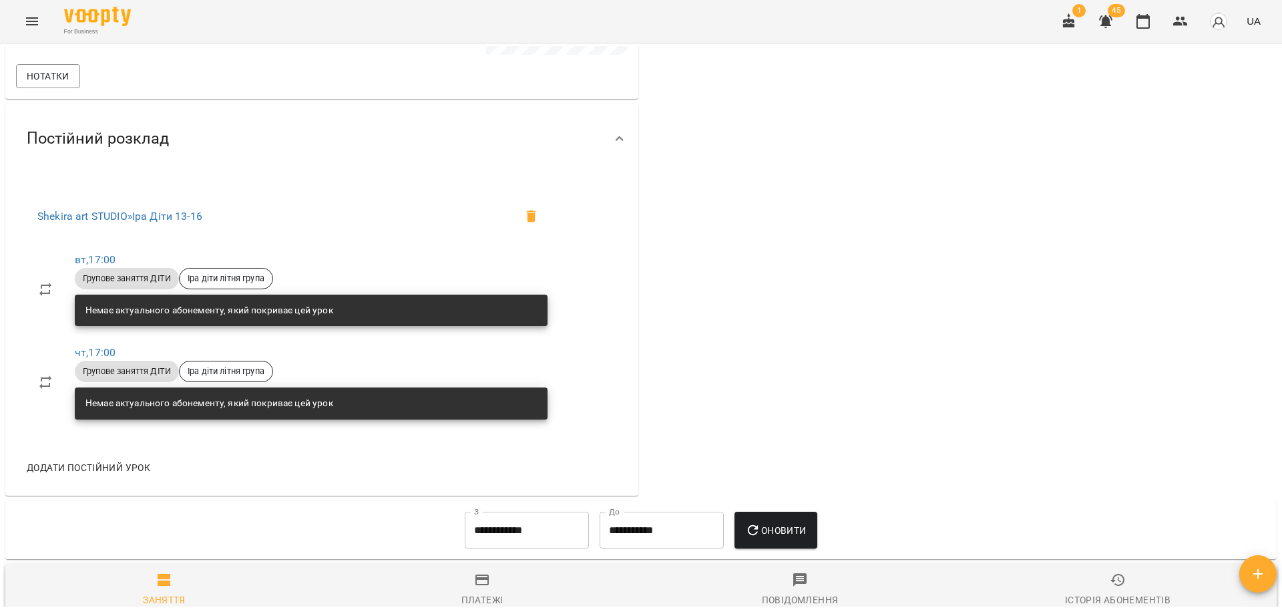
scroll to position [0, 0]
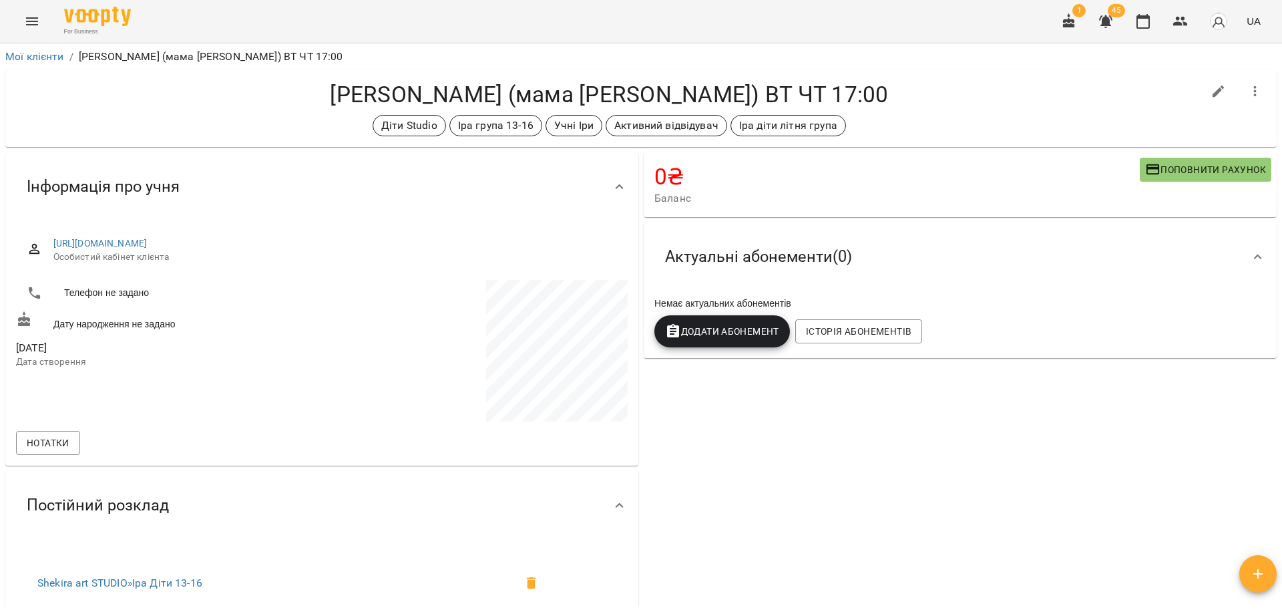
click at [984, 115] on div "Діти Studio Іра група 13-16 Учні Іри Активний відвідувач Іра діти літня група" at bounding box center [609, 125] width 1187 height 21
click at [997, 86] on h4 "Папшой Влад (мама Ірина irina_papshoi) ВТ ЧТ 17:00" at bounding box center [609, 94] width 1187 height 27
click at [541, 94] on h4 "Папшой Влад (мама Ірина irina_papshoi) ВТ ЧТ 17:00" at bounding box center [609, 94] width 1187 height 27
drag, startPoint x: 971, startPoint y: 419, endPoint x: 971, endPoint y: 433, distance: 14.0
click at [971, 433] on div "0 ₴ Баланс Поповнити рахунок -2600 ₴ Абонементи -2600 ₴ Абонемент ДІТИ 2600 ₴ П…" at bounding box center [960, 507] width 638 height 715
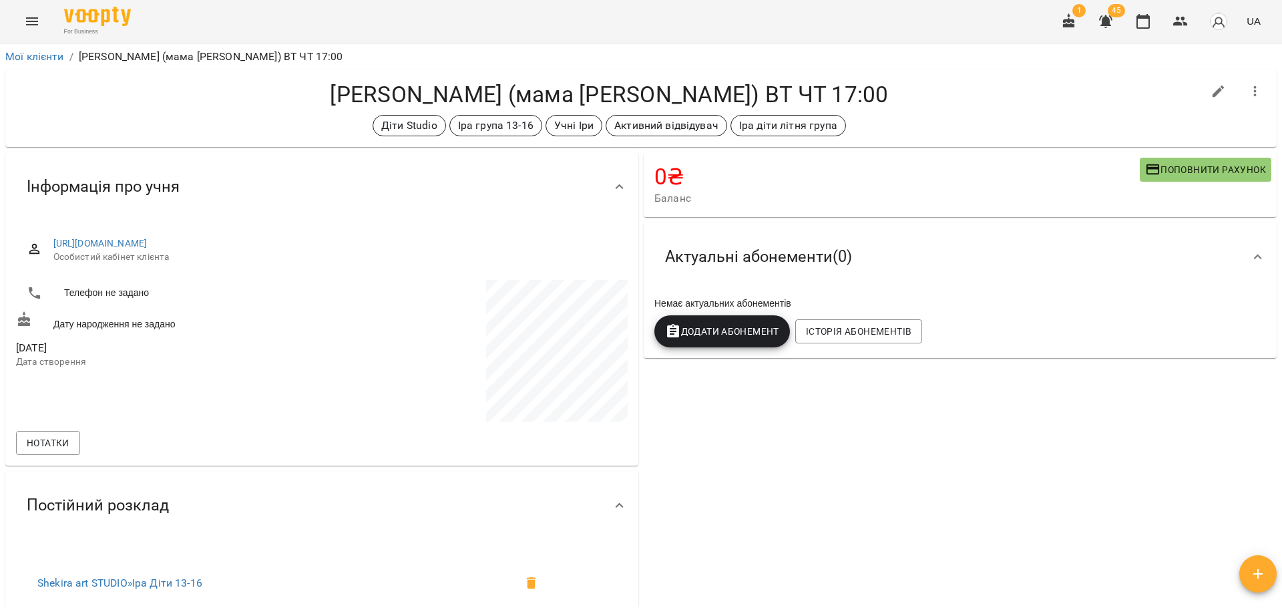
click at [971, 433] on div "0 ₴ Баланс Поповнити рахунок -2600 ₴ Абонементи -2600 ₴ Абонемент ДІТИ 2600 ₴ П…" at bounding box center [960, 507] width 638 height 715
click at [928, 178] on h4 "0 ₴" at bounding box center [898, 176] width 486 height 27
click at [860, 476] on div "0 ₴ Баланс Поповнити рахунок -2600 ₴ Абонементи -2600 ₴ Абонемент ДІТИ 2600 ₴ П…" at bounding box center [960, 507] width 638 height 715
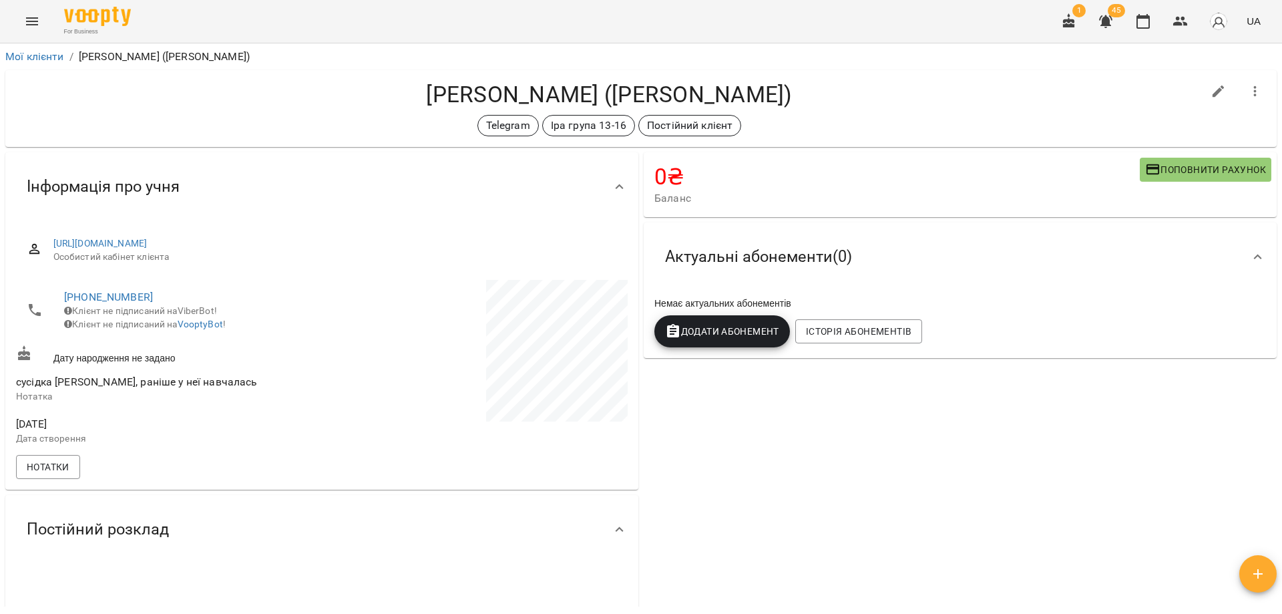
click at [781, 459] on div "0 ₴ Баланс Поповнити рахунок Актуальні абонементи ( 0 ) Немає актуальних абонем…" at bounding box center [960, 400] width 638 height 500
click at [669, 461] on div "0 ₴ Баланс Поповнити рахунок Актуальні абонементи ( 0 ) Немає актуальних абонем…" at bounding box center [960, 400] width 638 height 500
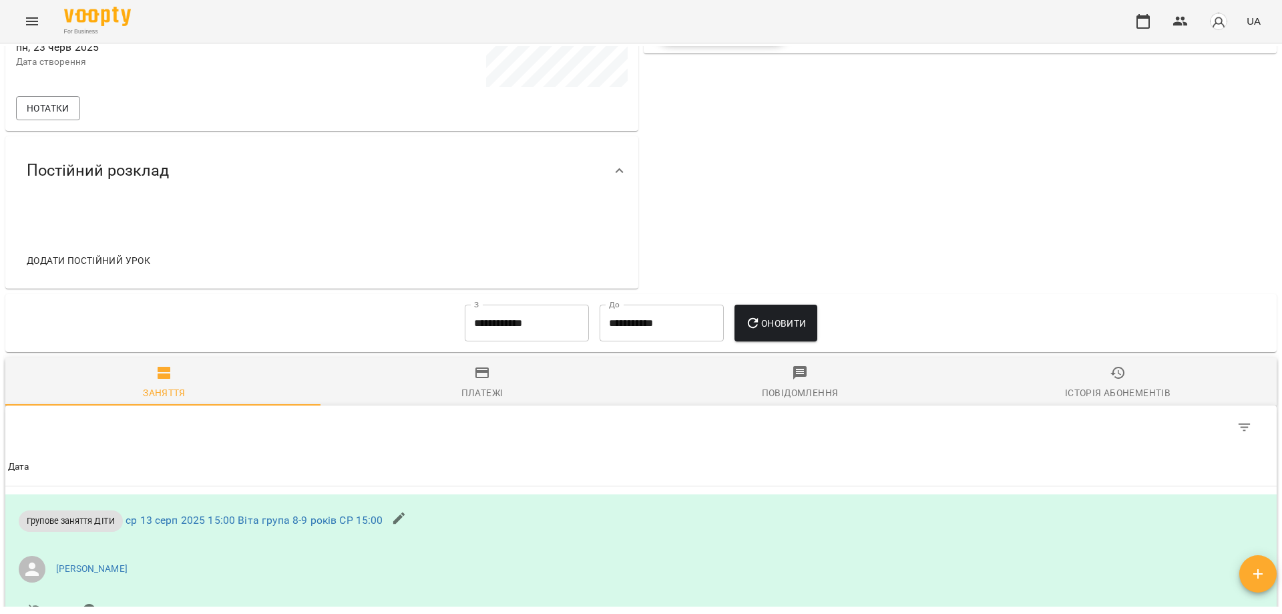
scroll to position [461, 0]
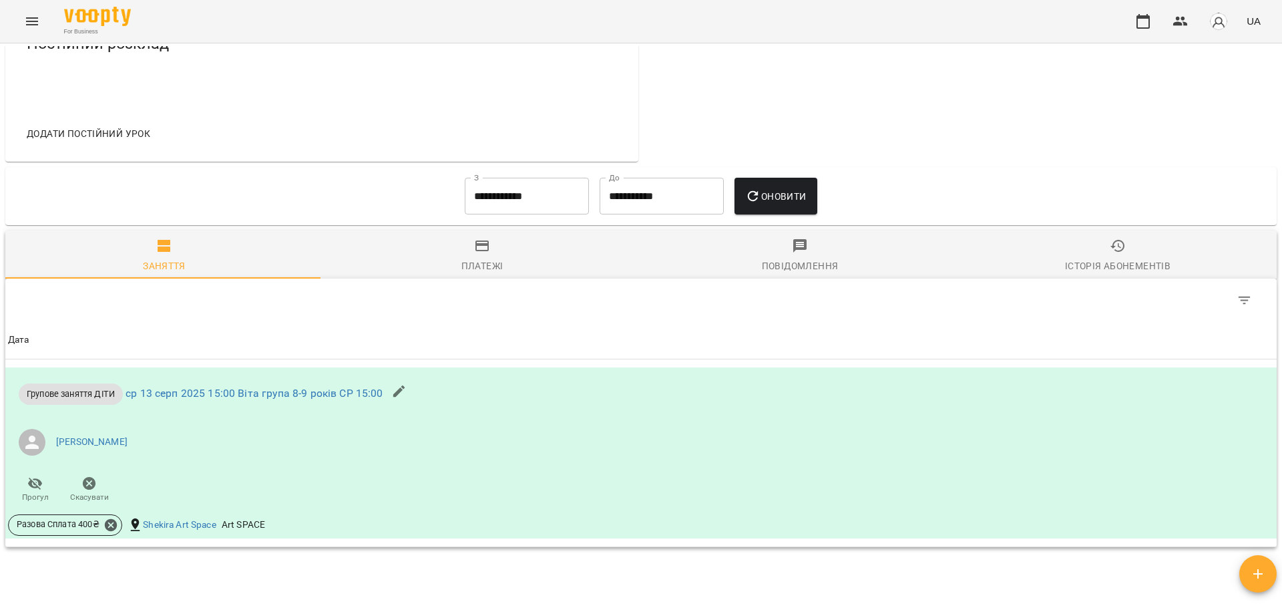
click at [528, 194] on input "**********" at bounding box center [527, 196] width 124 height 37
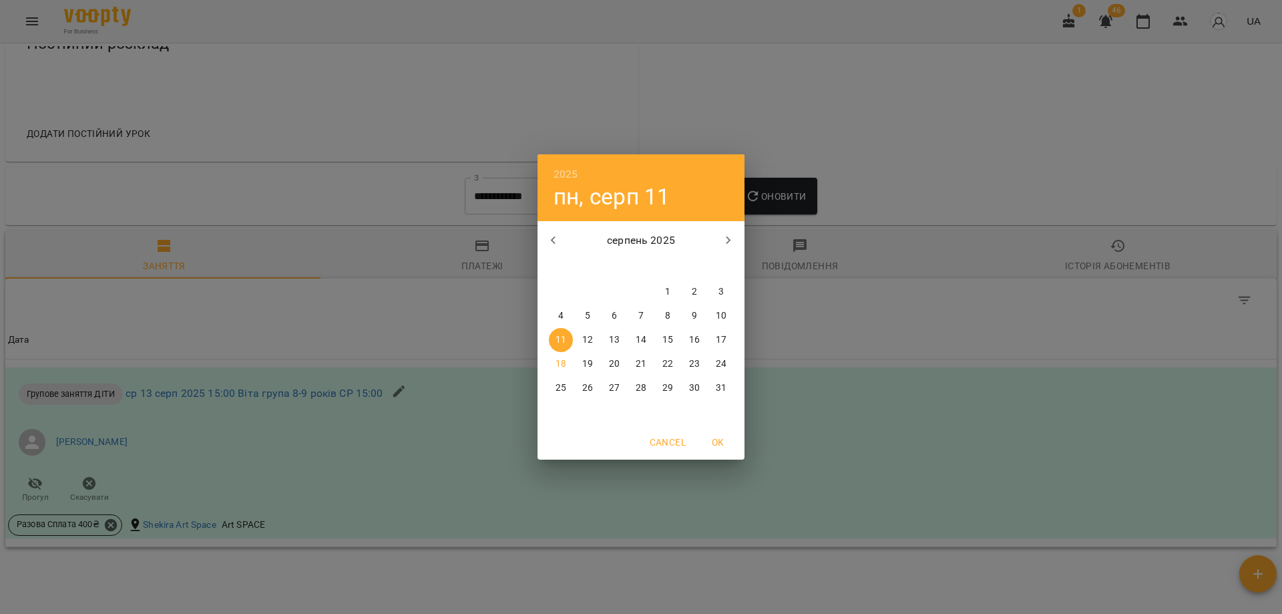
drag, startPoint x: 549, startPoint y: 238, endPoint x: 562, endPoint y: 242, distance: 13.8
click at [550, 238] on icon "button" at bounding box center [554, 240] width 16 height 16
click at [592, 295] on span "1" at bounding box center [588, 291] width 24 height 13
type input "**********"
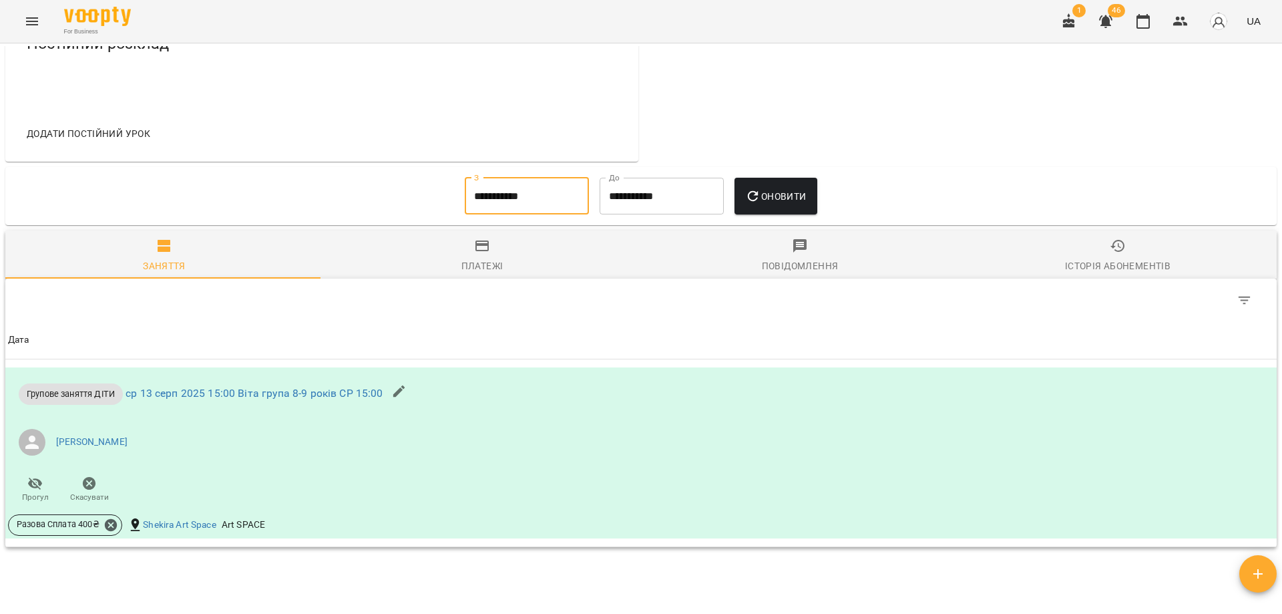
click at [795, 191] on span "Оновити" at bounding box center [775, 196] width 61 height 16
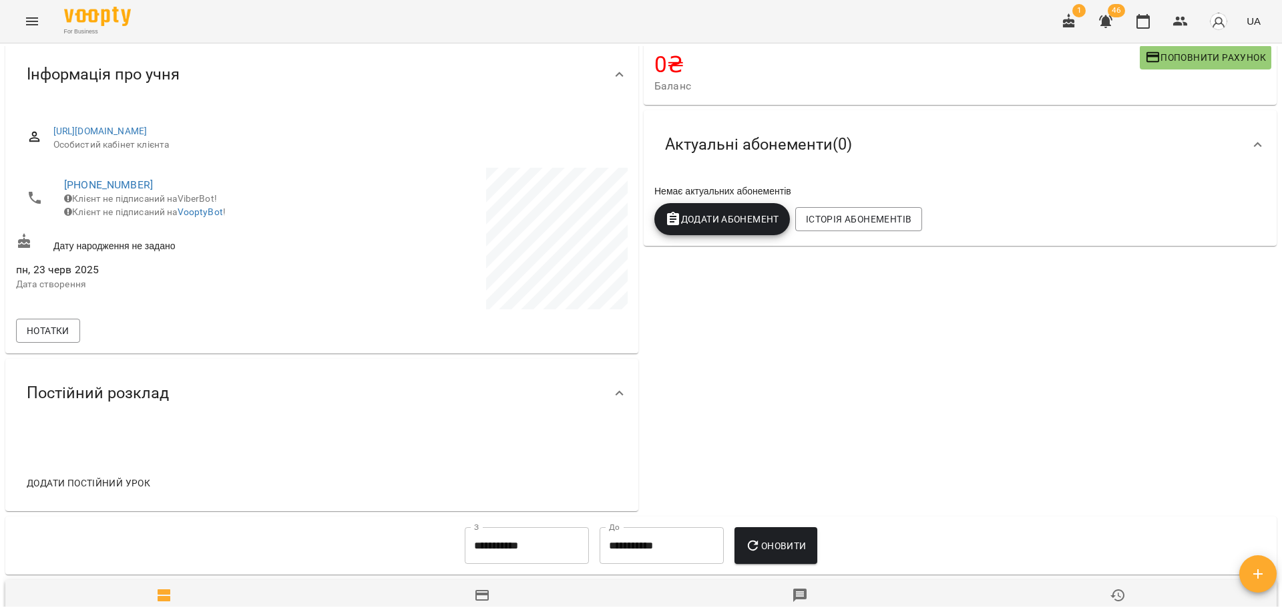
scroll to position [0, 0]
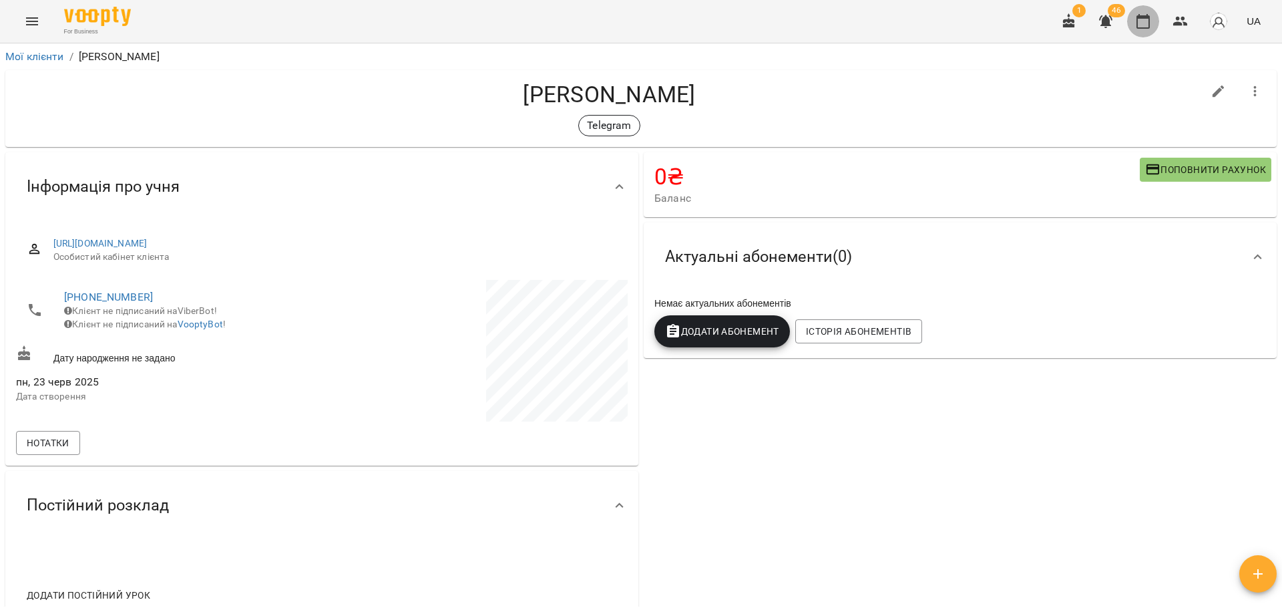
click at [1149, 21] on icon "button" at bounding box center [1143, 21] width 16 height 16
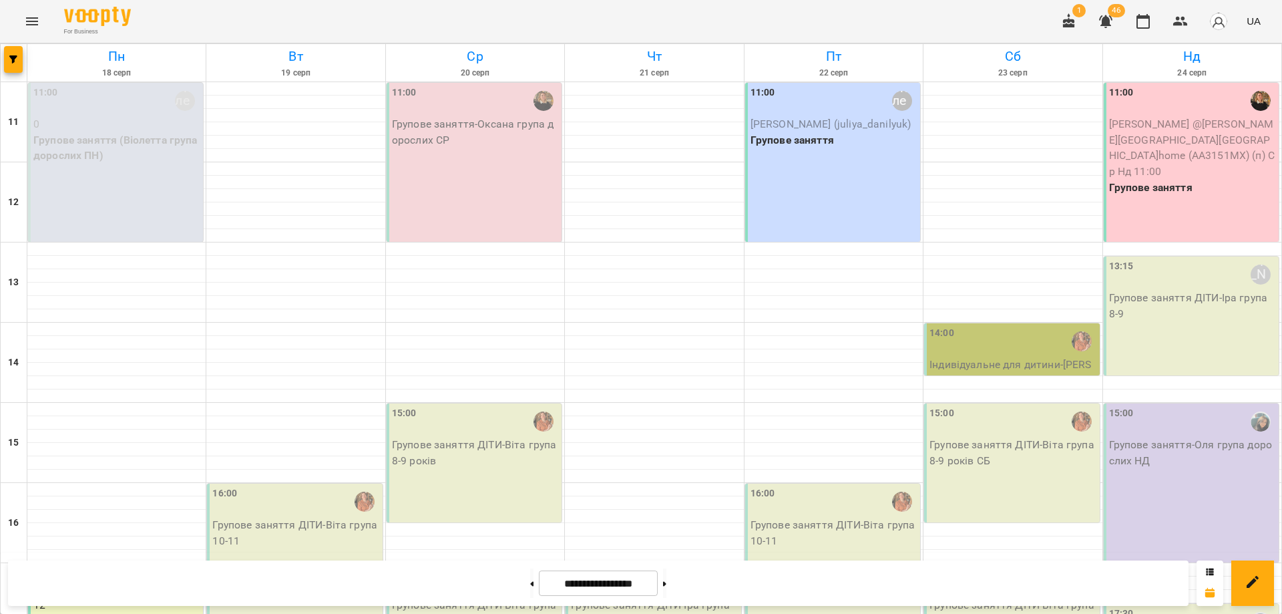
scroll to position [250, 0]
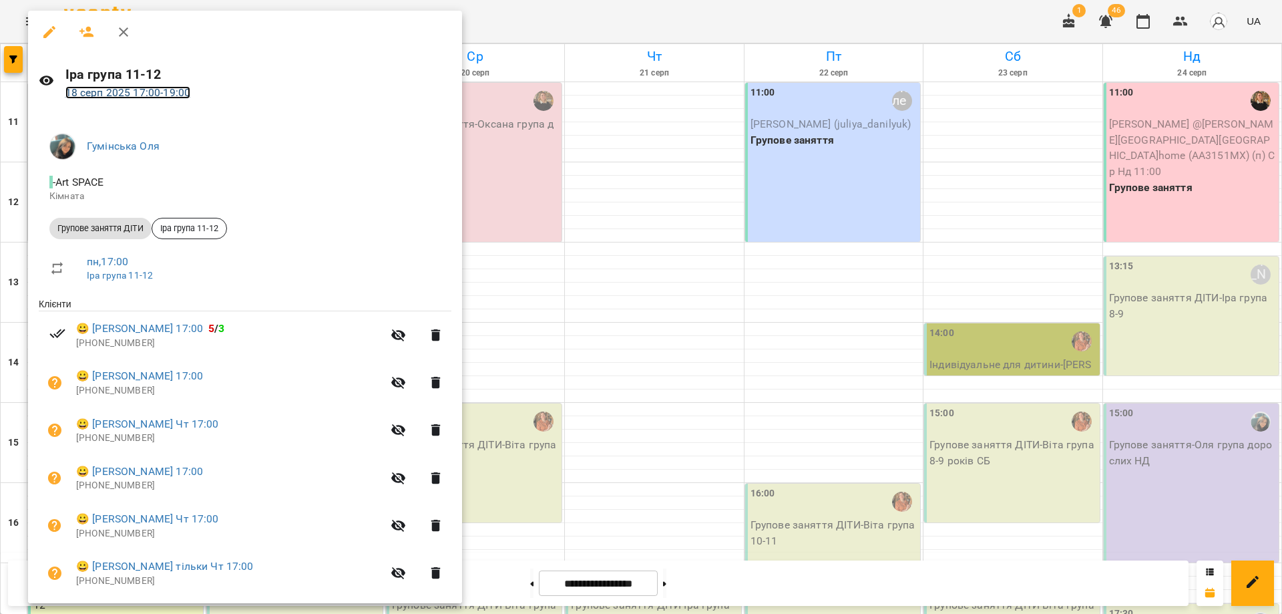
click at [166, 96] on link "18 серп 2025 17:00 - 19:00" at bounding box center [128, 92] width 126 height 13
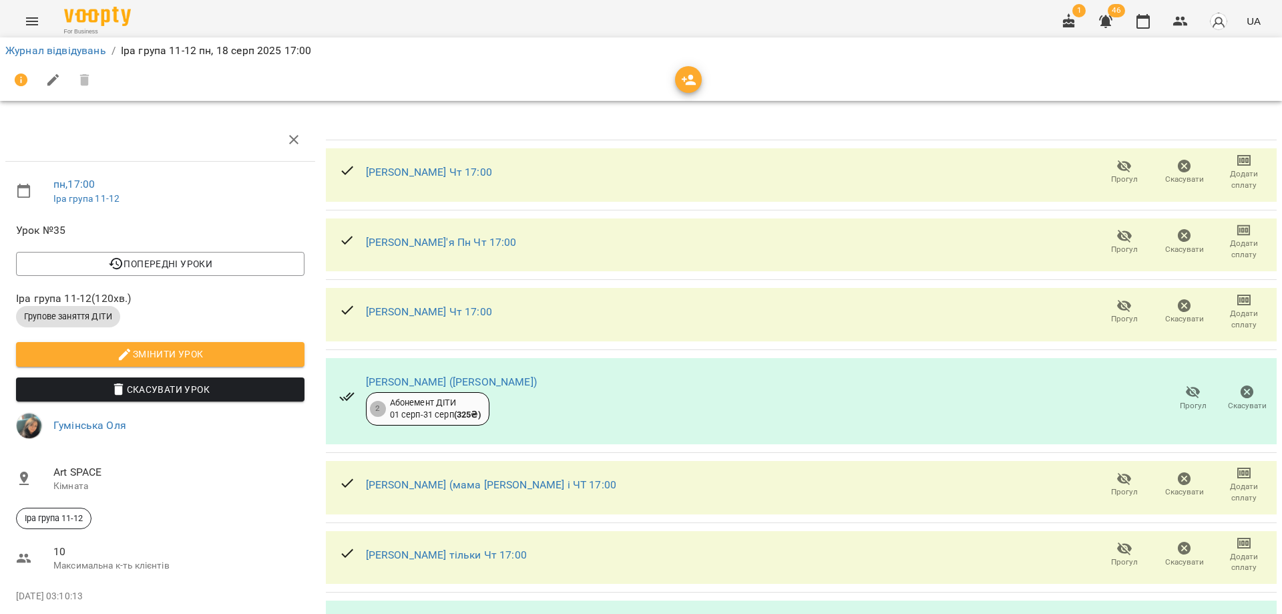
click at [693, 79] on icon "button" at bounding box center [689, 80] width 16 height 16
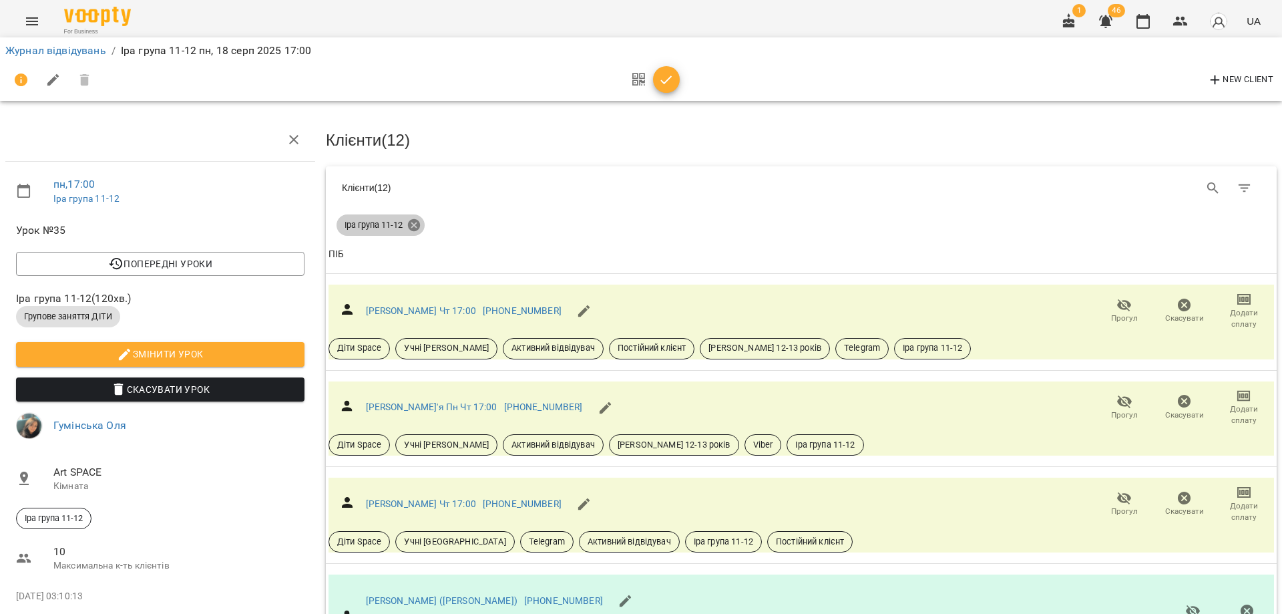
click at [414, 223] on icon at bounding box center [414, 225] width 15 height 15
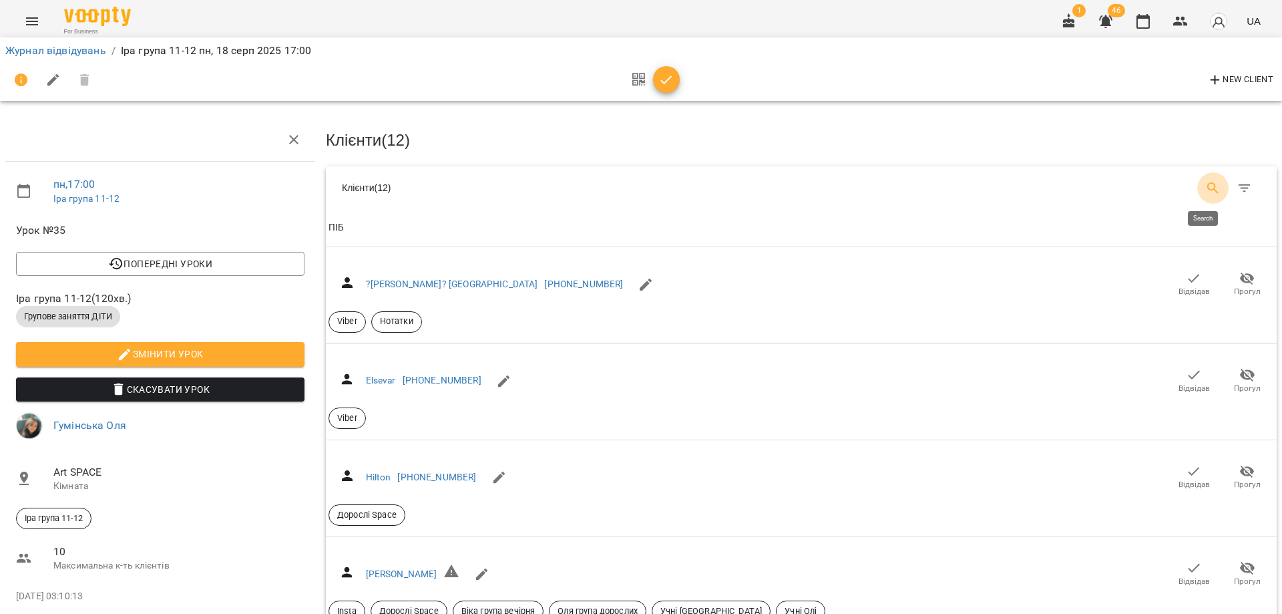
click at [1205, 186] on icon "Search" at bounding box center [1213, 188] width 16 height 16
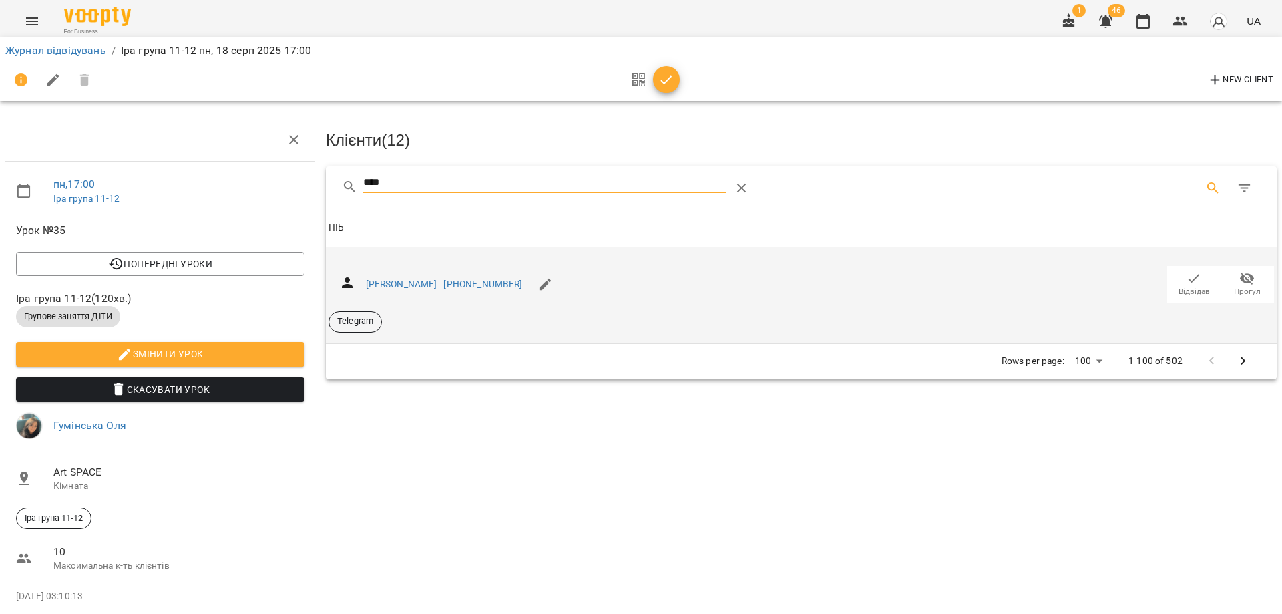
type input "****"
click at [1186, 280] on icon "button" at bounding box center [1194, 278] width 16 height 16
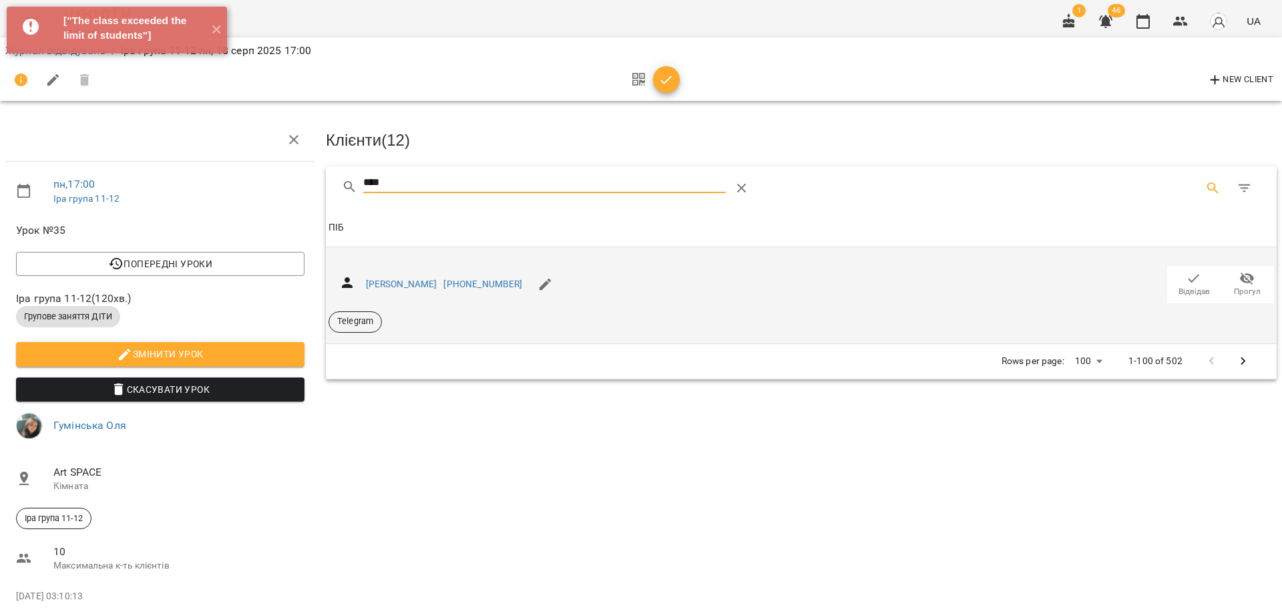
click at [445, 178] on input "****" at bounding box center [544, 182] width 363 height 21
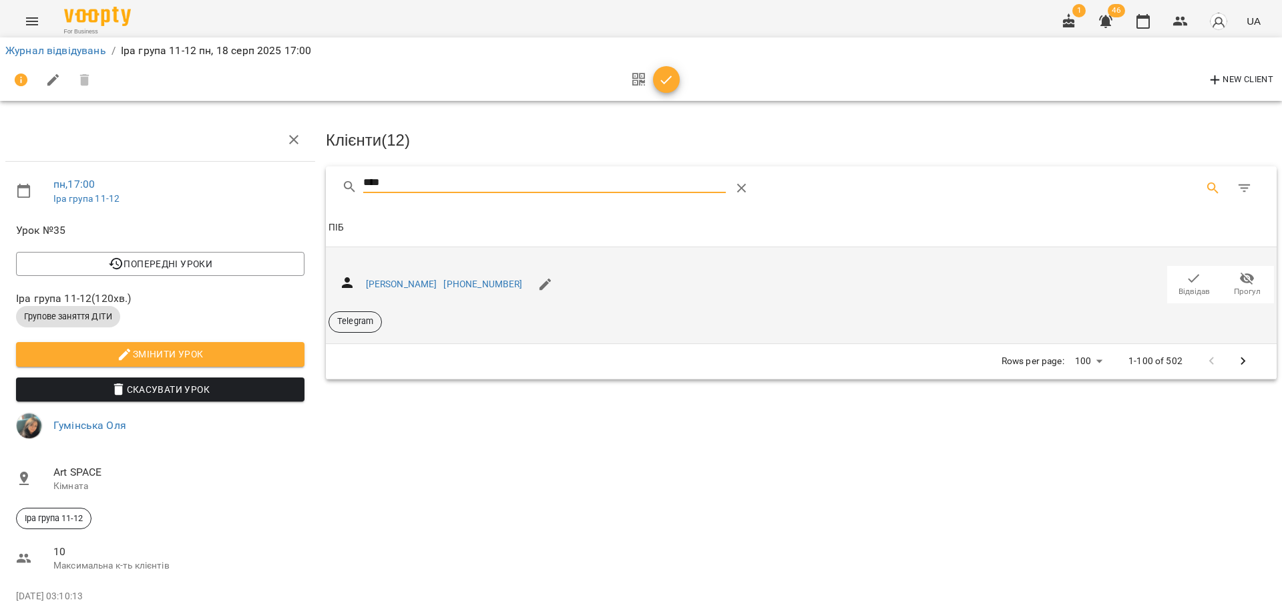
click at [530, 522] on div "Клієнти ( 12 ) **** Клієнти ( 12 ) ПІБ ПІБ Димчук Кіра +380677847484 Відвідав П…" at bounding box center [802, 385] width 962 height 544
click at [33, 49] on link "Журнал відвідувань" at bounding box center [55, 50] width 101 height 13
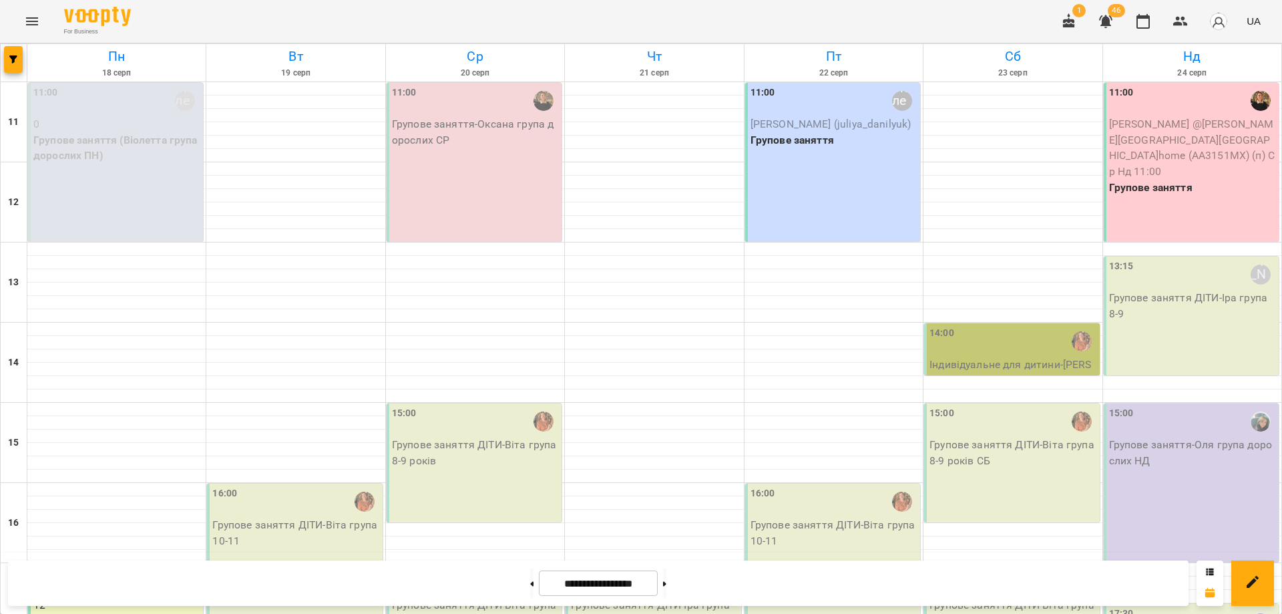
scroll to position [250, 0]
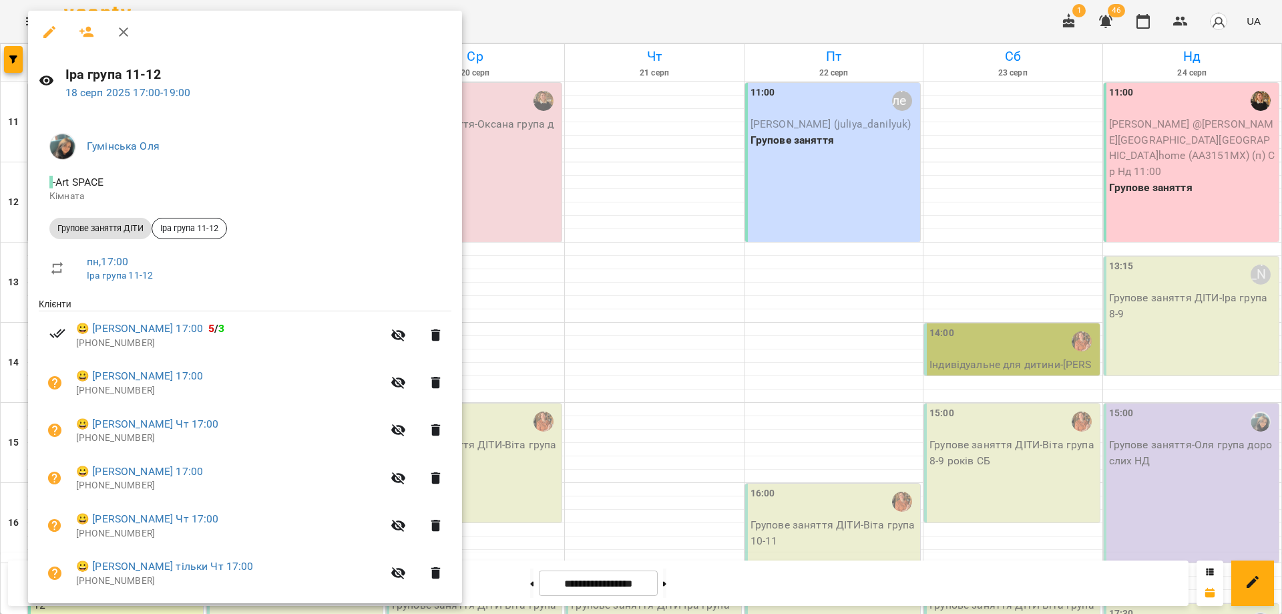
click at [407, 578] on icon "button" at bounding box center [399, 573] width 16 height 16
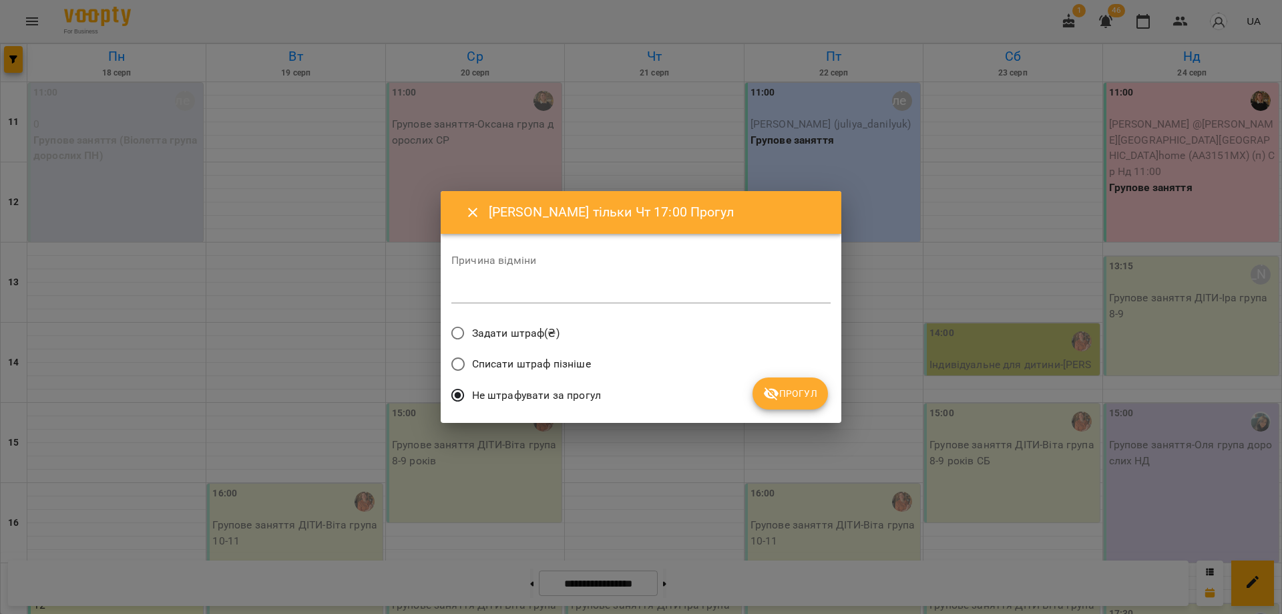
click at [785, 397] on span "Прогул" at bounding box center [790, 393] width 54 height 16
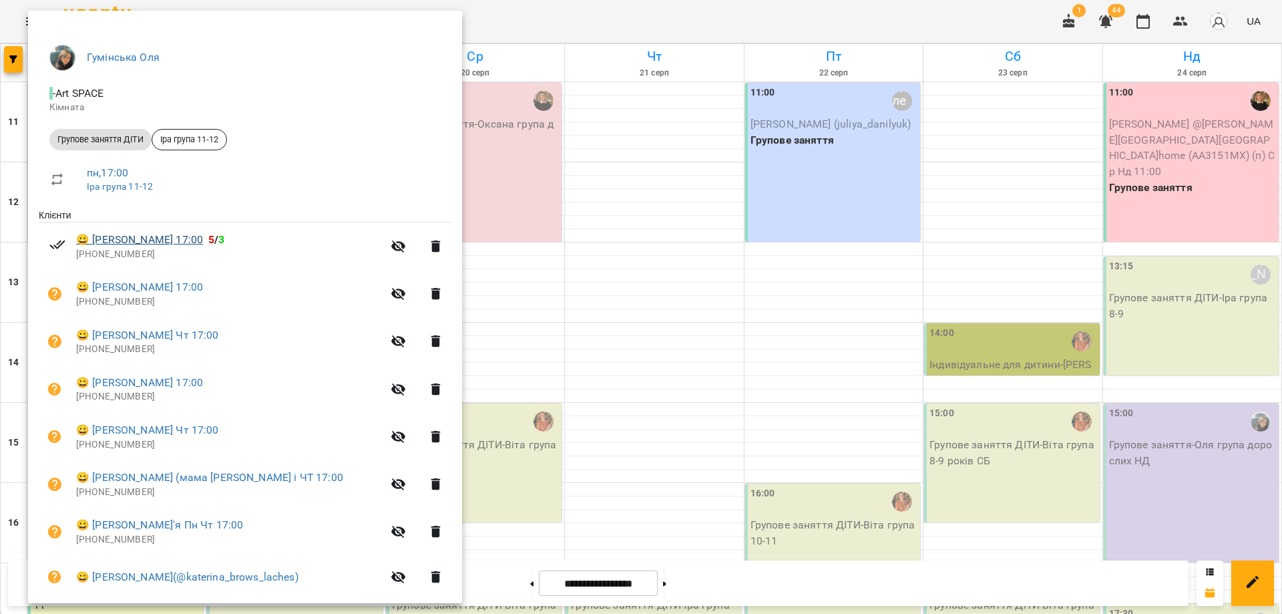
scroll to position [0, 0]
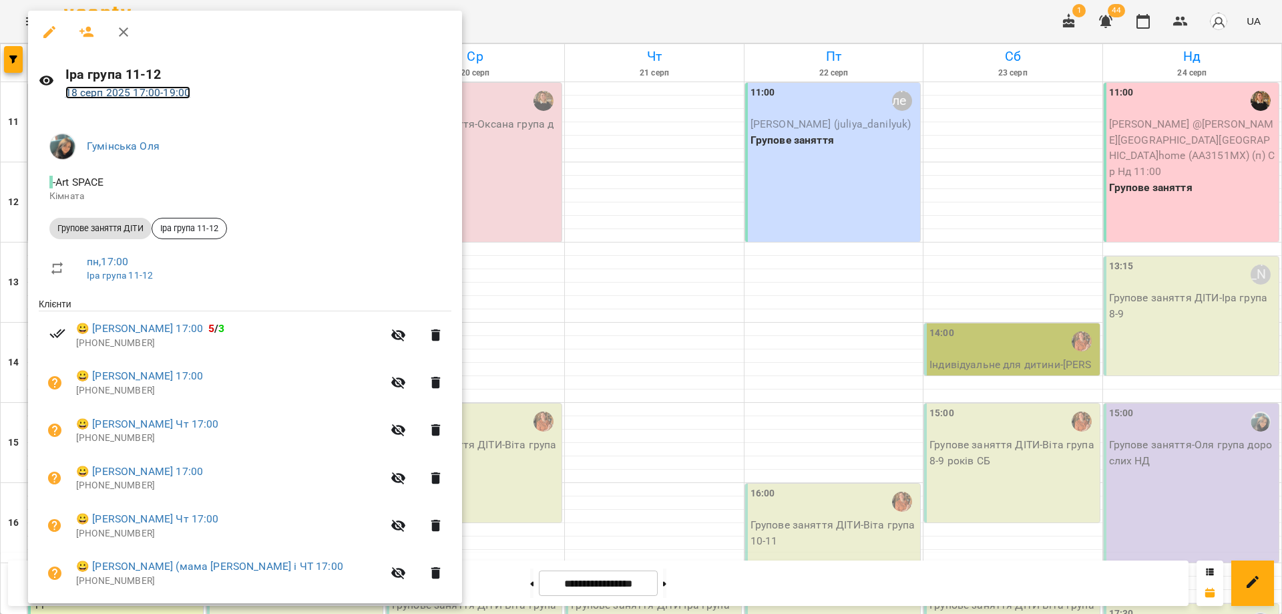
click at [166, 93] on link "18 серп 2025 17:00 - 19:00" at bounding box center [128, 92] width 126 height 13
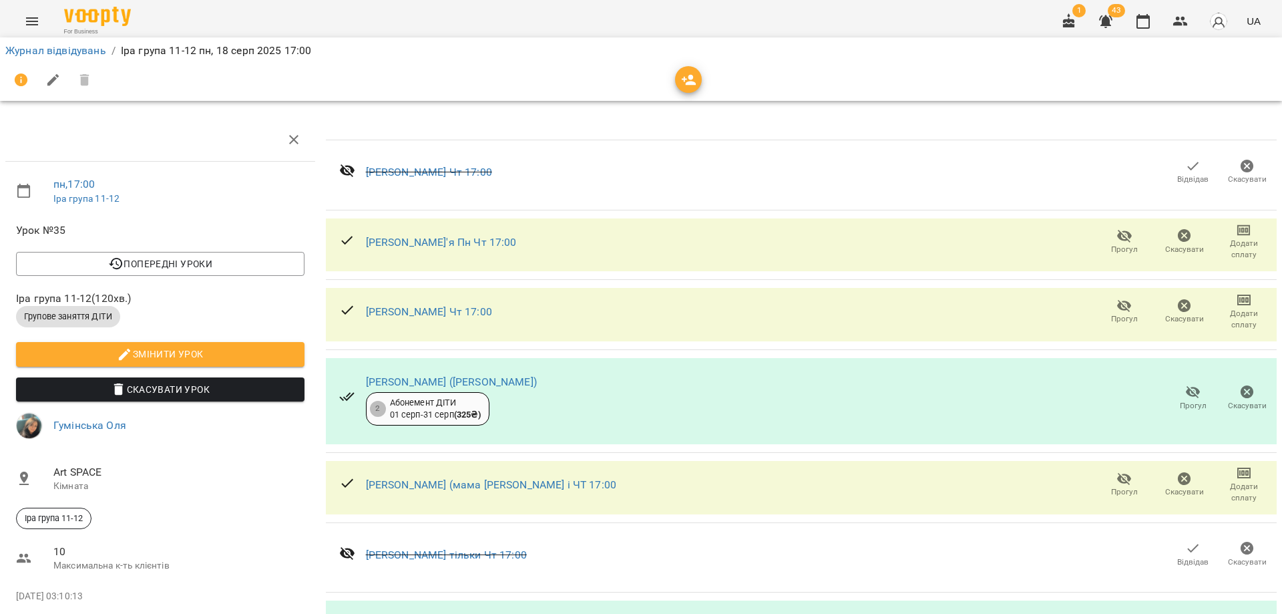
click at [687, 79] on icon "button" at bounding box center [689, 80] width 16 height 16
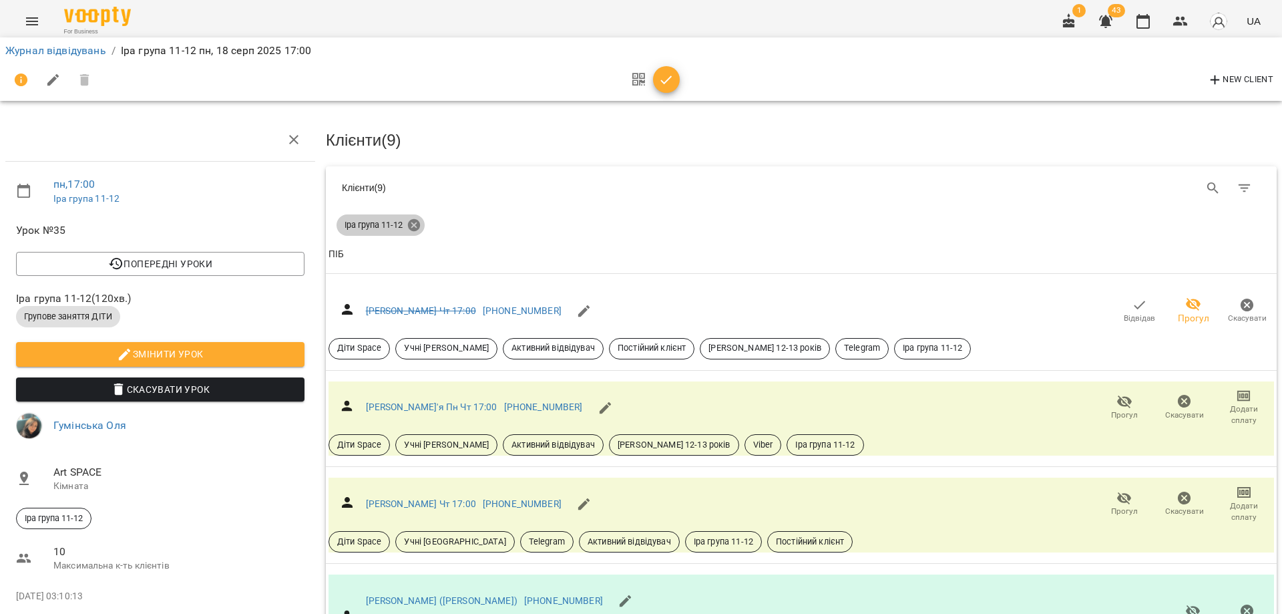
click at [412, 222] on icon at bounding box center [414, 225] width 12 height 12
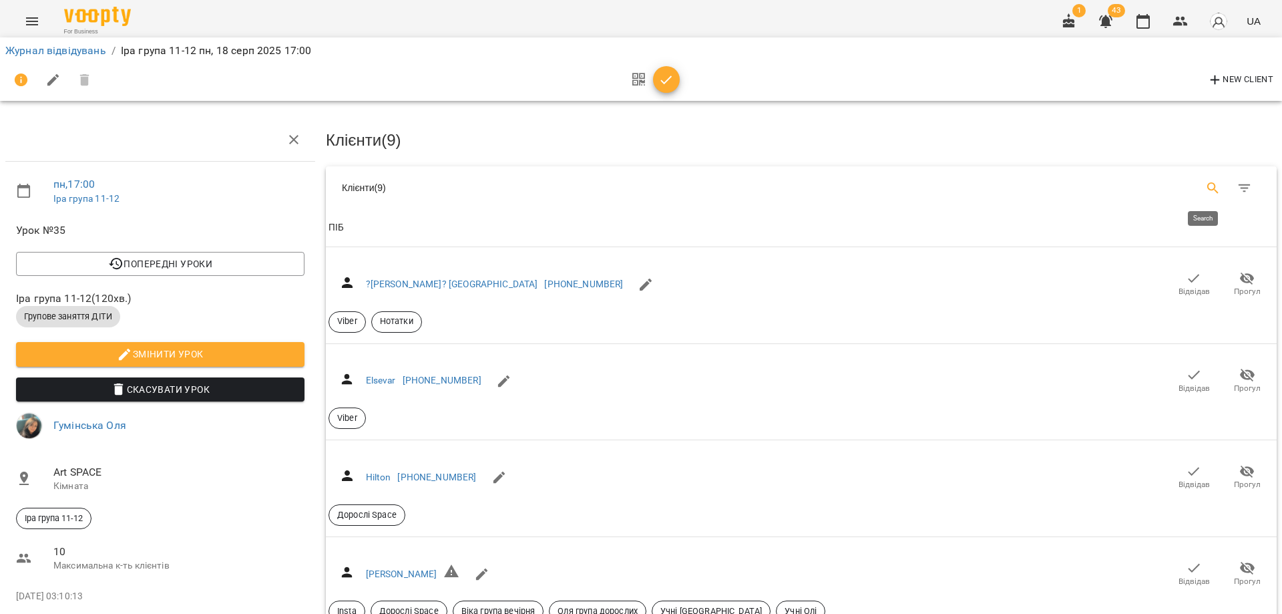
click at [1205, 192] on icon "Search" at bounding box center [1213, 188] width 16 height 16
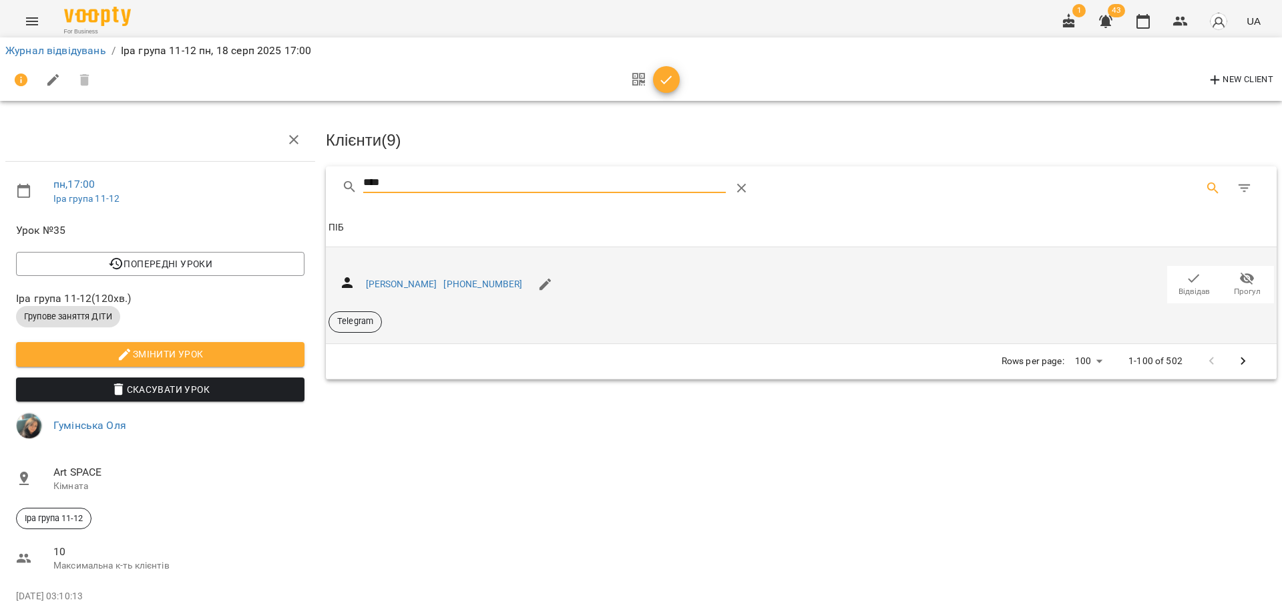
type input "****"
click at [1195, 286] on span "Відвідав" at bounding box center [1194, 291] width 31 height 11
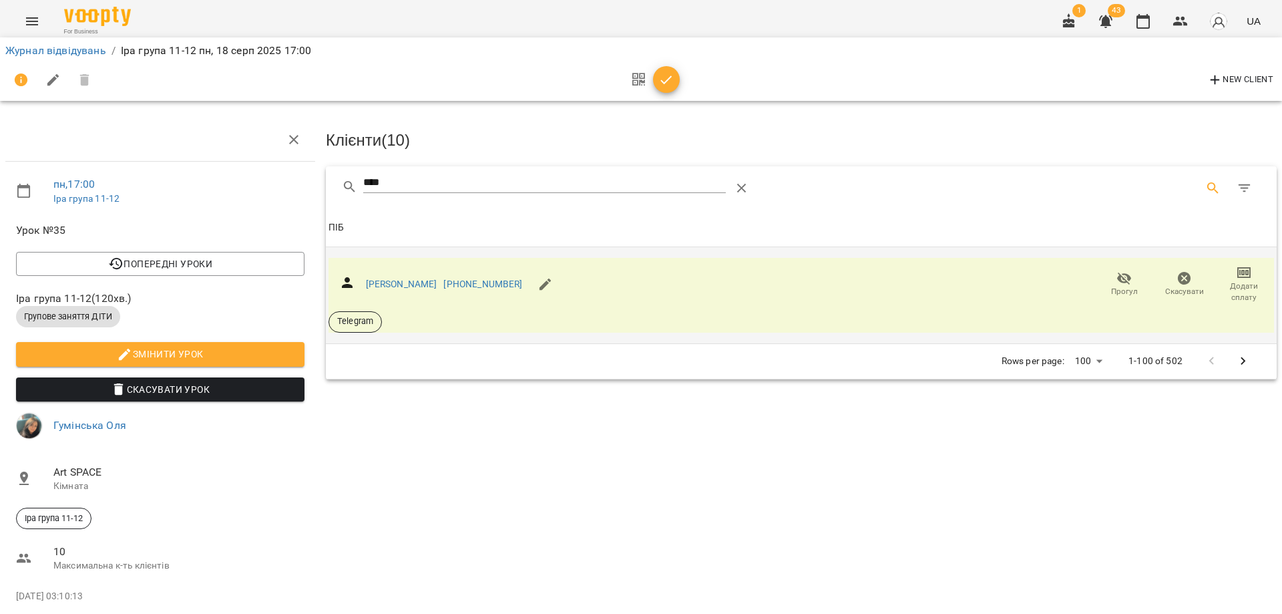
click at [673, 75] on icon "button" at bounding box center [667, 80] width 16 height 16
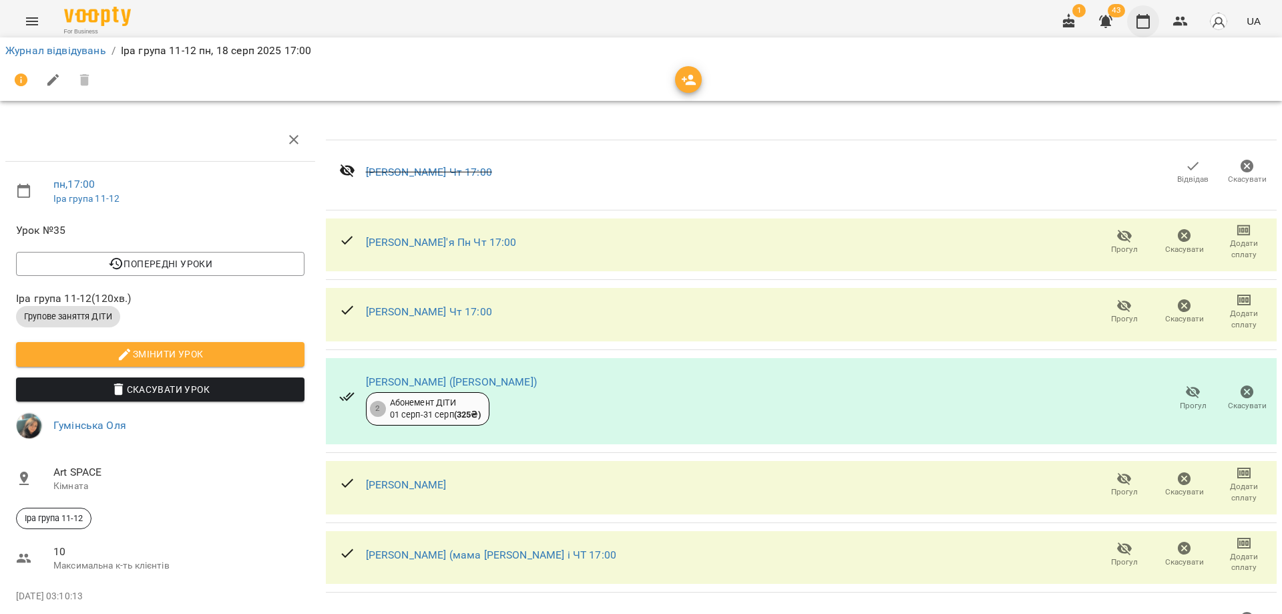
click at [1145, 22] on icon "button" at bounding box center [1143, 21] width 16 height 16
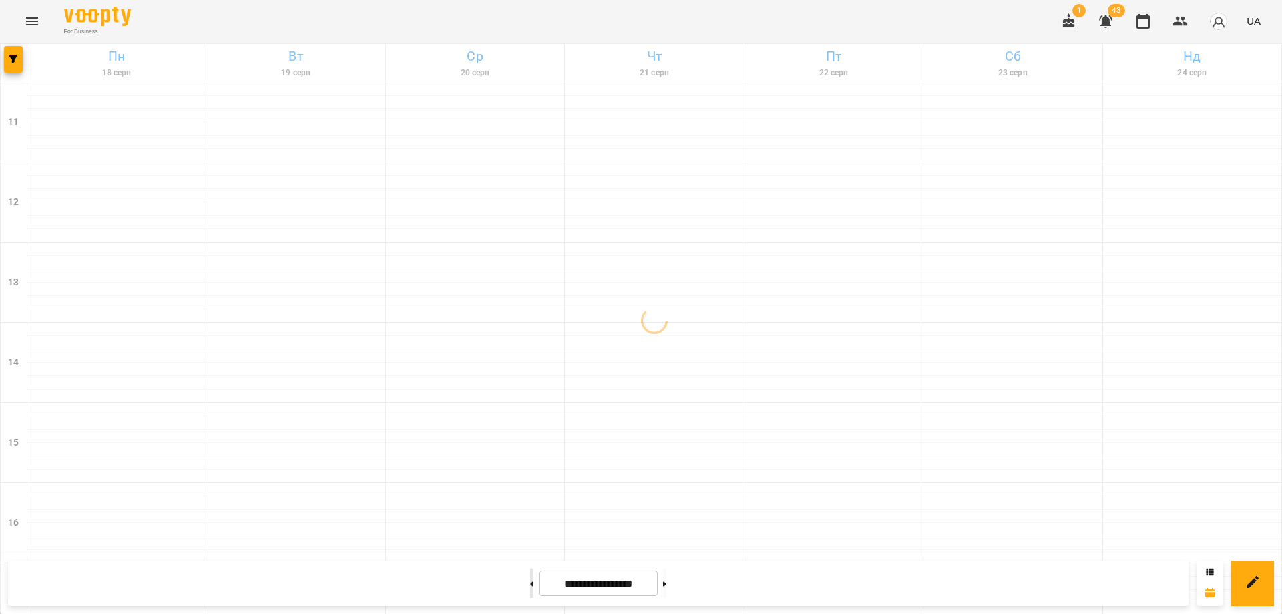
click at [530, 586] on button at bounding box center [531, 582] width 3 height 29
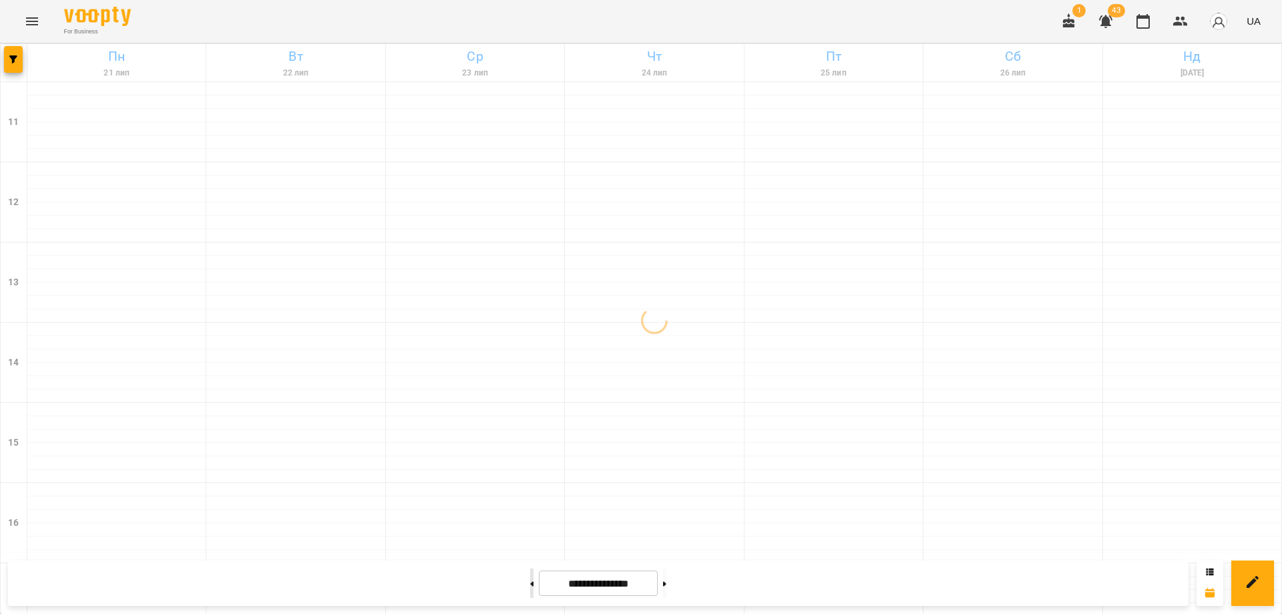
click at [530, 586] on button at bounding box center [531, 582] width 3 height 29
click at [667, 586] on button at bounding box center [664, 582] width 3 height 29
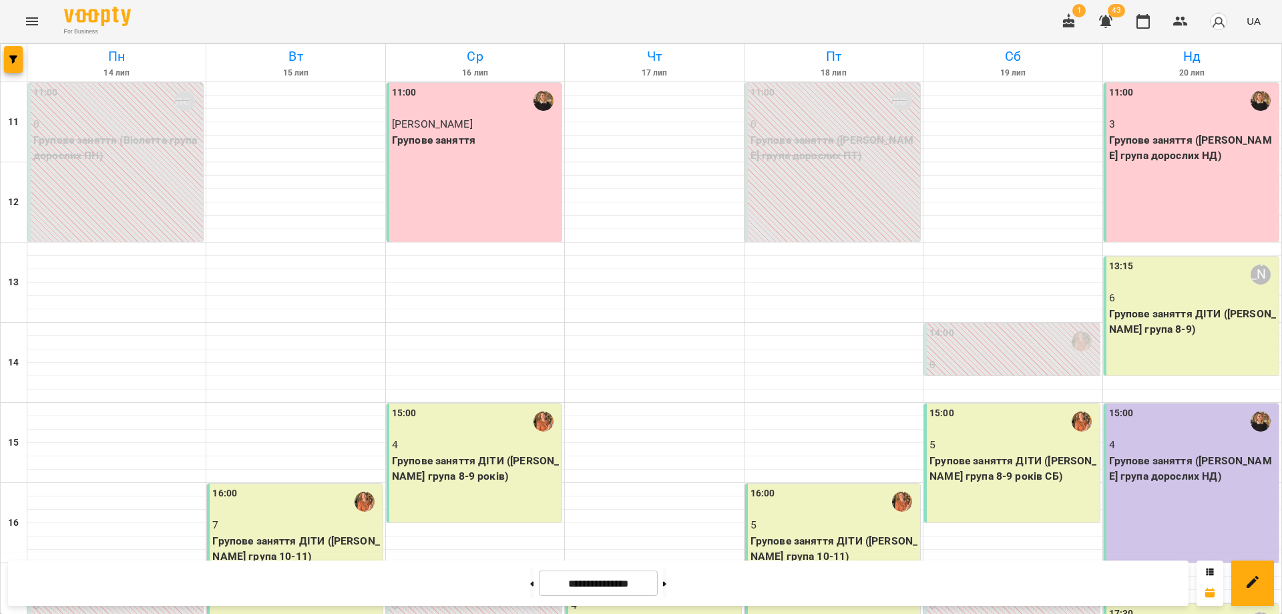
scroll to position [250, 0]
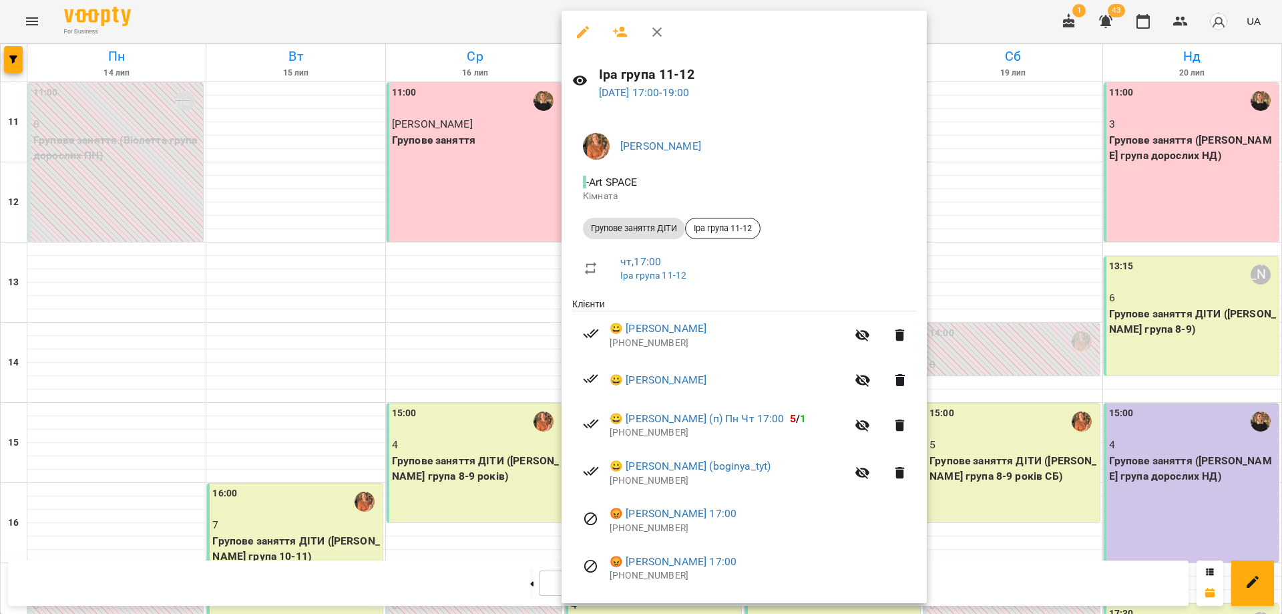
click at [470, 363] on div at bounding box center [641, 307] width 1282 height 614
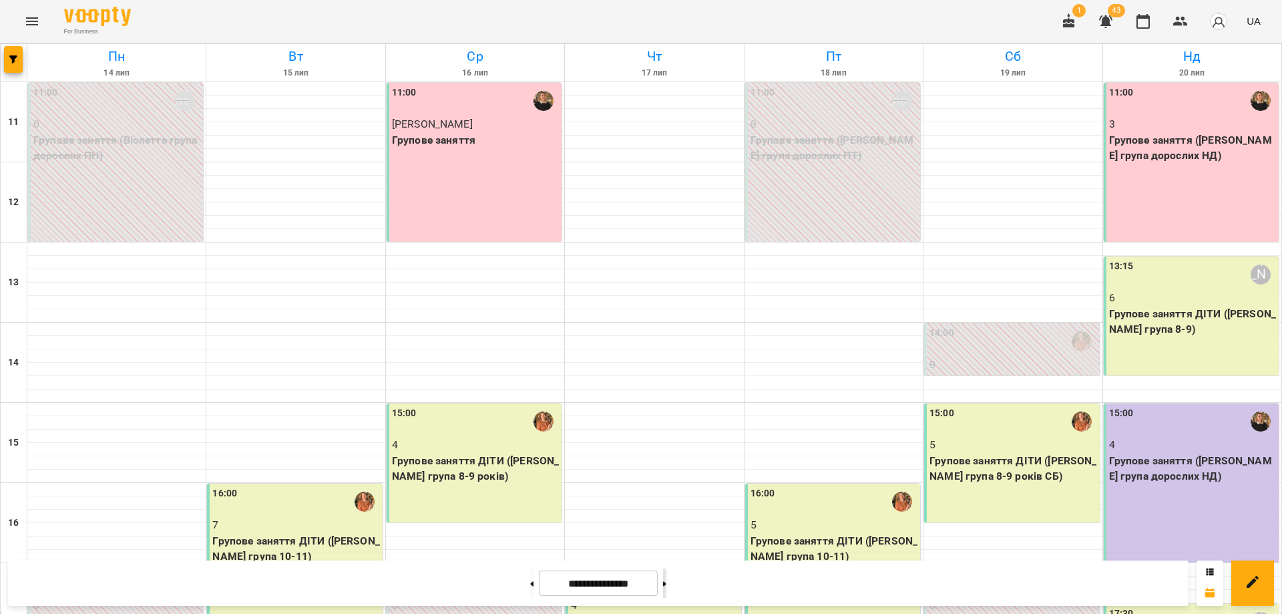
click at [667, 592] on button at bounding box center [664, 582] width 3 height 29
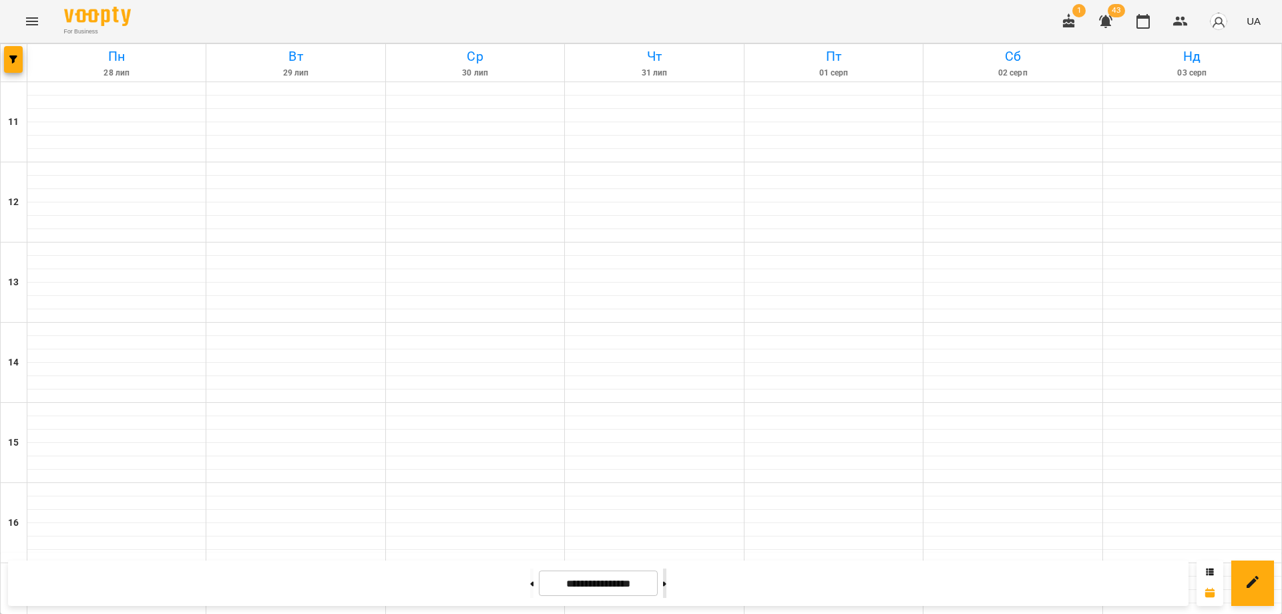
click at [667, 592] on button at bounding box center [664, 582] width 3 height 29
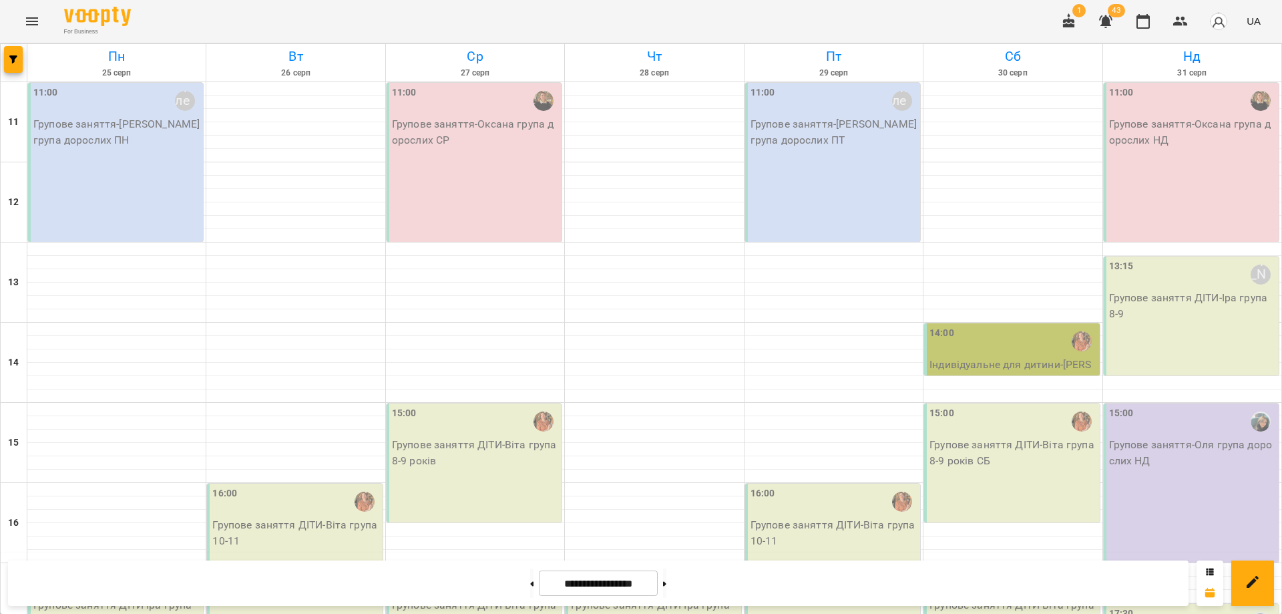
click at [525, 586] on div at bounding box center [532, 582] width 14 height 29
click at [530, 586] on button at bounding box center [531, 582] width 3 height 29
type input "**********"
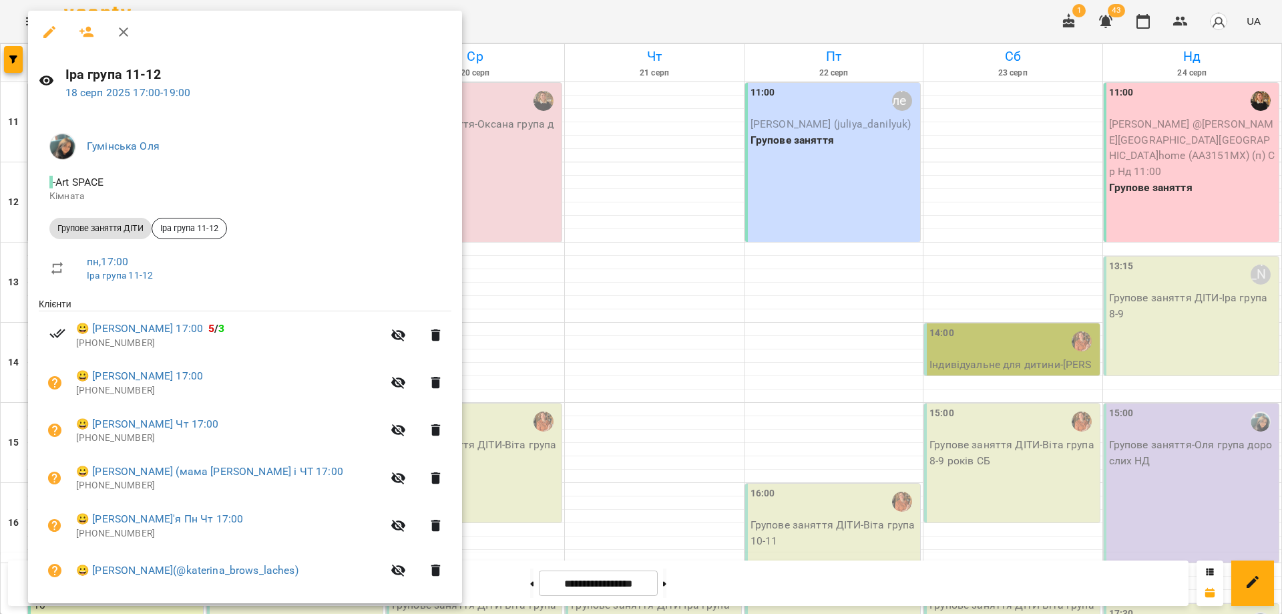
click at [130, 83] on h6 "Іра група 11-12" at bounding box center [258, 74] width 387 height 21
click at [130, 94] on link "18 серп 2025 17:00 - 19:00" at bounding box center [128, 92] width 126 height 13
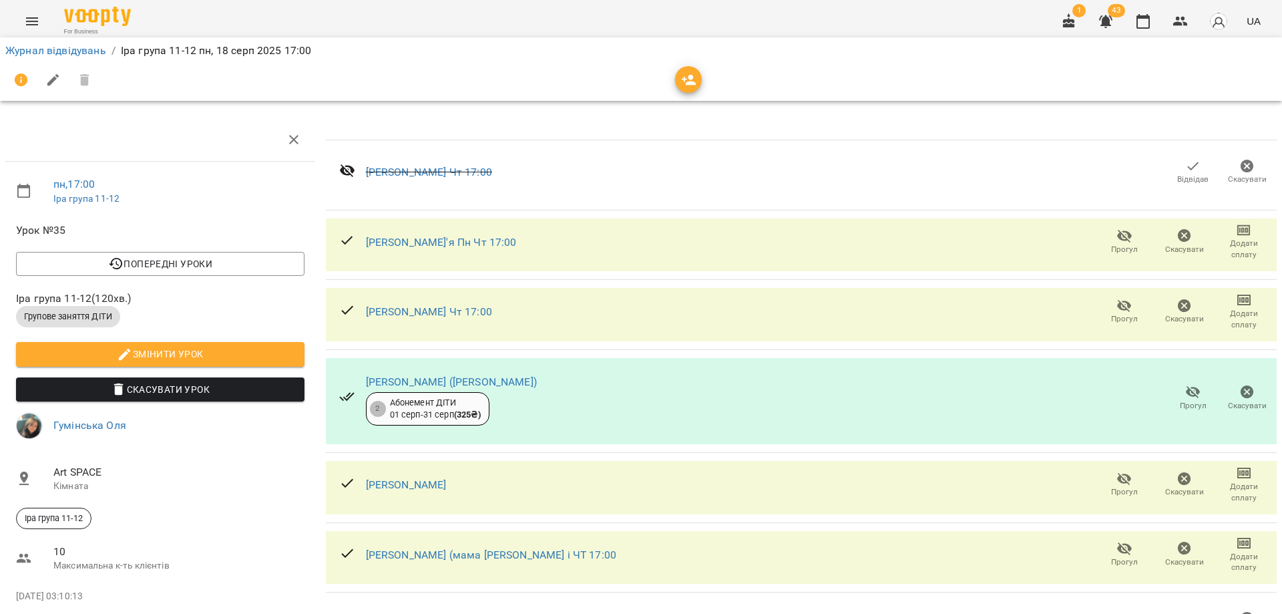
click at [693, 78] on icon "button" at bounding box center [689, 80] width 15 height 11
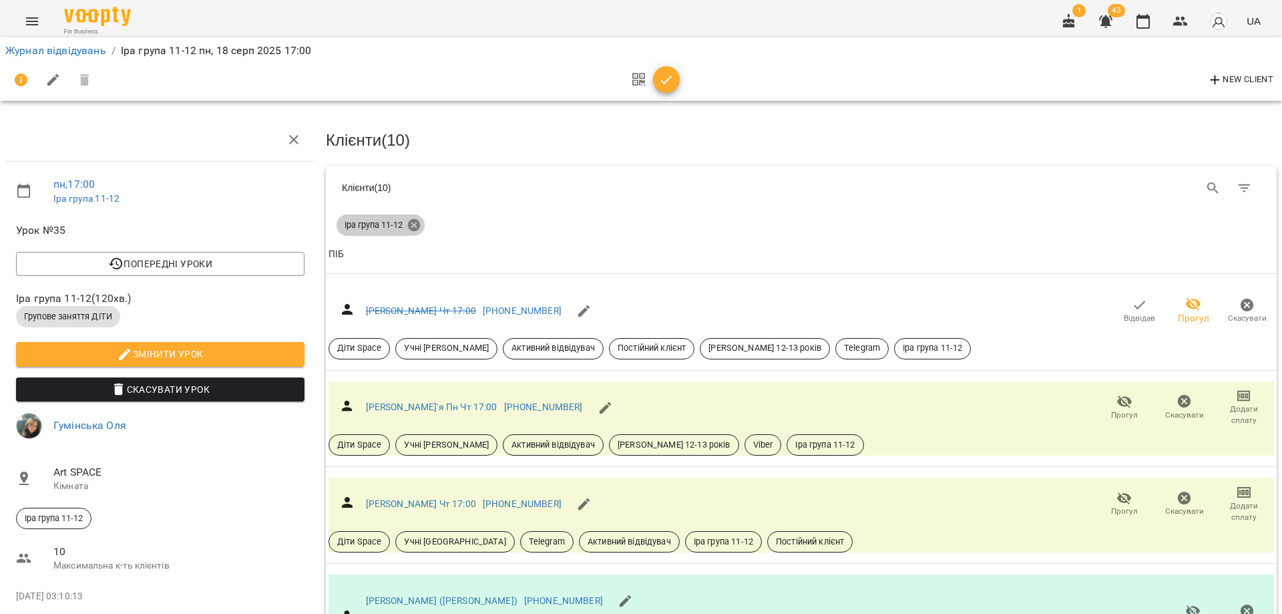
click at [411, 228] on icon at bounding box center [414, 225] width 12 height 12
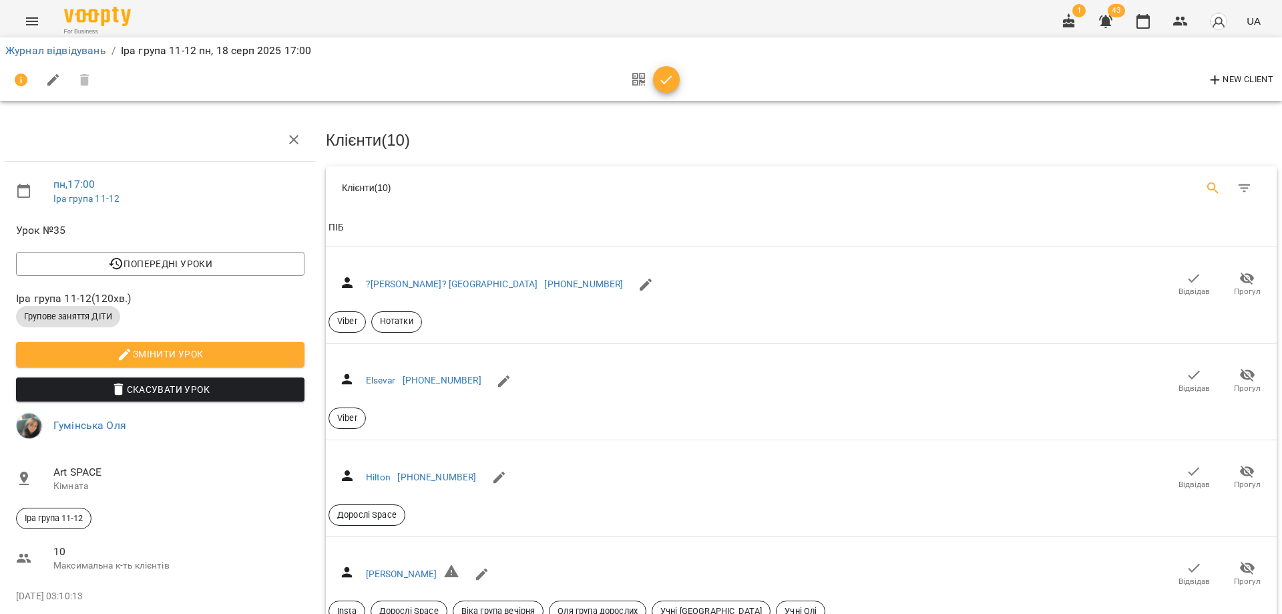
click at [1207, 188] on icon "Search" at bounding box center [1213, 188] width 16 height 16
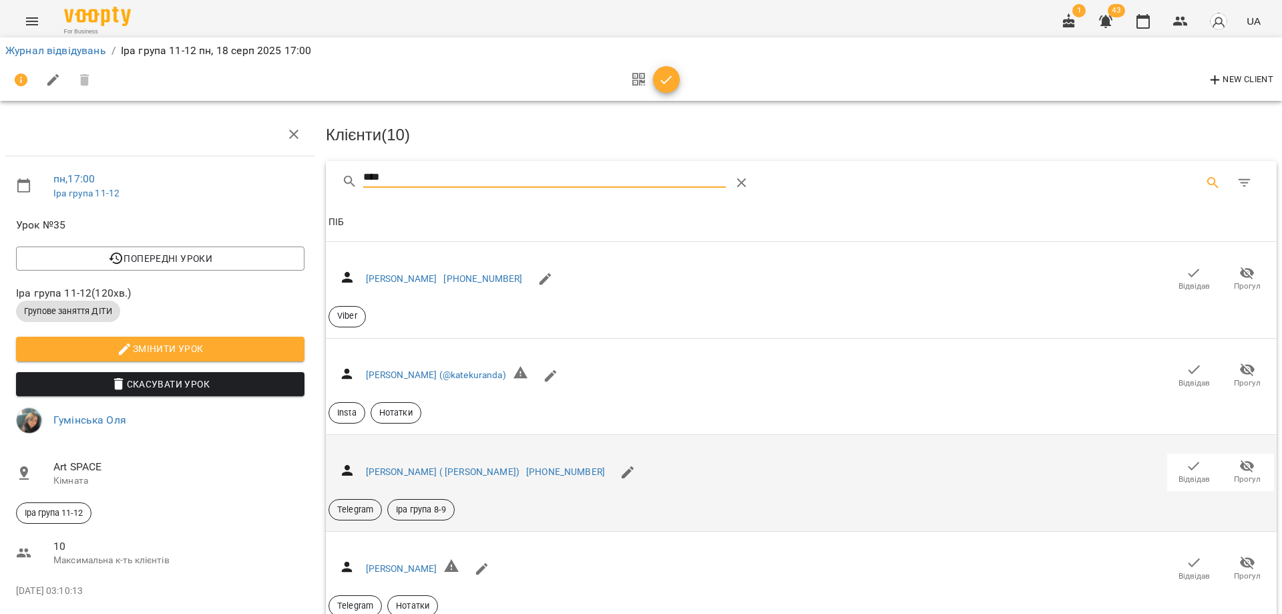
scroll to position [73, 0]
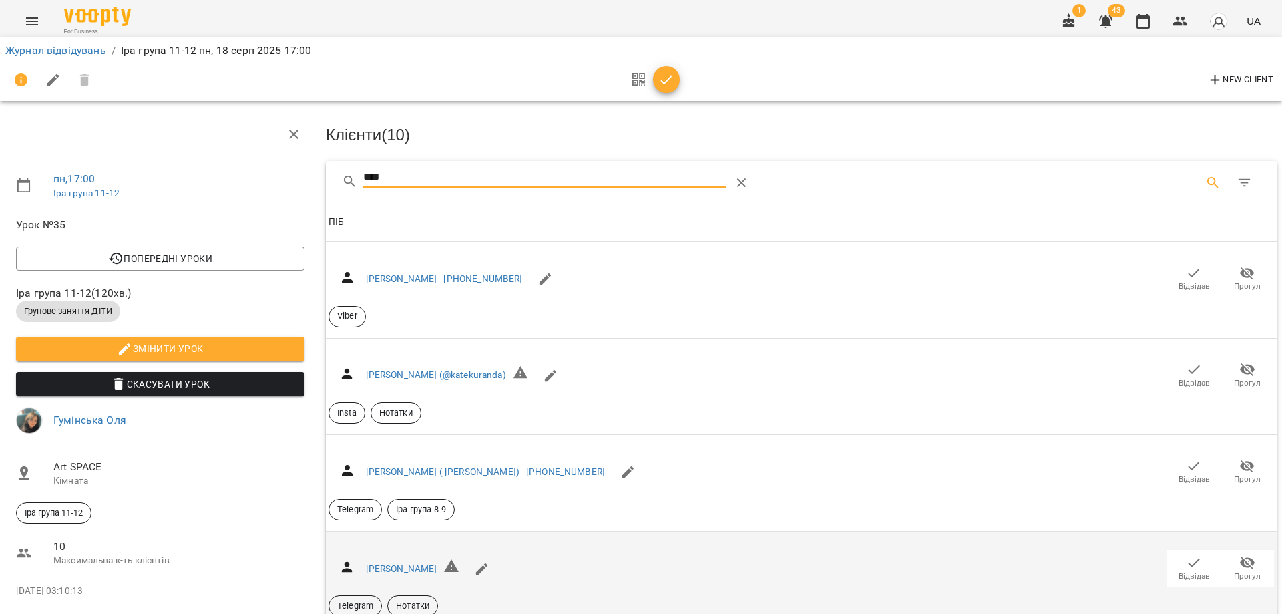
type input "****"
click at [1197, 554] on span "Відвідав" at bounding box center [1193, 567] width 37 height 27
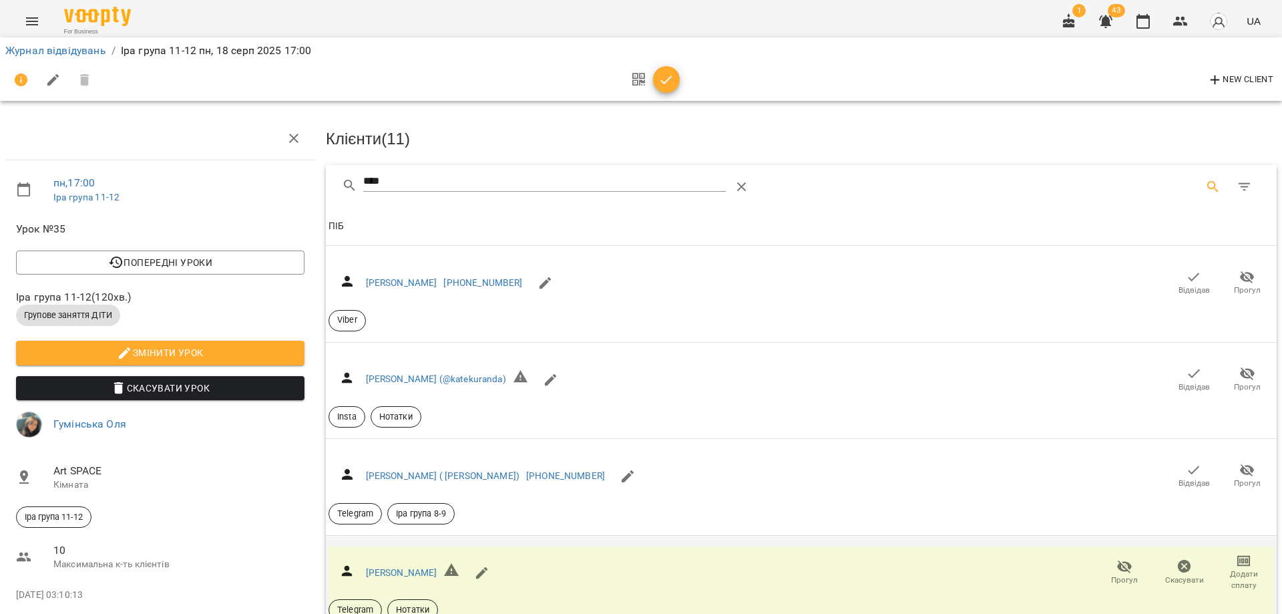
scroll to position [0, 0]
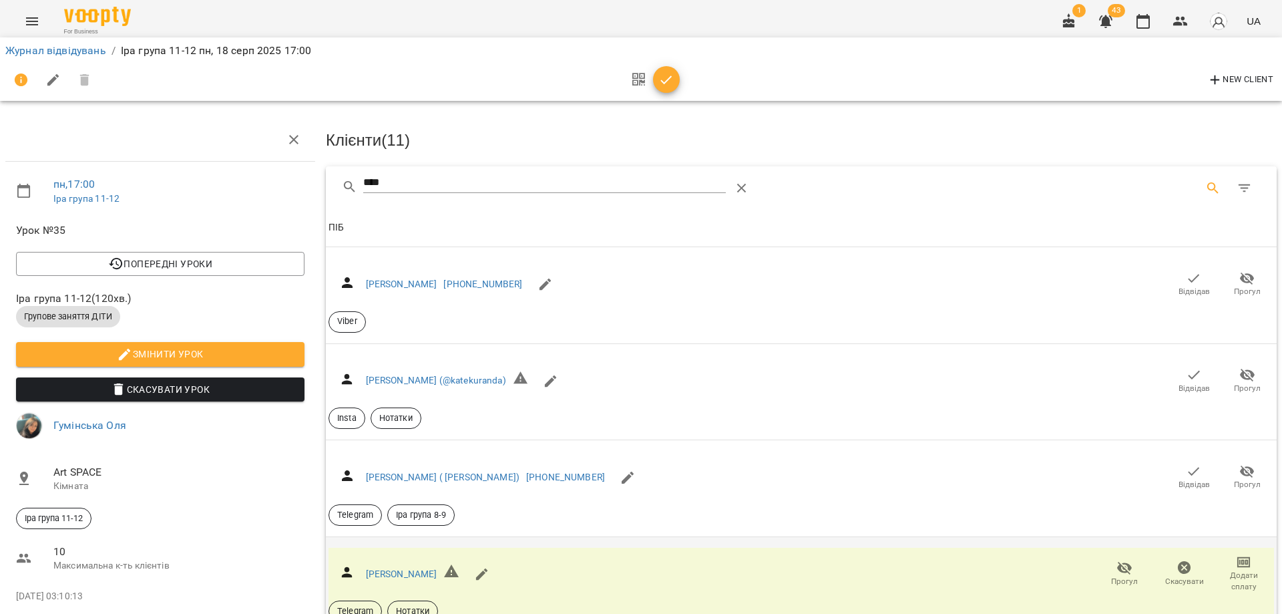
click at [664, 83] on icon "button" at bounding box center [666, 79] width 11 height 9
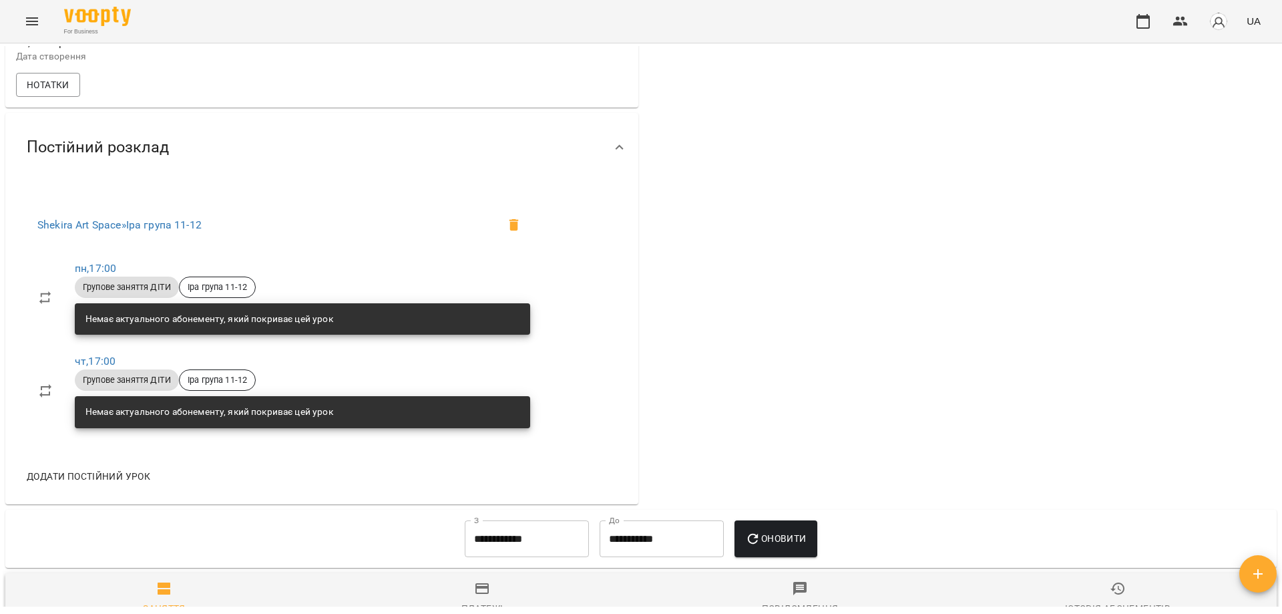
scroll to position [1079, 0]
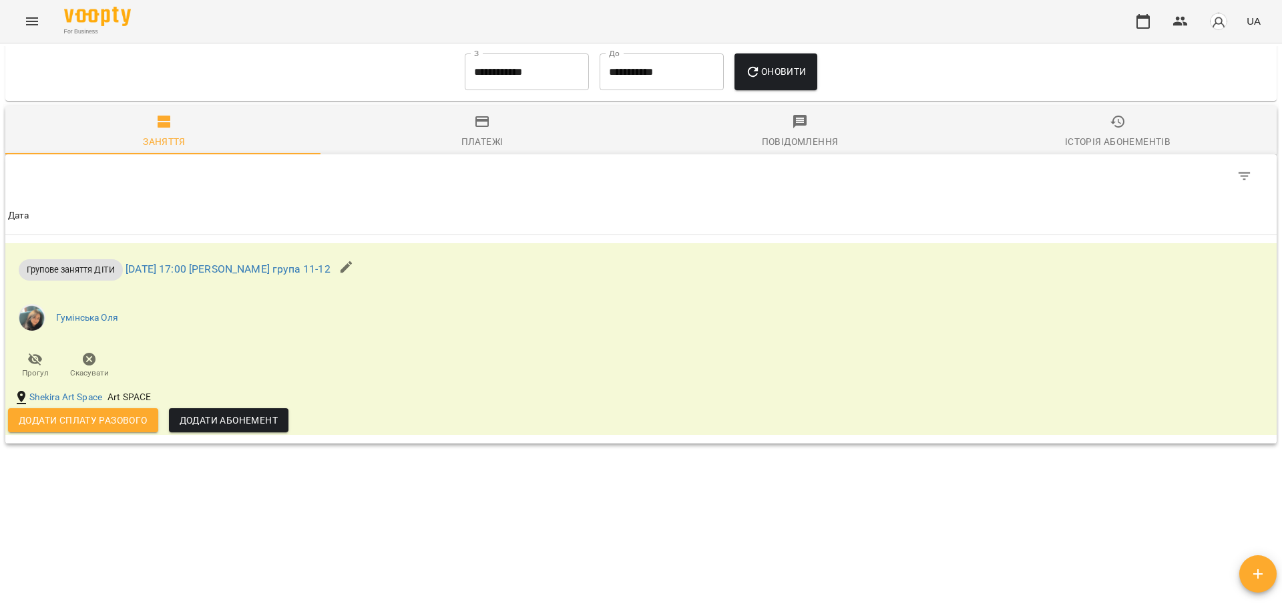
click at [484, 73] on input "**********" at bounding box center [527, 71] width 124 height 37
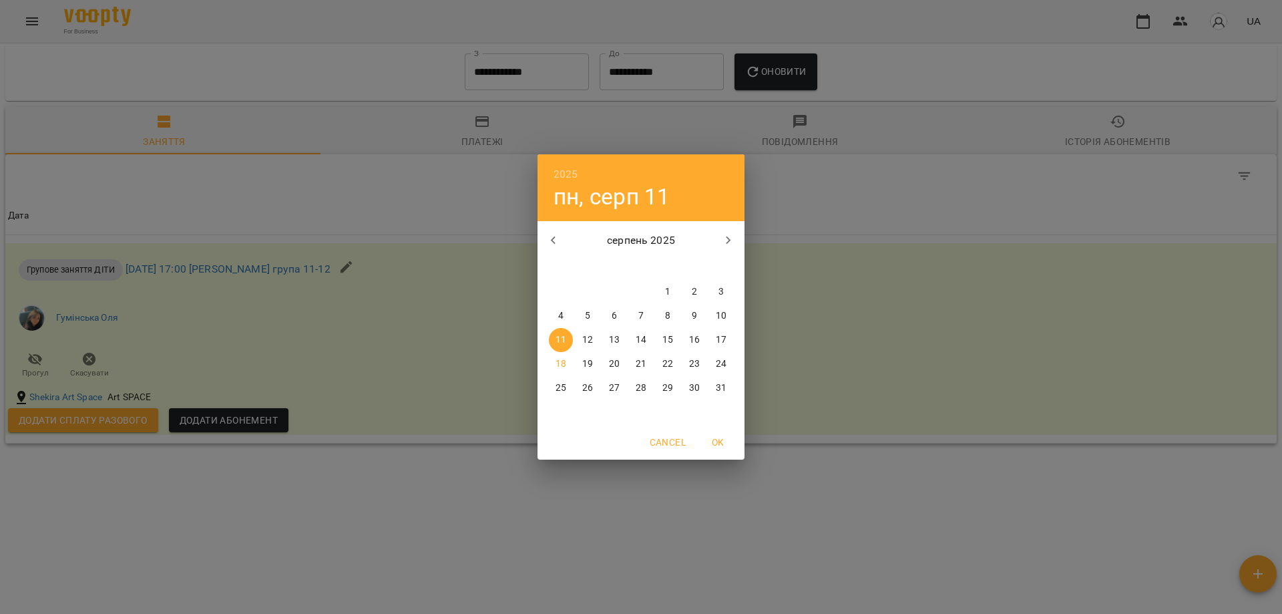
click at [560, 247] on icon "button" at bounding box center [554, 240] width 16 height 16
click at [726, 291] on span "1" at bounding box center [721, 291] width 24 height 13
type input "**********"
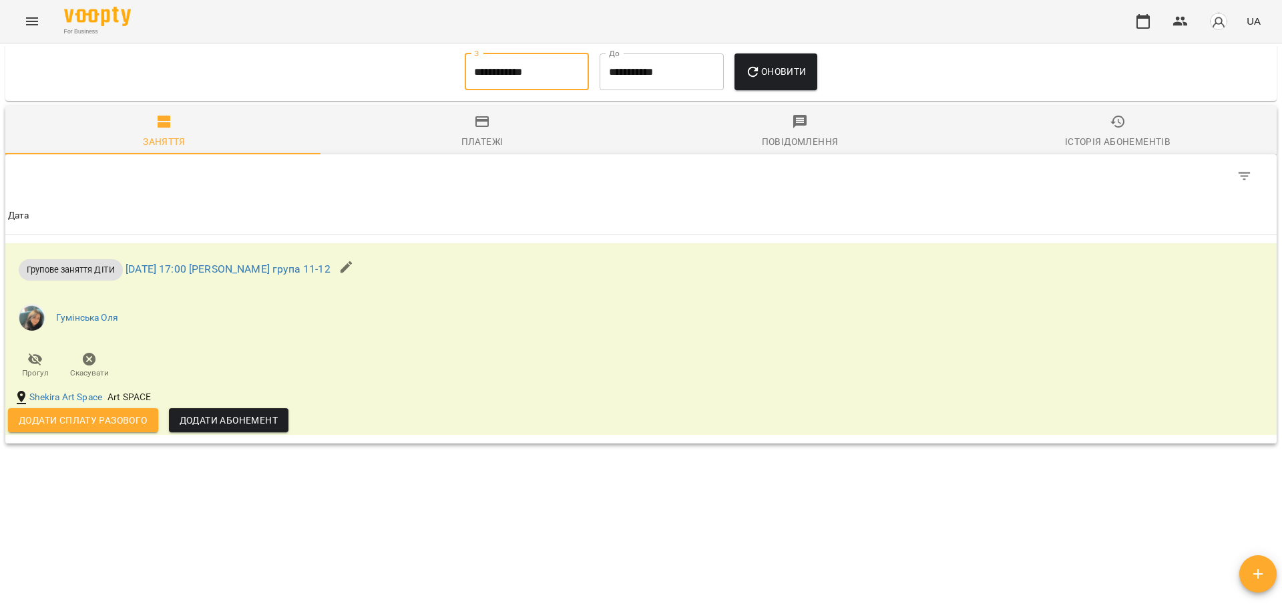
click at [803, 73] on span "Оновити" at bounding box center [775, 71] width 61 height 16
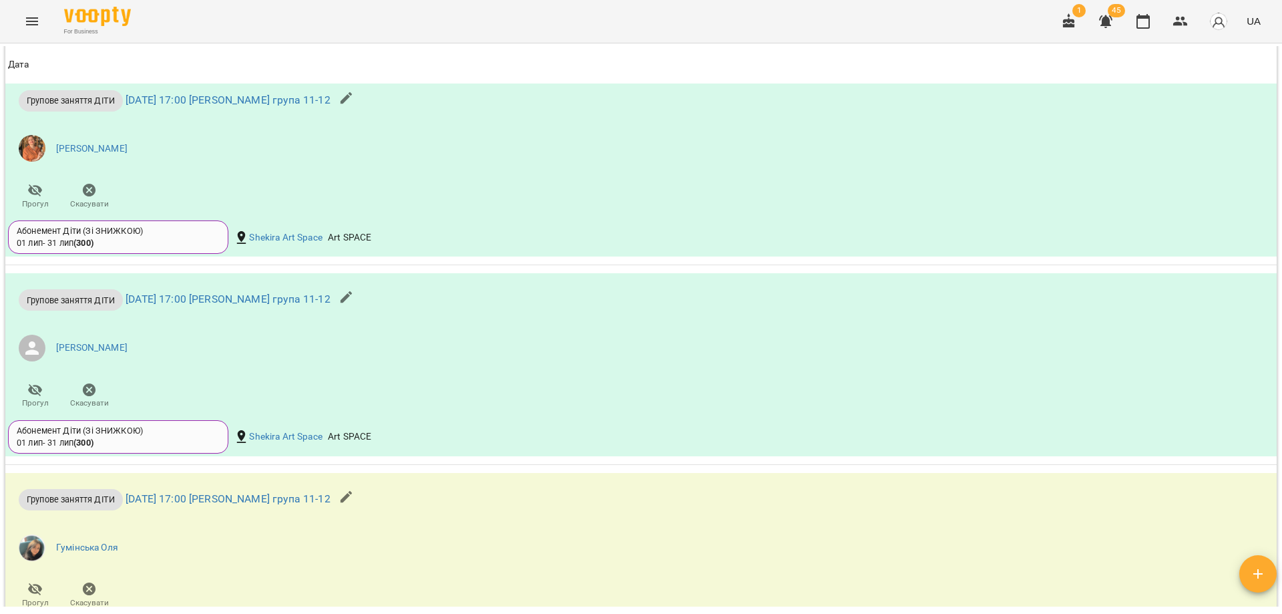
scroll to position [4089, 0]
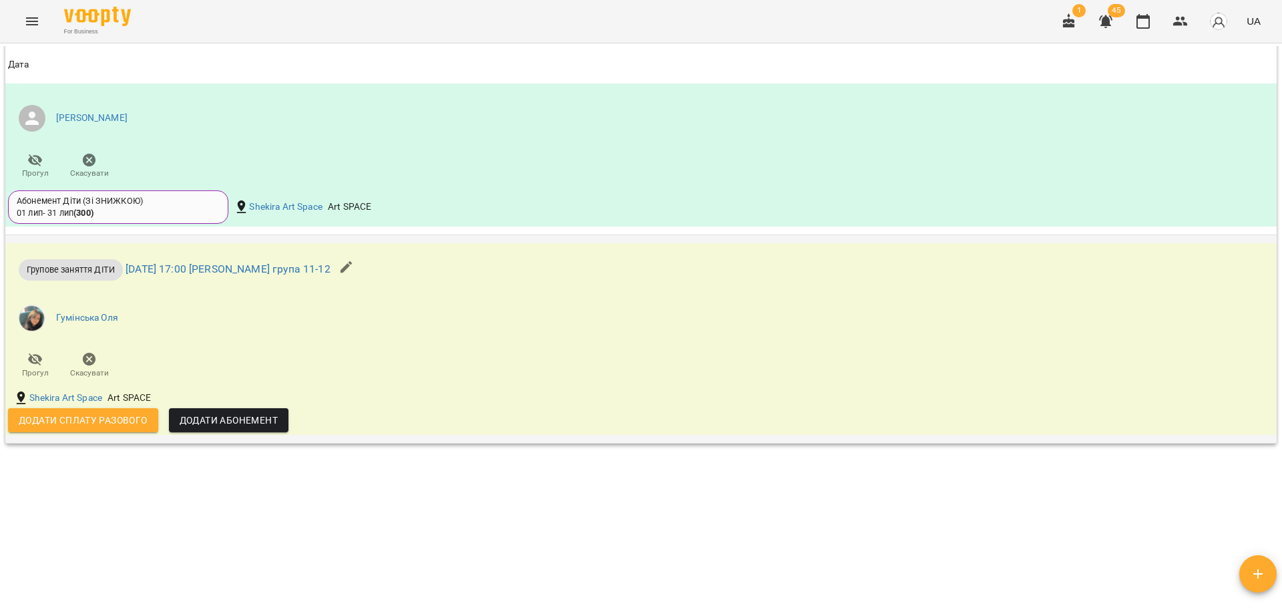
click at [39, 370] on span "Прогул" at bounding box center [35, 372] width 27 height 11
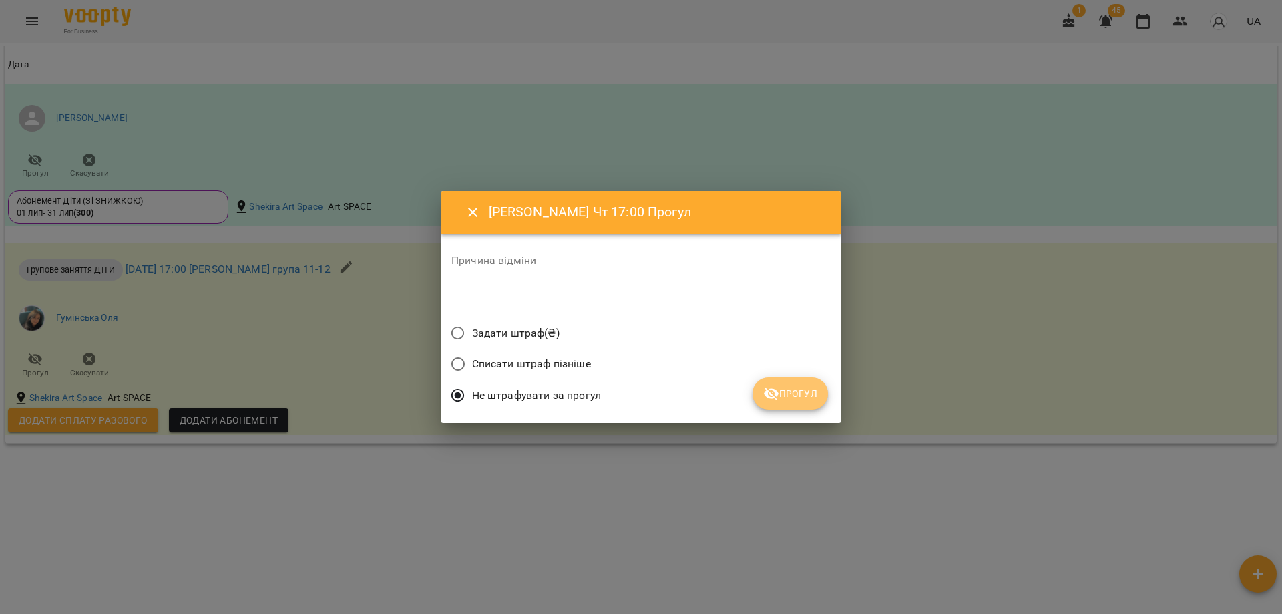
click at [795, 395] on span "Прогул" at bounding box center [790, 393] width 54 height 16
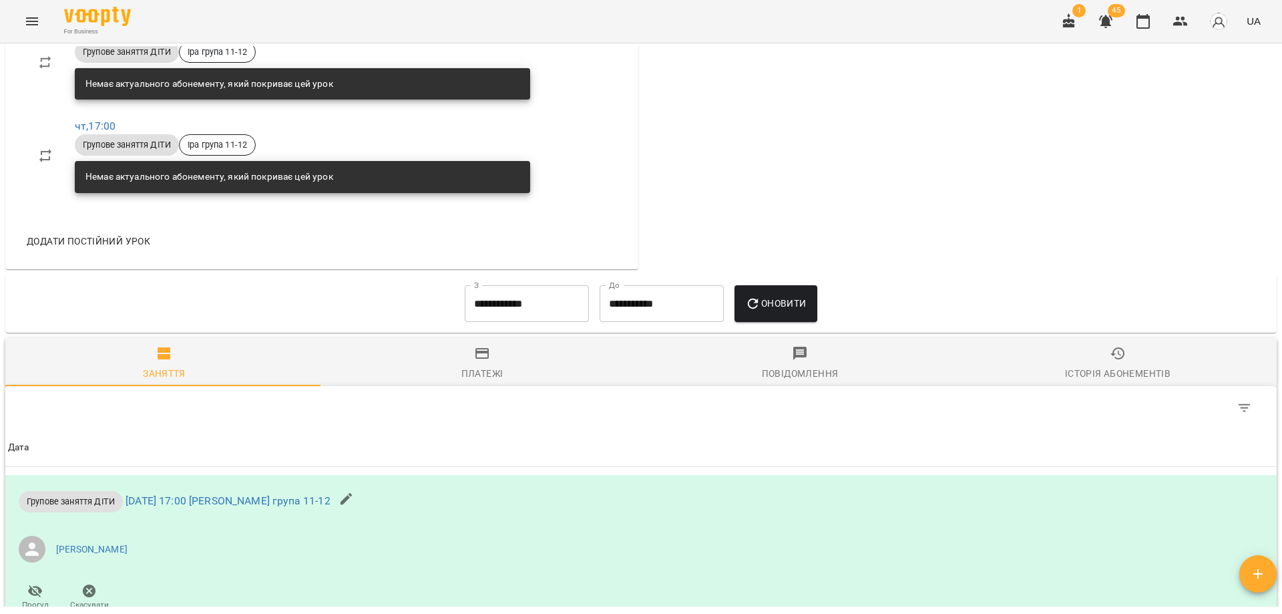
scroll to position [848, 0]
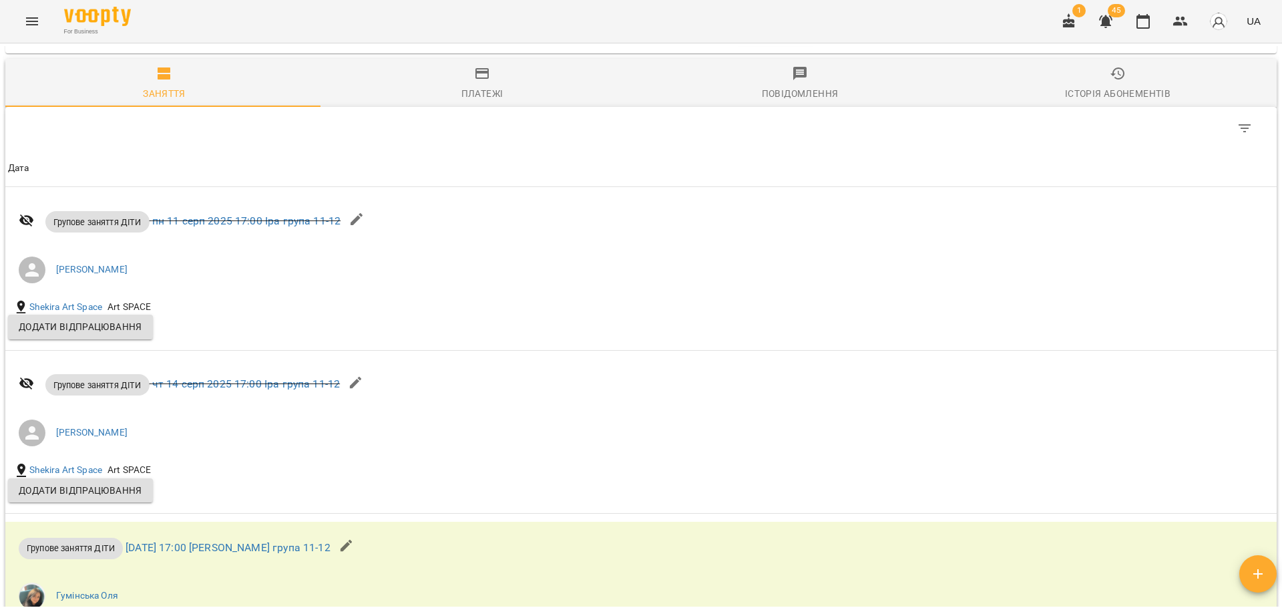
scroll to position [1069, 0]
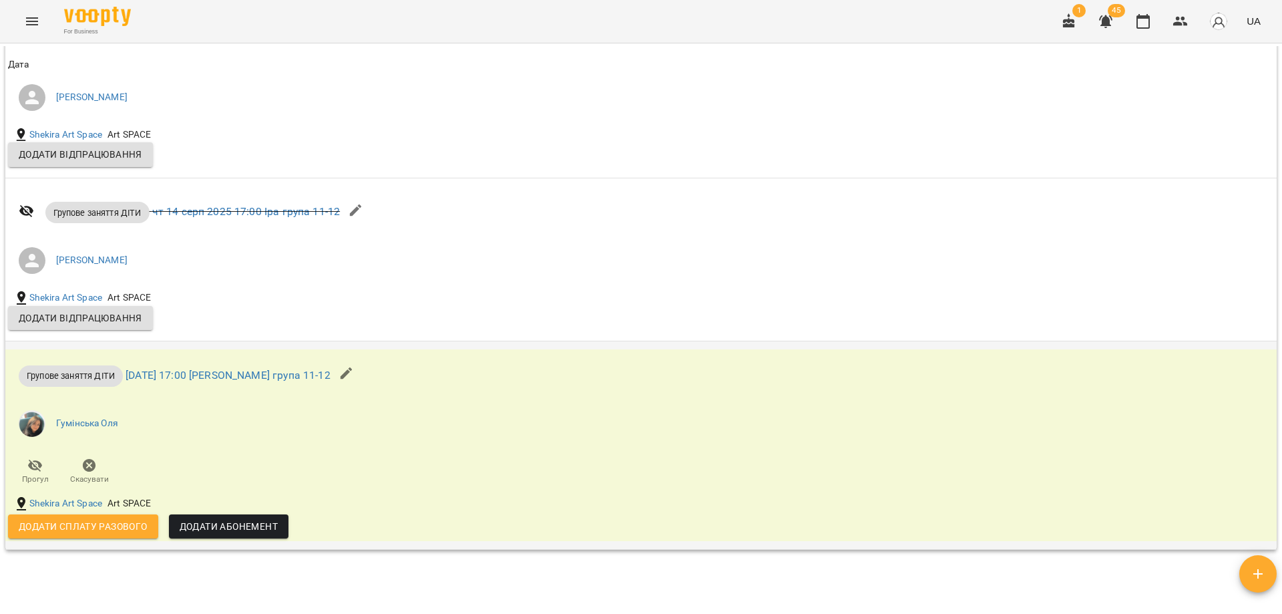
click at [41, 472] on icon "button" at bounding box center [35, 465] width 15 height 13
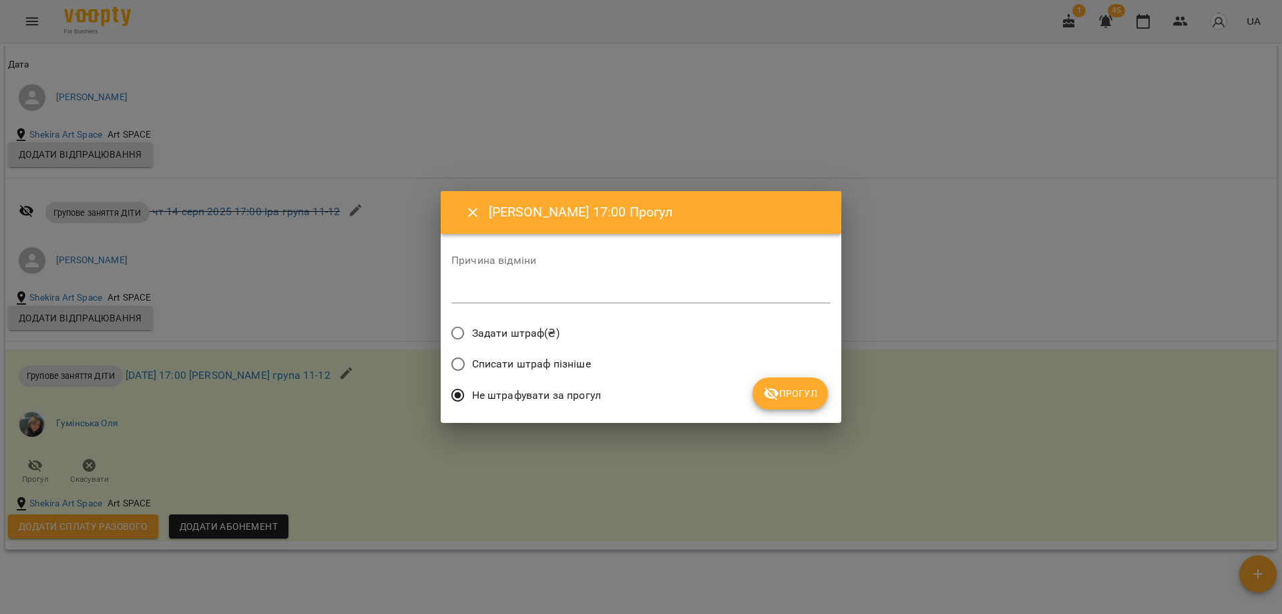
click at [795, 393] on span "Прогул" at bounding box center [790, 393] width 54 height 16
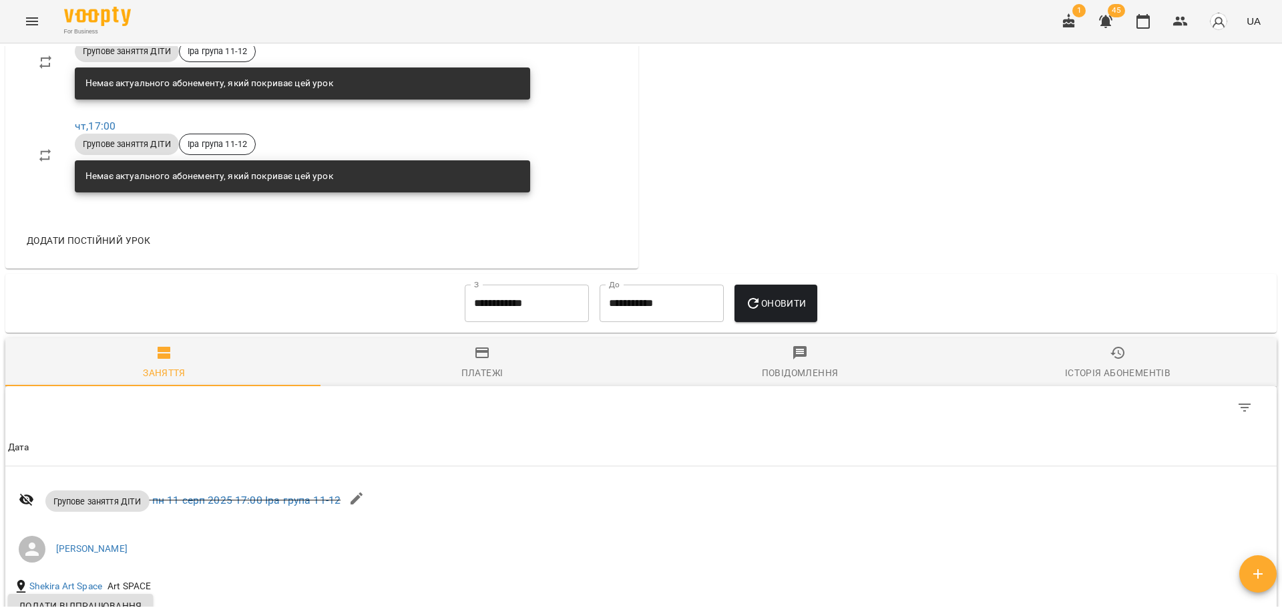
scroll to position [644, 0]
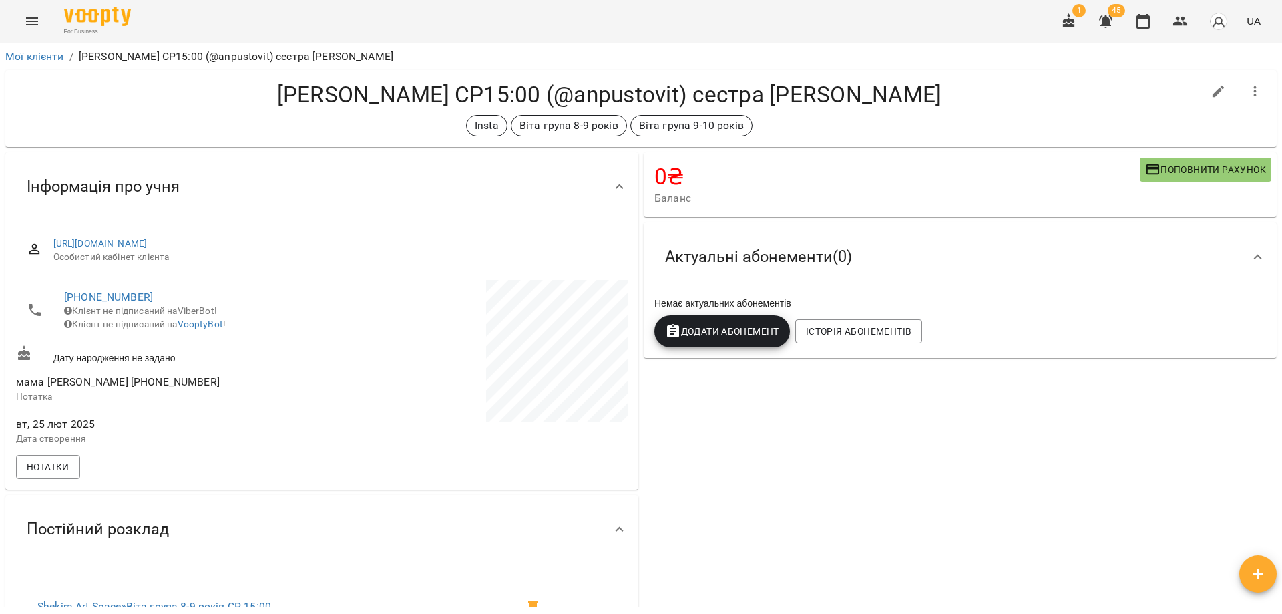
click at [907, 486] on div "0 ₴ Баланс Поповнити рахунок Актуальні абонементи ( 0 ) Немає актуальних абонем…" at bounding box center [960, 473] width 638 height 646
click at [1211, 96] on icon "button" at bounding box center [1219, 91] width 16 height 16
select select "**"
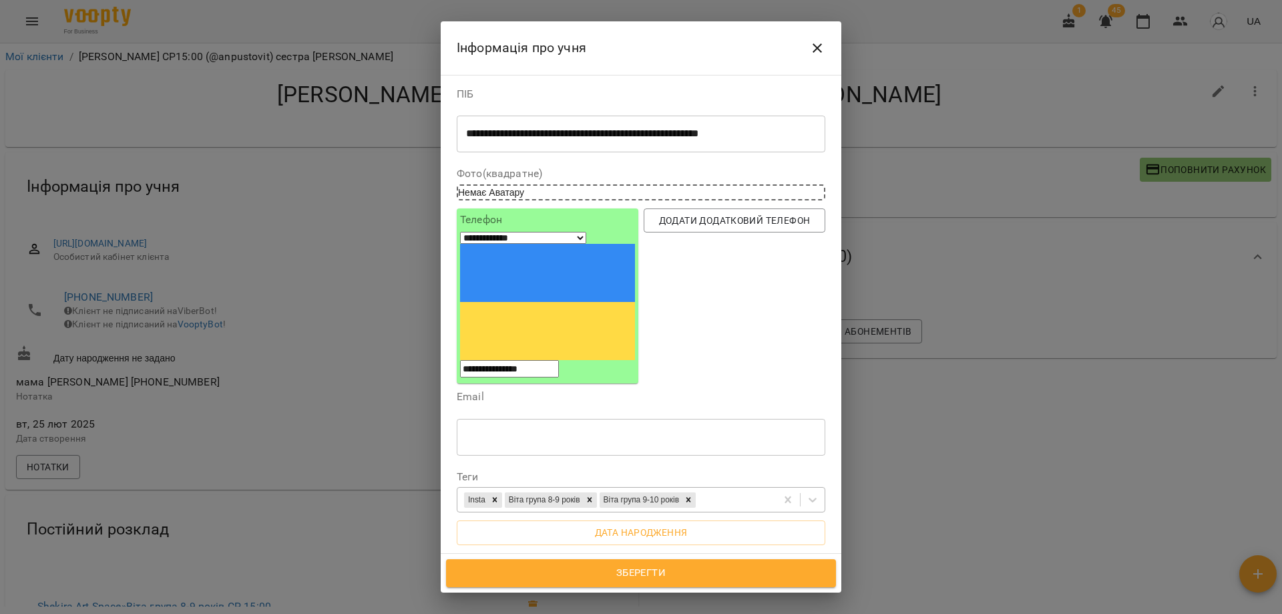
click at [756, 489] on div "Insta Віта група 8-9 років Віта група 9-10 років" at bounding box center [616, 500] width 319 height 22
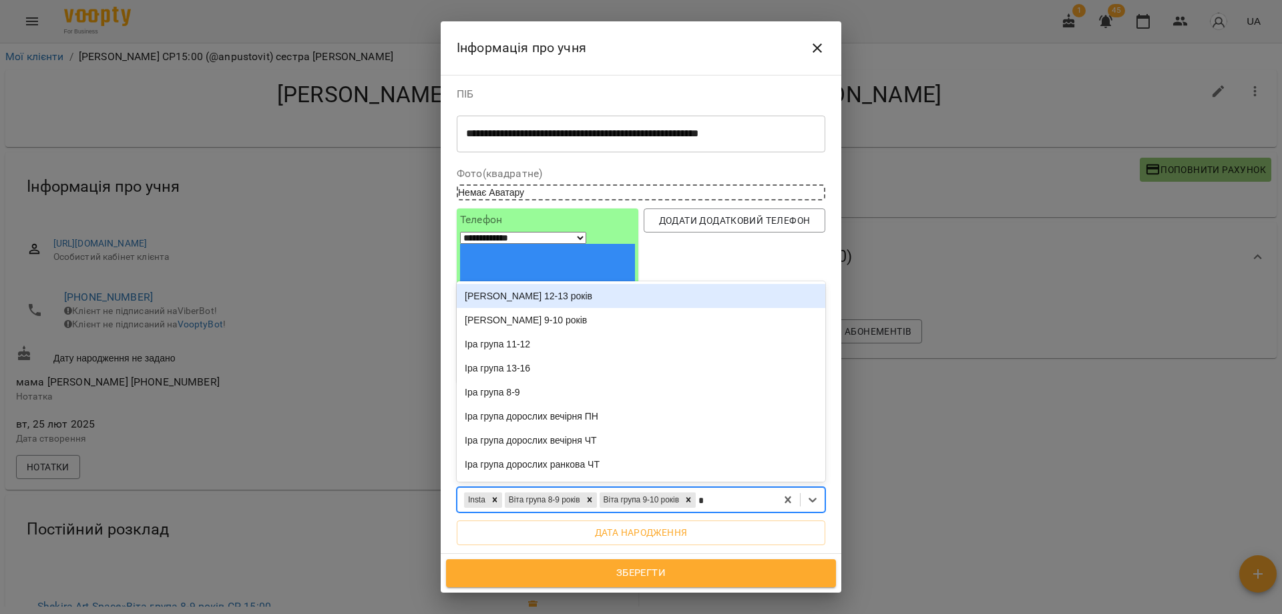
type input "**"
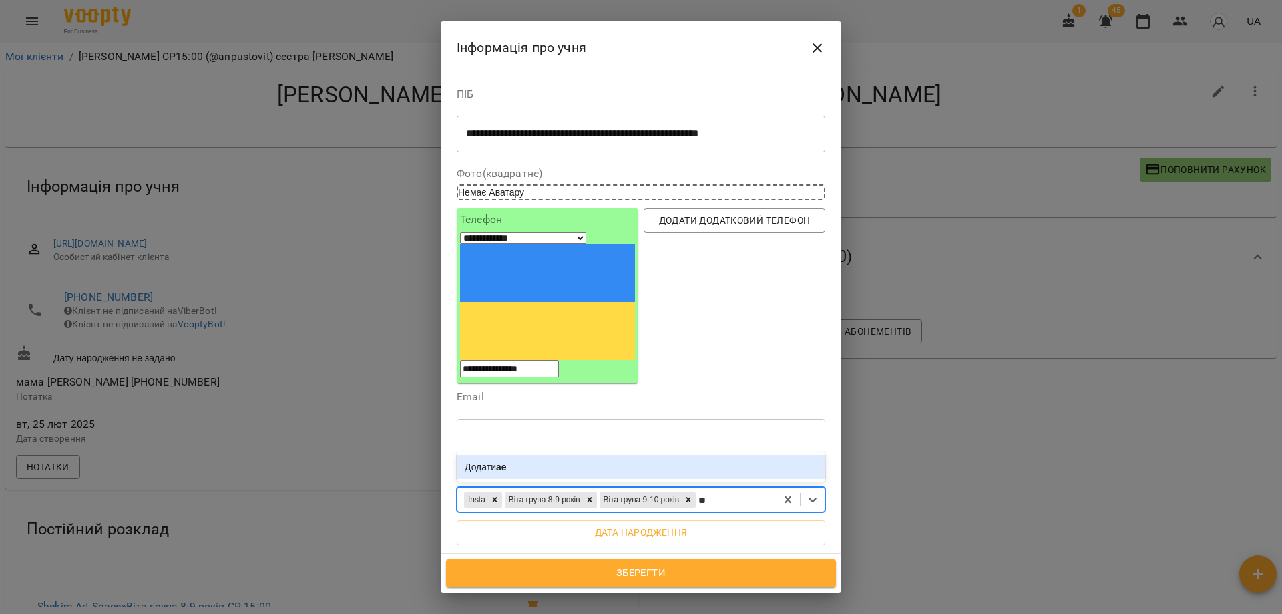
click at [537, 455] on div "Додати ае" at bounding box center [641, 467] width 369 height 24
click at [725, 495] on icon at bounding box center [720, 499] width 9 height 9
click at [656, 418] on input "text" at bounding box center [641, 436] width 369 height 37
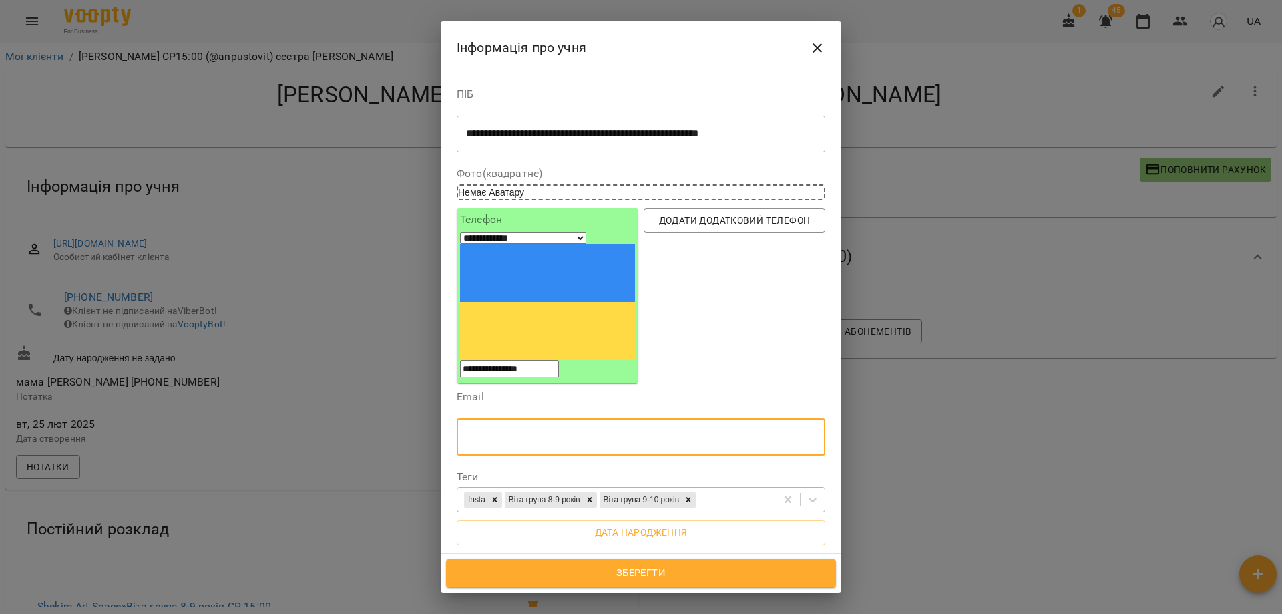
click at [608, 418] on input "text" at bounding box center [641, 436] width 369 height 37
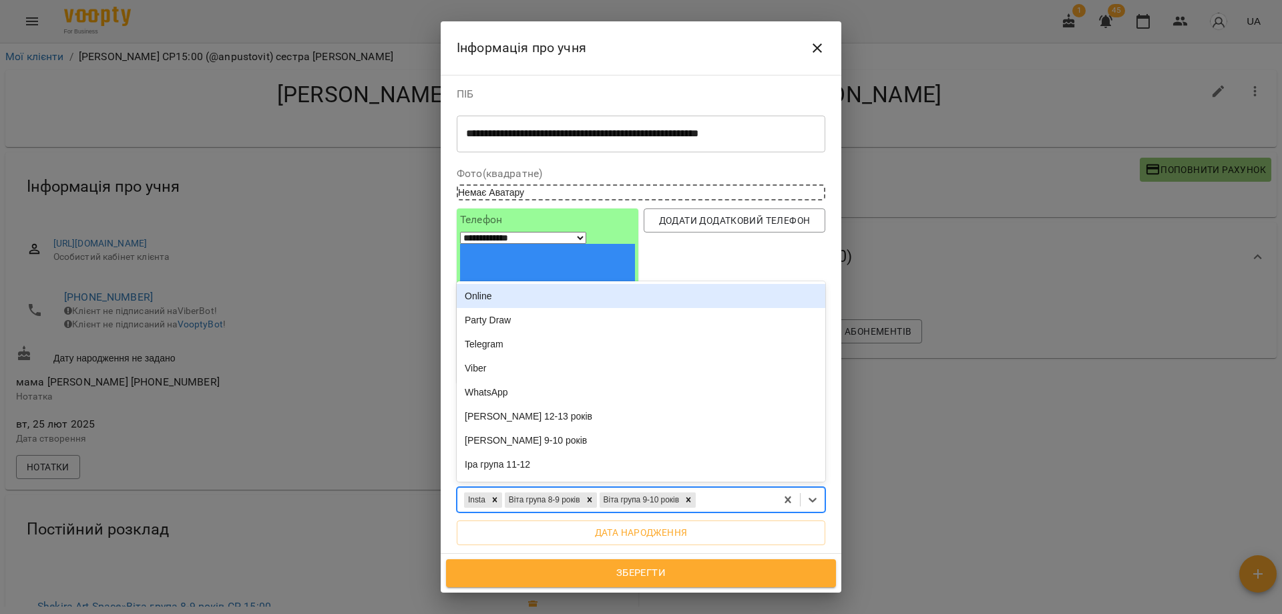
click at [731, 489] on div "Insta Віта група 8-9 років Віта група 9-10 років" at bounding box center [616, 500] width 319 height 22
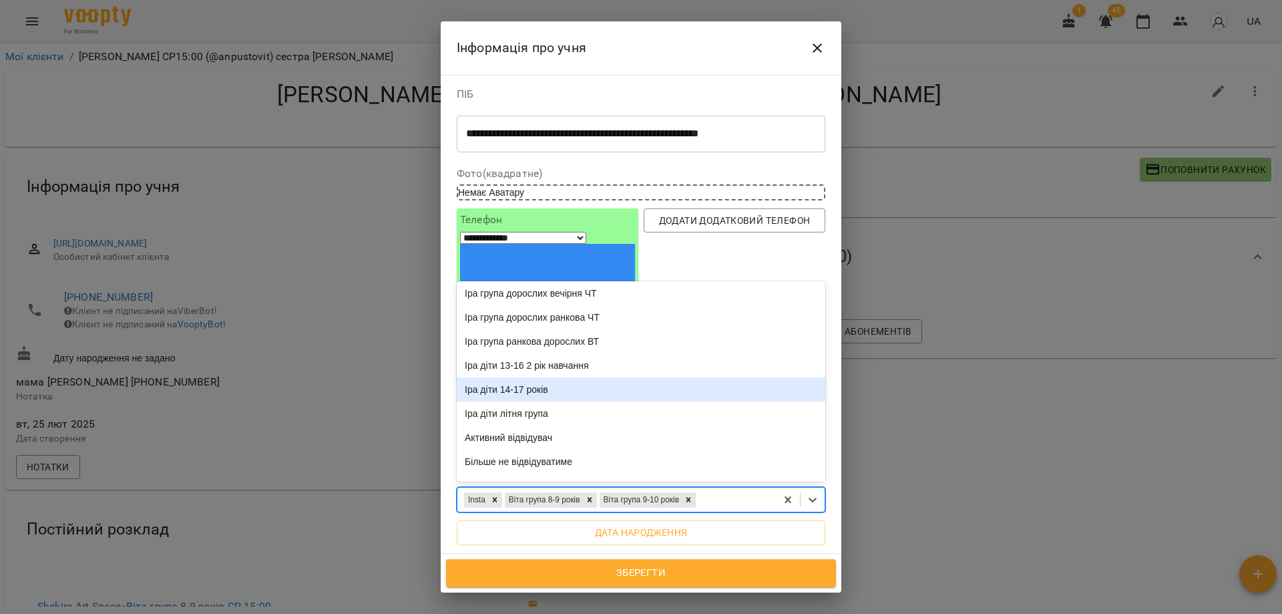
scroll to position [334, 0]
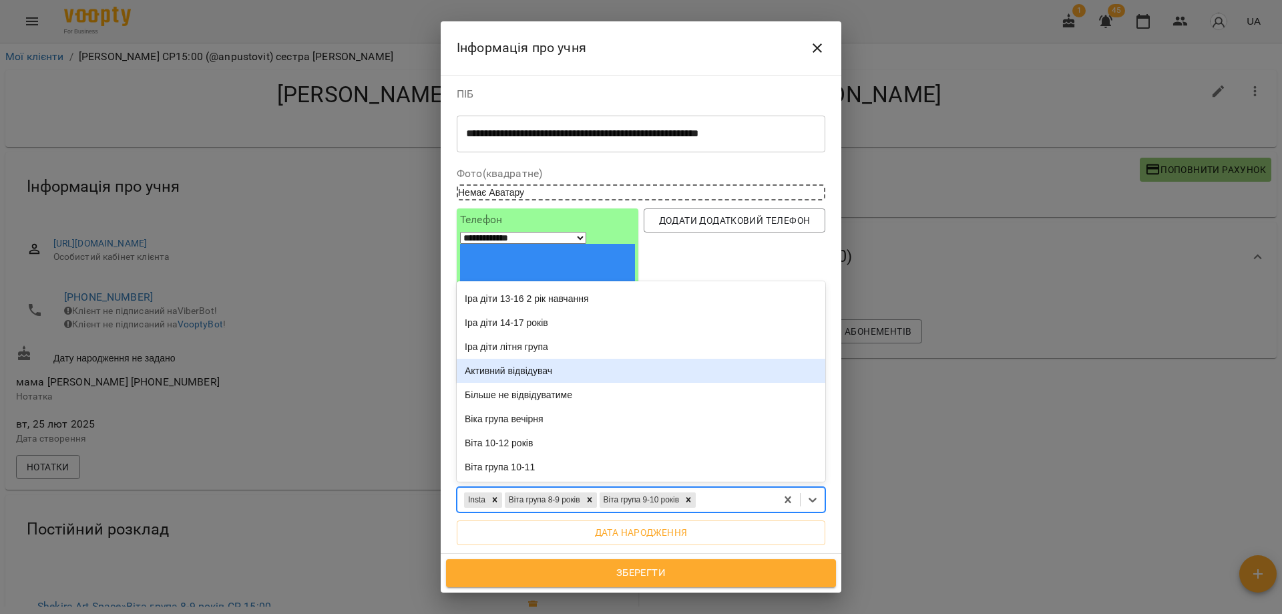
click at [499, 359] on div "Активний відвідувач" at bounding box center [641, 371] width 369 height 24
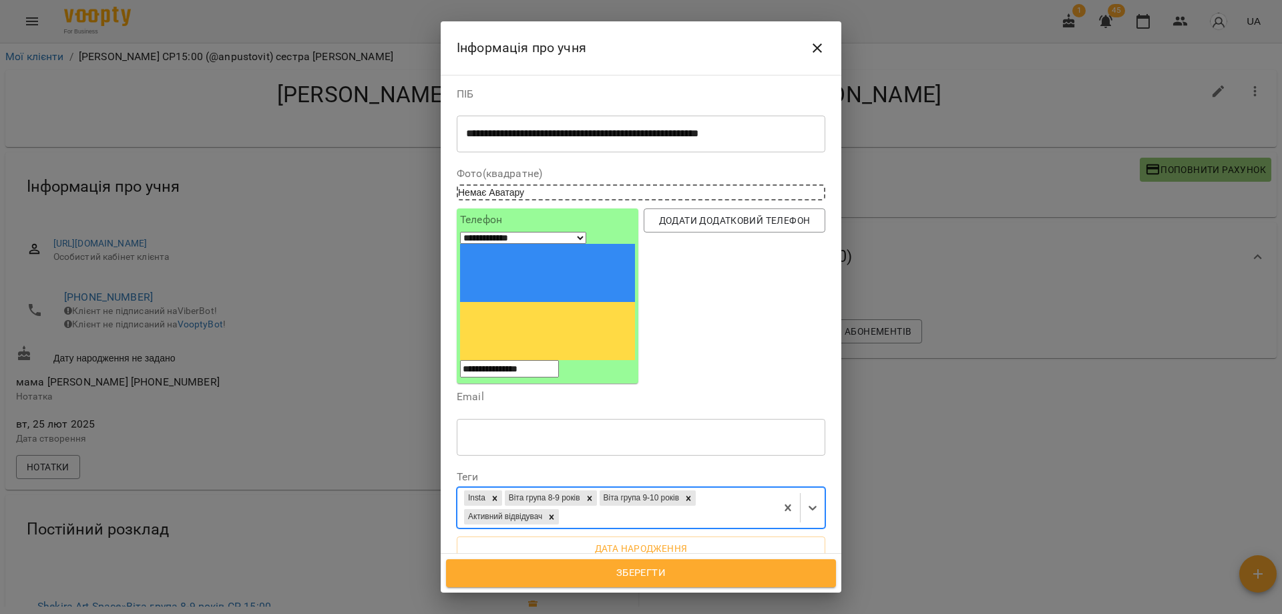
click at [641, 576] on span "Зберегти" at bounding box center [641, 572] width 361 height 17
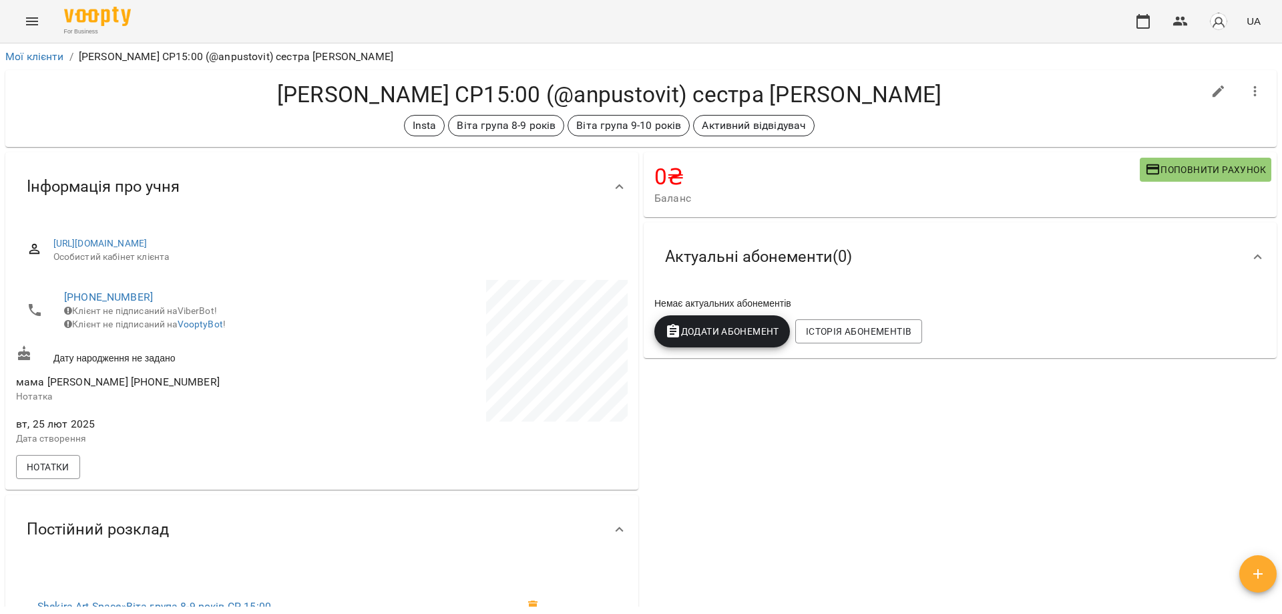
click at [1211, 88] on icon "button" at bounding box center [1219, 91] width 16 height 16
select select "**"
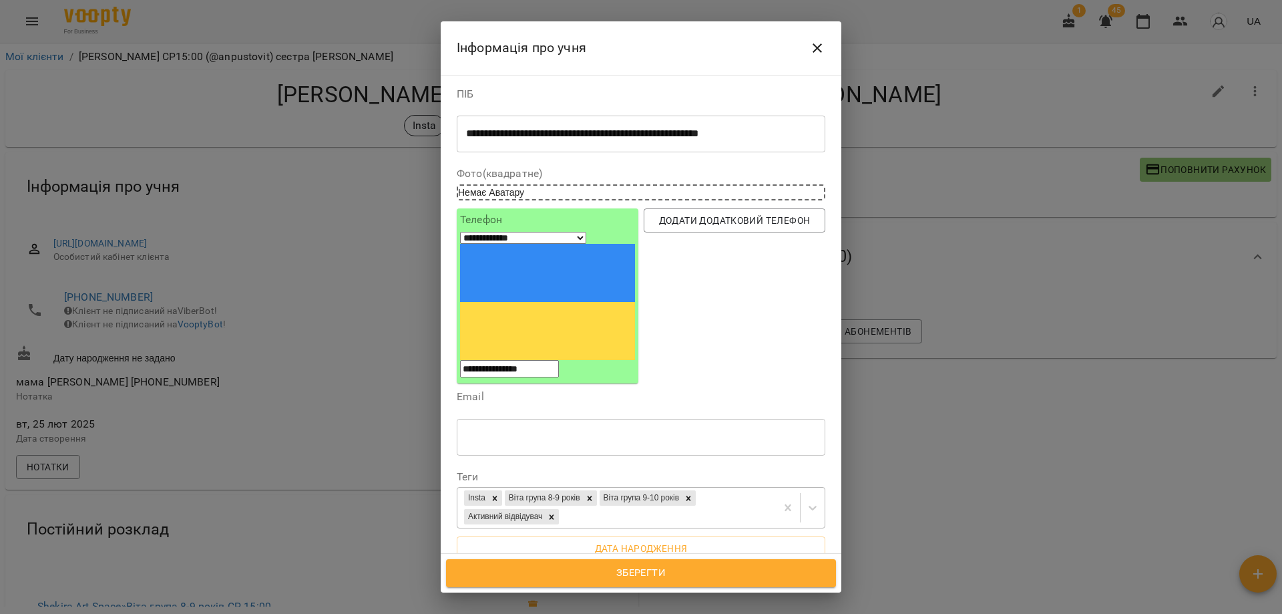
click at [638, 488] on div "Insta Віта група 8-9 років Віта група 9-10 років Активний відвідувач" at bounding box center [616, 508] width 319 height 40
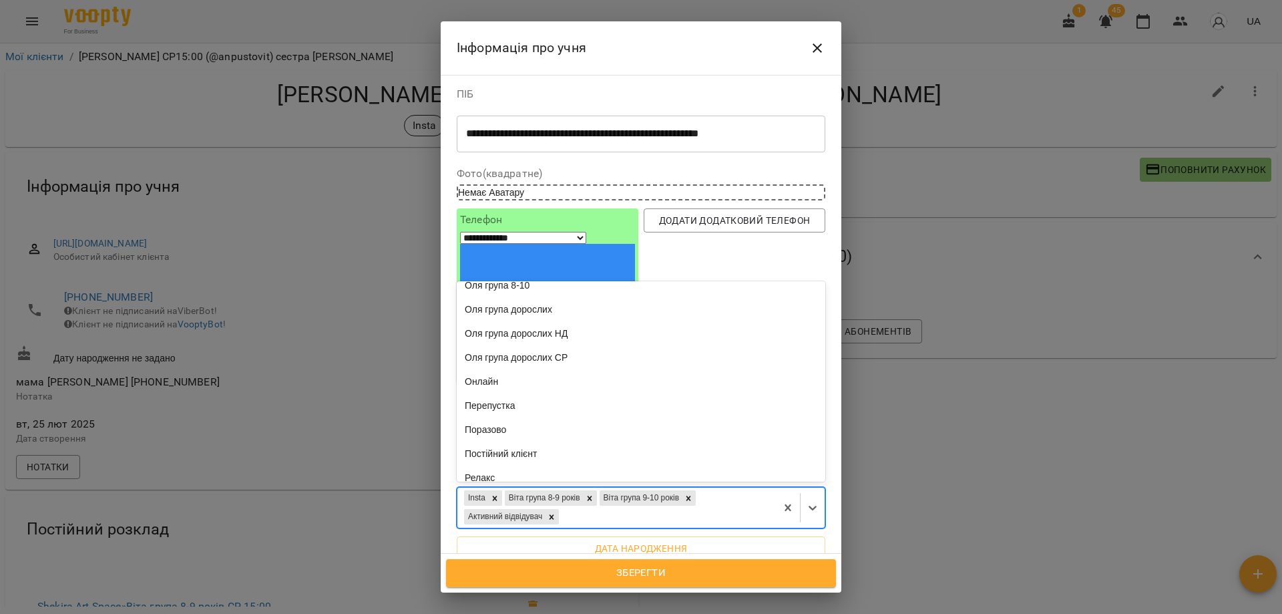
scroll to position [1476, 0]
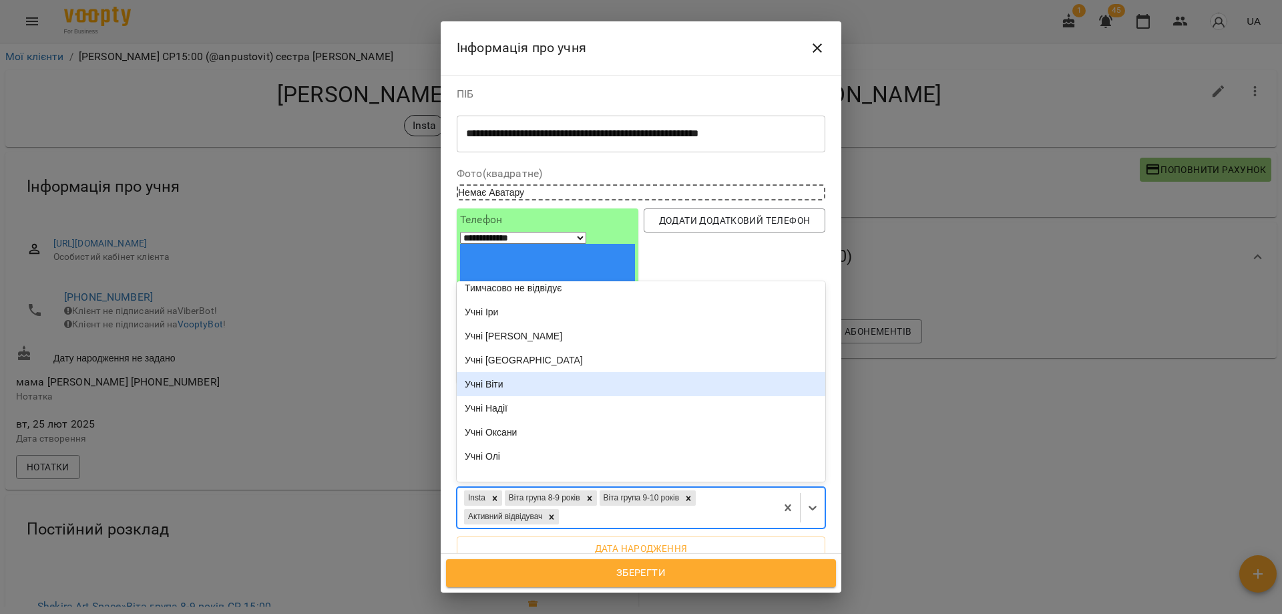
click at [527, 372] on div "Учні Віти" at bounding box center [641, 384] width 369 height 24
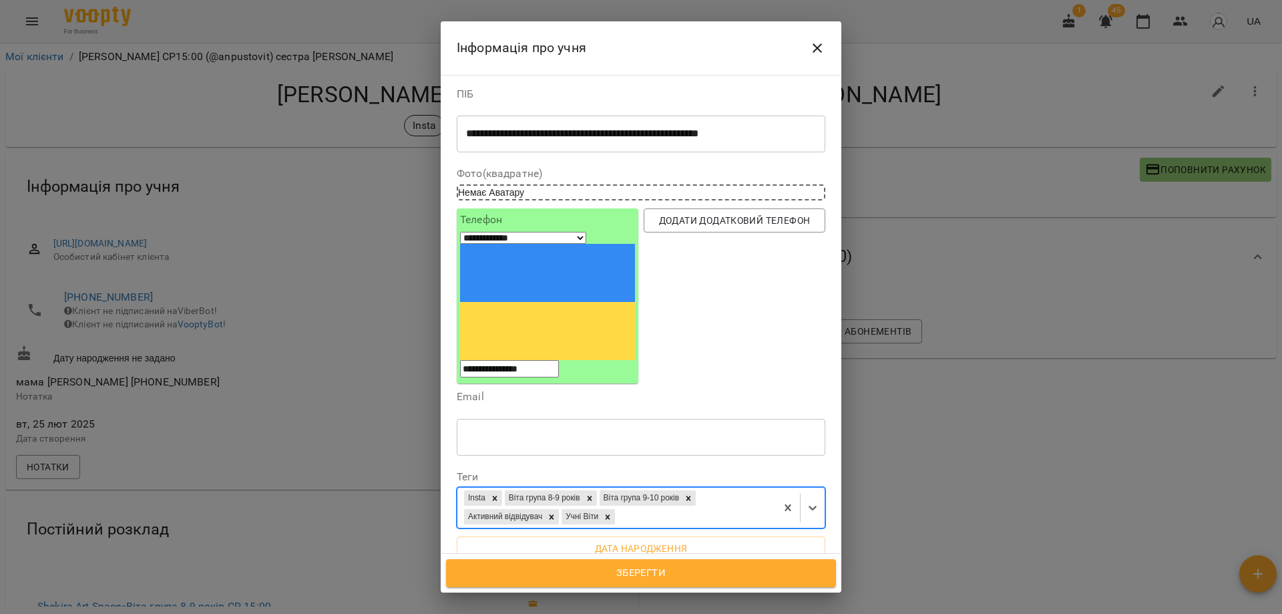
click at [703, 488] on div "Insta Віта група 8-9 років Віта група 9-10 років Активний відвідувач Учні Віти" at bounding box center [616, 508] width 319 height 40
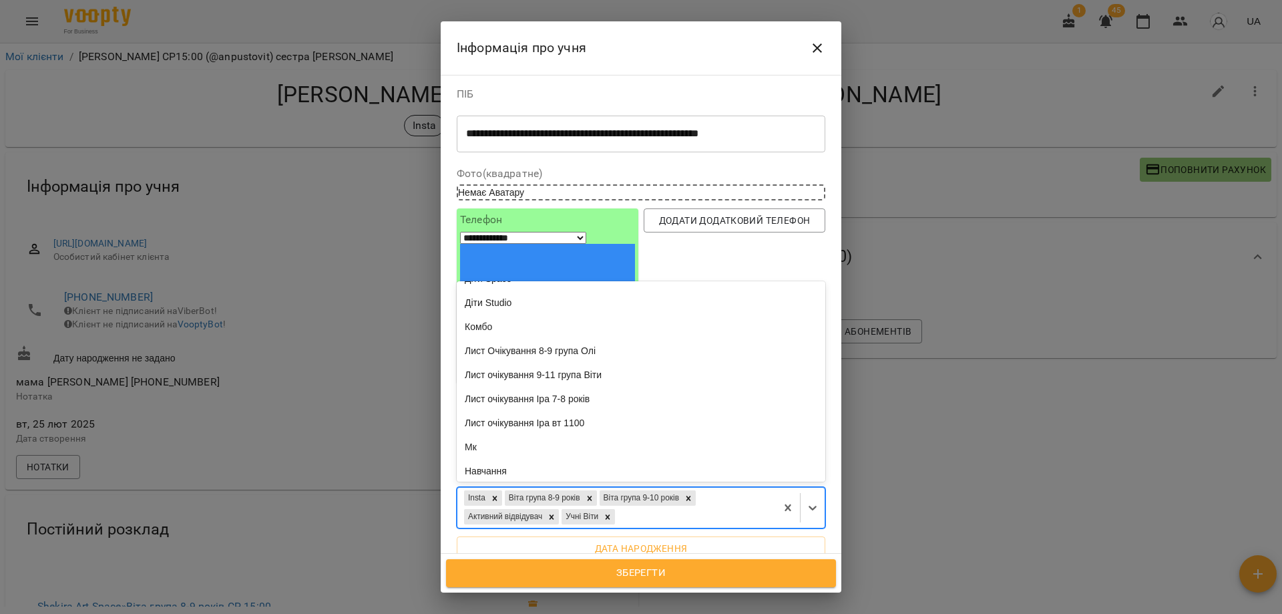
scroll to position [668, 0]
click at [539, 265] on div "Діти Space" at bounding box center [641, 277] width 369 height 24
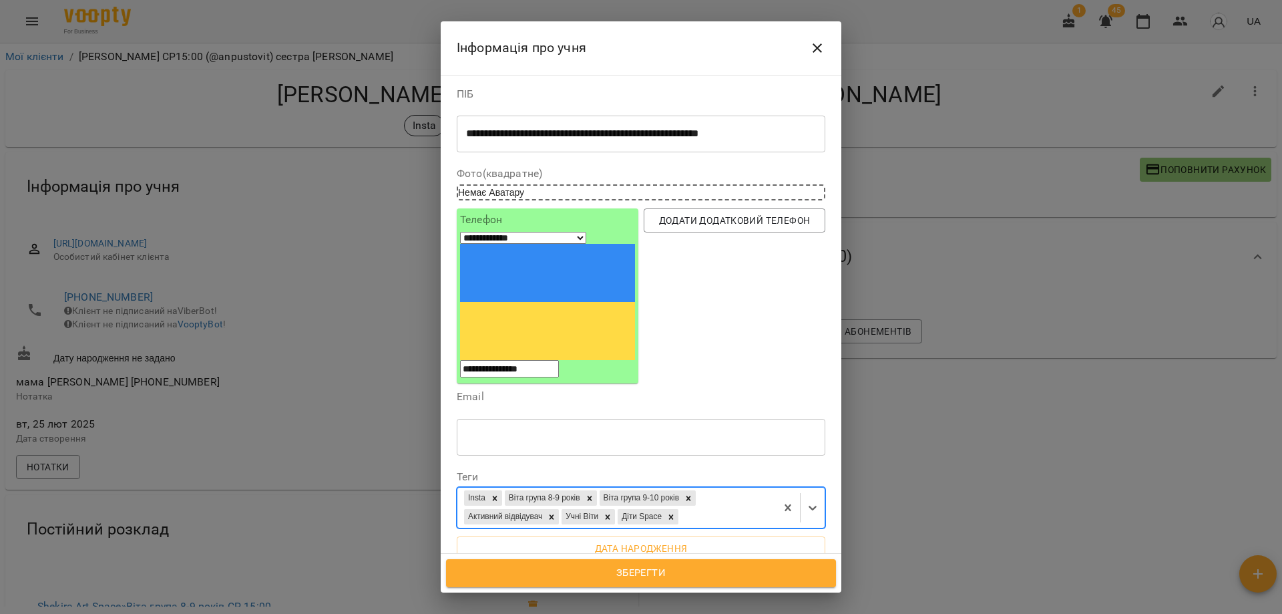
click at [635, 574] on span "Зберегти" at bounding box center [641, 572] width 361 height 17
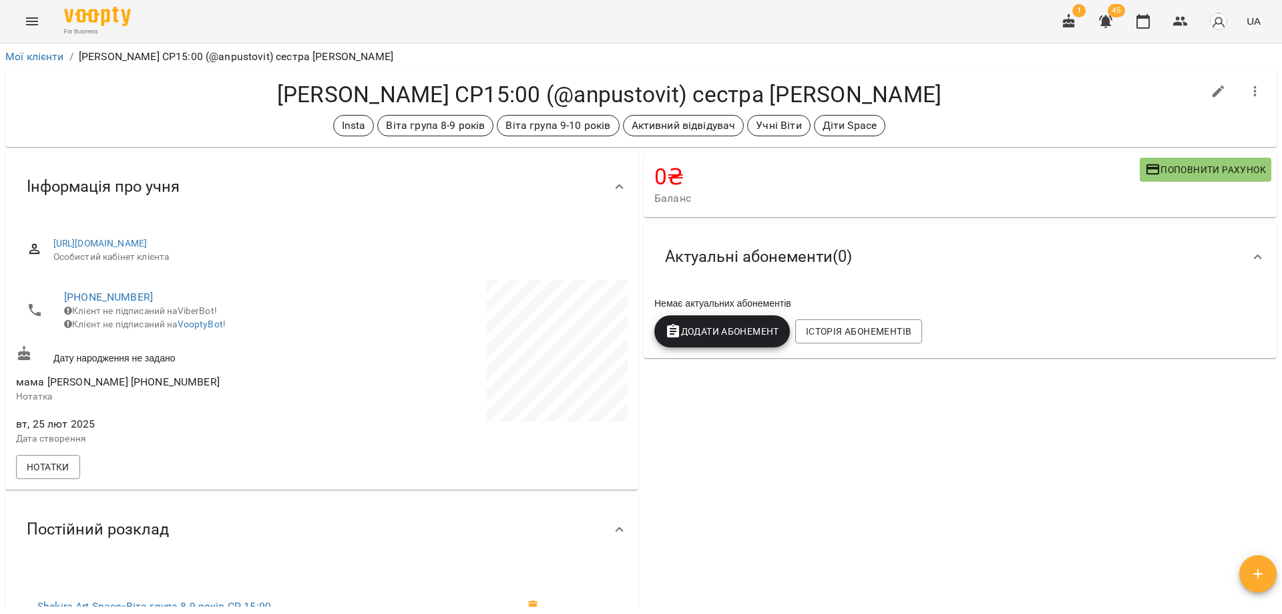
click at [923, 110] on div "[PERSON_NAME] СР15:00 (@anpustovit) сестра [PERSON_NAME] Insta [PERSON_NAME] гр…" at bounding box center [609, 108] width 1187 height 55
drag, startPoint x: 901, startPoint y: 383, endPoint x: 908, endPoint y: 385, distance: 7.0
click at [908, 385] on div "0 ₴ Баланс Поповнити рахунок Актуальні абонементи ( 0 ) Немає актуальних абонем…" at bounding box center [960, 473] width 638 height 646
drag, startPoint x: 870, startPoint y: 393, endPoint x: 878, endPoint y: 410, distance: 19.4
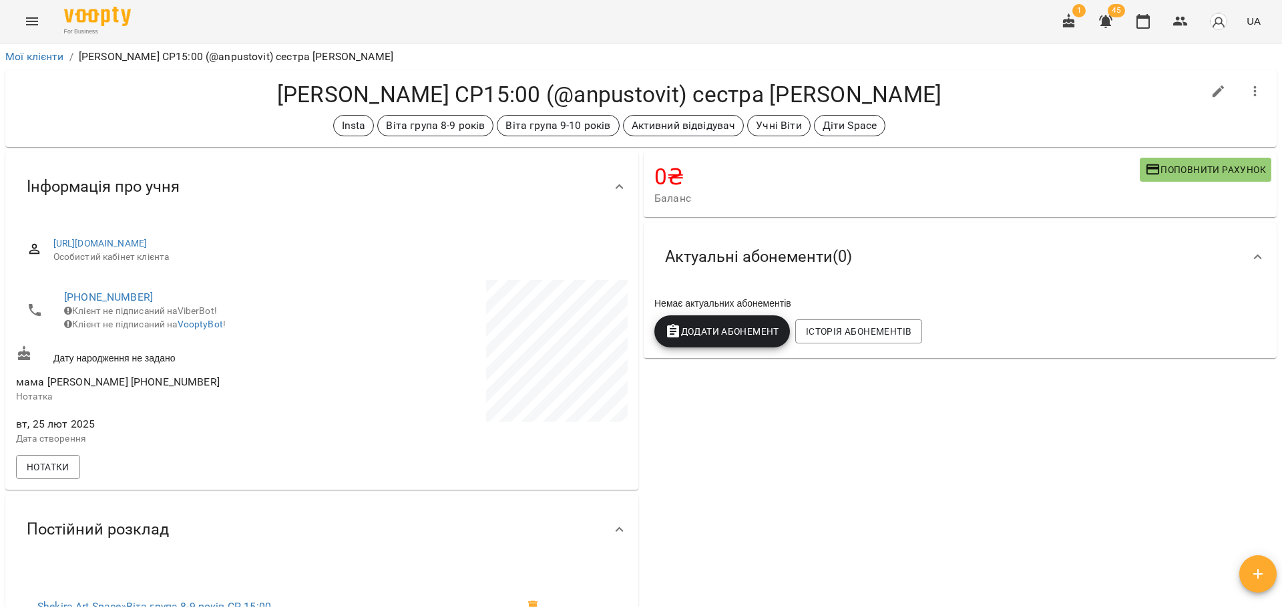
click at [878, 410] on div "0 ₴ Баланс Поповнити рахунок Актуальні абонементи ( 0 ) Немає актуальних абонем…" at bounding box center [960, 473] width 638 height 646
drag, startPoint x: 854, startPoint y: 407, endPoint x: 839, endPoint y: 415, distance: 17.0
click at [839, 415] on div "0 ₴ Баланс Поповнити рахунок Актуальні абонементи ( 0 ) Немає актуальних абонем…" at bounding box center [960, 473] width 638 height 646
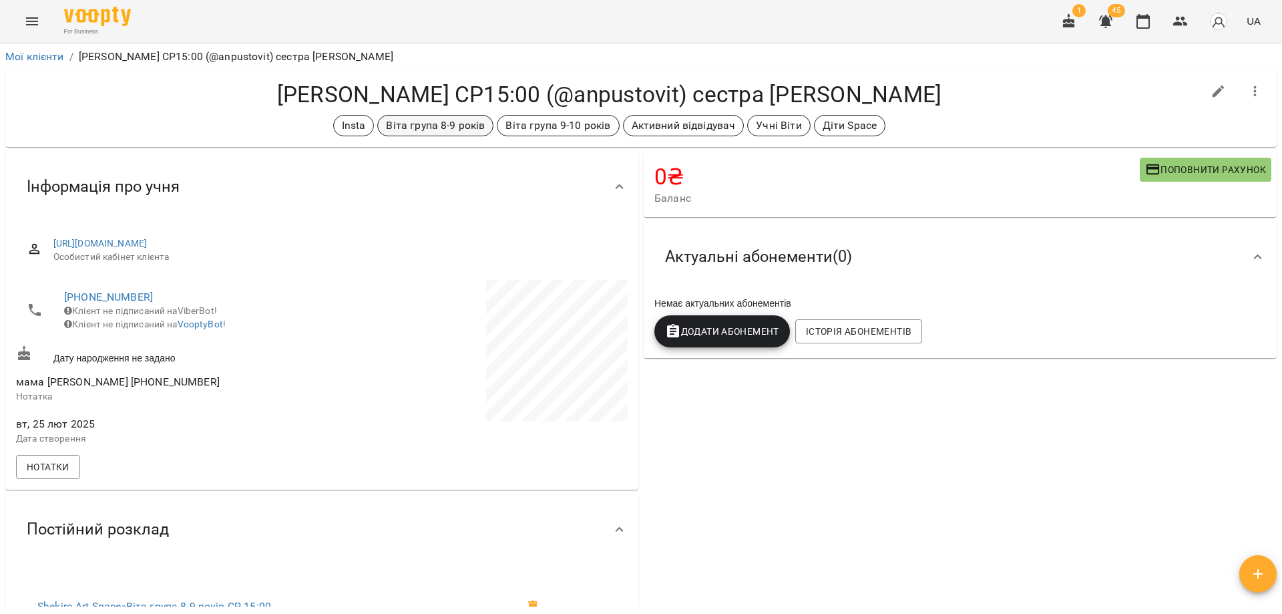
click at [445, 129] on p "Віта група 8-9 років" at bounding box center [435, 126] width 99 height 16
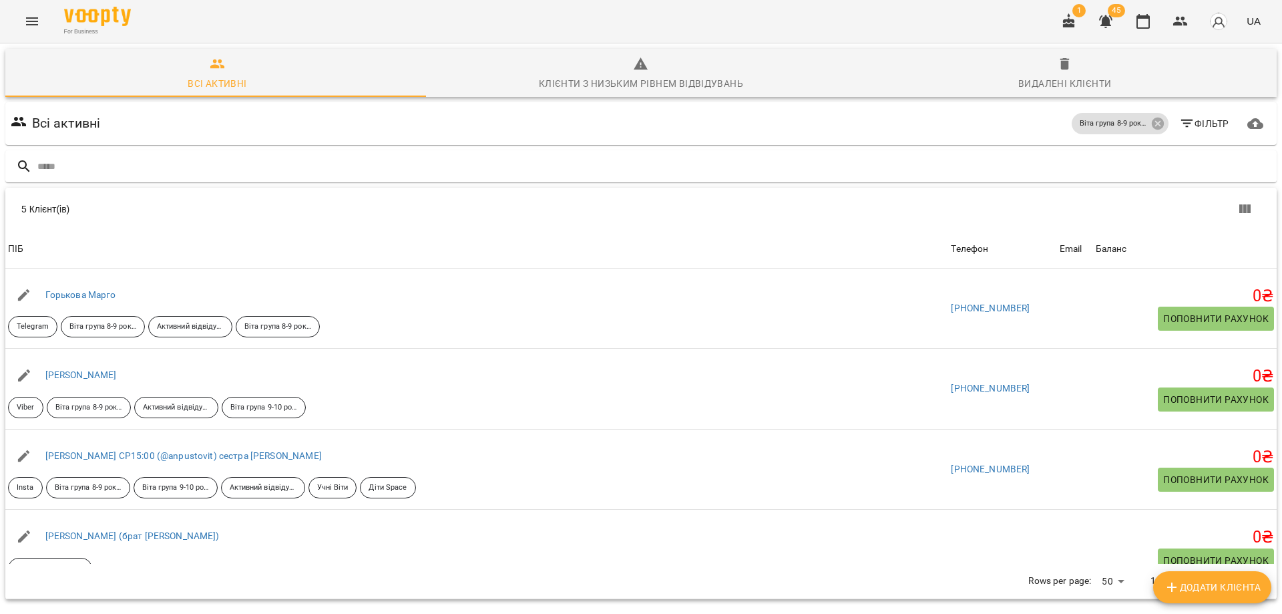
scroll to position [59, 0]
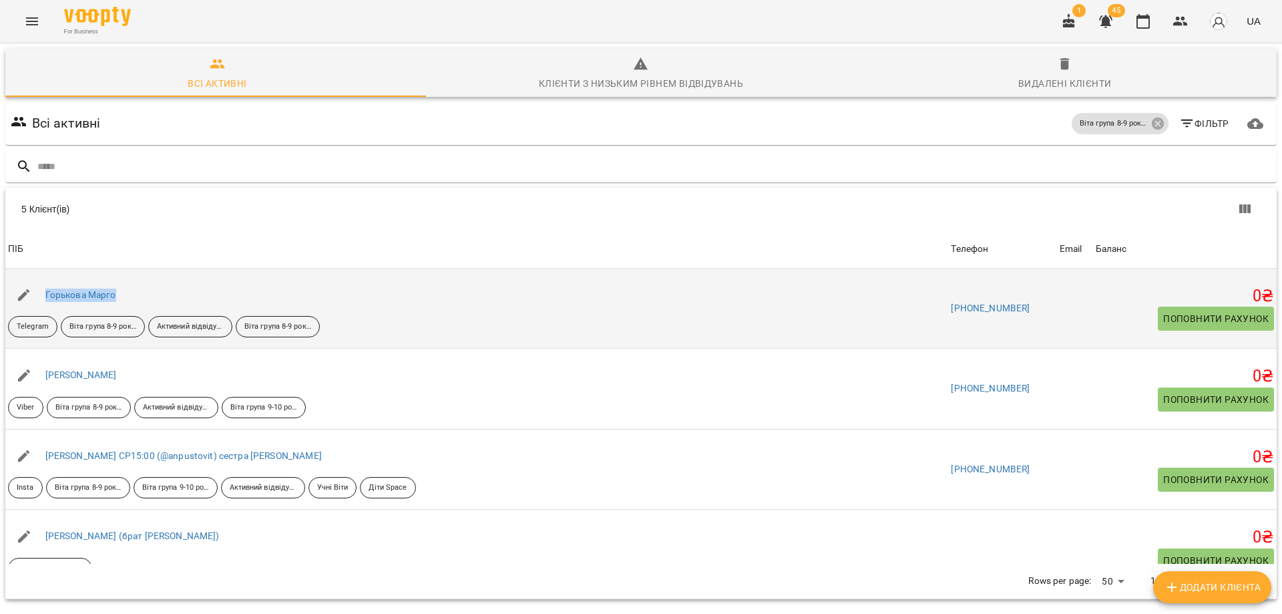
drag, startPoint x: 148, startPoint y: 235, endPoint x: 37, endPoint y: 247, distance: 110.9
click at [37, 276] on div "Горькова Марго" at bounding box center [476, 294] width 943 height 37
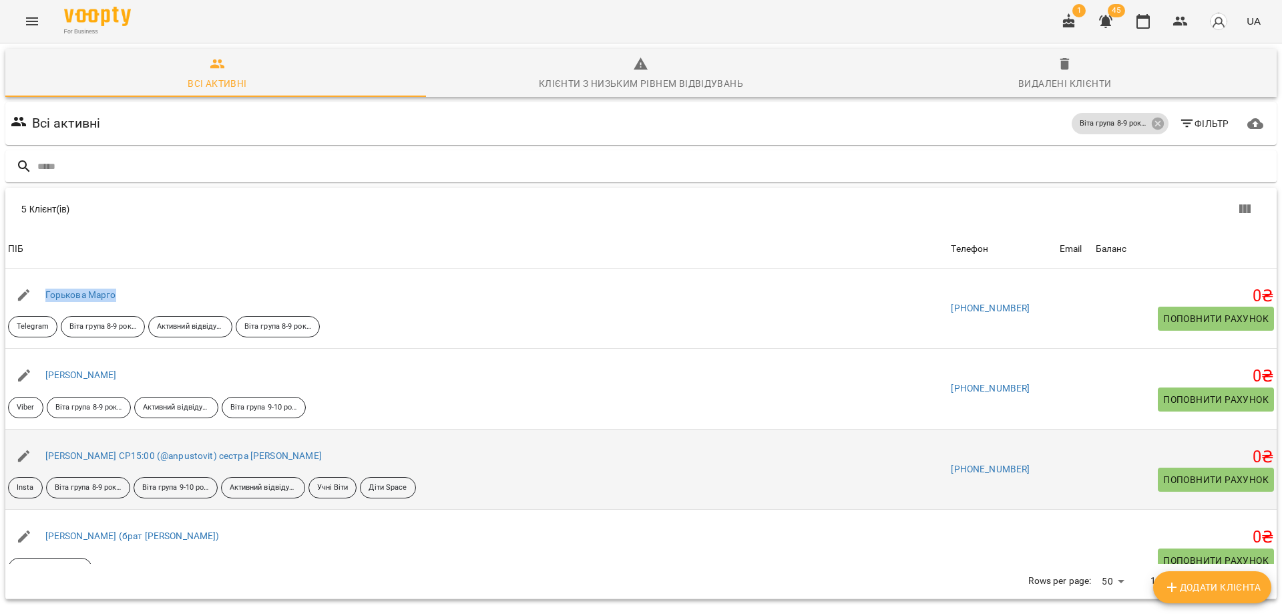
copy link "Горькова Марго"
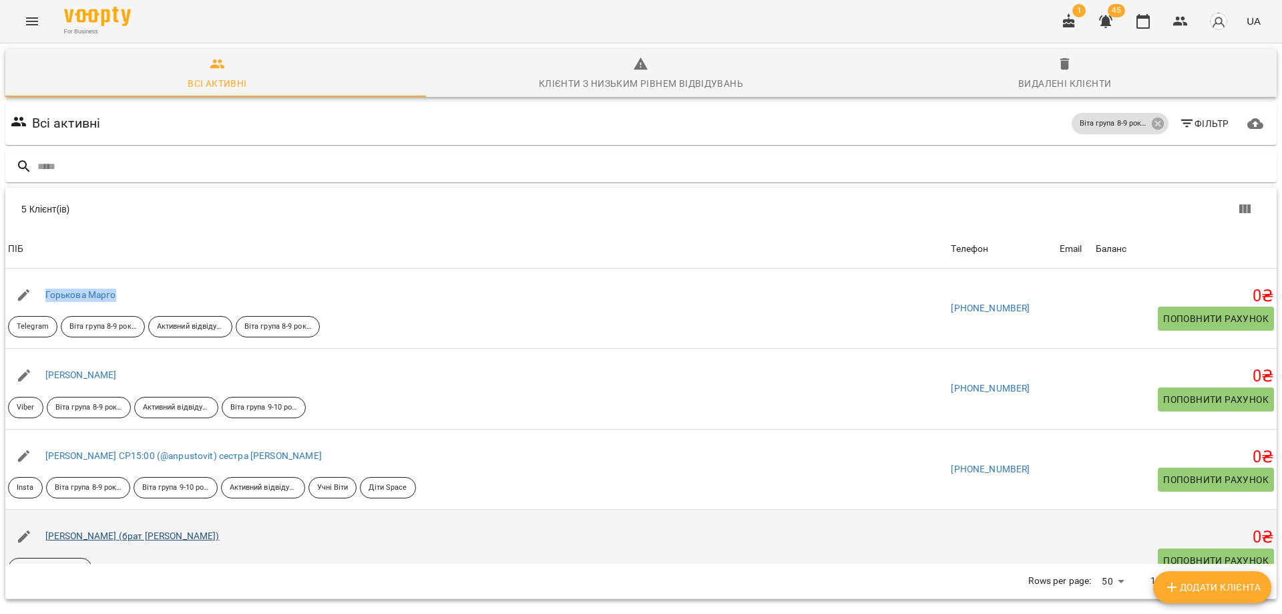
drag, startPoint x: 39, startPoint y: 479, endPoint x: 102, endPoint y: 480, distance: 62.1
click at [102, 518] on div "[PERSON_NAME] (брат [PERSON_NAME])" at bounding box center [476, 536] width 943 height 37
drag, startPoint x: 45, startPoint y: 466, endPoint x: 130, endPoint y: 483, distance: 86.4
click at [130, 518] on div "[PERSON_NAME] (брат [PERSON_NAME])" at bounding box center [476, 536] width 943 height 37
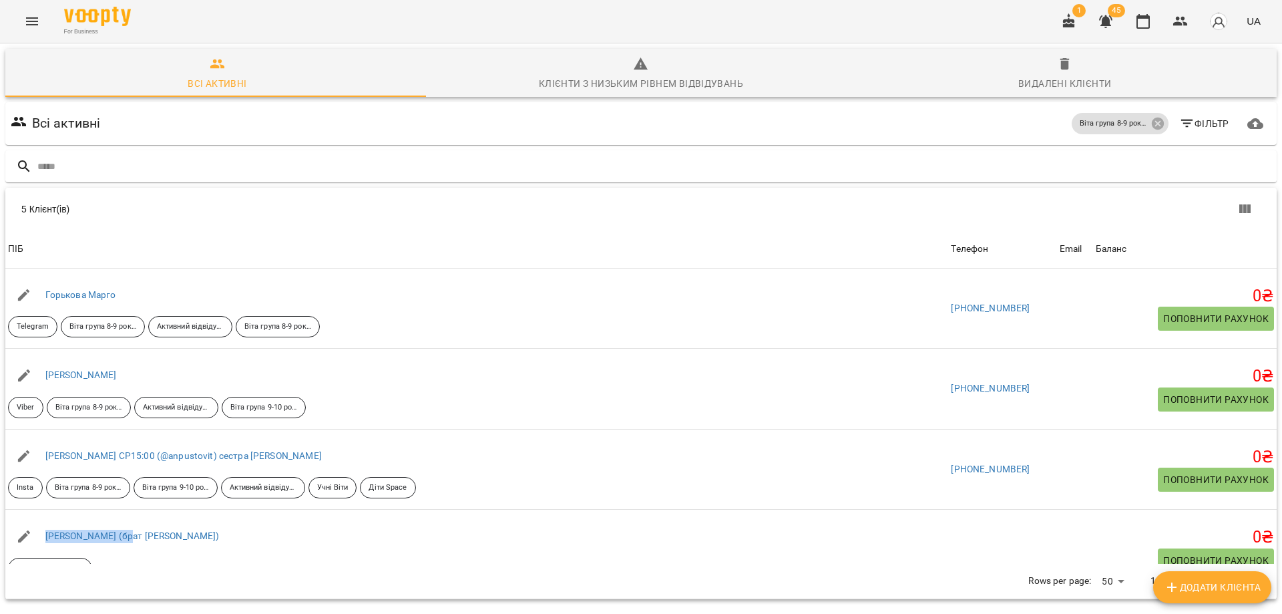
copy link "[PERSON_NAME]"
drag, startPoint x: 252, startPoint y: 560, endPoint x: 255, endPoint y: 548, distance: 12.3
click at [252, 560] on div "Всі активні [PERSON_NAME] група 8-9 років Фільтр 5 Клієнт(ів) 5 Клієнт(ів) ПІБ …" at bounding box center [641, 374] width 1277 height 549
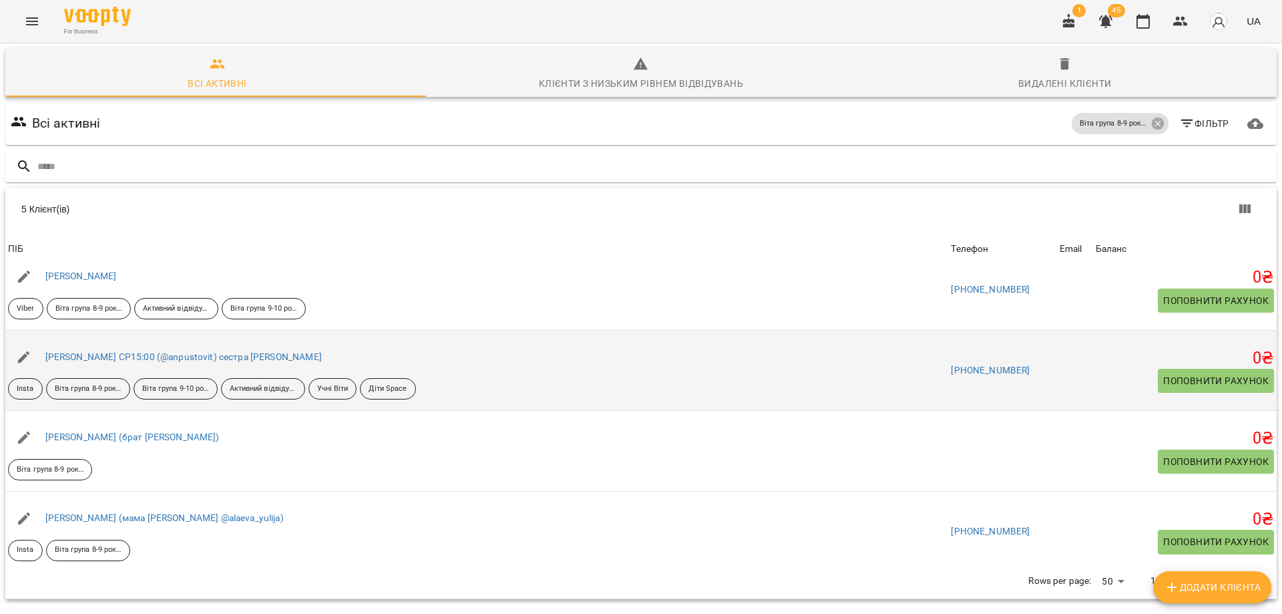
scroll to position [107, 0]
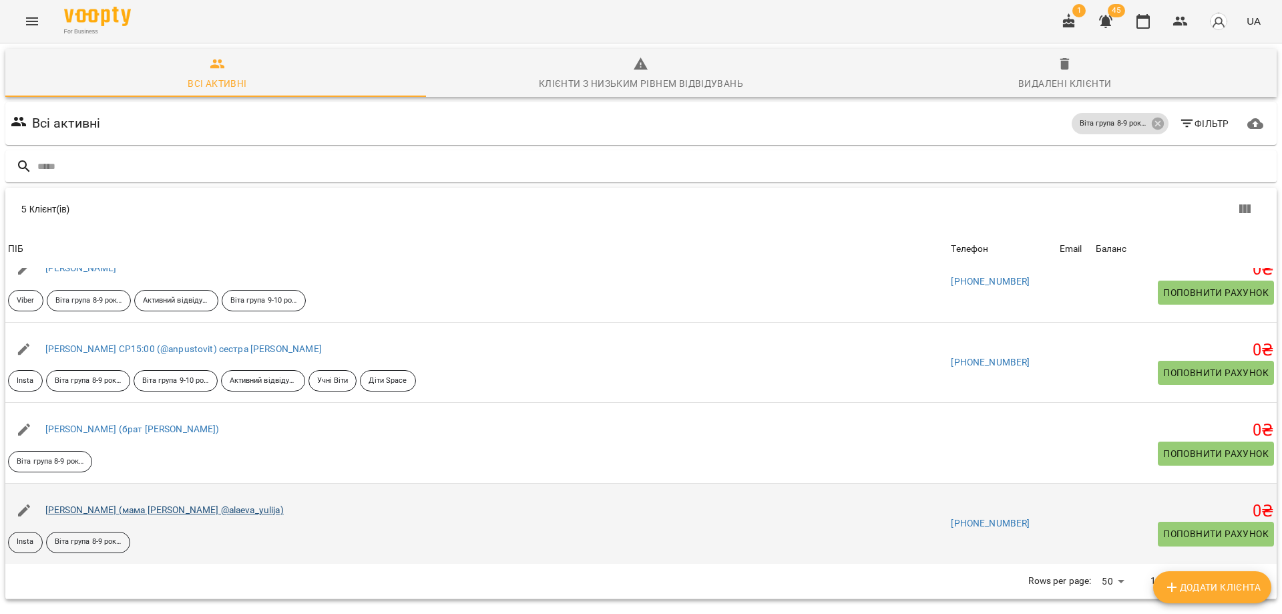
drag, startPoint x: 38, startPoint y: 450, endPoint x: 93, endPoint y: 453, distance: 54.9
click at [93, 492] on div "[PERSON_NAME] (мама [PERSON_NAME] @alaeva_yulija)" at bounding box center [476, 510] width 943 height 37
drag, startPoint x: 43, startPoint y: 445, endPoint x: 106, endPoint y: 452, distance: 63.1
click at [106, 501] on div "[PERSON_NAME] (мама [PERSON_NAME] @alaeva_yulija)" at bounding box center [165, 510] width 244 height 19
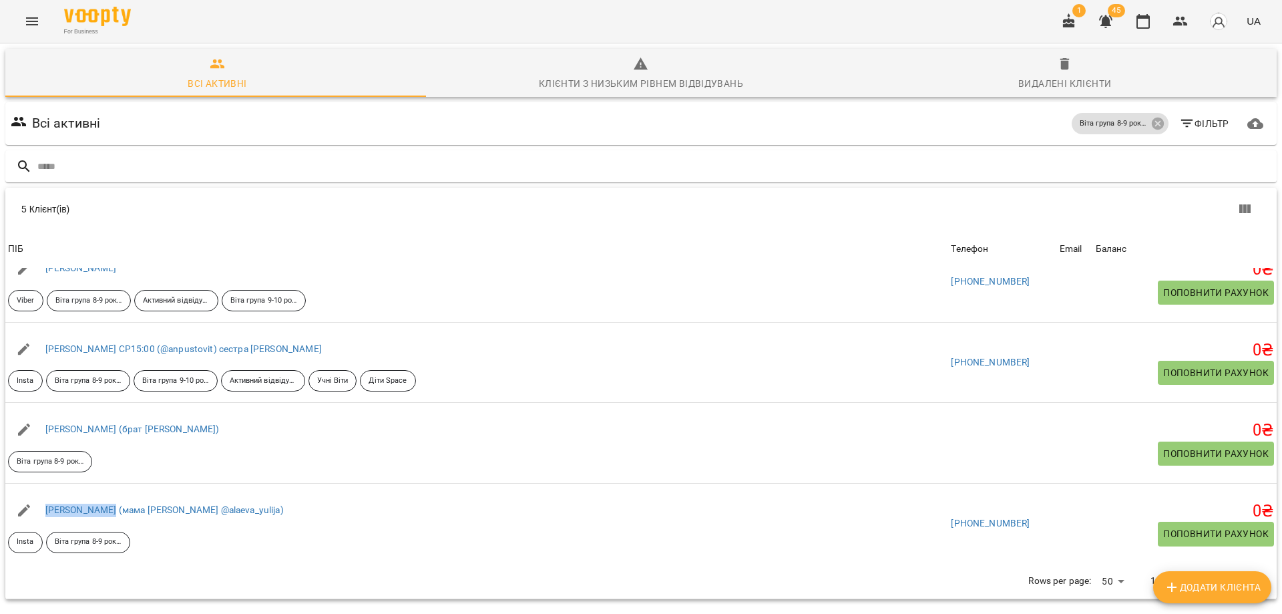
copy link "[PERSON_NAME]"
click at [1151, 116] on icon at bounding box center [1158, 123] width 15 height 15
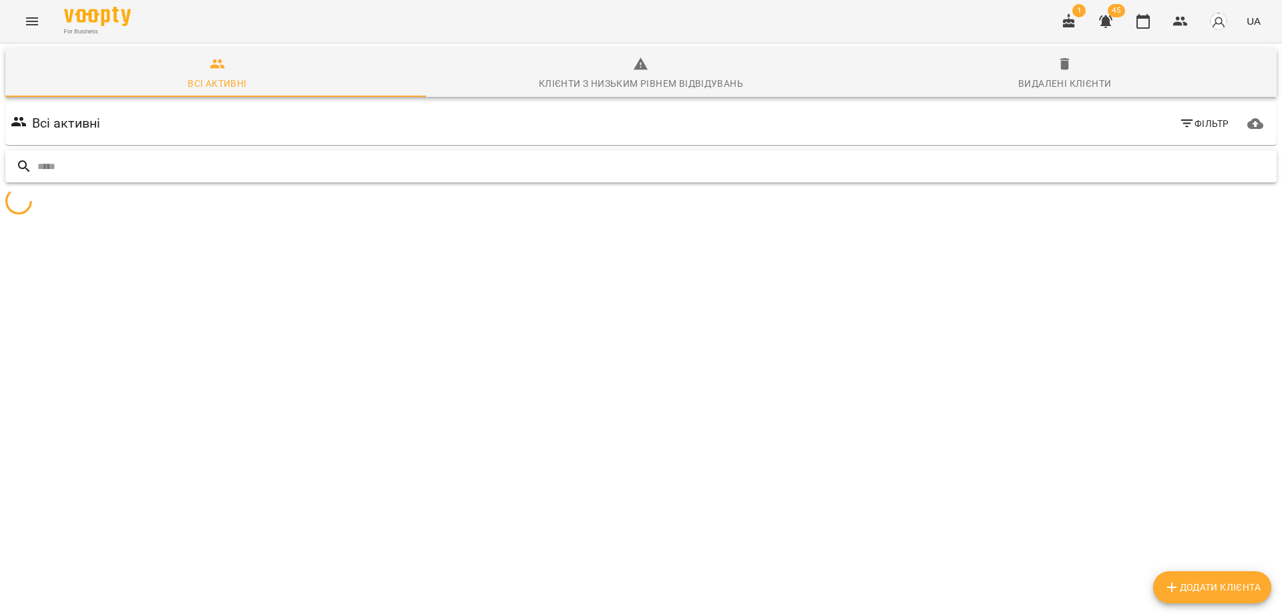
click at [56, 156] on input "text" at bounding box center [654, 167] width 1234 height 22
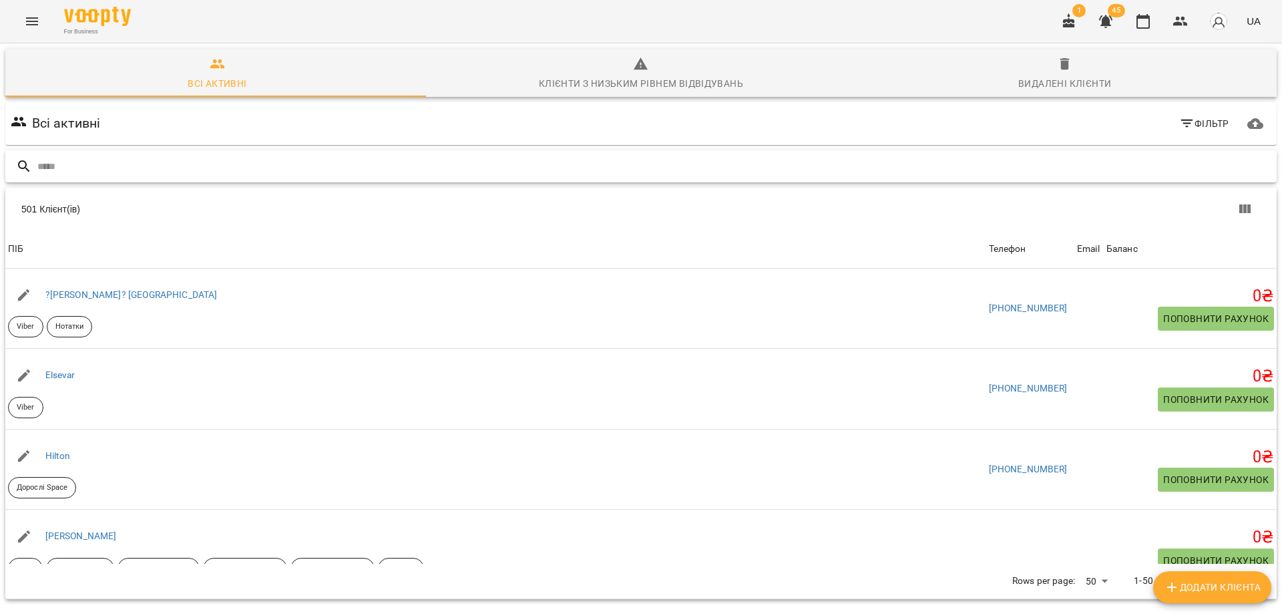
click at [54, 156] on input "text" at bounding box center [654, 167] width 1234 height 22
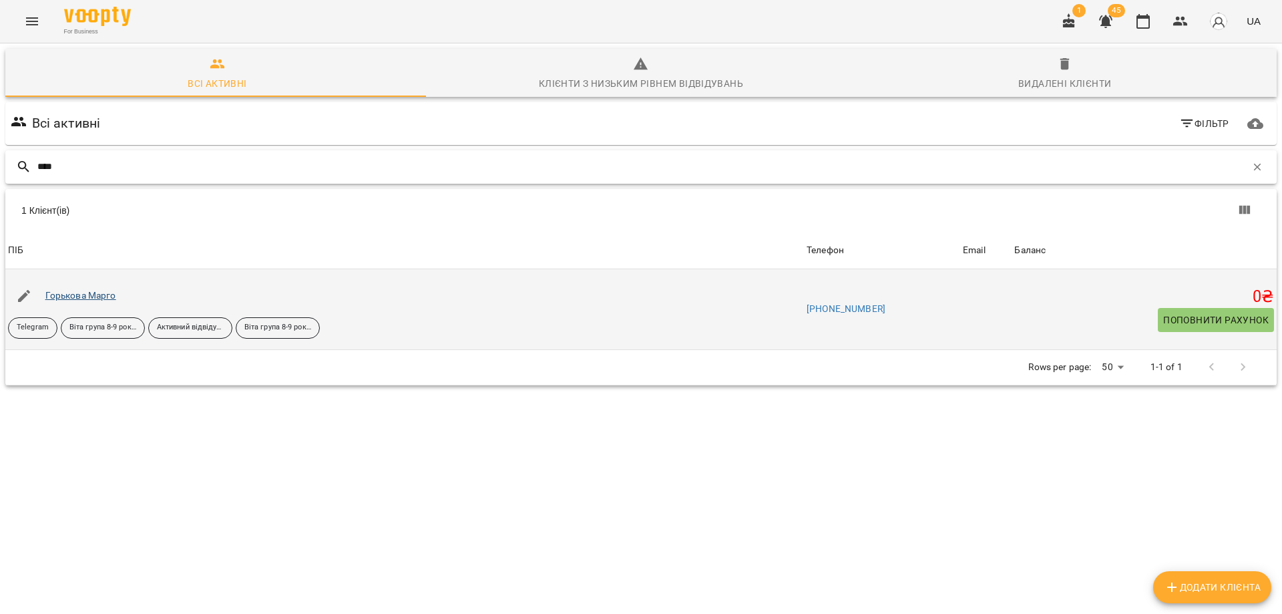
type input "****"
click at [79, 290] on link "Горькова Марго" at bounding box center [80, 295] width 71 height 11
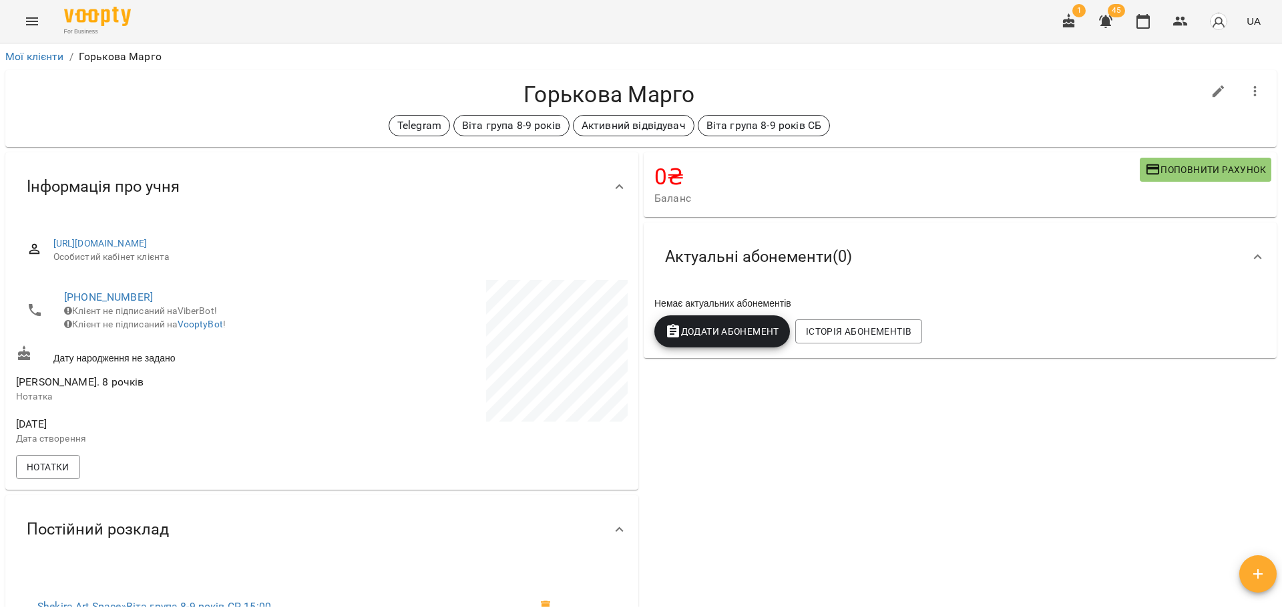
click at [771, 437] on div "0 ₴ Баланс Поповнити рахунок Актуальні абонементи ( 0 ) Немає актуальних абонем…" at bounding box center [960, 546] width 638 height 792
drag, startPoint x: 738, startPoint y: 478, endPoint x: 757, endPoint y: 441, distance: 41.5
click at [757, 441] on div "0 ₴ Баланс Поповнити рахунок Актуальні абонементи ( 0 ) Немає актуальних абонем…" at bounding box center [960, 546] width 638 height 792
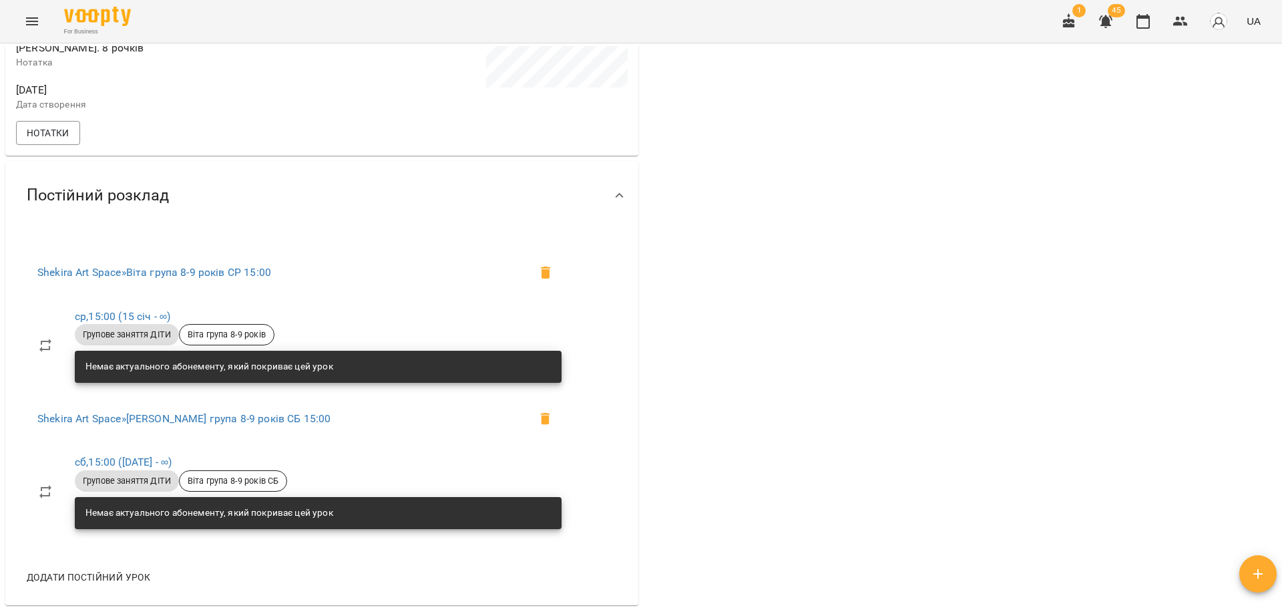
drag, startPoint x: 784, startPoint y: 239, endPoint x: 800, endPoint y: 237, distance: 16.2
click at [794, 238] on div "0 ₴ Баланс Поповнити рахунок Актуальні абонементи ( 0 ) Немає актуальних абонем…" at bounding box center [960, 212] width 638 height 792
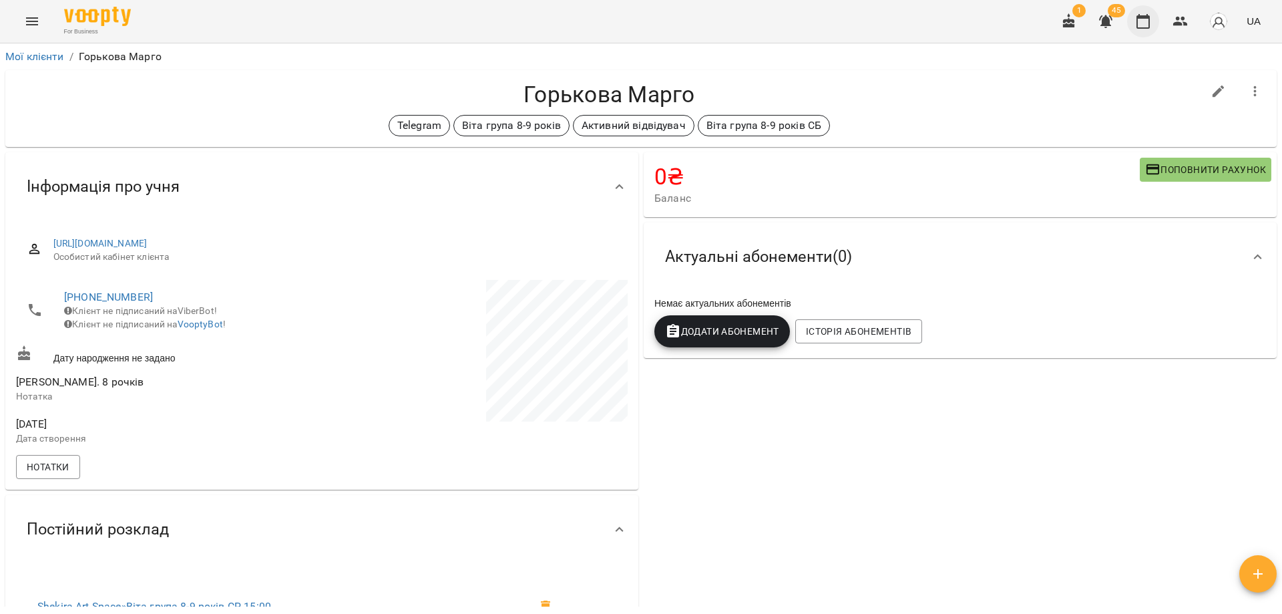
click at [1143, 19] on icon "button" at bounding box center [1143, 21] width 16 height 16
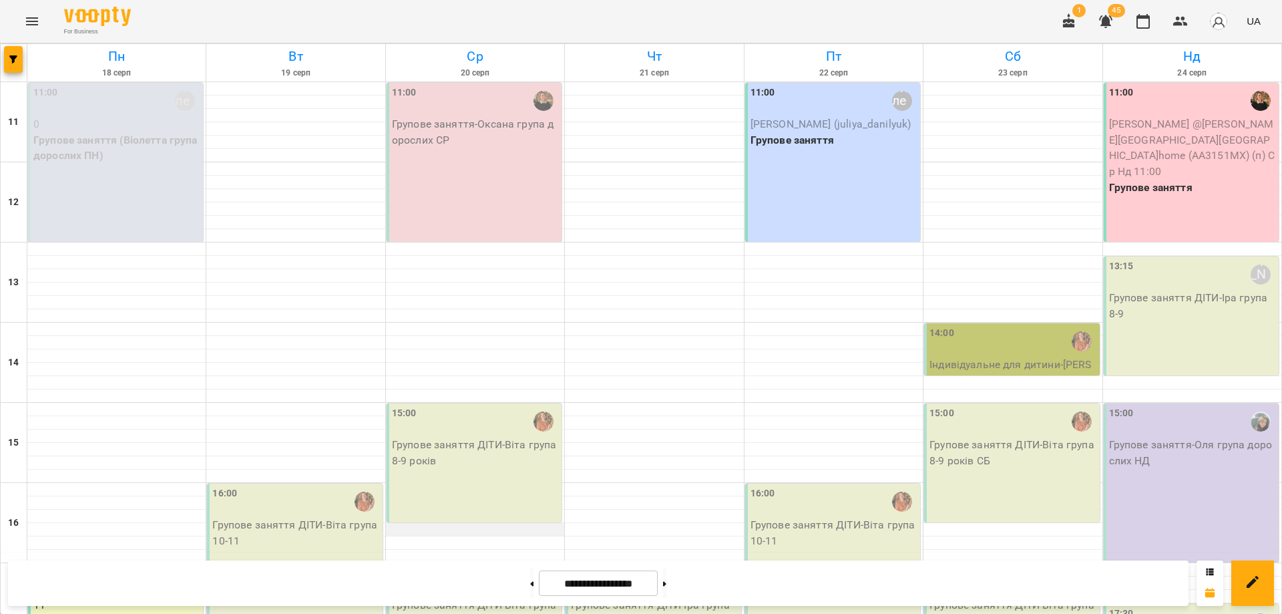
scroll to position [250, 0]
click at [613, 19] on div "For Business 1 45 UA" at bounding box center [641, 21] width 1282 height 43
drag, startPoint x: 947, startPoint y: 13, endPoint x: 938, endPoint y: 23, distance: 13.3
click at [938, 23] on div "For Business 1 45 UA" at bounding box center [641, 21] width 1282 height 43
click at [917, 18] on div "For Business 1 45 UA" at bounding box center [641, 21] width 1282 height 43
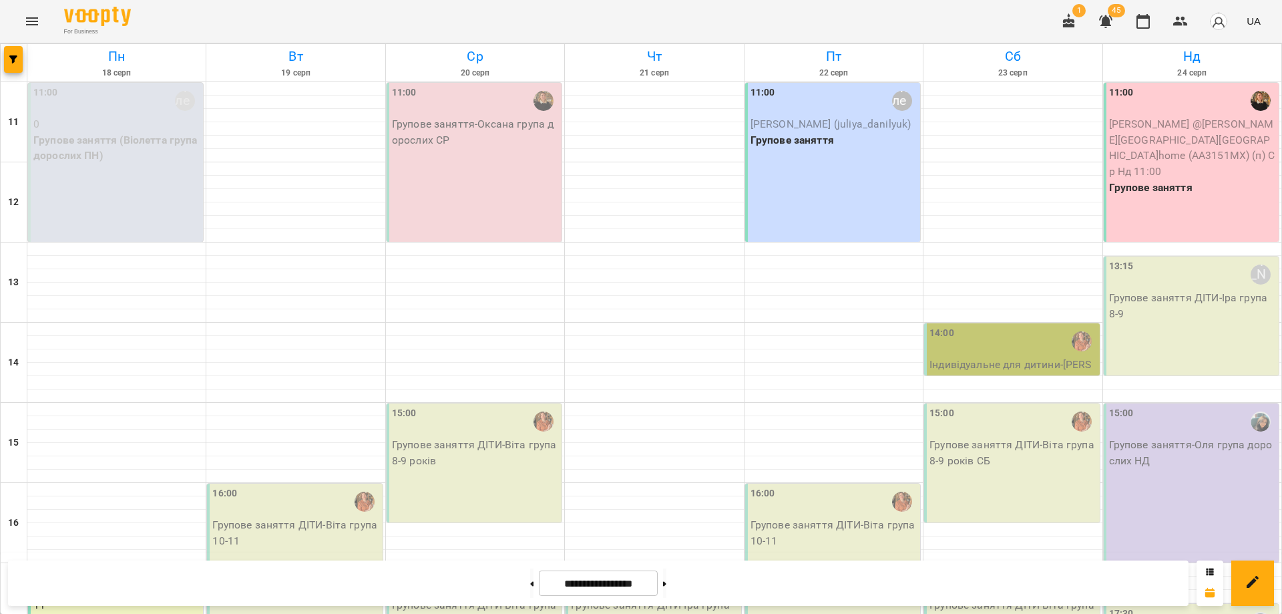
drag, startPoint x: 955, startPoint y: 15, endPoint x: 968, endPoint y: 24, distance: 15.8
click at [968, 24] on div "For Business 1 45 UA" at bounding box center [641, 21] width 1282 height 43
click at [968, 25] on div "For Business 1 45 UA" at bounding box center [641, 21] width 1282 height 43
click at [803, 11] on div "For Business 1 45 UA" at bounding box center [641, 21] width 1282 height 43
click at [807, 30] on div "For Business 1 45 UA" at bounding box center [641, 21] width 1282 height 43
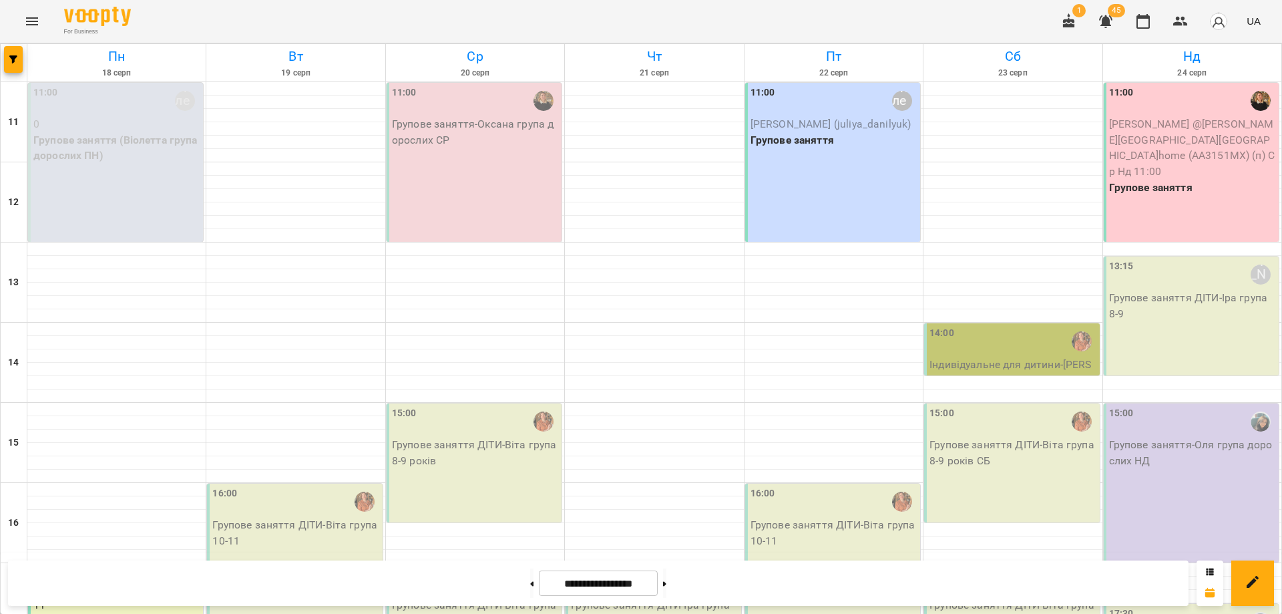
click at [799, 15] on div "For Business 1 45 UA" at bounding box center [641, 21] width 1282 height 43
click at [36, 24] on icon "Menu" at bounding box center [32, 21] width 12 height 8
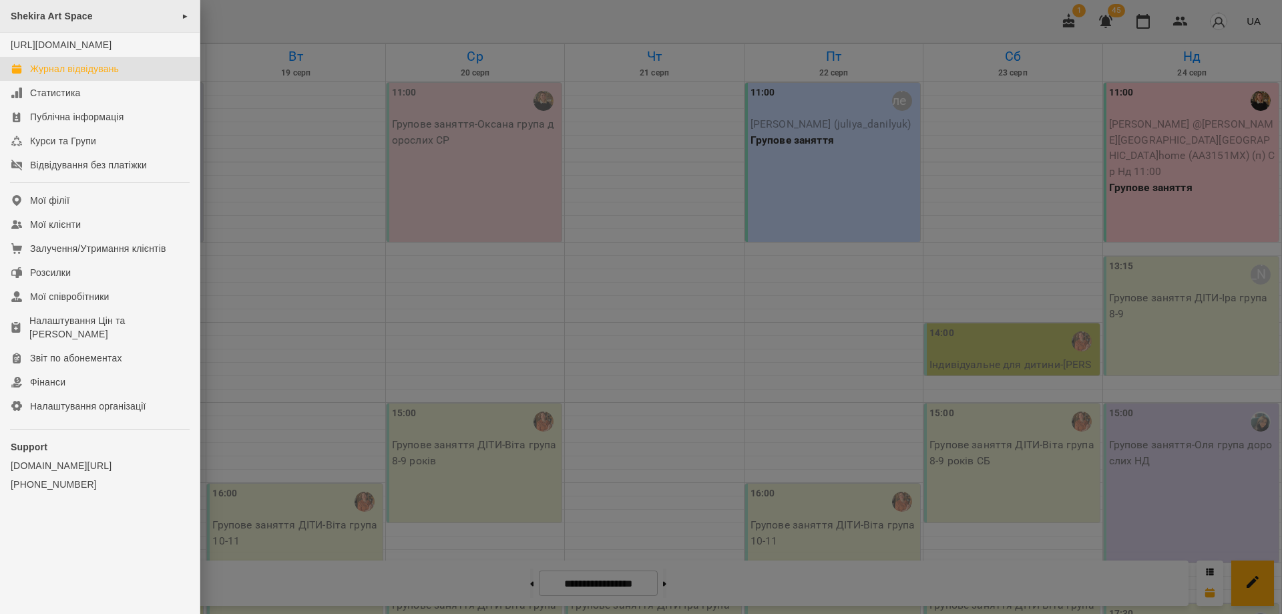
click at [67, 18] on span "Shekira Art Space" at bounding box center [52, 16] width 82 height 11
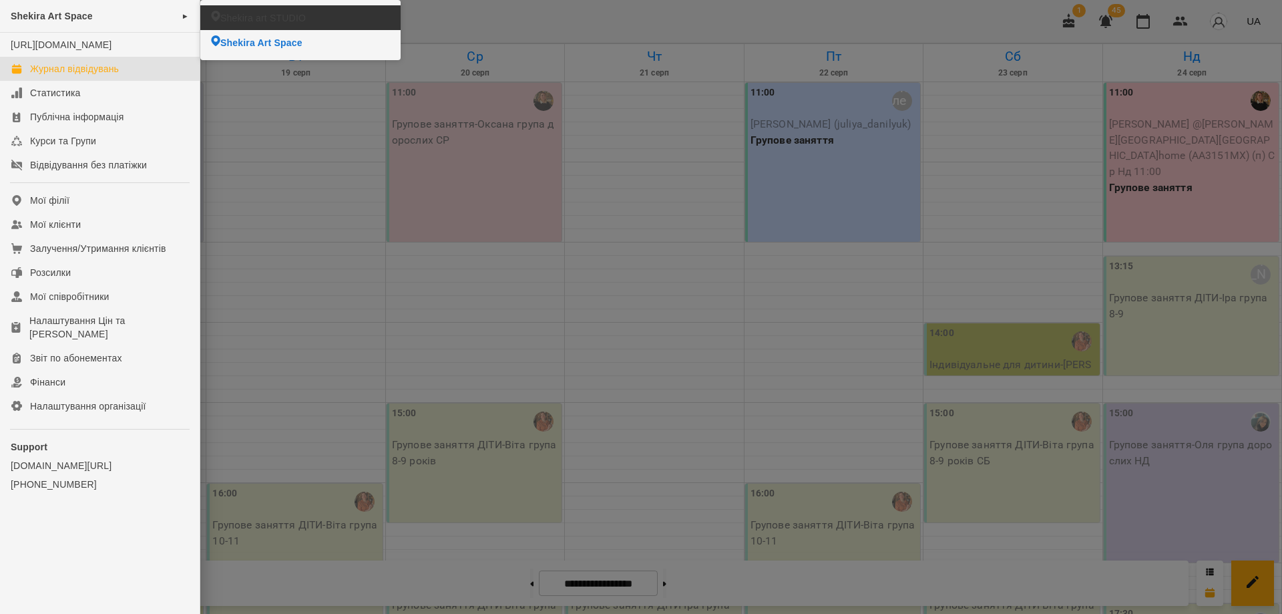
click at [317, 23] on li "Shekira art STUDIO" at bounding box center [300, 17] width 200 height 25
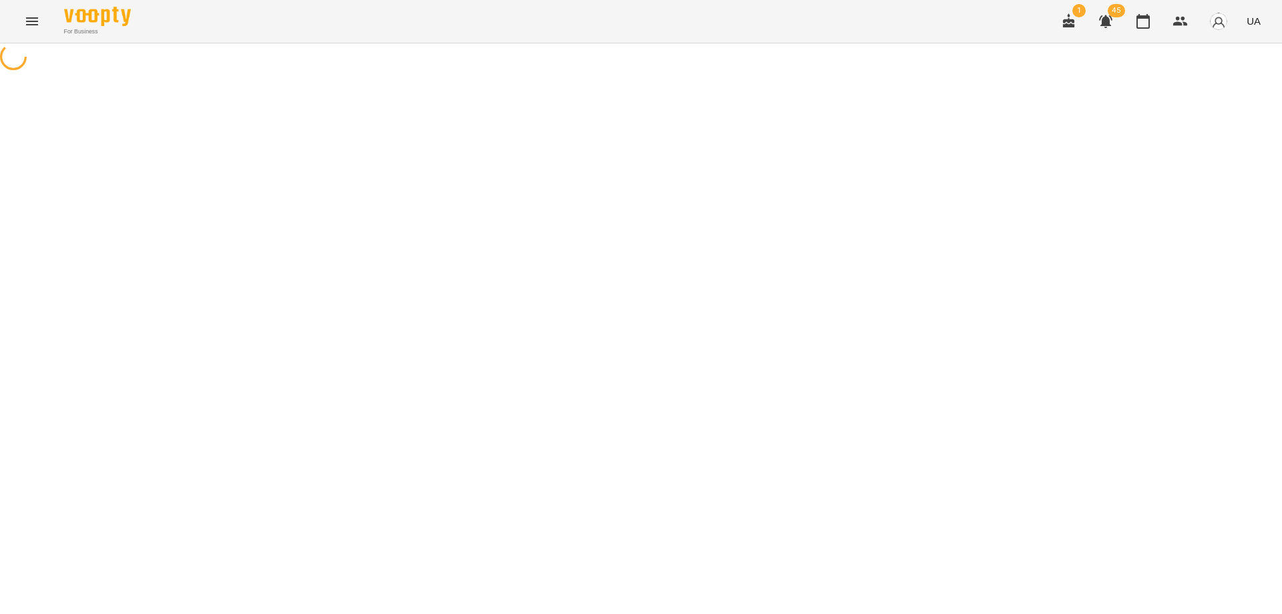
click at [262, 7] on div "For Business 1 45 UA" at bounding box center [641, 21] width 1282 height 43
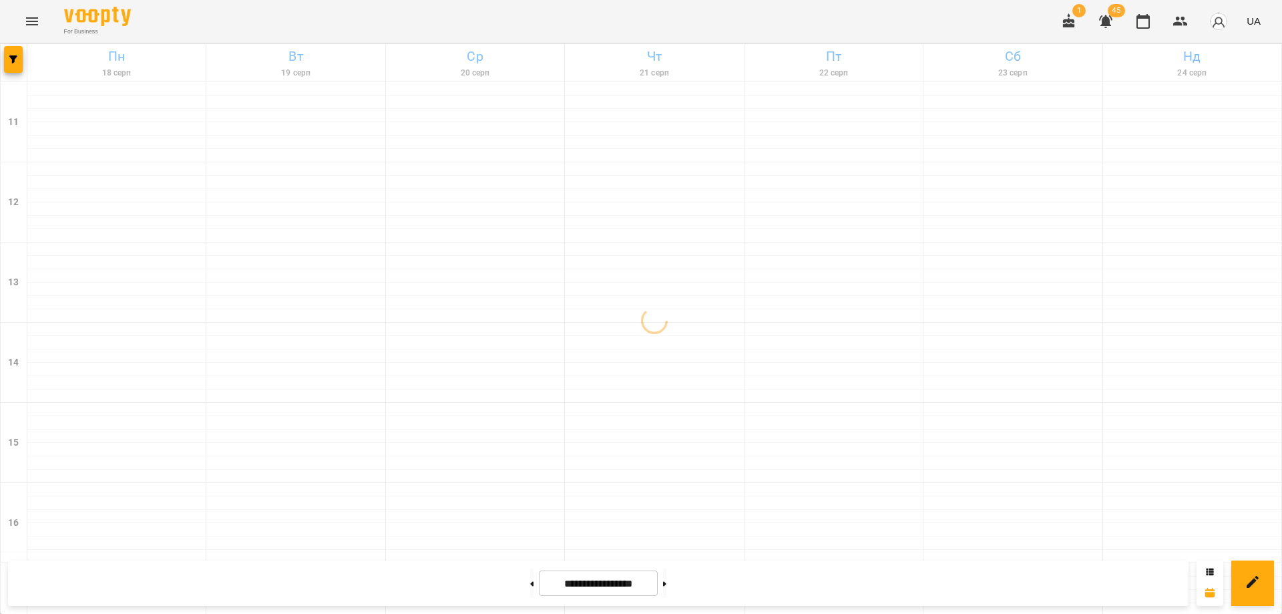
click at [266, 13] on div "For Business 1 45 UA" at bounding box center [641, 21] width 1282 height 43
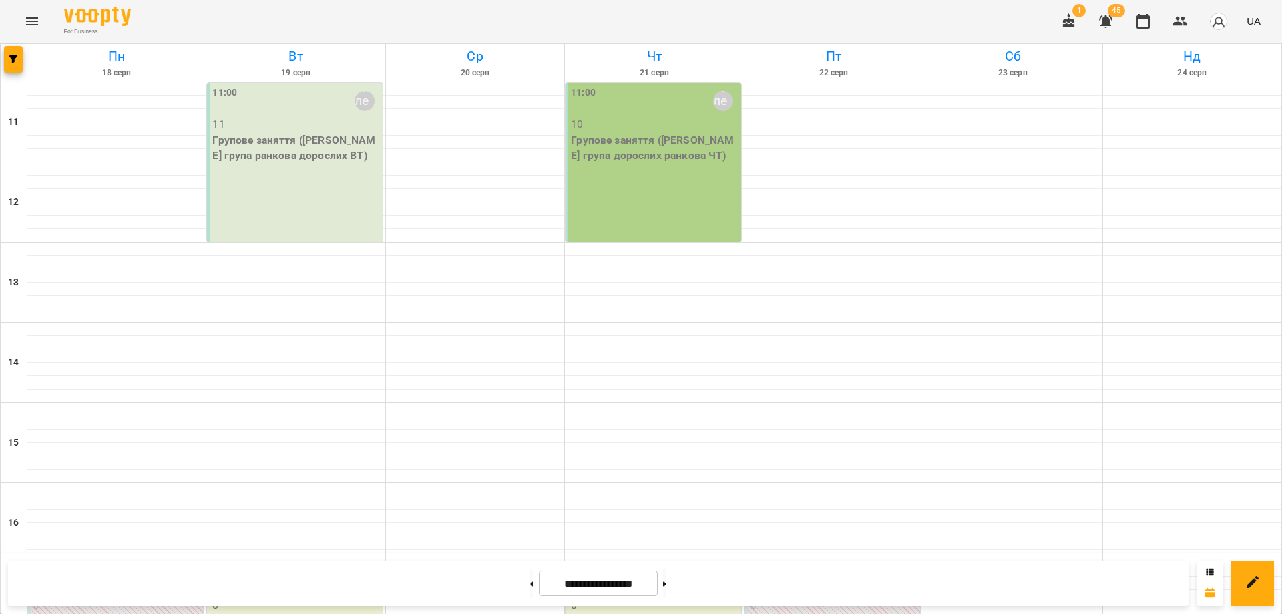
click at [570, 19] on div "For Business 1 45 UA" at bounding box center [641, 21] width 1282 height 43
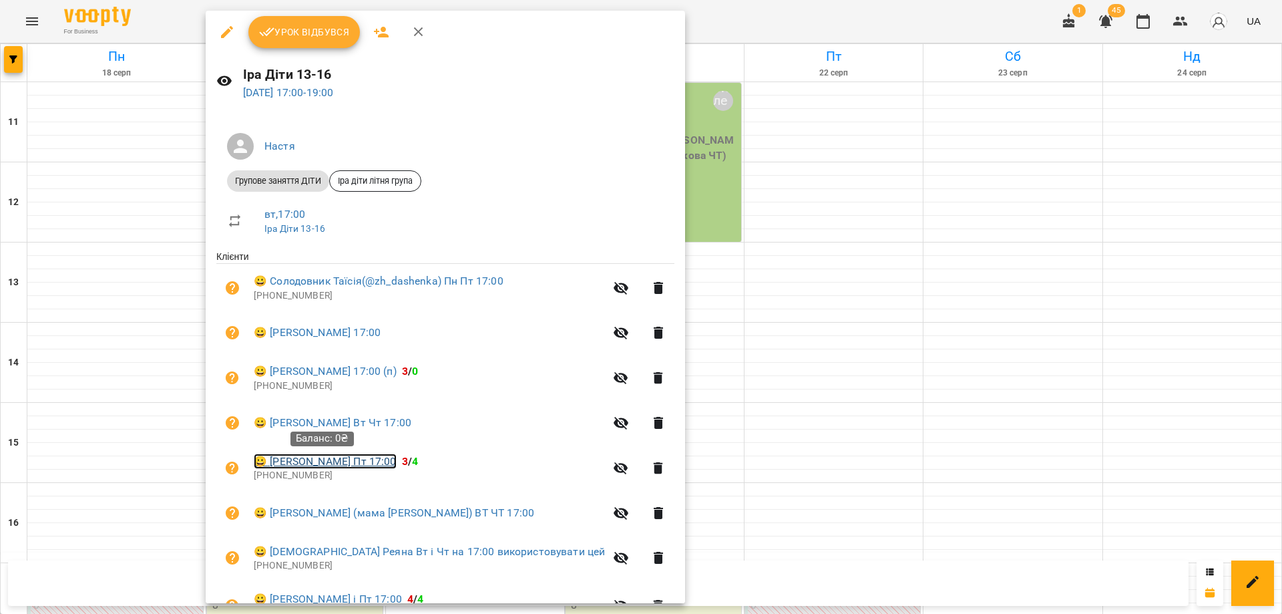
click at [309, 468] on link "😀 Лапа Даша Пн Пт 17:00" at bounding box center [325, 461] width 143 height 16
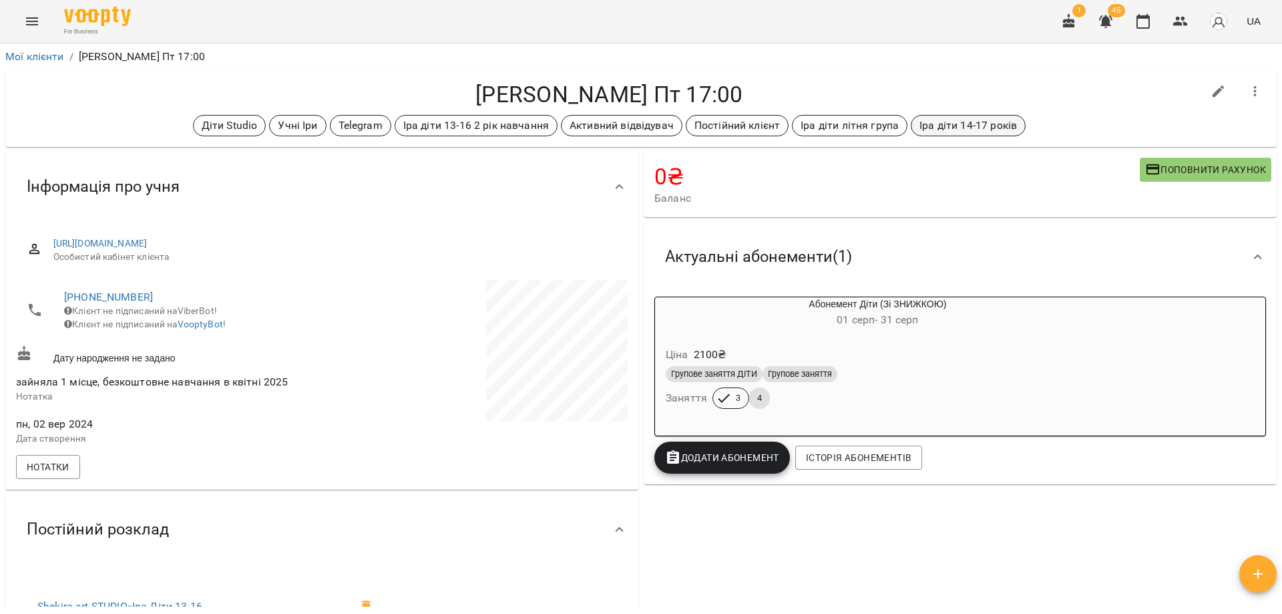
click at [964, 127] on p "Іра діти 14-17 років" at bounding box center [969, 126] width 98 height 16
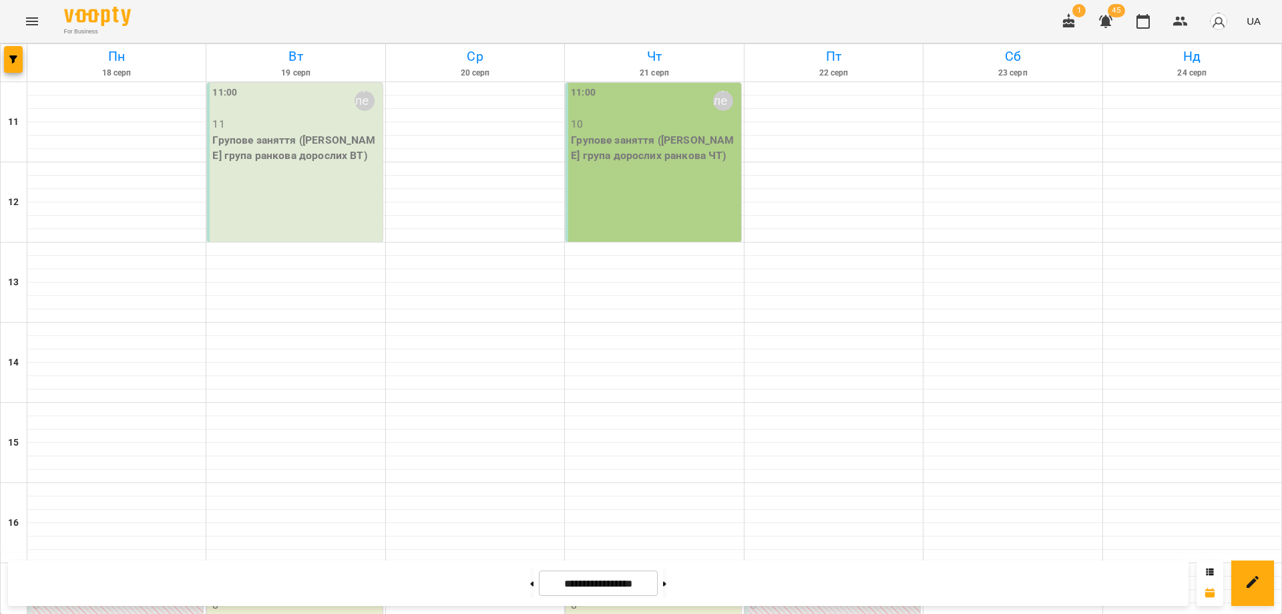
scroll to position [330, 0]
click at [530, 588] on button at bounding box center [531, 582] width 3 height 29
type input "**********"
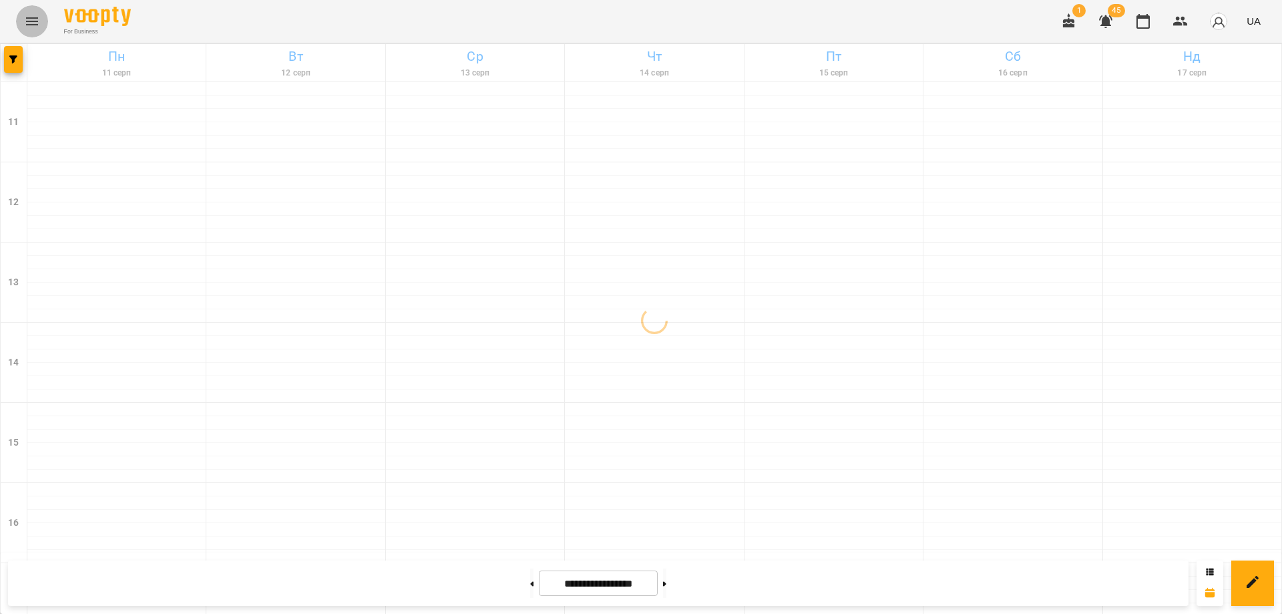
click at [43, 24] on button "Menu" at bounding box center [32, 21] width 32 height 32
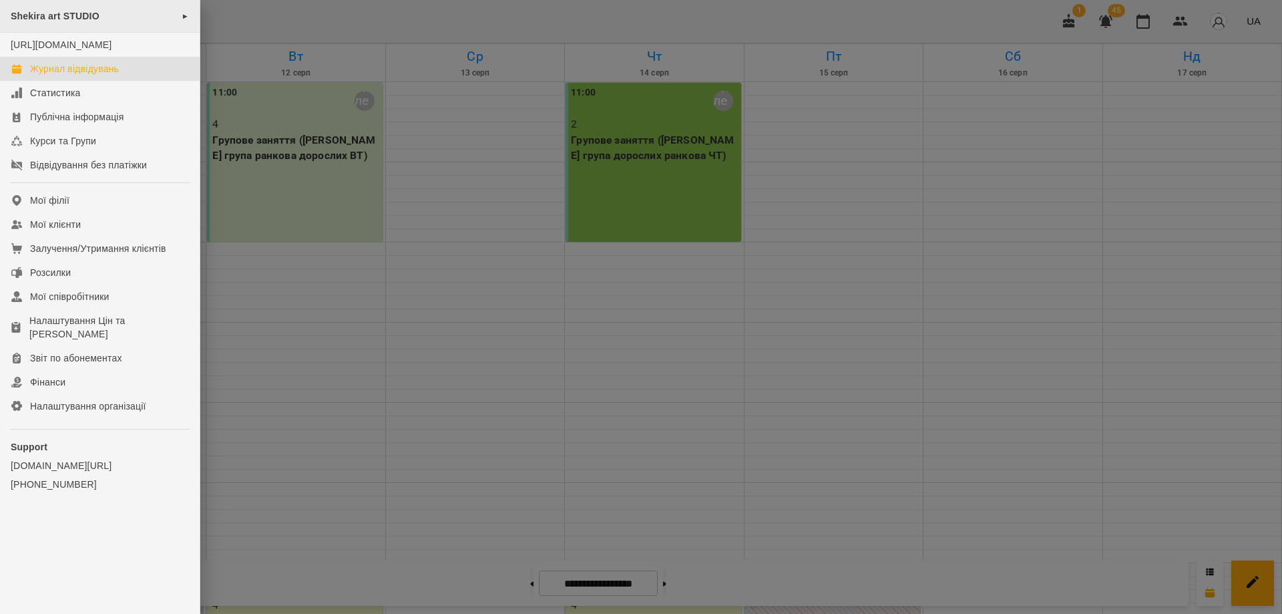
click at [69, 15] on span "Shekira art STUDIO" at bounding box center [55, 16] width 89 height 11
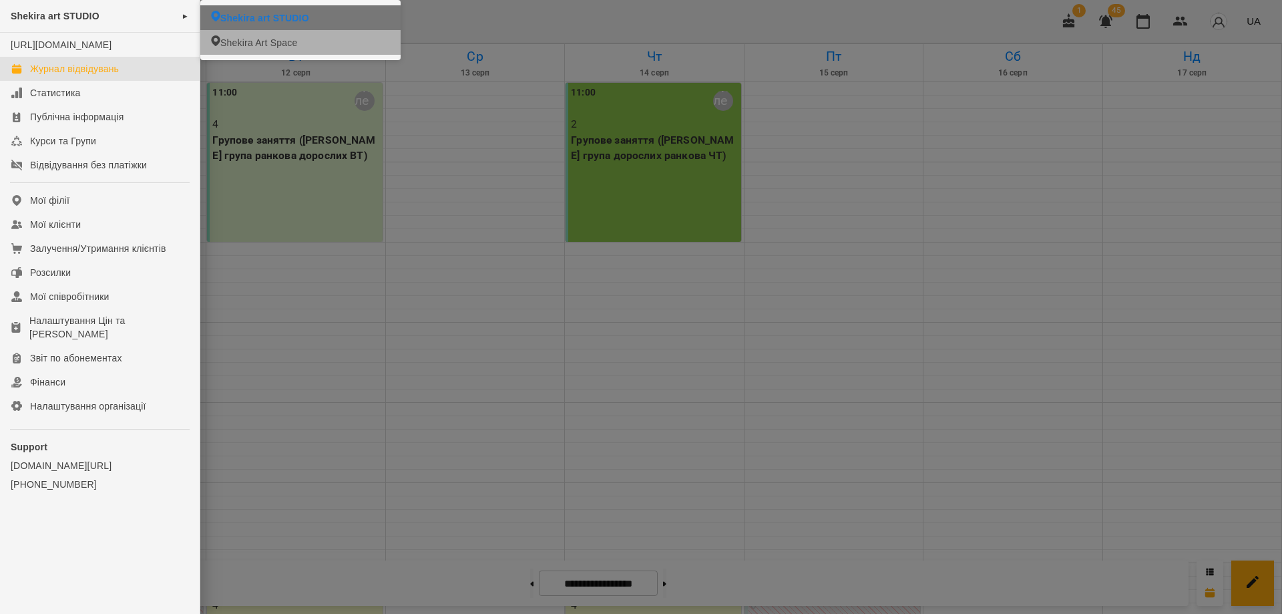
click at [315, 23] on li "Shekira art STUDIO" at bounding box center [300, 17] width 200 height 25
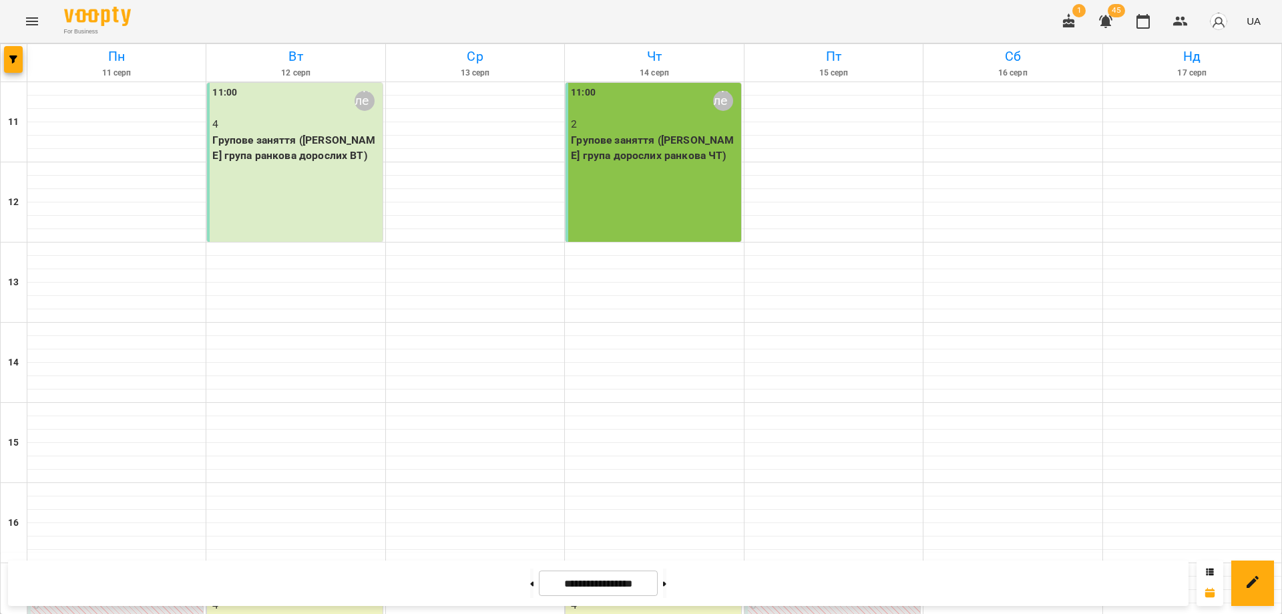
click at [34, 26] on icon "Menu" at bounding box center [32, 21] width 16 height 16
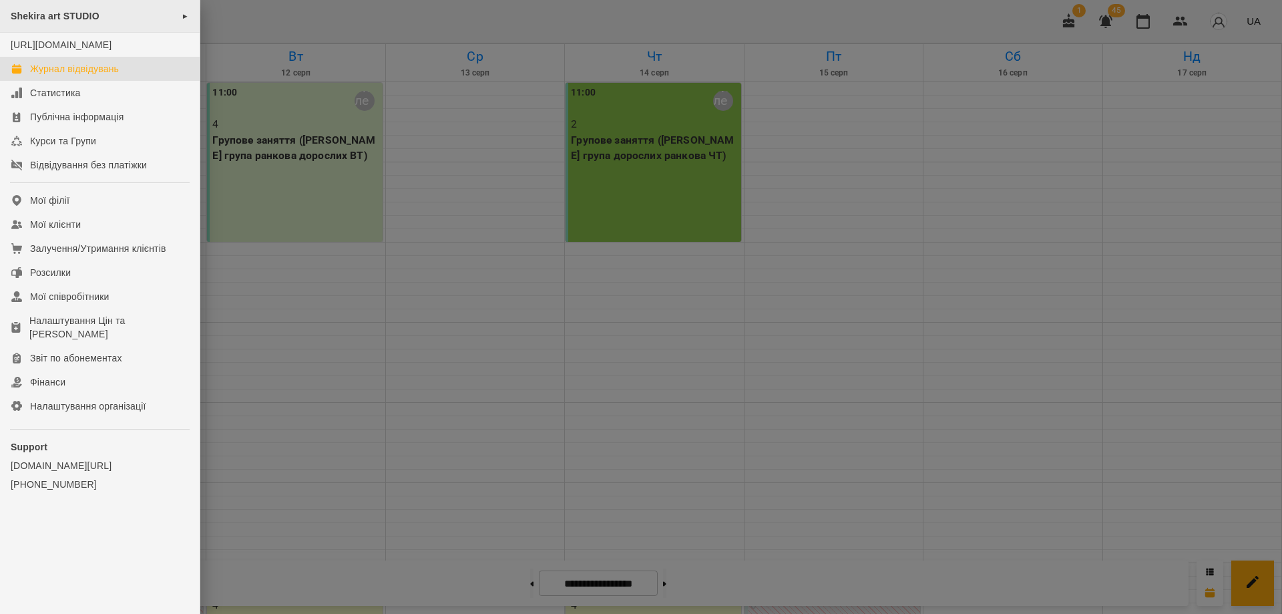
click at [122, 15] on div "Shekira art STUDIO ►" at bounding box center [100, 16] width 200 height 33
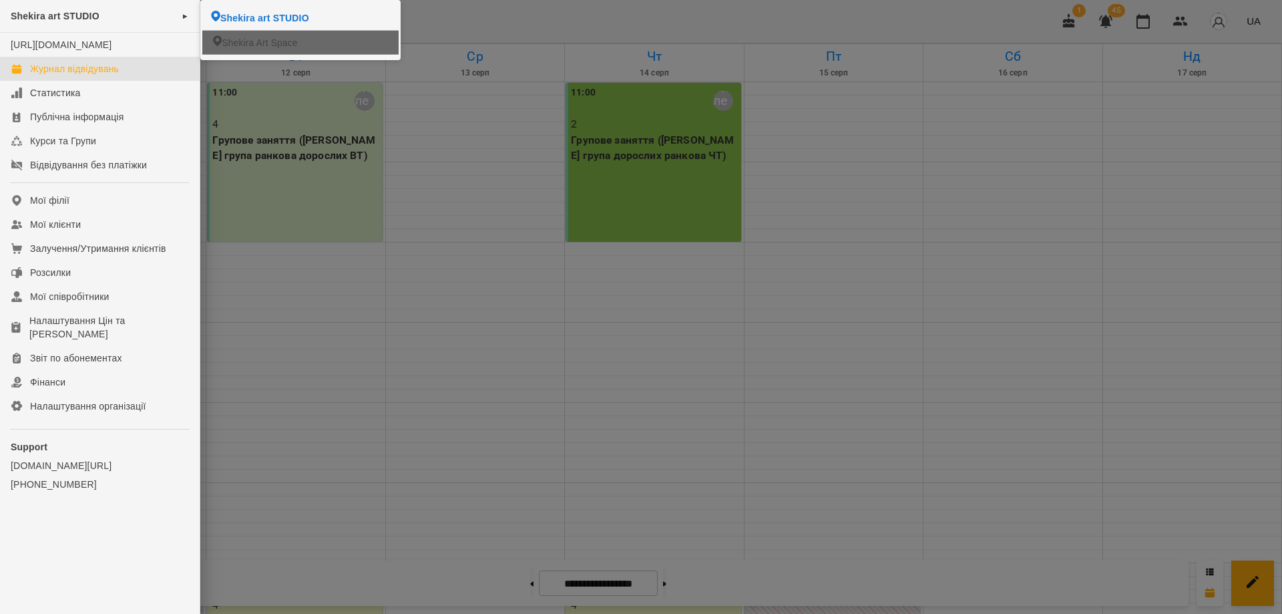
click at [307, 49] on li "Shekira Art Space" at bounding box center [300, 42] width 196 height 24
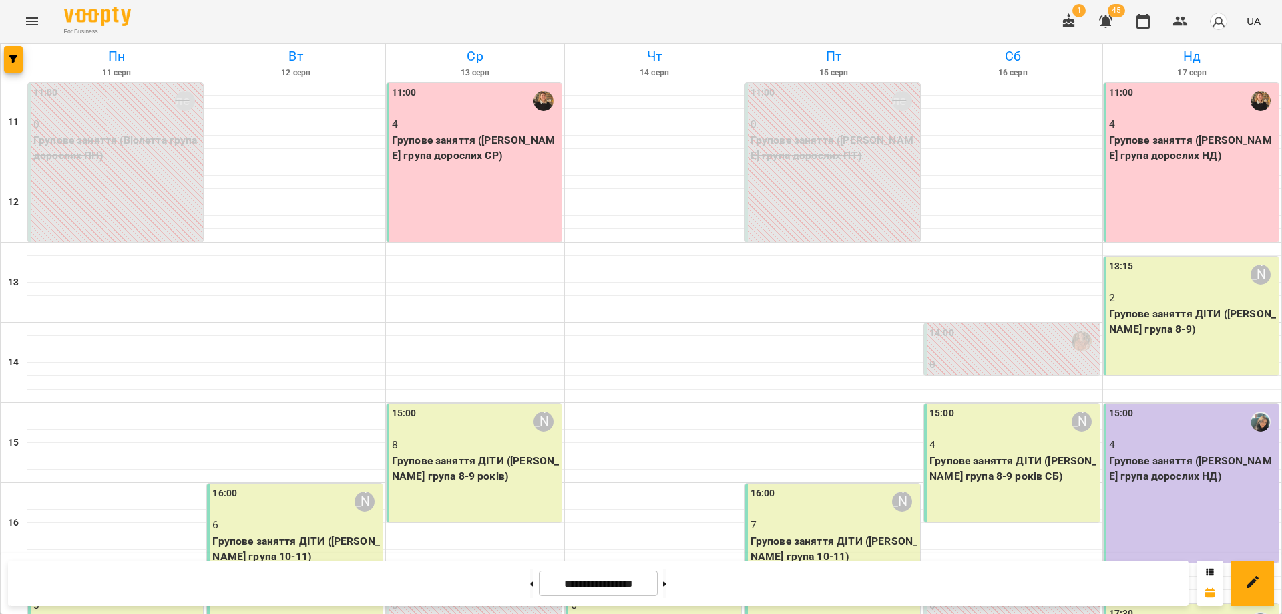
click at [912, 27] on div "For Business 1 45 UA" at bounding box center [641, 21] width 1282 height 43
click at [1218, 165] on div "11:00 4 Групове заняття (Оксана група дорослих НД)" at bounding box center [1191, 162] width 175 height 159
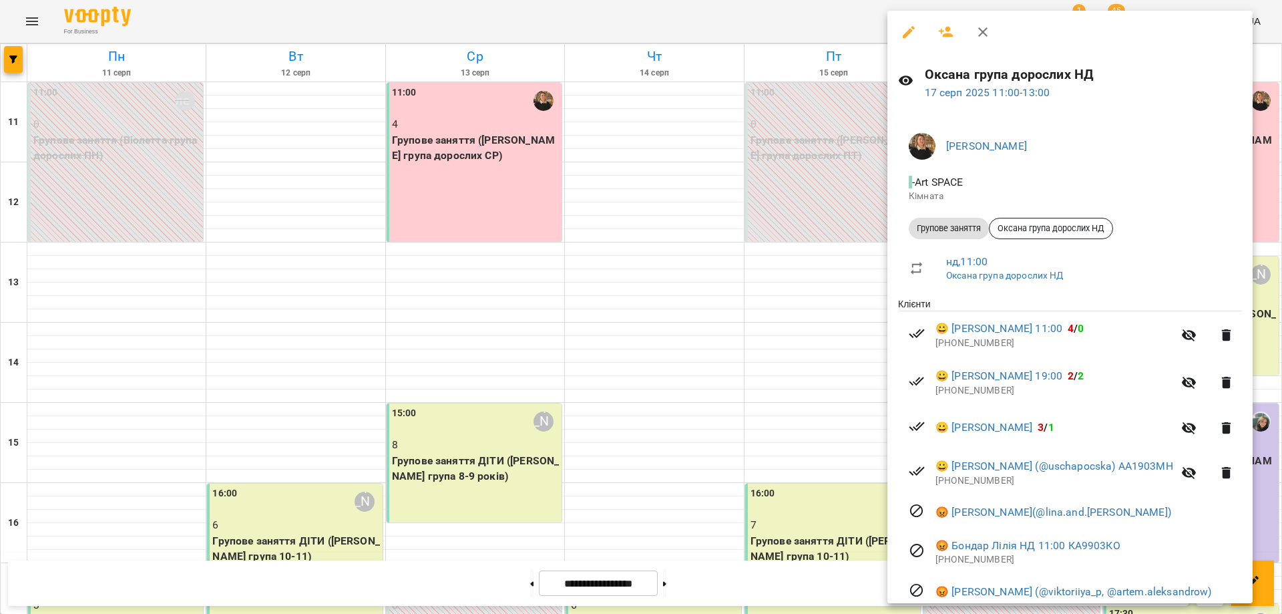
click at [823, 185] on div at bounding box center [641, 307] width 1282 height 614
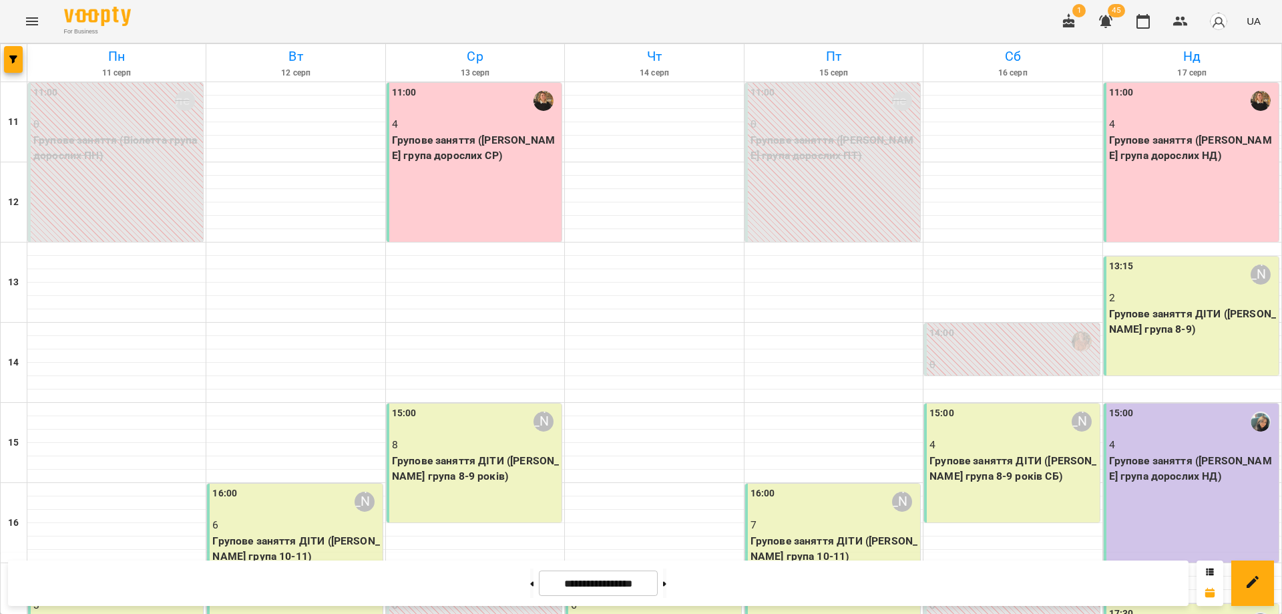
click at [1205, 327] on p "Групове заняття ДІТИ (Іра група 8-9)" at bounding box center [1192, 321] width 167 height 31
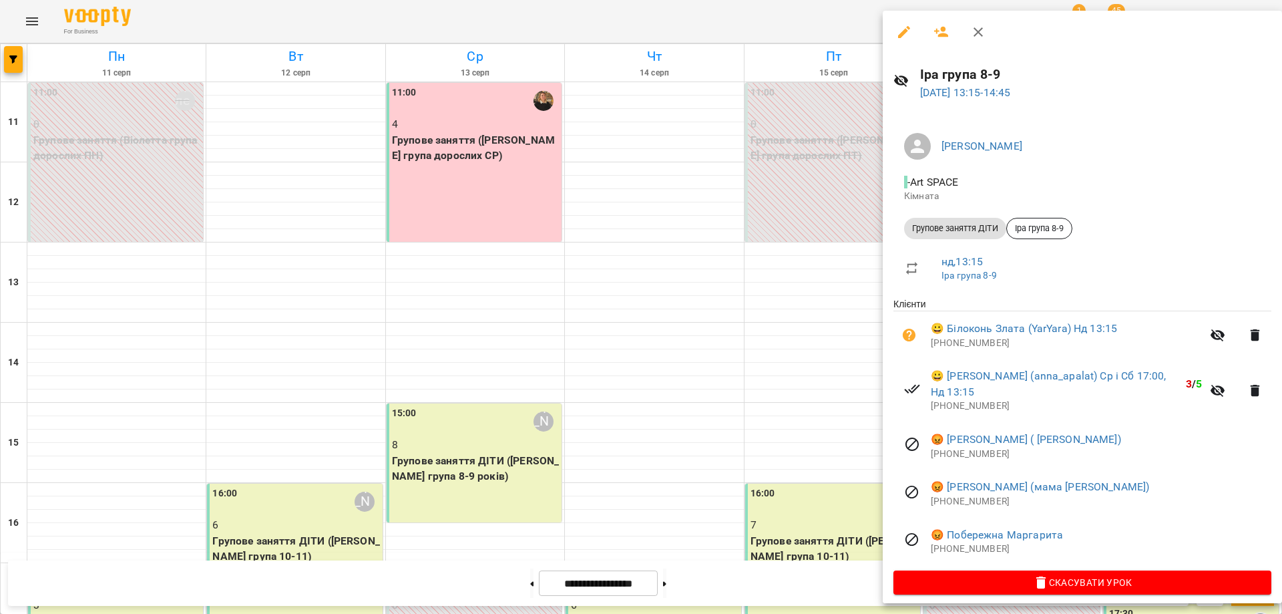
click at [795, 174] on div at bounding box center [641, 307] width 1282 height 614
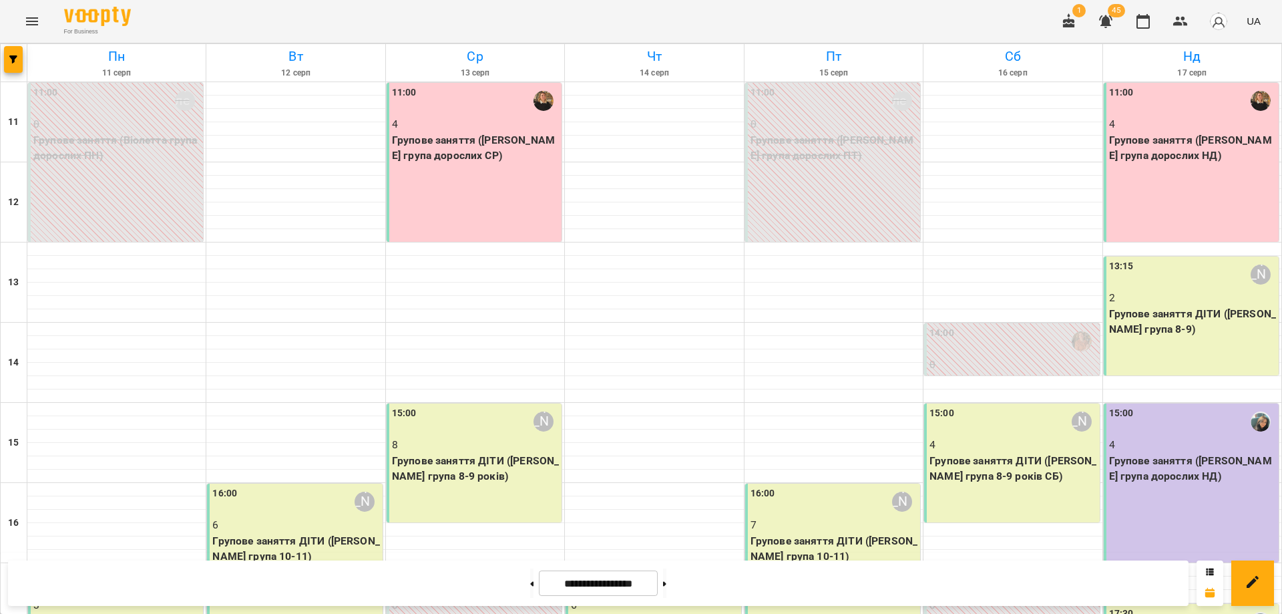
click at [1199, 453] on p "Групове заняття (Оля група дорослих НД)" at bounding box center [1192, 468] width 167 height 31
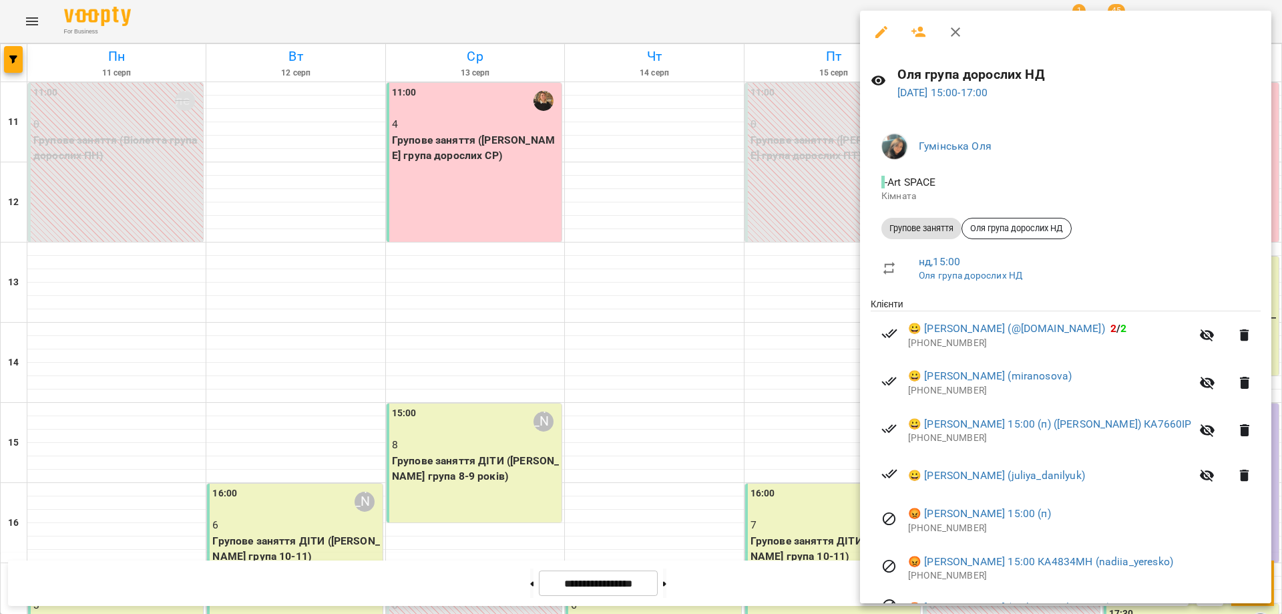
click at [792, 528] on div at bounding box center [641, 307] width 1282 height 614
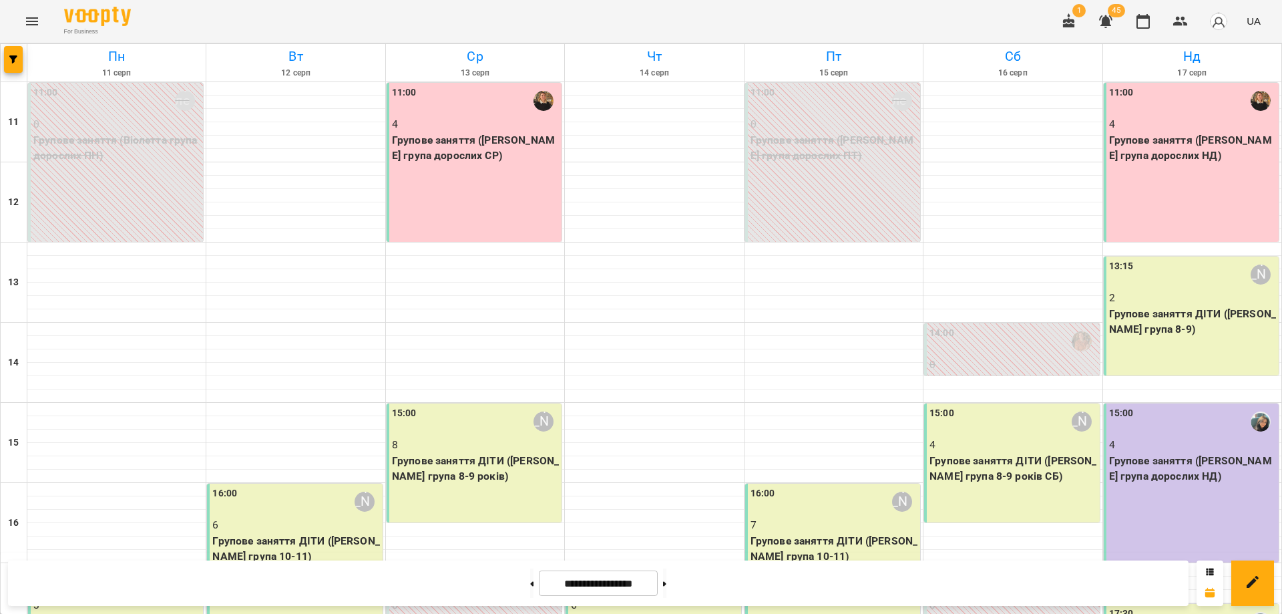
scroll to position [250, 0]
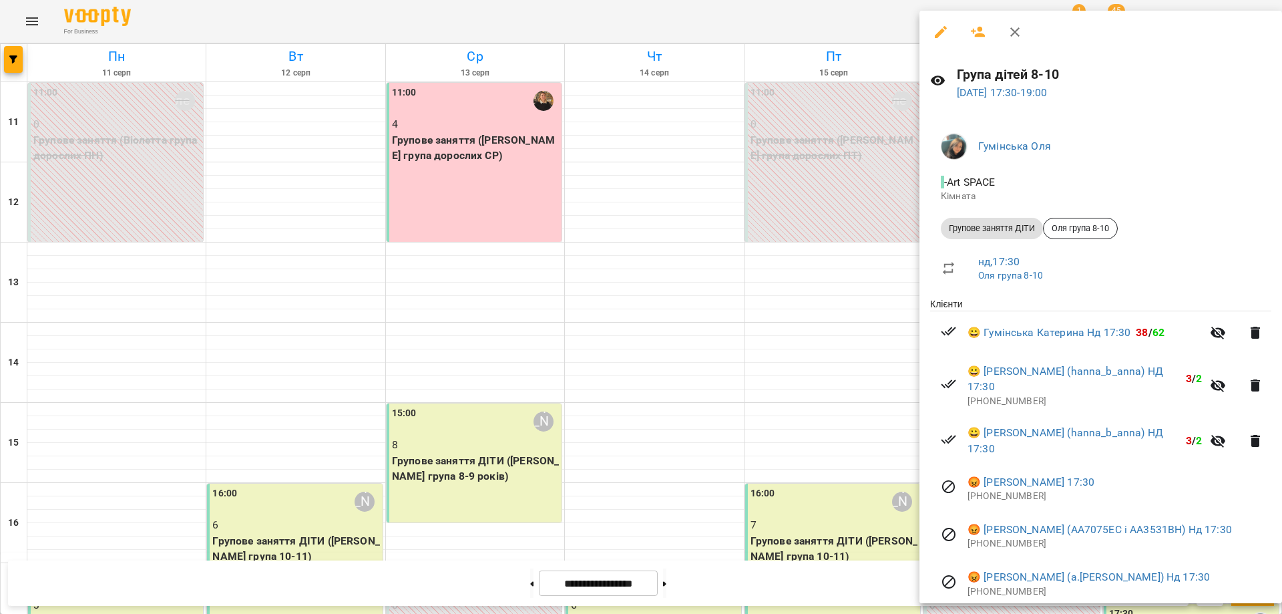
click at [809, 365] on div at bounding box center [641, 307] width 1282 height 614
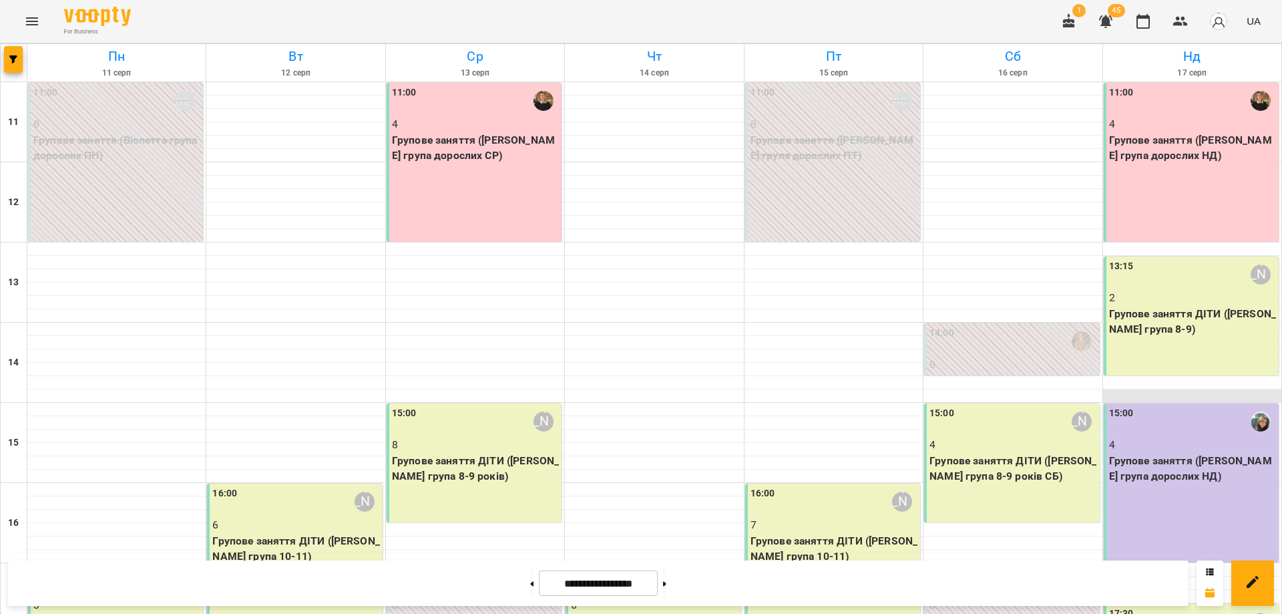
scroll to position [49, 0]
click at [1160, 306] on p "Групове заняття ДІТИ (Іра група 8-9)" at bounding box center [1192, 321] width 167 height 31
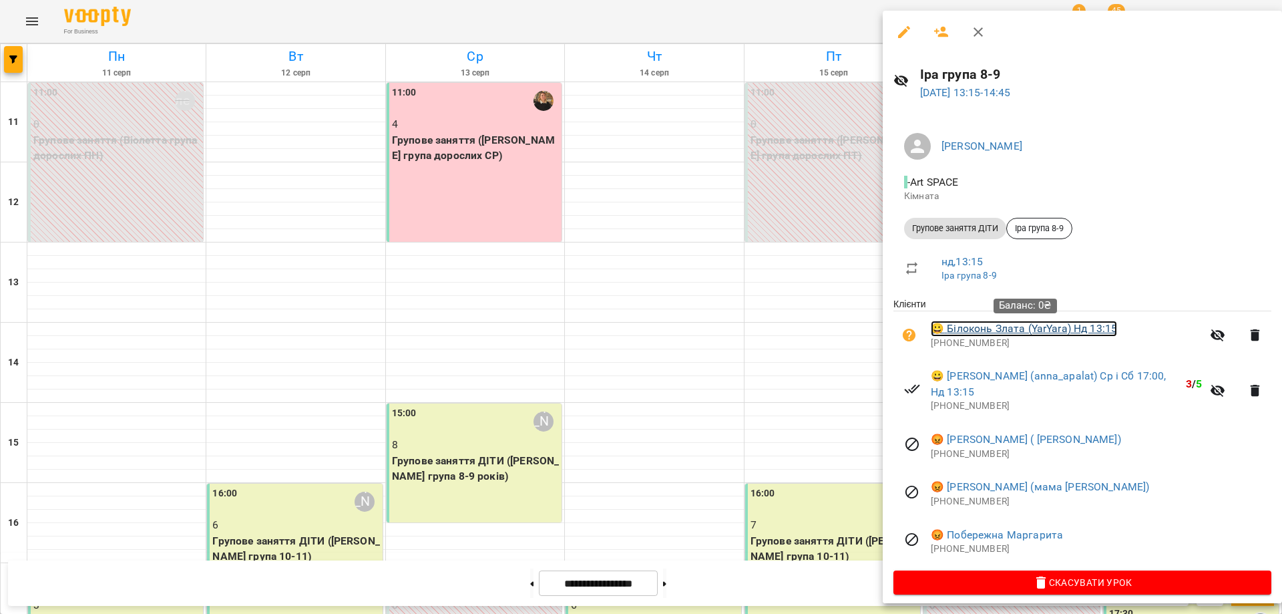
click at [965, 329] on link "😀 Білоконь Злата (YarYara) Нд 13:15" at bounding box center [1024, 329] width 186 height 16
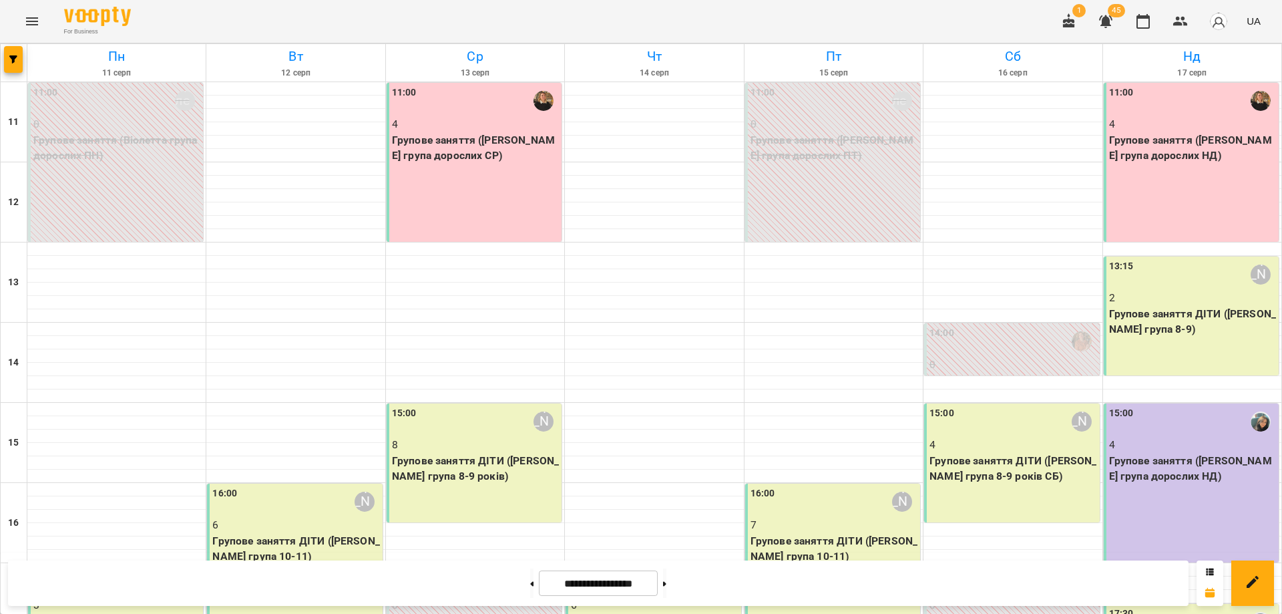
click at [1155, 465] on p "Групове заняття (Оля група дорослих НД)" at bounding box center [1192, 468] width 167 height 31
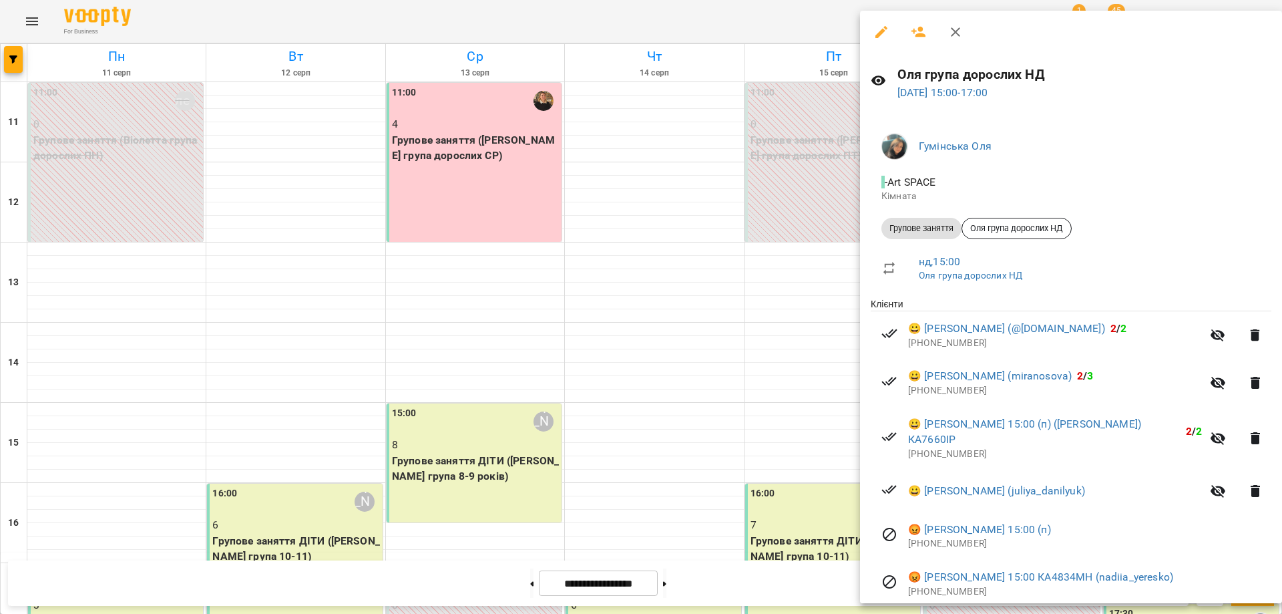
click at [649, 15] on div at bounding box center [641, 307] width 1282 height 614
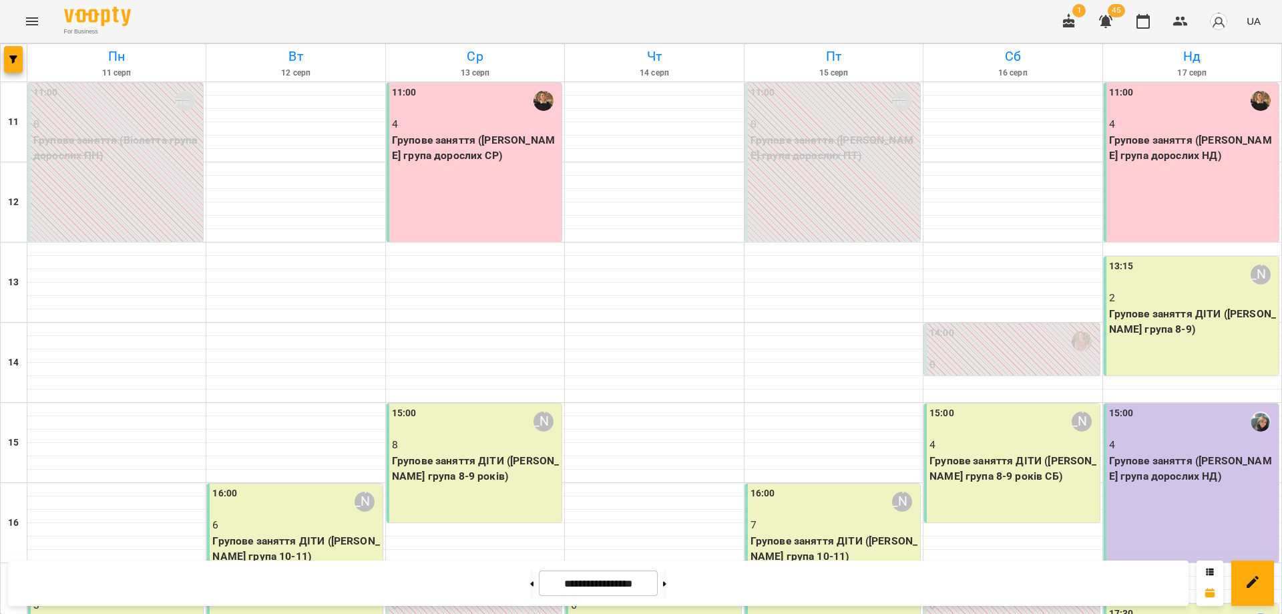
click at [1187, 312] on p "Групове заняття ДІТИ (Іра група 8-9)" at bounding box center [1192, 321] width 167 height 31
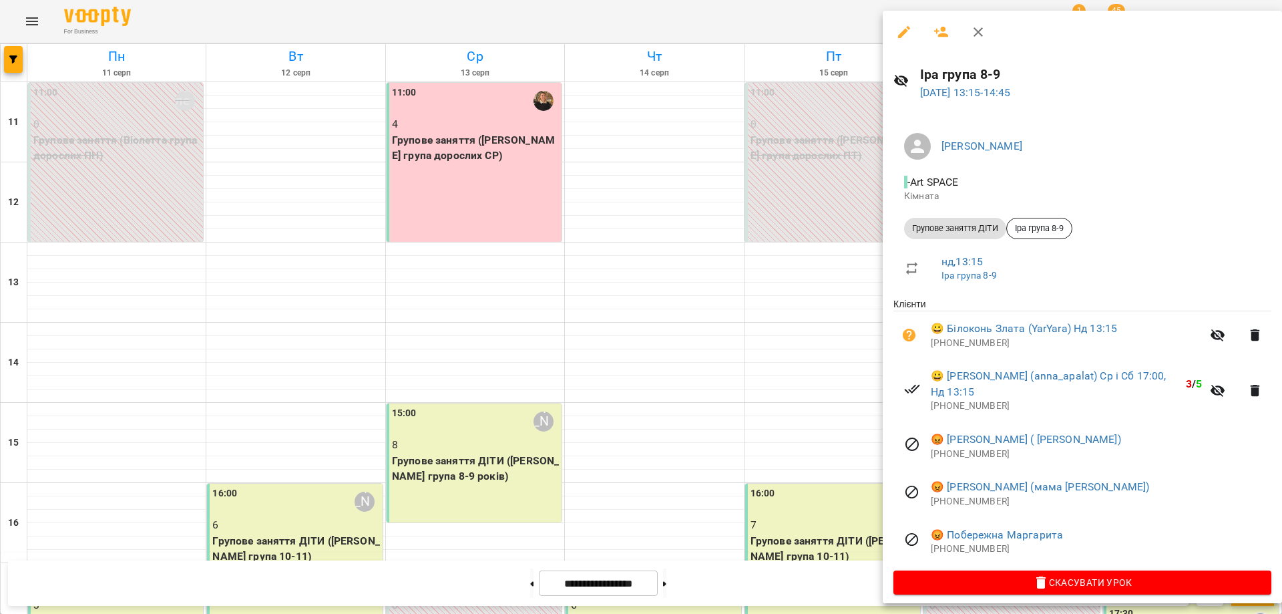
click at [773, 153] on div at bounding box center [641, 307] width 1282 height 614
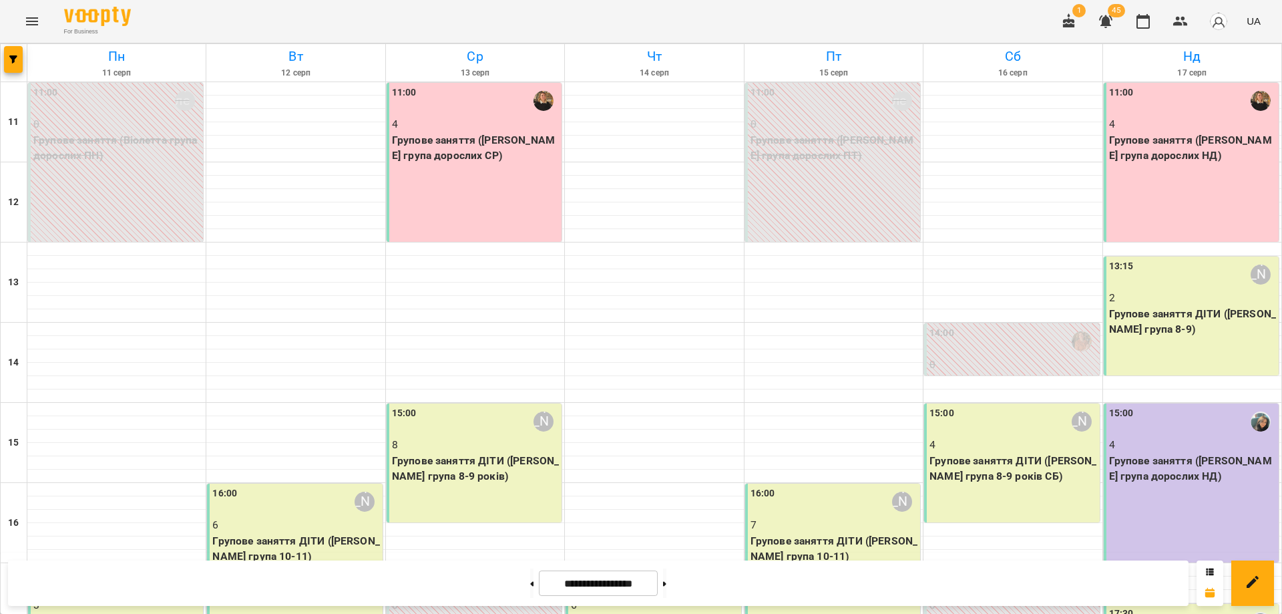
scroll to position [250, 0]
click at [771, 19] on div "For Business 1 45 UA" at bounding box center [641, 21] width 1282 height 43
click at [755, 15] on div "For Business 1 45 UA" at bounding box center [641, 21] width 1282 height 43
drag, startPoint x: 694, startPoint y: 21, endPoint x: 686, endPoint y: 21, distance: 8.0
click at [686, 21] on div "For Business 1 45 UA" at bounding box center [641, 21] width 1282 height 43
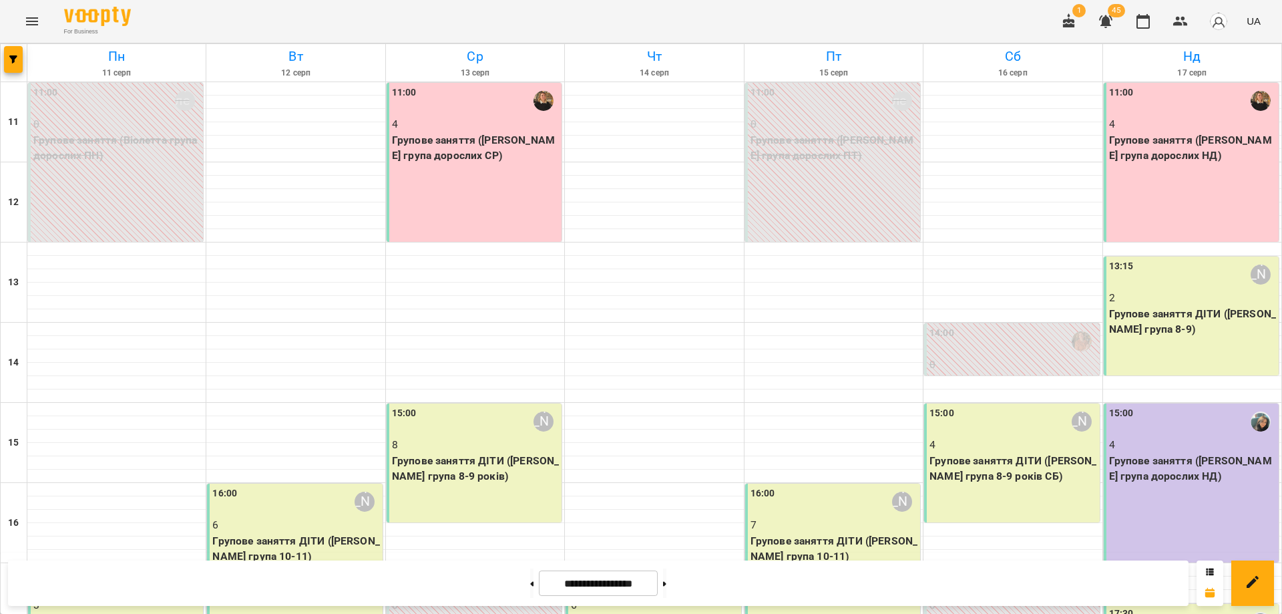
click at [686, 21] on div "For Business 1 45 UA" at bounding box center [641, 21] width 1282 height 43
click at [640, 23] on div "For Business 1 45 UA" at bounding box center [641, 21] width 1282 height 43
drag, startPoint x: 880, startPoint y: 23, endPoint x: 872, endPoint y: 19, distance: 9.0
click at [872, 19] on div "For Business 1 45 UA" at bounding box center [641, 21] width 1282 height 43
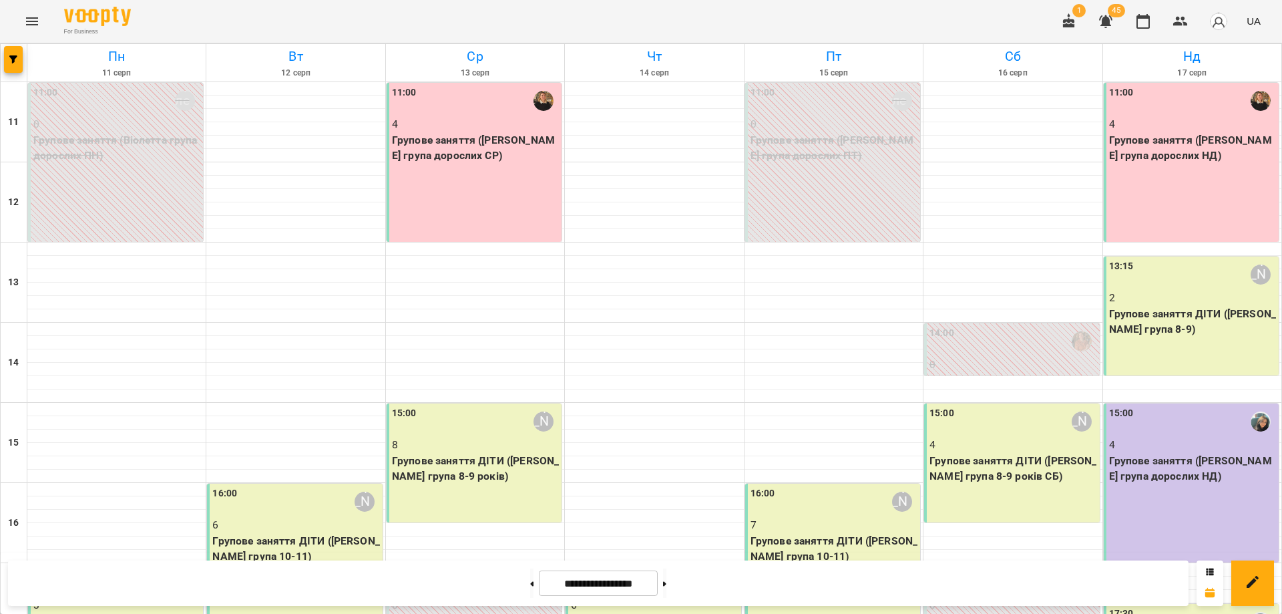
click at [799, 484] on div "16:00 Іра Дудка 7 Групове заняття ДІТИ (Віта група 10-11)" at bounding box center [832, 563] width 175 height 159
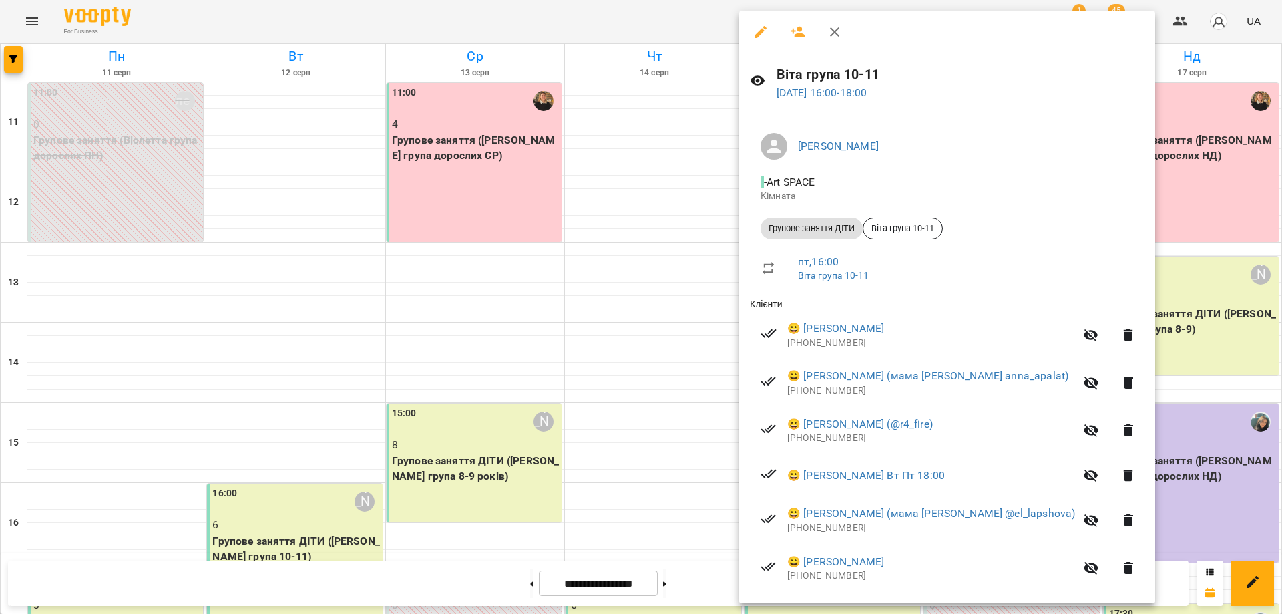
click at [658, 385] on div at bounding box center [641, 307] width 1282 height 614
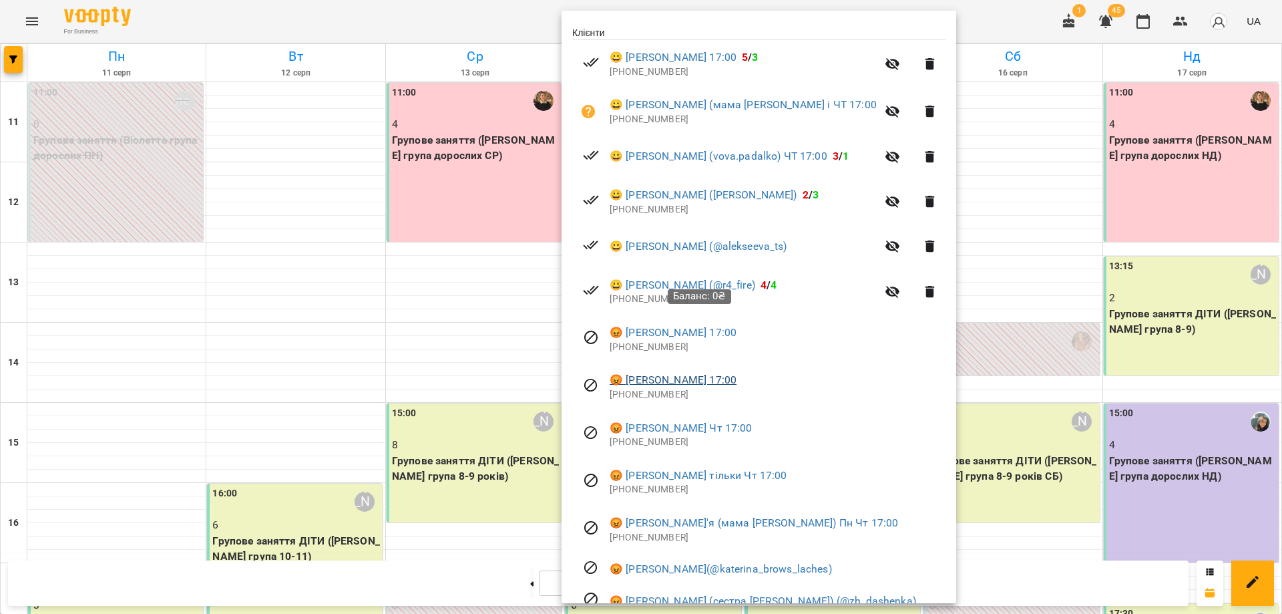
scroll to position [332, 0]
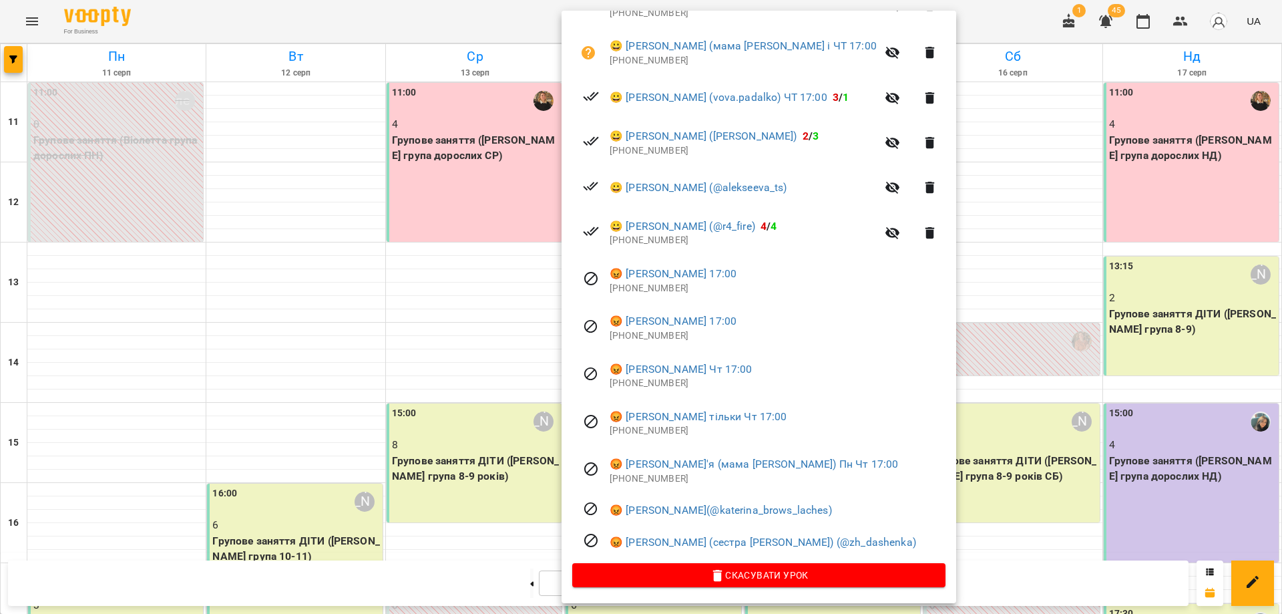
click at [1037, 358] on div at bounding box center [641, 307] width 1282 height 614
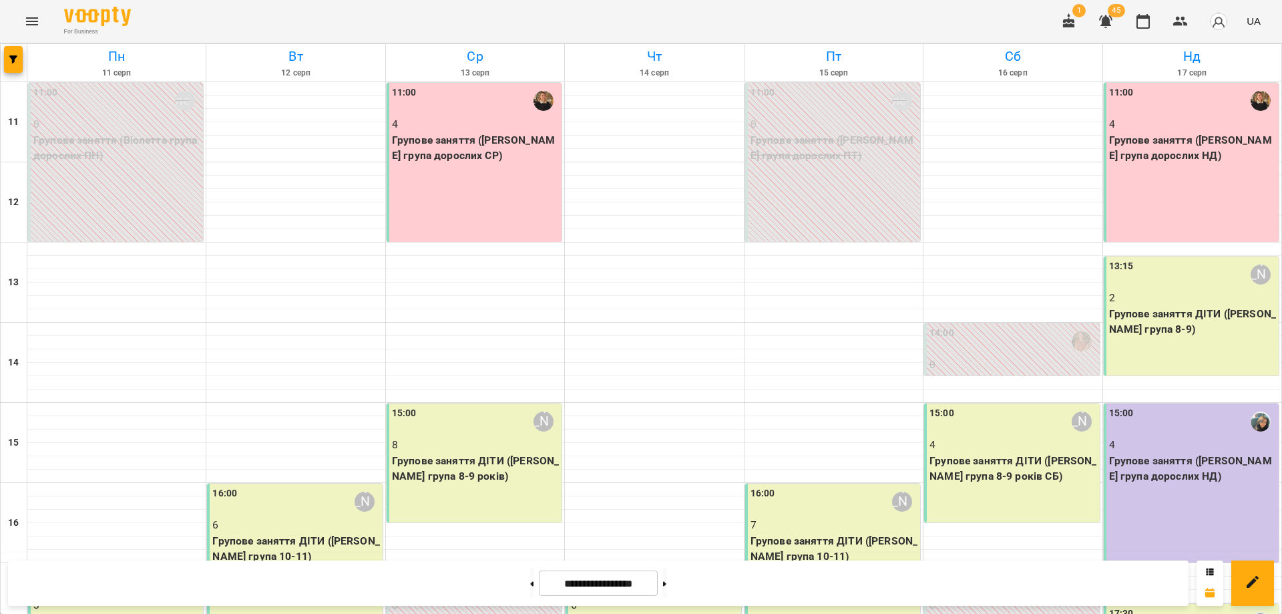
click at [752, 23] on div "For Business 1 45 UA" at bounding box center [641, 21] width 1282 height 43
click at [856, 14] on div "For Business 1 45 UA" at bounding box center [641, 21] width 1282 height 43
drag, startPoint x: 948, startPoint y: 16, endPoint x: 956, endPoint y: 16, distance: 8.0
click at [956, 16] on div "For Business 1 45 UA" at bounding box center [641, 21] width 1282 height 43
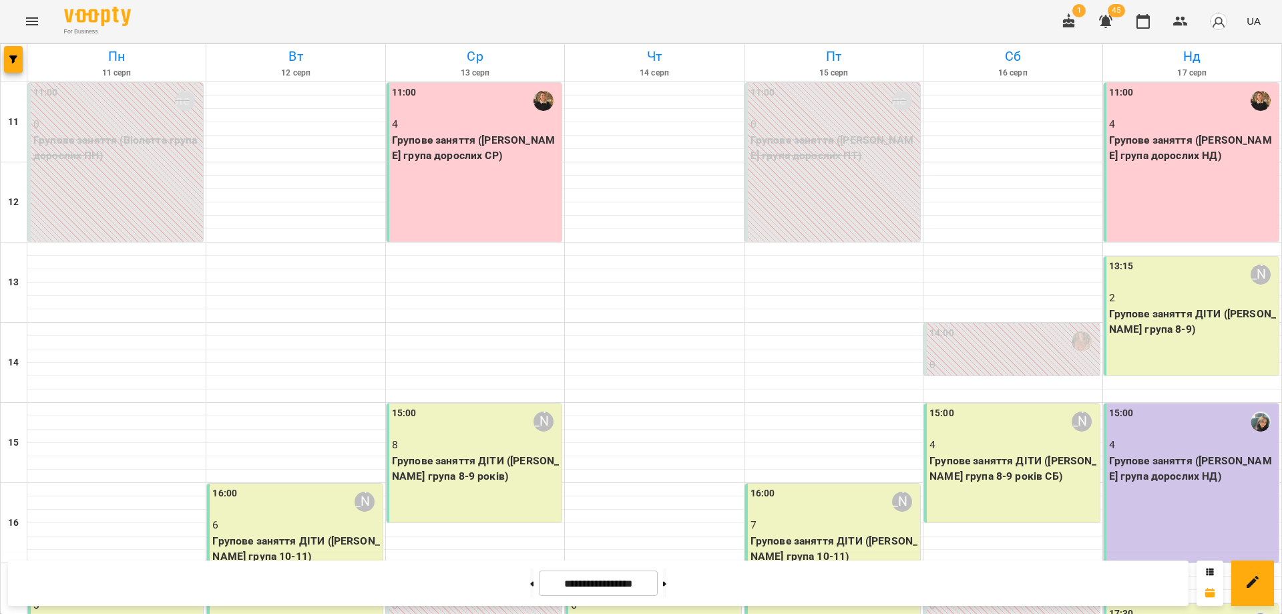
click at [924, 19] on div "For Business 1 45 UA" at bounding box center [641, 21] width 1282 height 43
click at [998, 12] on div "For Business 1 45 UA" at bounding box center [641, 21] width 1282 height 43
click at [35, 16] on icon "Menu" at bounding box center [32, 21] width 16 height 16
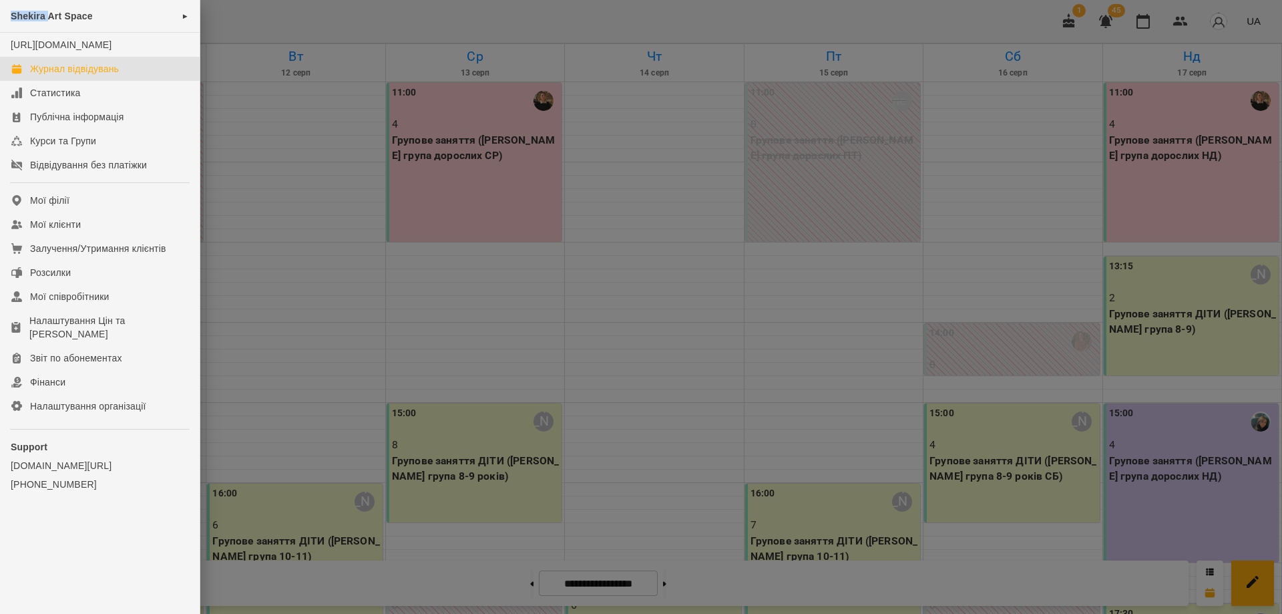
click at [35, 16] on span "Shekira Art Space" at bounding box center [52, 16] width 82 height 11
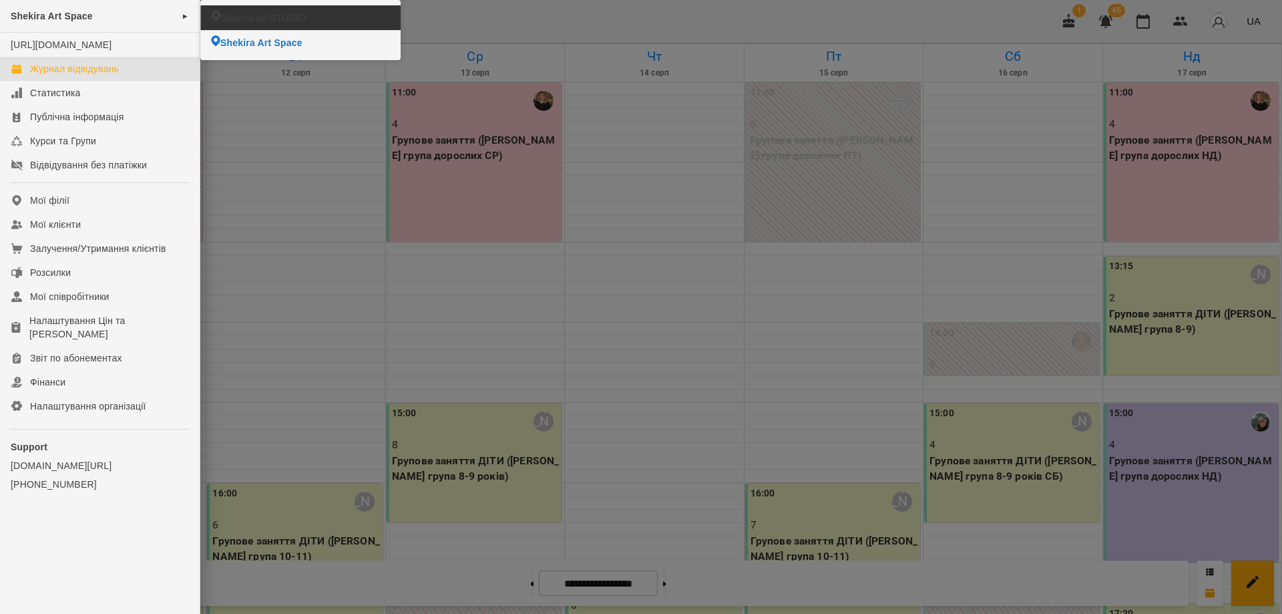
click at [307, 15] on li "Shekira art STUDIO" at bounding box center [300, 17] width 200 height 25
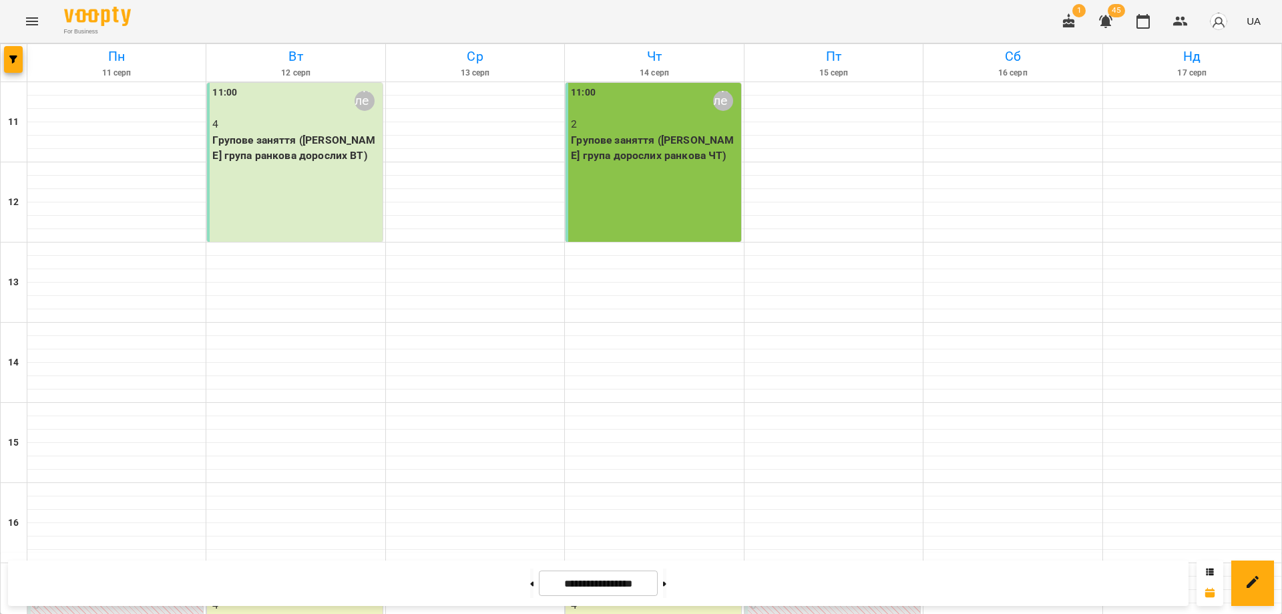
scroll to position [267, 0]
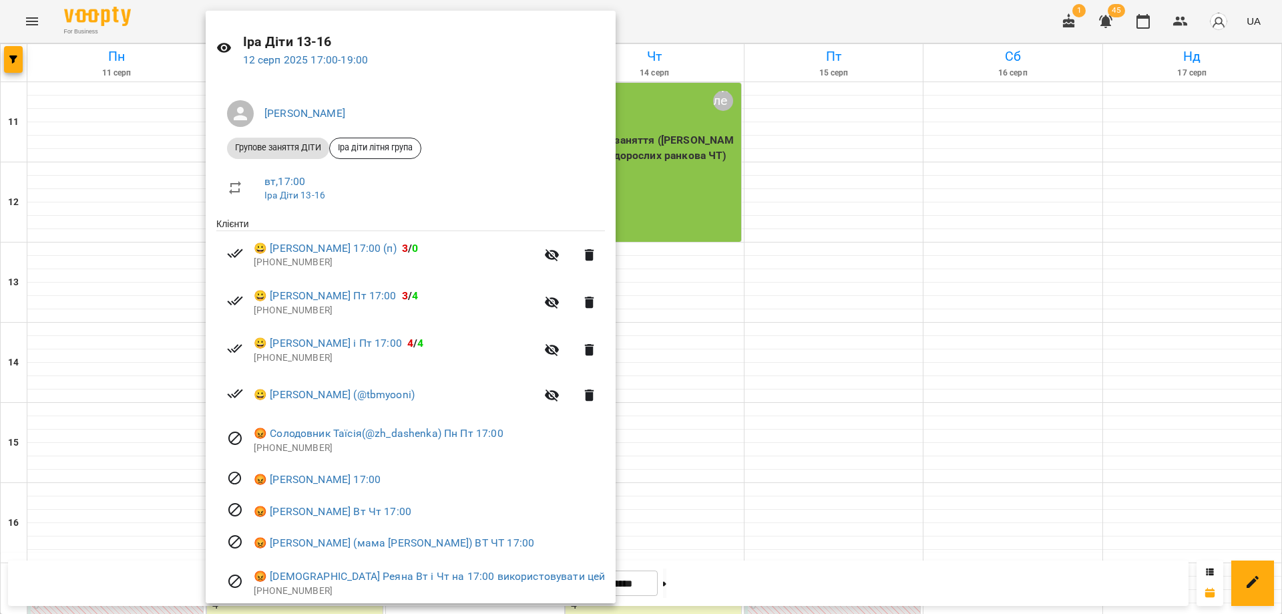
scroll to position [83, 0]
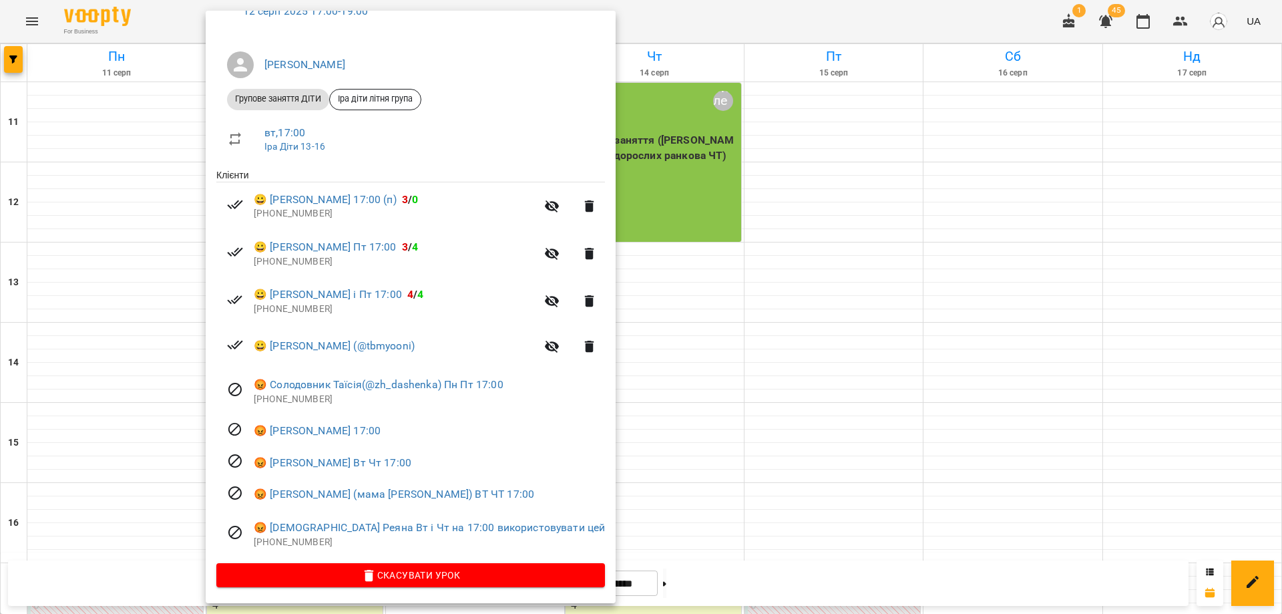
click at [632, 443] on div at bounding box center [641, 307] width 1282 height 614
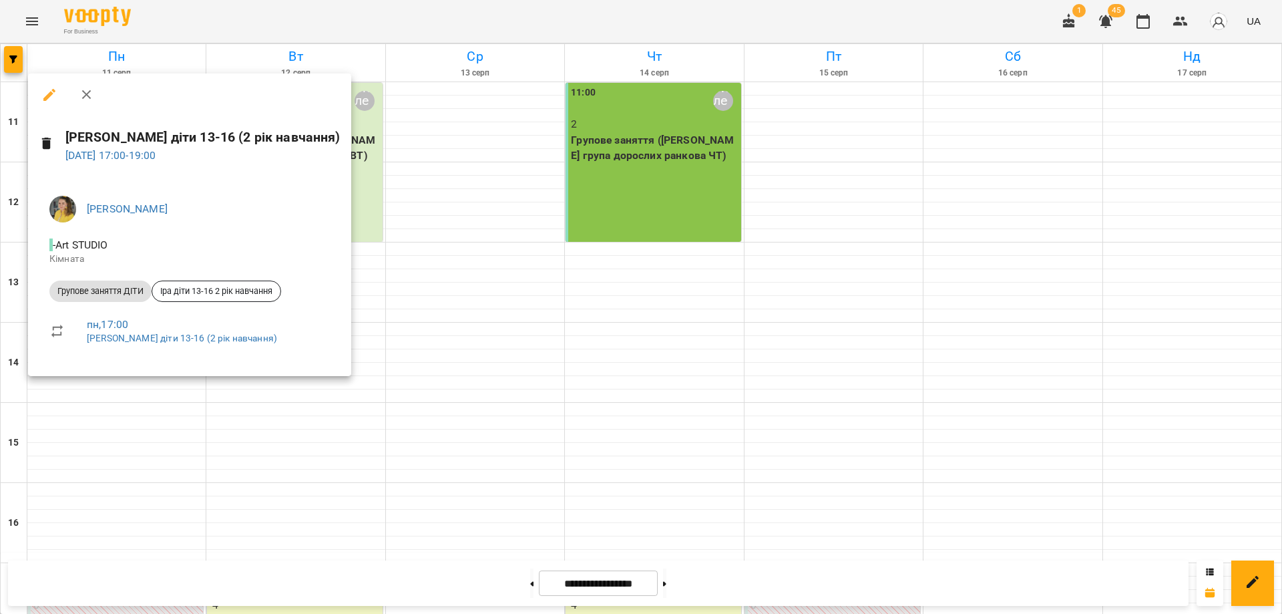
click at [711, 323] on div at bounding box center [641, 307] width 1282 height 614
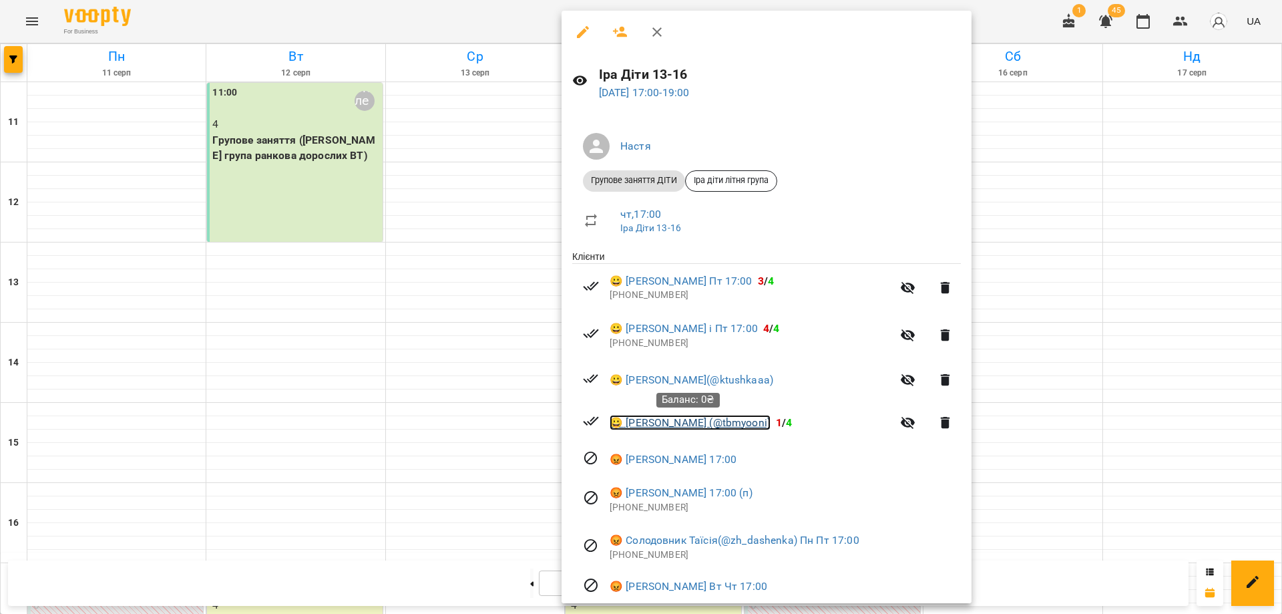
click at [704, 421] on link "😀 Сидоріна Анна (@tbmyooni)" at bounding box center [690, 423] width 161 height 16
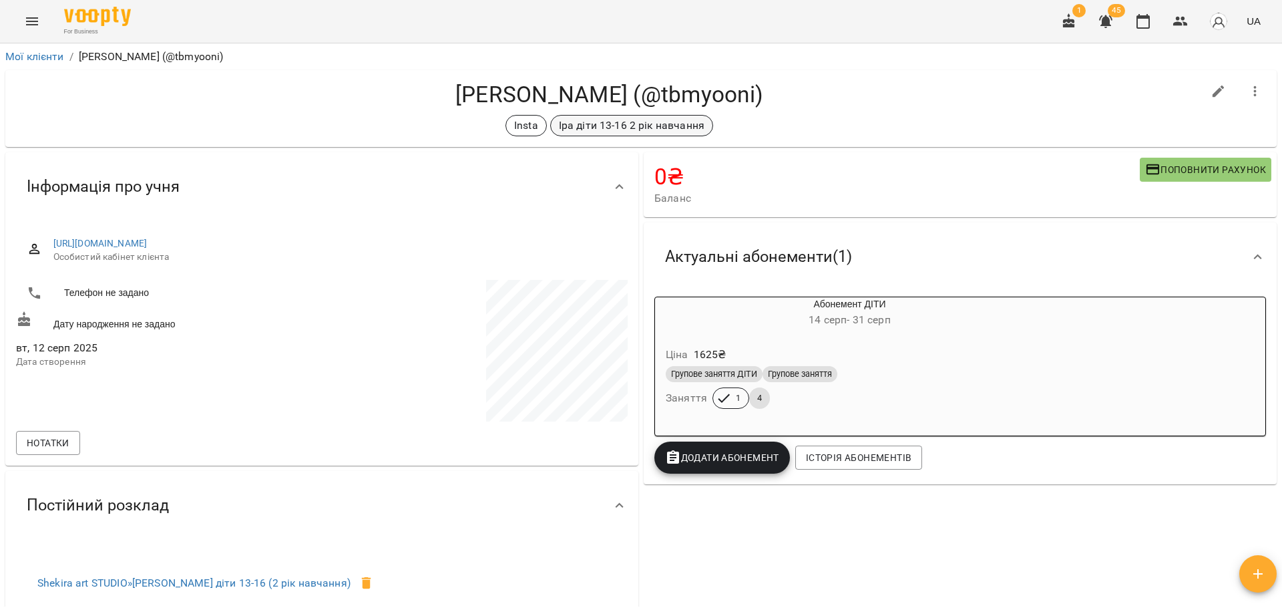
click at [610, 134] on div "Іра діти 13-16 2 рік навчання" at bounding box center [631, 125] width 163 height 21
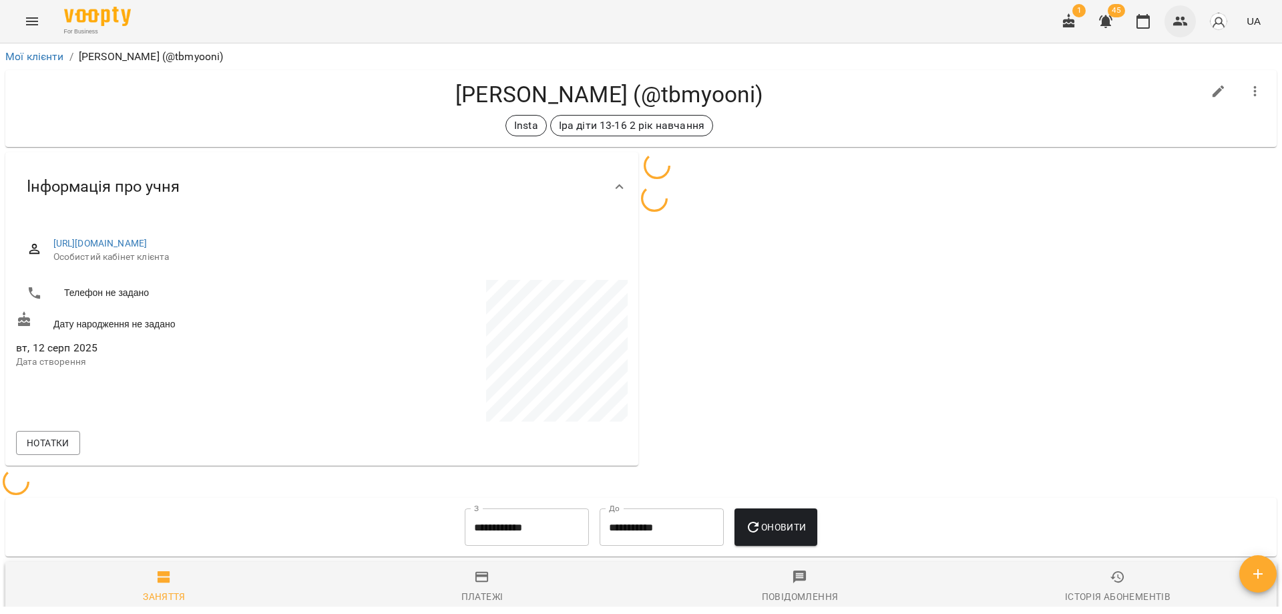
click at [1179, 20] on icon "button" at bounding box center [1180, 21] width 15 height 9
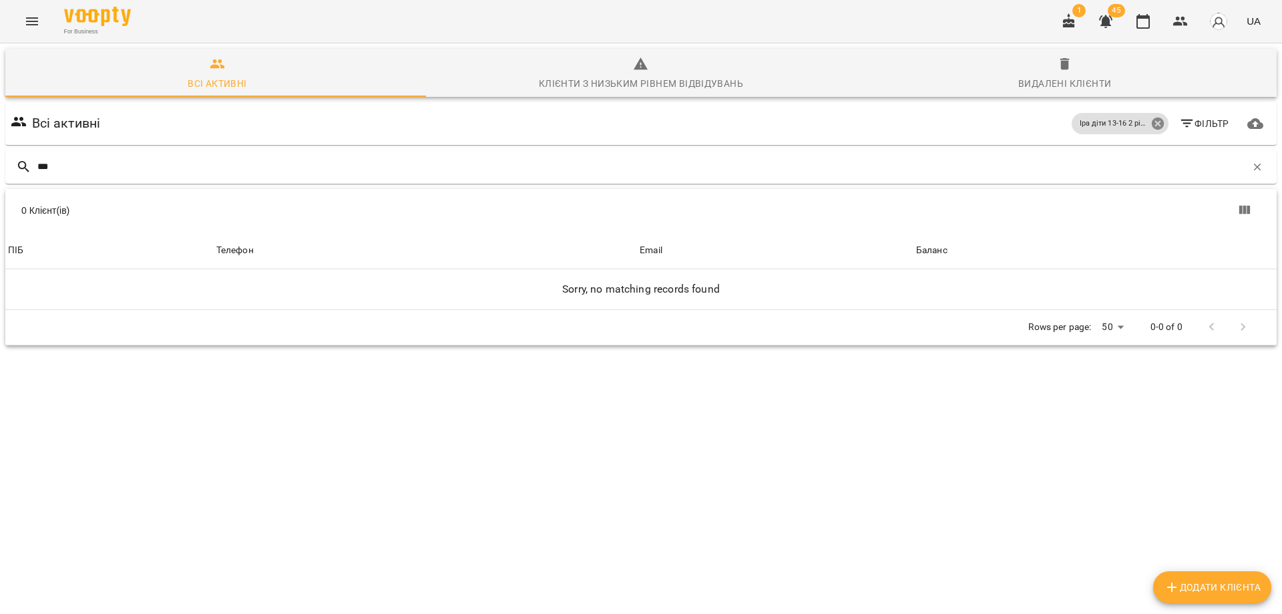
type input "***"
click at [1151, 126] on icon at bounding box center [1157, 124] width 12 height 12
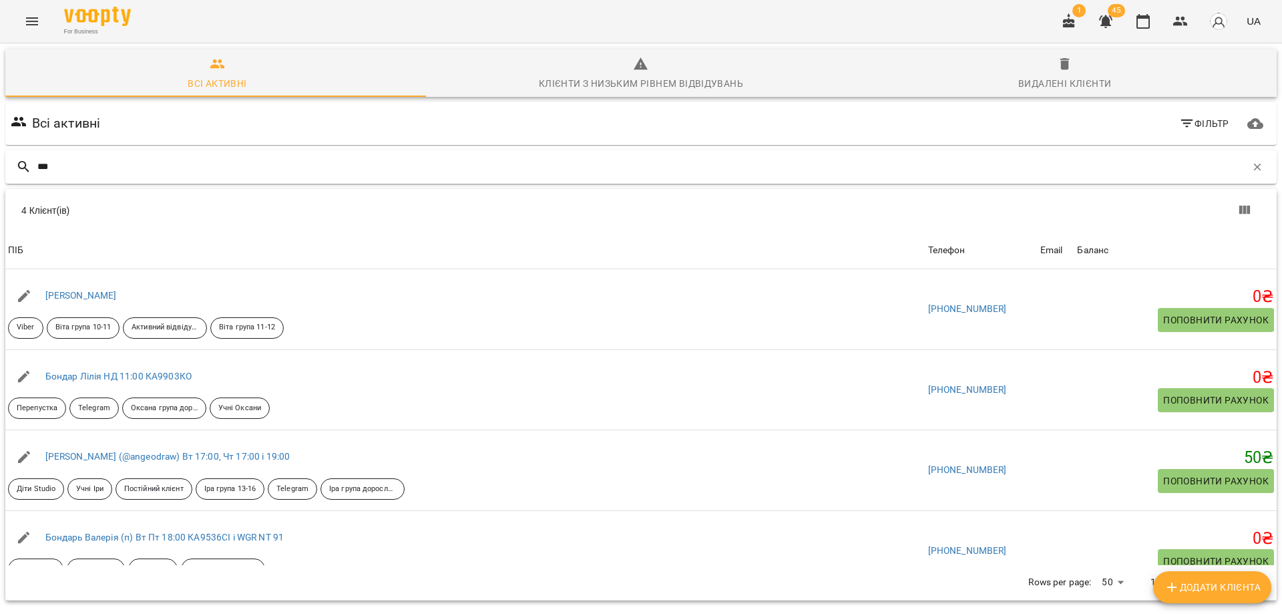
click at [175, 178] on div "***" at bounding box center [641, 166] width 1272 height 33
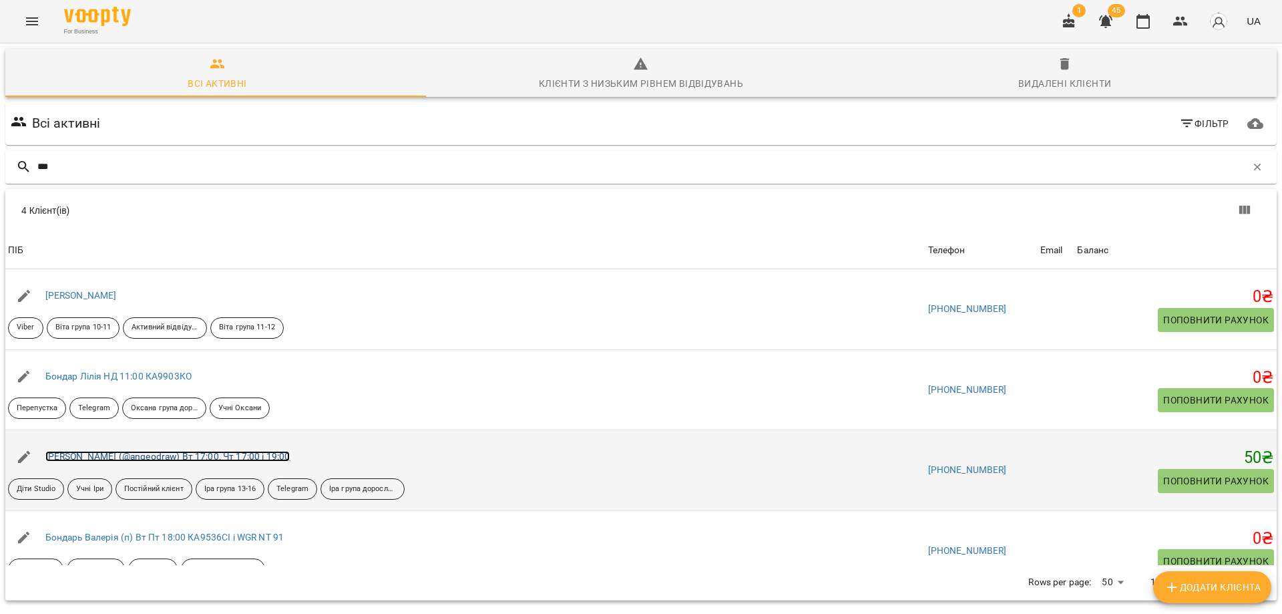
click at [130, 453] on link "Бондаренко Ангеліна (@angeodraw) Вт 17:00, Чт 17:00 і 19:00" at bounding box center [167, 456] width 245 height 11
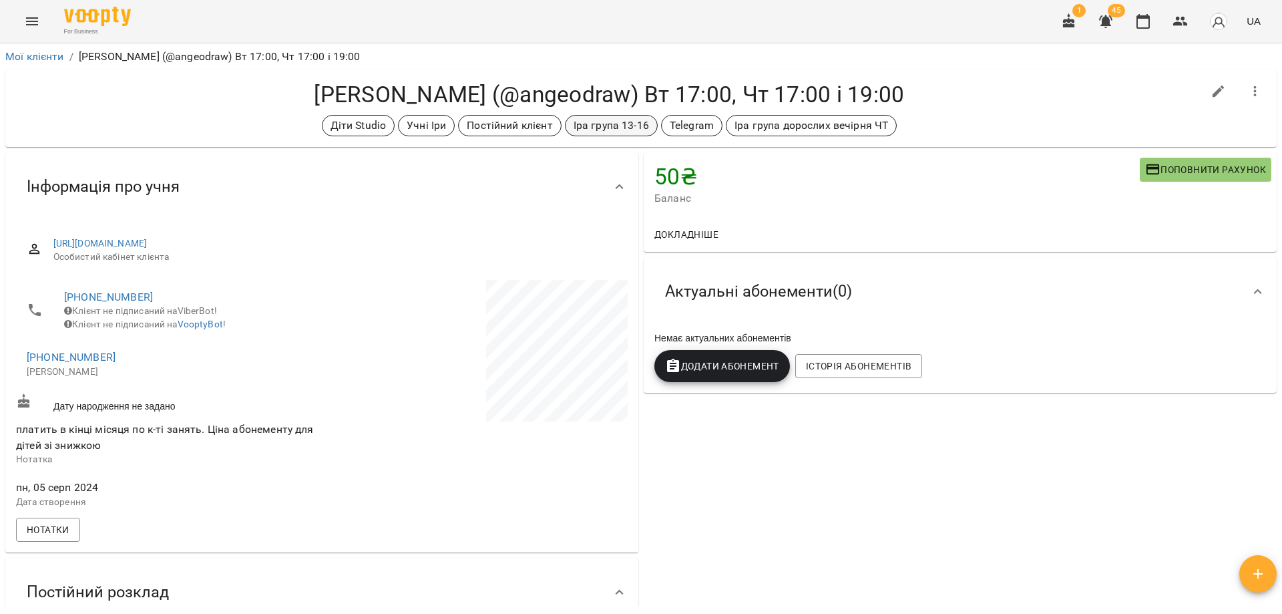
click at [618, 130] on p "Іра група 13-16" at bounding box center [611, 126] width 75 height 16
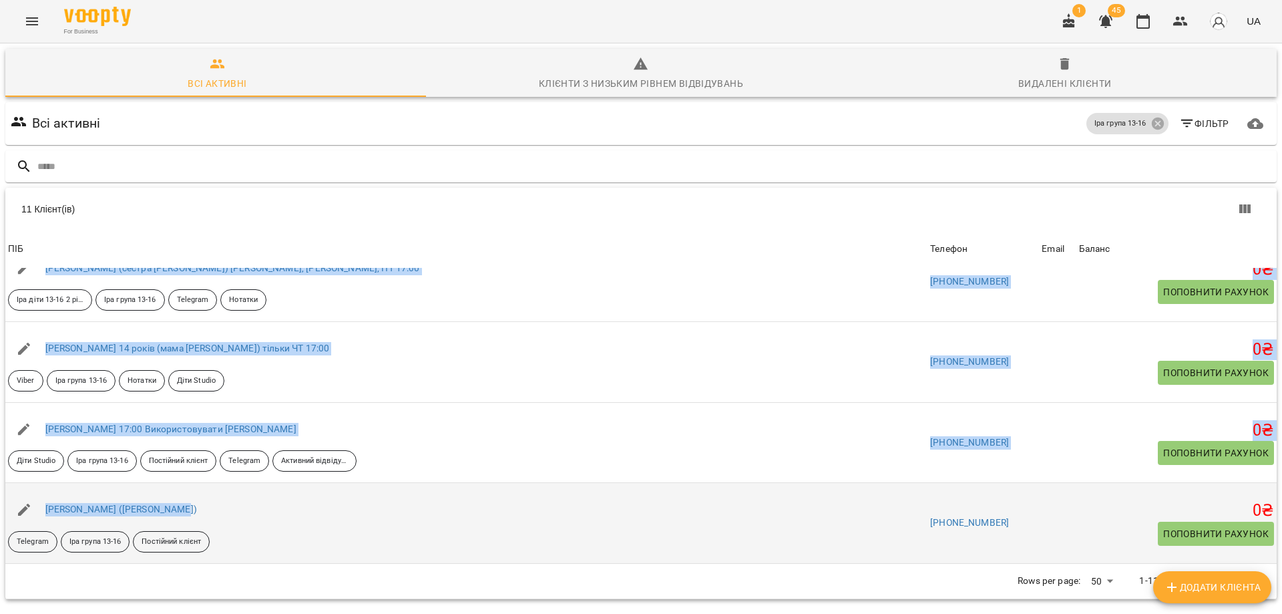
scroll to position [59, 0]
drag, startPoint x: 35, startPoint y: 280, endPoint x: 415, endPoint y: 496, distance: 437.3
click at [415, 496] on tbody "ПІБ Бондаренко Ангеліна (@angeodraw) Вт 17:00, Чт 17:00 і 19:00 Діти Studio Учн…" at bounding box center [641, 121] width 1272 height 886
copy tbody "Бондаренко Ангеліна (@angeodraw) Вт 17:00, Чт 17:00 і 19:00 Діти Studio Учні Ір…"
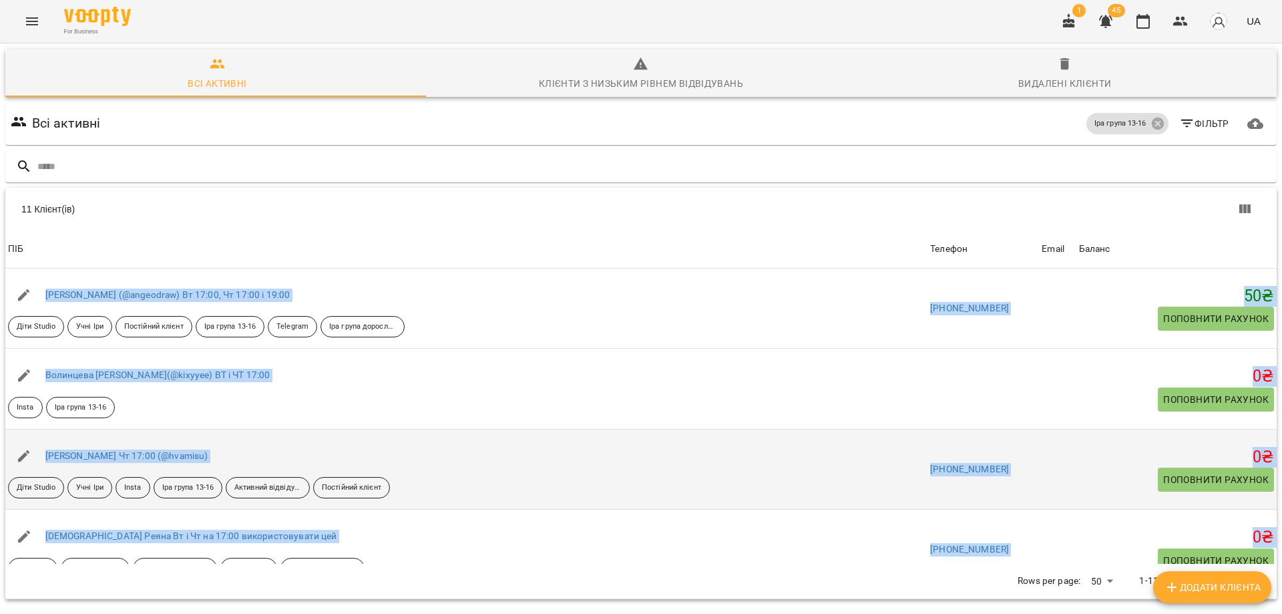
scroll to position [0, 0]
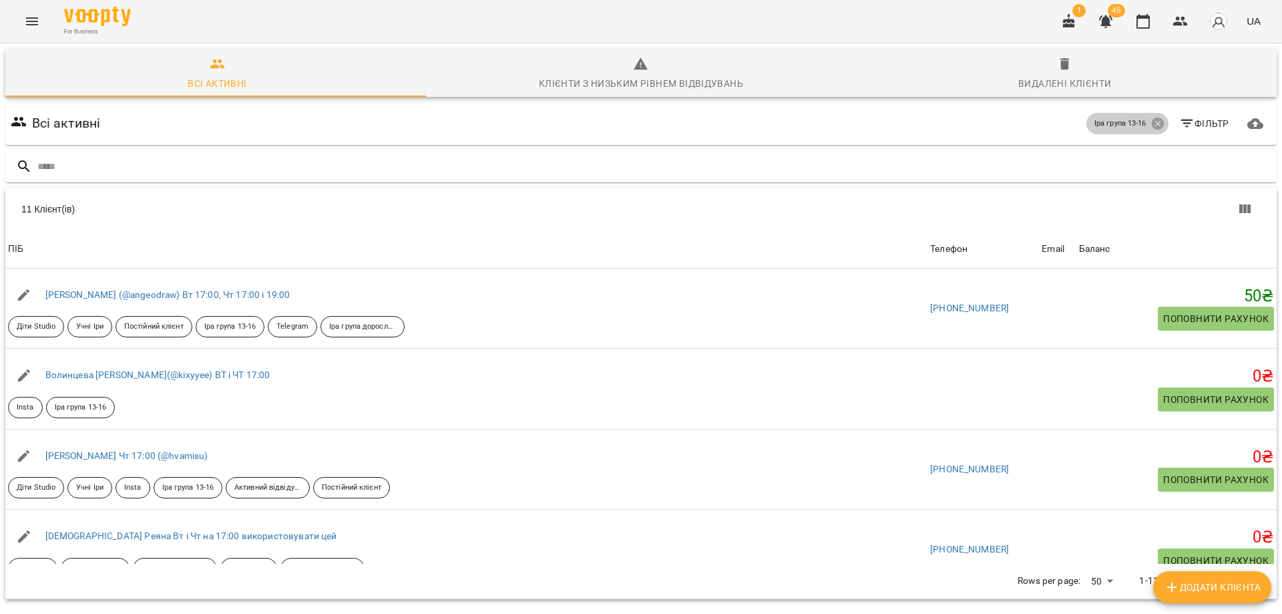
click at [1095, 124] on p "Іра група 13-16" at bounding box center [1121, 123] width 52 height 11
drag, startPoint x: 1088, startPoint y: 124, endPoint x: 1177, endPoint y: 23, distance: 134.4
click at [1175, 23] on icon "button" at bounding box center [1181, 21] width 16 height 16
click at [1145, 23] on icon "button" at bounding box center [1143, 21] width 16 height 16
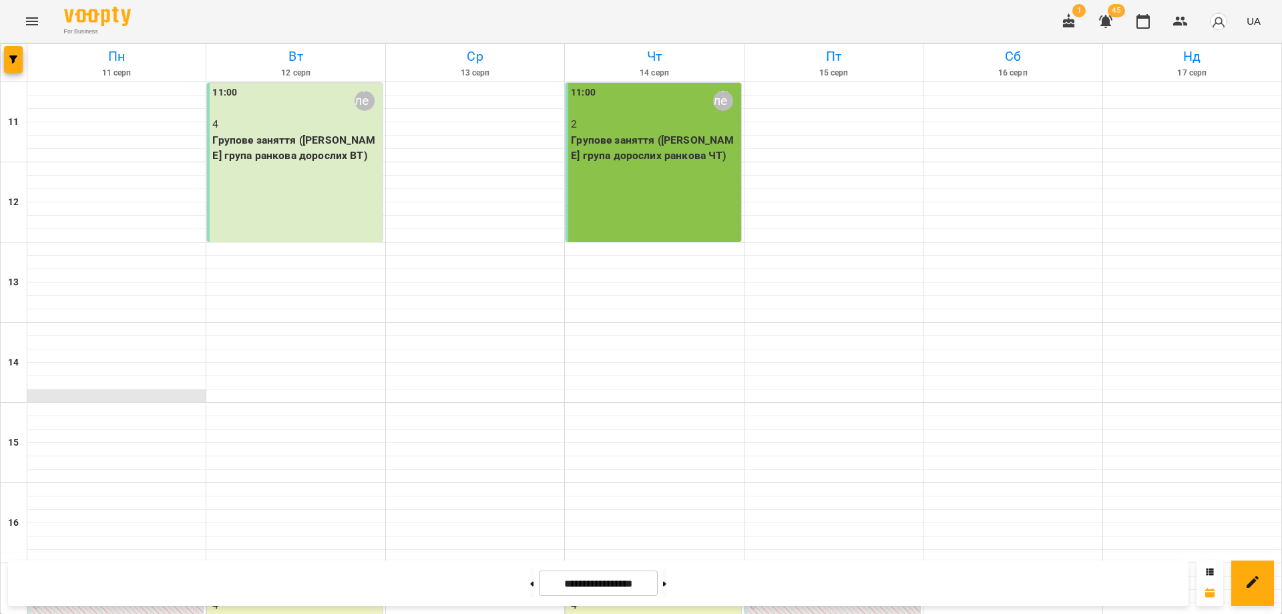
scroll to position [134, 0]
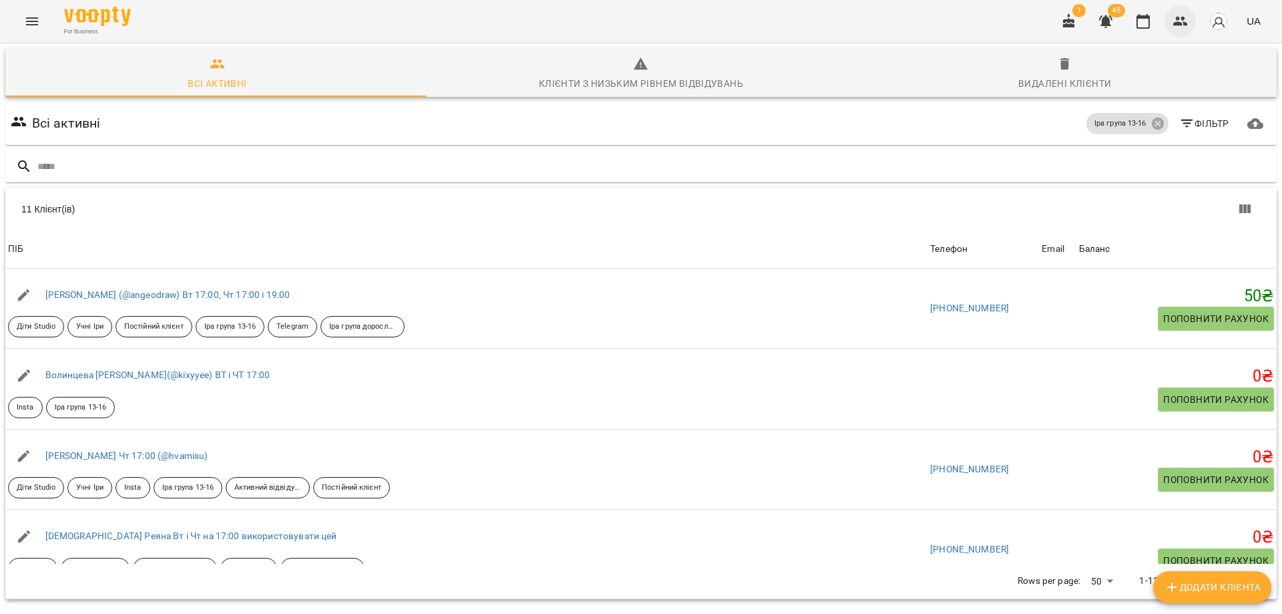
click at [1176, 25] on icon "button" at bounding box center [1180, 21] width 15 height 9
click at [1151, 124] on icon at bounding box center [1157, 124] width 12 height 12
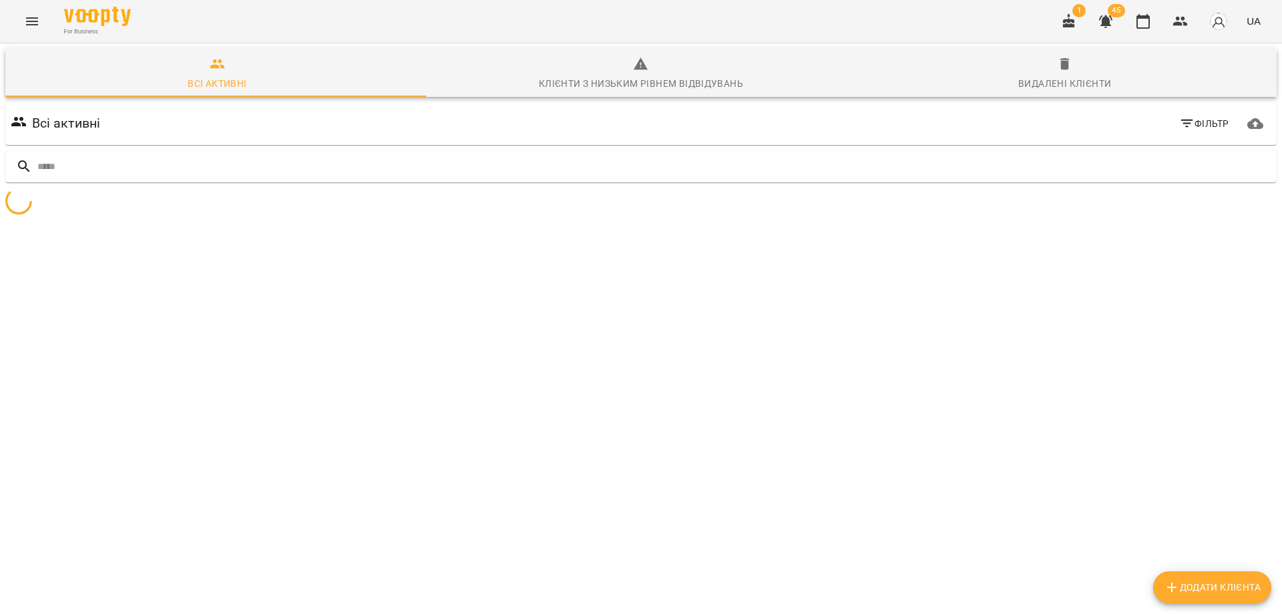
click at [1180, 124] on icon "button" at bounding box center [1187, 124] width 16 height 16
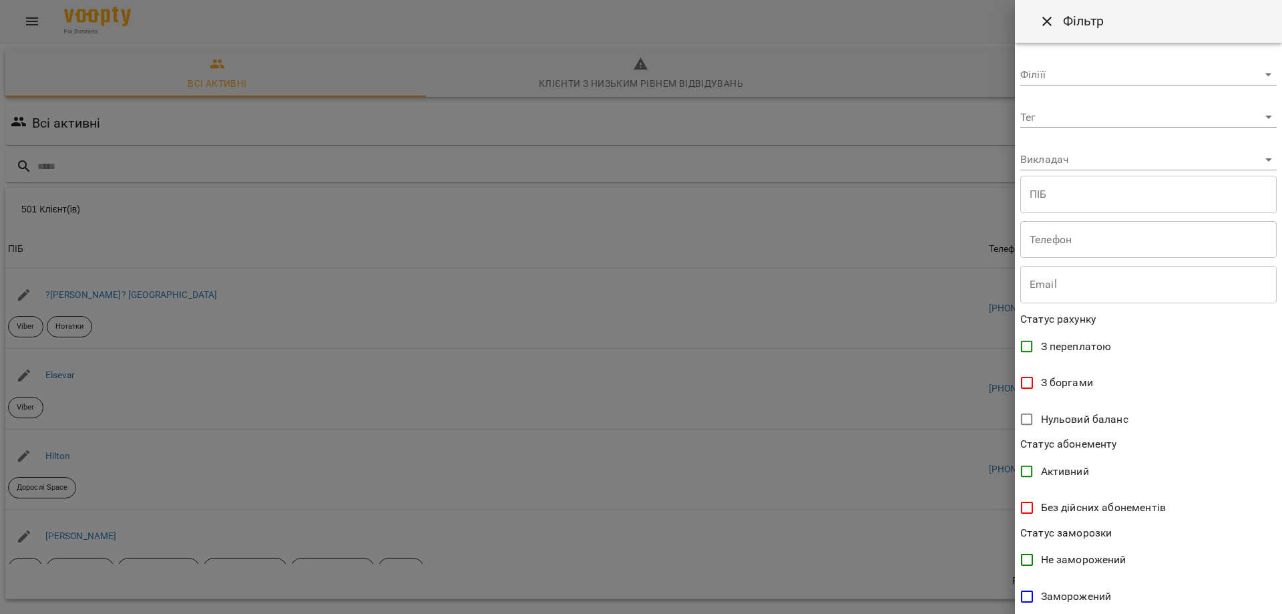
click at [1061, 122] on body "For Business 1 45 UA Всі активні Клієнти з низьким рівнем відвідувань Видалені …" at bounding box center [641, 349] width 1282 height 698
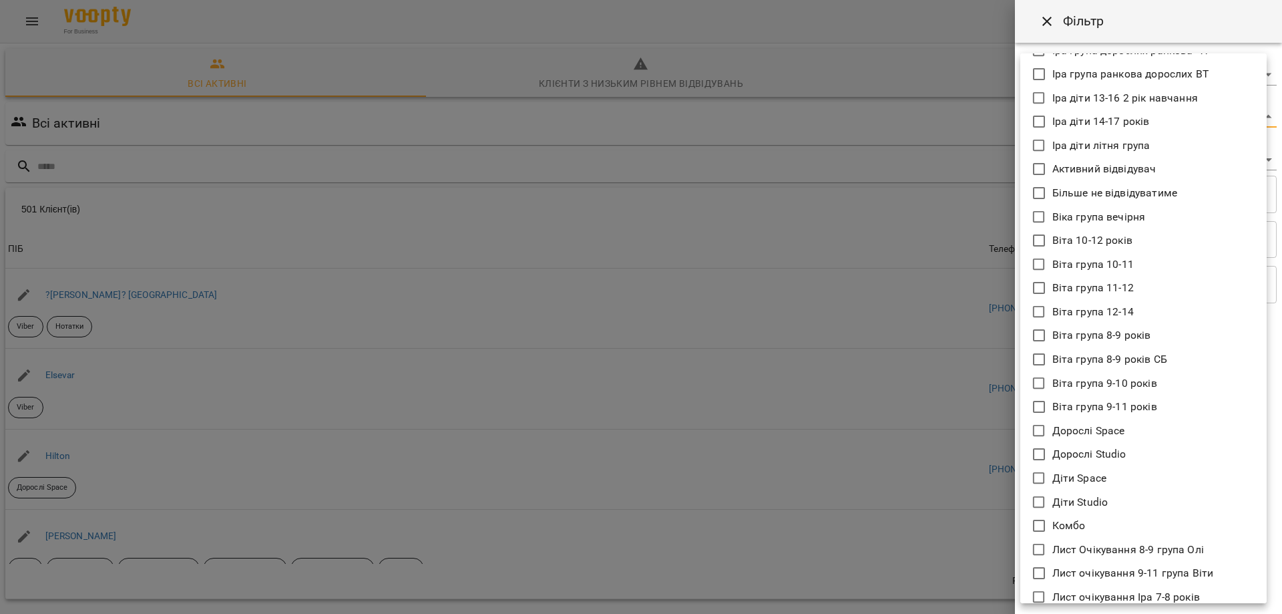
scroll to position [334, 0]
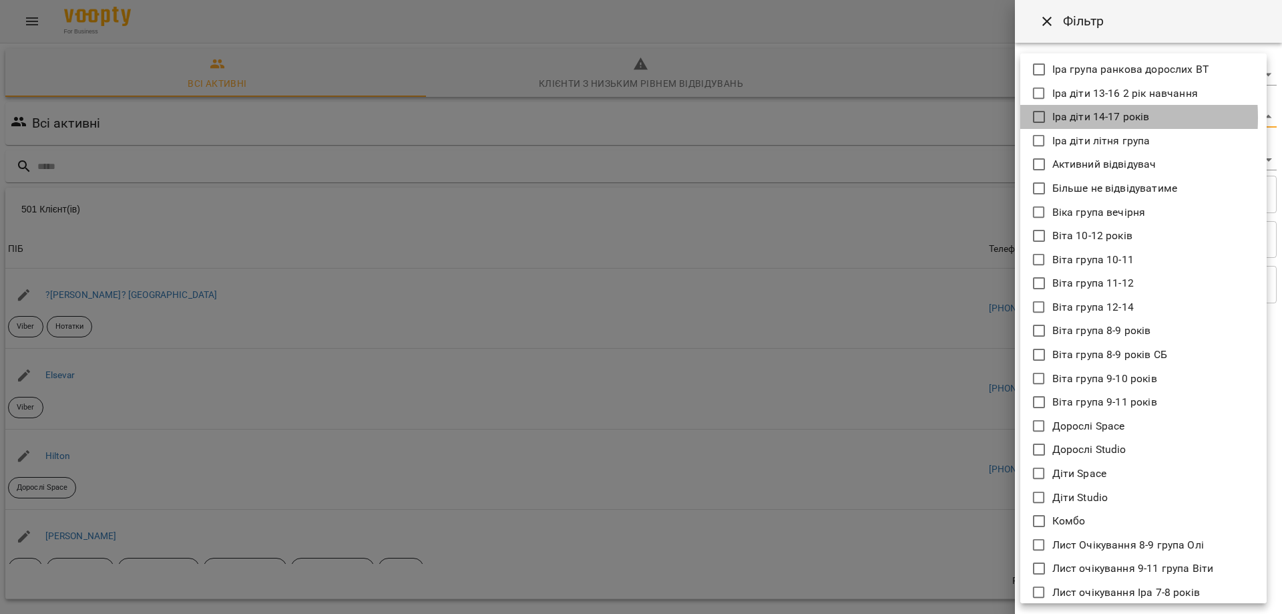
click at [1041, 118] on icon at bounding box center [1039, 117] width 16 height 16
type input "**********"
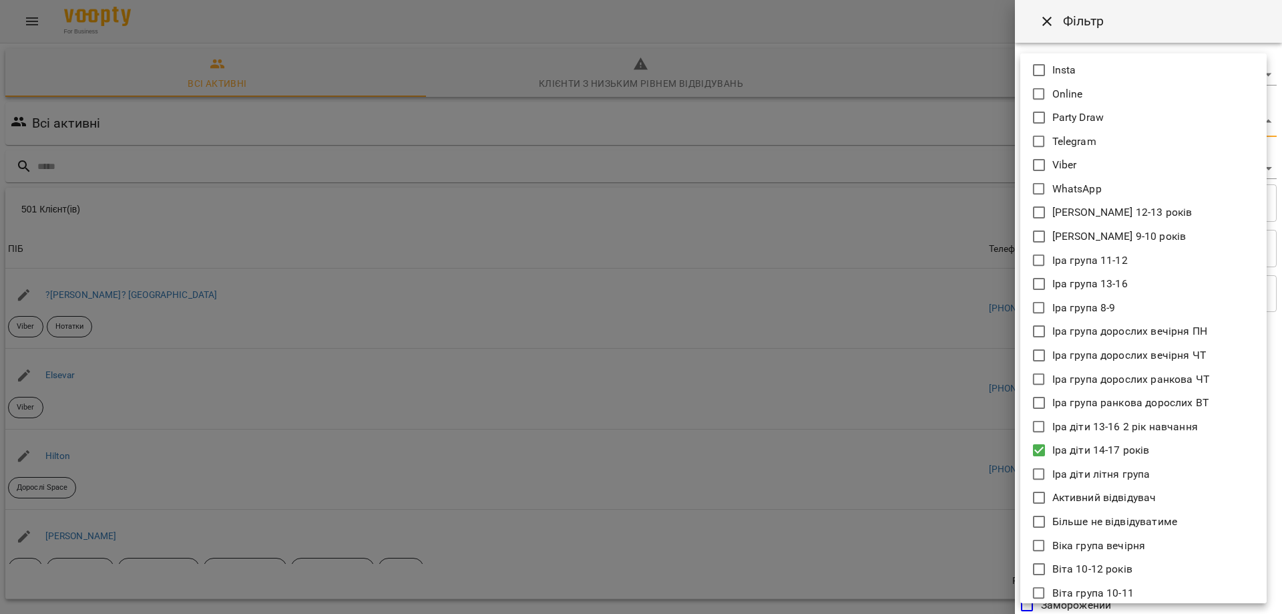
scroll to position [0, 0]
click at [1061, 455] on p "Іра діти 14-17 років" at bounding box center [1102, 451] width 98 height 16
click at [1064, 453] on p "Іра діти 14-17 років" at bounding box center [1102, 451] width 98 height 16
click at [1043, 453] on icon at bounding box center [1039, 451] width 16 height 16
type input "**********"
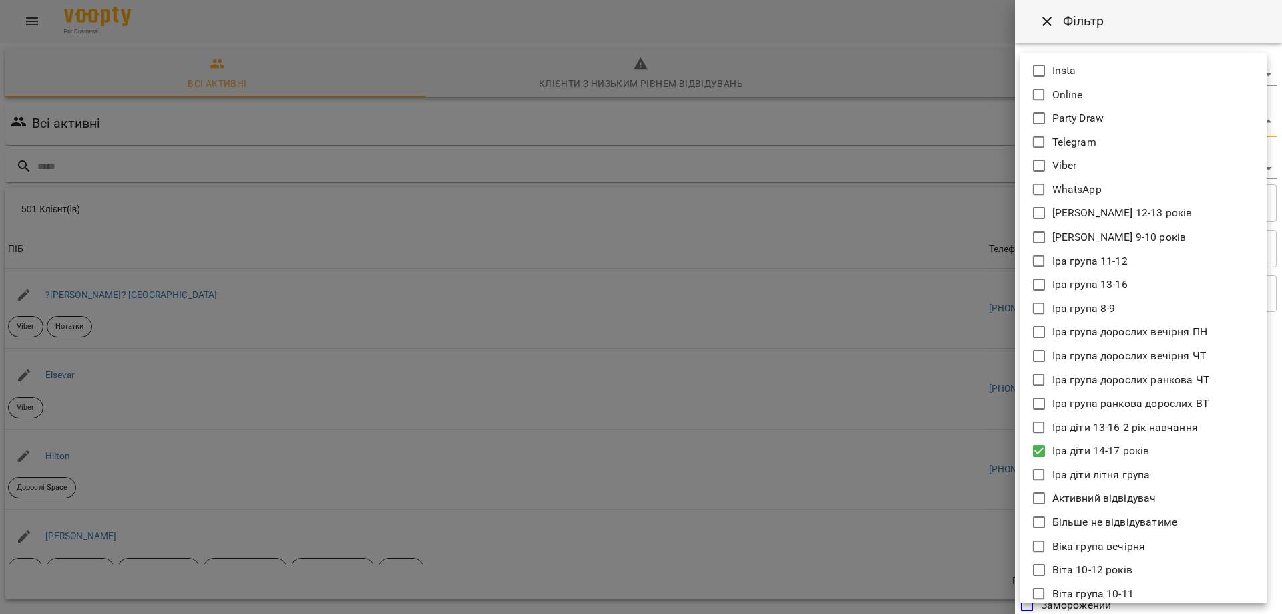
click at [1130, 17] on div at bounding box center [641, 307] width 1282 height 614
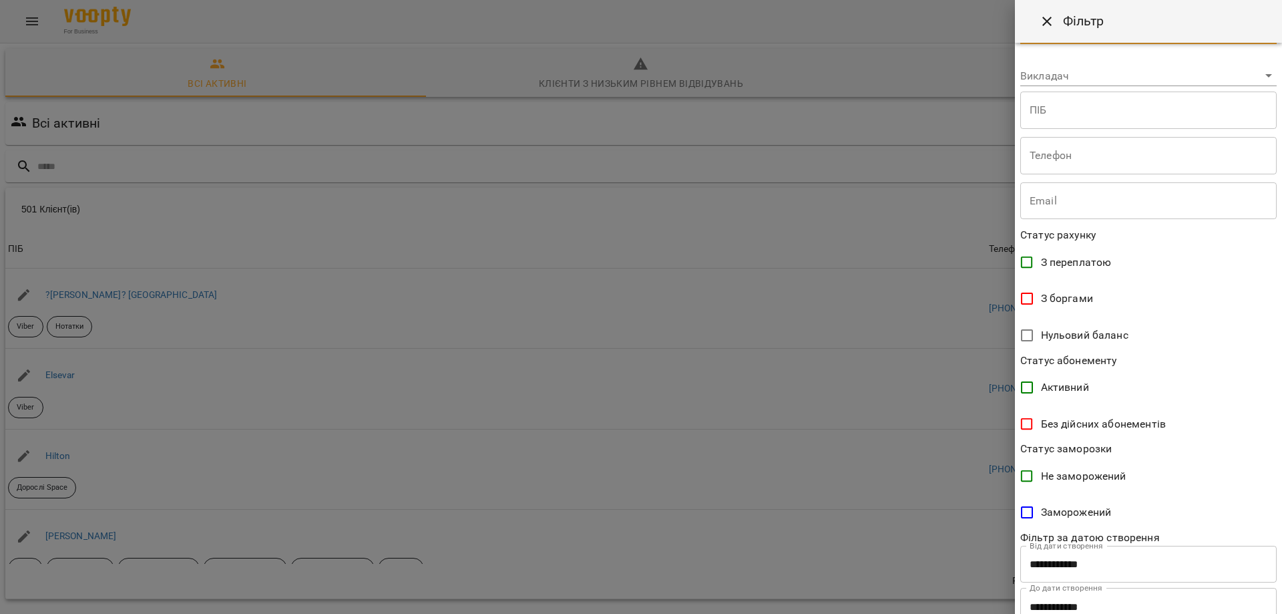
scroll to position [139, 0]
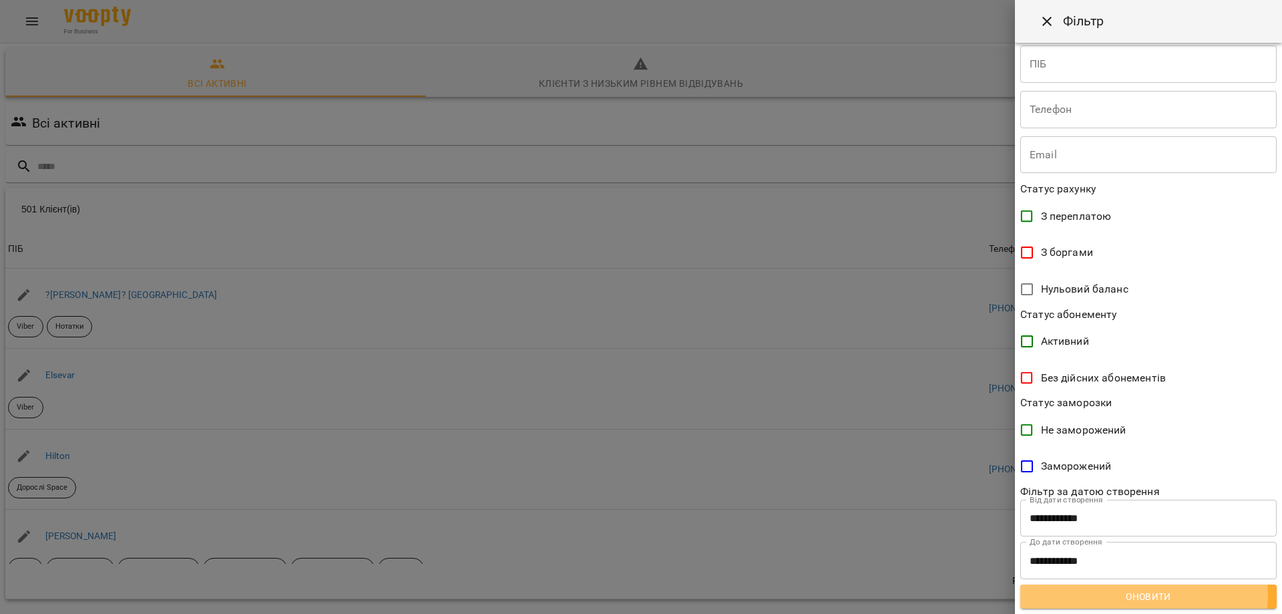
click at [1137, 594] on span "Оновити" at bounding box center [1148, 596] width 235 height 16
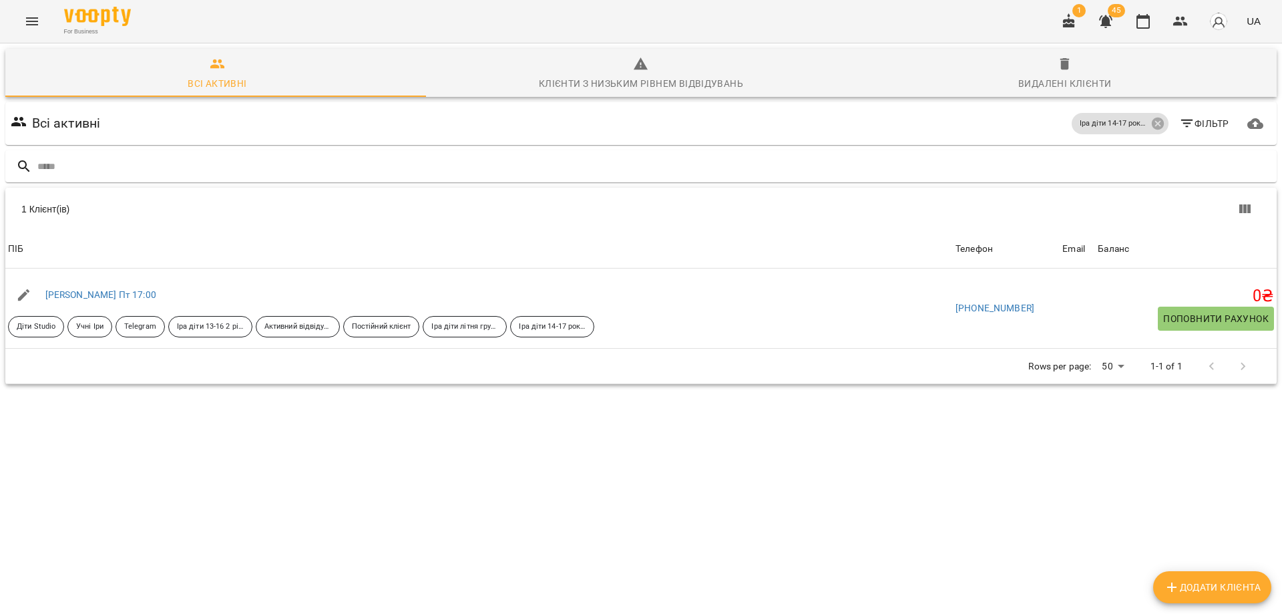
drag, startPoint x: 0, startPoint y: 425, endPoint x: 11, endPoint y: 426, distance: 11.4
click at [0, 425] on div "Всі активні Клієнти з низьким рівнем відвідувань Видалені клієнти Всі активні І…" at bounding box center [641, 263] width 1288 height 445
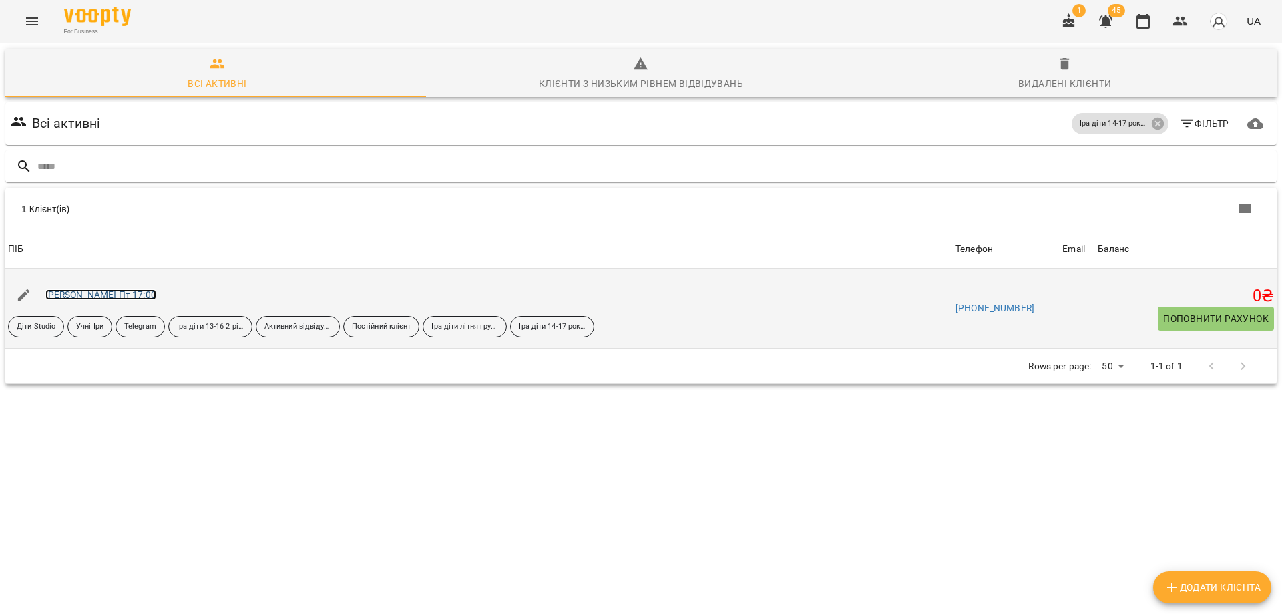
click at [124, 298] on link "Лапа Даша Пн Пт 17:00" at bounding box center [100, 294] width 111 height 11
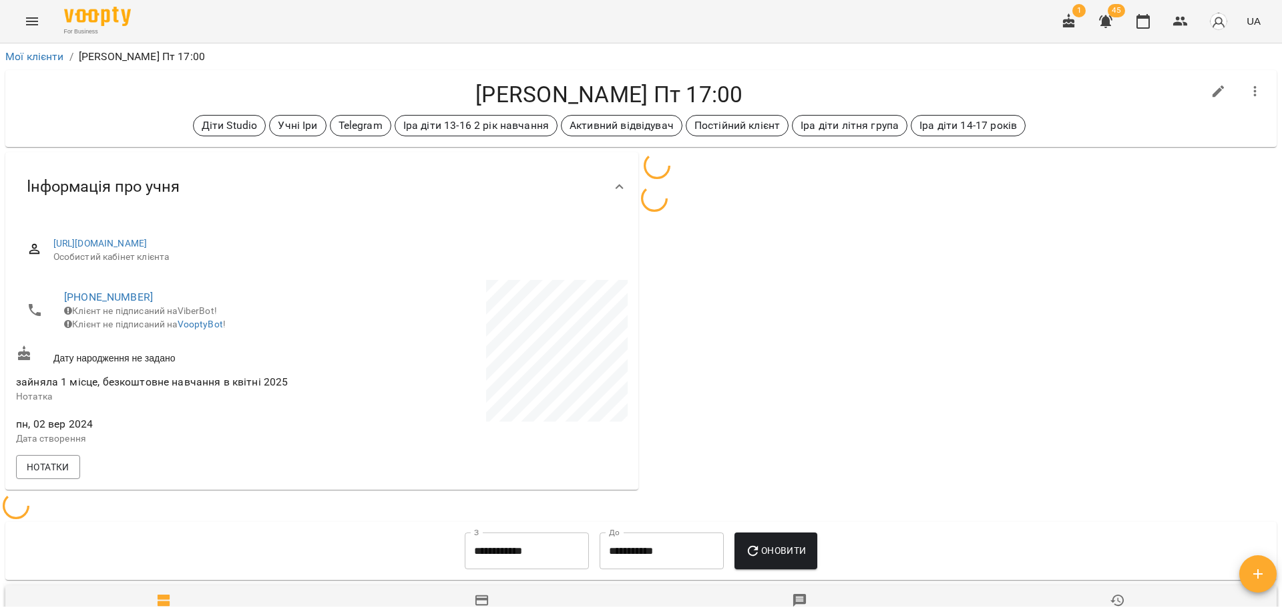
click at [1213, 96] on icon "button" at bounding box center [1219, 91] width 12 height 12
select select "**"
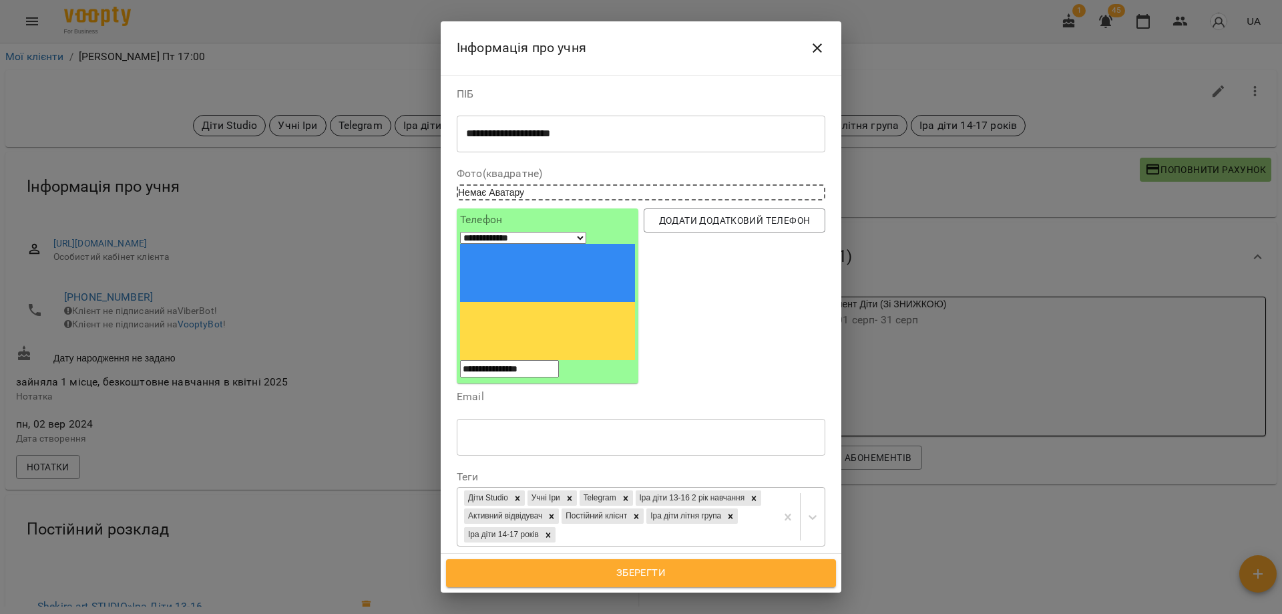
click at [695, 488] on div "Діти Studio Учні Іри Telegram Іра діти 13-16 2 рік навчання Активний відвідувач…" at bounding box center [616, 517] width 319 height 58
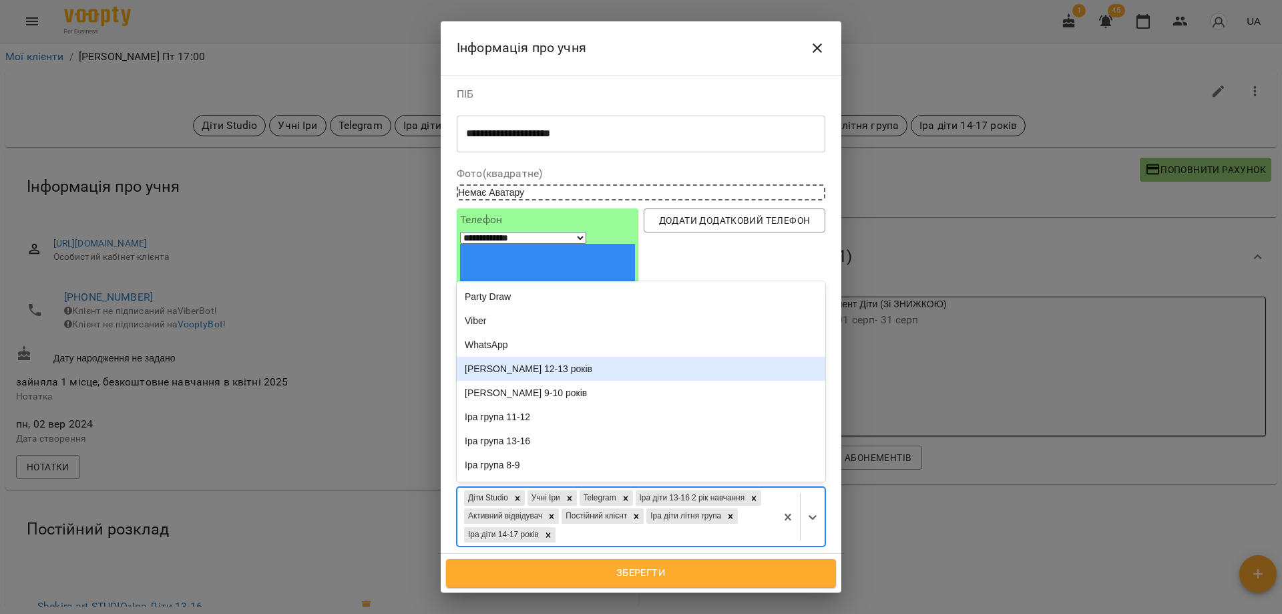
scroll to position [67, 0]
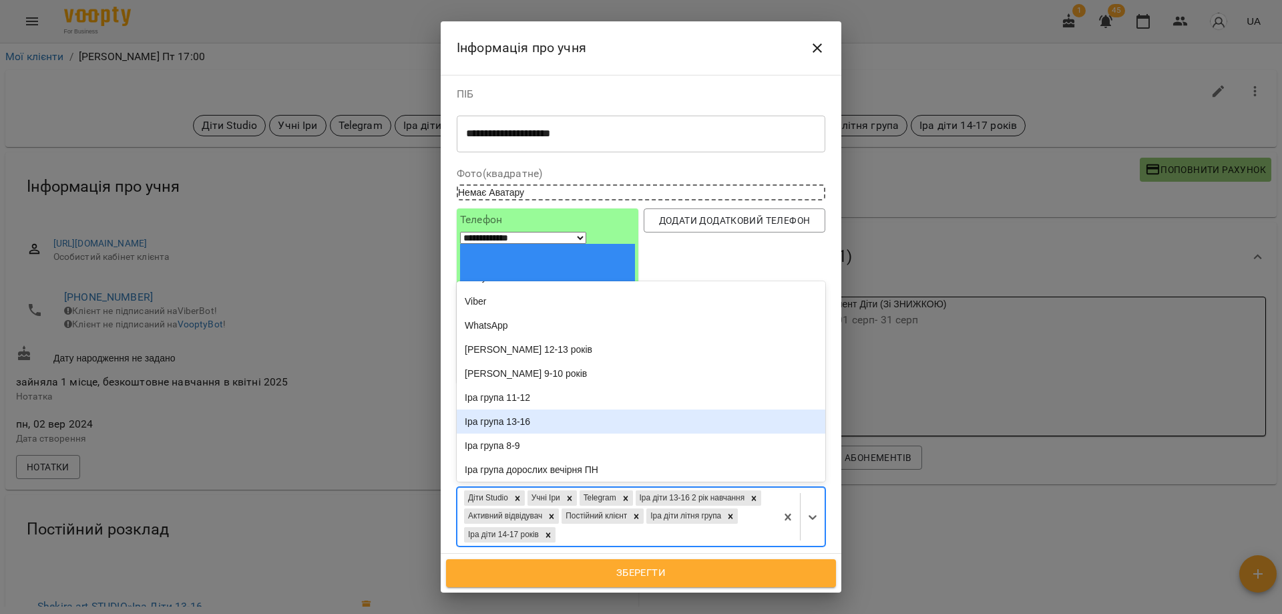
click at [558, 409] on div "Іра група 13-16" at bounding box center [641, 421] width 369 height 24
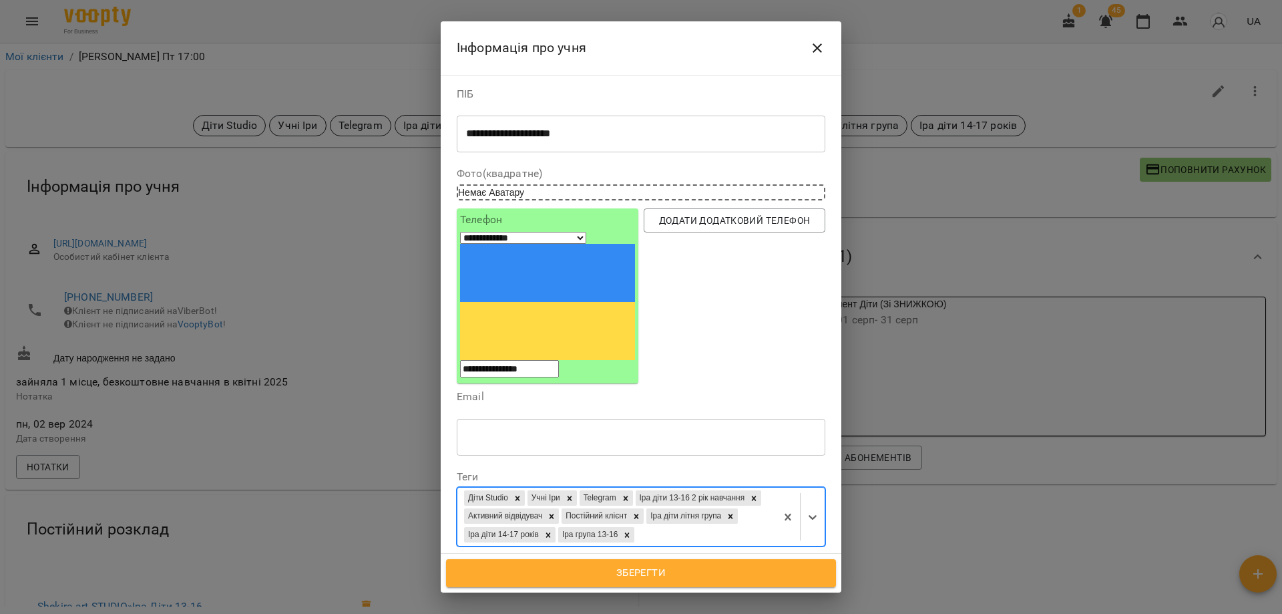
click at [681, 564] on span "Зберегти" at bounding box center [641, 572] width 361 height 17
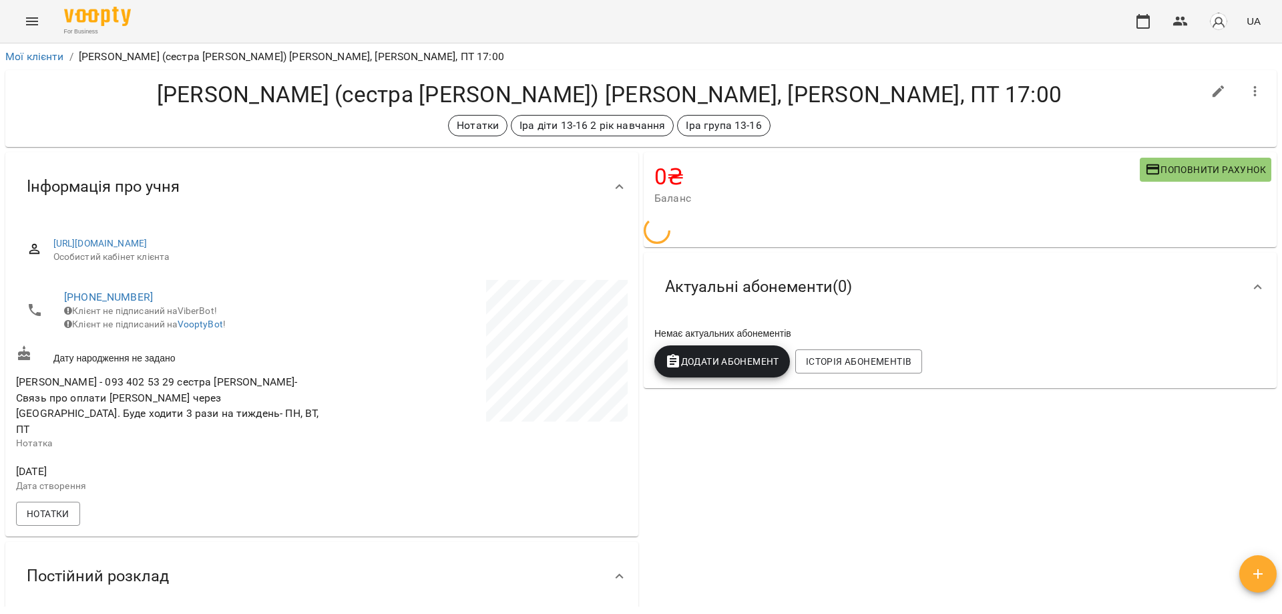
click at [806, 106] on h4 "[PERSON_NAME] (сестра [PERSON_NAME]) [PERSON_NAME], [PERSON_NAME], ПТ 17:00" at bounding box center [609, 94] width 1187 height 27
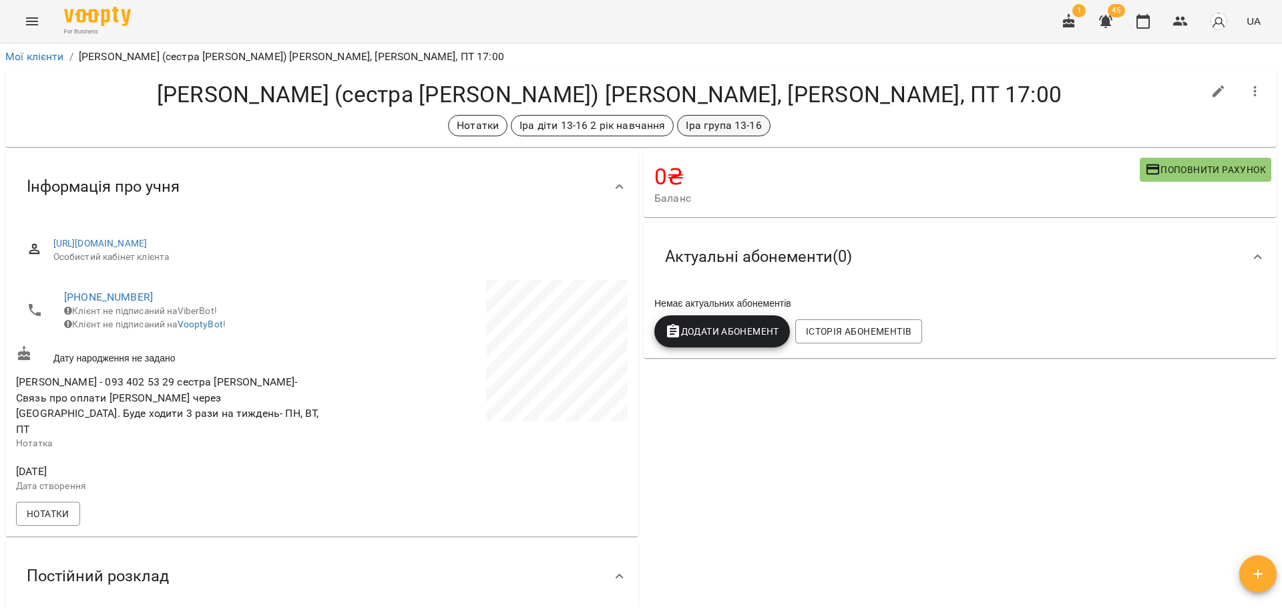
click at [702, 126] on p "Іра група 13-16" at bounding box center [723, 126] width 75 height 16
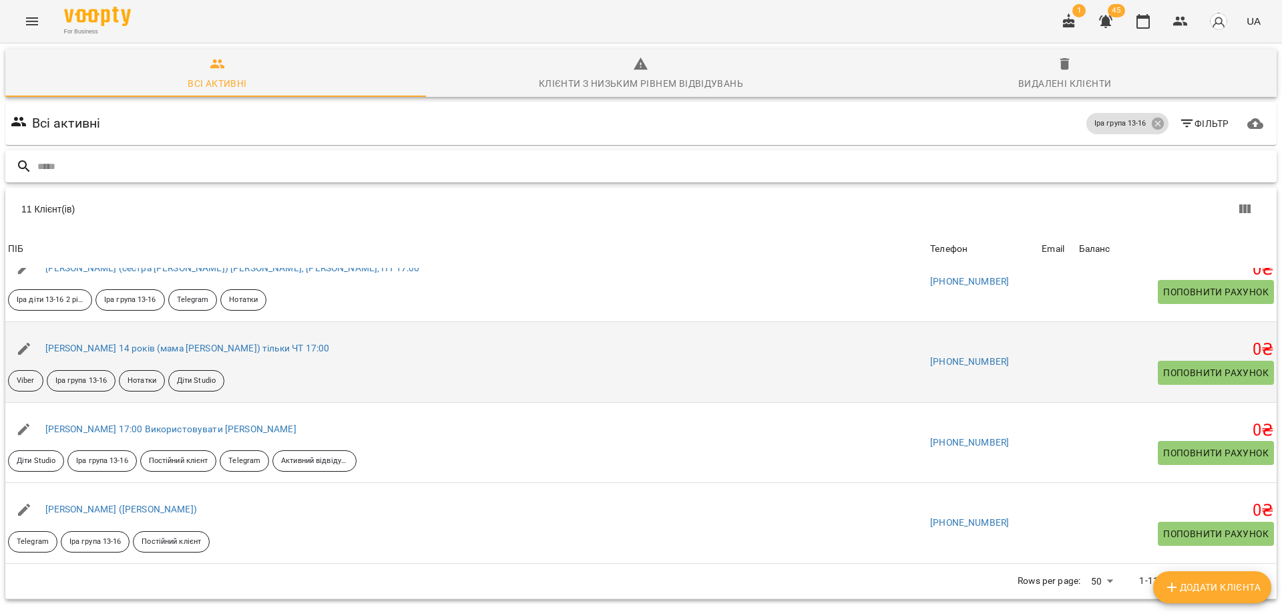
scroll to position [524, 0]
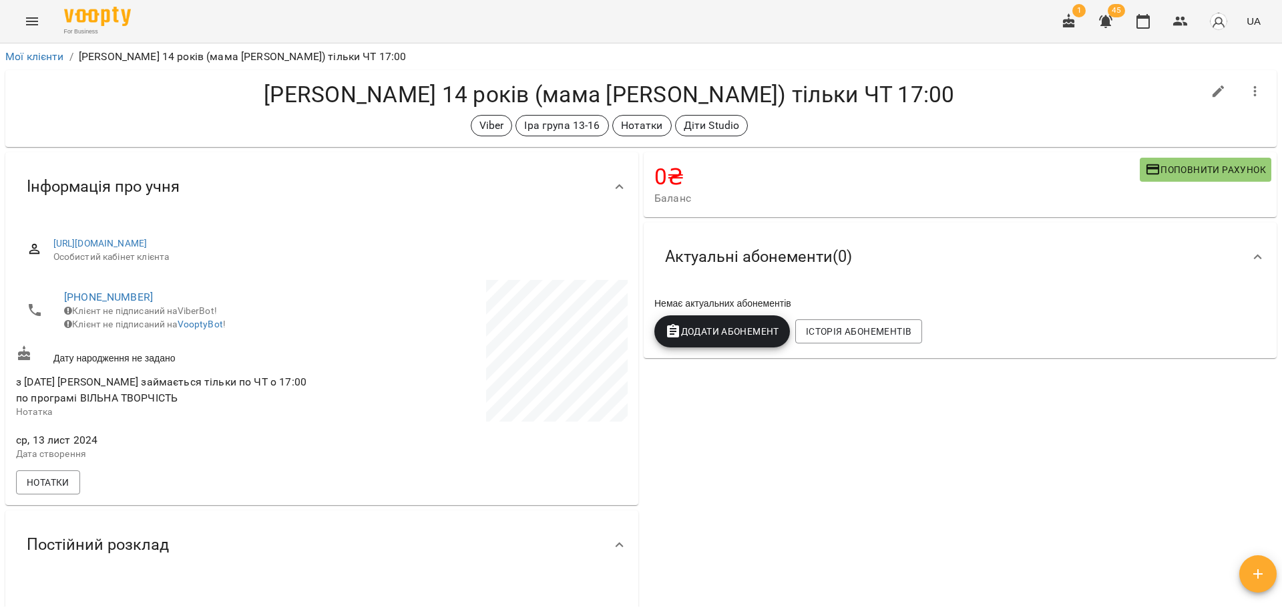
drag, startPoint x: 250, startPoint y: 98, endPoint x: 375, endPoint y: 182, distance: 151.1
click at [250, 98] on h4 "[PERSON_NAME] 14 років (мама [PERSON_NAME]) тільки ЧТ 17:00" at bounding box center [609, 94] width 1187 height 27
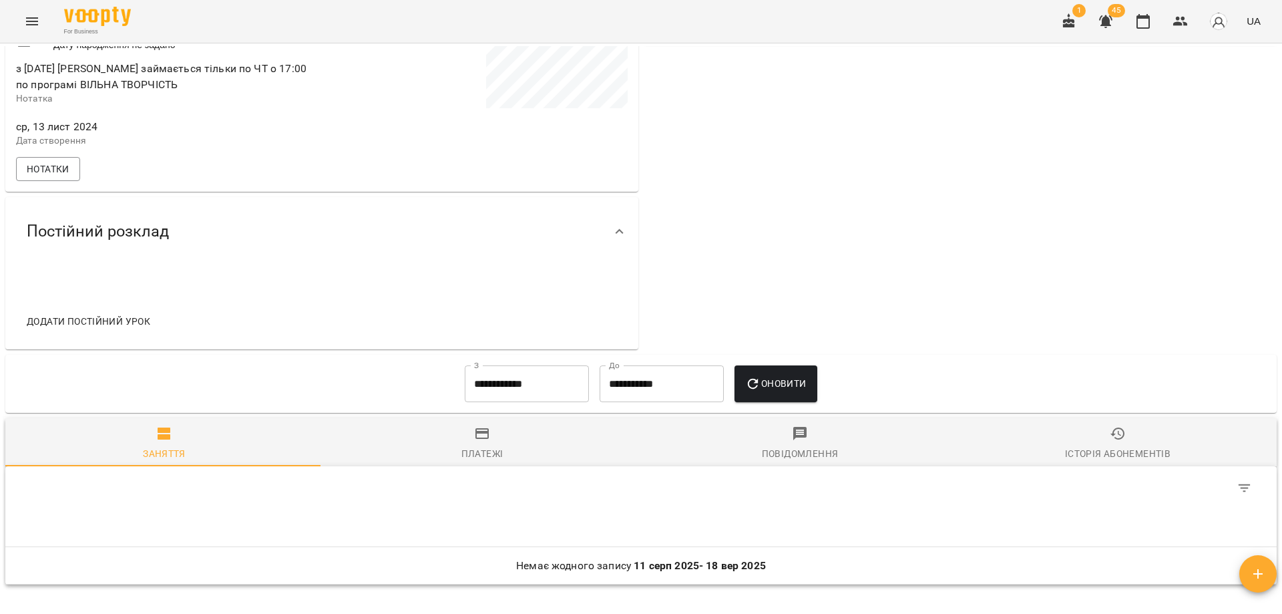
scroll to position [465, 0]
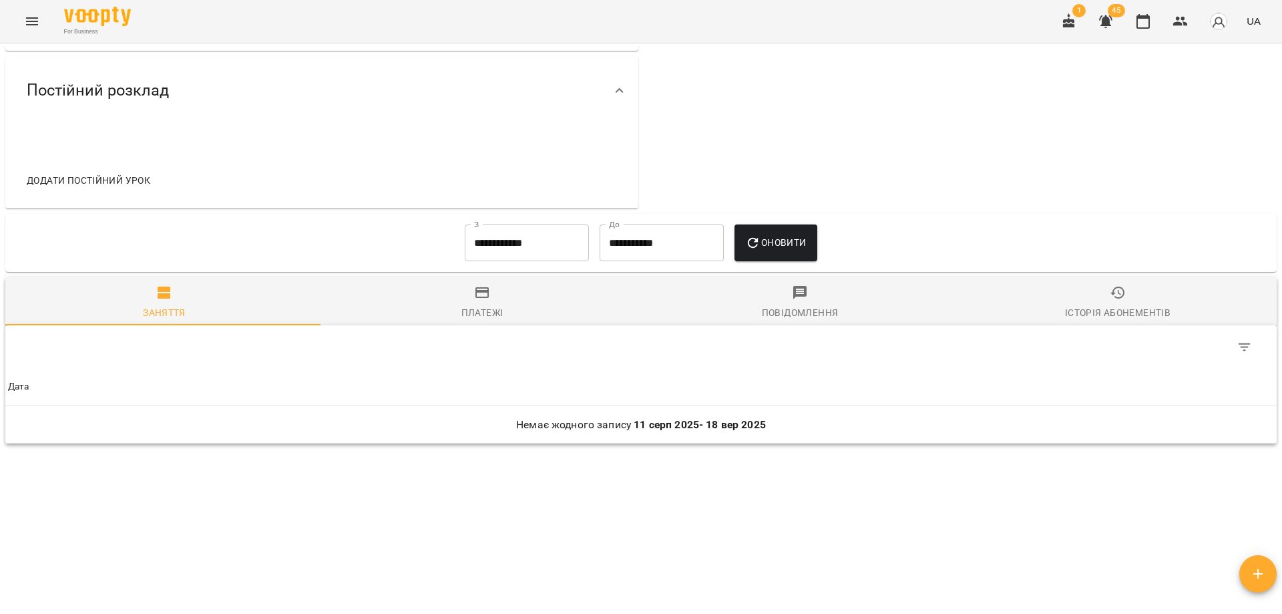
click at [562, 220] on div "**********" at bounding box center [526, 243] width 135 height 48
click at [561, 243] on input "**********" at bounding box center [527, 242] width 124 height 37
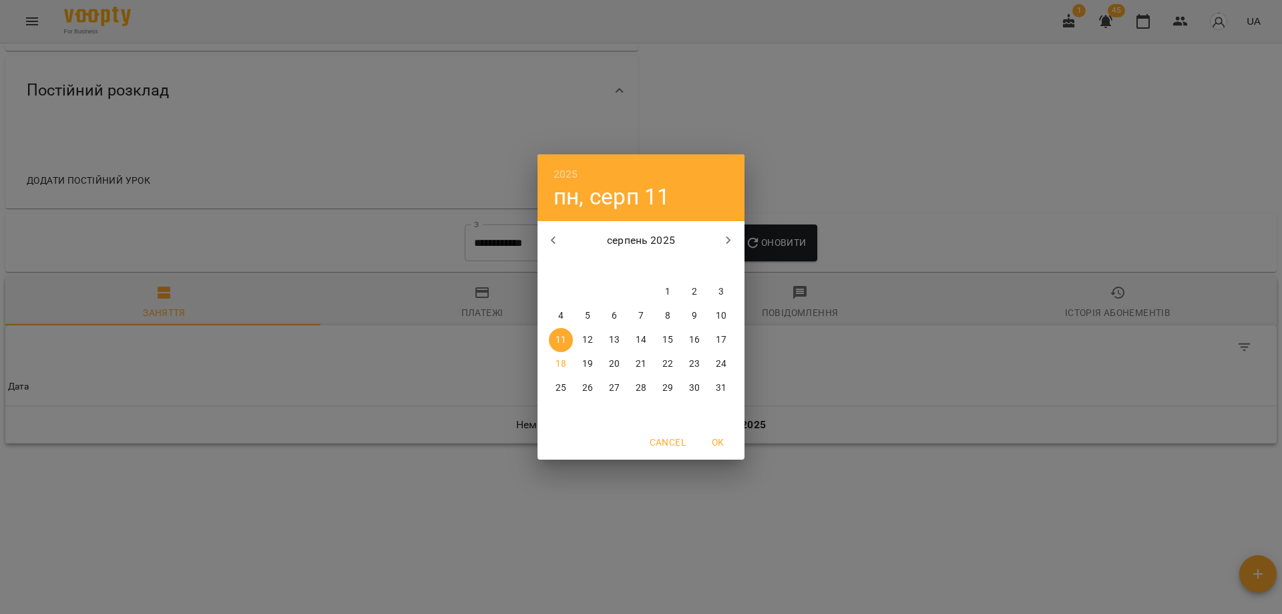
click at [570, 222] on div "[DATE] пн вт ср чт пт сб нд" at bounding box center [641, 247] width 207 height 51
click at [560, 209] on h4 "пн, серп 11" at bounding box center [612, 196] width 117 height 27
click at [560, 242] on icon "button" at bounding box center [554, 240] width 16 height 16
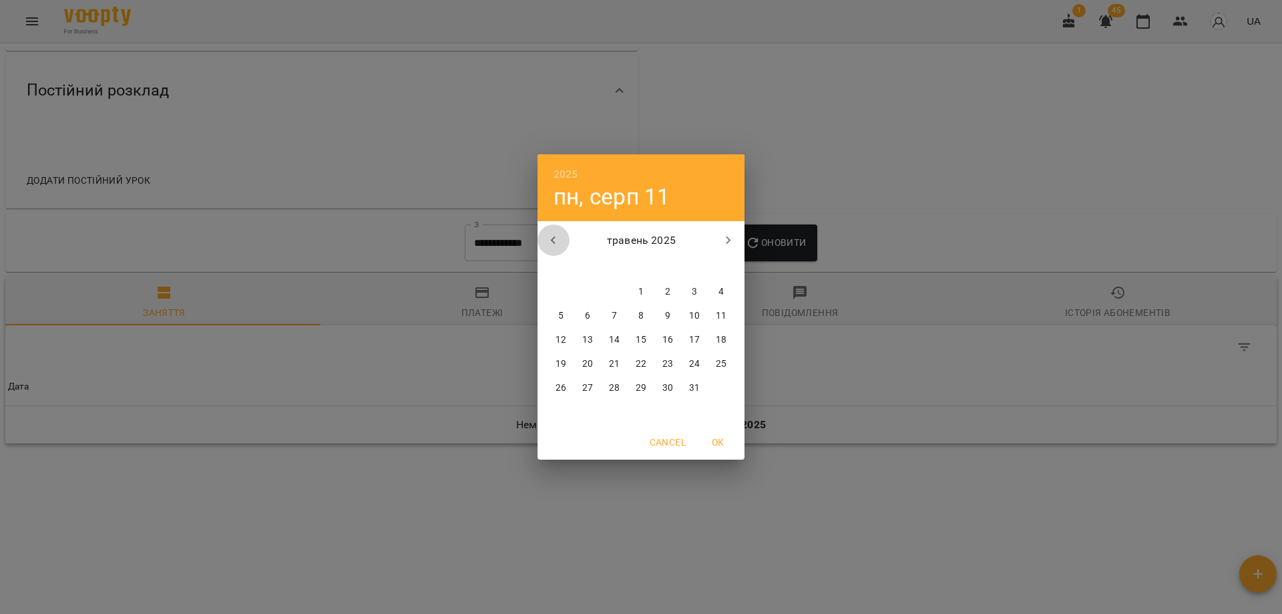
click at [560, 242] on icon "button" at bounding box center [554, 240] width 16 height 16
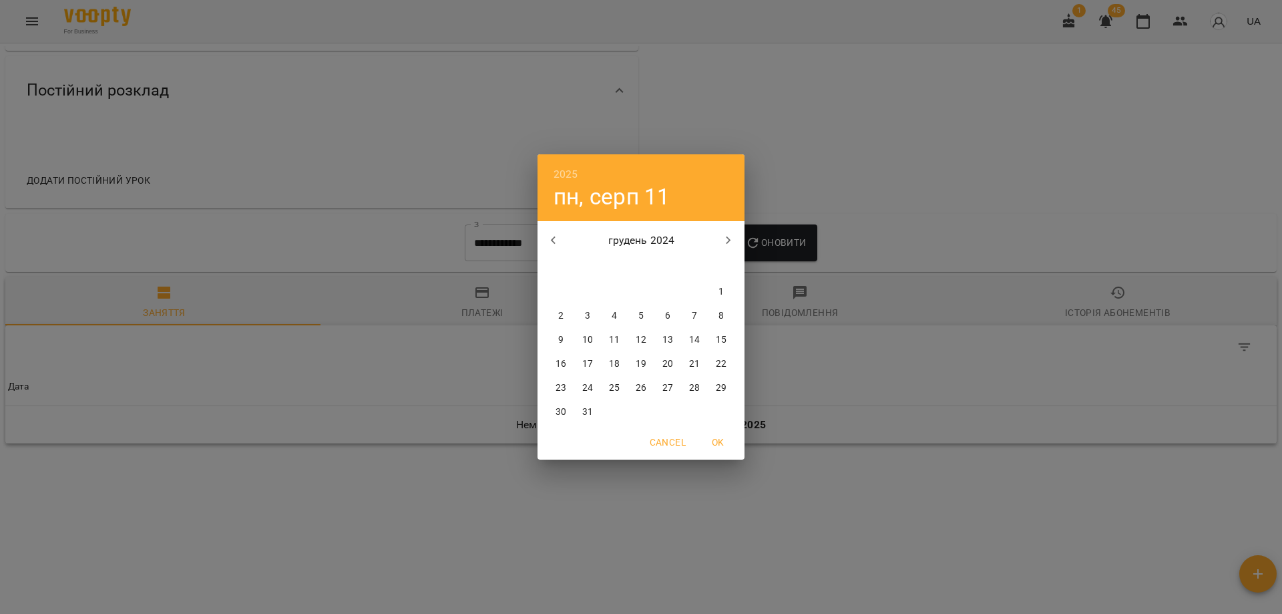
click at [560, 242] on icon "button" at bounding box center [554, 240] width 16 height 16
click at [609, 346] on p "16" at bounding box center [614, 339] width 11 height 13
type input "**********"
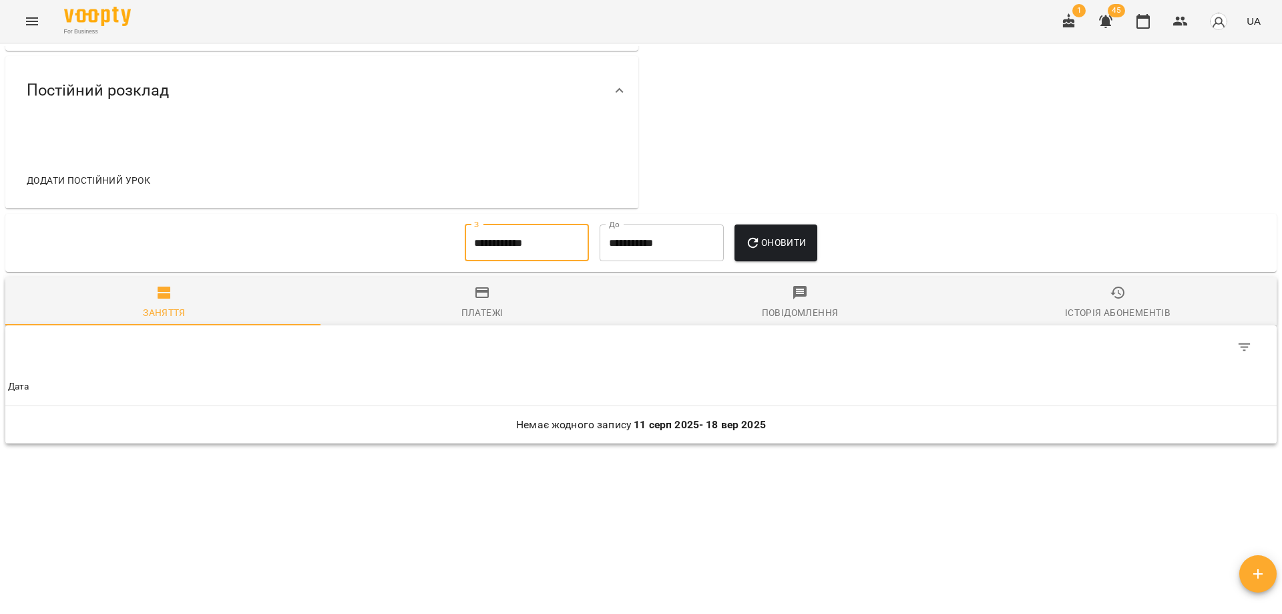
click at [519, 244] on input "**********" at bounding box center [527, 242] width 124 height 37
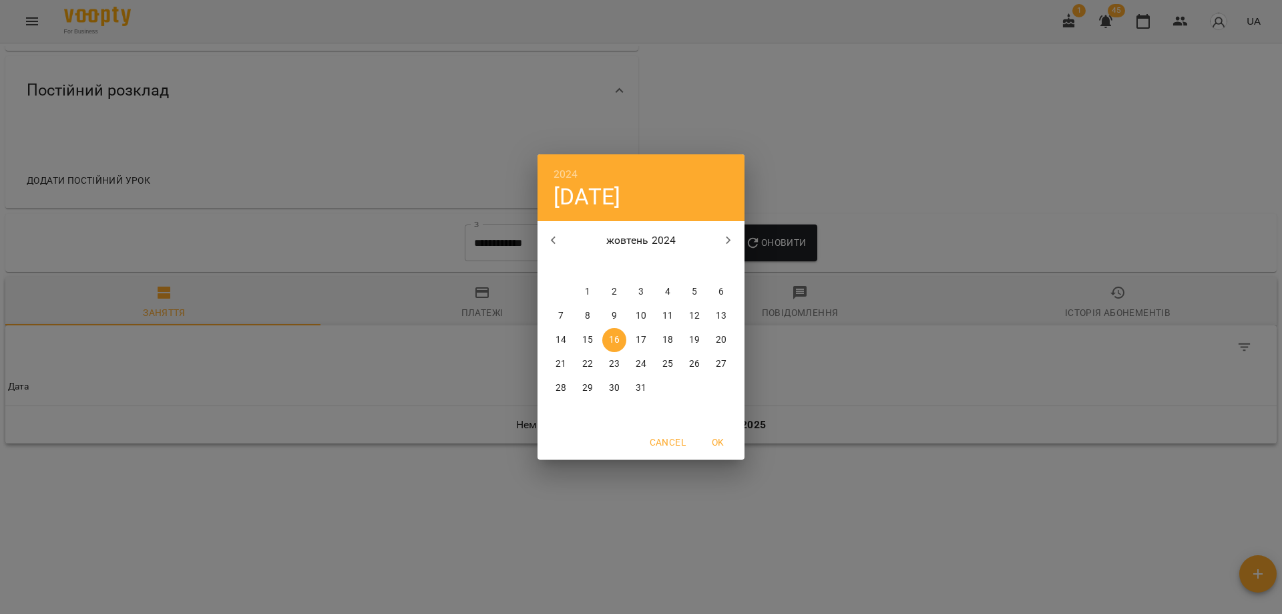
click at [807, 238] on div "2024 ср, жовт [DATE] вт ср чт пт сб нд 30 1 2 3 4 5 6 7 8 9 10 11 12 13 14 15 1…" at bounding box center [641, 307] width 1282 height 614
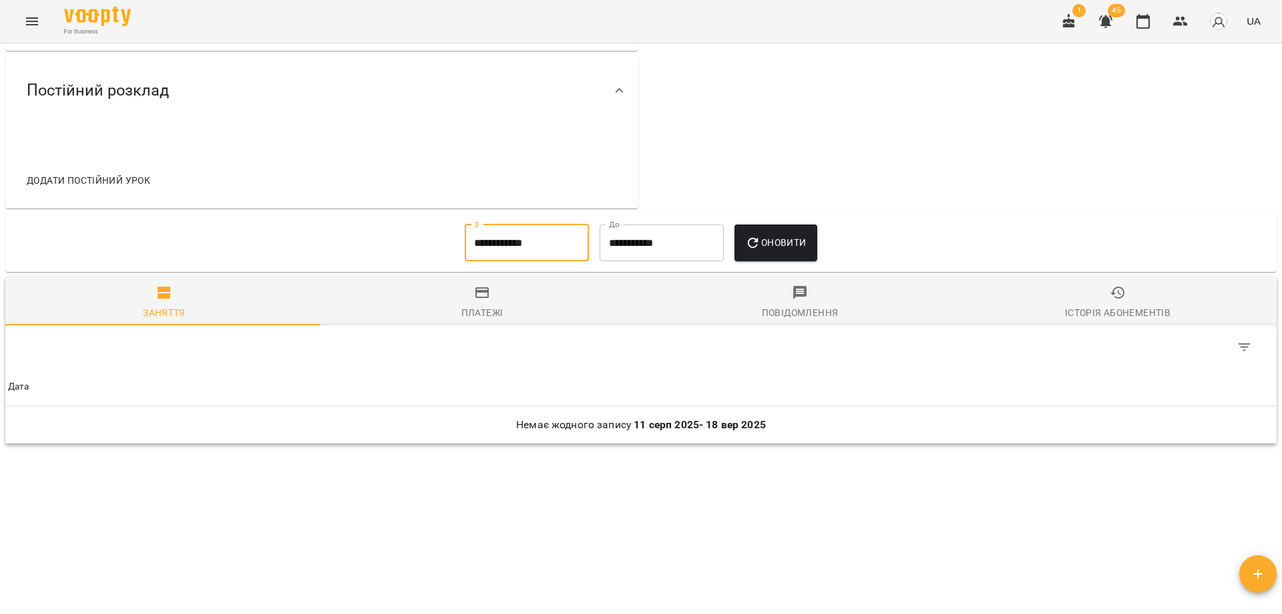
click at [803, 242] on span "Оновити" at bounding box center [775, 242] width 61 height 16
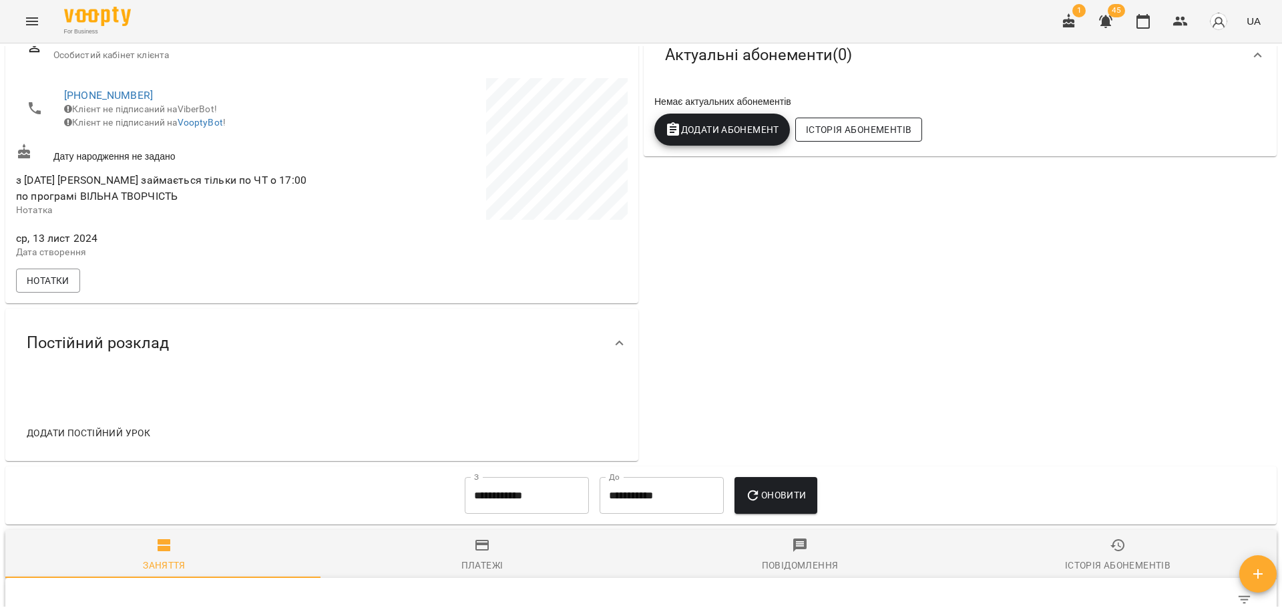
scroll to position [0, 0]
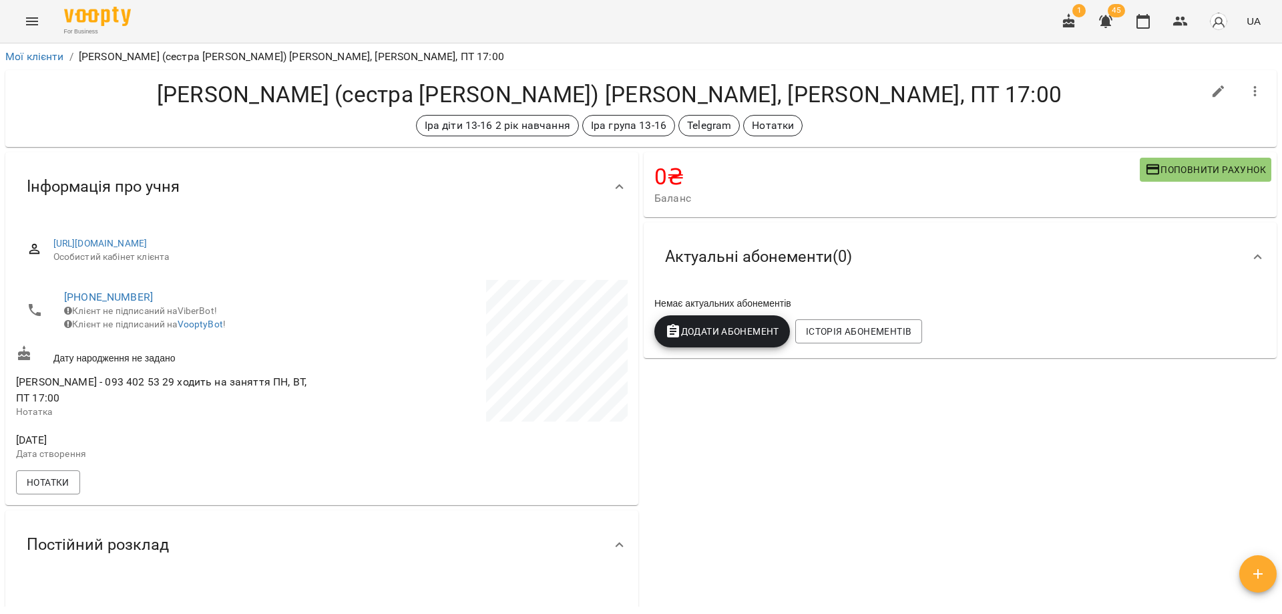
click at [727, 90] on h4 "[PERSON_NAME] (сестра [PERSON_NAME]) [PERSON_NAME], [PERSON_NAME], ПТ 17:00" at bounding box center [609, 94] width 1187 height 27
click at [878, 131] on div "[PERSON_NAME] діти 13-16 2 рік навчання [PERSON_NAME] група 13-16 Telegram Нота…" at bounding box center [609, 125] width 1187 height 21
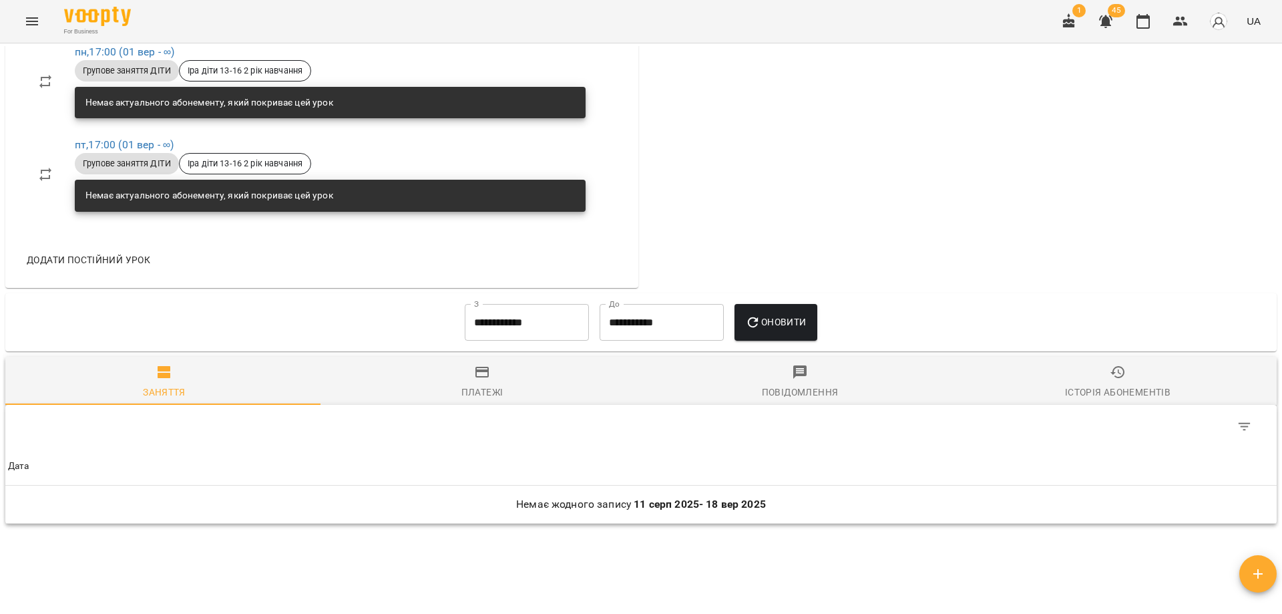
scroll to position [668, 0]
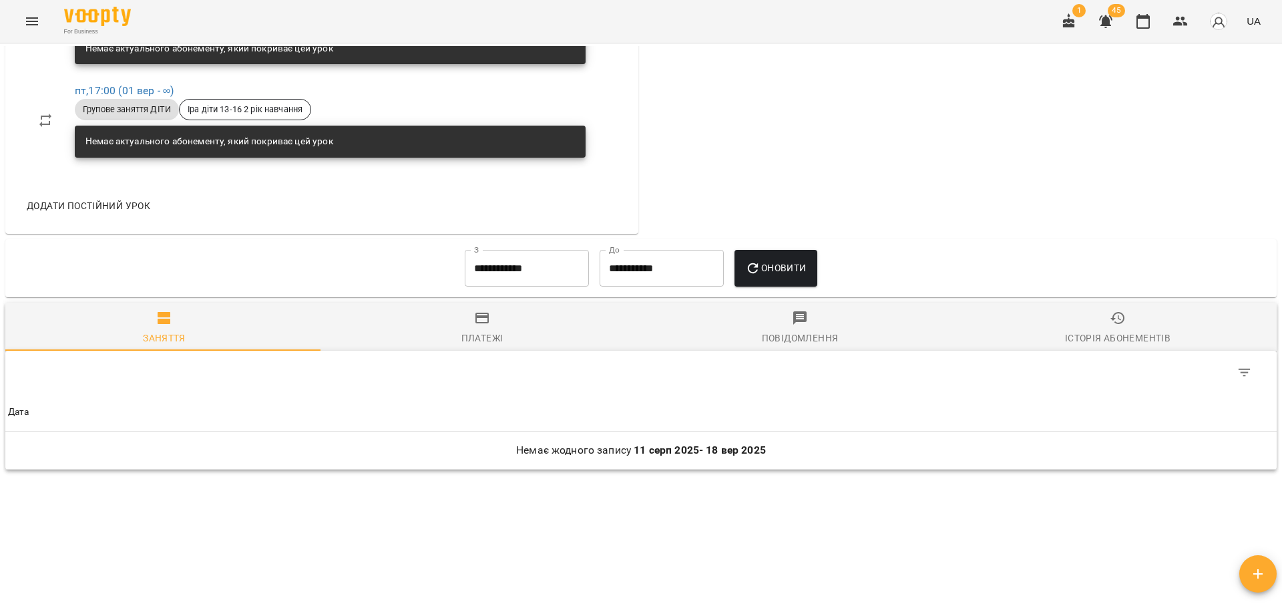
click at [536, 278] on input "**********" at bounding box center [527, 268] width 124 height 37
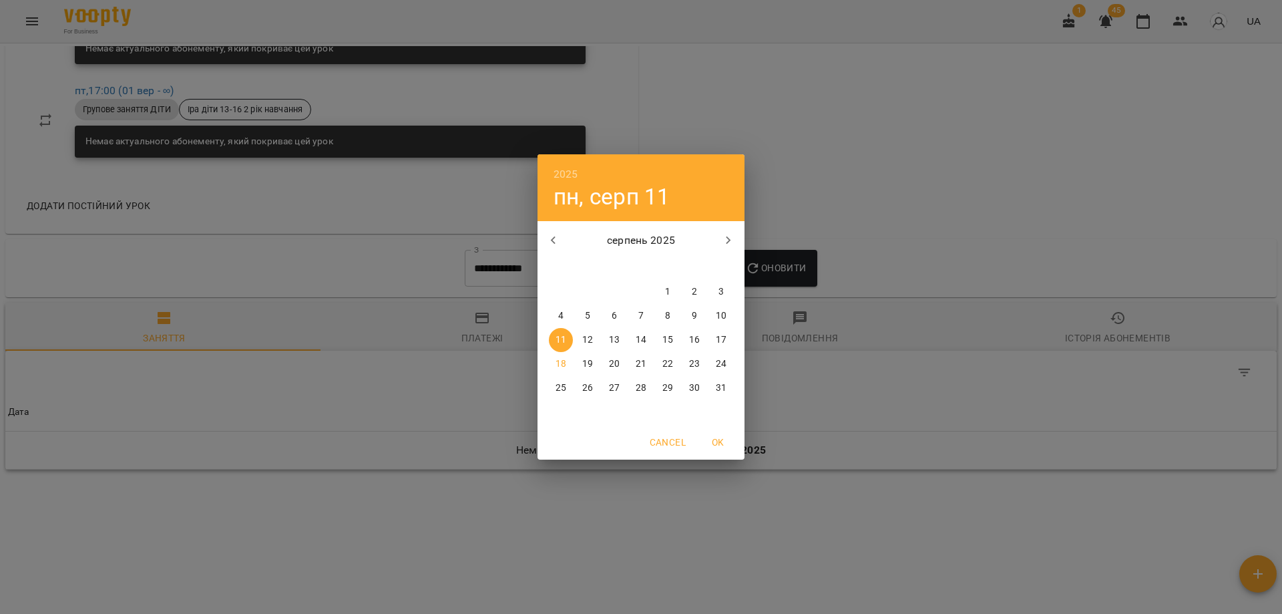
click at [539, 251] on div "серпень 2025" at bounding box center [641, 240] width 207 height 32
click at [549, 244] on icon "button" at bounding box center [554, 240] width 16 height 16
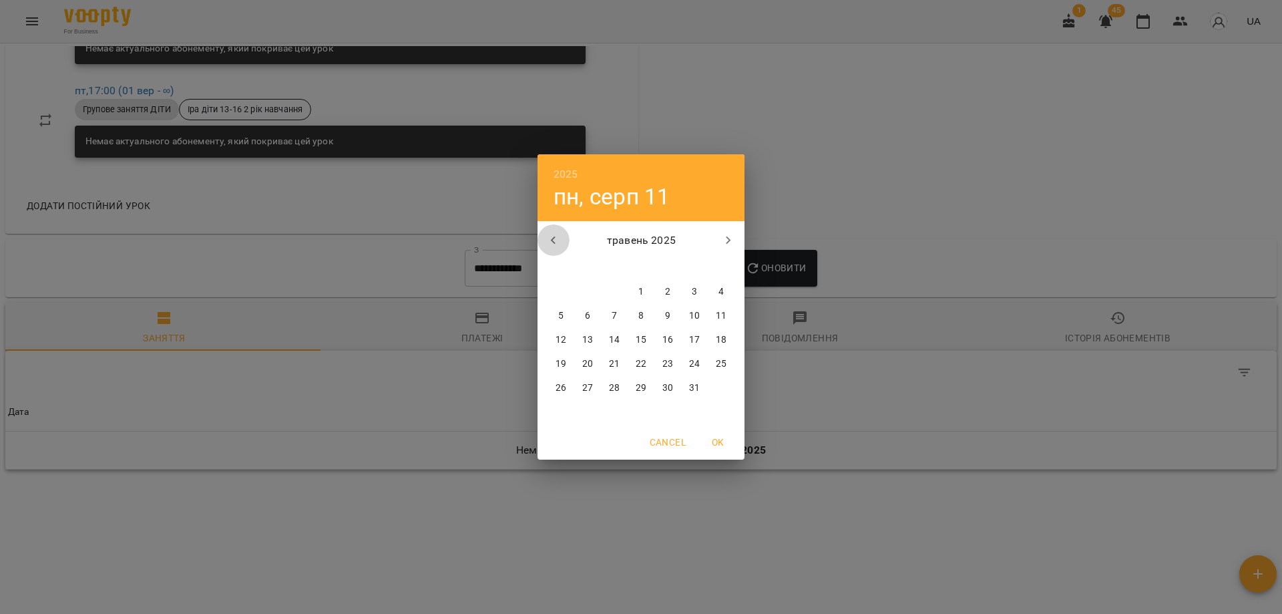
click at [549, 244] on icon "button" at bounding box center [554, 240] width 16 height 16
click at [552, 318] on span "2" at bounding box center [561, 315] width 24 height 13
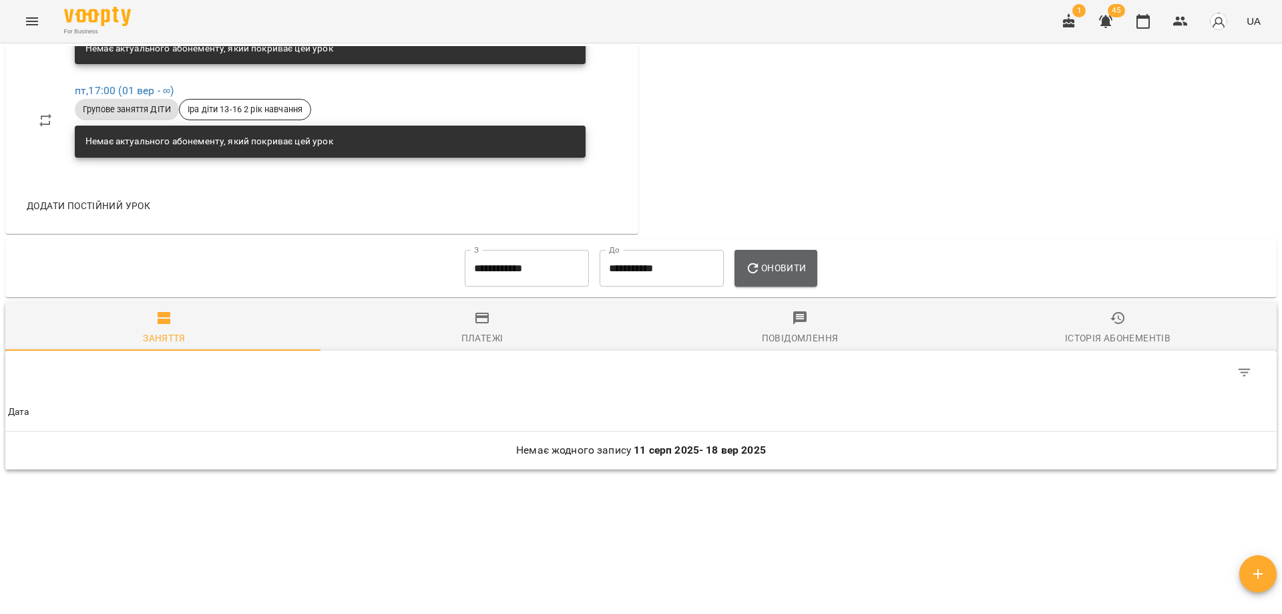
click at [797, 276] on span "Оновити" at bounding box center [775, 268] width 61 height 16
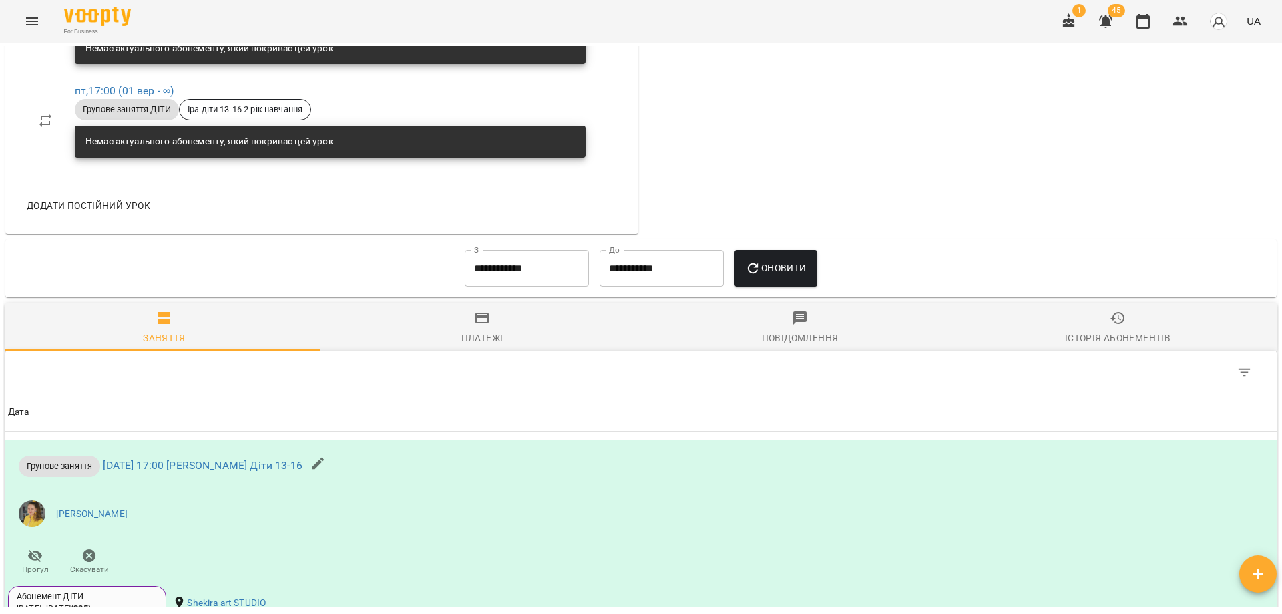
click at [504, 281] on input "**********" at bounding box center [527, 268] width 124 height 37
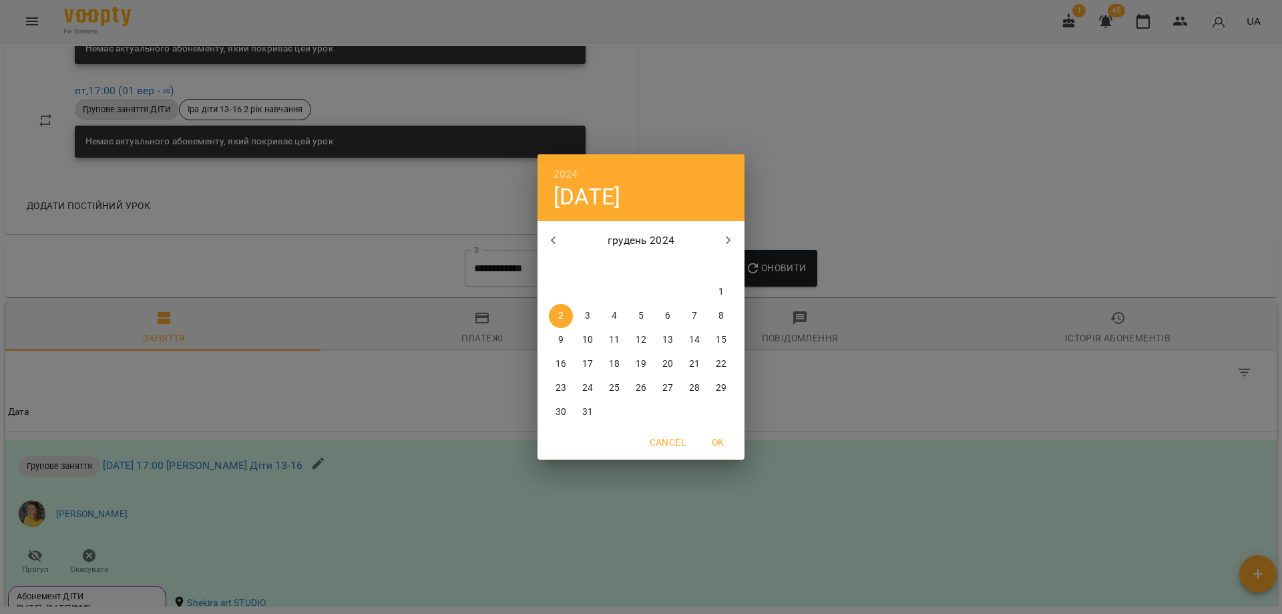
click at [563, 246] on button "button" at bounding box center [554, 240] width 32 height 32
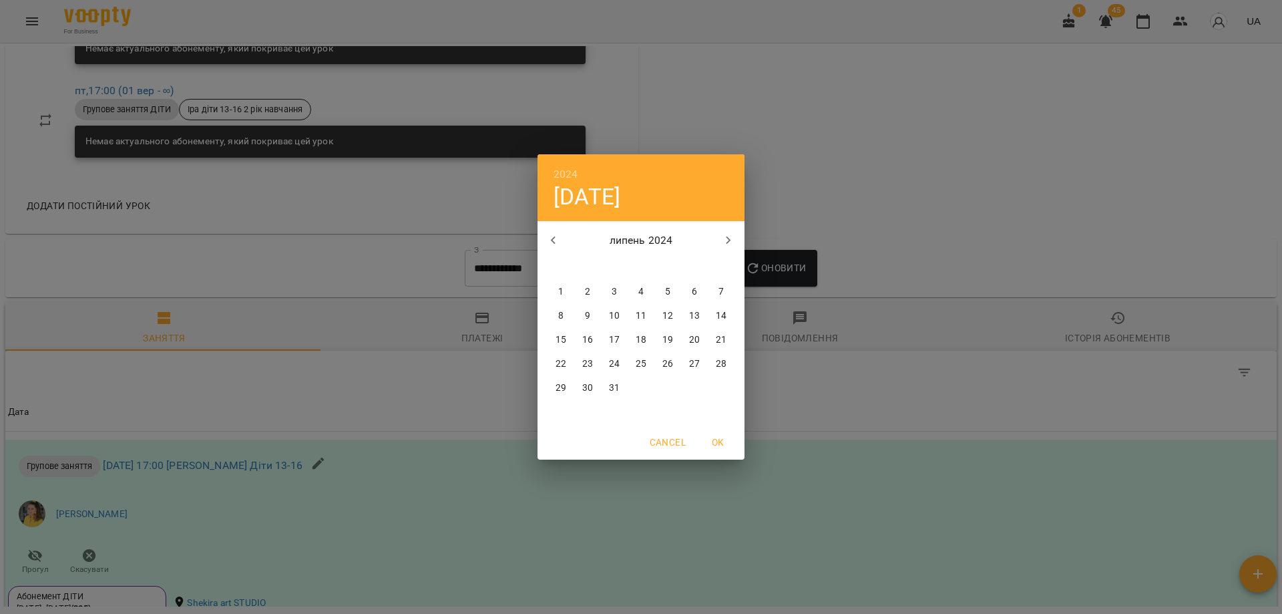
click at [634, 289] on span "4" at bounding box center [641, 291] width 24 height 13
type input "**********"
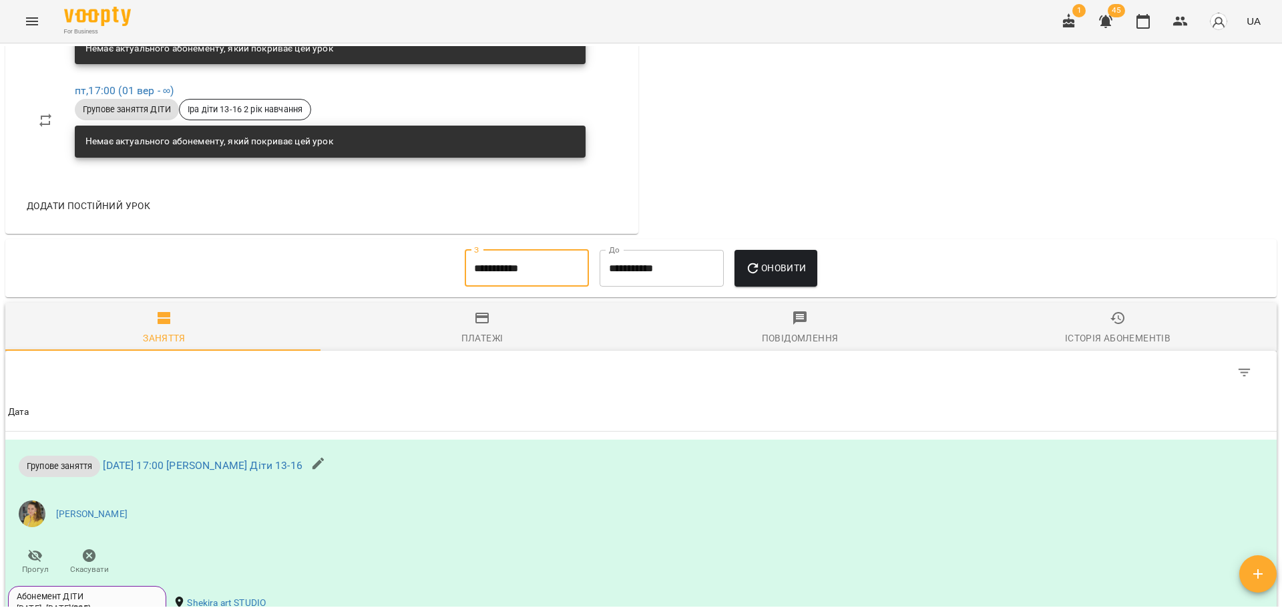
click at [793, 276] on span "Оновити" at bounding box center [775, 268] width 61 height 16
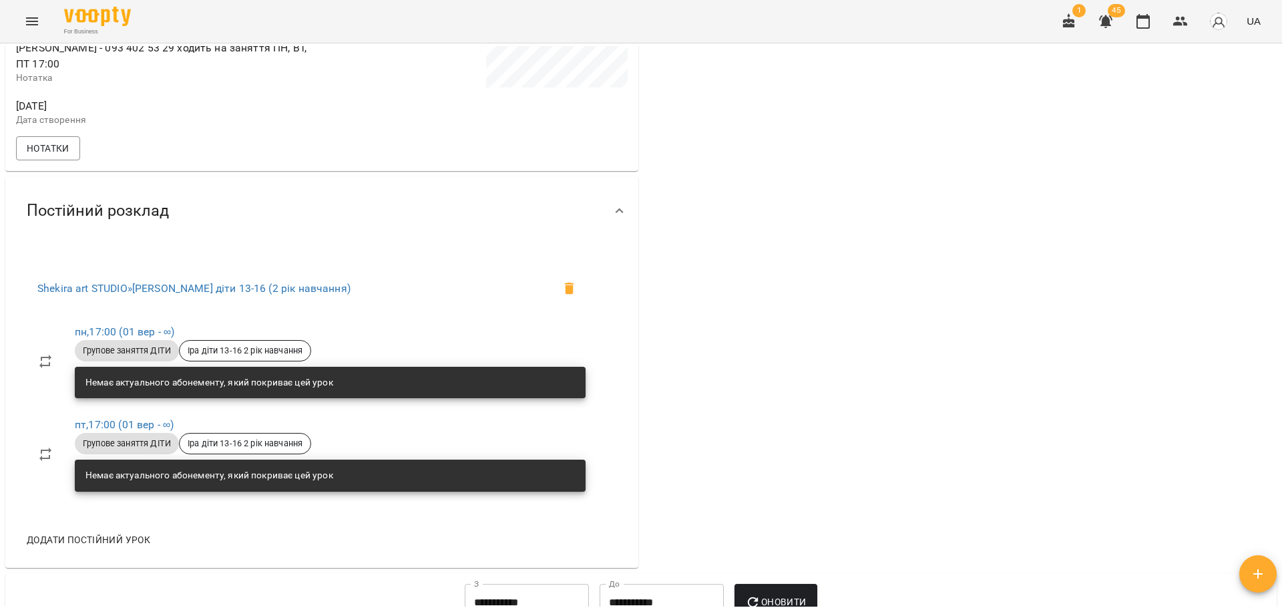
scroll to position [0, 0]
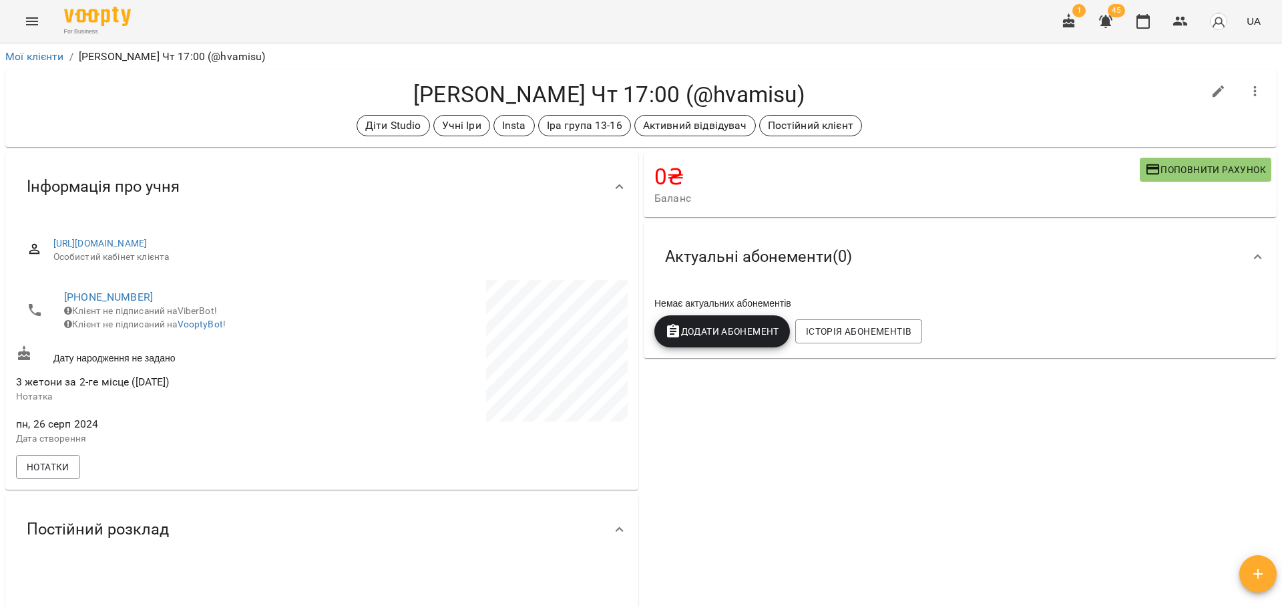
click at [720, 458] on div "0 ₴ Баланс Поповнити рахунок Актуальні абонементи ( 0 ) Немає актуальних абонем…" at bounding box center [960, 400] width 638 height 500
click at [1181, 25] on icon "button" at bounding box center [1180, 21] width 15 height 9
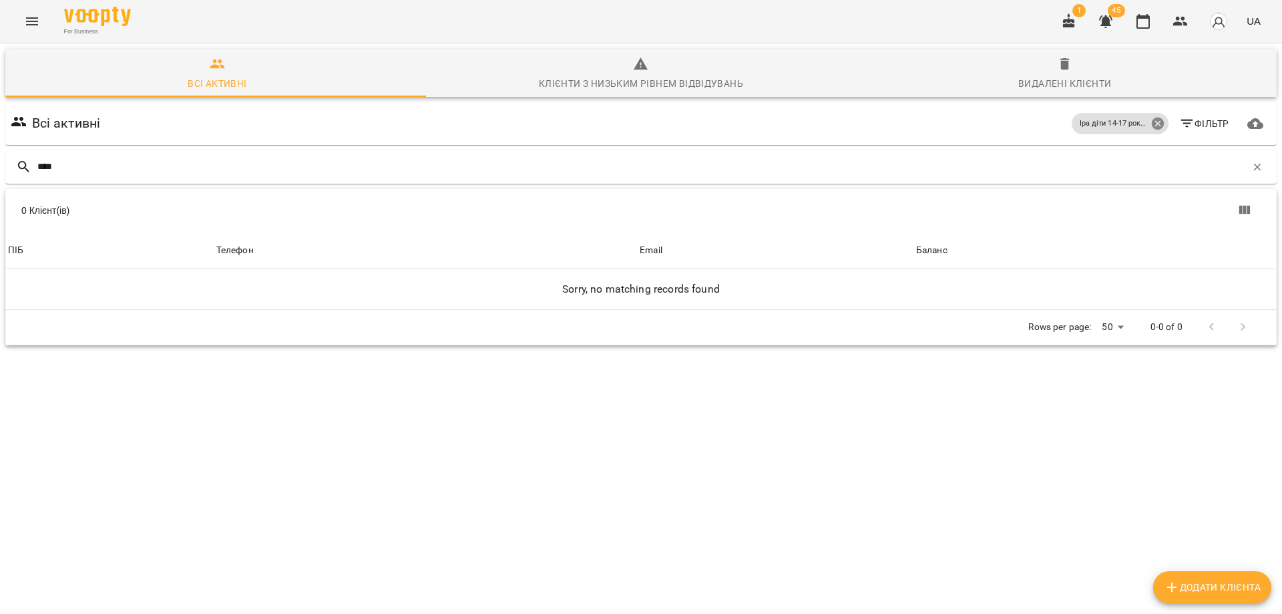
type input "****"
click at [1151, 124] on icon at bounding box center [1157, 124] width 12 height 12
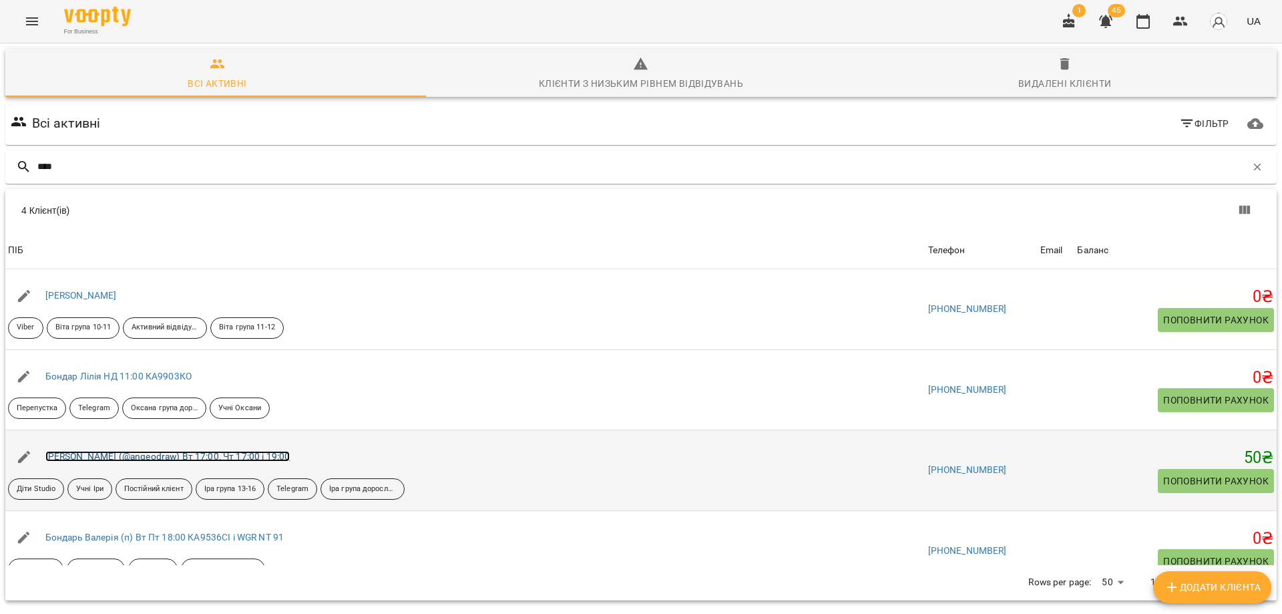
click at [132, 456] on link "[PERSON_NAME] (@angeodraw) Вт 17:00, Чт 17:00 і 19:00" at bounding box center [167, 456] width 245 height 11
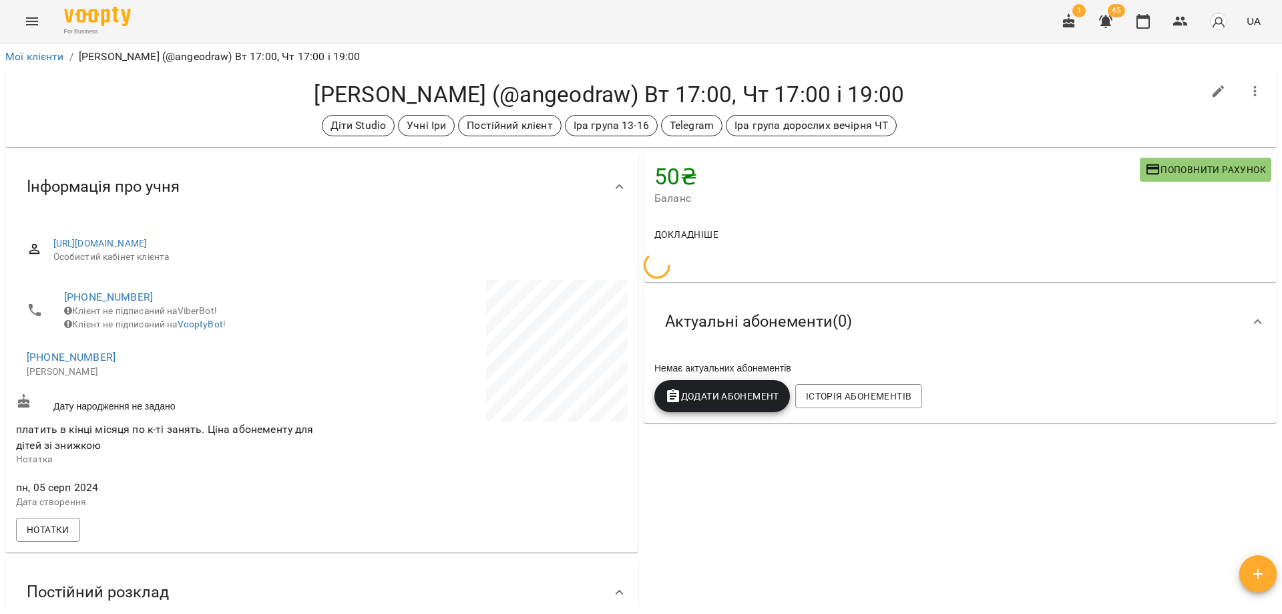
click at [1211, 88] on icon "button" at bounding box center [1219, 91] width 16 height 16
select select "**"
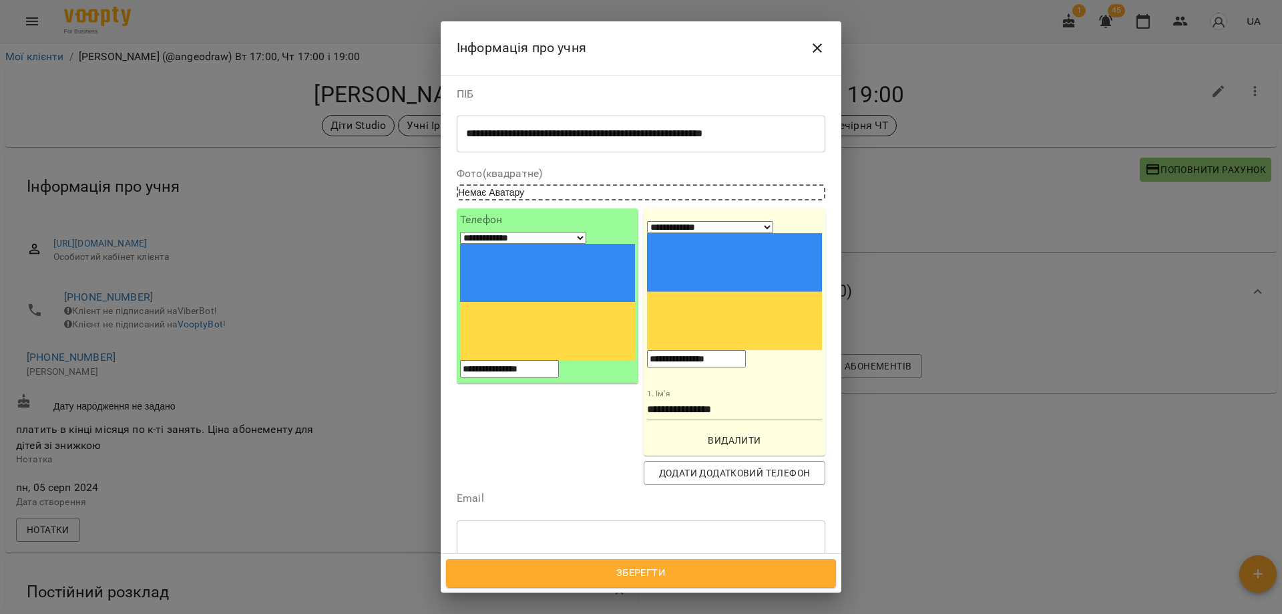
click at [685, 590] on div "Діти Studio Учні Іри Постійний клієнт Іра група 13-16 Telegram Іра група доросл…" at bounding box center [616, 610] width 319 height 40
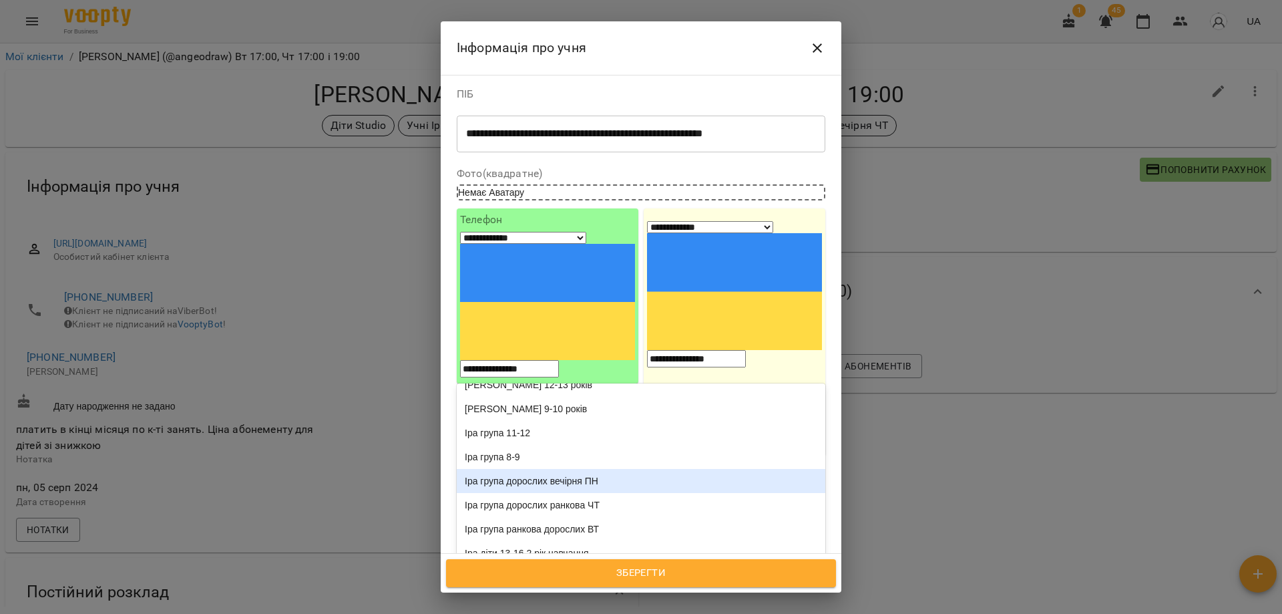
scroll to position [200, 0]
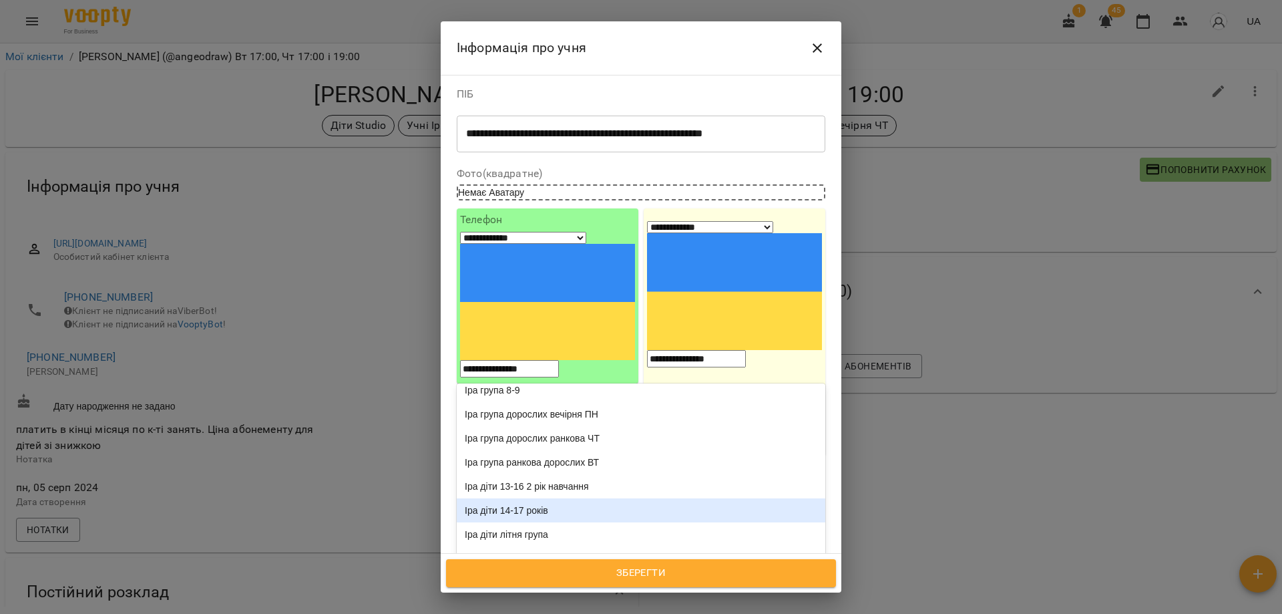
click at [569, 498] on div "Іра діти 14-17 років" at bounding box center [641, 510] width 369 height 24
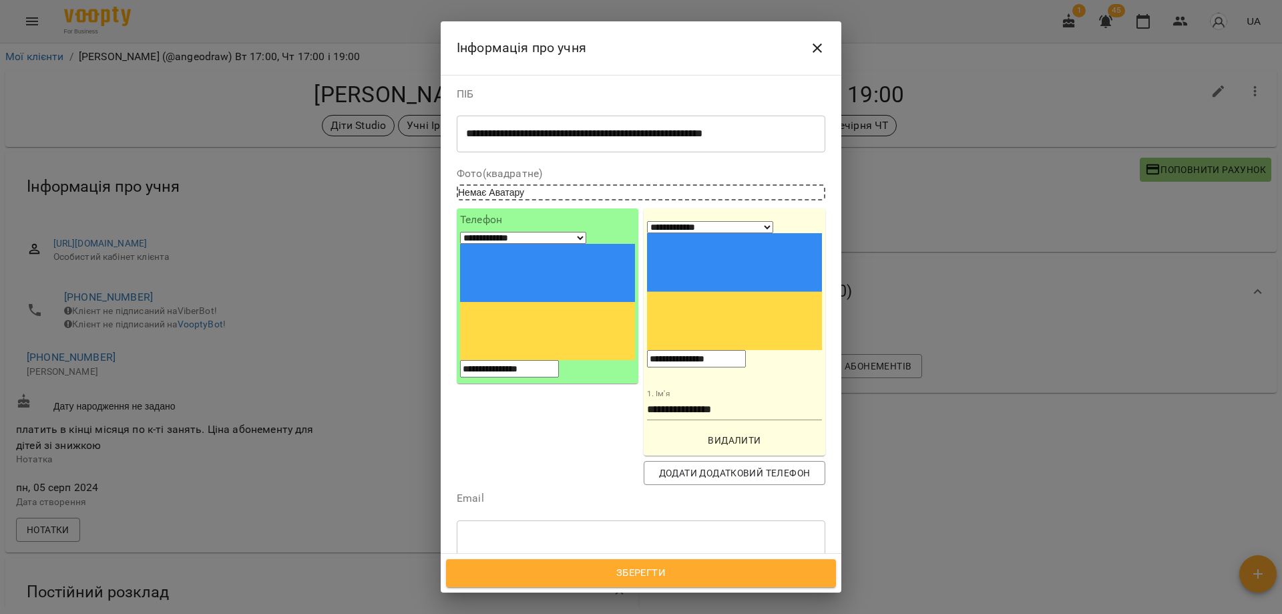
click at [650, 583] on button "Зберегти" at bounding box center [641, 573] width 390 height 28
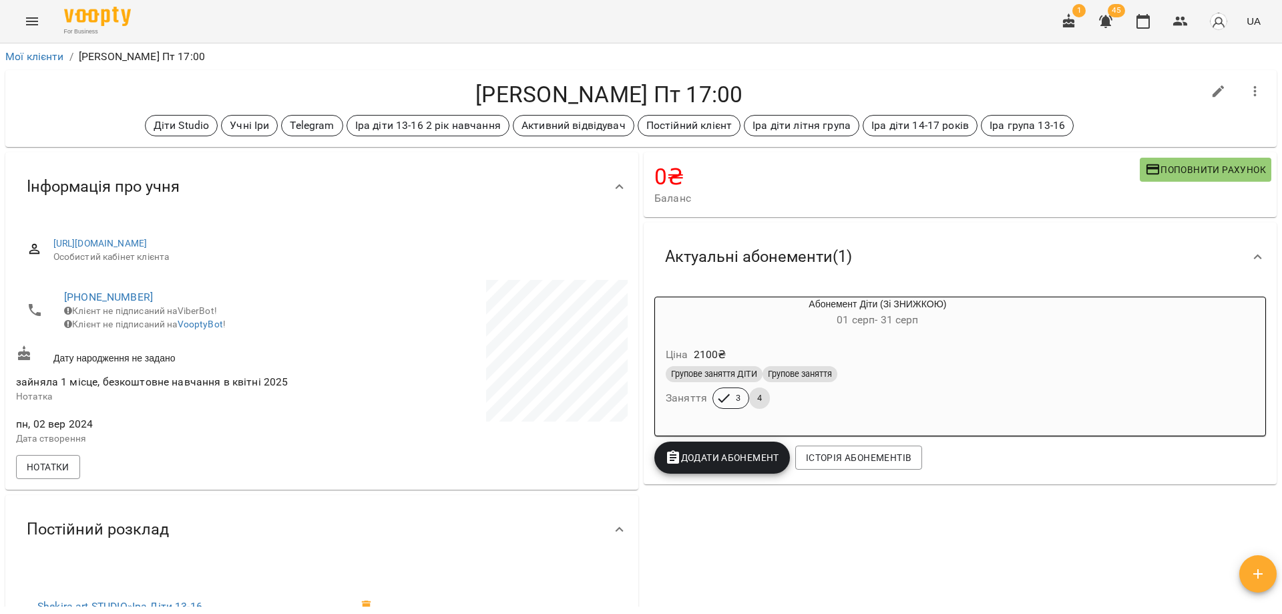
click at [1211, 98] on icon "button" at bounding box center [1219, 91] width 16 height 16
select select "**"
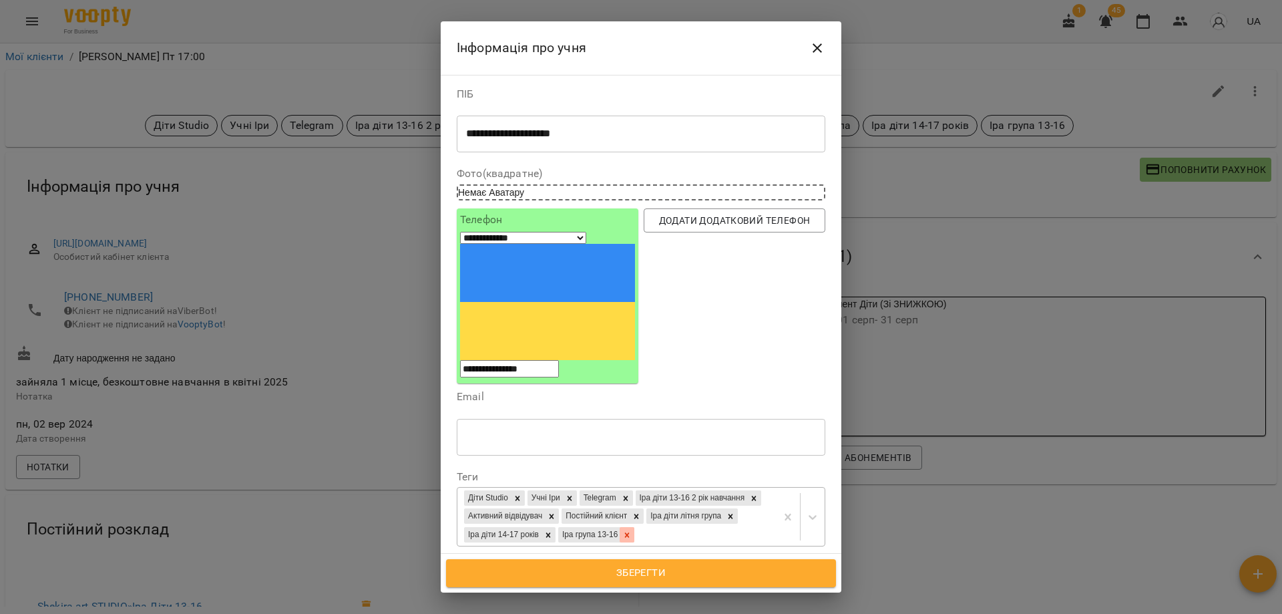
click at [632, 530] on icon at bounding box center [626, 534] width 9 height 9
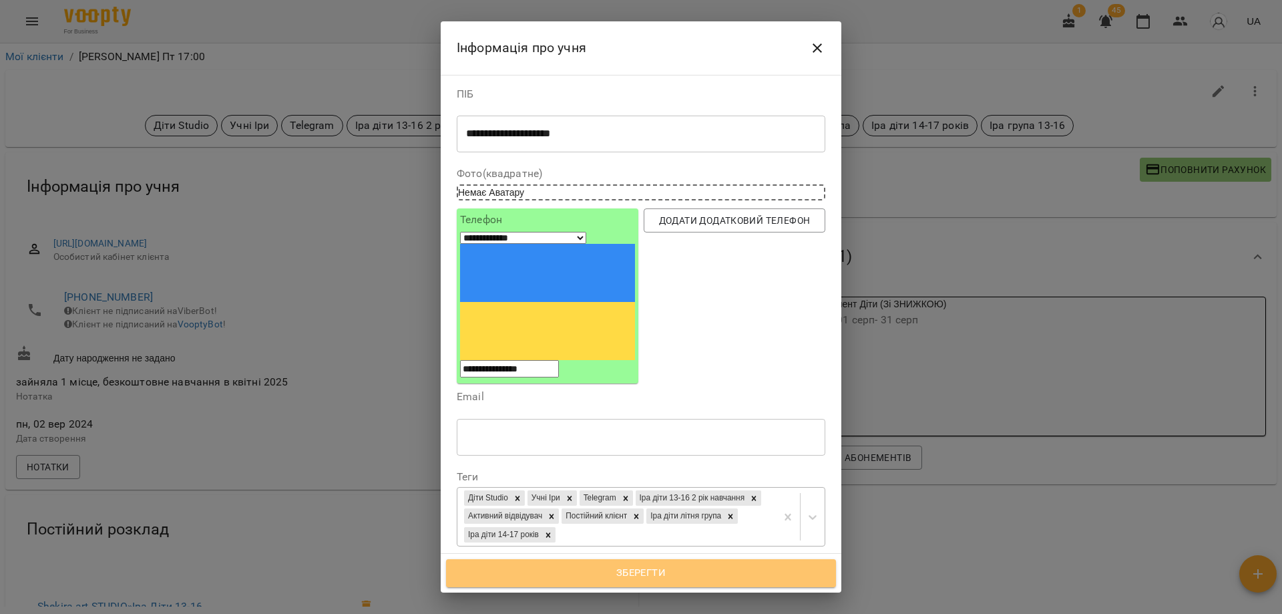
click at [639, 572] on span "Зберегти" at bounding box center [641, 572] width 361 height 17
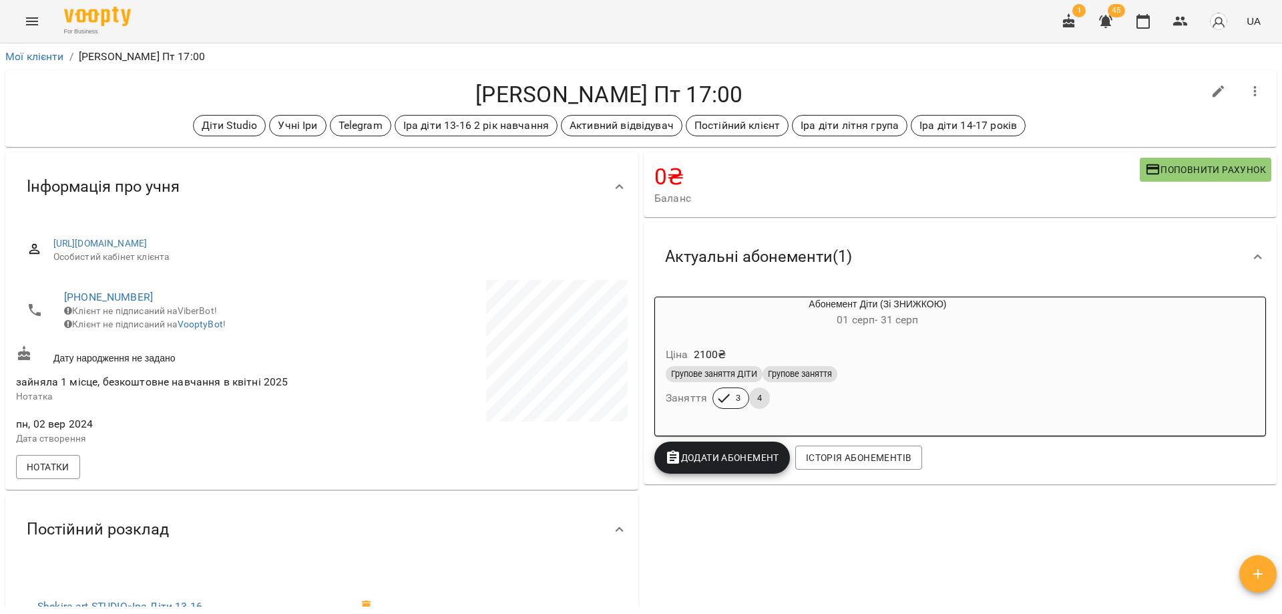
click at [1090, 104] on h4 "[PERSON_NAME] Пт 17:00" at bounding box center [609, 94] width 1187 height 27
click at [908, 542] on div "0 ₴ Баланс Поповнити рахунок Актуальні абонементи ( 1 ) Абонемент Діти (Зі ЗНИЖ…" at bounding box center [960, 564] width 638 height 829
click at [773, 574] on div "0 ₴ Баланс Поповнити рахунок Актуальні абонементи ( 1 ) Абонемент Діти (Зі ЗНИЖ…" at bounding box center [960, 564] width 638 height 829
click at [1075, 62] on ol "Мої клієнти / [PERSON_NAME] Пн Пт 17:00" at bounding box center [641, 57] width 1272 height 16
click at [872, 524] on div "0 ₴ Баланс Поповнити рахунок Актуальні абонементи ( 1 ) Абонемент Діти (Зі ЗНИЖ…" at bounding box center [960, 564] width 638 height 829
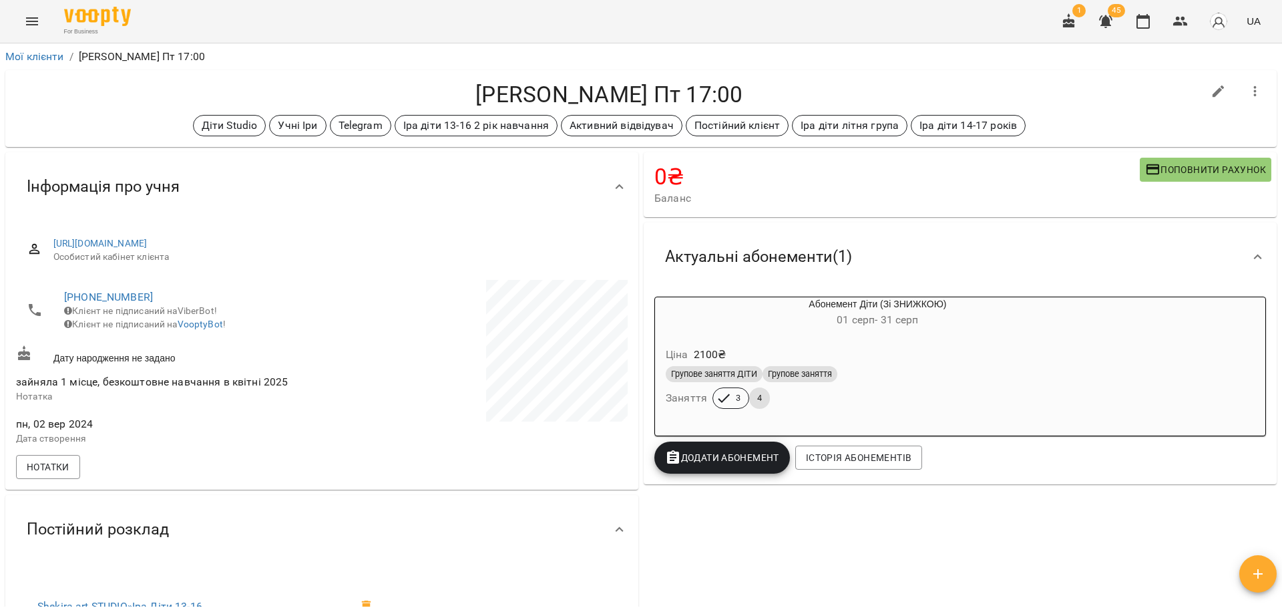
click at [912, 164] on h4 "0 ₴" at bounding box center [898, 176] width 486 height 27
click at [1149, 32] on button "button" at bounding box center [1143, 21] width 32 height 32
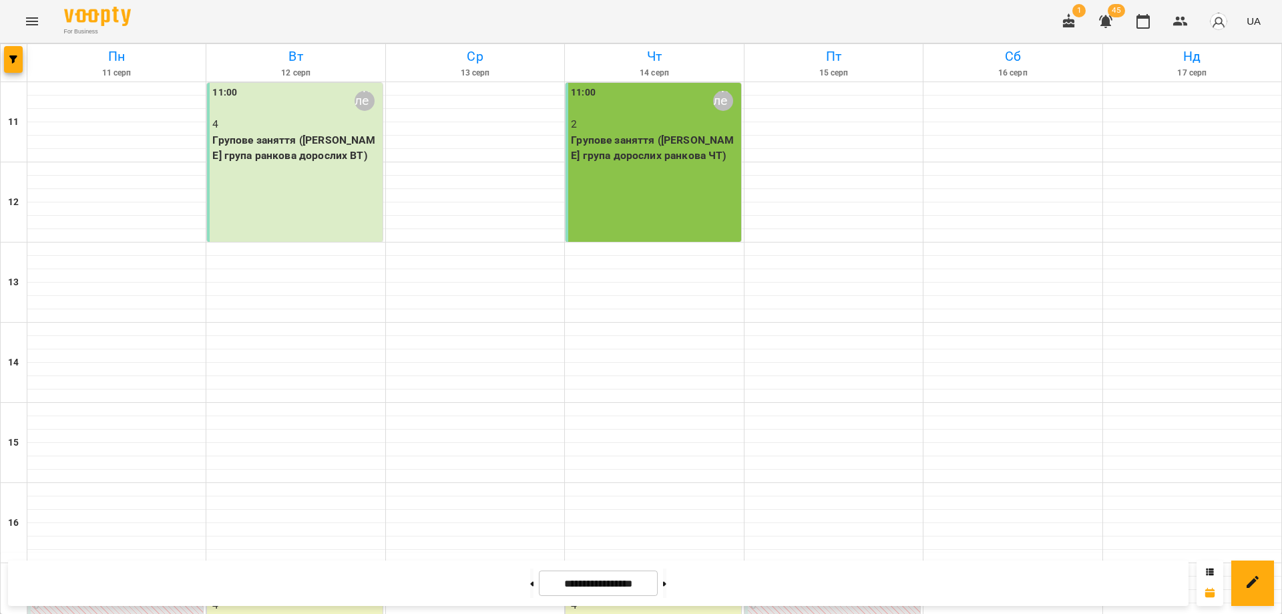
click at [30, 25] on icon "Menu" at bounding box center [32, 21] width 12 height 8
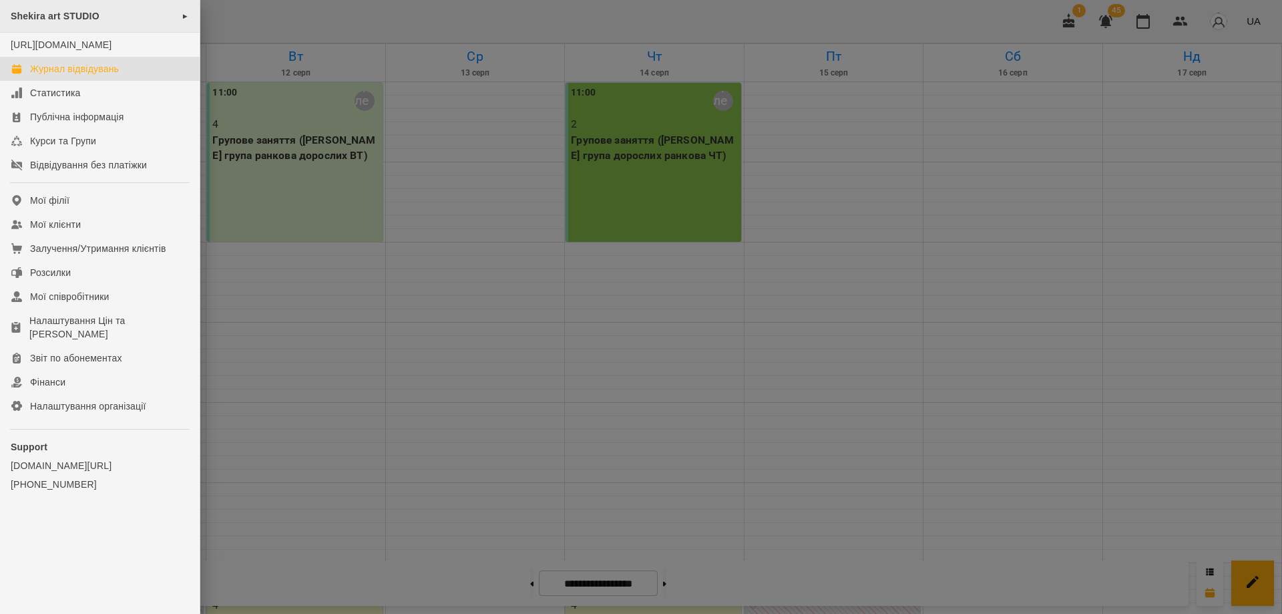
click at [41, 22] on div "Shekira art STUDIO ►" at bounding box center [100, 16] width 200 height 33
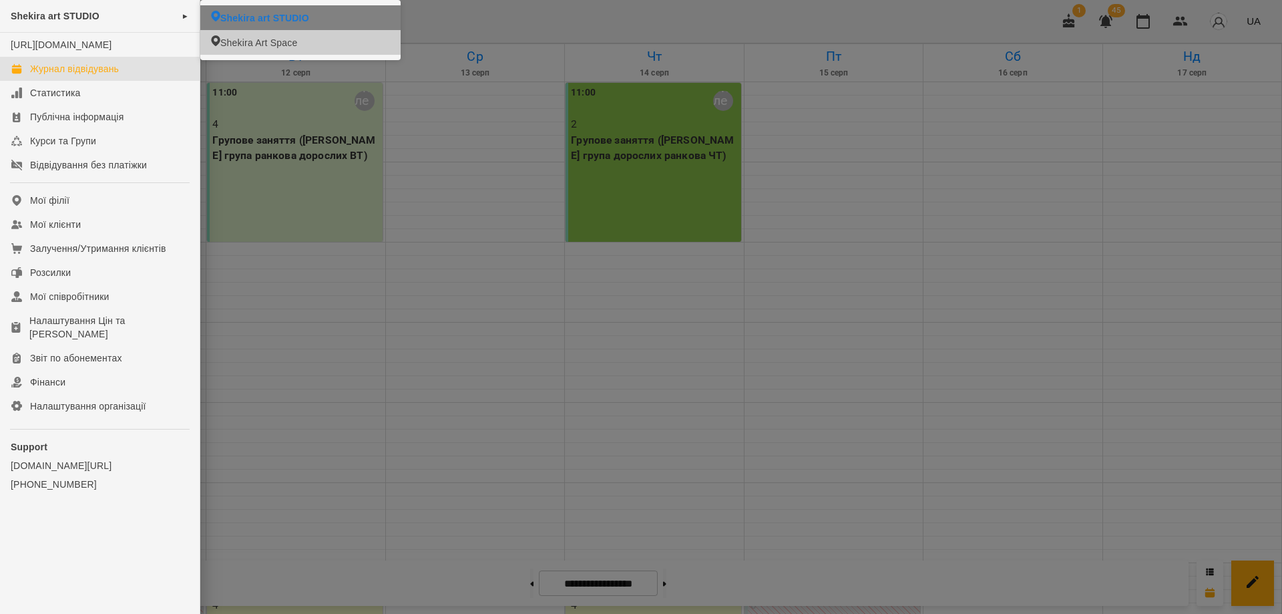
click at [249, 45] on span "Shekira Art Space" at bounding box center [258, 42] width 77 height 13
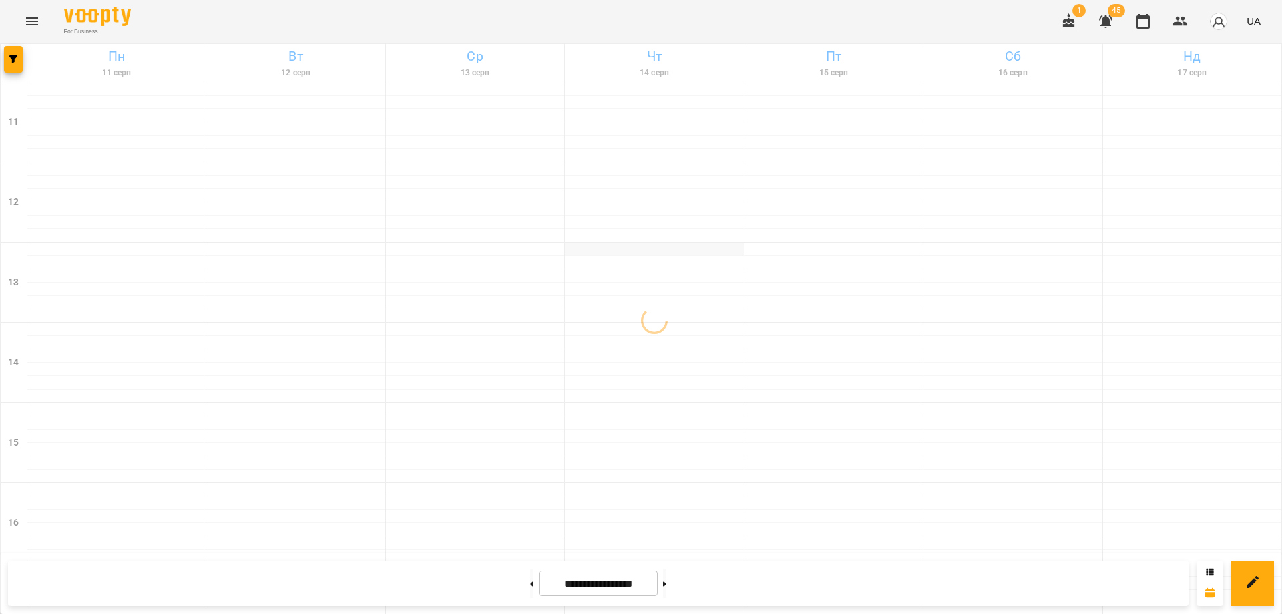
scroll to position [250, 0]
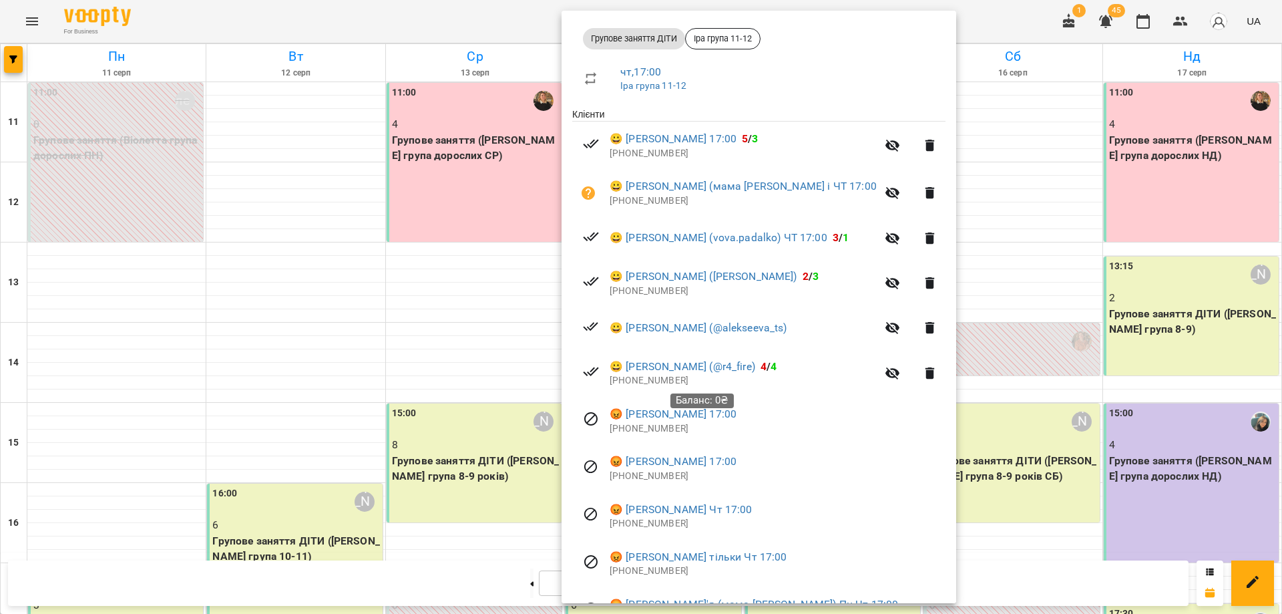
scroll to position [200, 0]
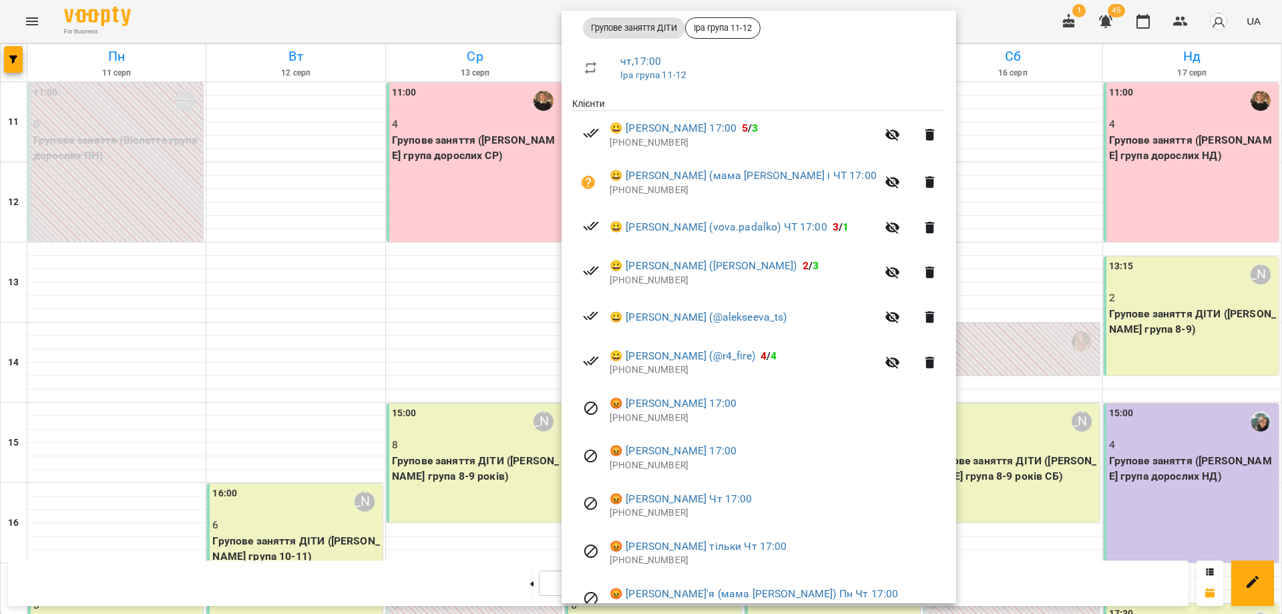
click at [1142, 28] on div at bounding box center [641, 307] width 1282 height 614
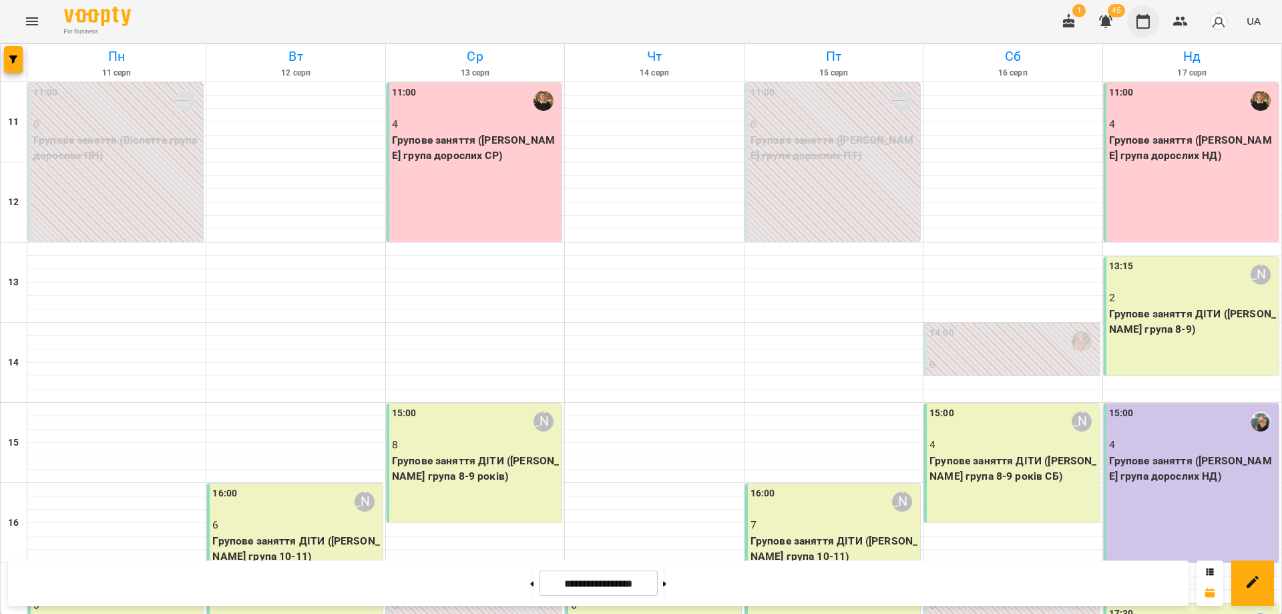
click at [1159, 24] on button "button" at bounding box center [1143, 21] width 32 height 32
click at [1183, 25] on icon "button" at bounding box center [1180, 21] width 15 height 9
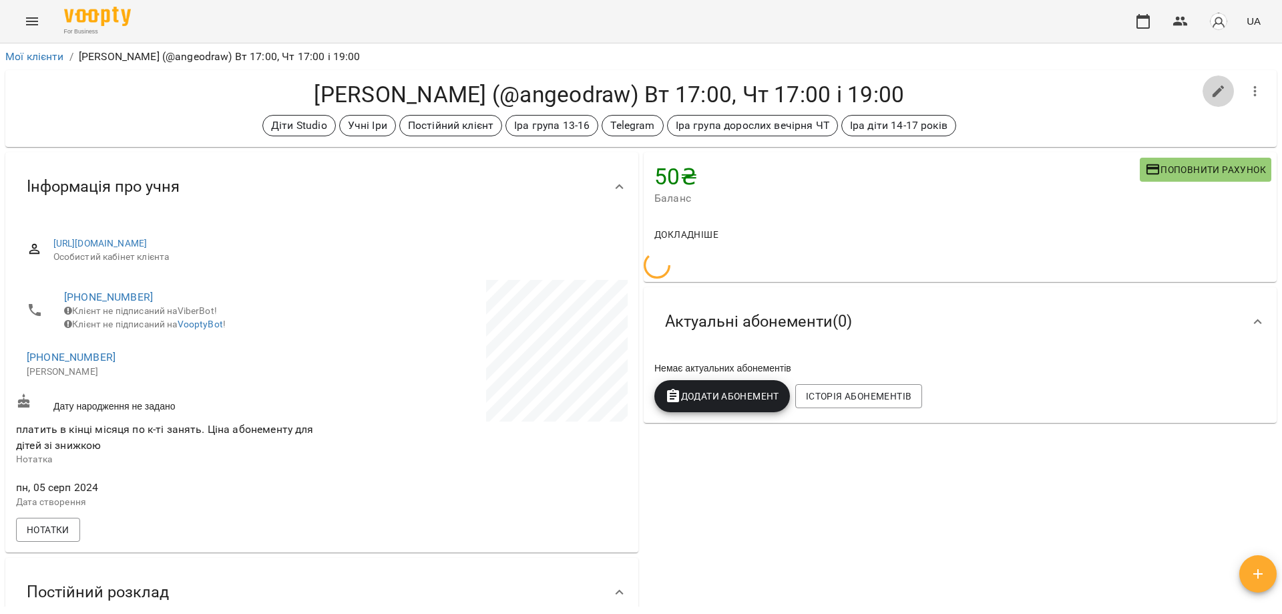
click at [1213, 91] on icon "button" at bounding box center [1219, 91] width 12 height 12
select select "**"
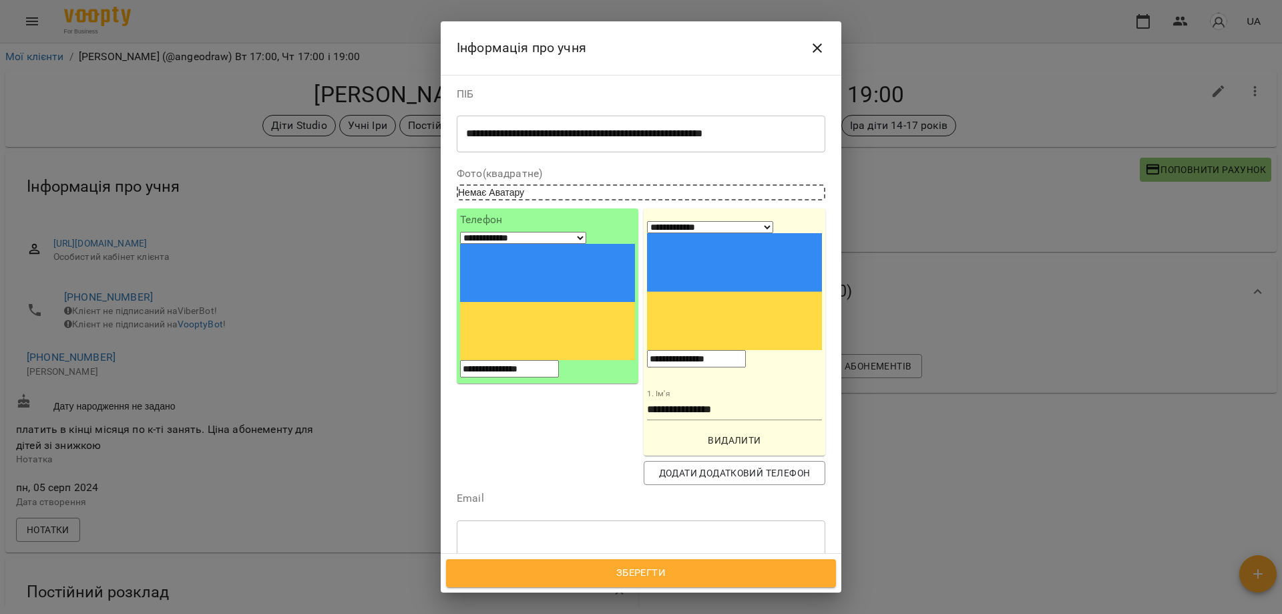
click at [656, 590] on div "Діти Studio Учні Іри Постійний клієнт Іра група 13-16 Telegram Іра група доросл…" at bounding box center [616, 610] width 319 height 40
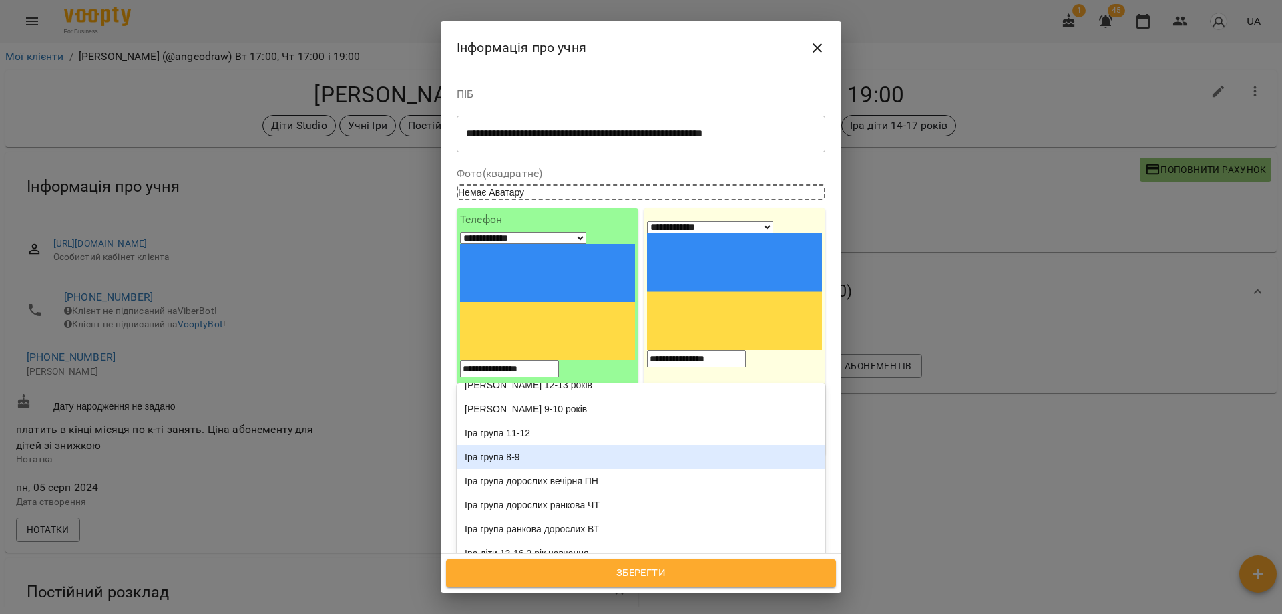
type input "*"
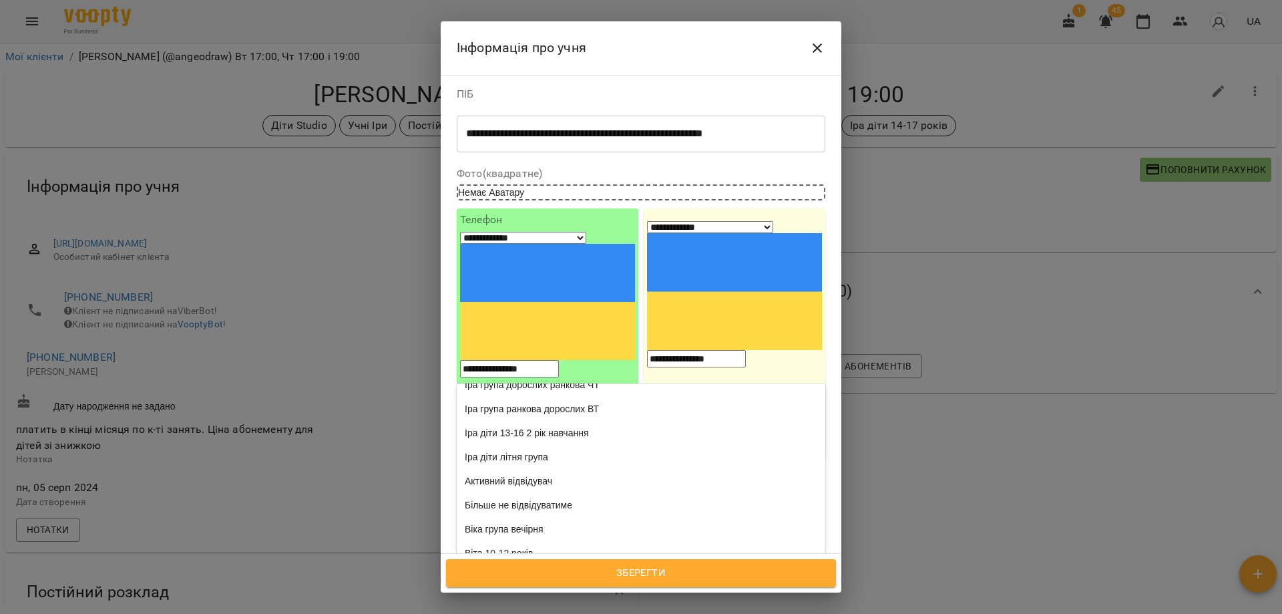
scroll to position [4, 0]
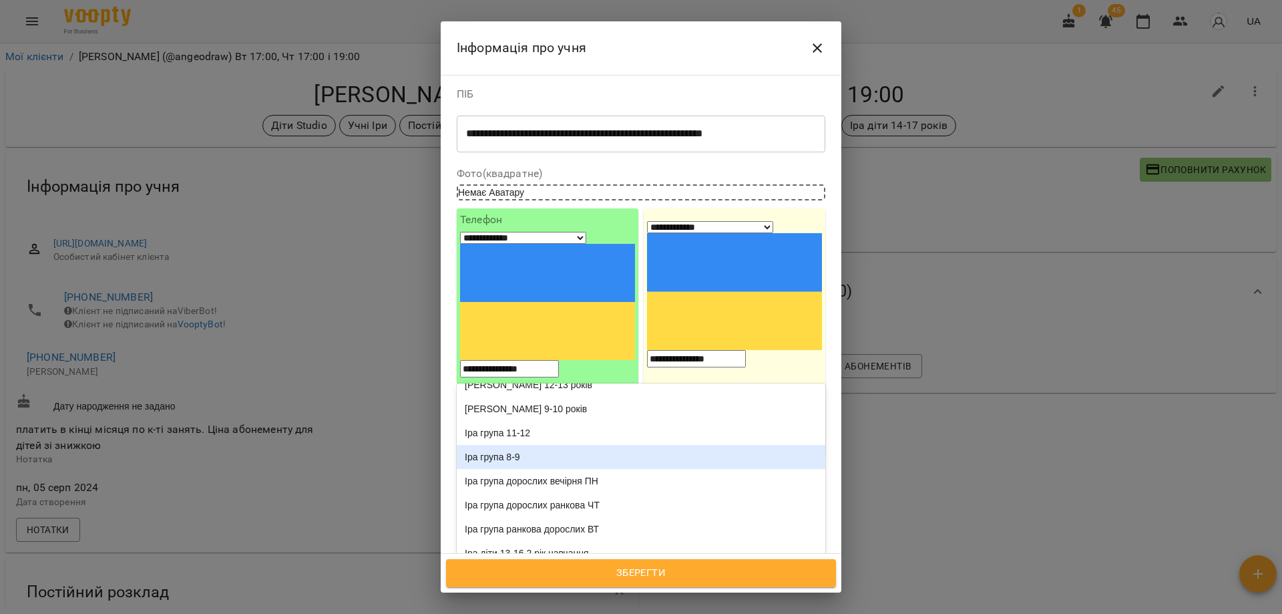
type input "*"
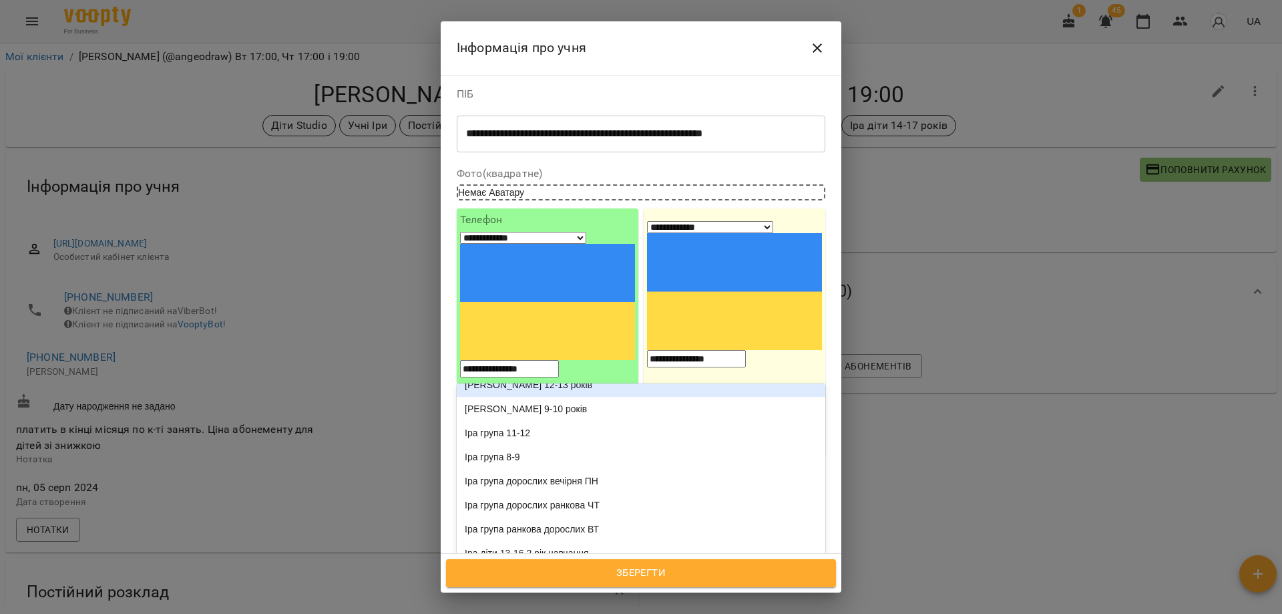
type input "*"
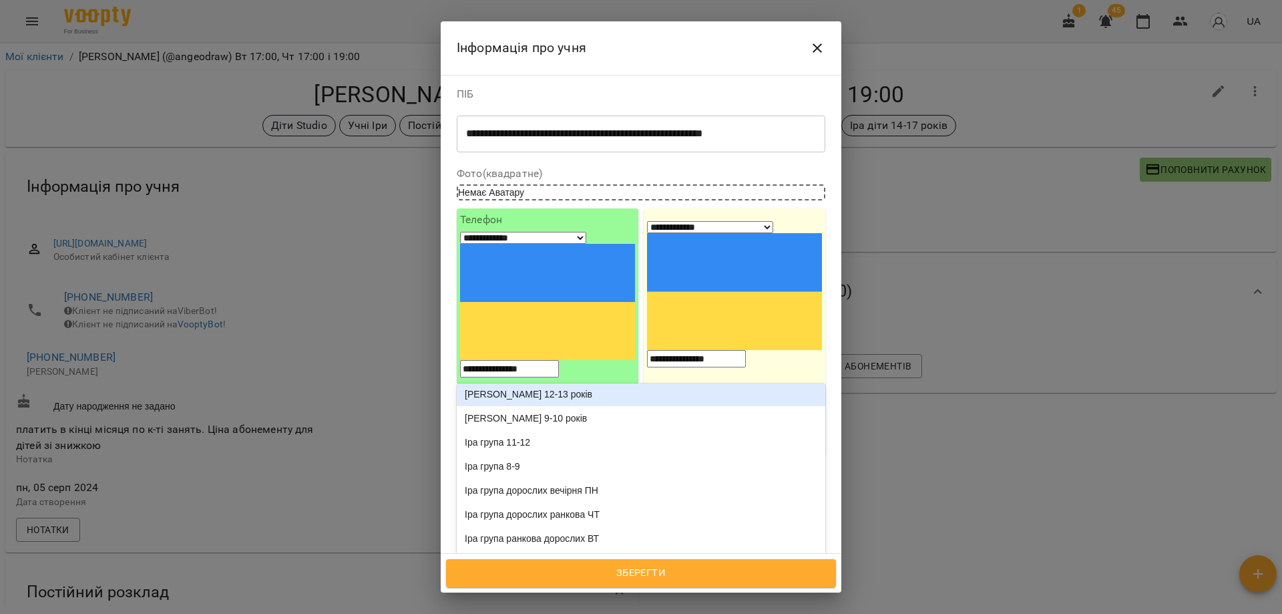
type input "**"
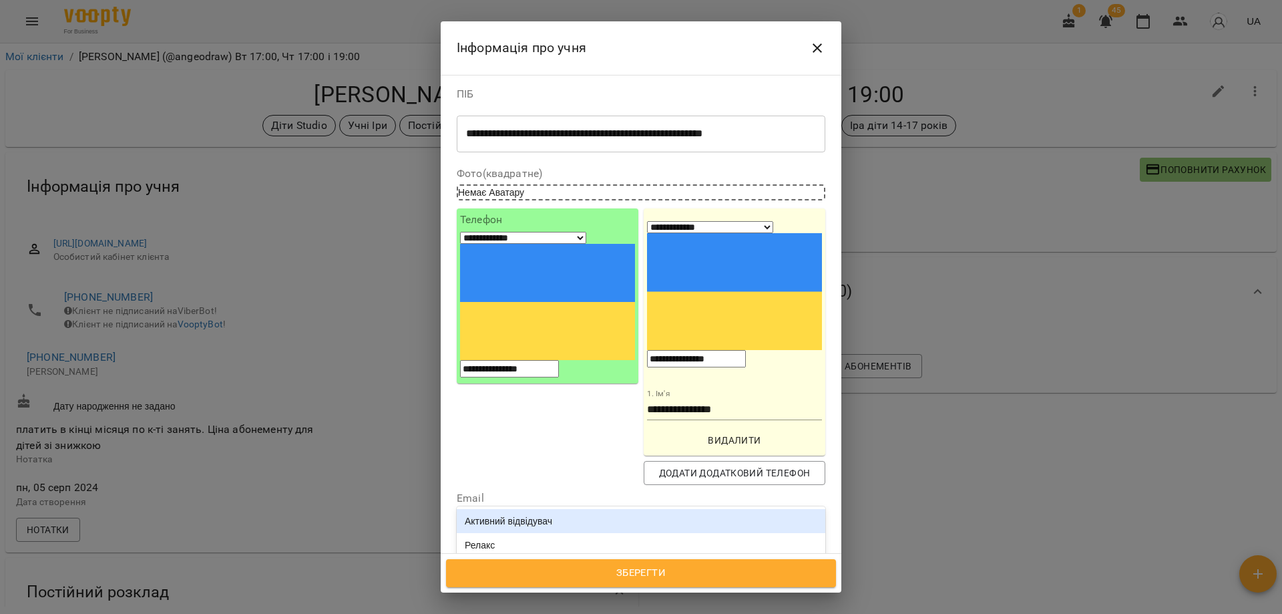
scroll to position [0, 0]
click at [609, 509] on div "Активний відвідувач" at bounding box center [641, 521] width 369 height 24
click at [657, 572] on span "Зберегти" at bounding box center [641, 572] width 361 height 17
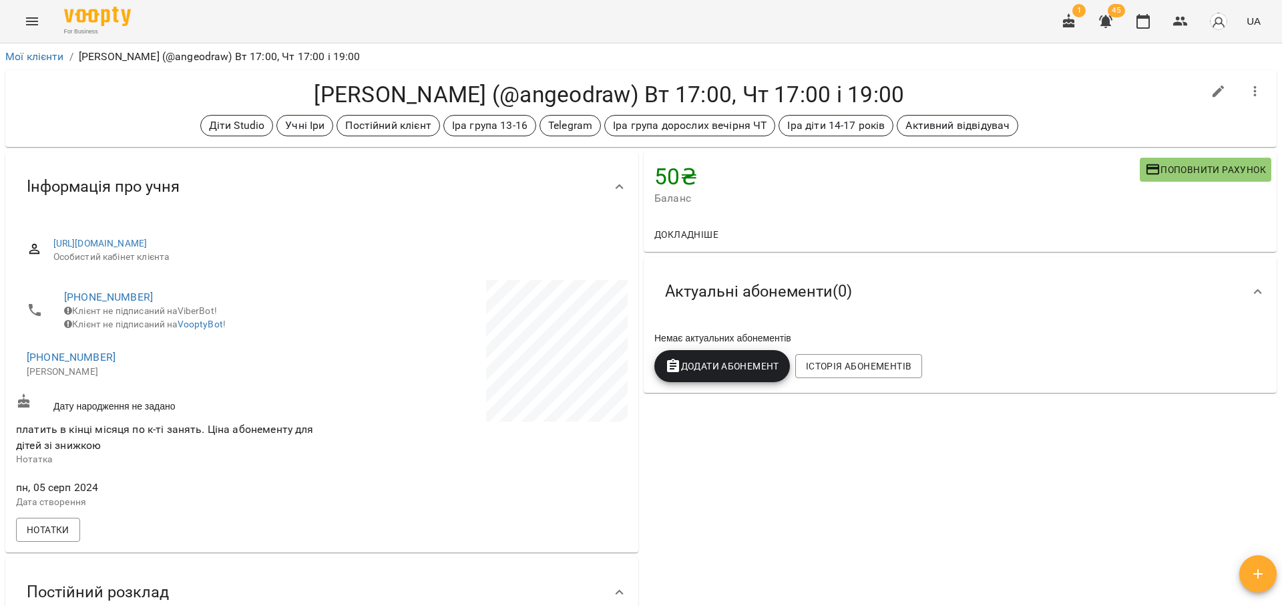
click at [775, 451] on div "50 ₴ Баланс Поповнити рахунок Докладніше -900 ₴ Абонементи -900 ₴ Без призначен…" at bounding box center [960, 504] width 638 height 709
click at [831, 449] on div "50 ₴ Баланс Поповнити рахунок Докладніше -900 ₴ Абонементи -900 ₴ Без призначен…" at bounding box center [960, 504] width 638 height 709
click at [1181, 26] on icon "button" at bounding box center [1181, 21] width 16 height 16
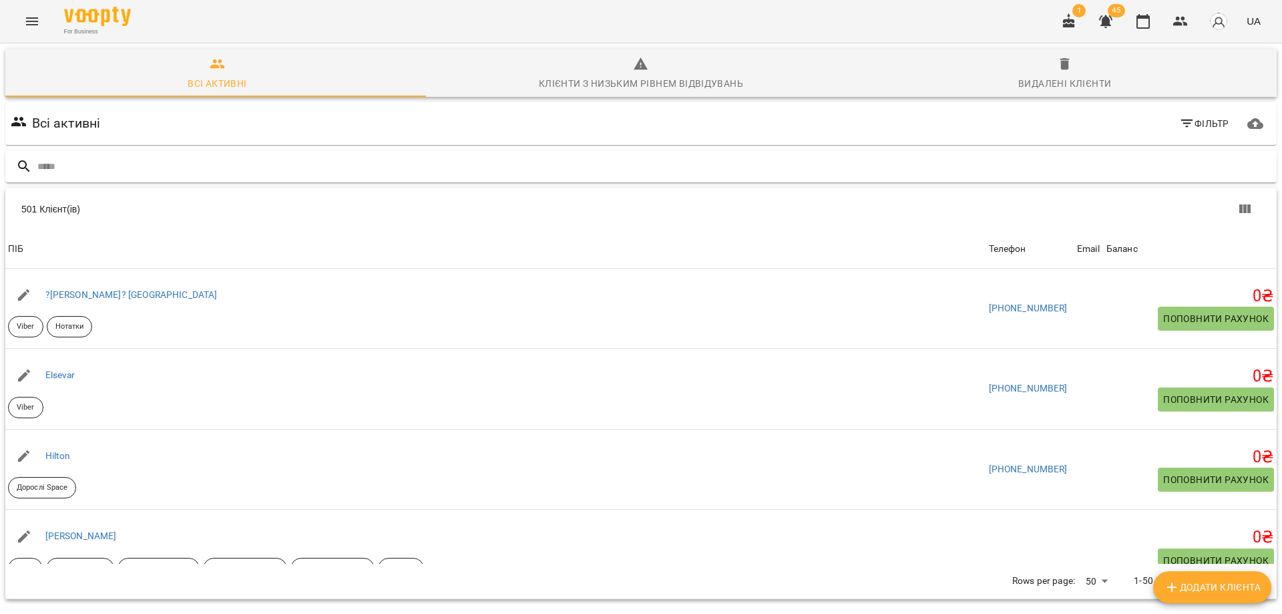
click at [542, 164] on input "text" at bounding box center [654, 167] width 1234 height 22
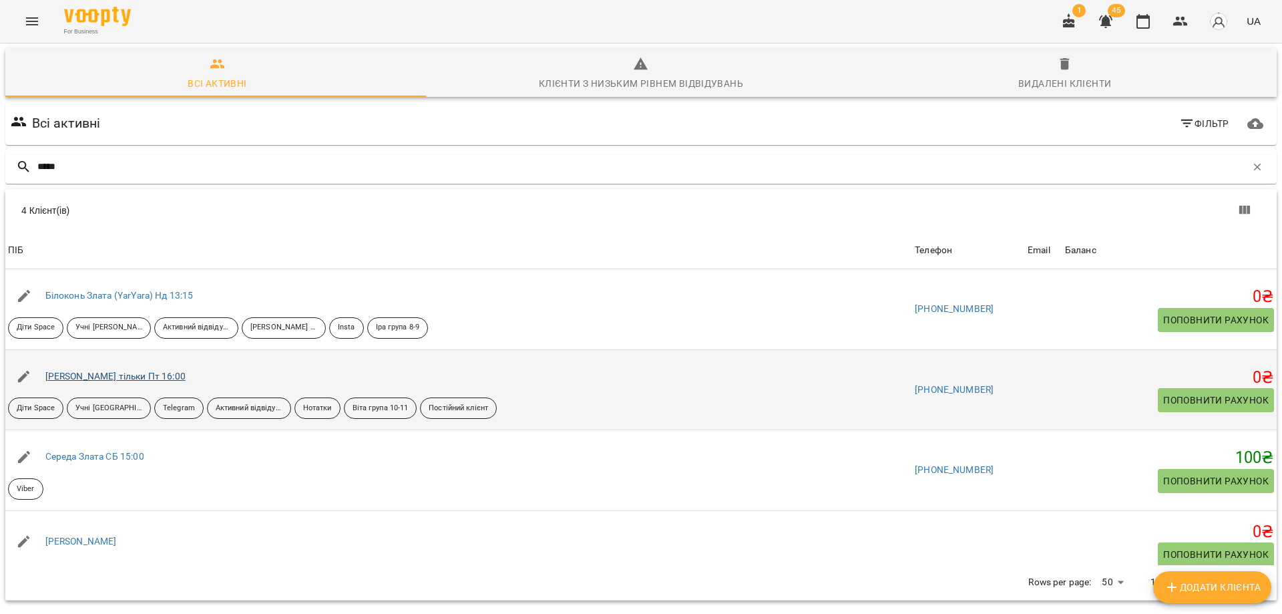
type input "*****"
click at [144, 377] on link "Ніколко Злата тільки Пт 16:00" at bounding box center [115, 376] width 140 height 11
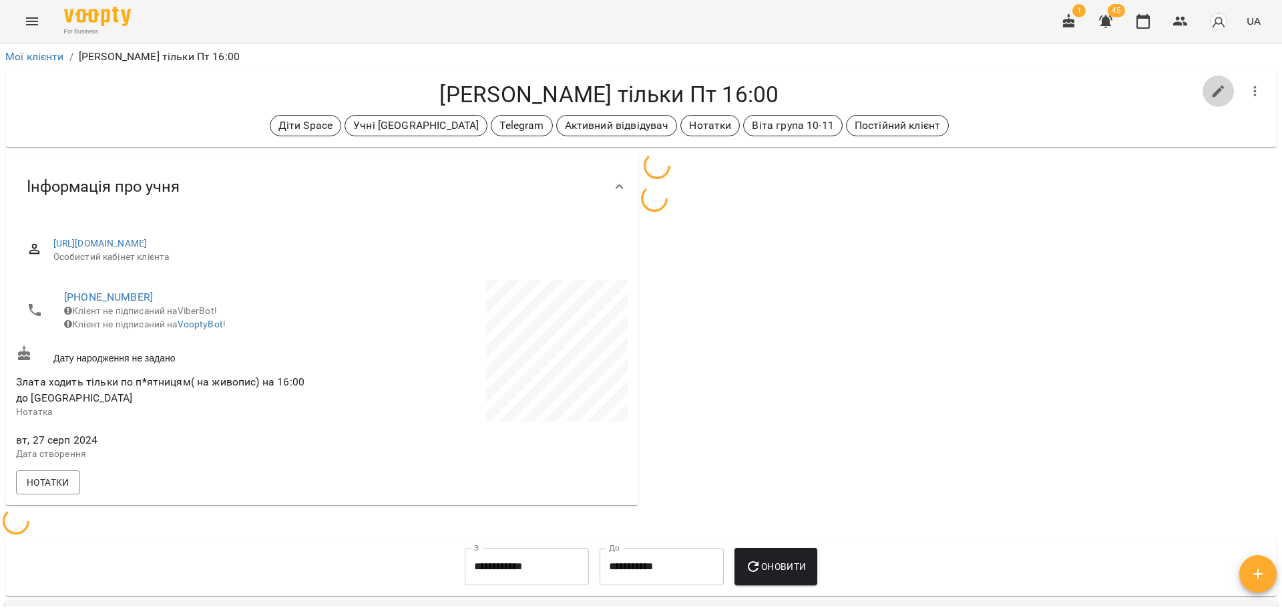
click at [1213, 92] on icon "button" at bounding box center [1219, 91] width 16 height 16
select select "**"
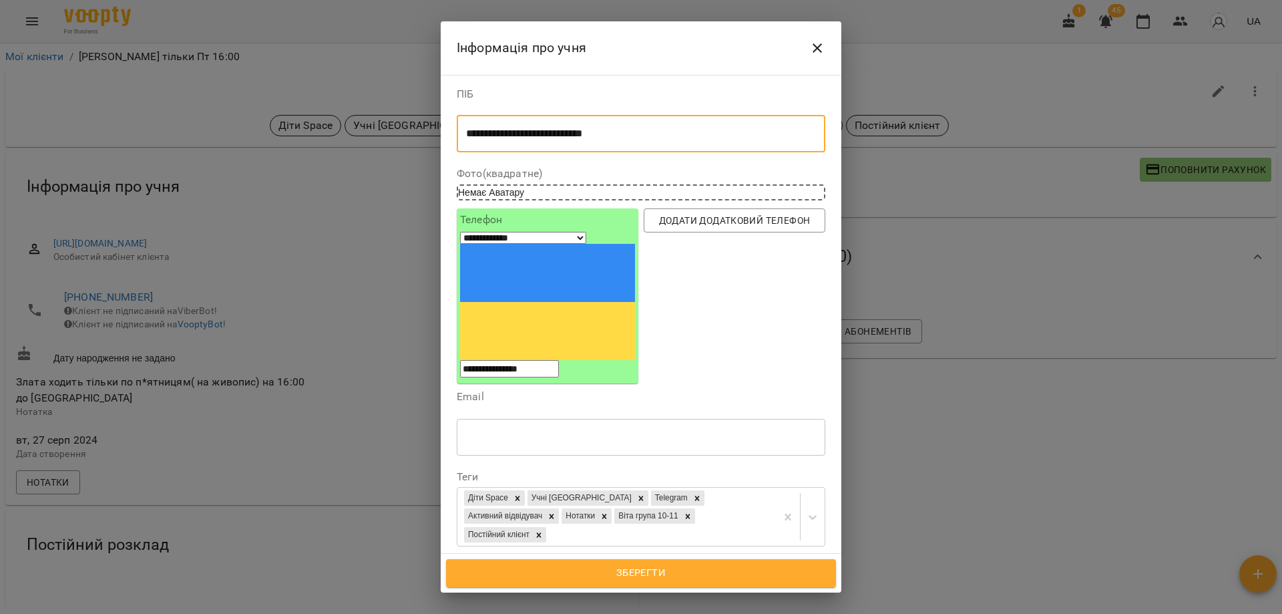
drag, startPoint x: 586, startPoint y: 131, endPoint x: 576, endPoint y: 131, distance: 10.0
click at [576, 131] on textarea "**********" at bounding box center [636, 134] width 340 height 13
click at [600, 132] on textarea "**********" at bounding box center [636, 134] width 340 height 13
type textarea "**********"
click at [713, 488] on div "Діти Space Учні Вікторії Telegram Активний відвідувач Нотатки Віта група 10-11 …" at bounding box center [616, 517] width 319 height 58
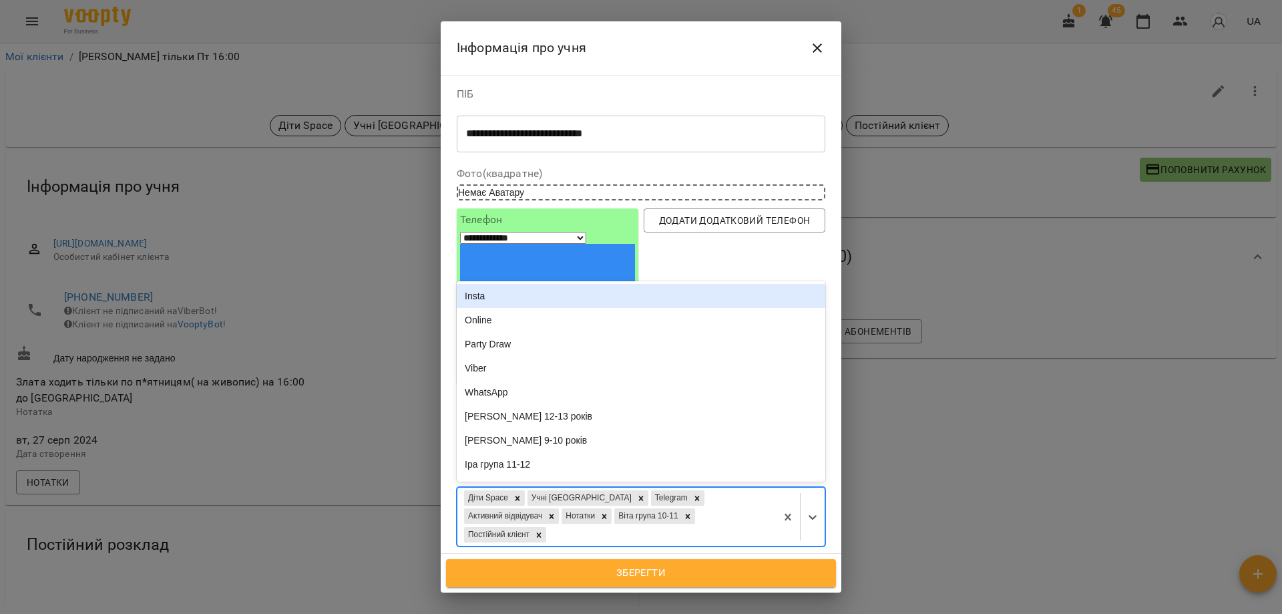
click at [713, 488] on div "Діти Space Учні Вікторії Telegram Активний відвідувач Нотатки Віта група 10-11 …" at bounding box center [616, 517] width 319 height 58
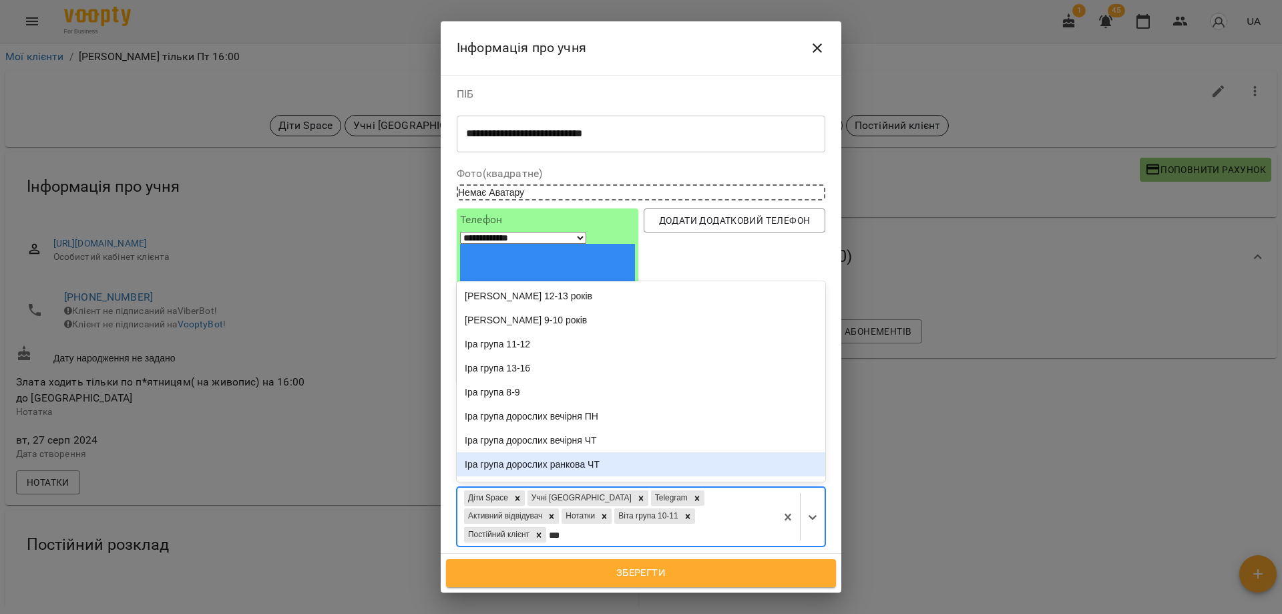
type input "***"
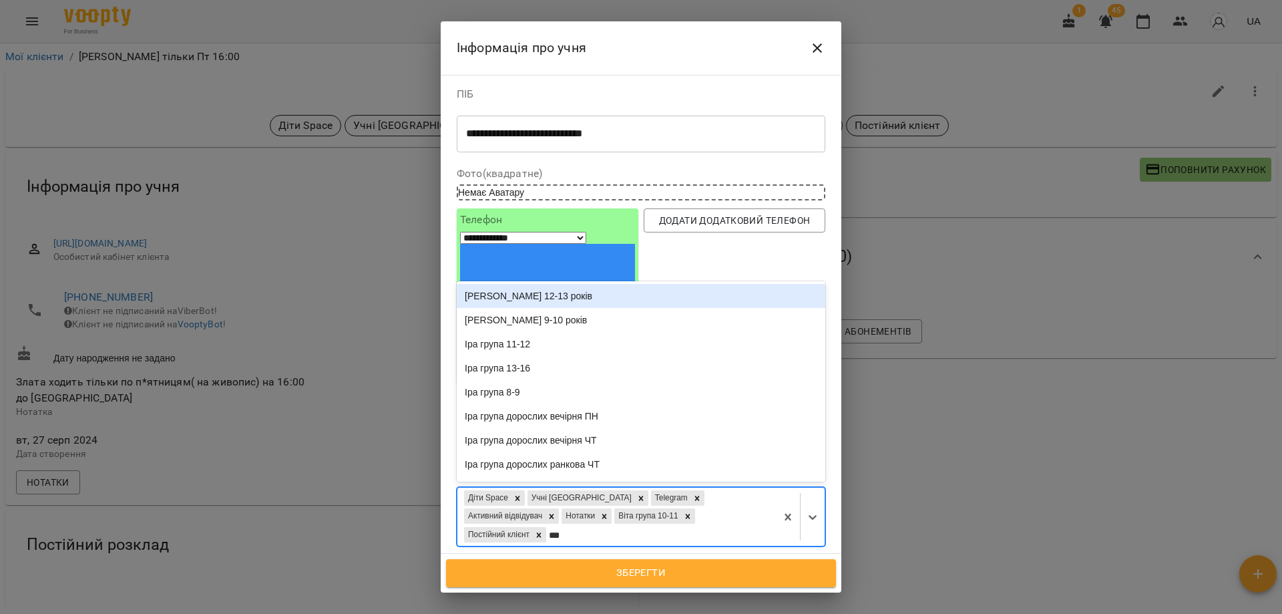
click at [608, 284] on div "[PERSON_NAME] 12-13 років" at bounding box center [641, 296] width 369 height 24
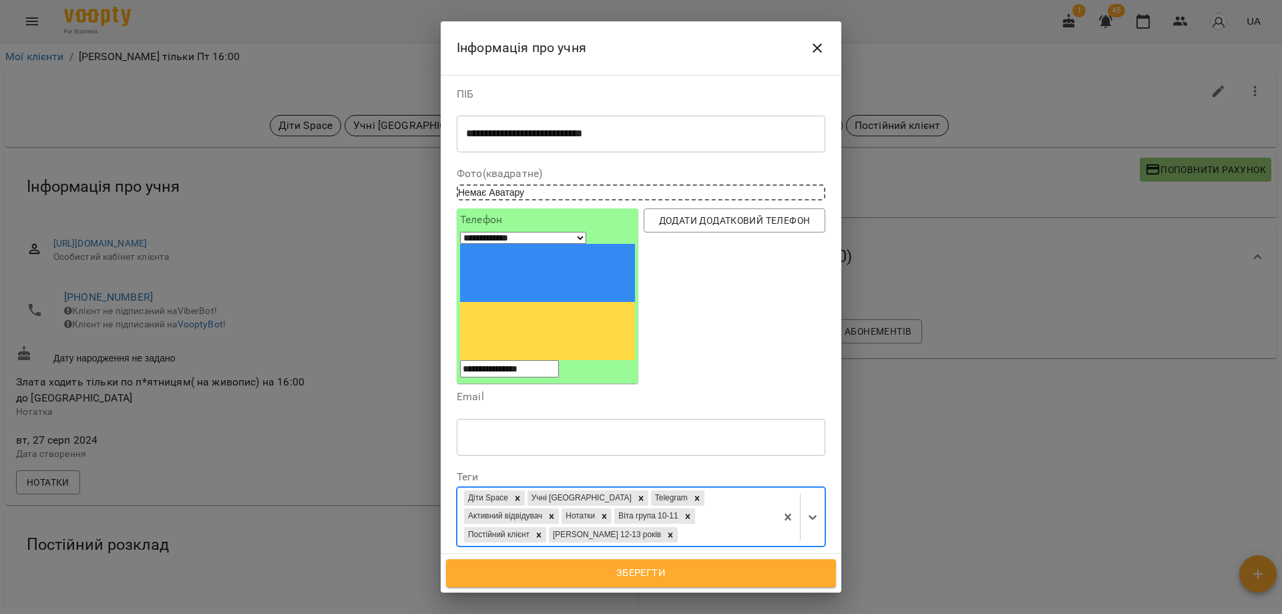
click at [706, 572] on span "Зберегти" at bounding box center [641, 572] width 361 height 17
